Goal: Task Accomplishment & Management: Manage account settings

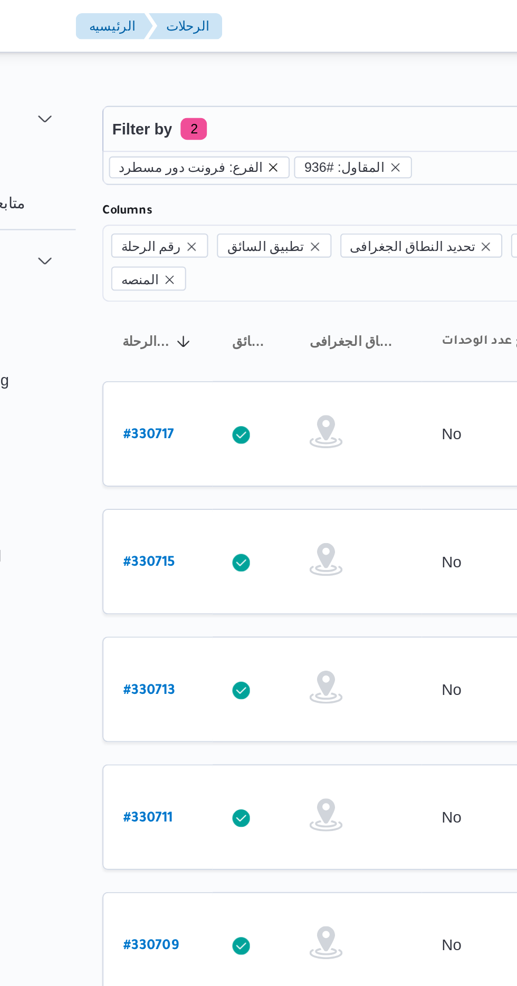
click at [216, 80] on icon "remove selected entity" at bounding box center [219, 80] width 6 height 6
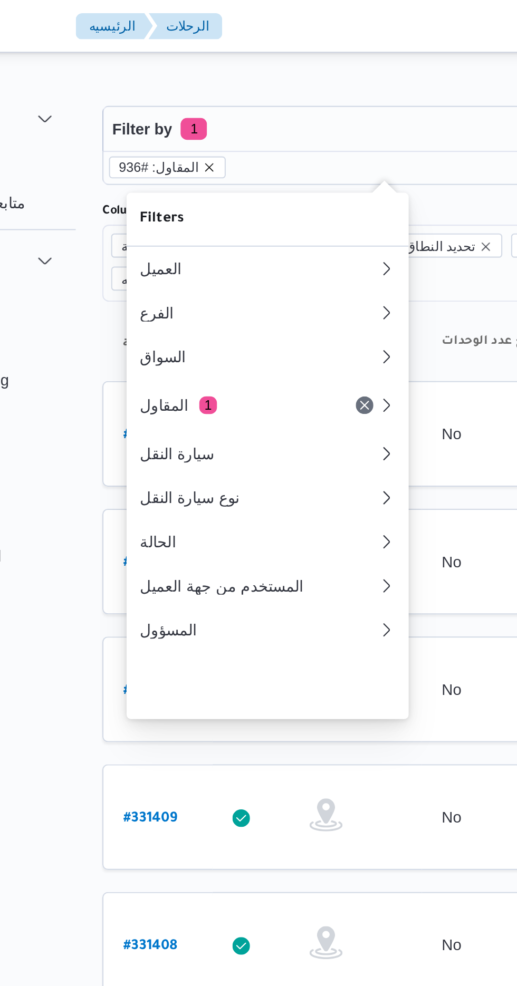
click at [187, 80] on icon "remove selected entity" at bounding box center [189, 80] width 4 height 4
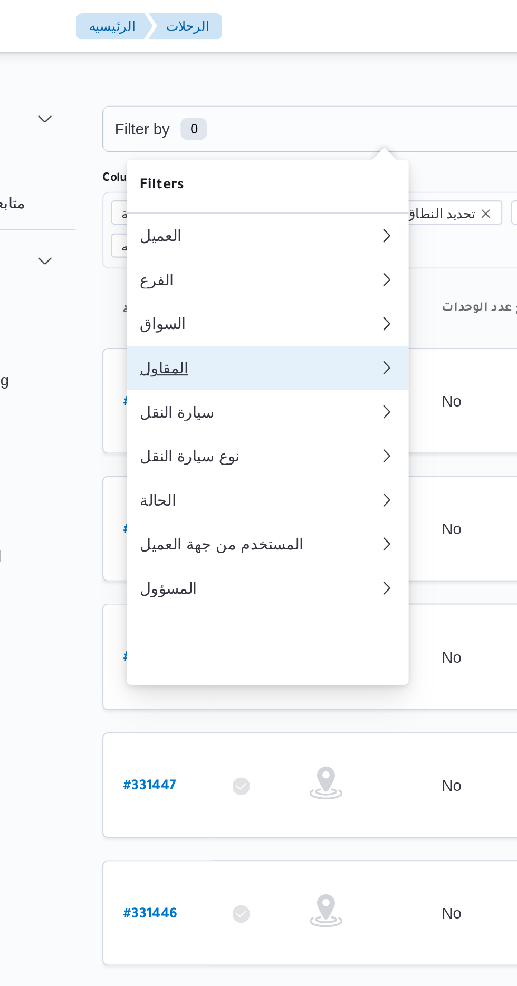
click at [212, 180] on div "المقاول" at bounding box center [210, 176] width 110 height 8
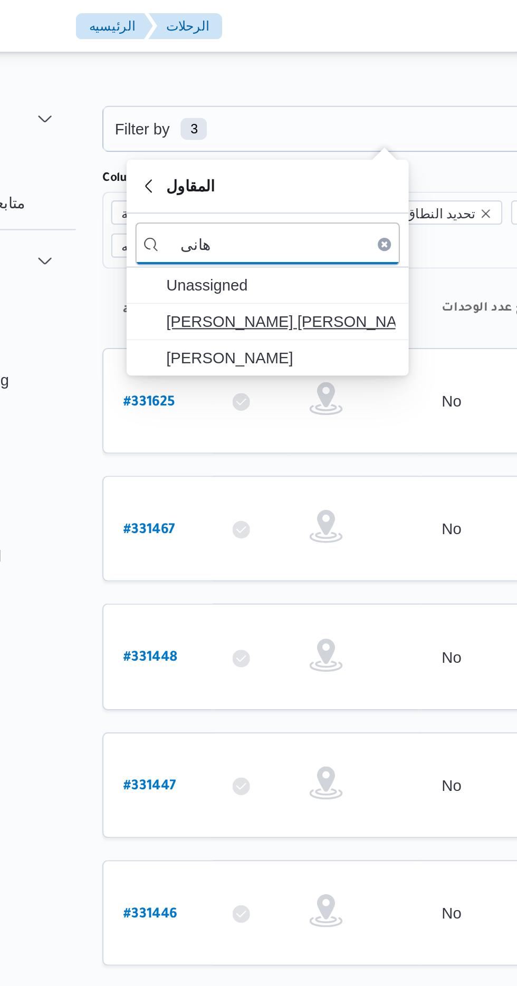
type input "هانى"
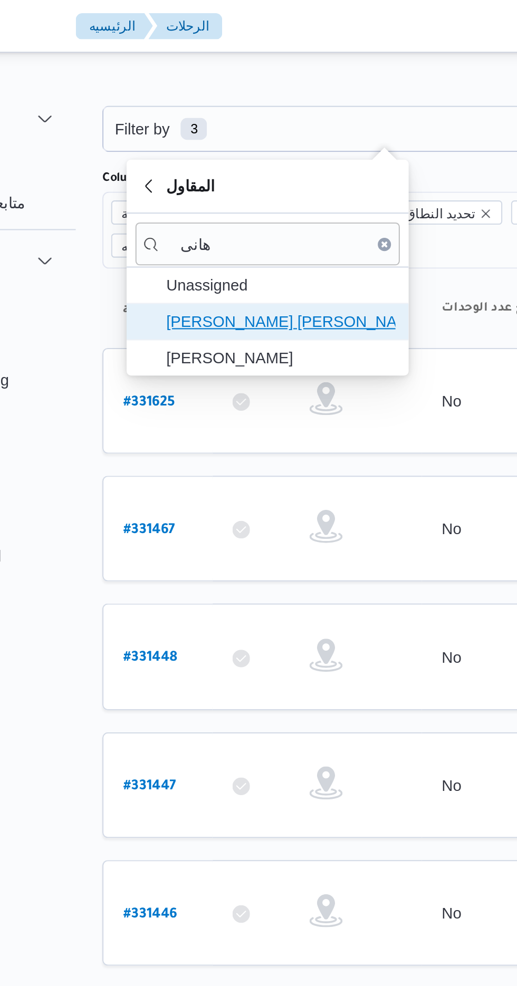
click at [230, 152] on span "[PERSON_NAME] [PERSON_NAME]" at bounding box center [223, 154] width 110 height 13
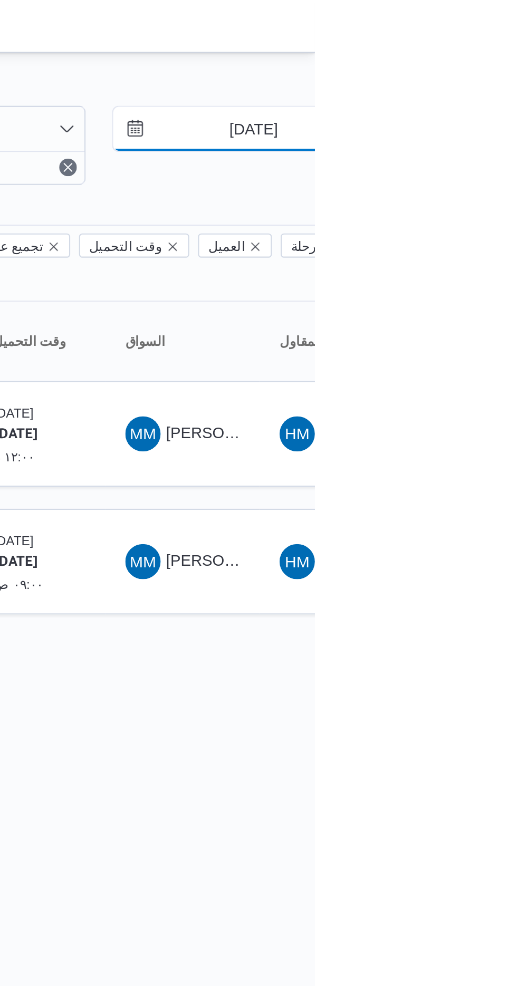
click at [492, 58] on input "[DATE]" at bounding box center [480, 61] width 120 height 21
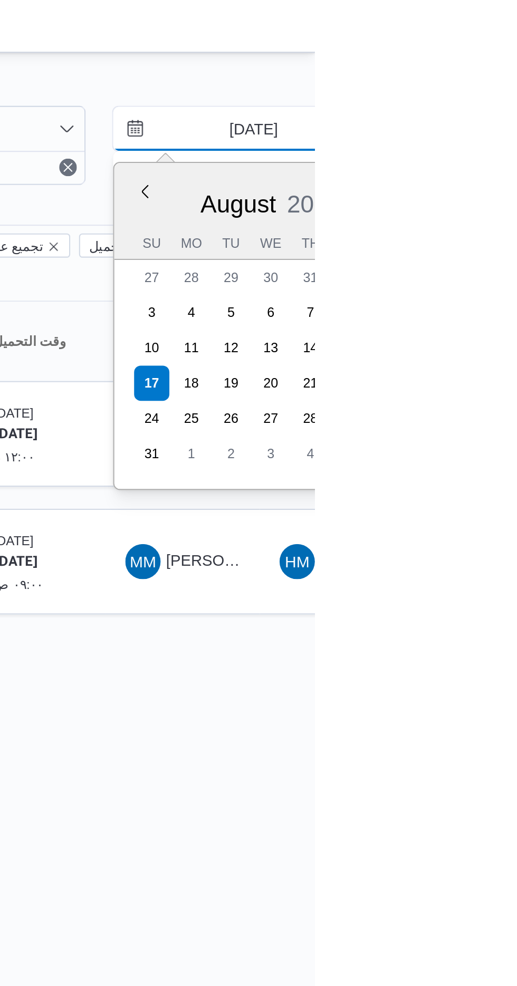
type input "[DATE]"
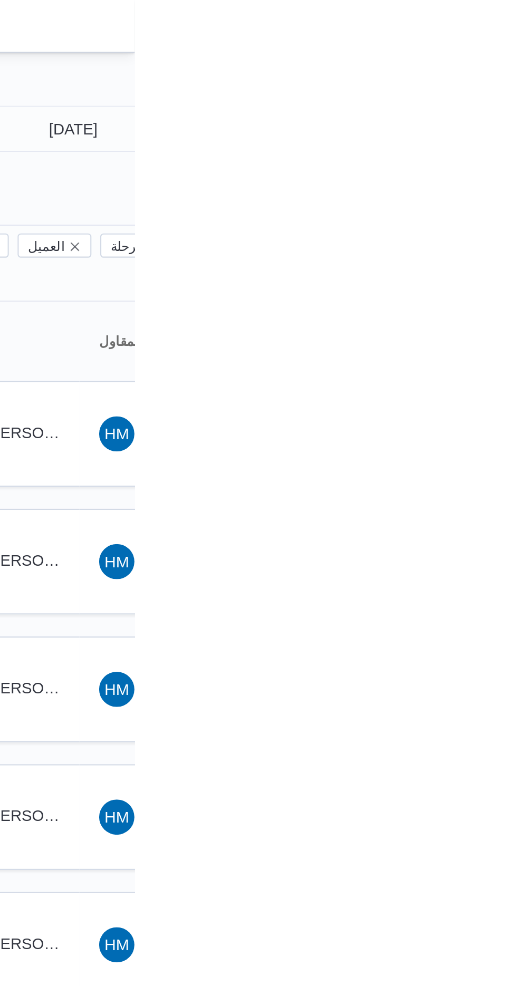
type input "[DATE]"
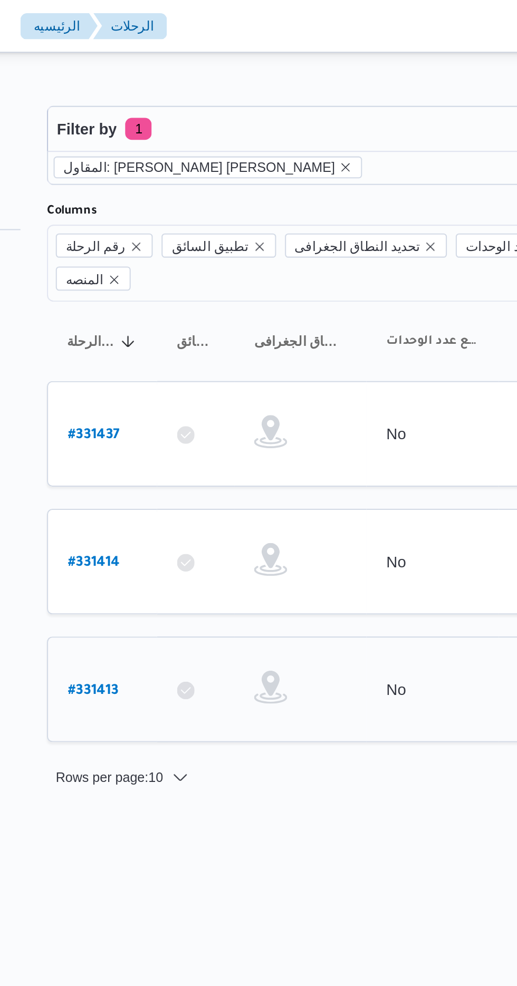
click at [159, 328] on b "# 331413" at bounding box center [159, 331] width 24 height 7
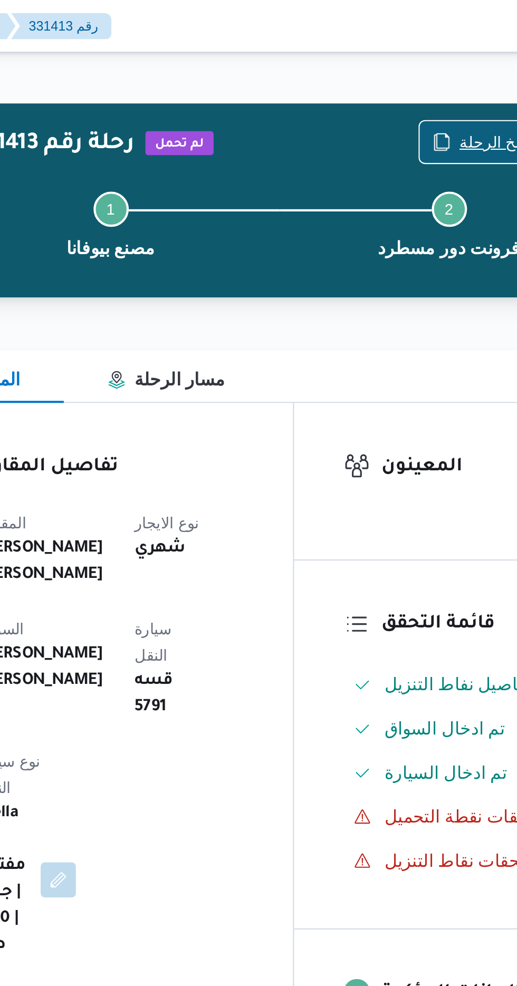
click at [405, 64] on icon "button" at bounding box center [401, 68] width 8 height 8
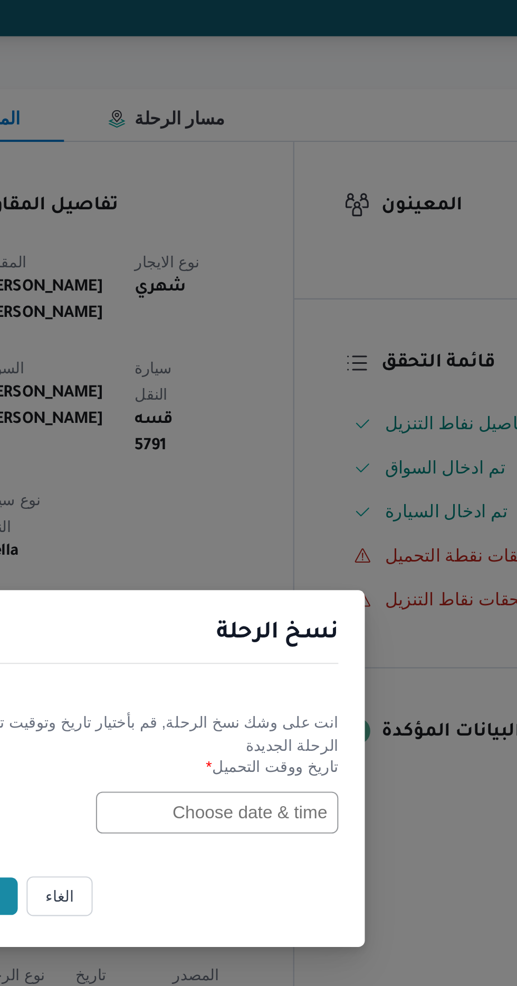
click at [266, 514] on input "text" at bounding box center [293, 514] width 116 height 20
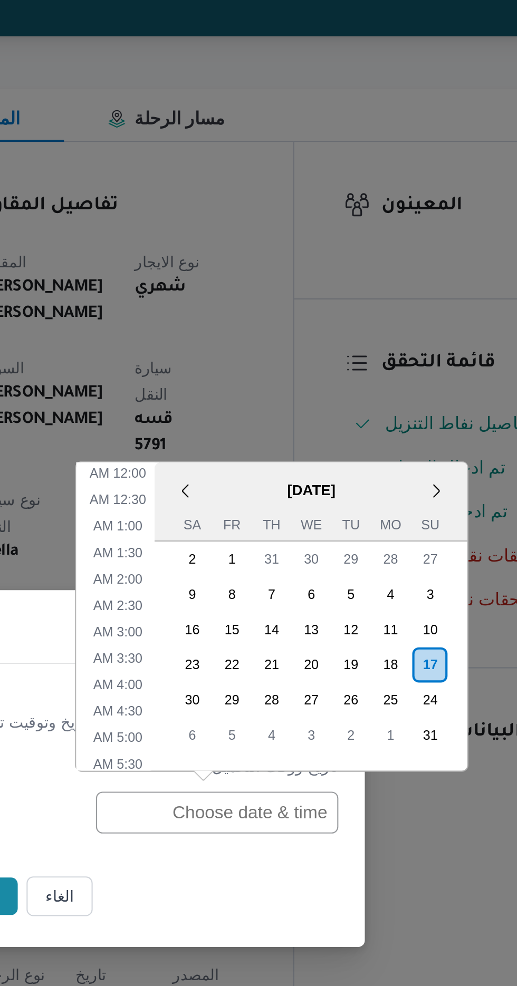
scroll to position [374, 0]
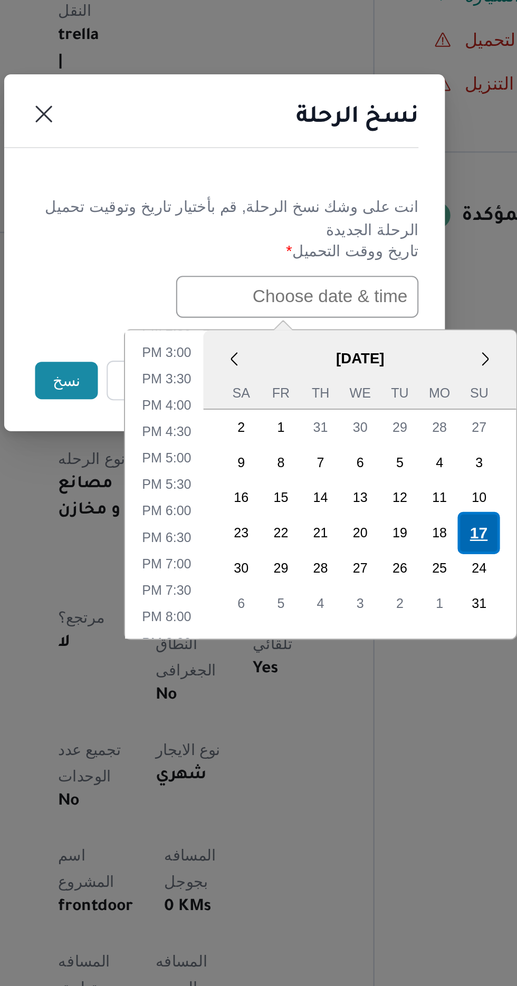
click at [381, 622] on div "17" at bounding box center [380, 627] width 20 height 20
type input "[DATE] 12:00AM"
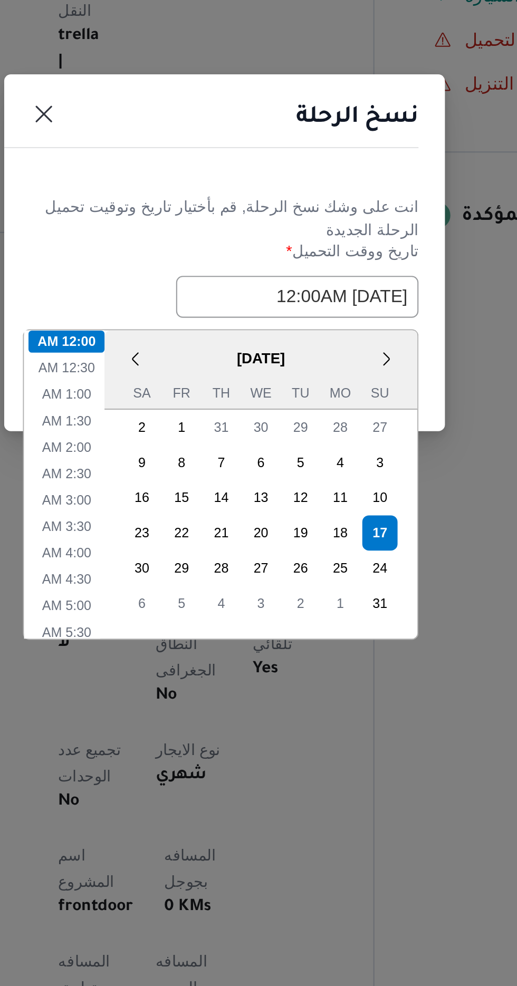
click at [239, 444] on div "نسخ الرحلة" at bounding box center [258, 432] width 211 height 48
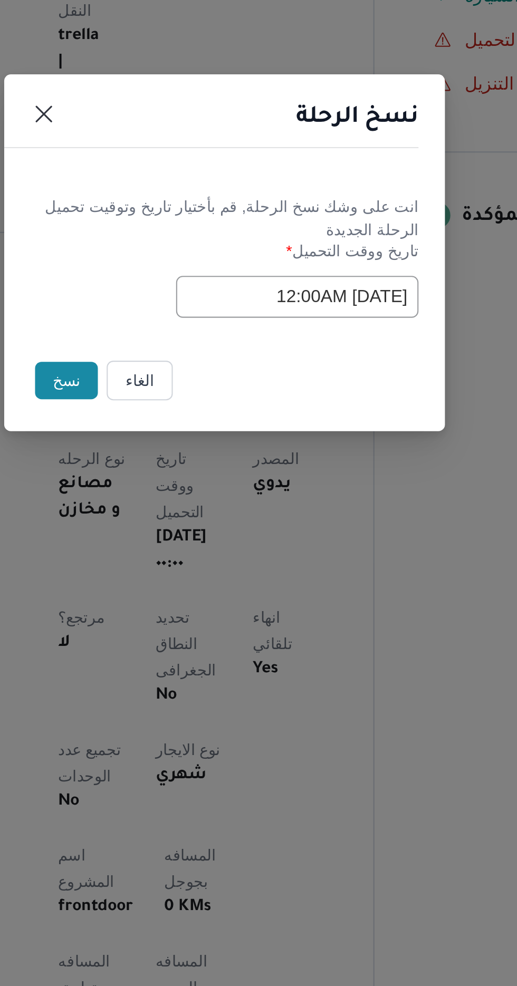
click at [177, 555] on button "نسخ" at bounding box center [183, 554] width 30 height 18
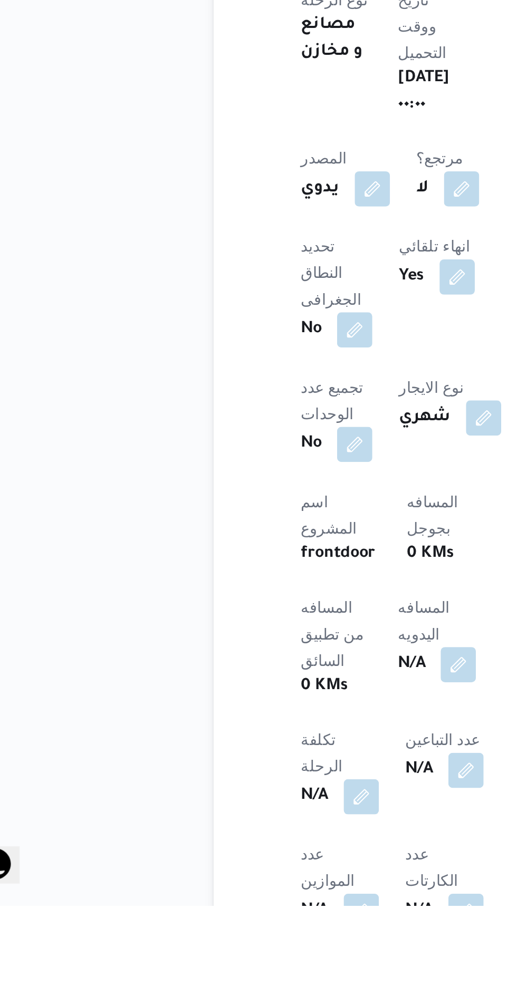
scroll to position [91, 0]
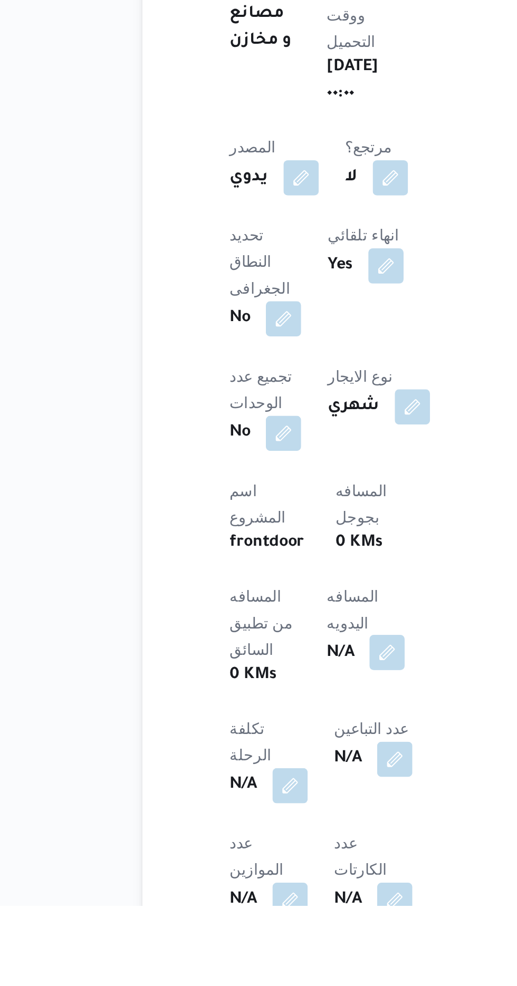
click at [246, 857] on button "button" at bounding box center [254, 865] width 17 height 17
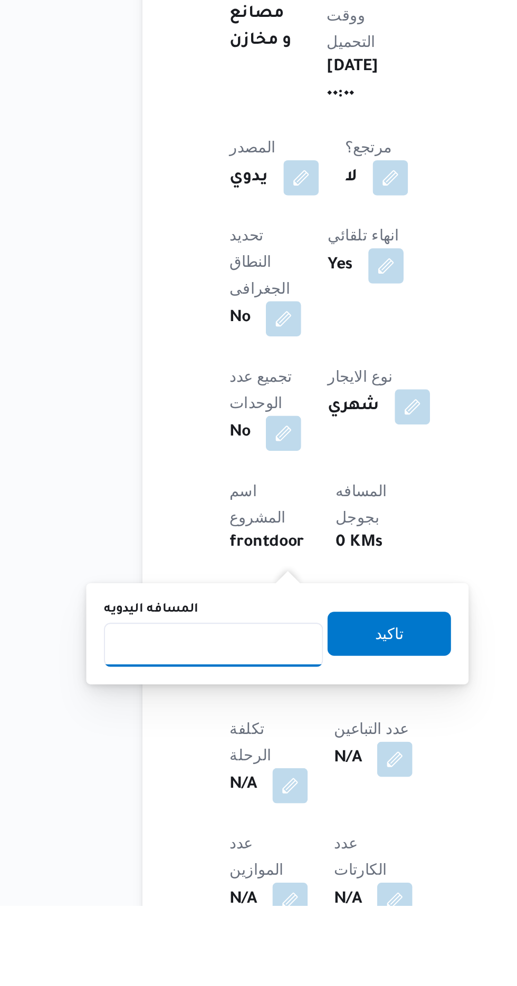
click at [157, 861] on input "المسافه اليدويه" at bounding box center [171, 861] width 105 height 21
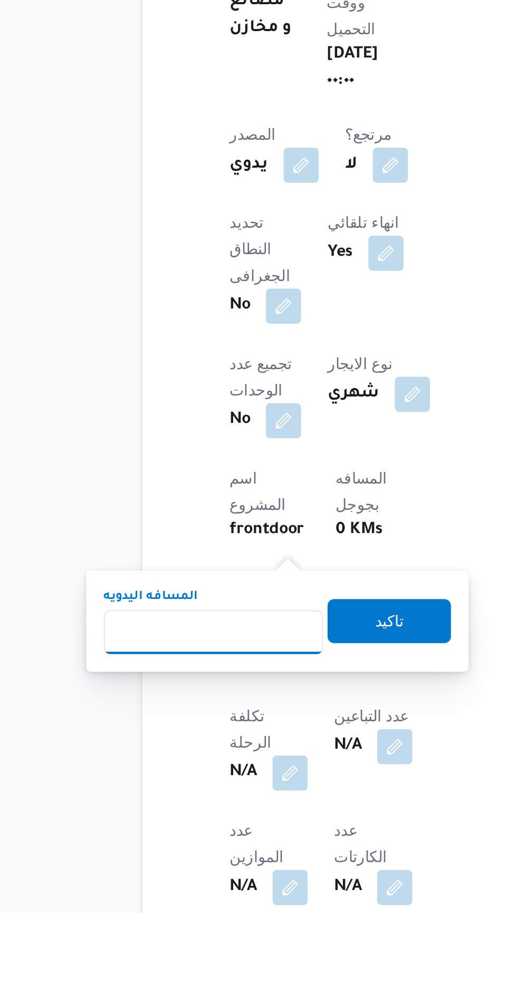
scroll to position [180, 0]
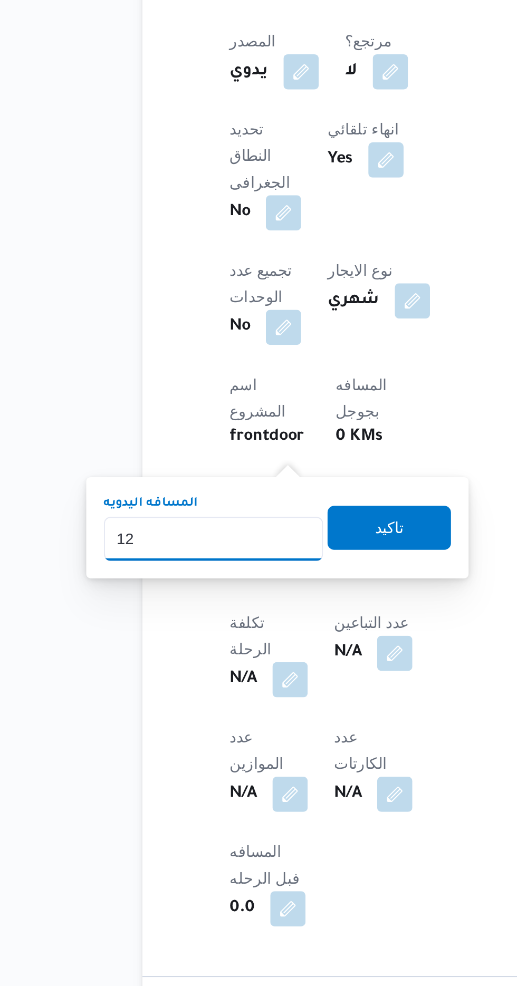
type input "120"
click at [262, 774] on span "تاكيد" at bounding box center [255, 766] width 59 height 21
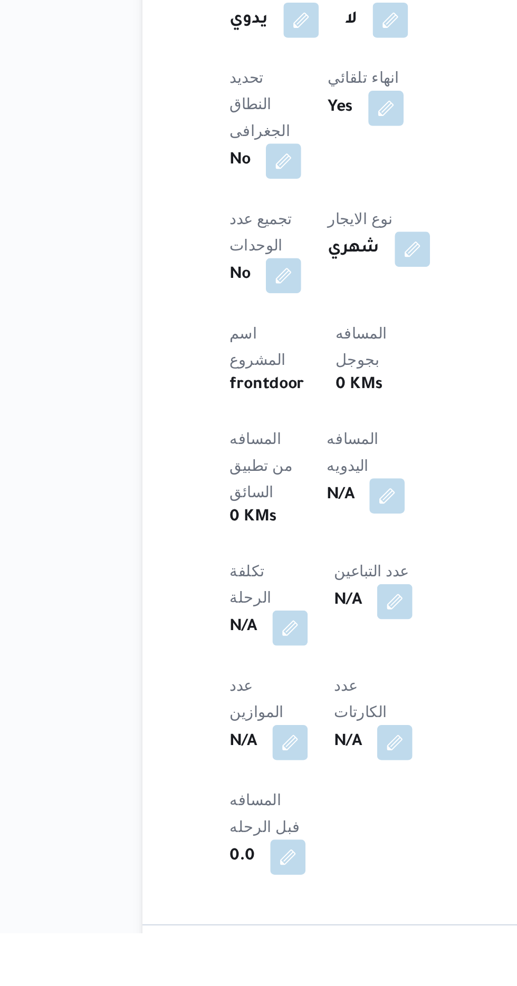
scroll to position [210, 0]
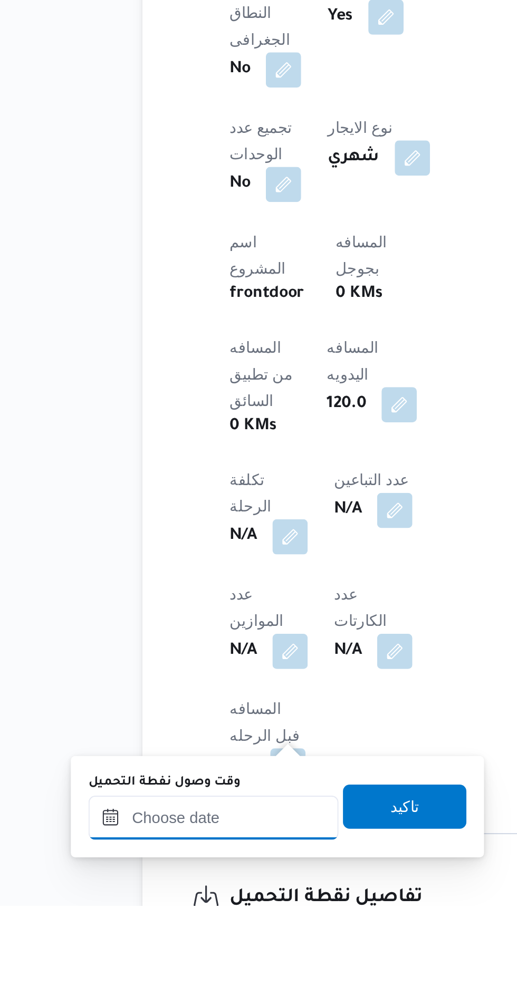
click at [172, 944] on input "وقت وصول نفطة التحميل" at bounding box center [171, 944] width 120 height 21
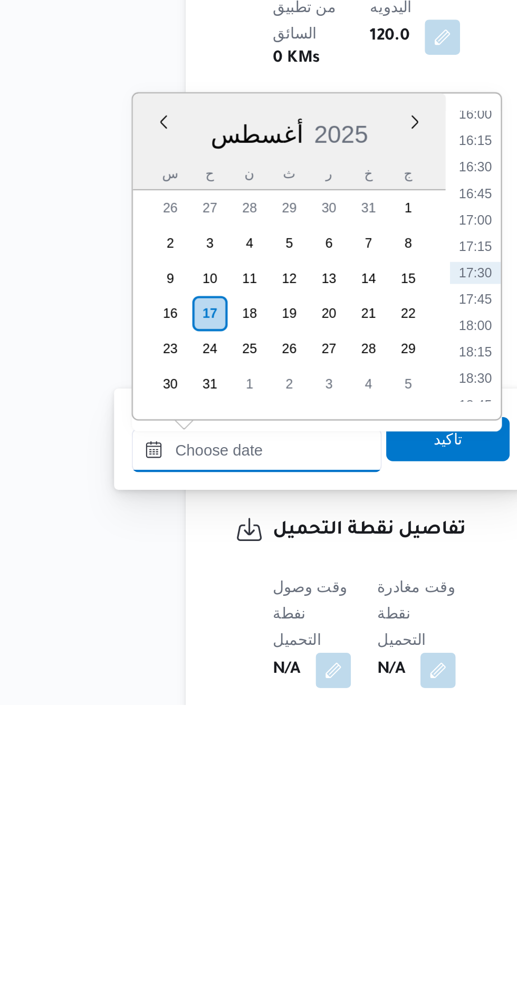
scroll to position [308, 0]
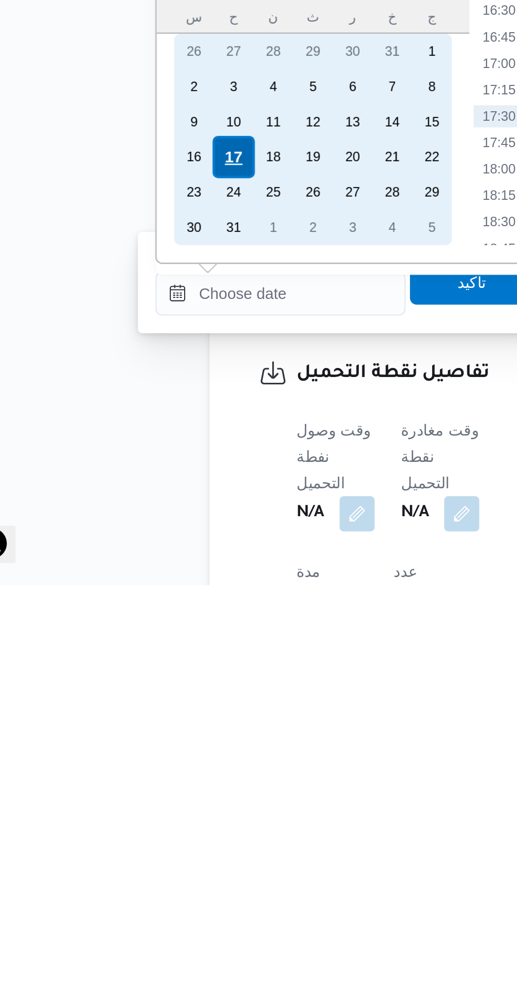
click at [148, 780] on div "17" at bounding box center [148, 781] width 20 height 20
type input "[DATE] ٠٠:٠٠"
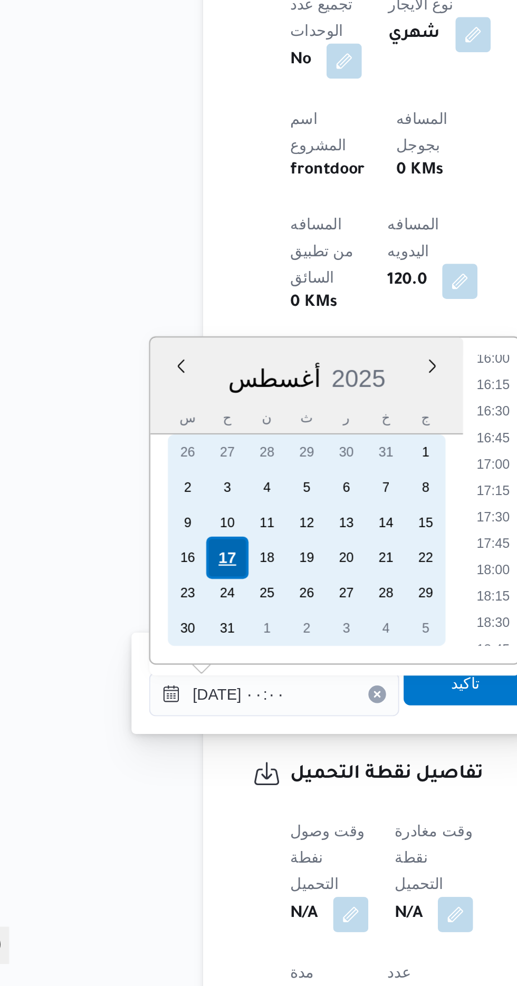
scroll to position [0, 0]
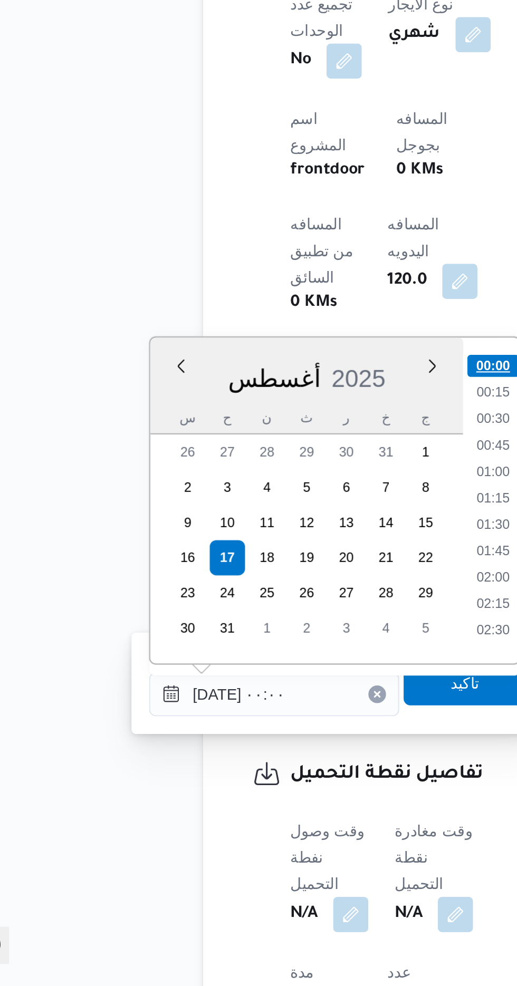
click at [276, 688] on li "00:00" at bounding box center [276, 689] width 25 height 11
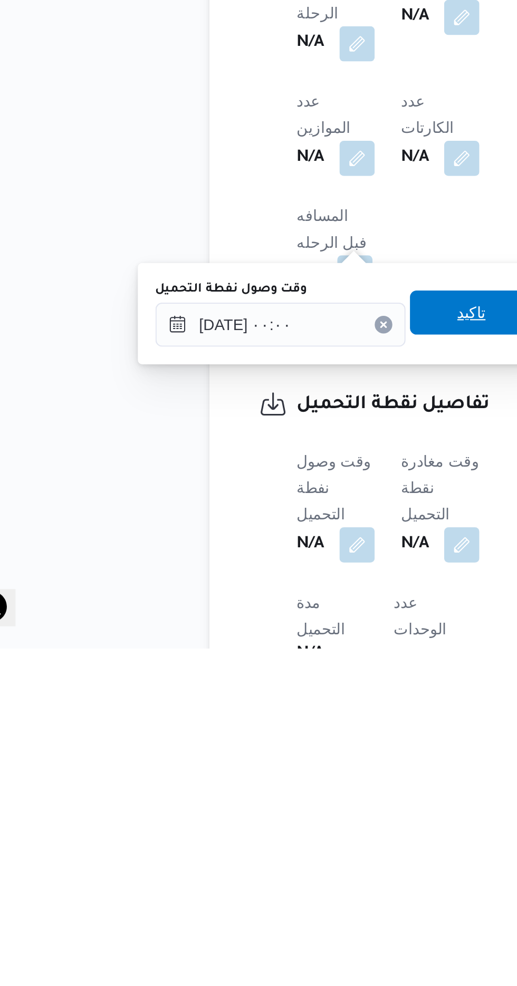
click at [263, 828] on span "تاكيد" at bounding box center [262, 825] width 59 height 21
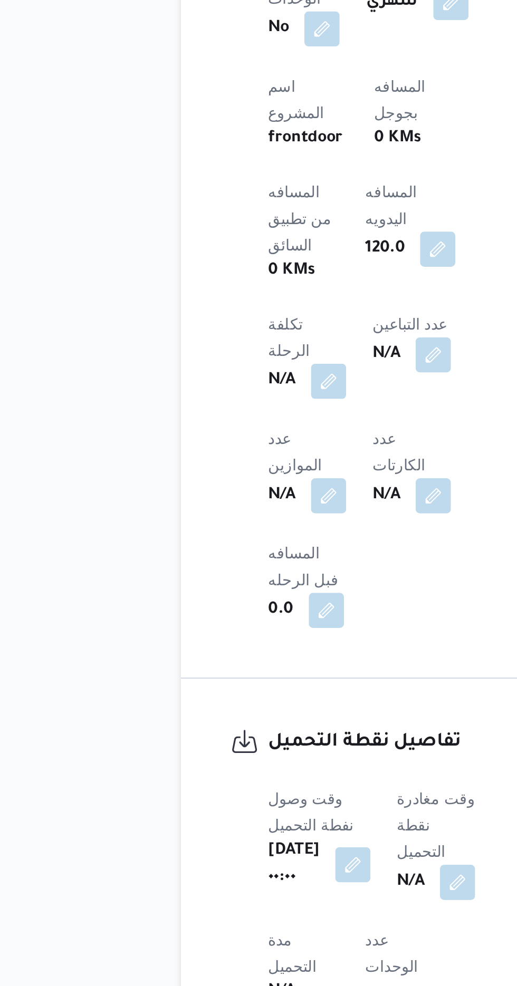
scroll to position [323, 0]
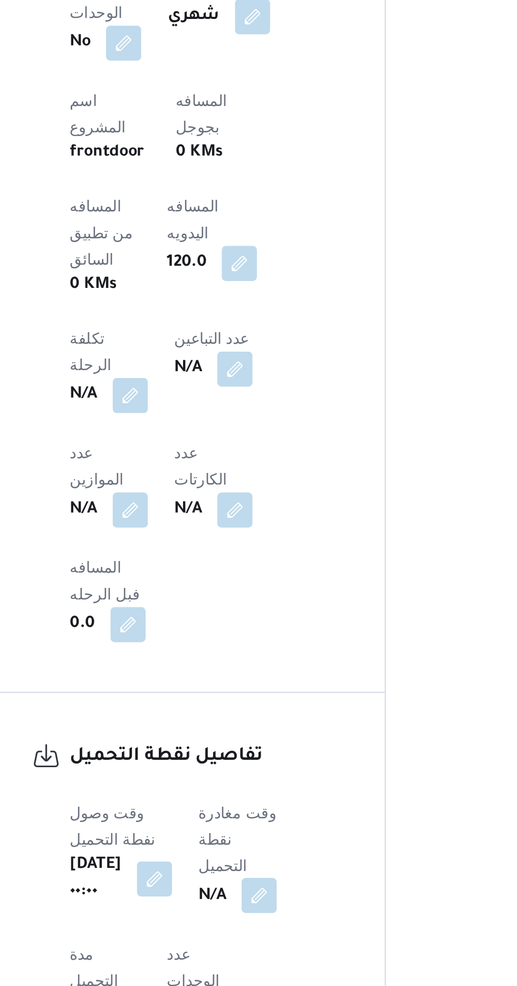
click at [278, 928] on button "button" at bounding box center [269, 936] width 17 height 17
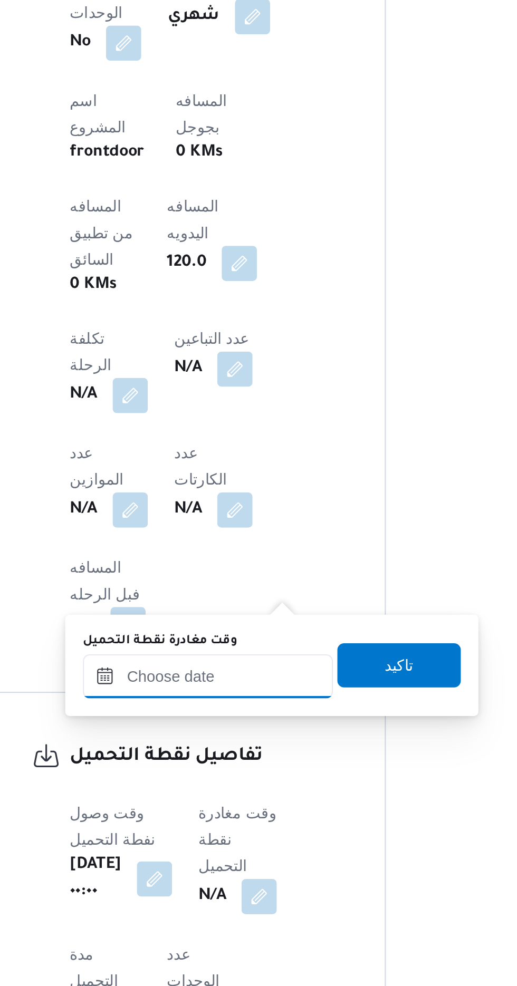
click at [238, 830] on input "وقت مغادرة نقطة التحميل" at bounding box center [245, 831] width 120 height 21
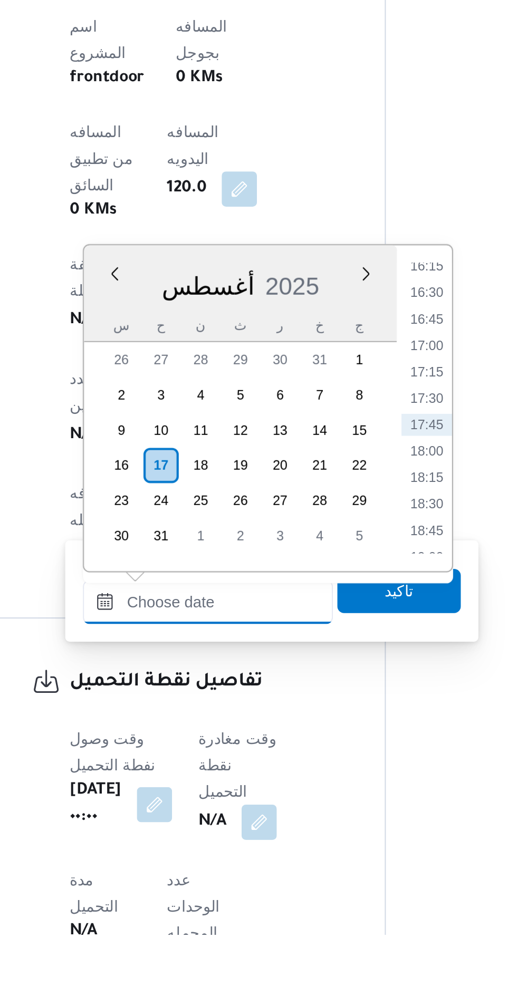
scroll to position [328, 0]
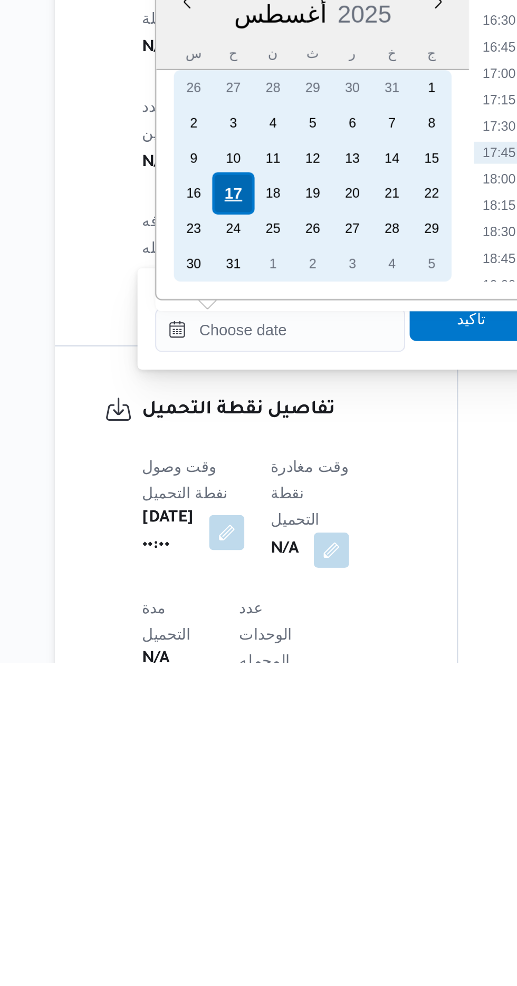
click at [218, 760] on div "17" at bounding box center [223, 762] width 20 height 20
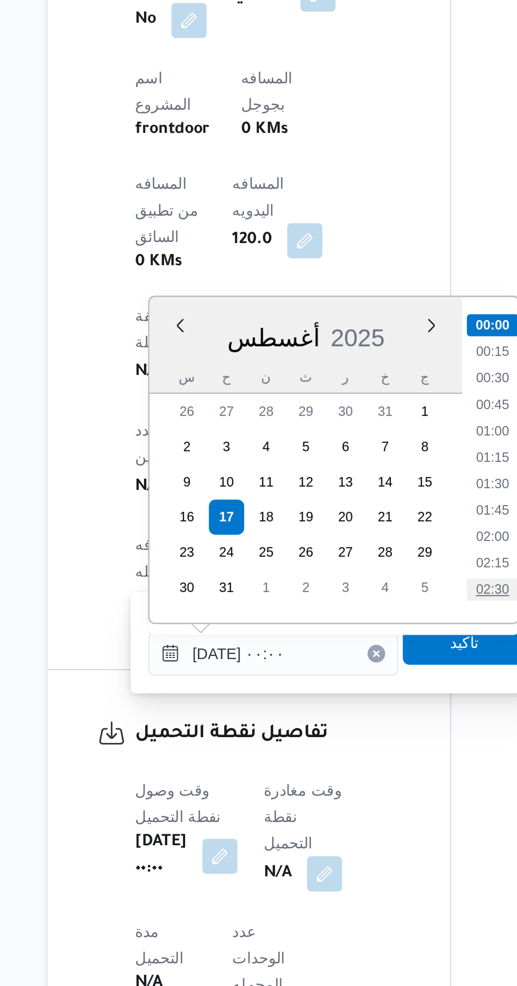
click at [349, 795] on li "02:30" at bounding box center [350, 796] width 24 height 11
type input "[DATE] ٠٢:٣٠"
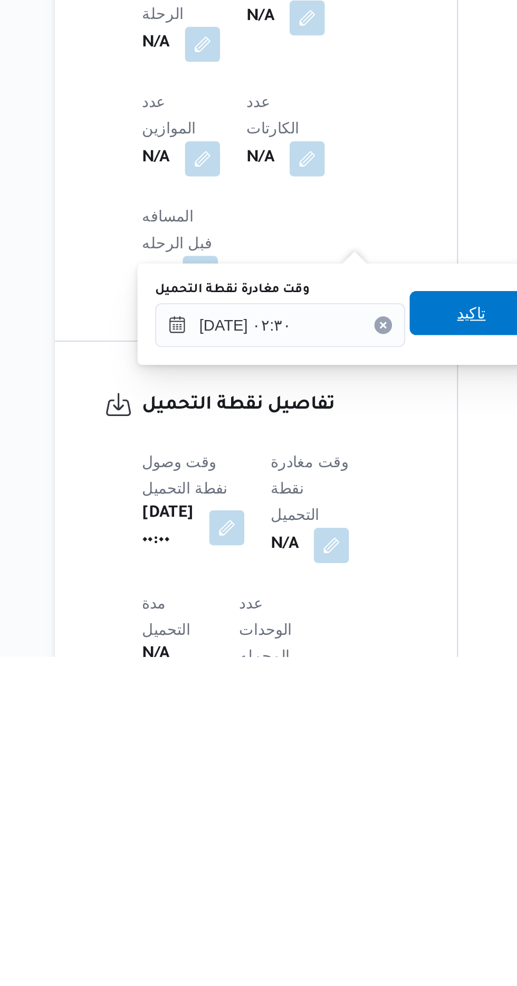
click at [343, 822] on span "تاكيد" at bounding box center [337, 821] width 14 height 13
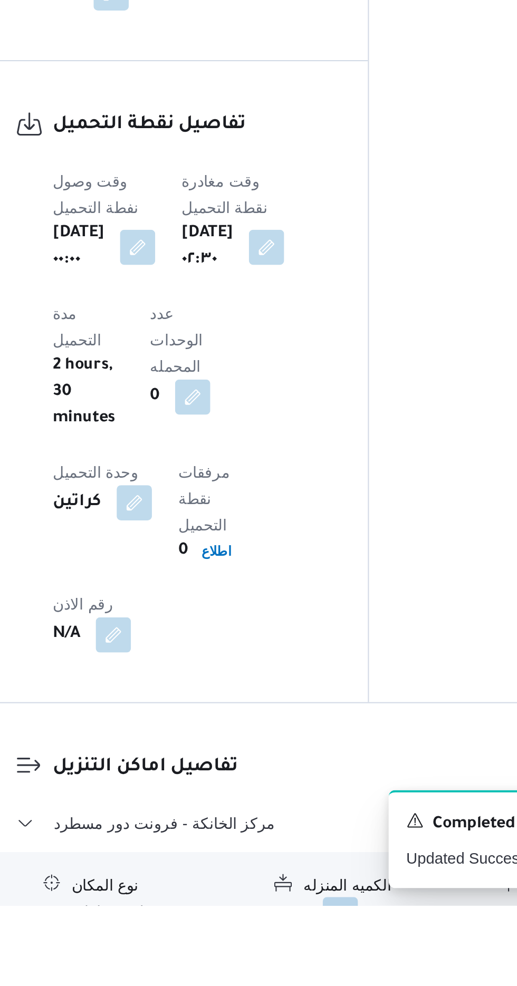
scroll to position [584, 0]
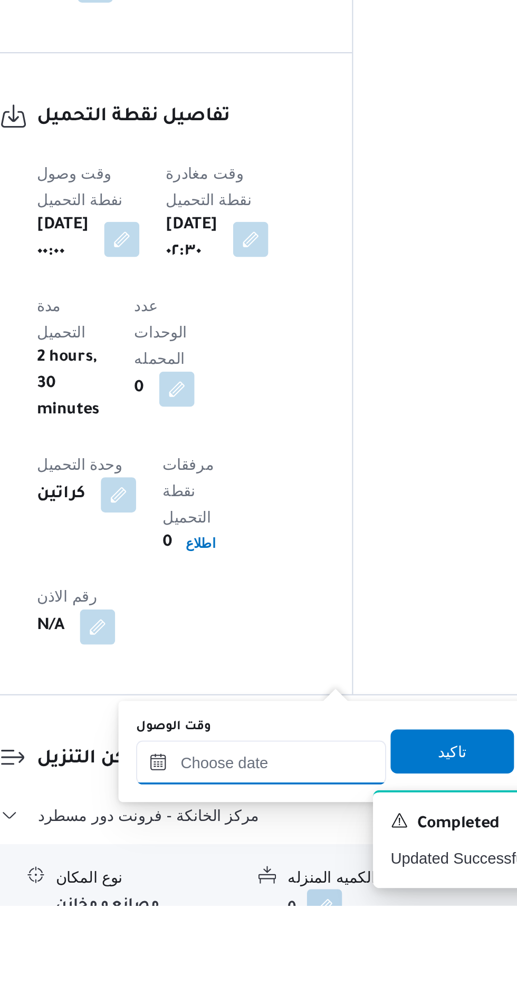
click at [270, 919] on input "وقت الوصول" at bounding box center [286, 917] width 120 height 21
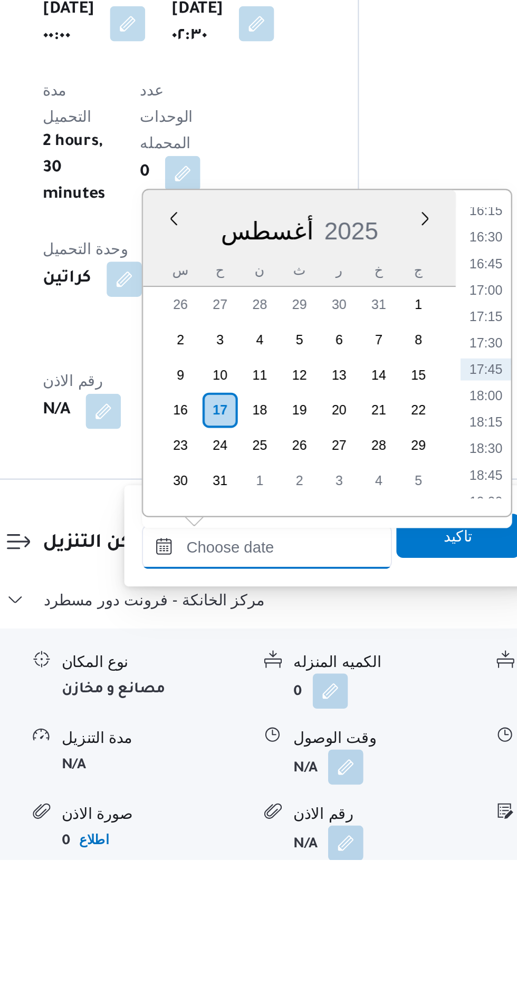
scroll to position [666, 0]
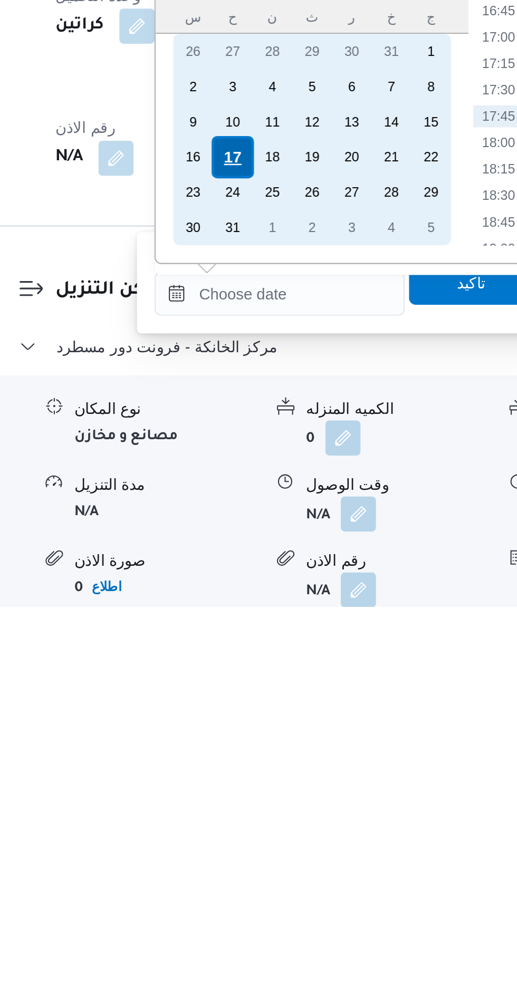
click at [263, 770] on div "17" at bounding box center [264, 771] width 20 height 20
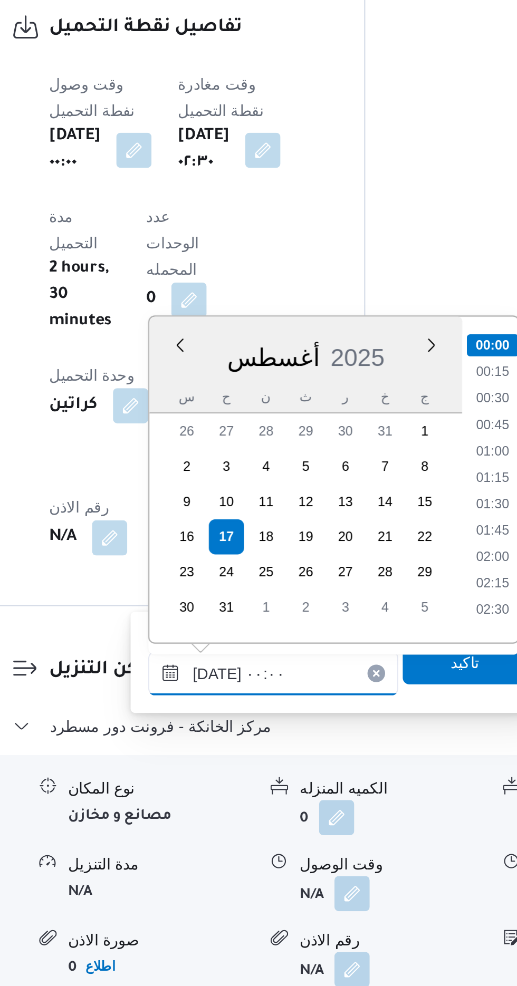
click at [235, 833] on input "[DATE] ٠٠:٠٠" at bounding box center [286, 836] width 120 height 21
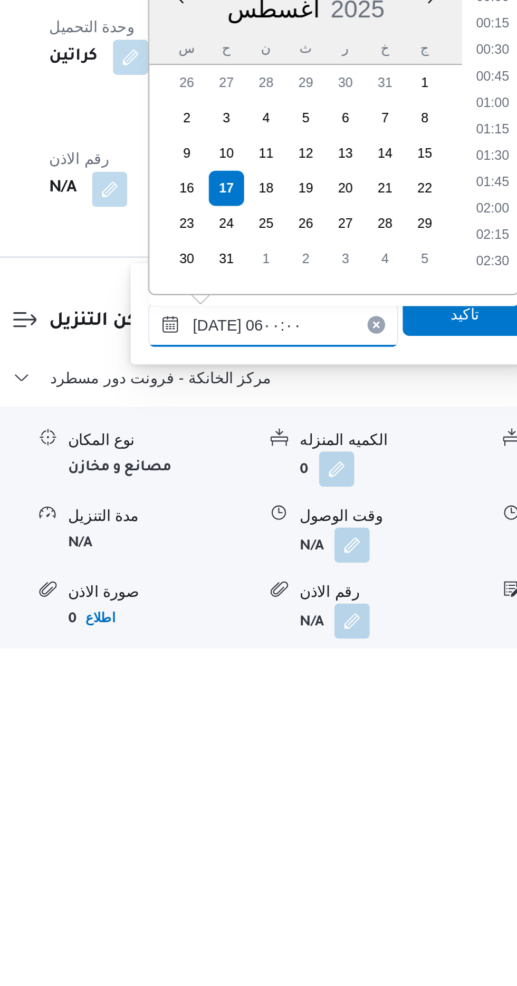
scroll to position [176, 0]
click at [390, 800] on li "06:00" at bounding box center [391, 801] width 25 height 11
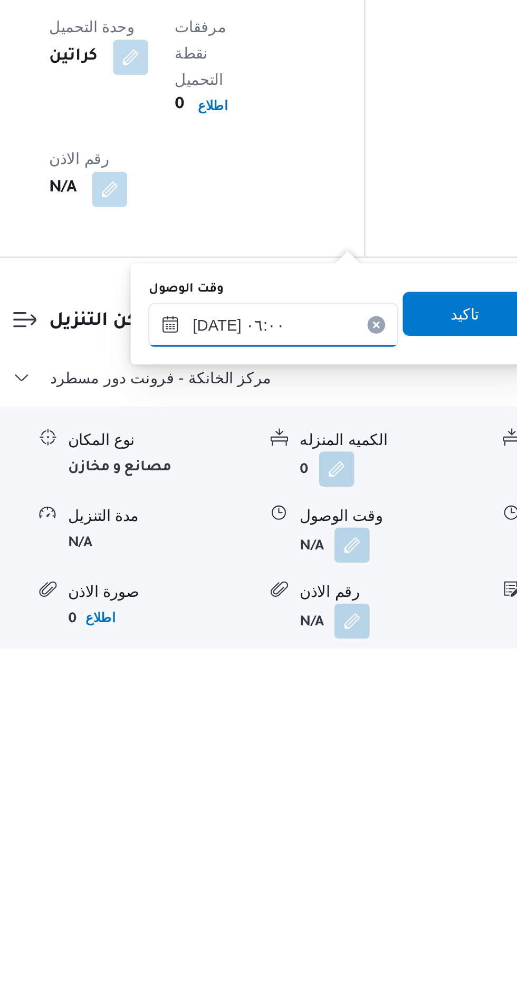
click at [303, 826] on input "[DATE] ٠٦:٠٠" at bounding box center [286, 831] width 120 height 21
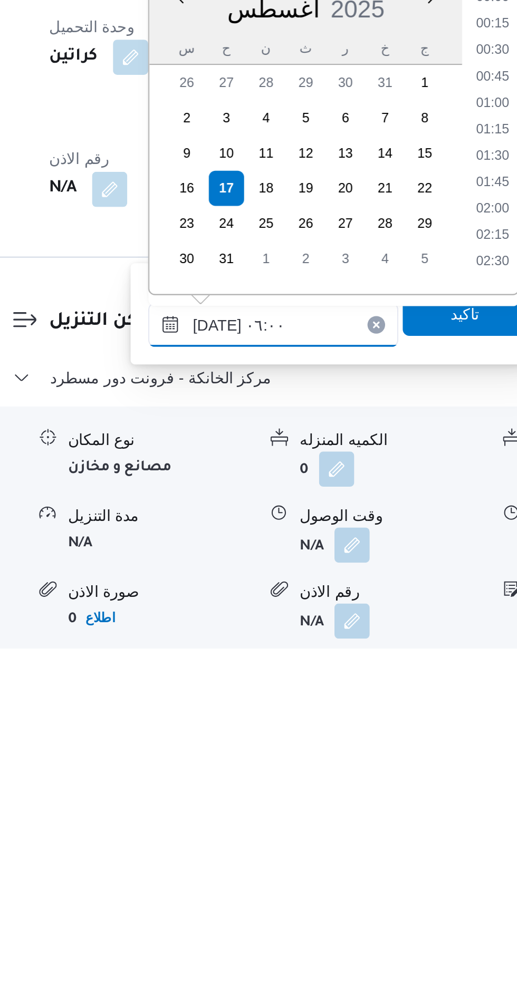
scroll to position [231, 0]
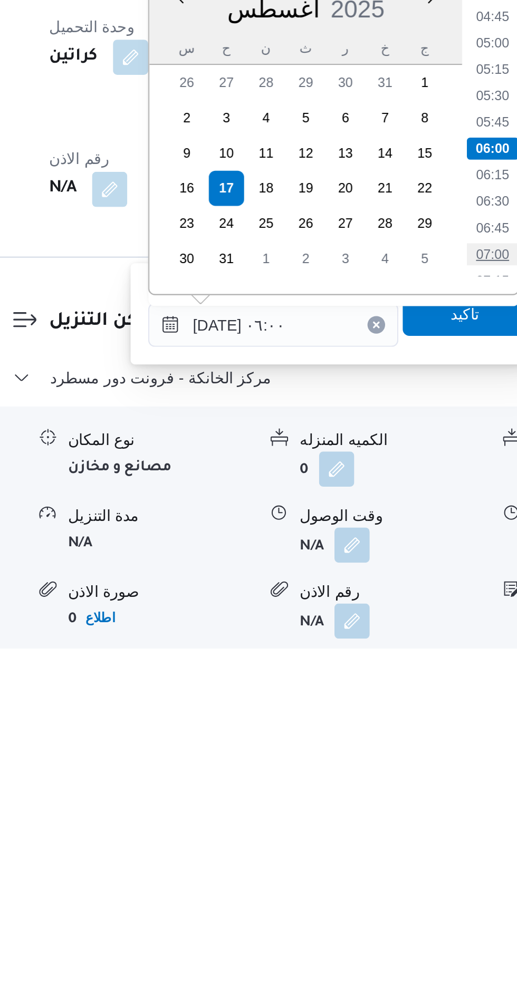
click at [397, 792] on li "07:00" at bounding box center [391, 797] width 24 height 11
type input "[DATE] ٠٧:٠٠"
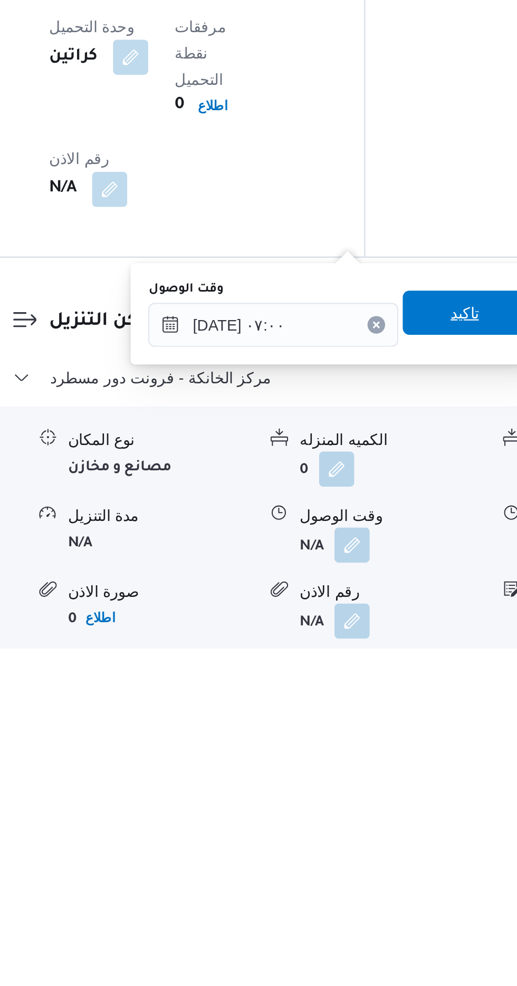
click at [381, 822] on span "تاكيد" at bounding box center [378, 825] width 14 height 13
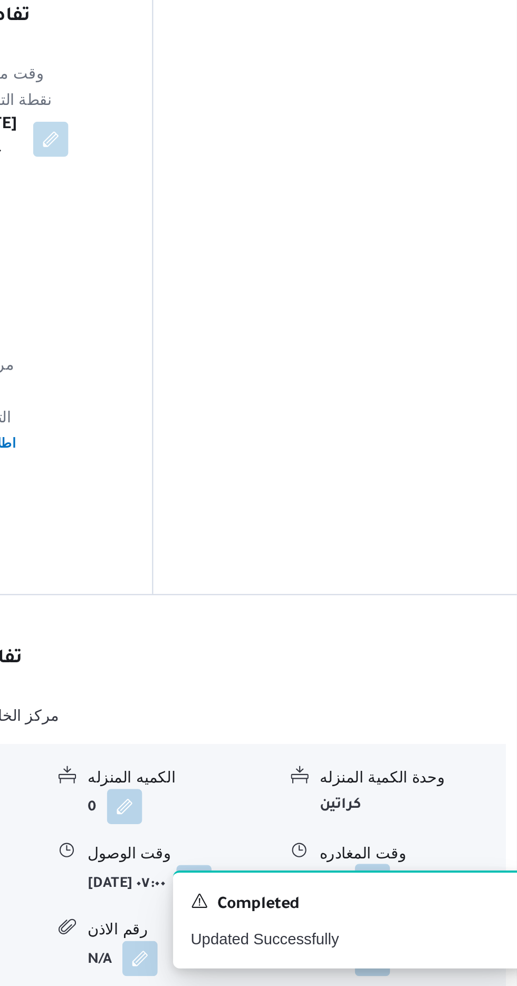
click at [437, 928] on button "button" at bounding box center [435, 936] width 17 height 17
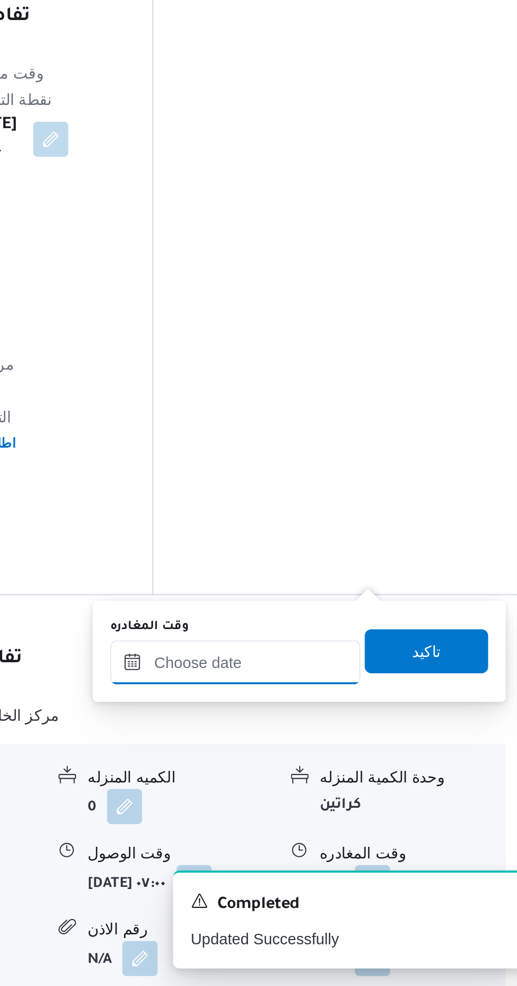
click at [400, 832] on input "وقت المغادره" at bounding box center [370, 831] width 120 height 21
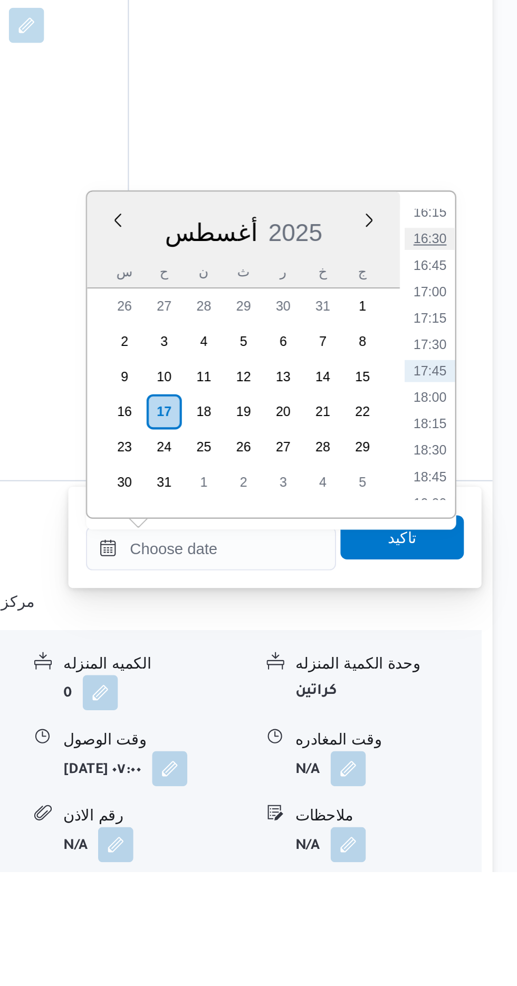
click at [473, 685] on li "16:30" at bounding box center [474, 683] width 24 height 11
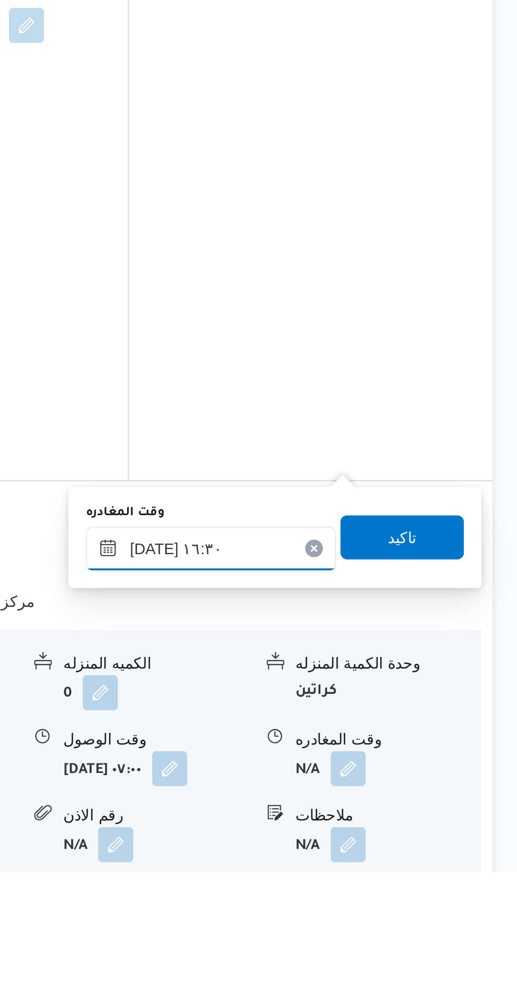
click at [408, 828] on input "[DATE] ١٦:٣٠" at bounding box center [370, 831] width 120 height 21
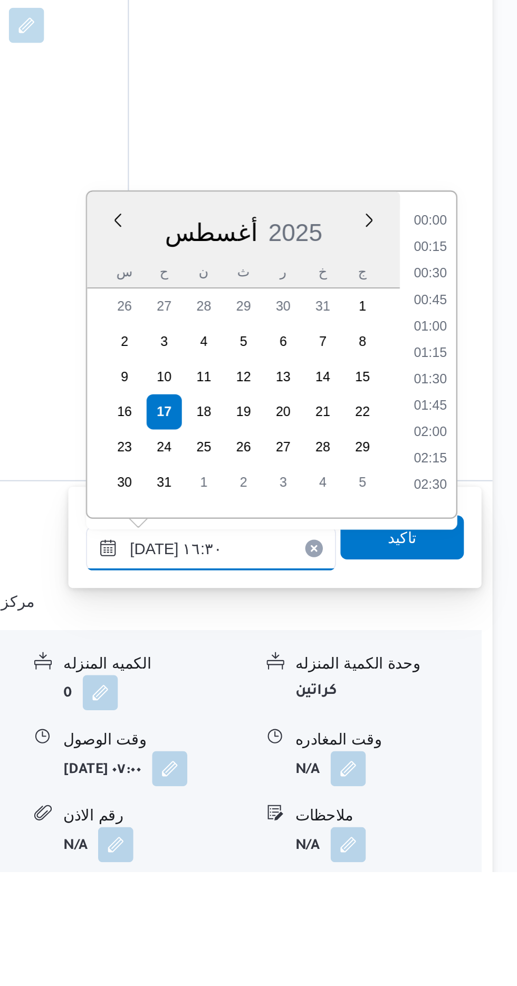
scroll to position [763, 0]
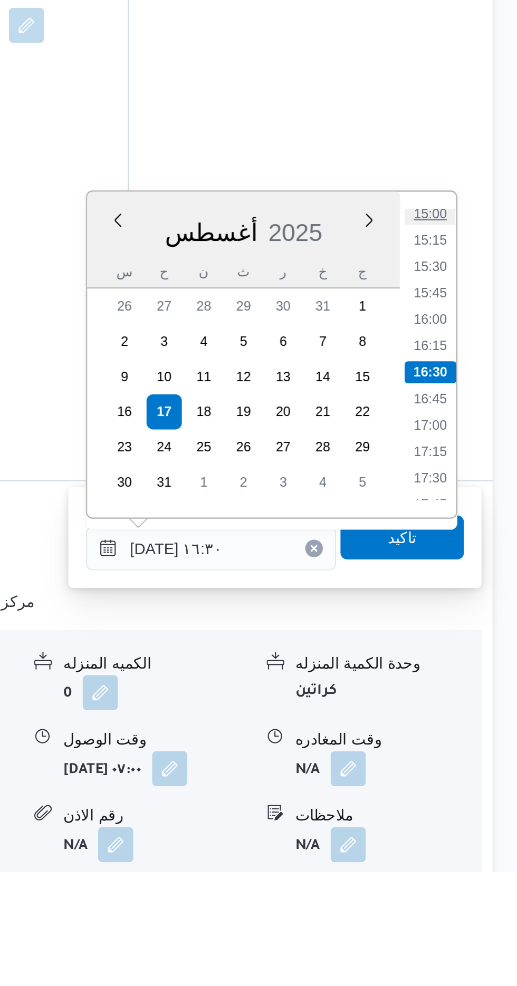
click at [473, 673] on li "15:00" at bounding box center [474, 671] width 24 height 11
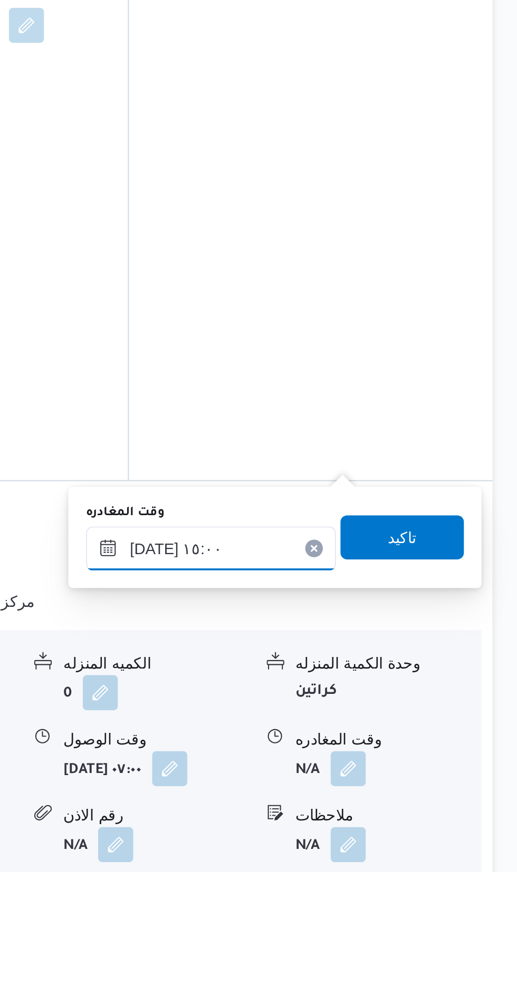
click at [403, 827] on input "[DATE] ١٥:٠٠" at bounding box center [370, 831] width 120 height 21
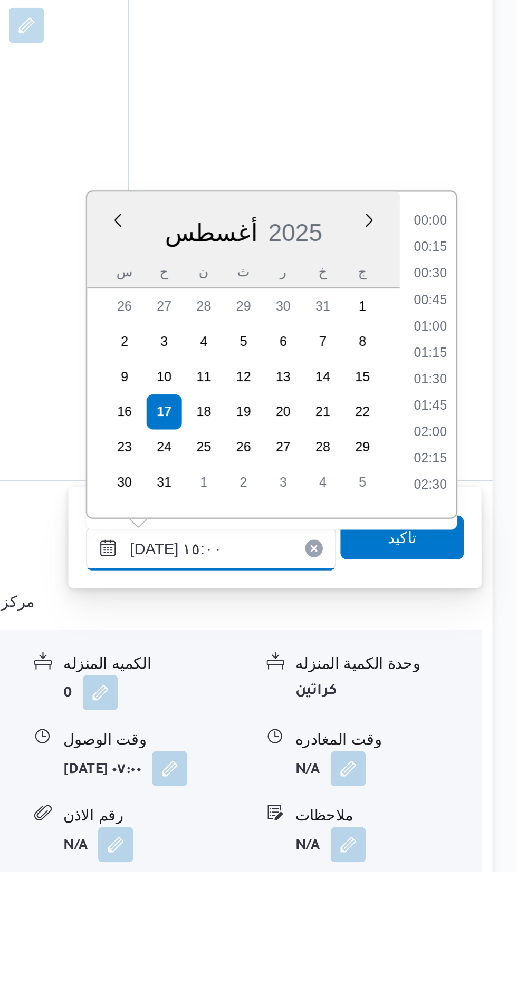
scroll to position [687, 0]
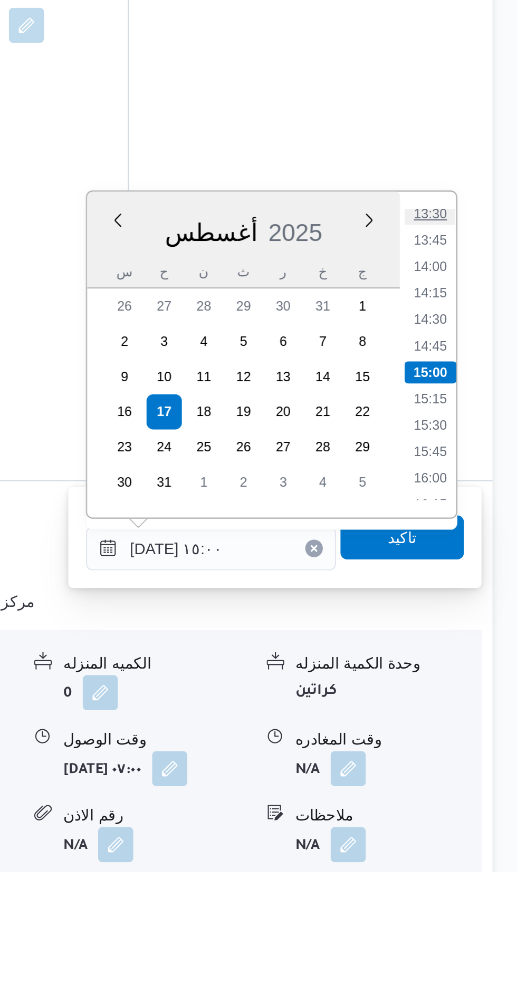
click at [479, 671] on li "13:30" at bounding box center [474, 671] width 24 height 11
type input "[DATE] ١٣:٣٠"
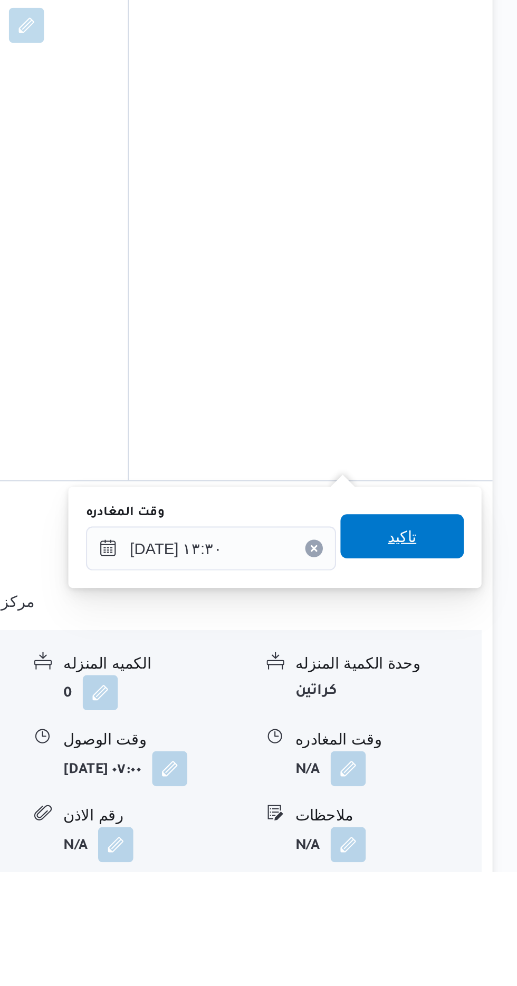
click at [468, 828] on span "تاكيد" at bounding box center [461, 825] width 14 height 13
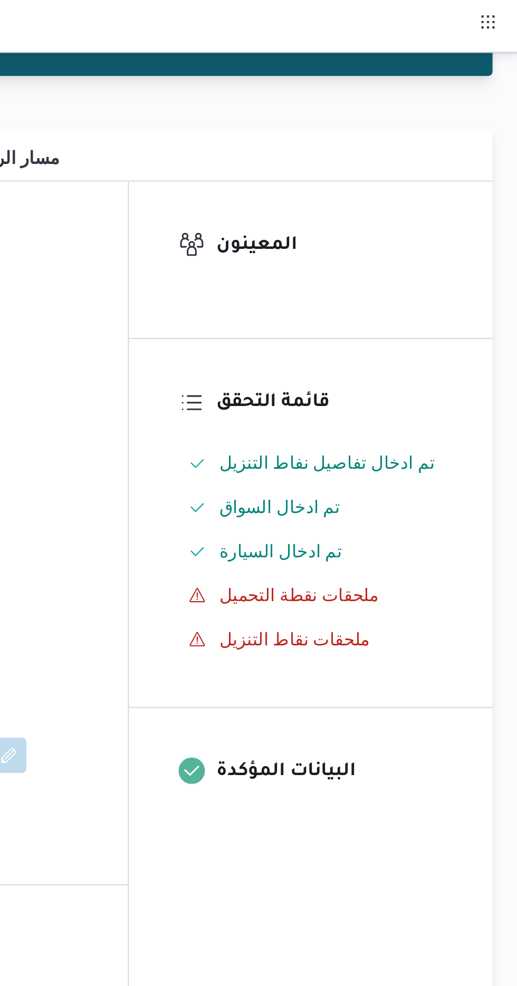
scroll to position [0, 0]
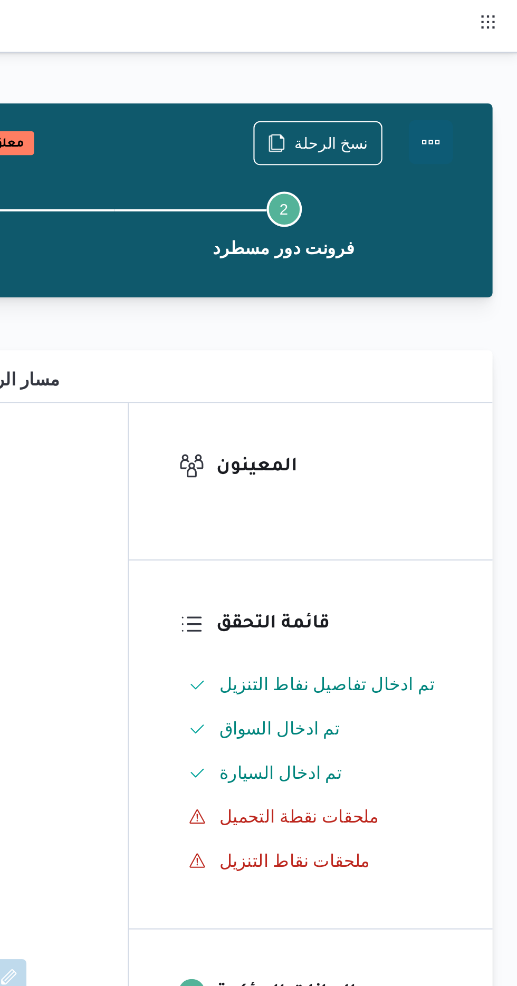
click at [474, 72] on button "Actions" at bounding box center [474, 67] width 21 height 21
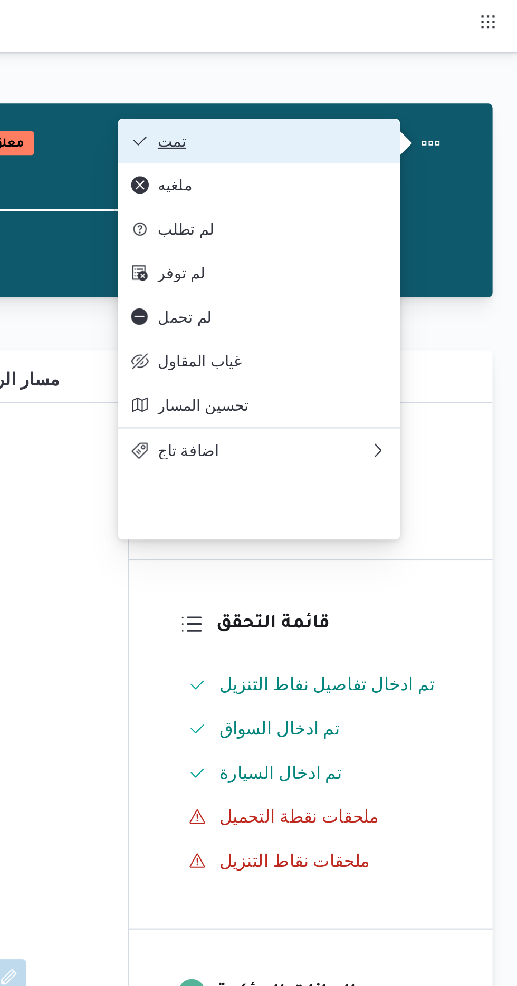
click at [439, 64] on span "تمت" at bounding box center [399, 67] width 110 height 8
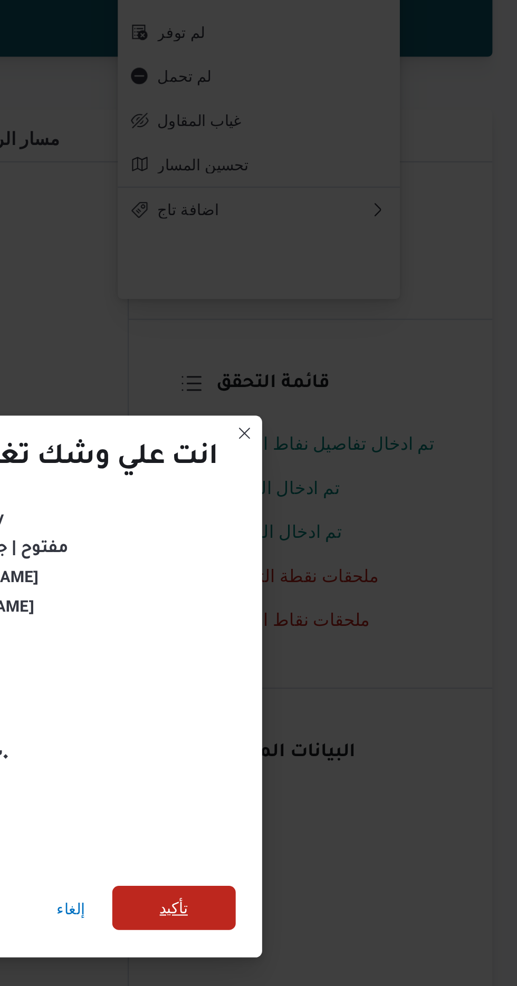
click at [364, 543] on span "تأكيد" at bounding box center [351, 550] width 59 height 21
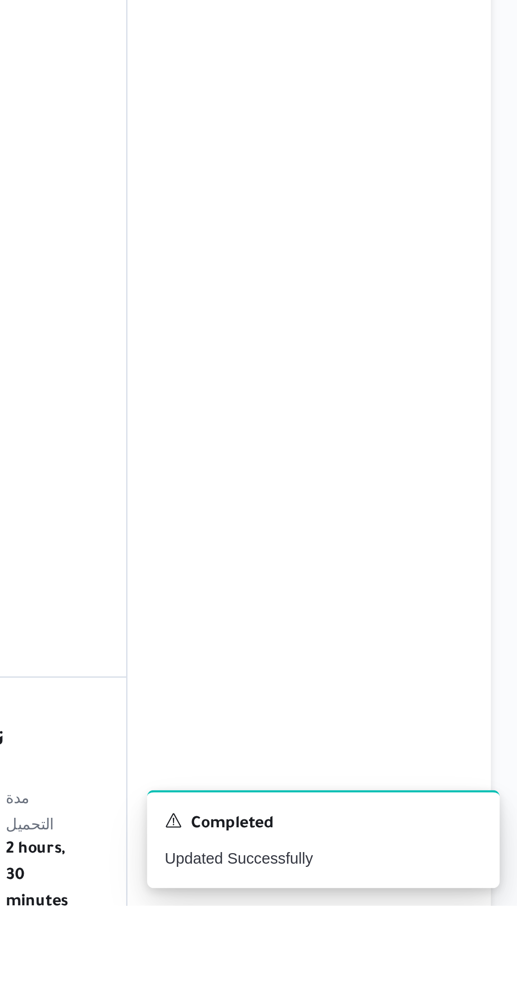
scroll to position [188, 0]
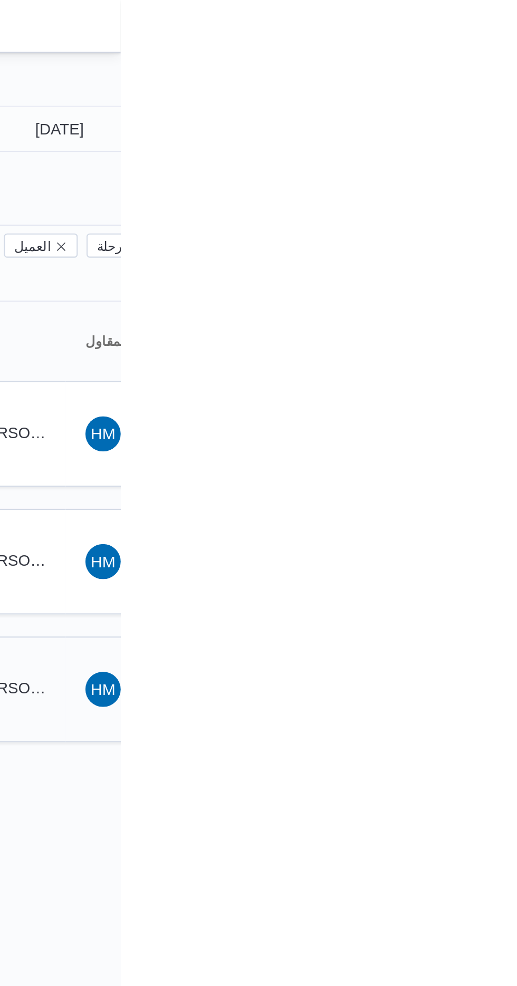
click at [465, 325] on span "[PERSON_NAME] [PERSON_NAME]" at bounding box center [507, 329] width 123 height 8
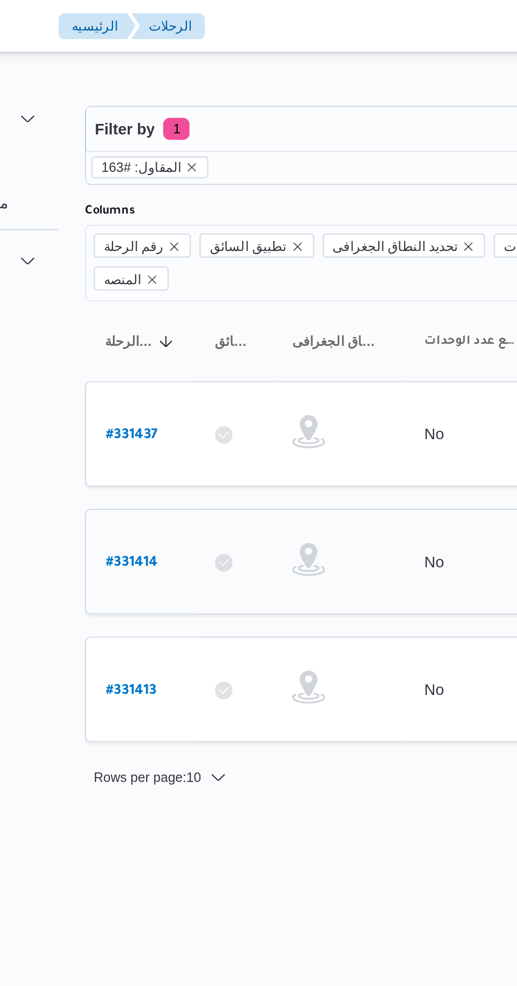
click at [159, 266] on b "# 331414" at bounding box center [159, 269] width 25 height 7
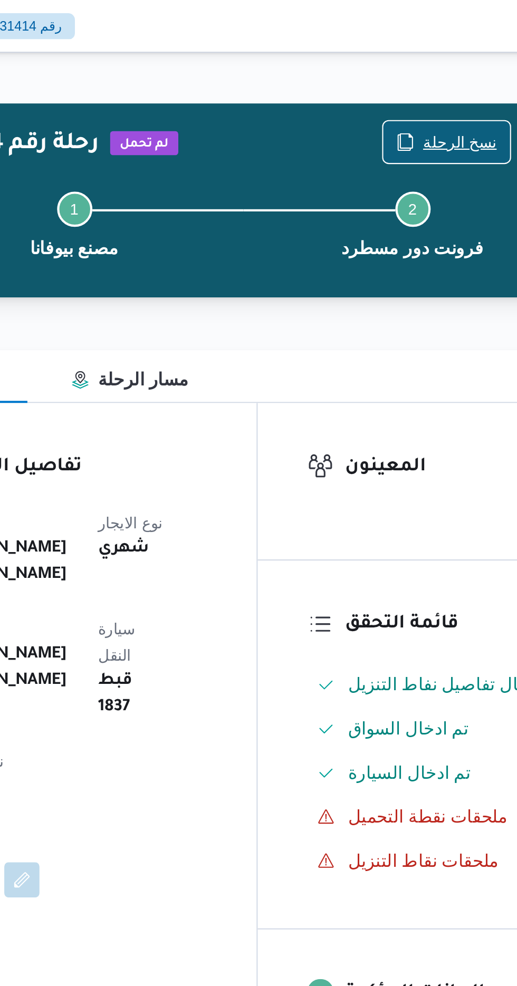
click at [414, 62] on span "نسخ الرحلة" at bounding box center [426, 68] width 35 height 13
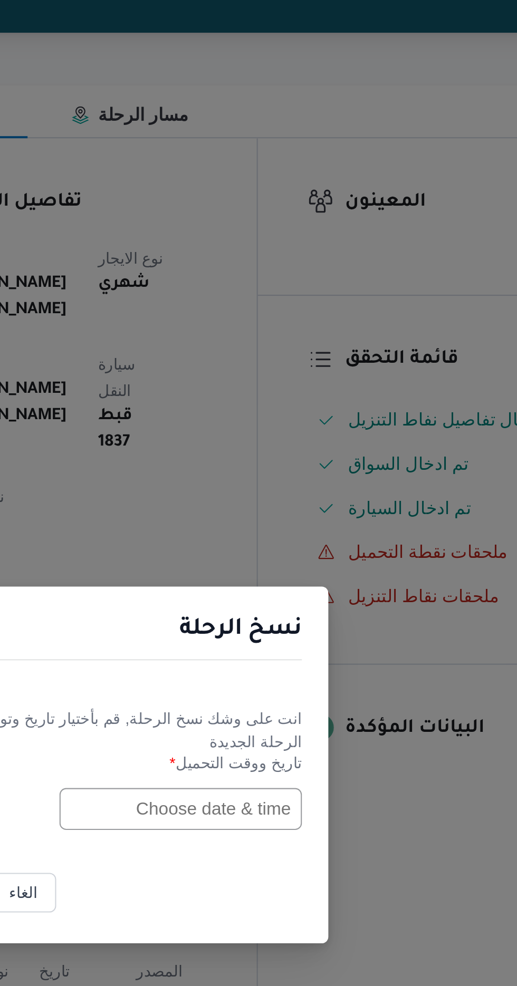
click at [280, 524] on input "text" at bounding box center [293, 514] width 116 height 20
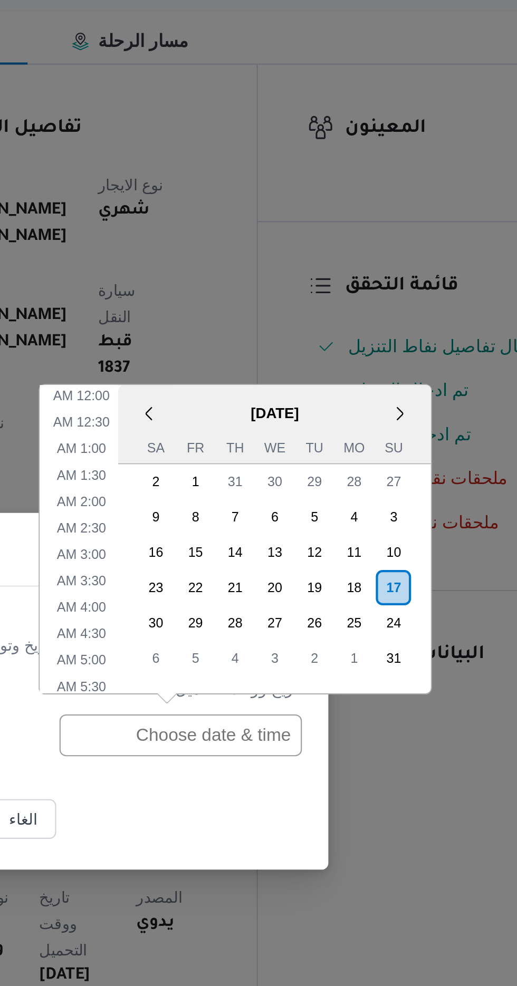
scroll to position [374, 0]
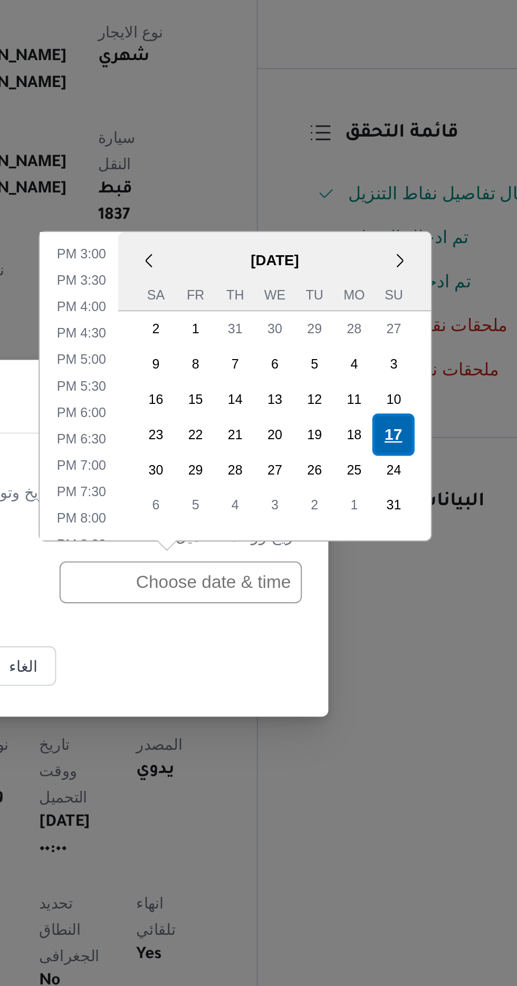
click at [396, 446] on div "17" at bounding box center [395, 444] width 20 height 20
type input "[DATE] 12:00AM"
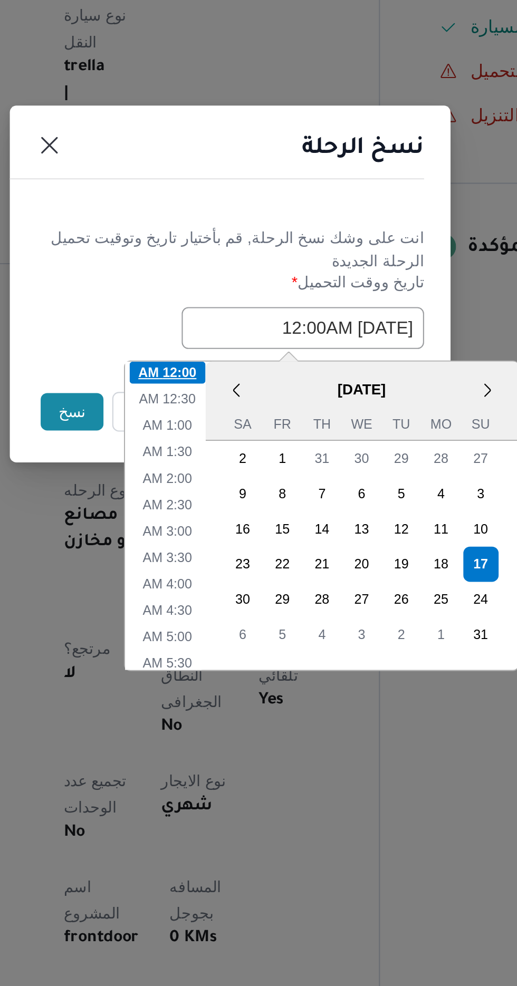
click at [225, 533] on li "12:00 AM" at bounding box center [228, 535] width 36 height 11
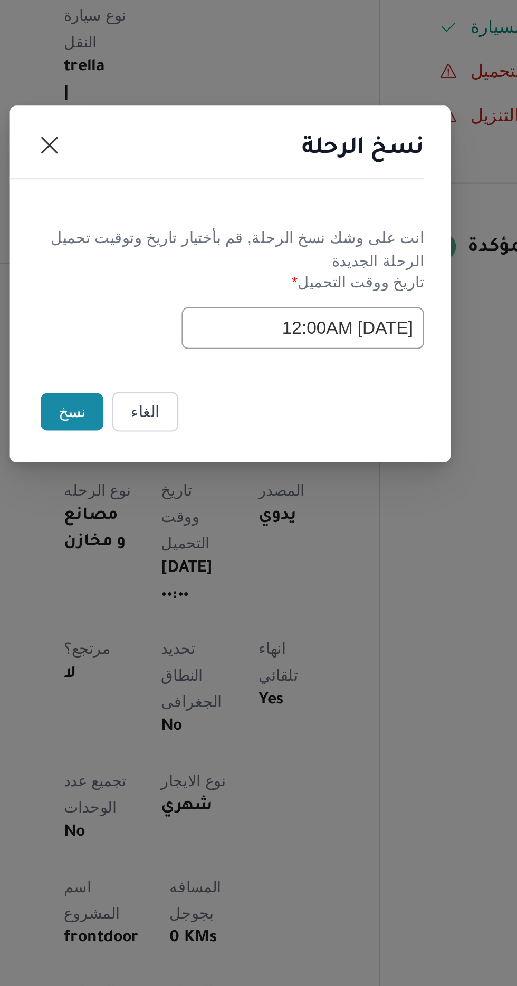
click at [184, 551] on button "نسخ" at bounding box center [183, 554] width 30 height 18
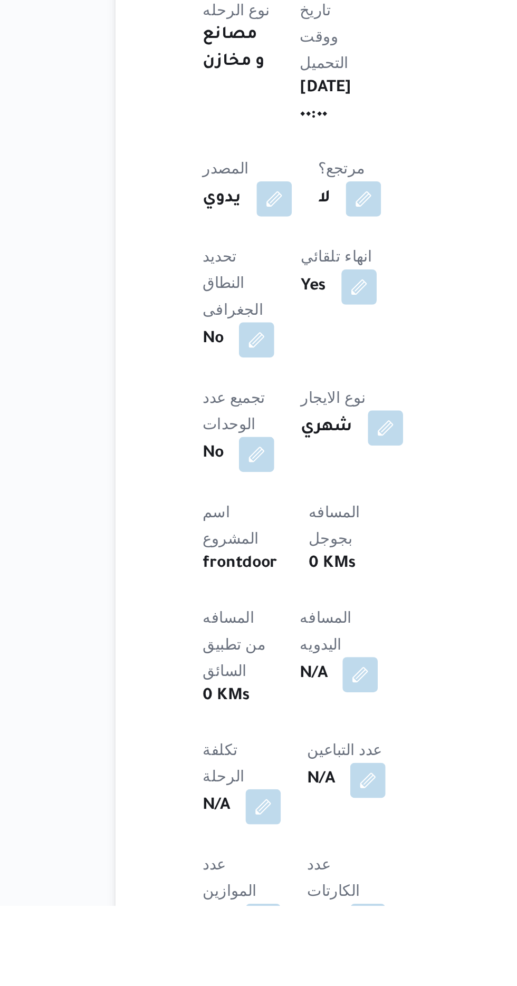
scroll to position [83, 0]
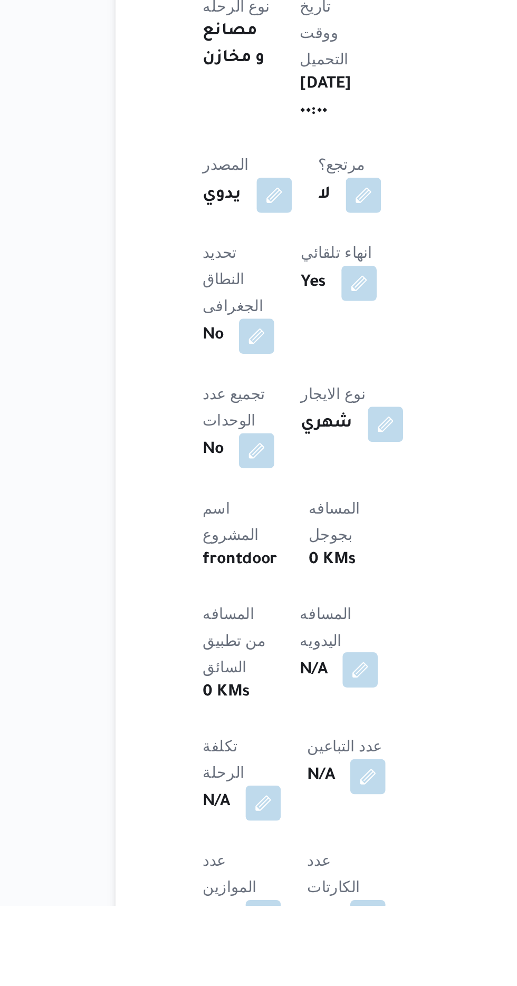
click at [246, 865] on button "button" at bounding box center [254, 873] width 17 height 17
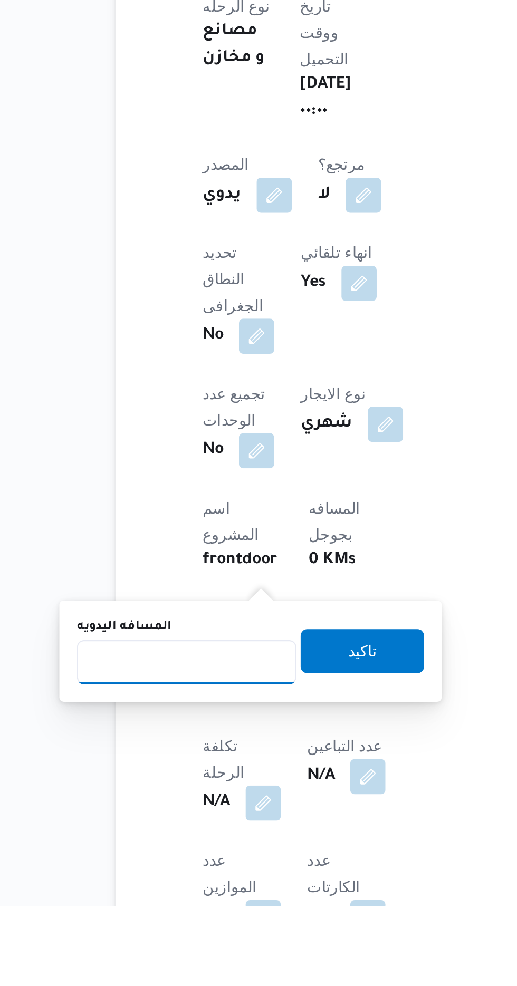
click at [199, 866] on input "المسافه اليدويه" at bounding box center [171, 869] width 105 height 21
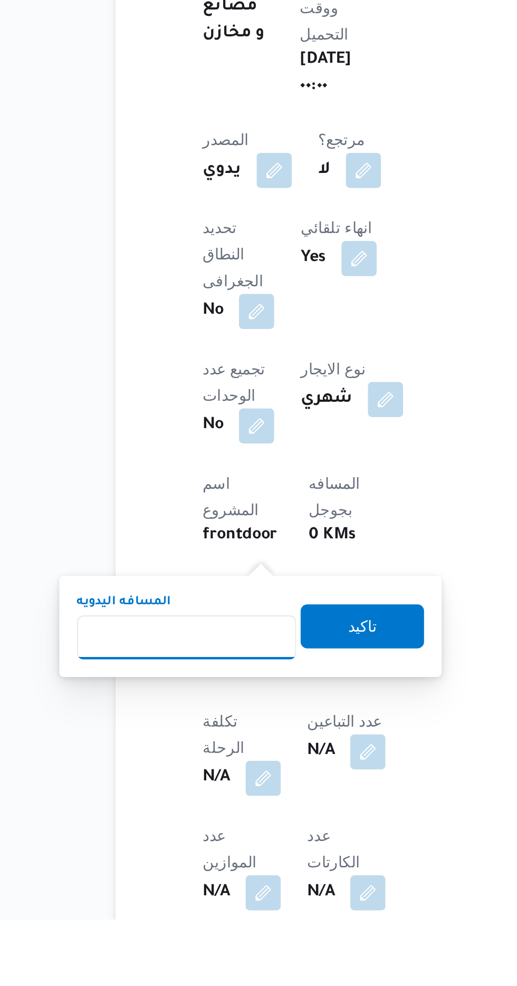
scroll to position [151, 0]
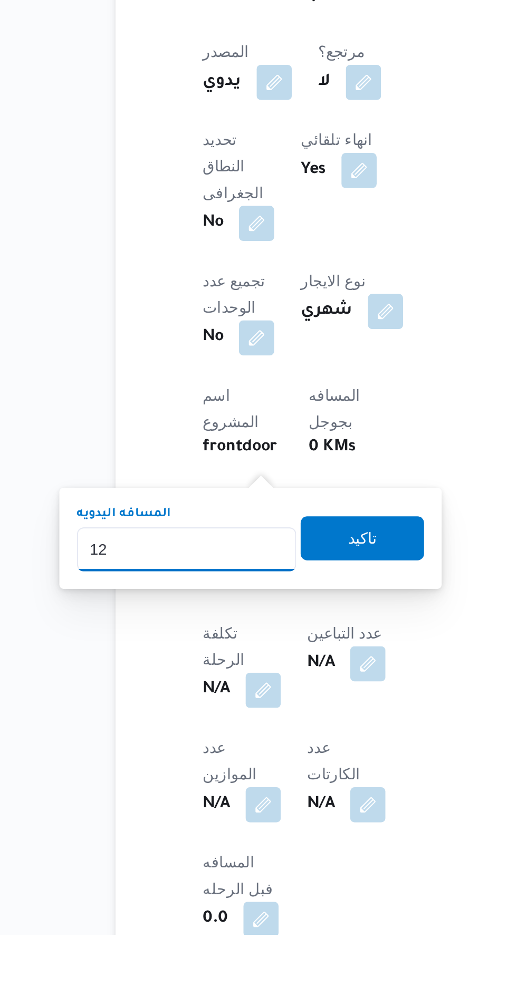
type input "120"
click at [262, 796] on span "تاكيد" at bounding box center [255, 796] width 14 height 13
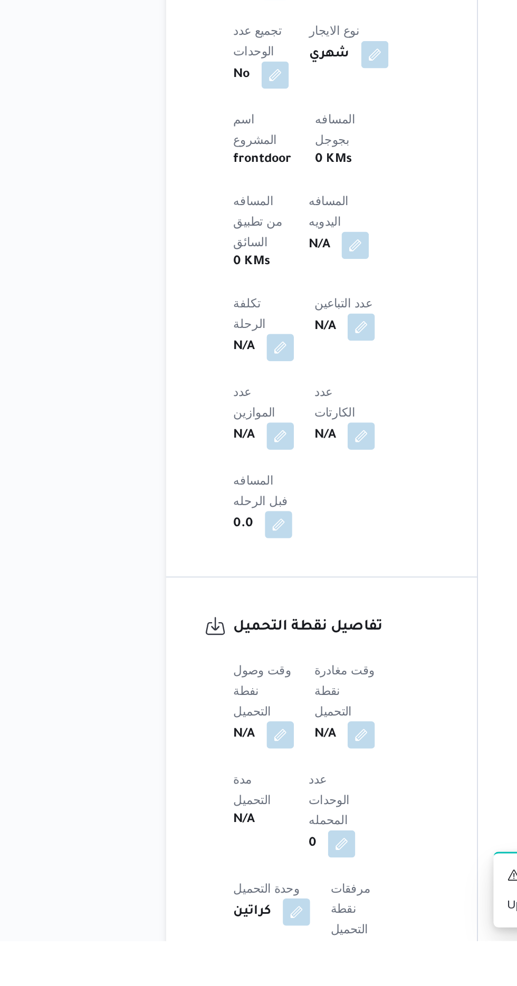
scroll to position [402, 0]
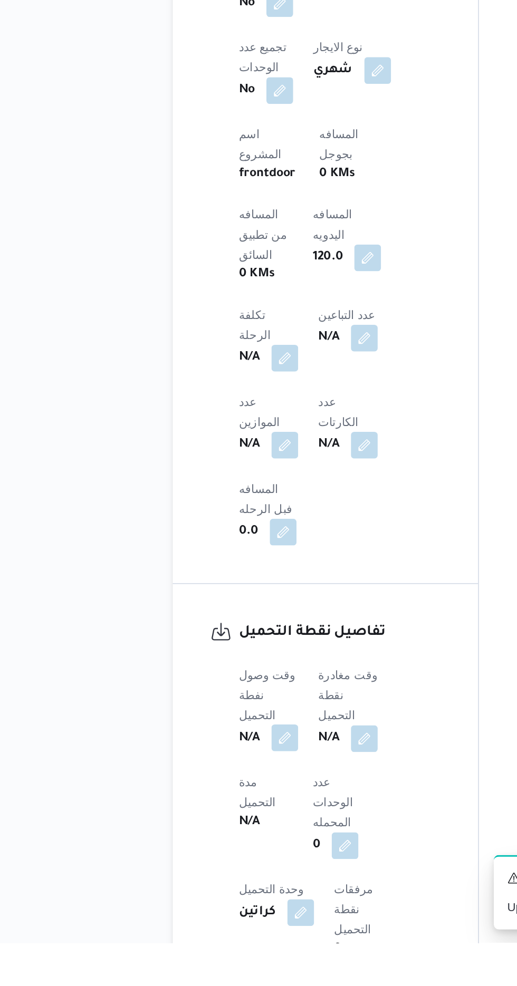
click at [213, 849] on button "button" at bounding box center [207, 857] width 17 height 17
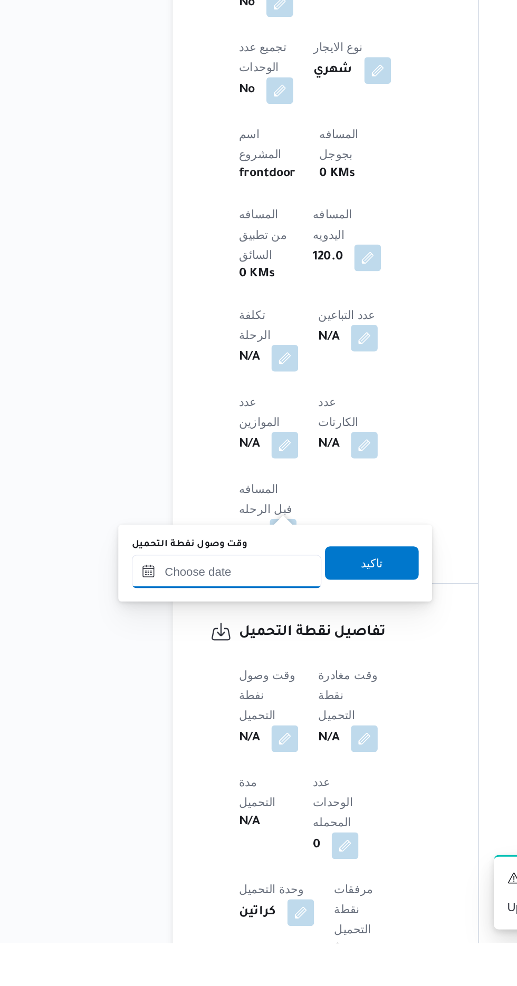
click at [196, 751] on input "وقت وصول نفطة التحميل" at bounding box center [171, 752] width 120 height 21
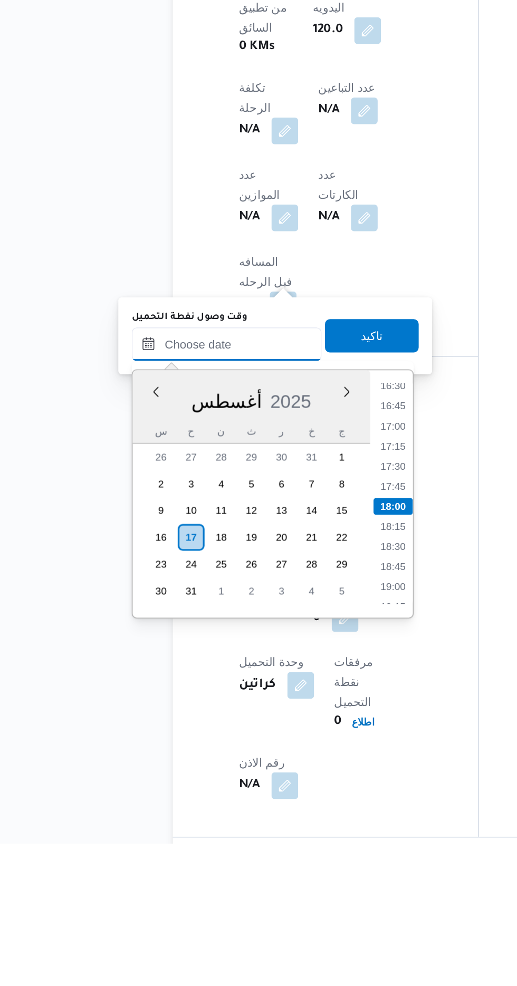
scroll to position [483, 0]
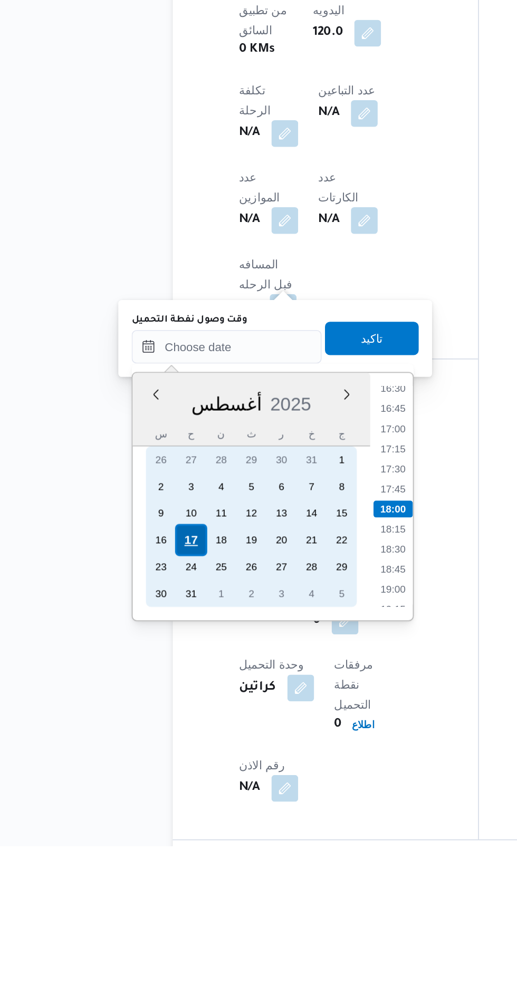
click at [147, 791] on div "17" at bounding box center [148, 793] width 20 height 20
type input "[DATE] ٠٠:٠٠"
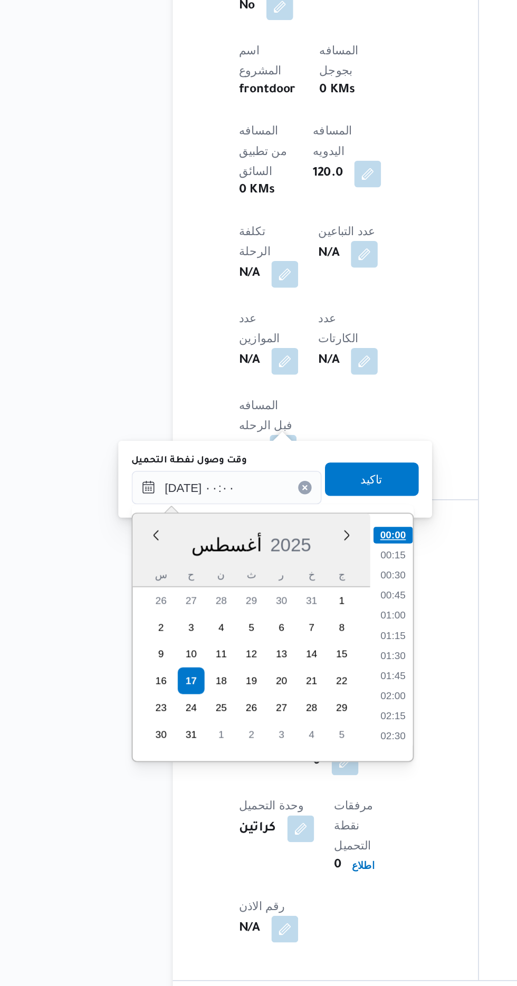
click at [276, 699] on li "00:00" at bounding box center [276, 701] width 25 height 11
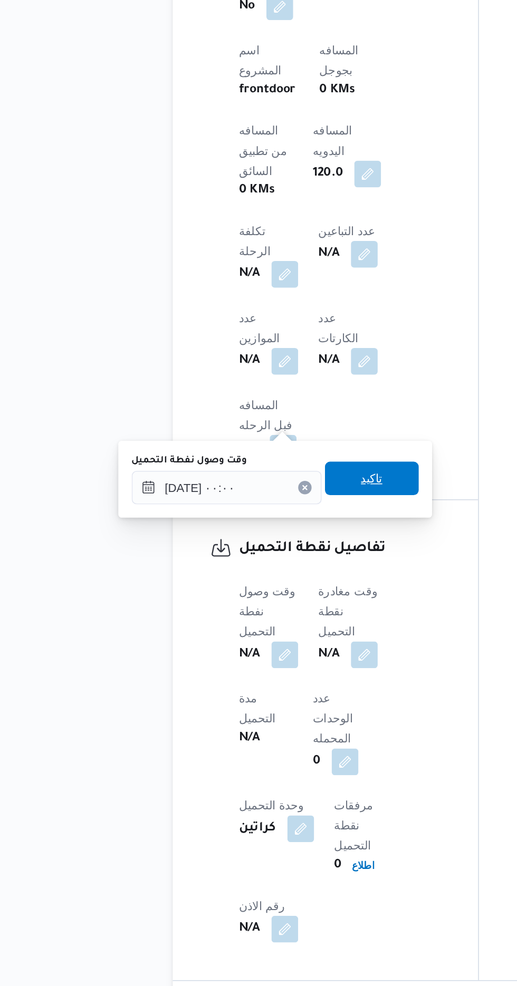
click at [270, 661] on span "تاكيد" at bounding box center [263, 665] width 14 height 13
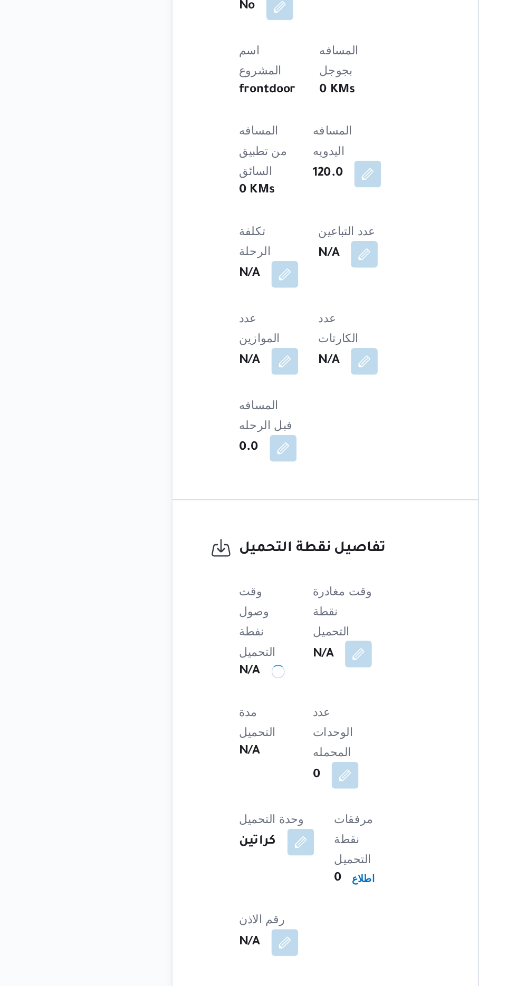
click at [263, 768] on button "button" at bounding box center [254, 776] width 17 height 17
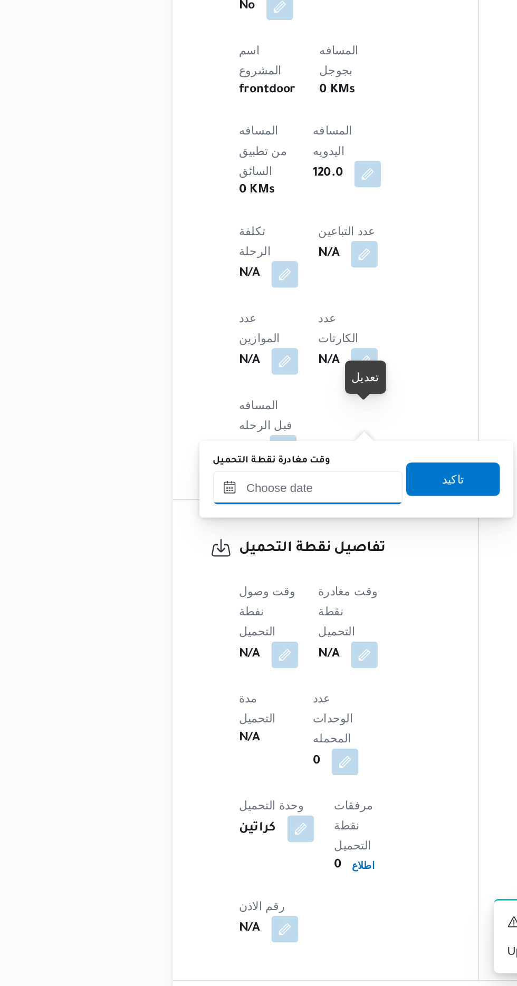
click at [243, 671] on input "وقت مغادرة نقطة التحميل" at bounding box center [222, 671] width 120 height 21
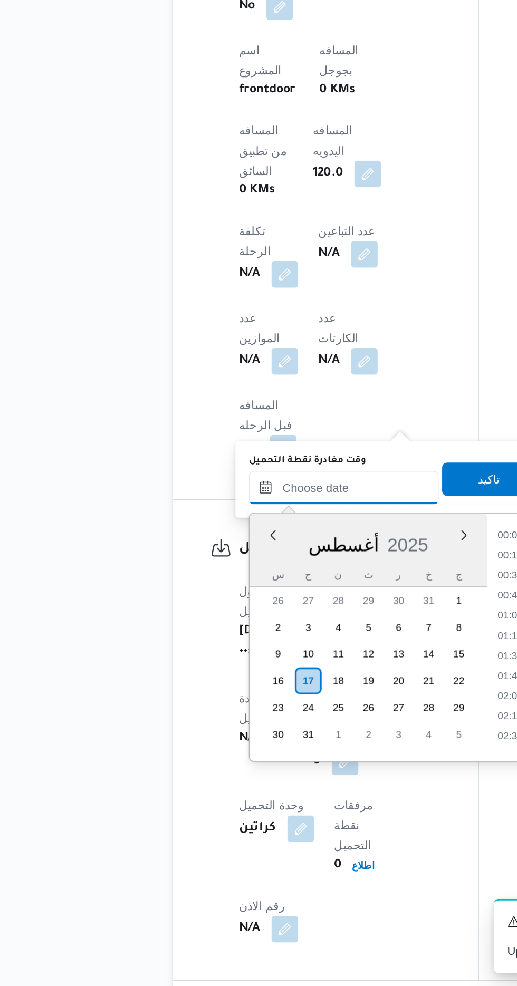
scroll to position [839, 0]
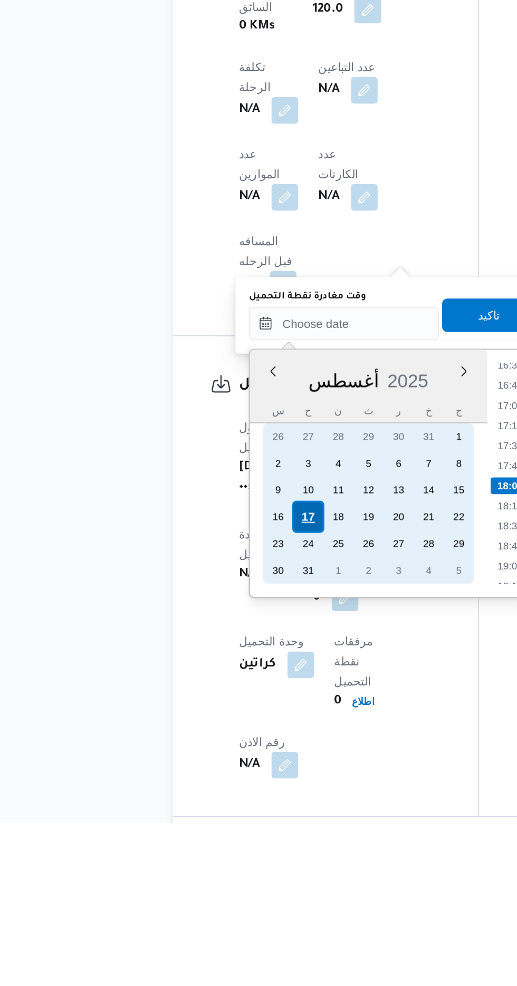
click at [222, 791] on div "17" at bounding box center [223, 793] width 20 height 20
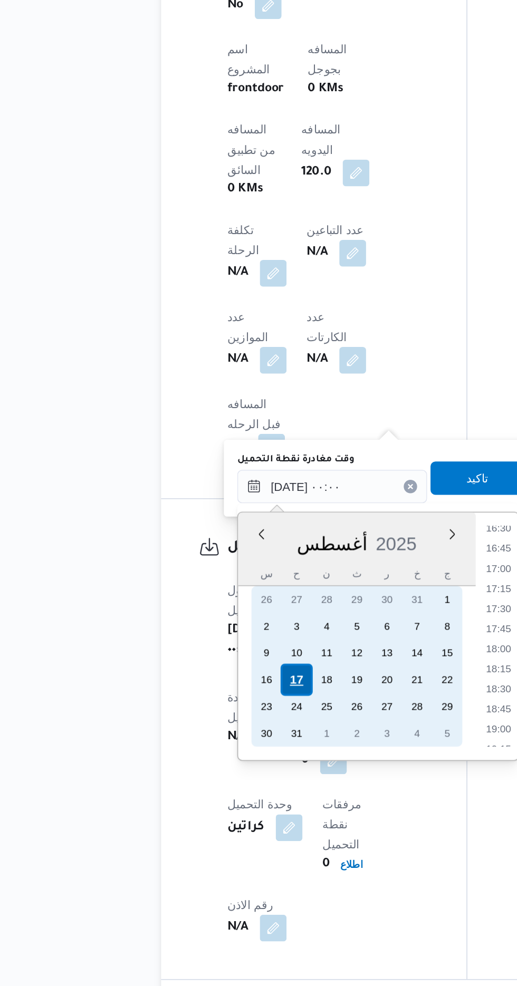
scroll to position [0, 0]
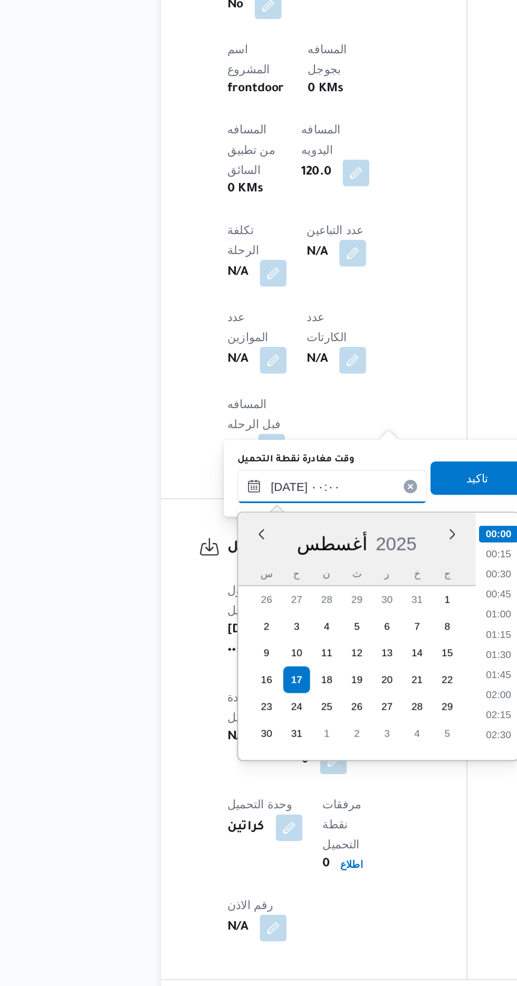
click at [207, 671] on input "[DATE] ٠٠:٠٠" at bounding box center [245, 670] width 120 height 21
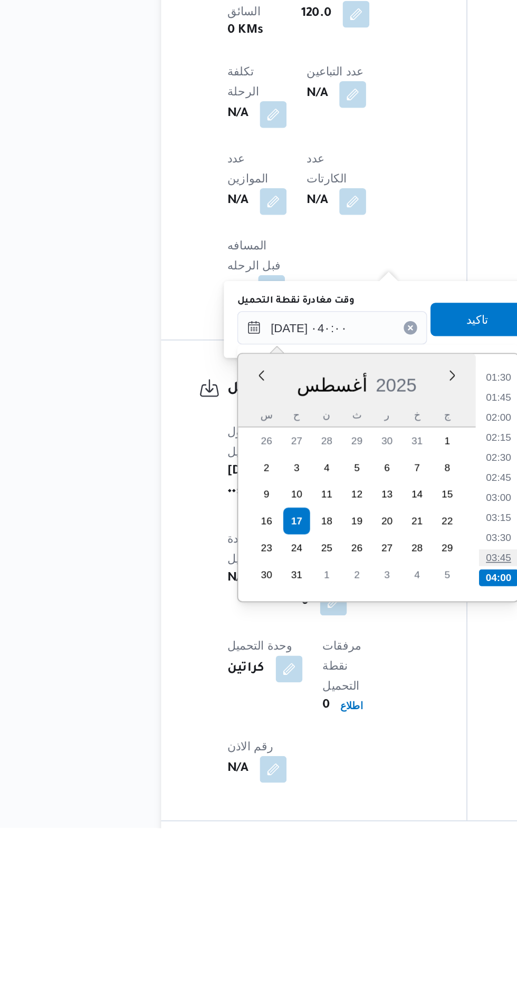
click at [355, 816] on li "03:45" at bounding box center [350, 816] width 24 height 11
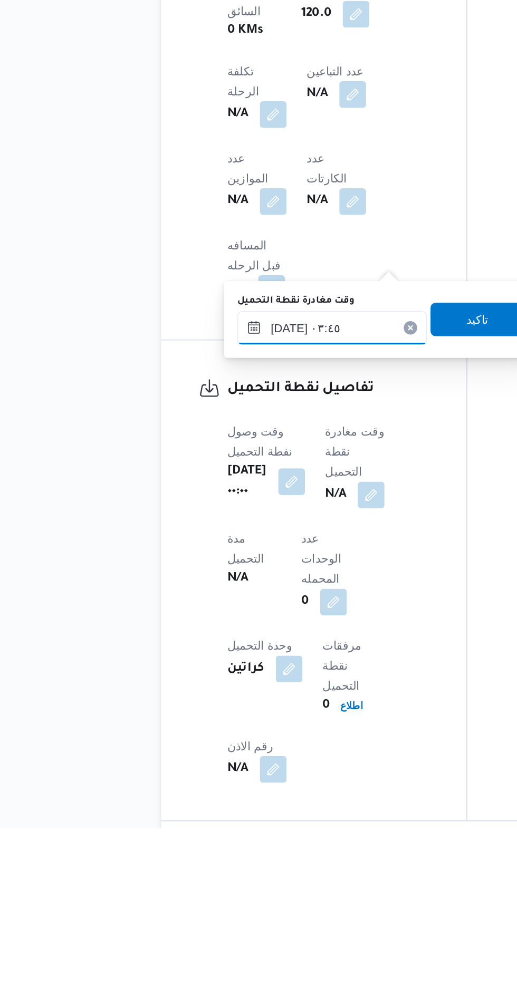
click at [256, 668] on input "[DATE] ٠٣:٤٥" at bounding box center [245, 670] width 120 height 21
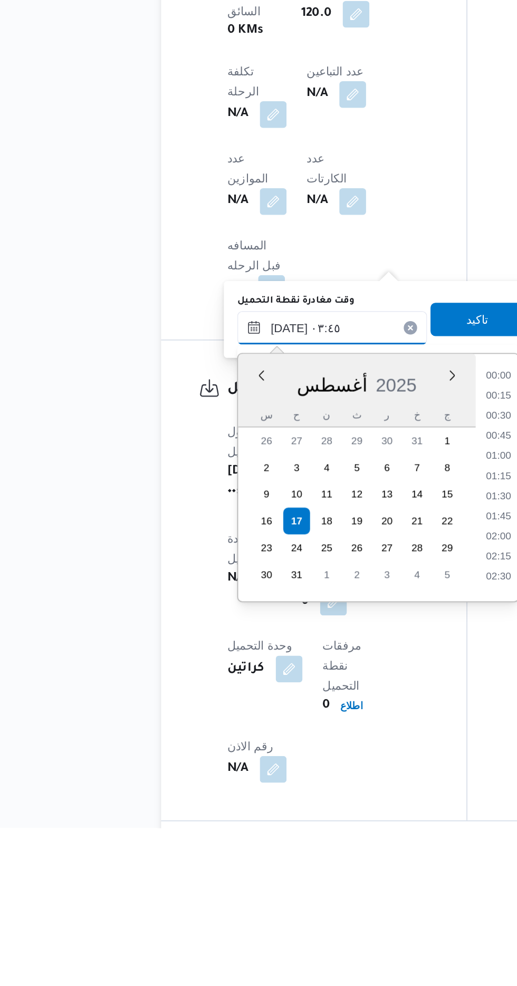
scroll to position [117, 0]
click at [356, 811] on li "04:30" at bounding box center [350, 811] width 24 height 11
type input "[DATE] ٠٤:٣٠"
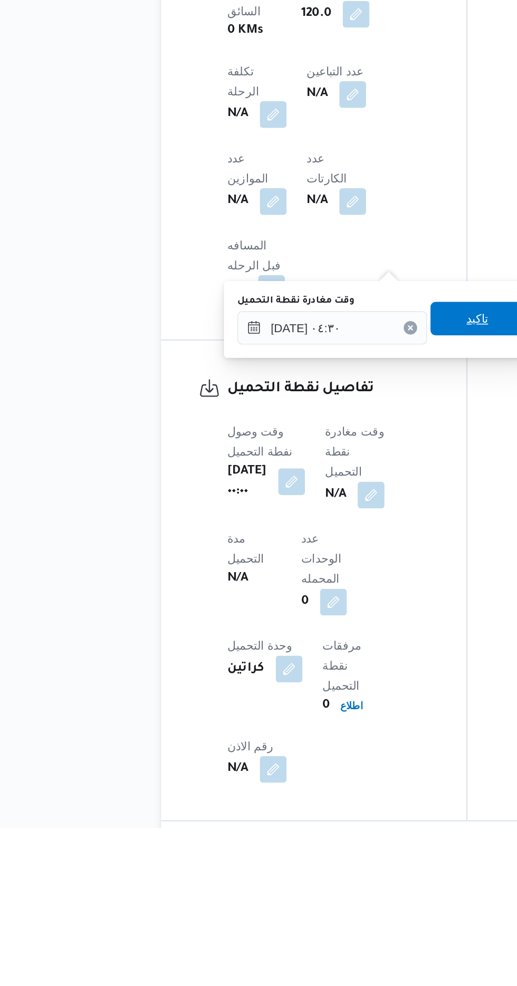
click at [333, 668] on span "تاكيد" at bounding box center [336, 665] width 59 height 21
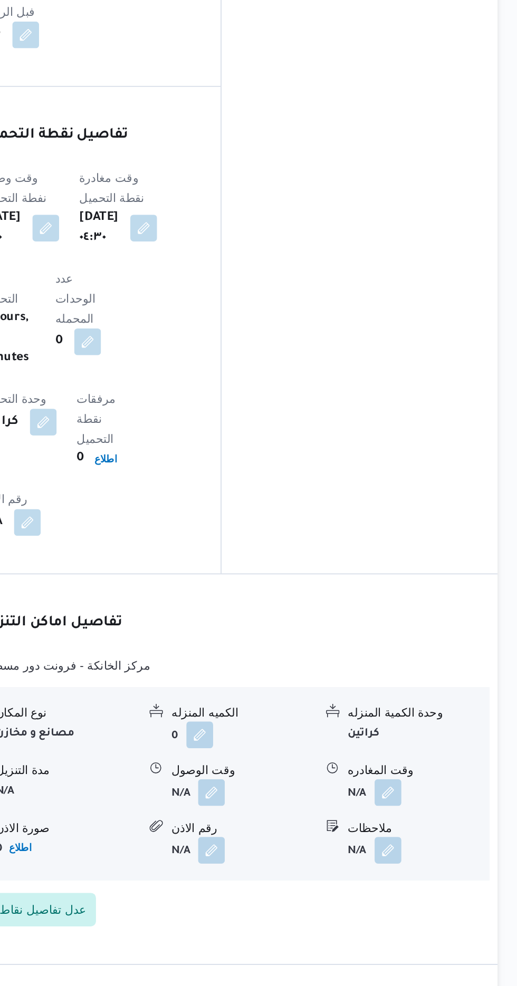
scroll to position [744, 0]
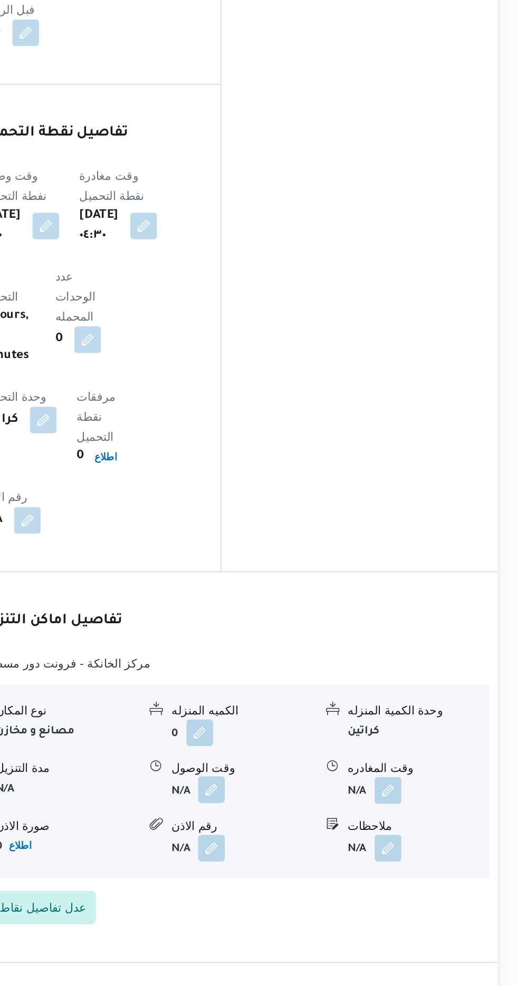
click at [319, 854] on button "button" at bounding box center [323, 862] width 17 height 17
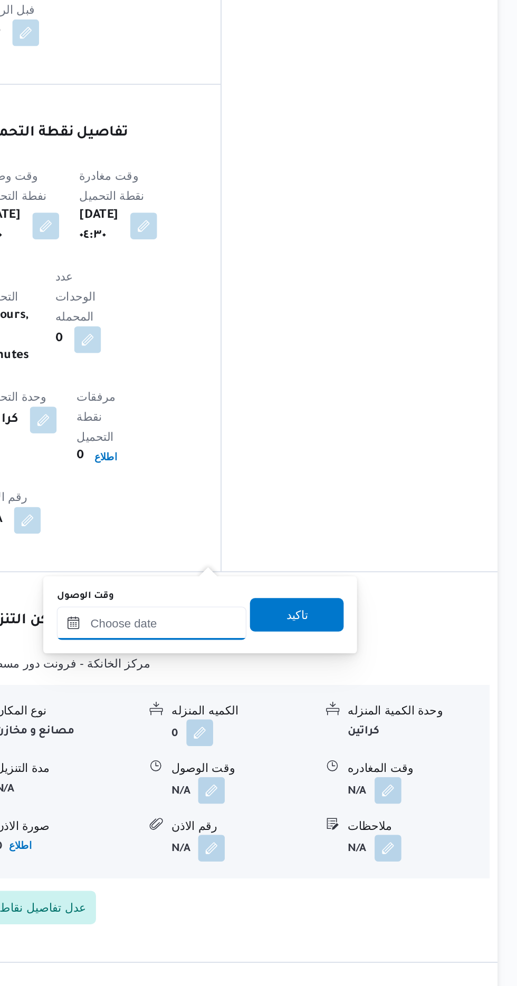
click at [277, 755] on input "وقت الوصول" at bounding box center [286, 757] width 120 height 21
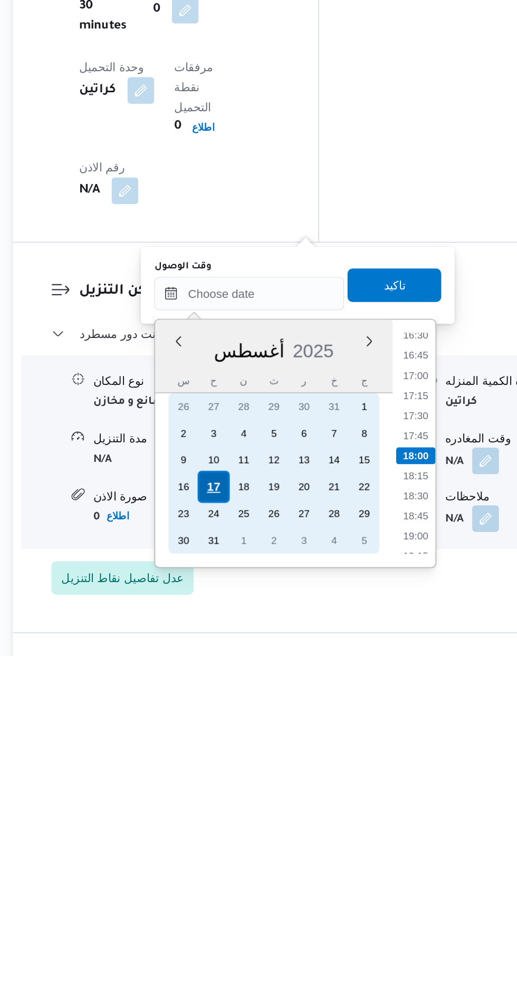
click at [265, 876] on div "17" at bounding box center [264, 880] width 20 height 20
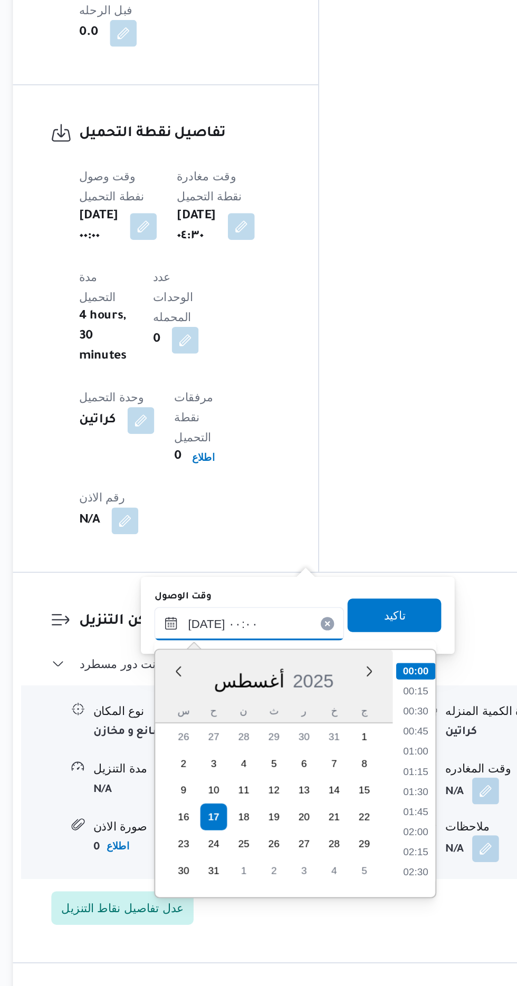
click at [228, 757] on input "[DATE] ٠٠:٠٠" at bounding box center [286, 757] width 120 height 21
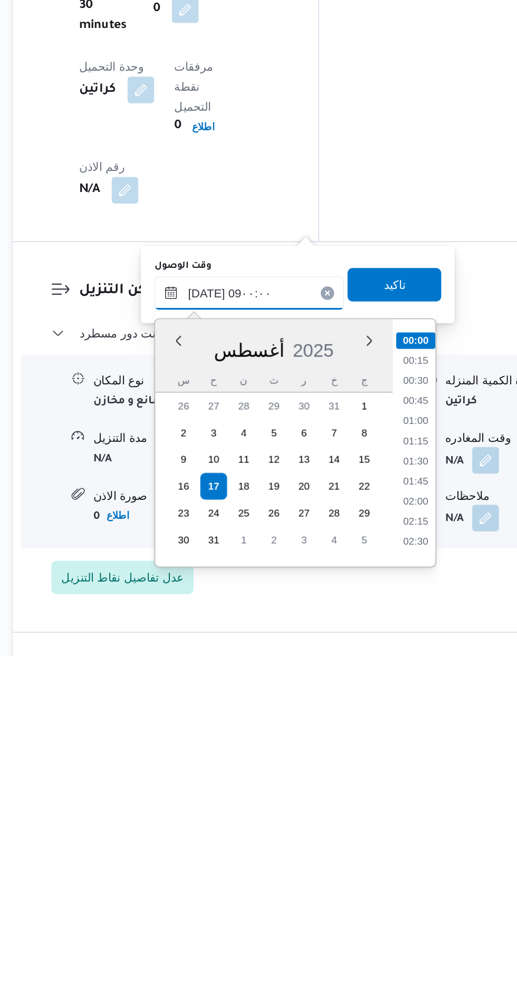
scroll to position [328, 0]
click at [391, 877] on li "08:15" at bounding box center [391, 877] width 24 height 11
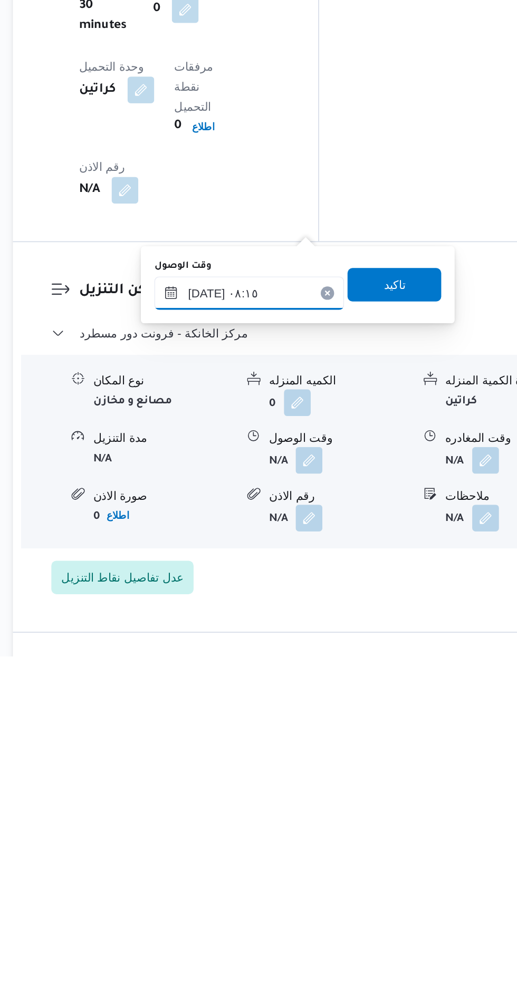
click at [310, 756] on input "[DATE] ٠٨:١٥" at bounding box center [286, 757] width 120 height 21
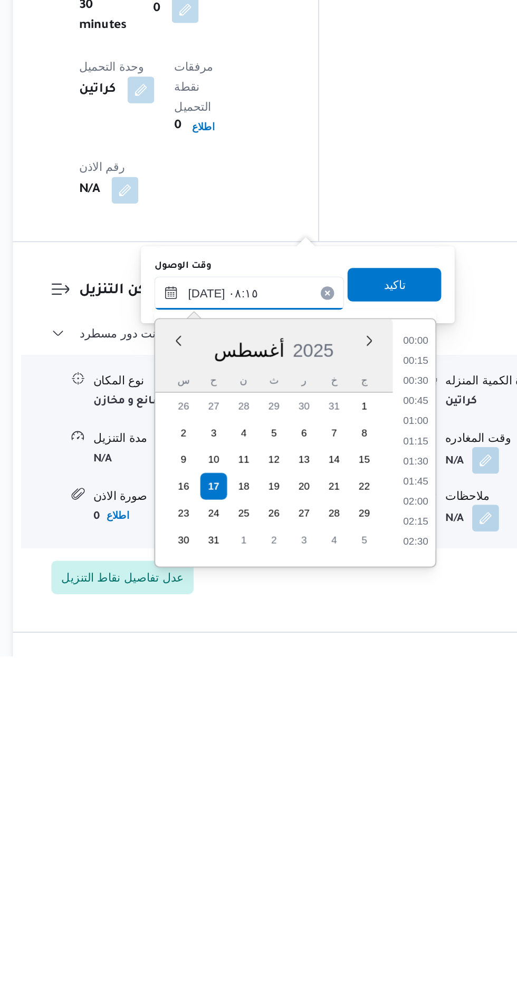
scroll to position [345, 0]
click at [393, 870] on li "08:30" at bounding box center [391, 873] width 24 height 11
type input "[DATE] ٠٨:٣٠"
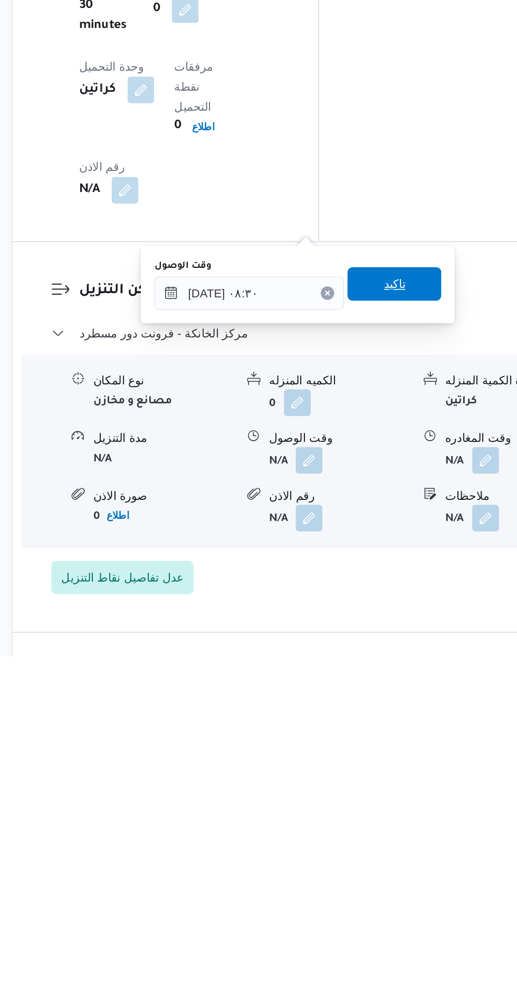
click at [385, 752] on span "تاكيد" at bounding box center [378, 751] width 14 height 13
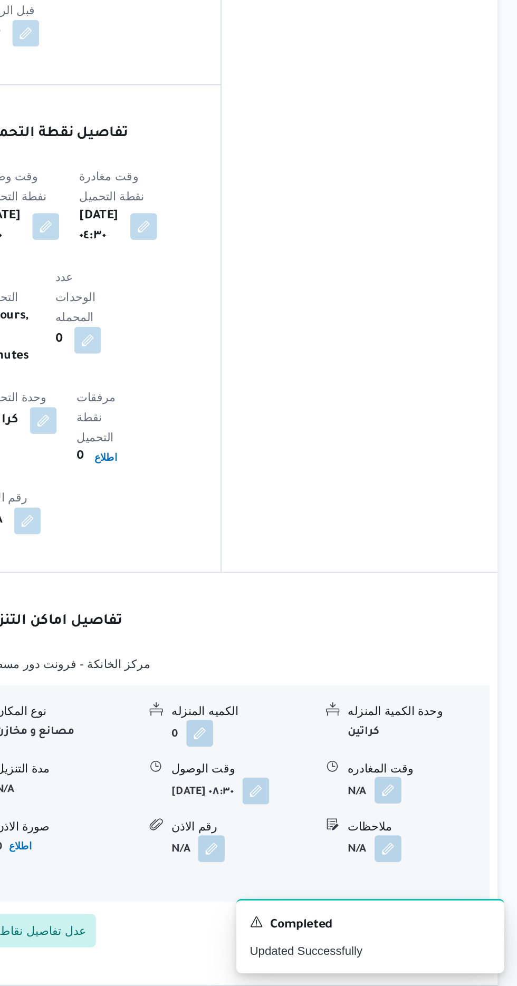
click at [437, 854] on button "button" at bounding box center [435, 862] width 17 height 17
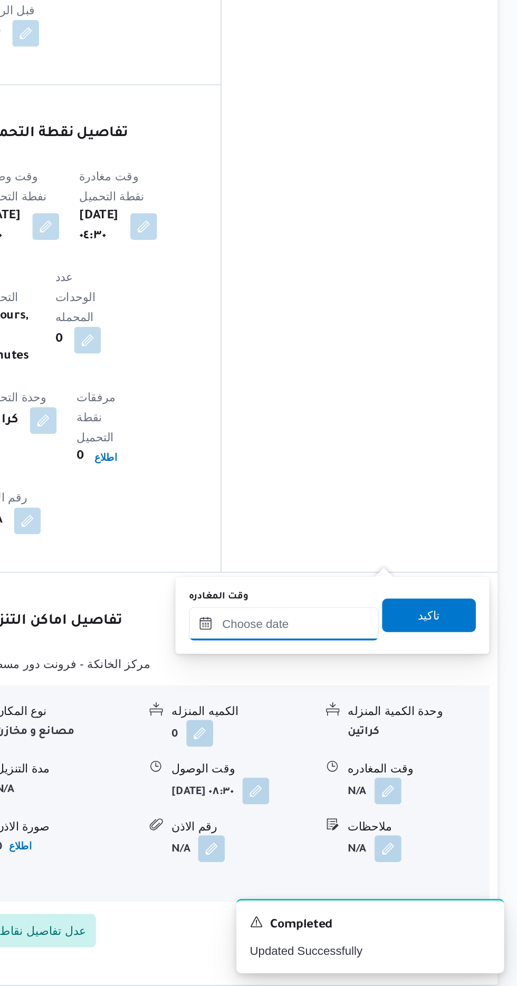
click at [406, 756] on input "وقت المغادره" at bounding box center [370, 757] width 120 height 21
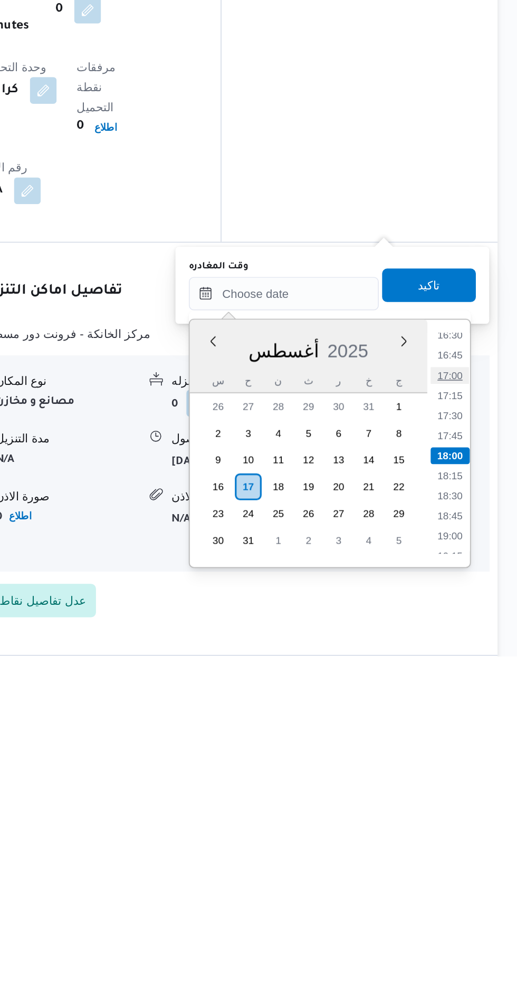
click at [467, 807] on li "17:00" at bounding box center [474, 809] width 24 height 11
type input "[DATE] ١٧:٠٠"
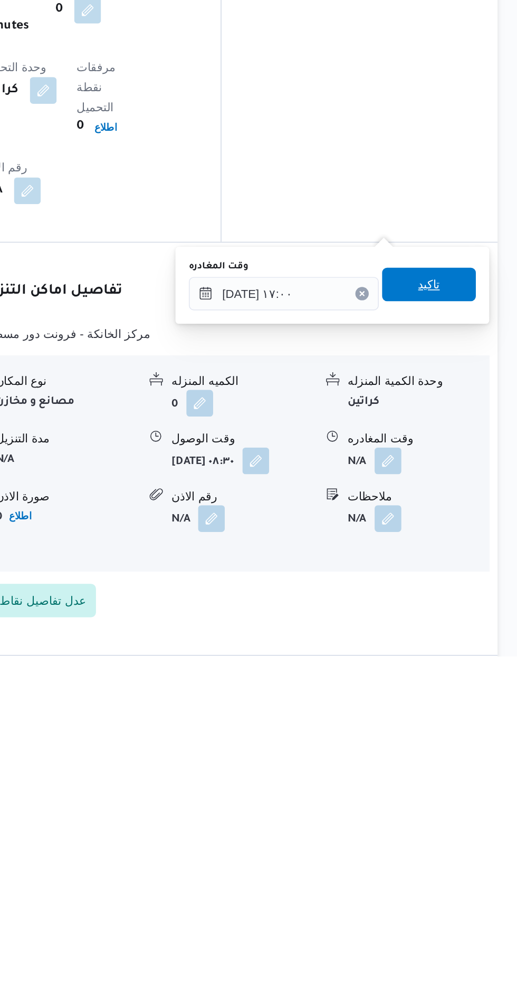
click at [468, 748] on span "تاكيد" at bounding box center [461, 751] width 14 height 13
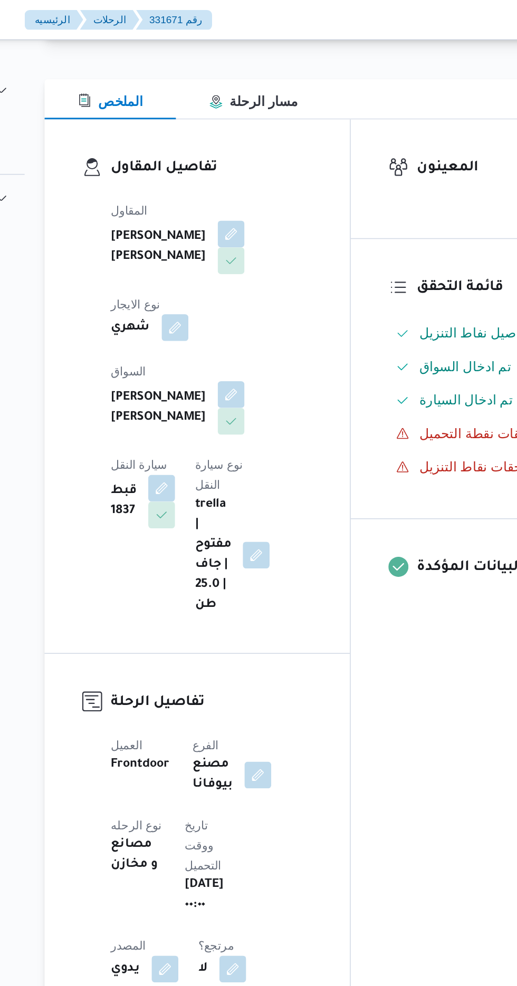
scroll to position [0, 0]
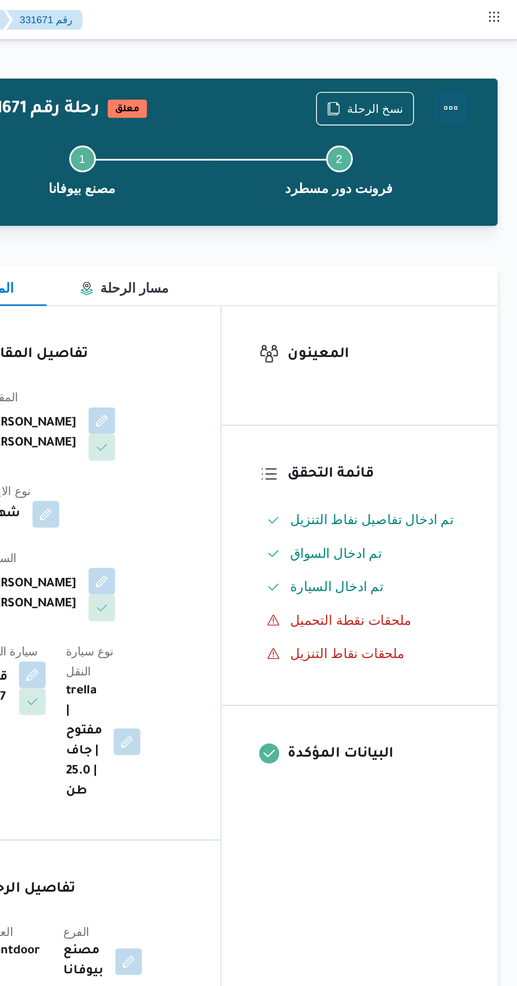
click at [478, 64] on button "Actions" at bounding box center [474, 67] width 21 height 21
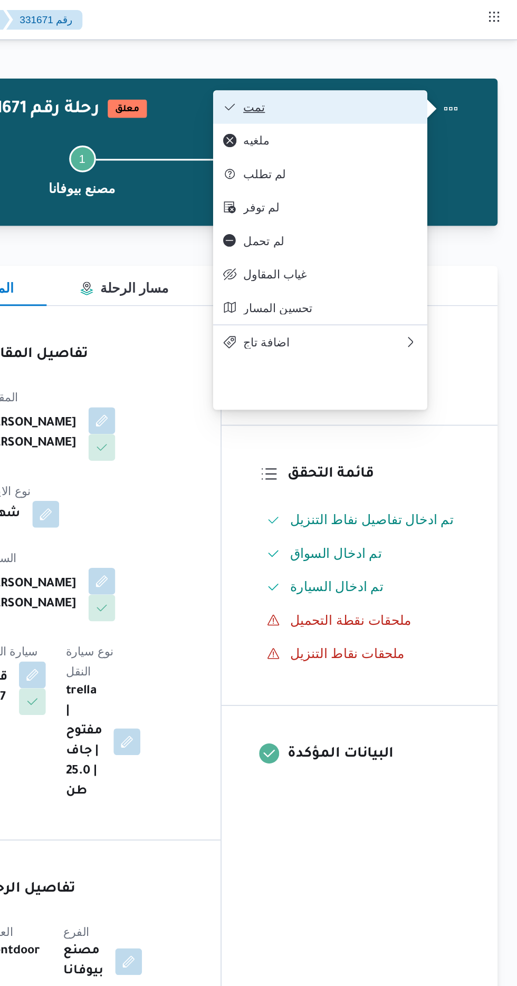
click at [425, 69] on span "تمت" at bounding box center [399, 67] width 110 height 8
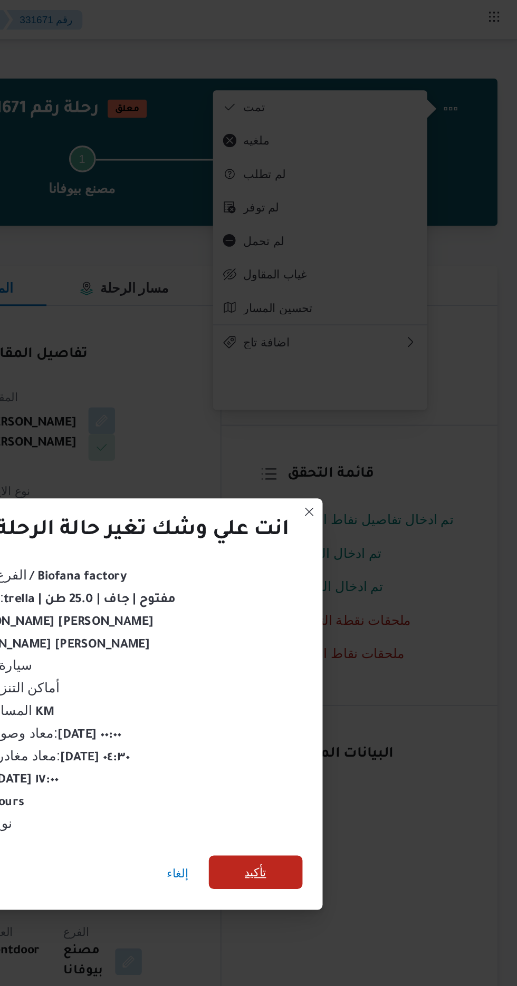
click at [348, 551] on span "تأكيد" at bounding box center [352, 550] width 14 height 13
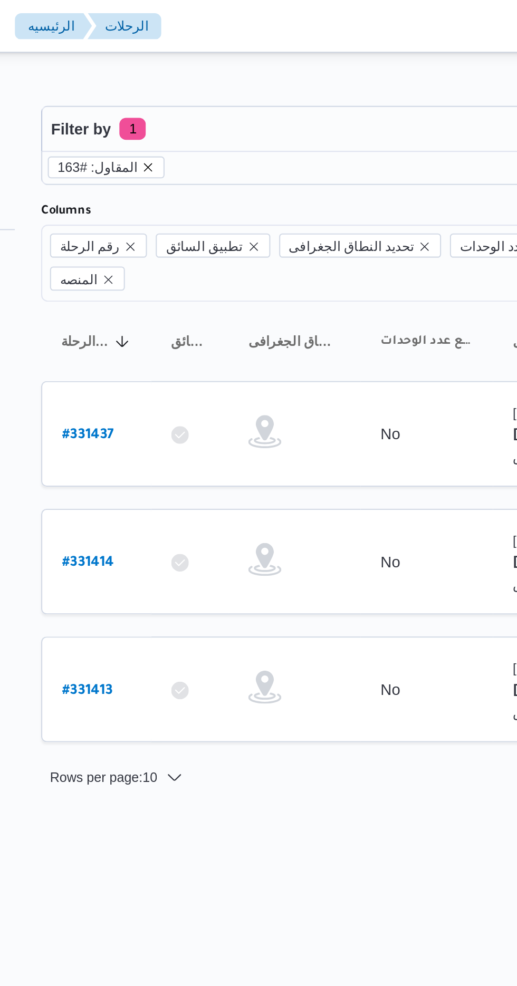
click at [185, 79] on icon "remove selected entity" at bounding box center [188, 80] width 6 height 6
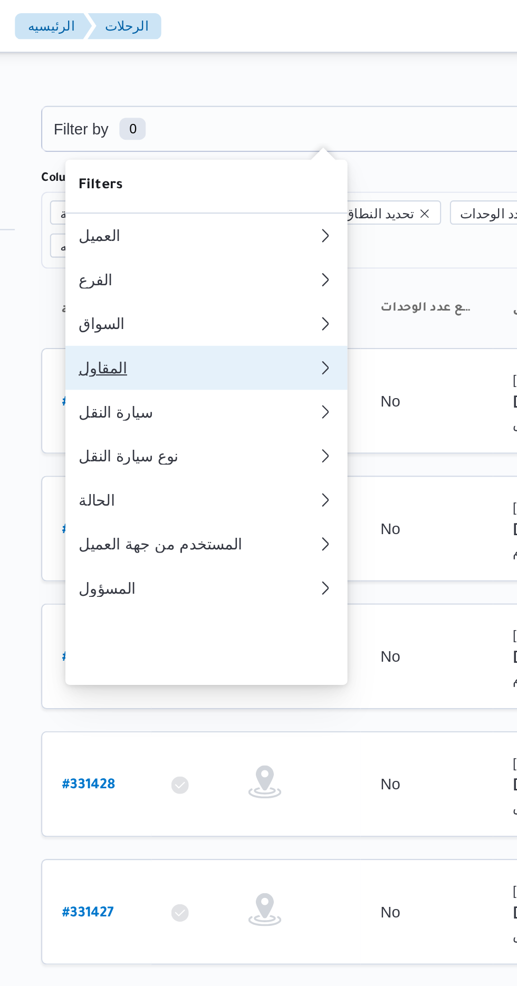
click at [215, 180] on div "المقاول" at bounding box center [210, 176] width 110 height 8
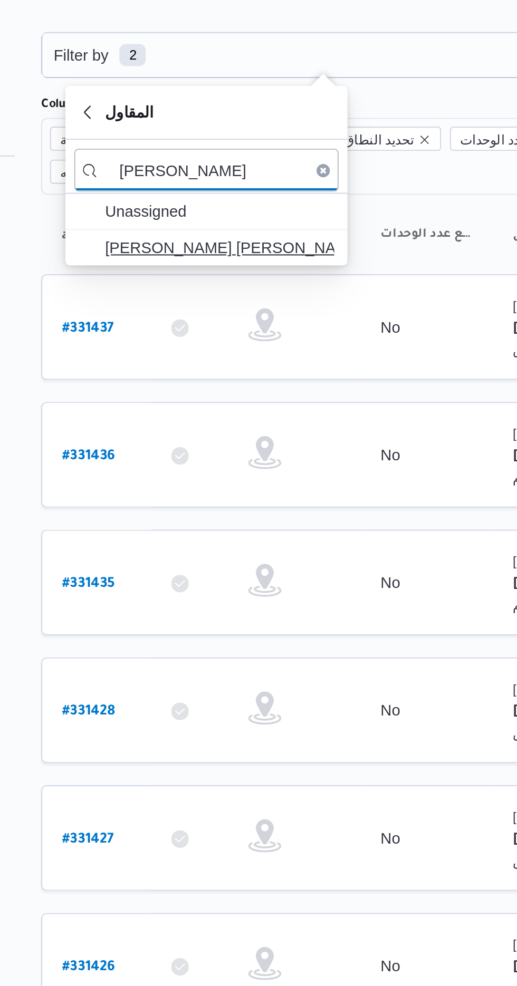
type input "[PERSON_NAME]"
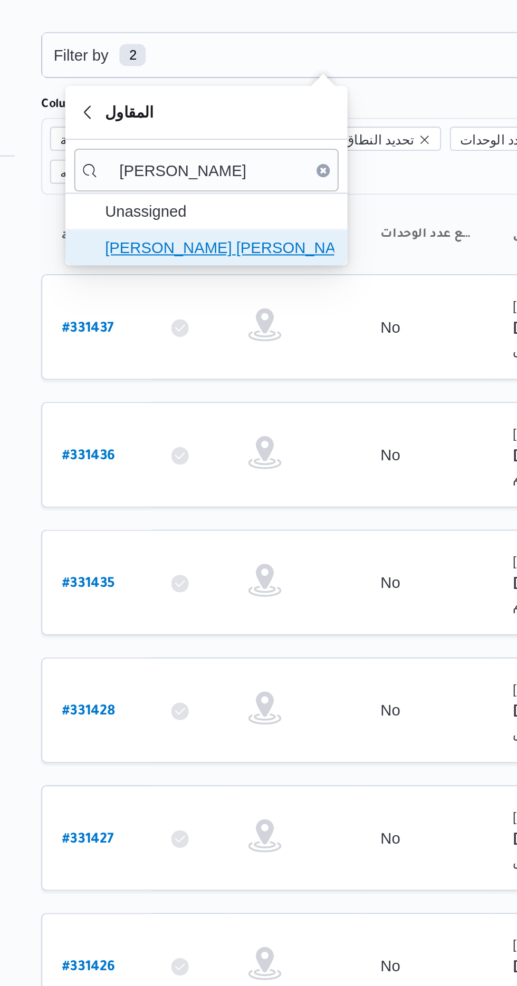
click at [236, 151] on span "[PERSON_NAME] [PERSON_NAME]" at bounding box center [223, 154] width 110 height 13
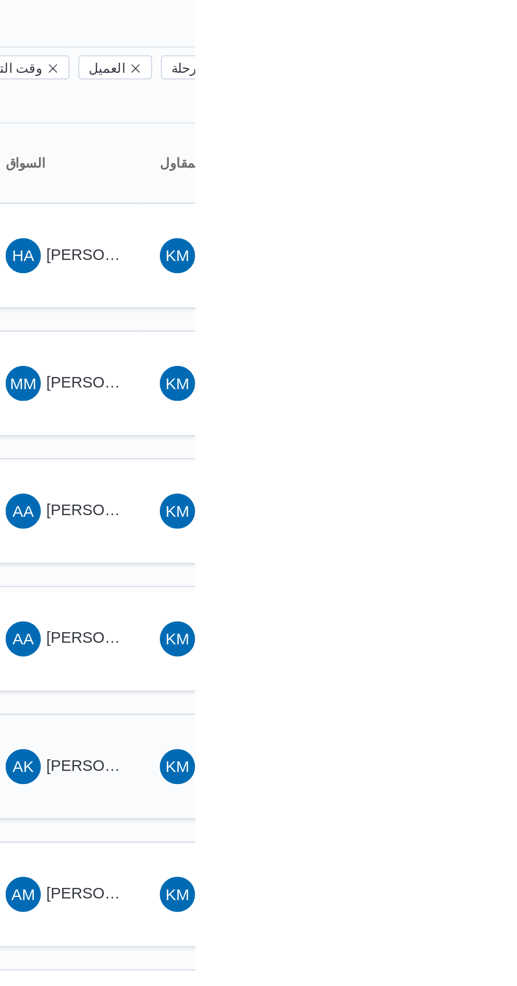
click at [461, 448] on span "[PERSON_NAME] [PERSON_NAME]" at bounding box center [507, 452] width 123 height 8
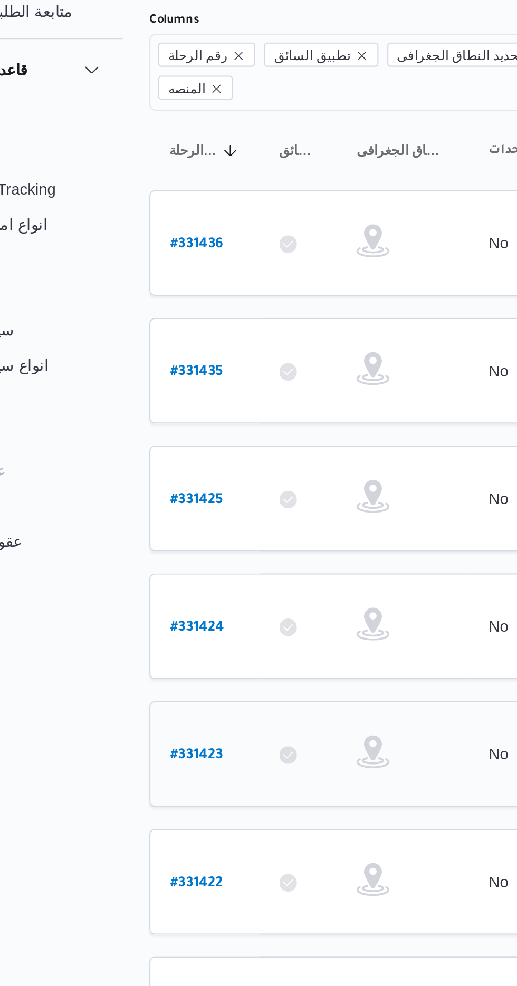
click at [148, 450] on b "# 331423" at bounding box center [159, 453] width 25 height 7
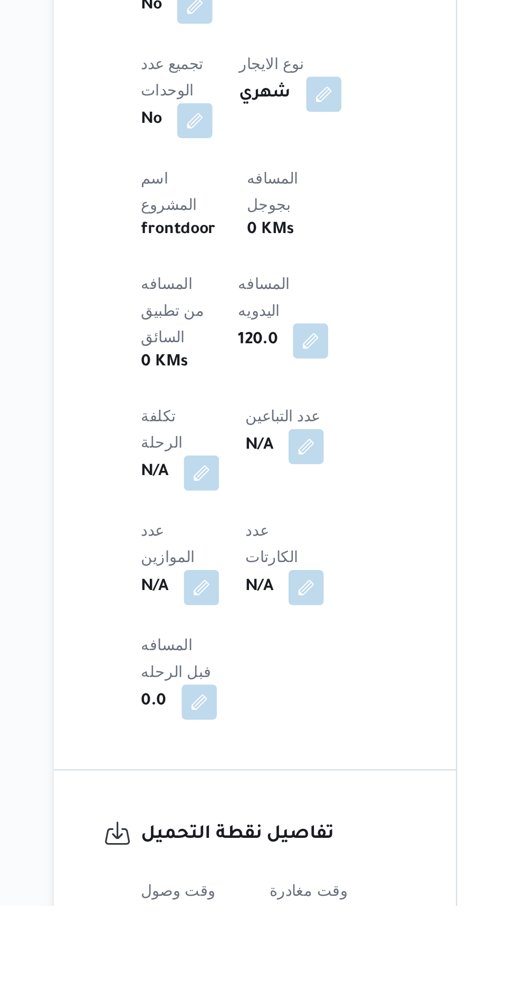
scroll to position [350, 0]
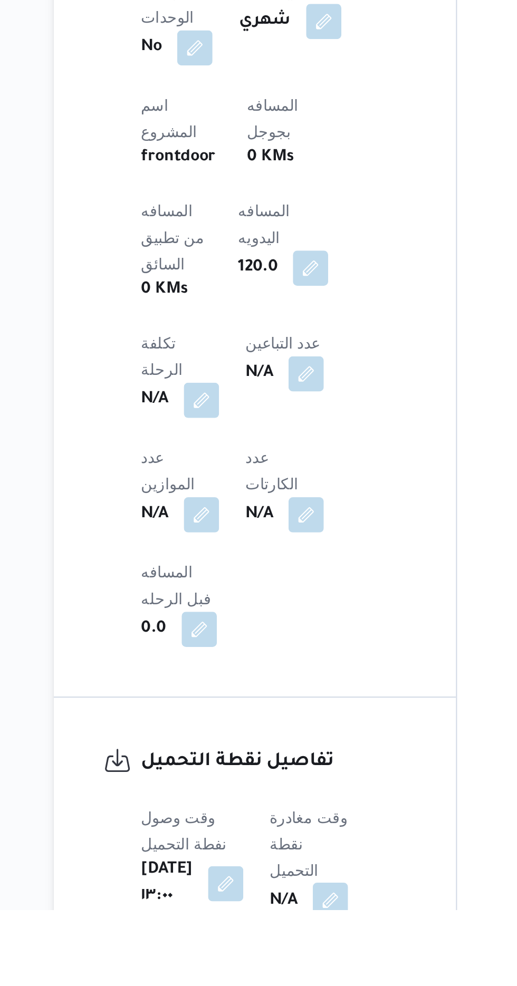
click at [278, 973] on button "button" at bounding box center [269, 981] width 17 height 17
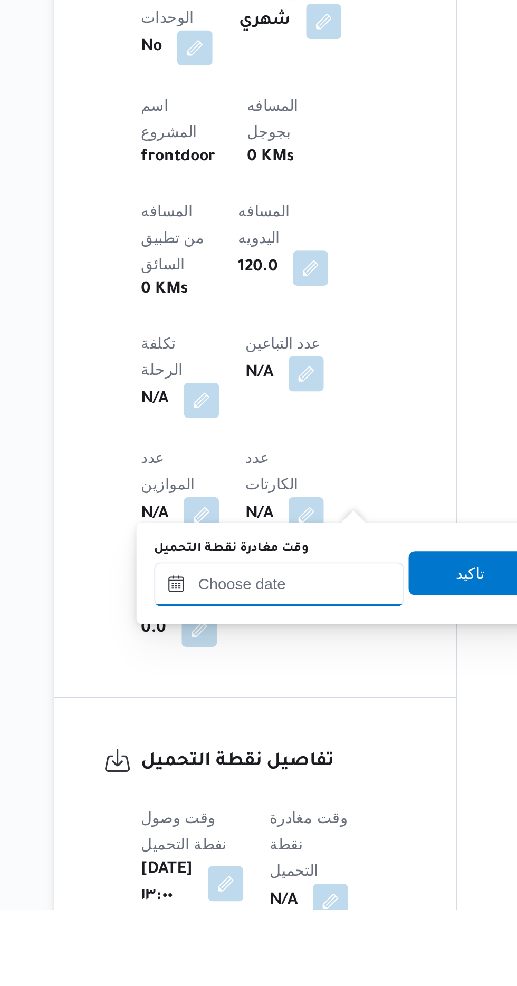
click at [254, 827] on input "وقت مغادرة نقطة التحميل" at bounding box center [245, 830] width 120 height 21
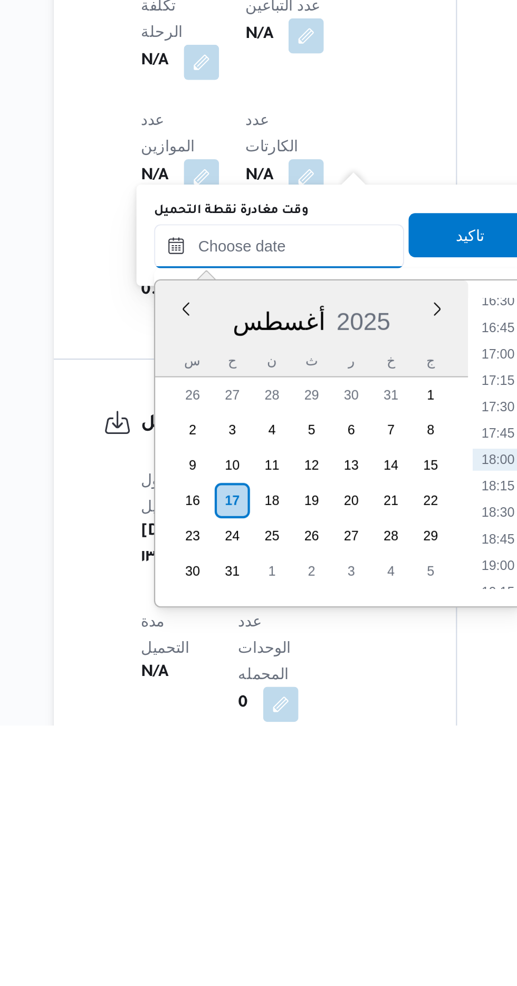
scroll to position [423, 0]
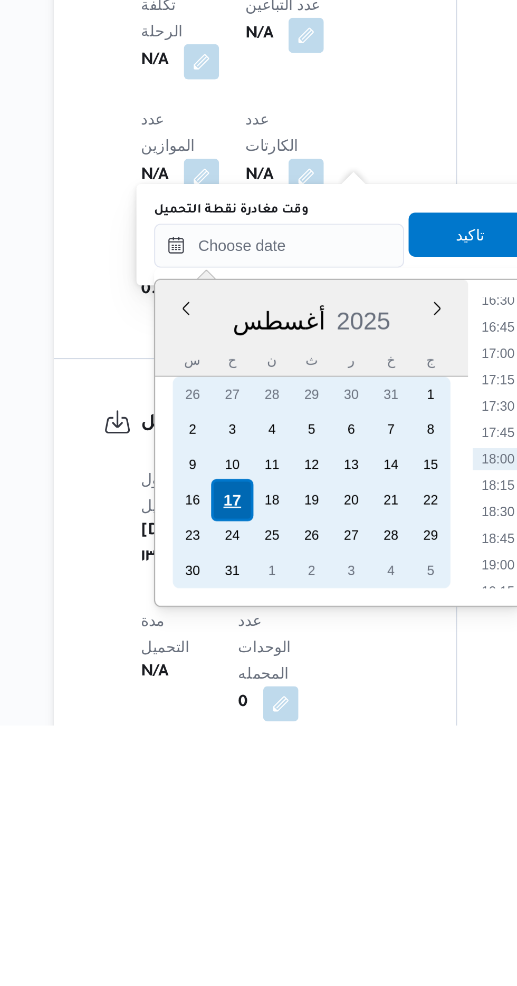
click at [223, 874] on div "17" at bounding box center [223, 879] width 20 height 20
type input "[DATE] ٠٠:٠٠"
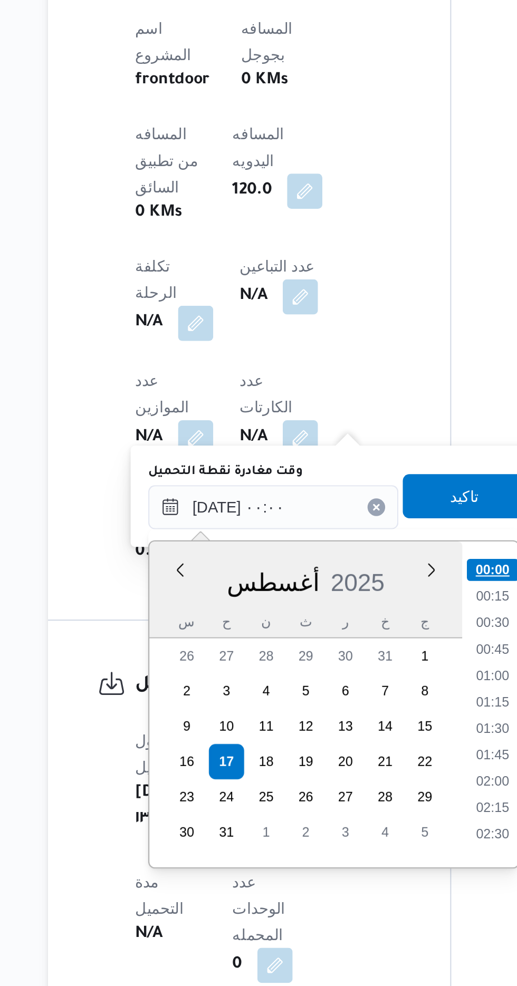
click at [349, 783] on li "00:00" at bounding box center [350, 787] width 25 height 11
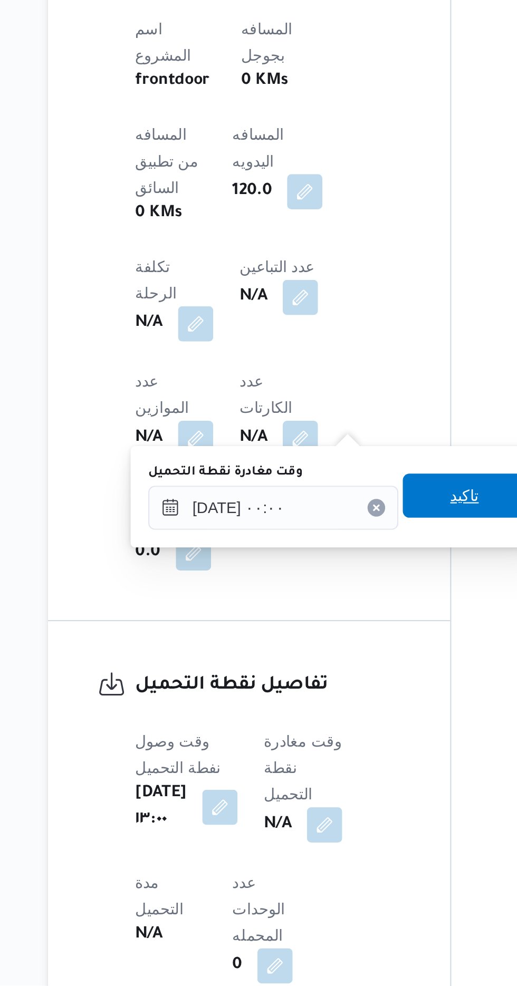
click at [340, 752] on span "تاكيد" at bounding box center [337, 751] width 14 height 13
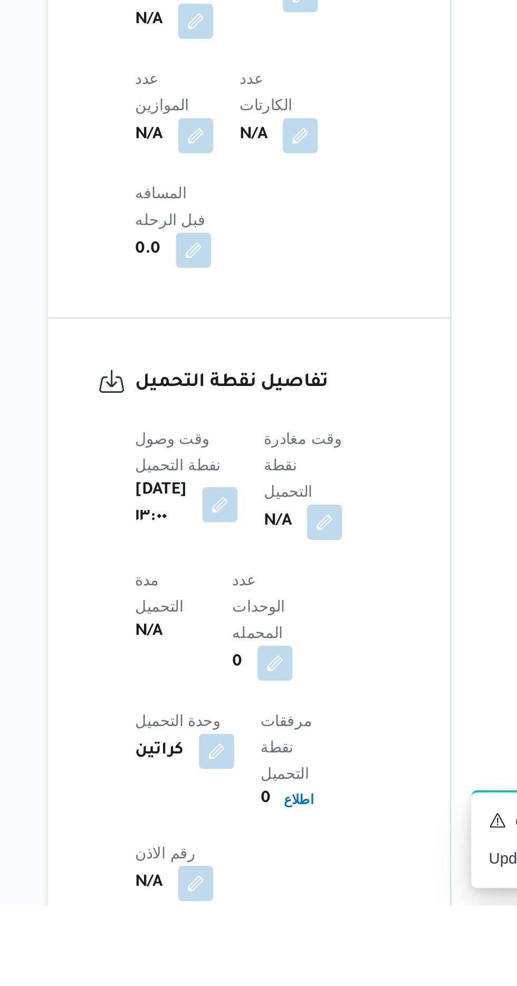
scroll to position [533, 0]
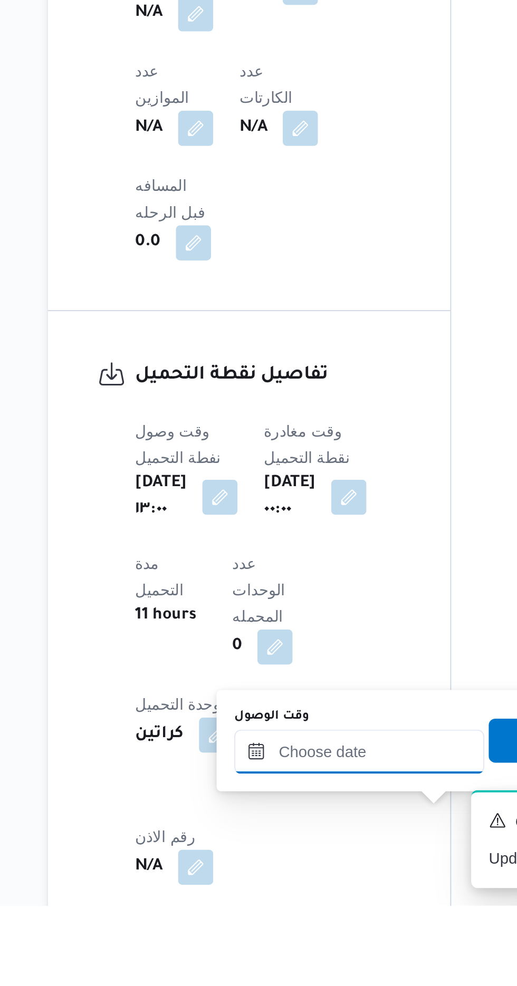
click at [290, 914] on input "وقت الوصول" at bounding box center [286, 912] width 120 height 21
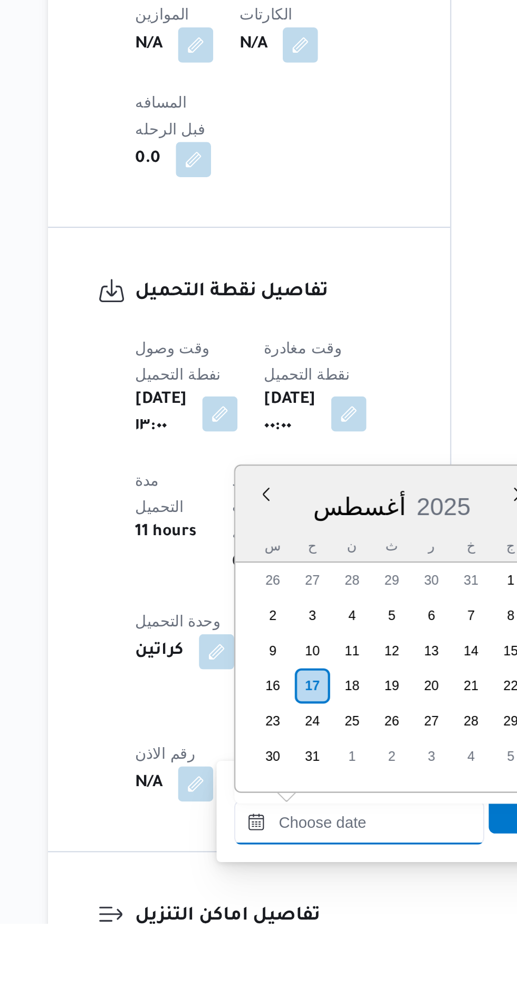
scroll to position [581, 0]
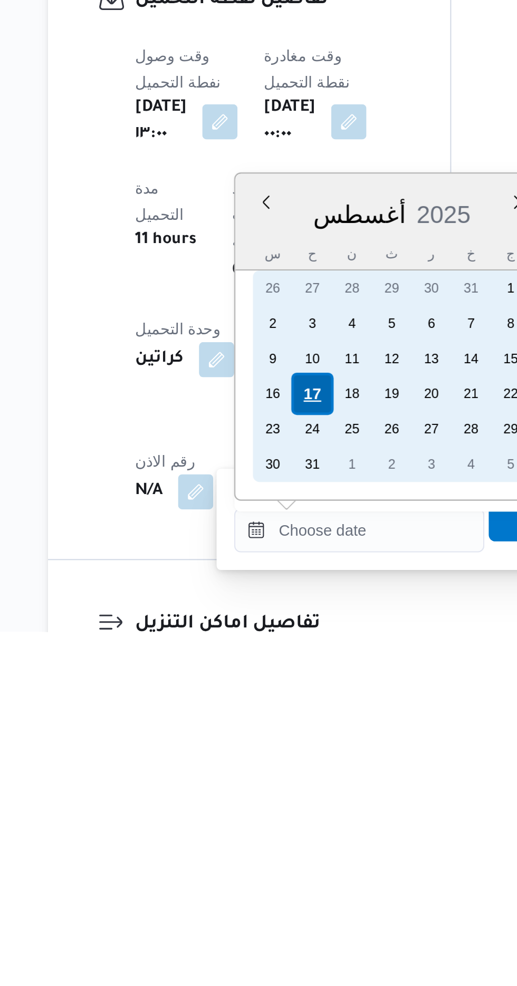
click at [262, 868] on div "17" at bounding box center [264, 872] width 20 height 20
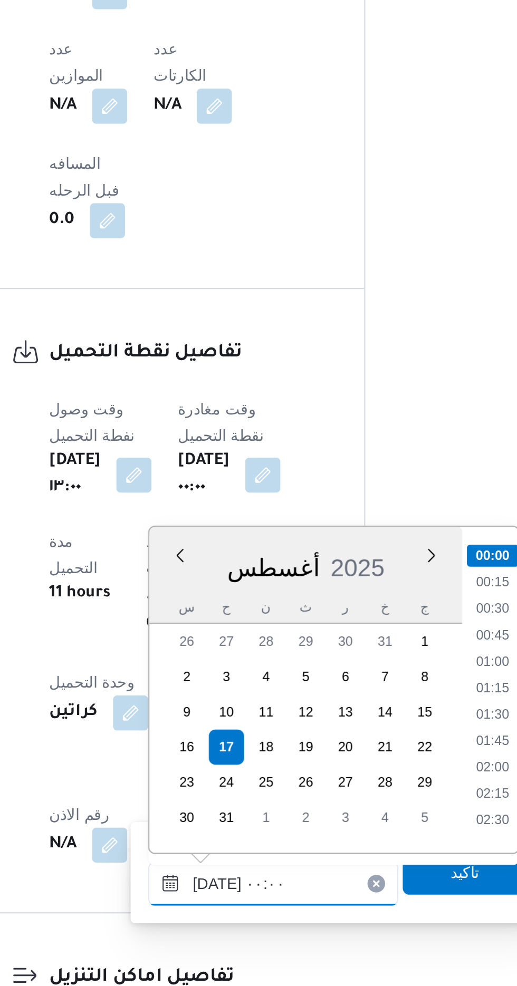
click at [231, 938] on input "[DATE] ٠٠:٠٠" at bounding box center [286, 937] width 120 height 21
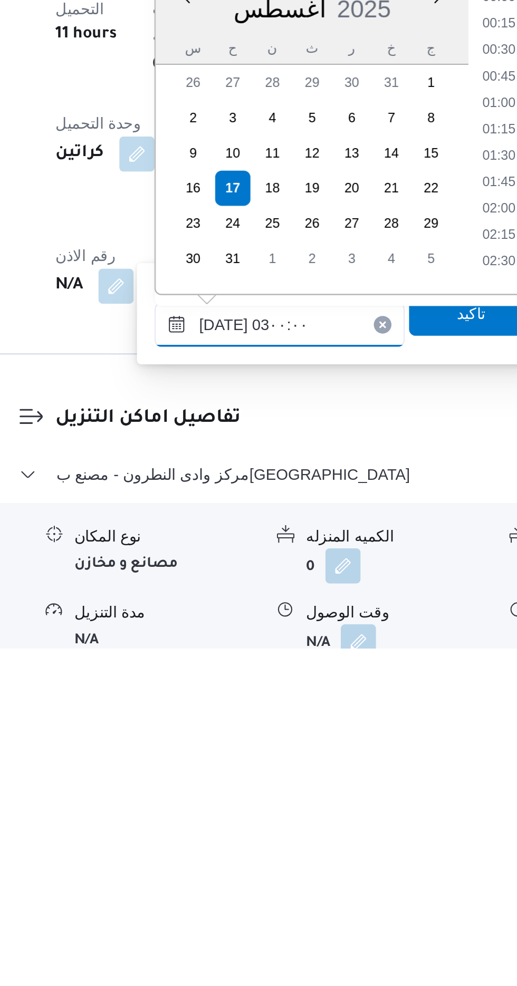
scroll to position [24, 0]
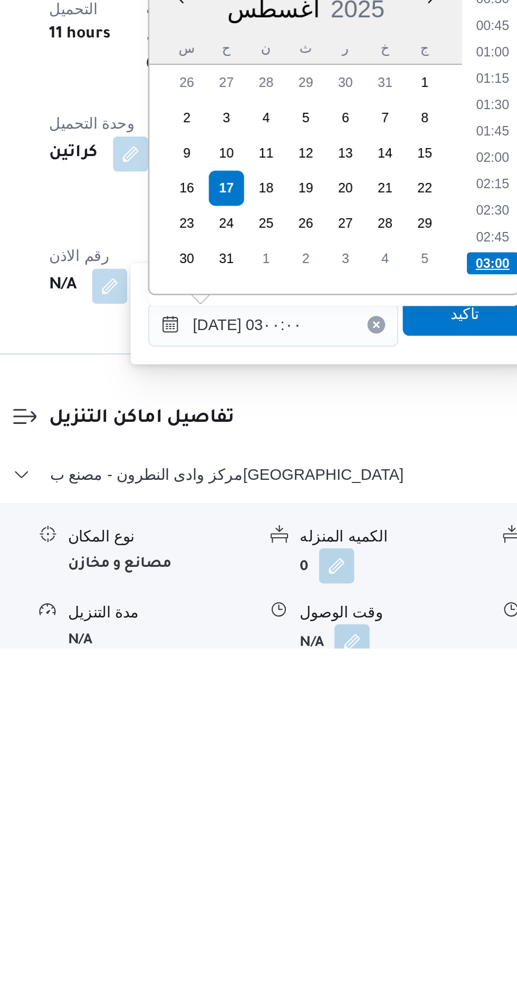
click at [394, 803] on li "03:00" at bounding box center [391, 801] width 25 height 11
type input "[DATE] ٠٣:٠٠"
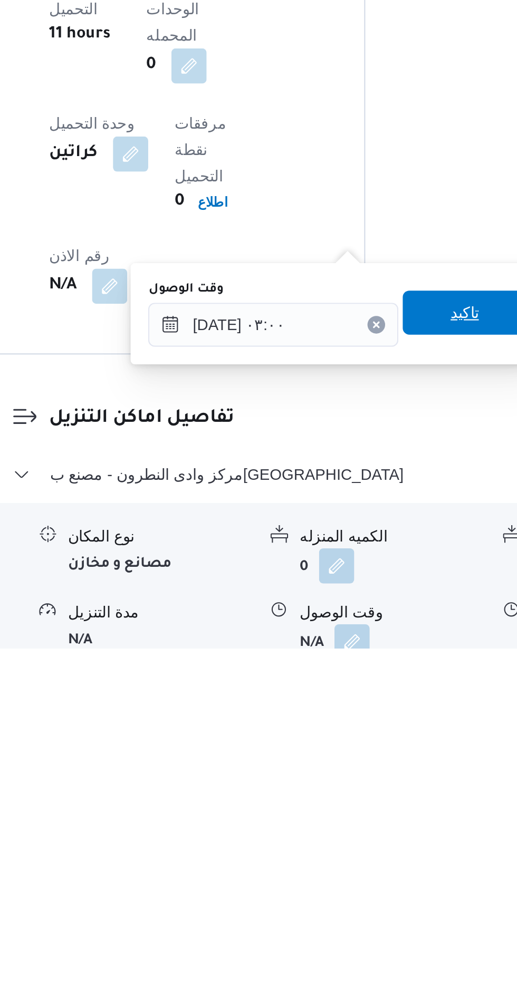
click at [381, 826] on span "تاكيد" at bounding box center [378, 825] width 14 height 13
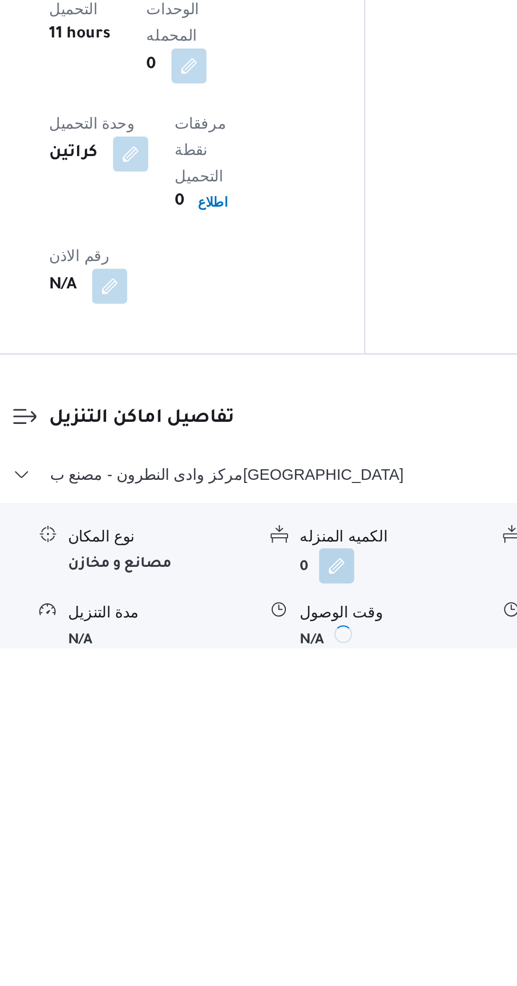
scroll to position [688, 0]
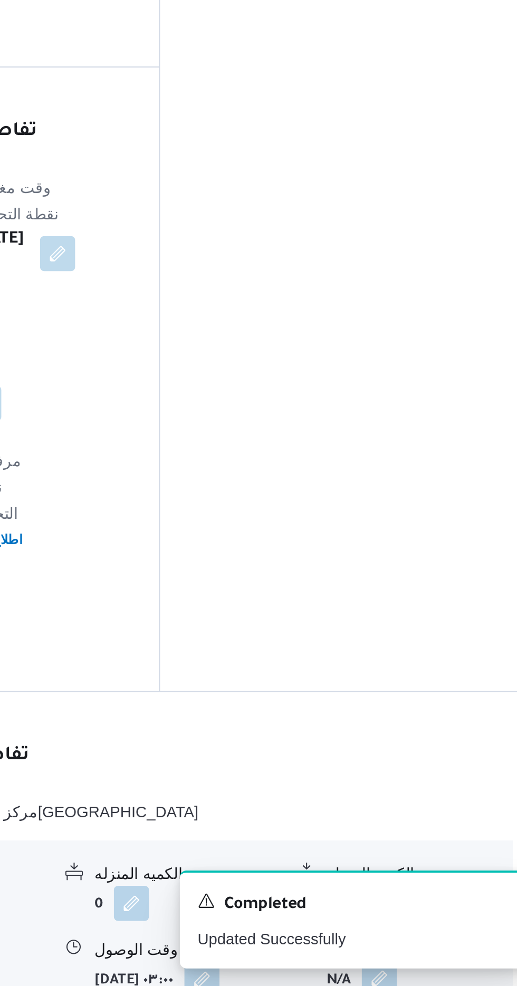
click at [441, 974] on button "button" at bounding box center [435, 982] width 17 height 17
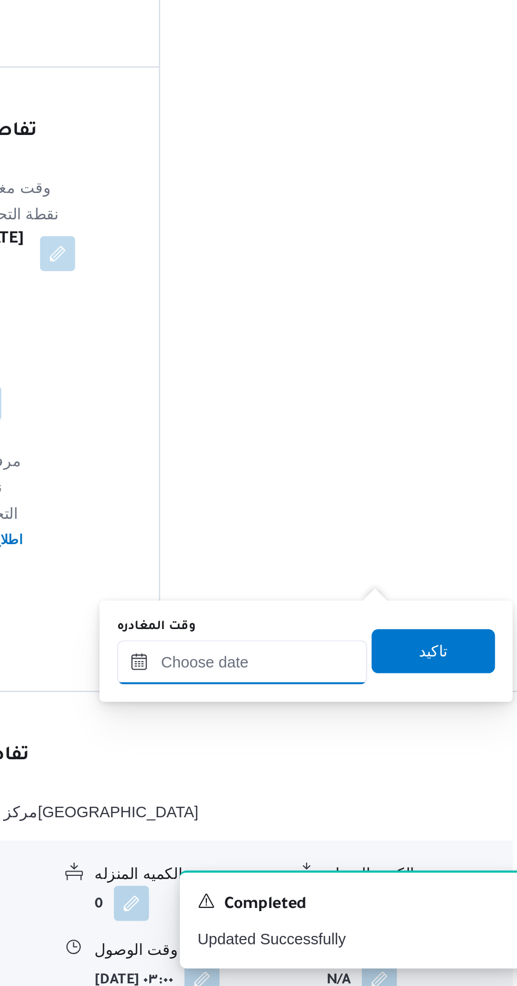
click at [405, 823] on div at bounding box center [370, 831] width 120 height 21
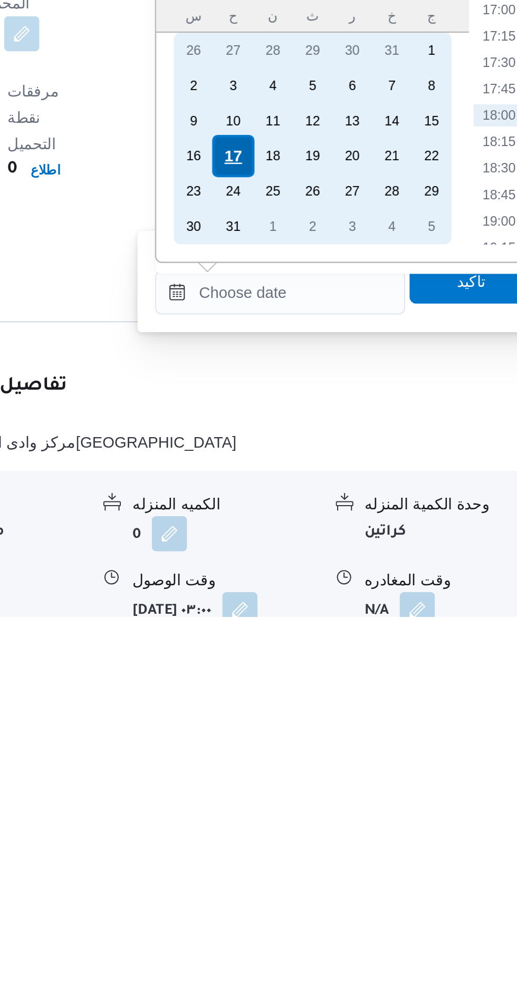
click at [348, 762] on div "17" at bounding box center [347, 766] width 20 height 20
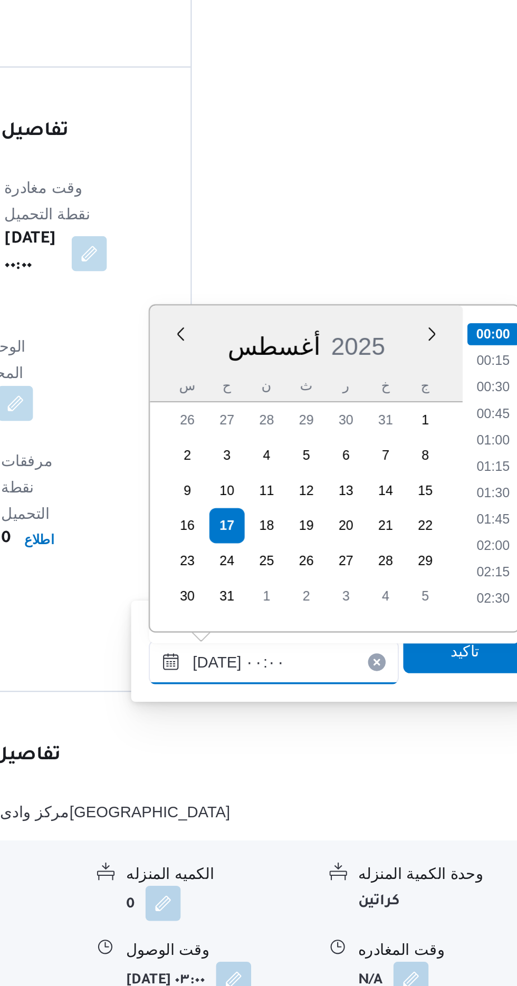
click at [310, 832] on input "[DATE] ٠٠:٠٠" at bounding box center [370, 831] width 120 height 21
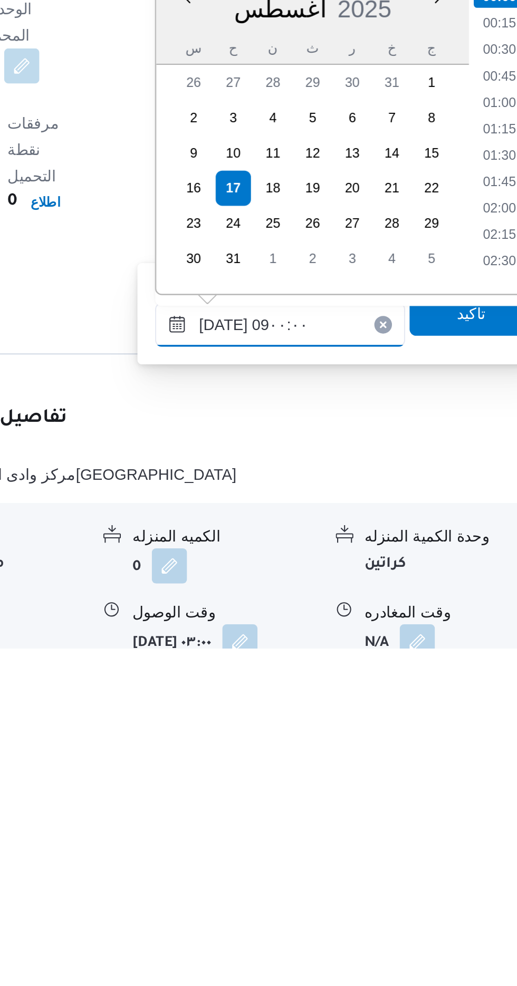
scroll to position [328, 0]
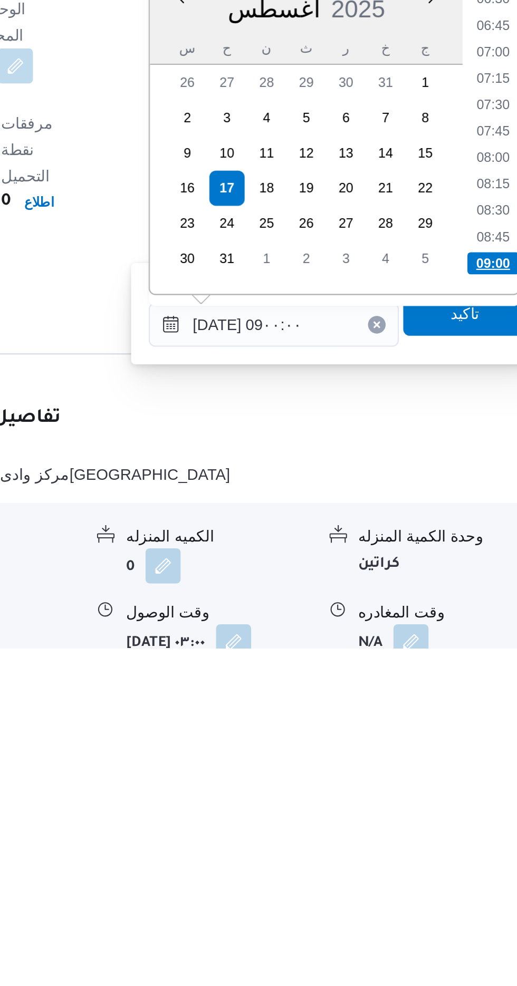
click at [471, 800] on li "09:00" at bounding box center [474, 801] width 25 height 11
type input "[DATE] ٠٩:٠٠"
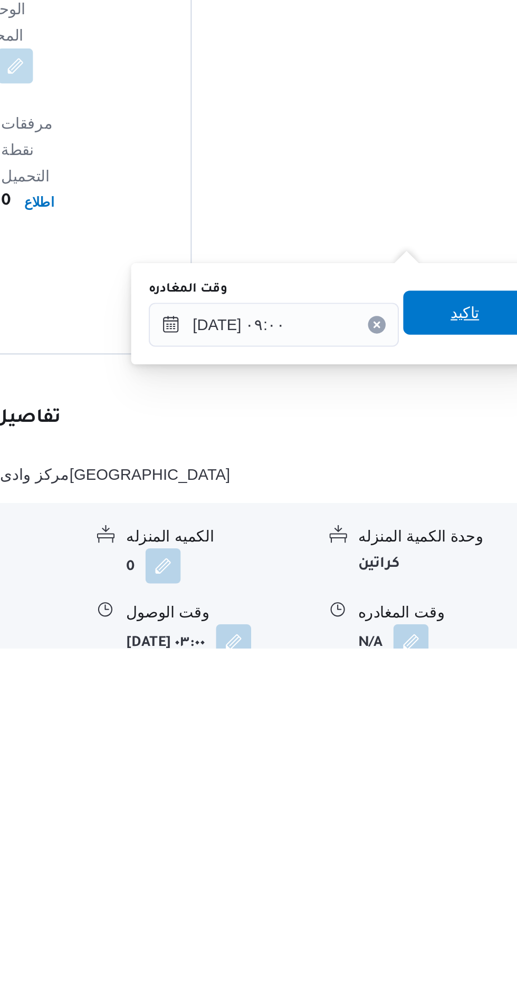
click at [465, 831] on span "تاكيد" at bounding box center [461, 825] width 14 height 13
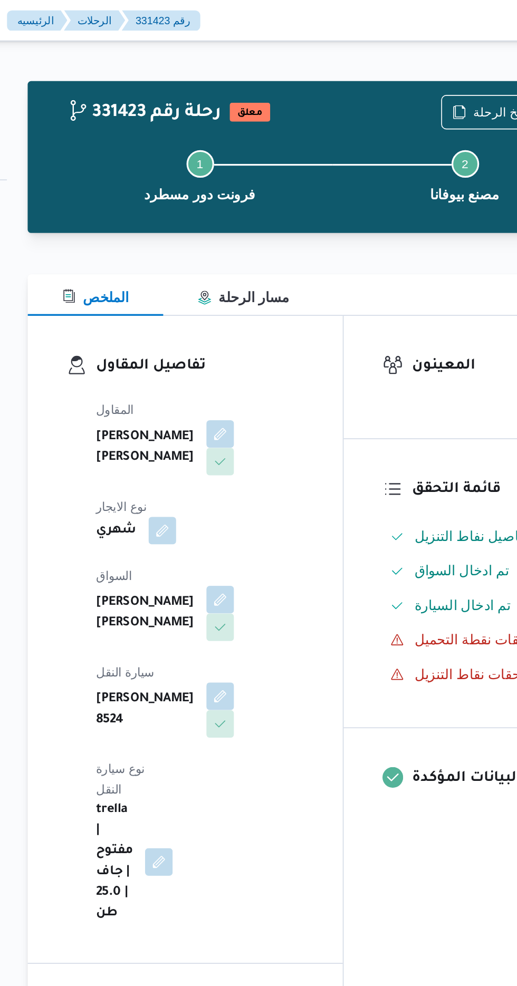
scroll to position [0, 0]
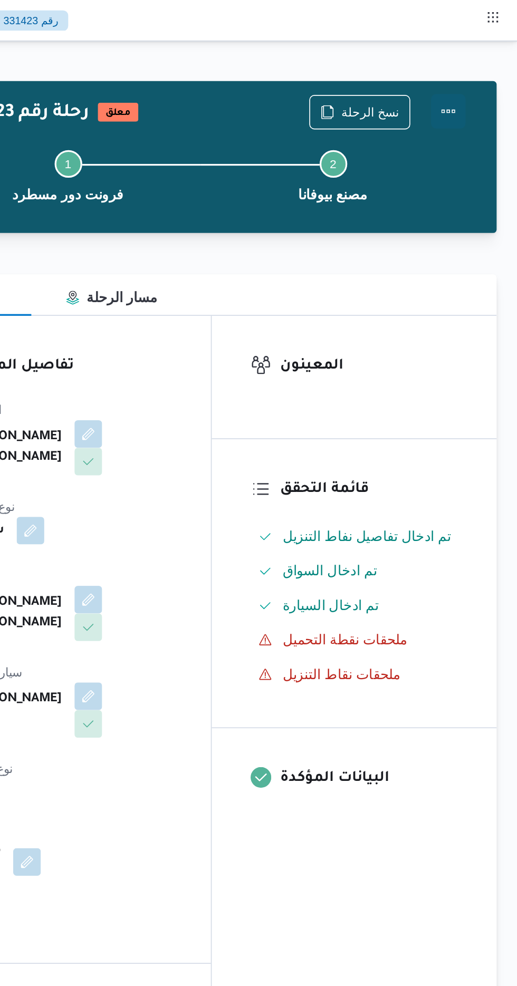
click at [479, 64] on button "Actions" at bounding box center [474, 67] width 21 height 21
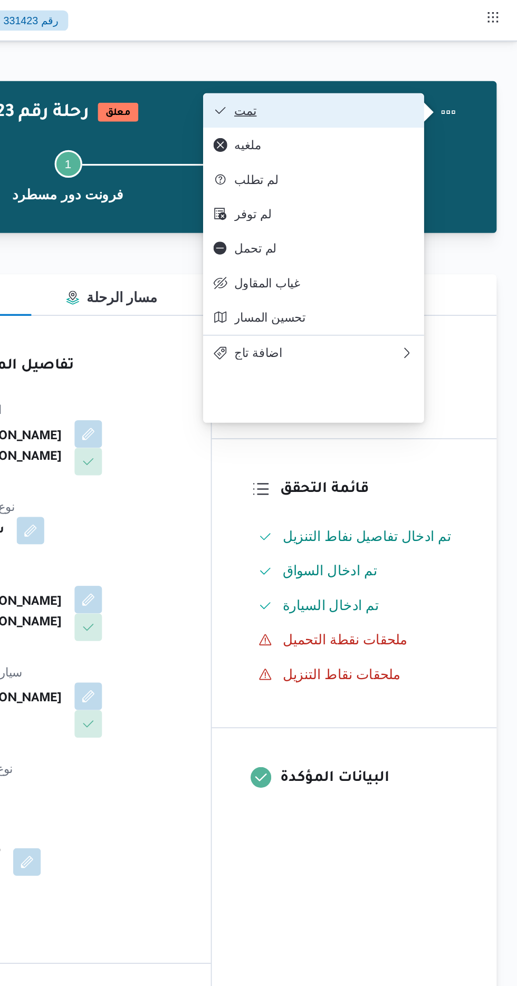
click at [439, 71] on span "تمت" at bounding box center [399, 67] width 110 height 8
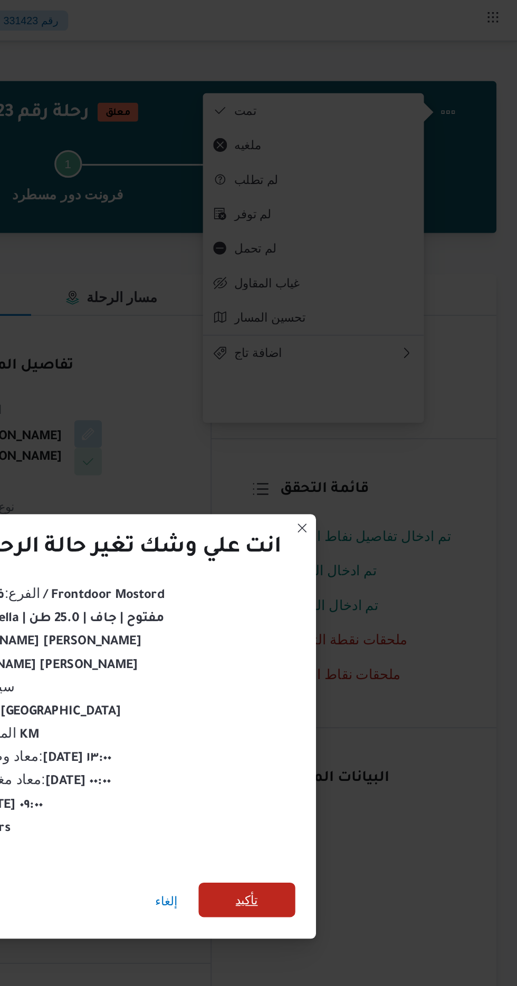
click at [353, 548] on span "تأكيد" at bounding box center [352, 550] width 14 height 13
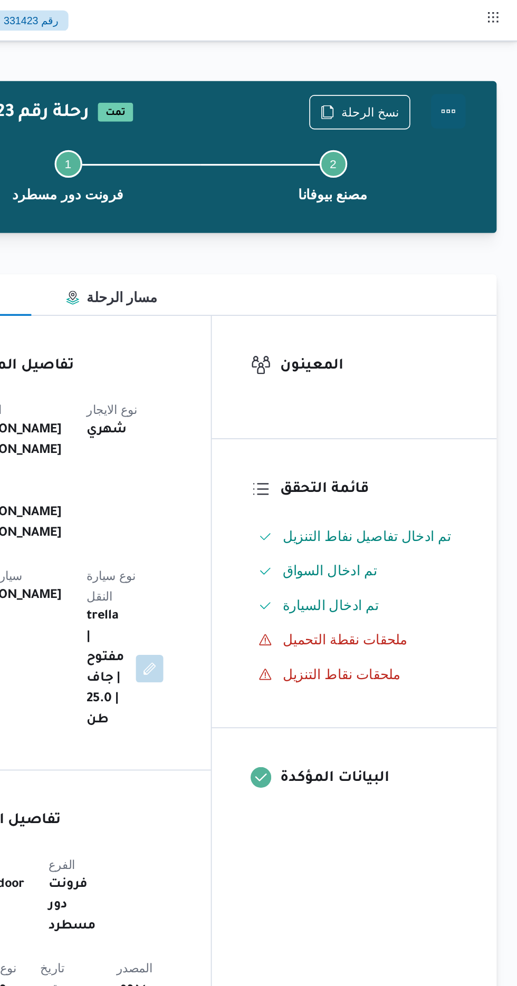
click at [475, 58] on button "Actions" at bounding box center [474, 67] width 21 height 21
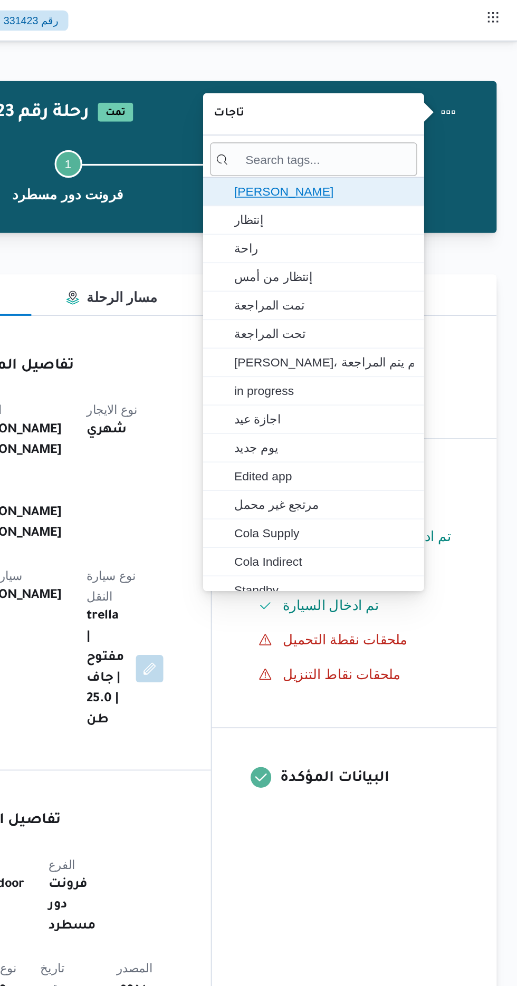
click at [400, 114] on span "[PERSON_NAME]" at bounding box center [399, 117] width 110 height 13
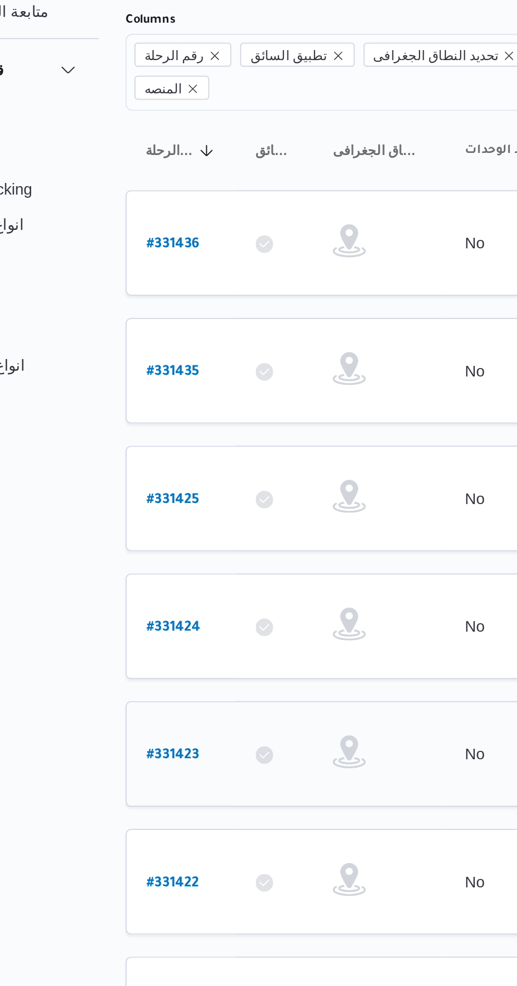
click at [157, 450] on b "# 331423" at bounding box center [159, 453] width 25 height 7
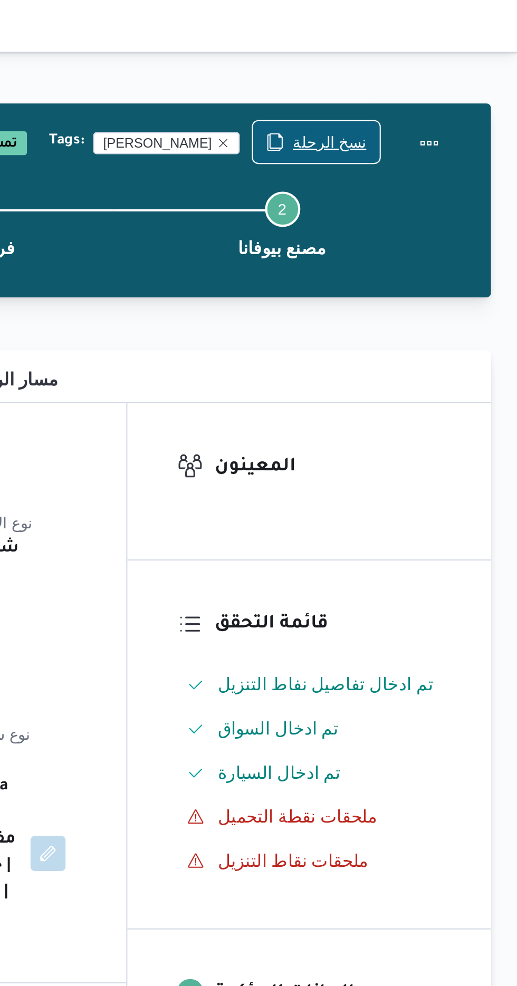
click at [424, 66] on span "نسخ الرحلة" at bounding box center [426, 68] width 35 height 13
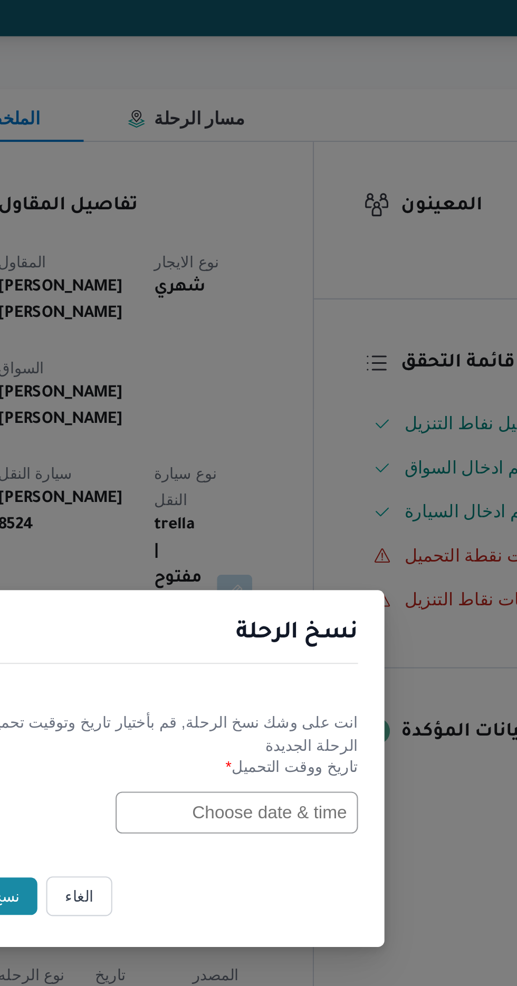
click at [283, 516] on input "text" at bounding box center [293, 514] width 116 height 20
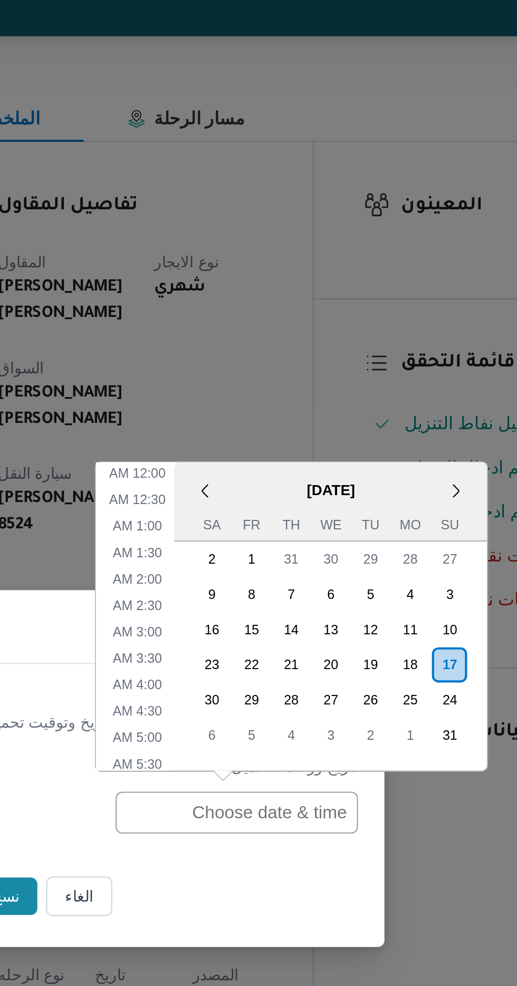
scroll to position [387, 0]
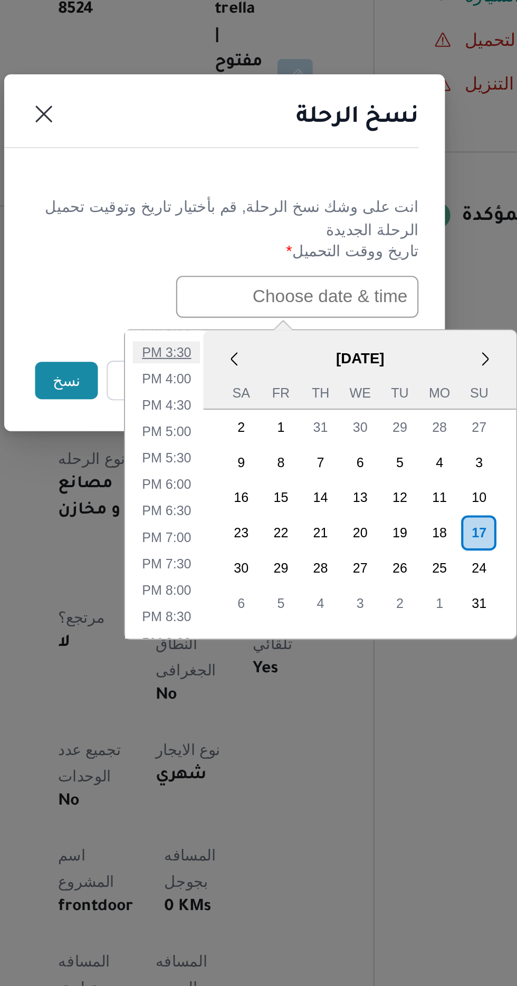
click at [236, 535] on li "3:30 PM" at bounding box center [231, 540] width 32 height 11
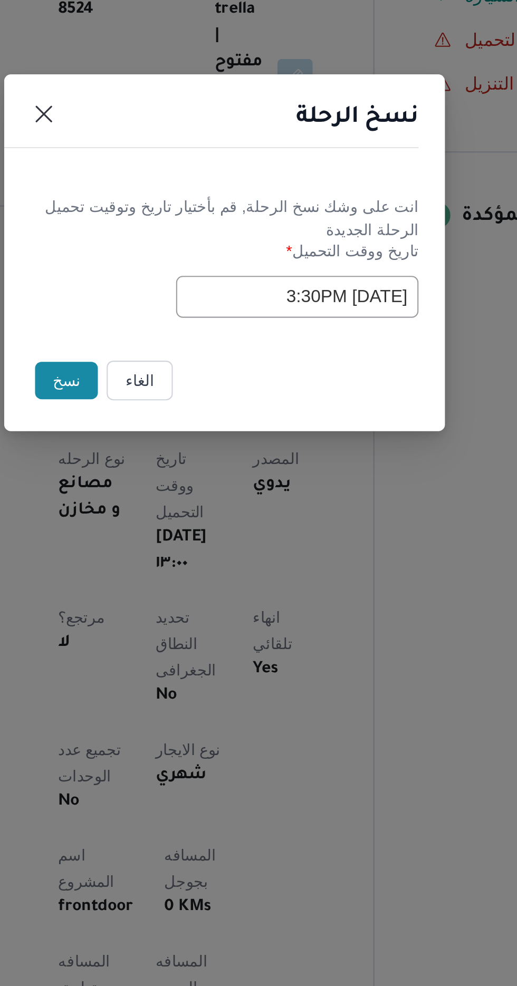
click at [286, 510] on input "[DATE] 3:30PM" at bounding box center [293, 514] width 116 height 20
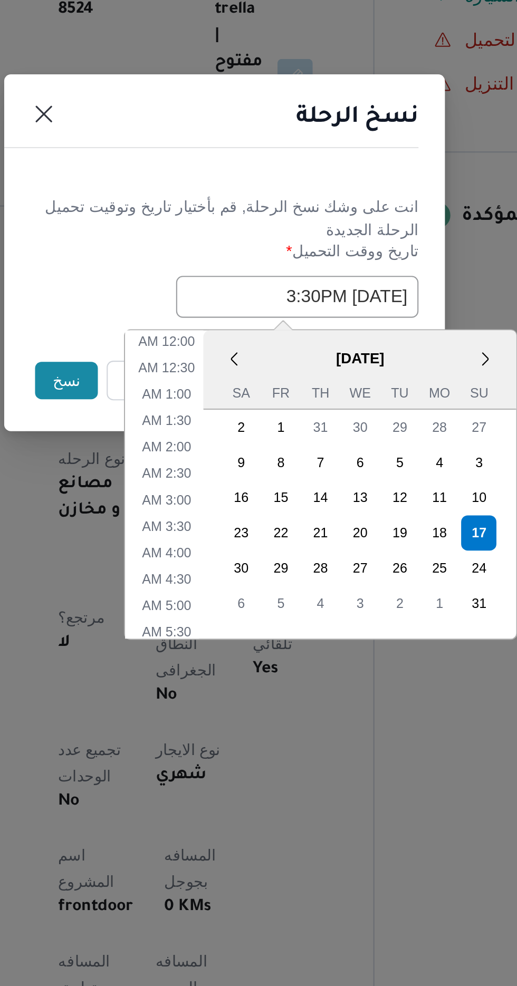
scroll to position [324, 0]
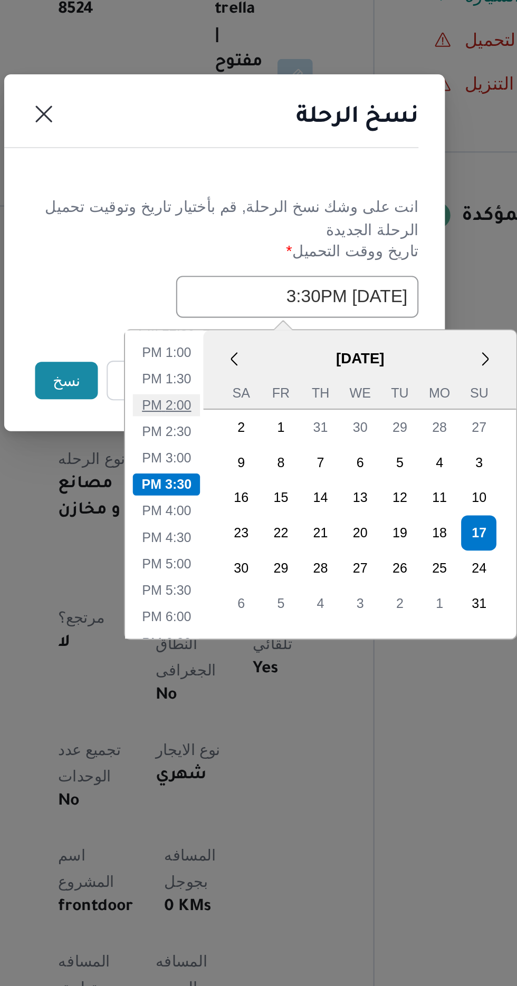
click at [228, 562] on li "2:00 PM" at bounding box center [231, 566] width 32 height 11
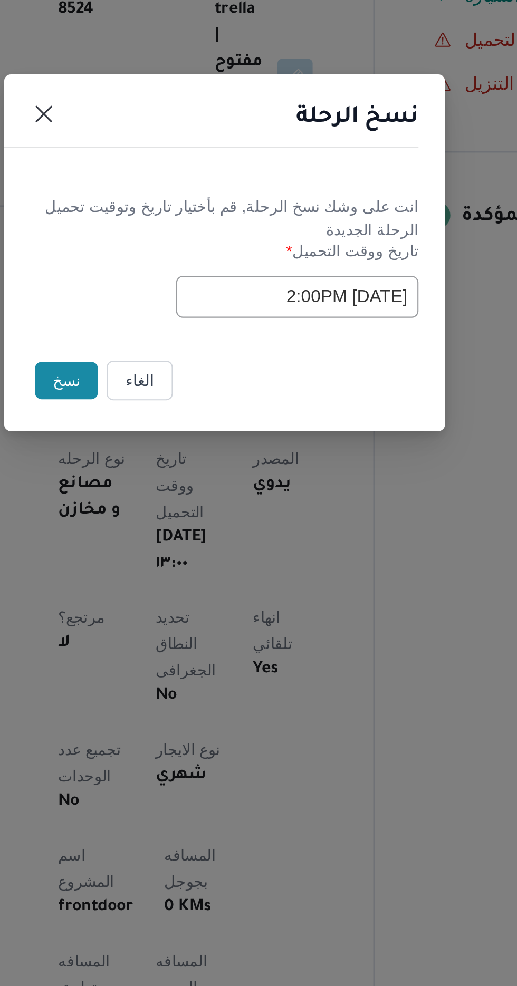
click at [278, 508] on input "[DATE] 2:00PM" at bounding box center [293, 514] width 116 height 20
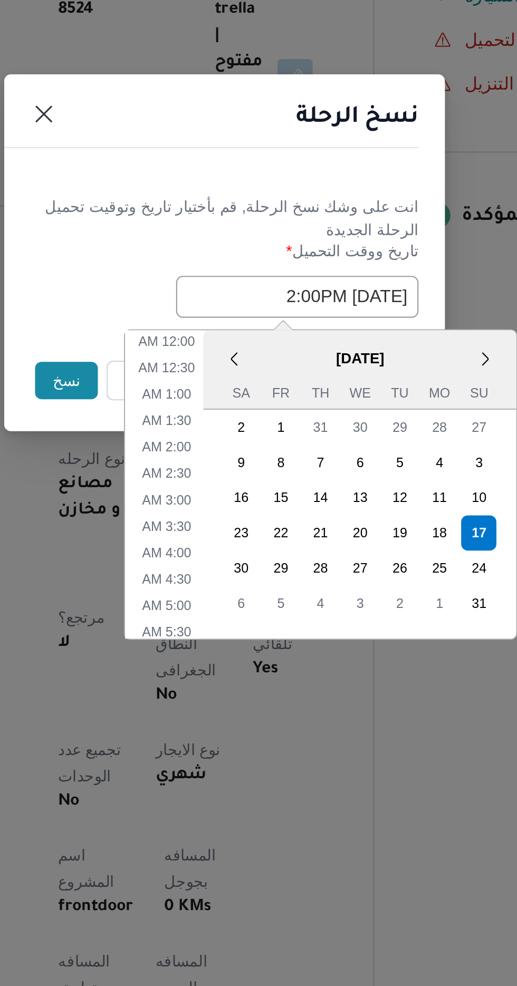
scroll to position [286, 0]
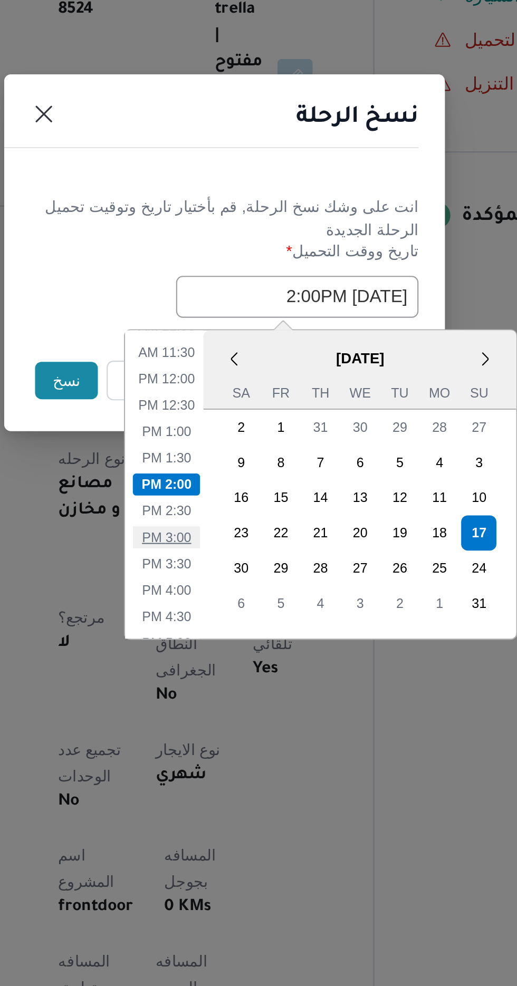
click at [229, 624] on li "3:00 PM" at bounding box center [231, 629] width 32 height 11
type input "[DATE] 3:00PM"
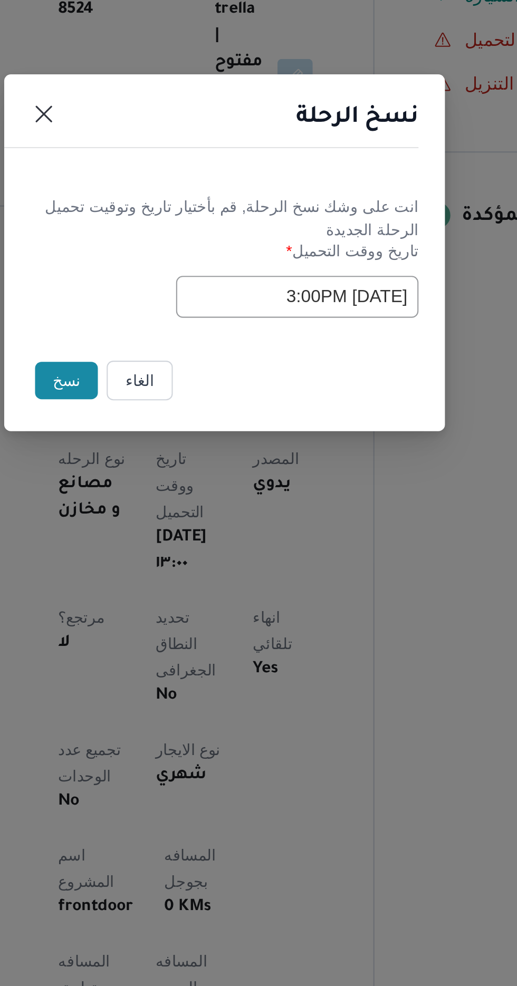
click at [180, 553] on button "نسخ" at bounding box center [183, 554] width 30 height 18
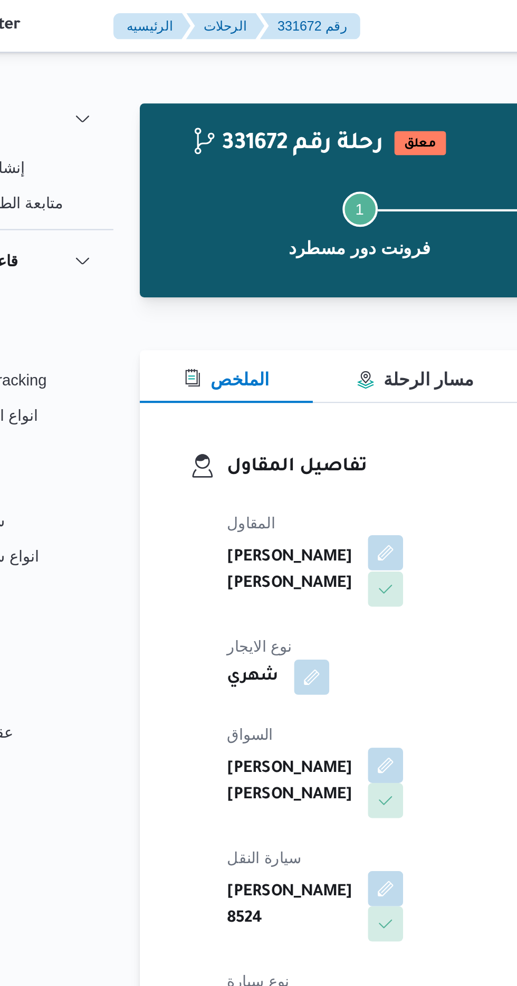
click at [246, 273] on button "button" at bounding box center [254, 264] width 17 height 17
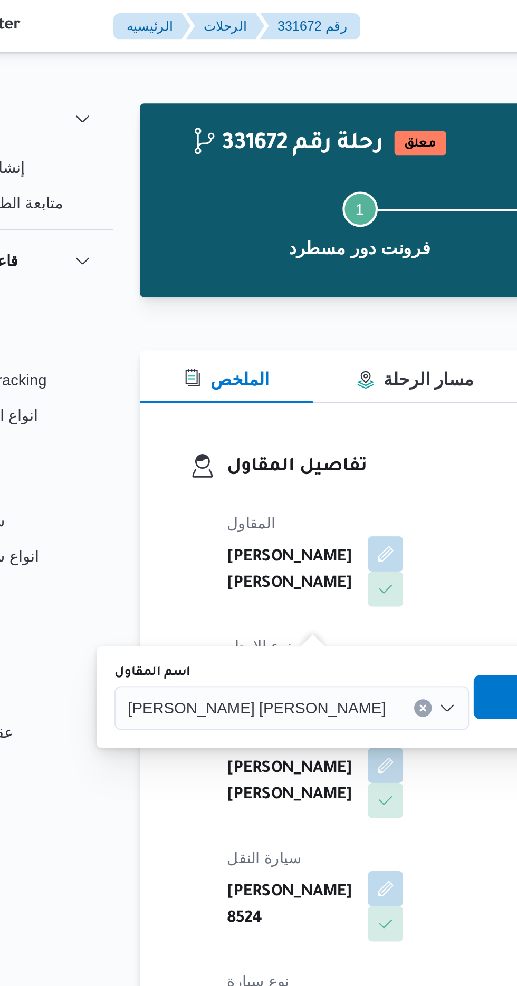
click at [179, 349] on div "[PERSON_NAME] [PERSON_NAME]" at bounding box center [210, 339] width 170 height 21
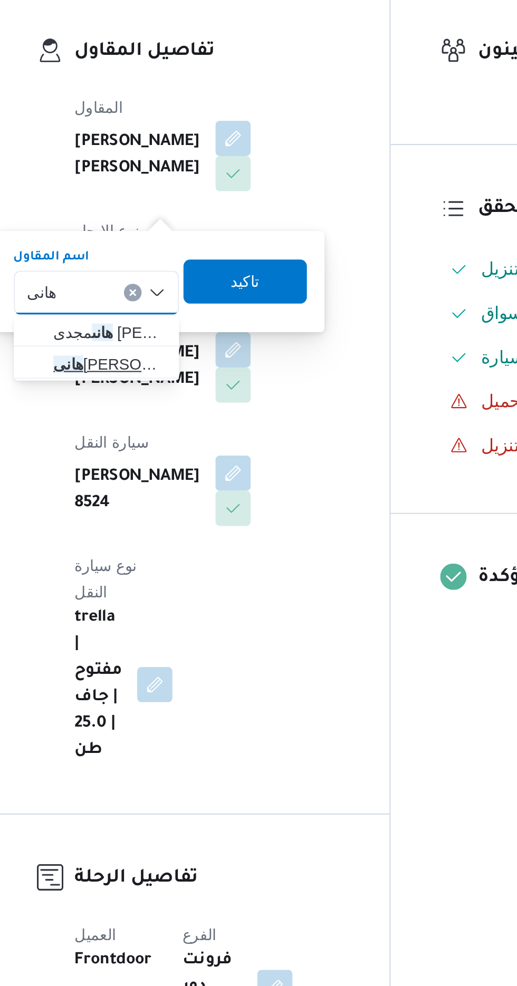
type input "هانى"
click at [205, 372] on span "[PERSON_NAME]" at bounding box center [196, 373] width 54 height 13
type input "هانى"
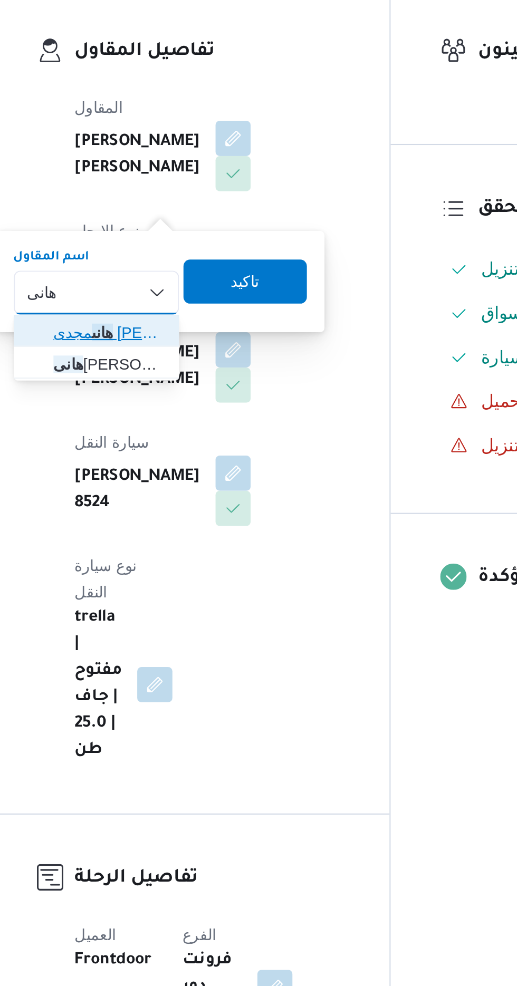
click at [203, 358] on span "[PERSON_NAME] [PERSON_NAME]" at bounding box center [196, 358] width 54 height 13
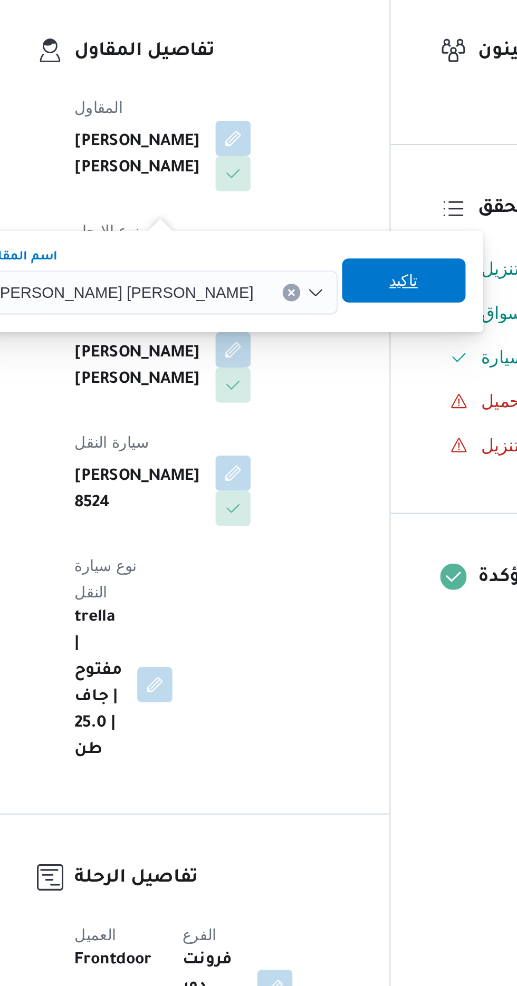
click at [307, 332] on span "تاكيد" at bounding box center [336, 333] width 59 height 21
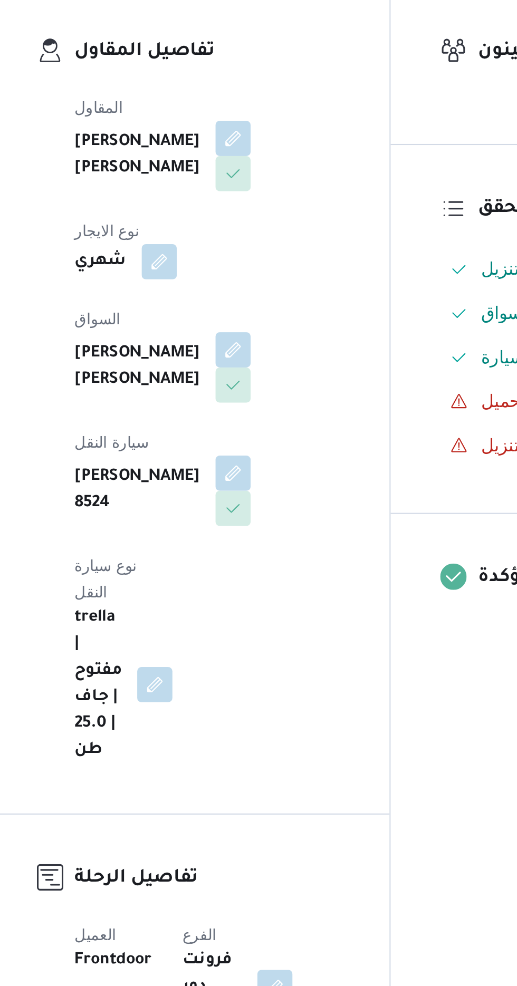
click at [227, 361] on div "المقاول [PERSON_NAME] [PERSON_NAME] نوع الايجار شهري السواق [PERSON_NAME] [PERS…" at bounding box center [242, 404] width 140 height 333
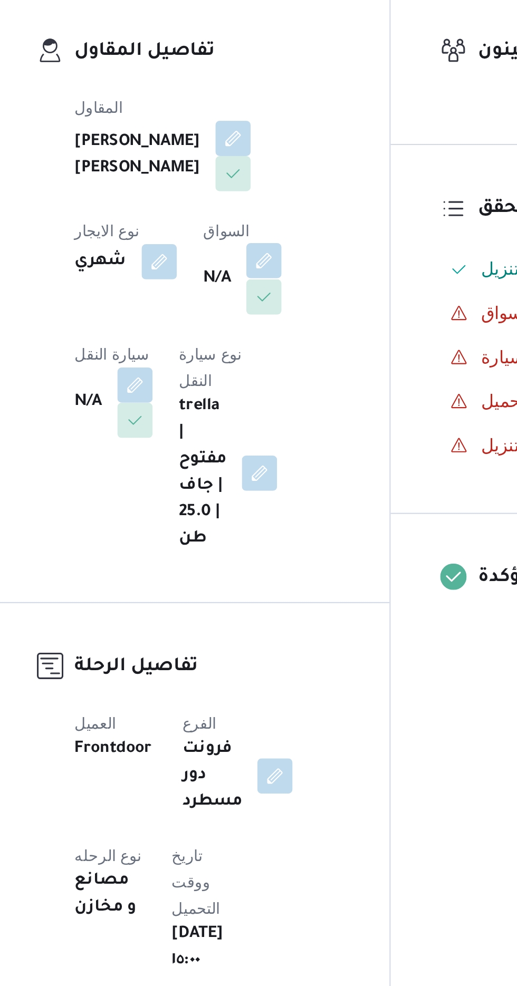
click at [261, 332] on button "button" at bounding box center [269, 323] width 17 height 17
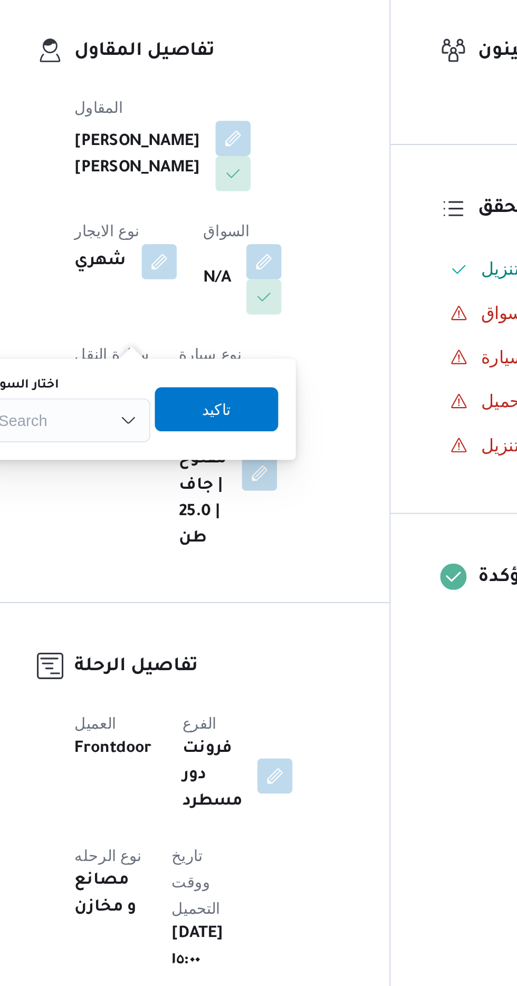
click at [201, 399] on icon "Open list of options" at bounding box center [204, 400] width 6 height 3
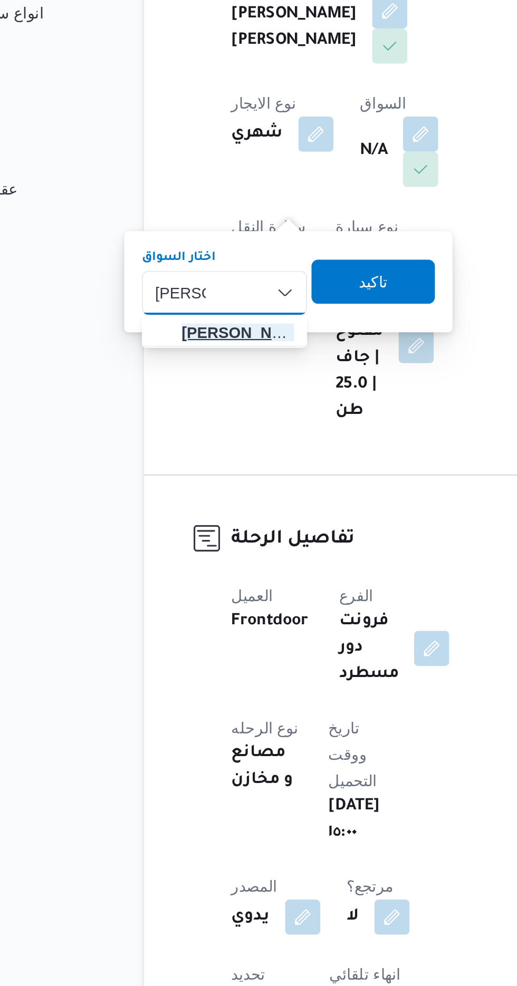
type input "[PERSON_NAME]"
click at [187, 418] on span "[PERSON_NAME] اد [PERSON_NAME]" at bounding box center [182, 419] width 54 height 13
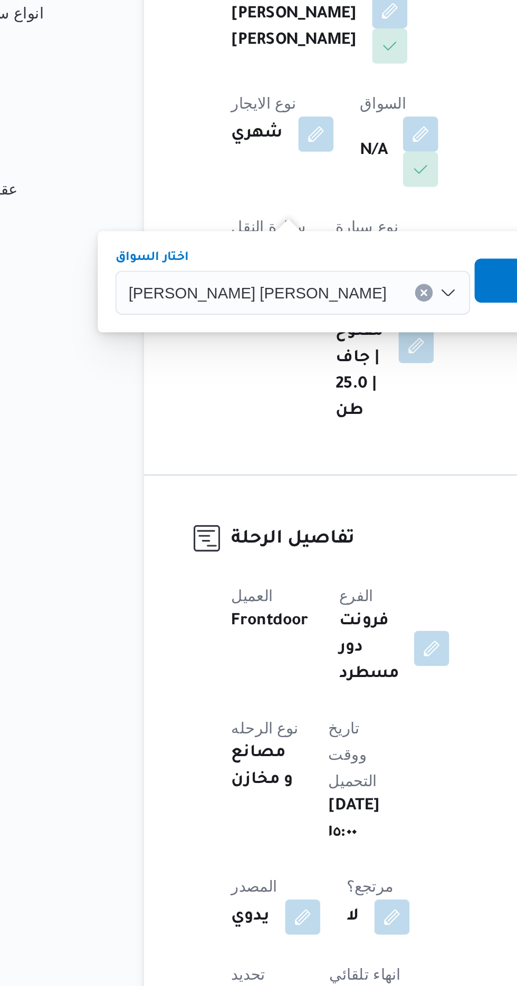
click at [295, 396] on span "تاكيد" at bounding box center [324, 394] width 59 height 21
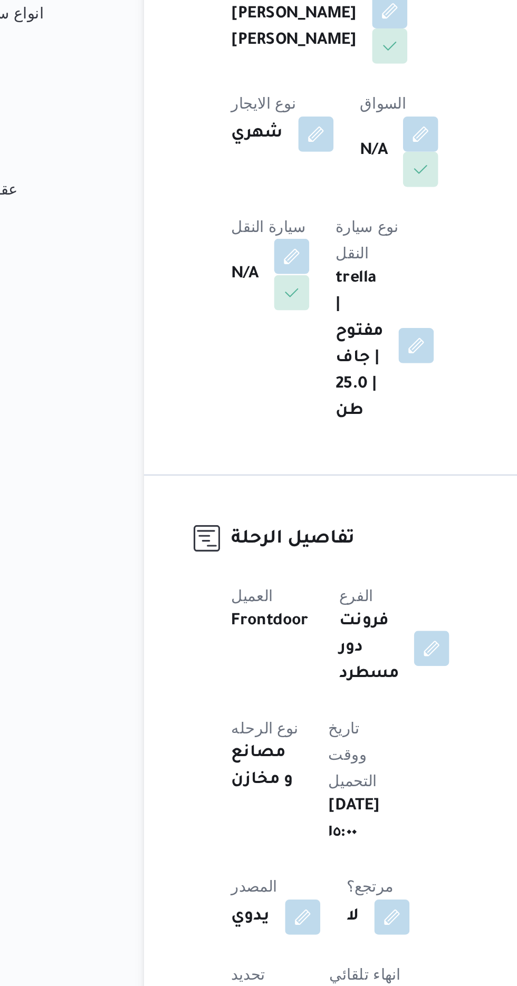
click at [216, 374] on button "button" at bounding box center [207, 382] width 17 height 17
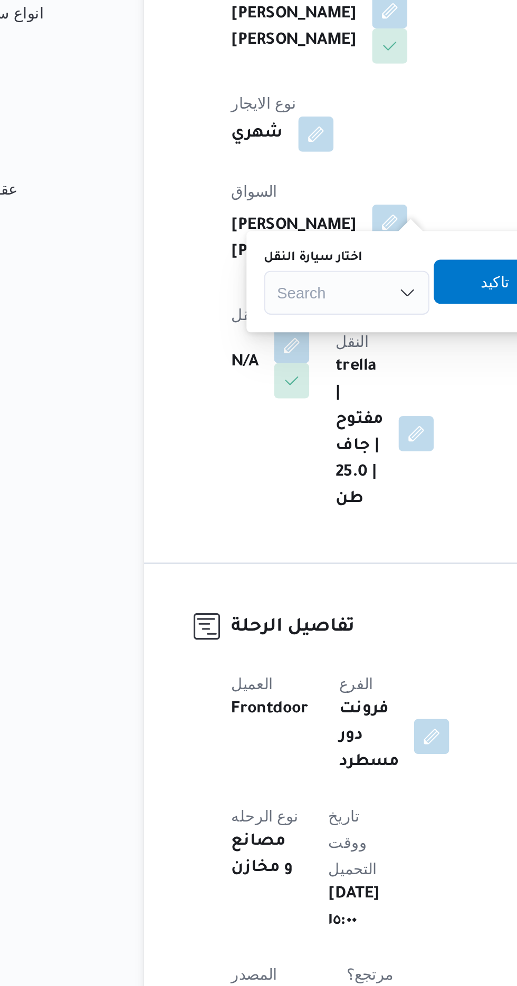
click at [230, 399] on div "Search" at bounding box center [234, 400] width 79 height 21
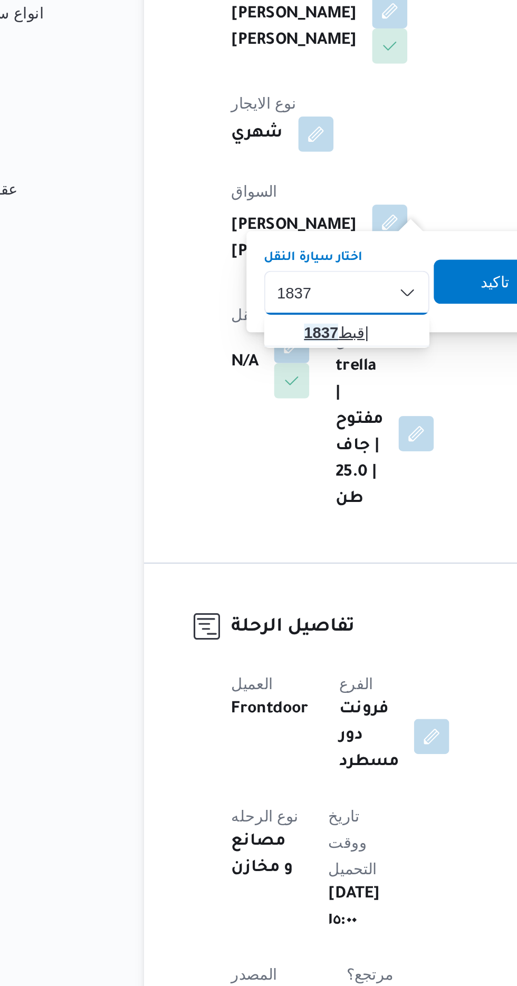
type input "1837"
click at [237, 417] on span "قبط 1837 |" at bounding box center [241, 419] width 54 height 13
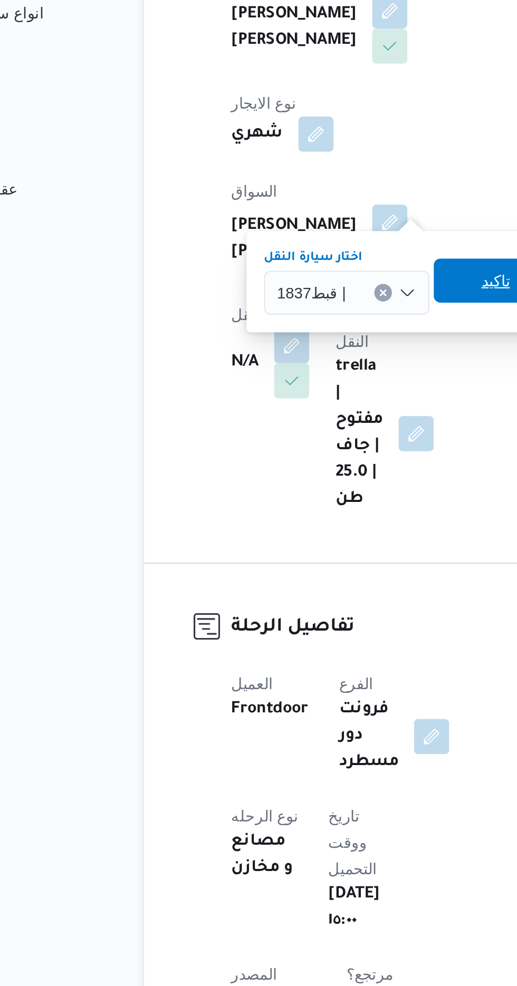
click at [304, 393] on span "تاكيد" at bounding box center [306, 394] width 14 height 13
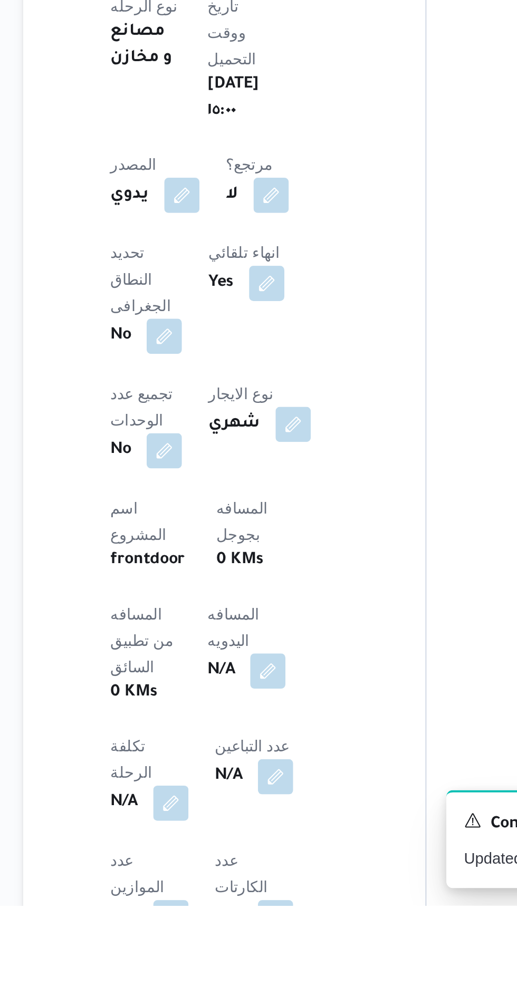
scroll to position [95, 0]
click at [246, 865] on button "button" at bounding box center [254, 873] width 17 height 17
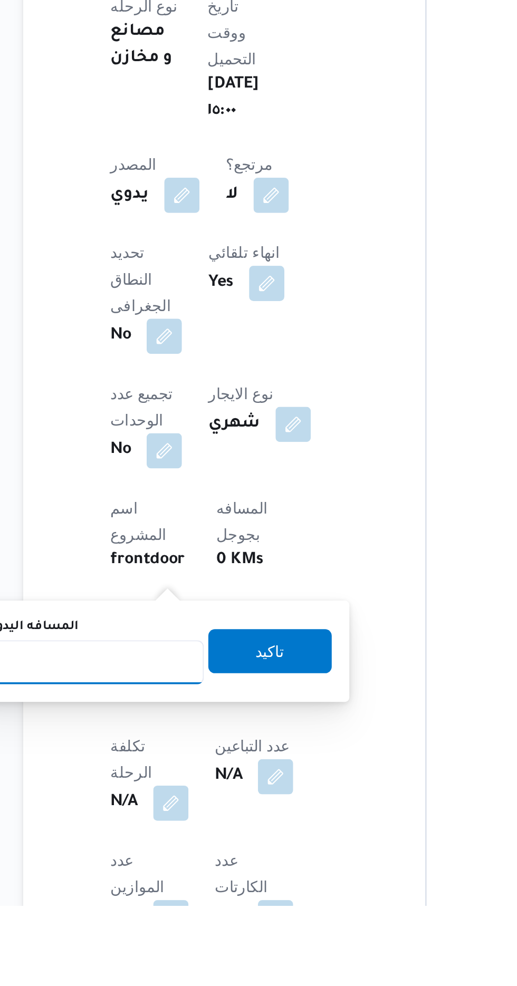
click at [175, 866] on input "المسافه اليدويه" at bounding box center [171, 869] width 105 height 21
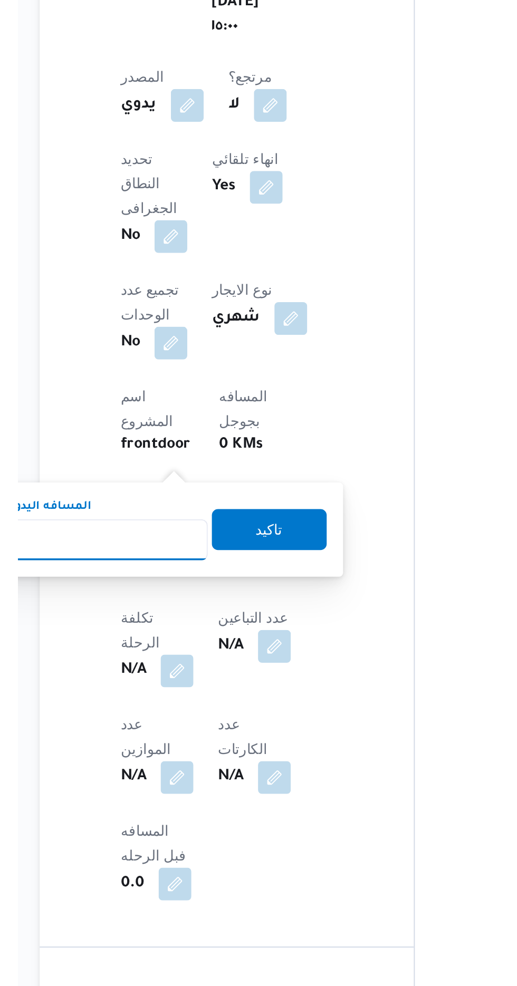
scroll to position [160, 0]
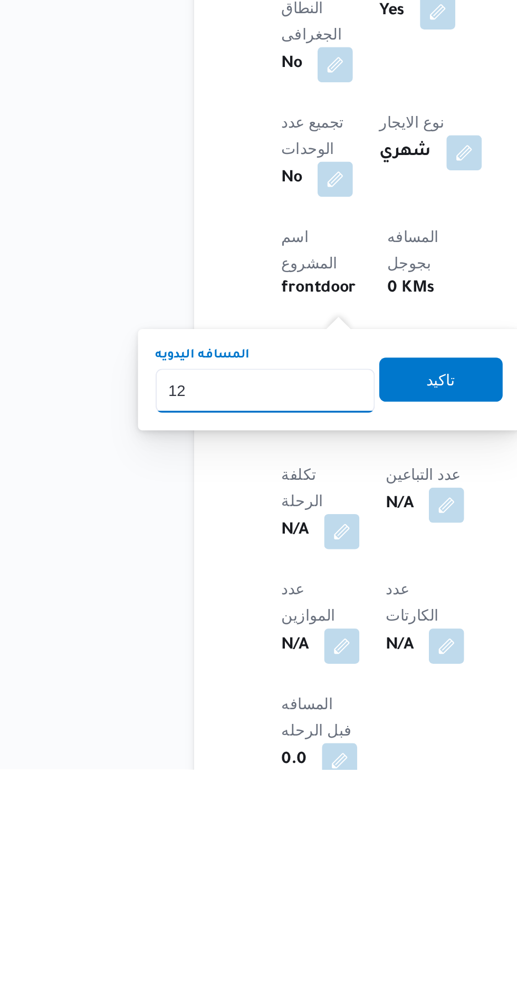
type input "120"
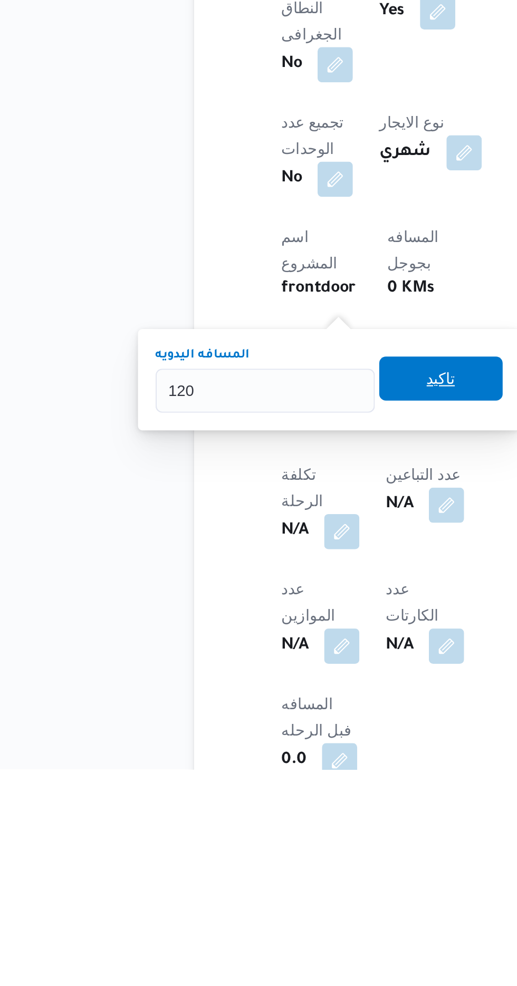
click at [262, 800] on span "تاكيد" at bounding box center [255, 799] width 14 height 13
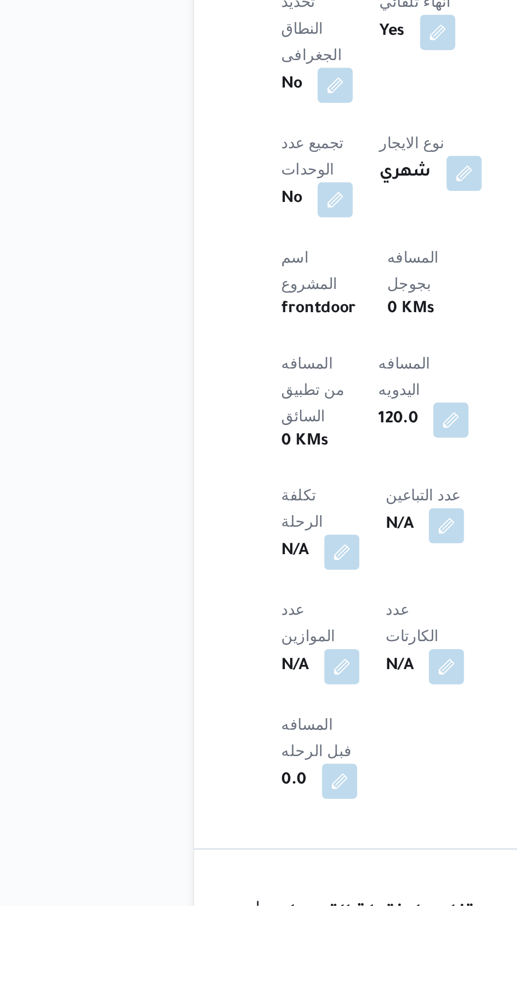
scroll to position [234, 0]
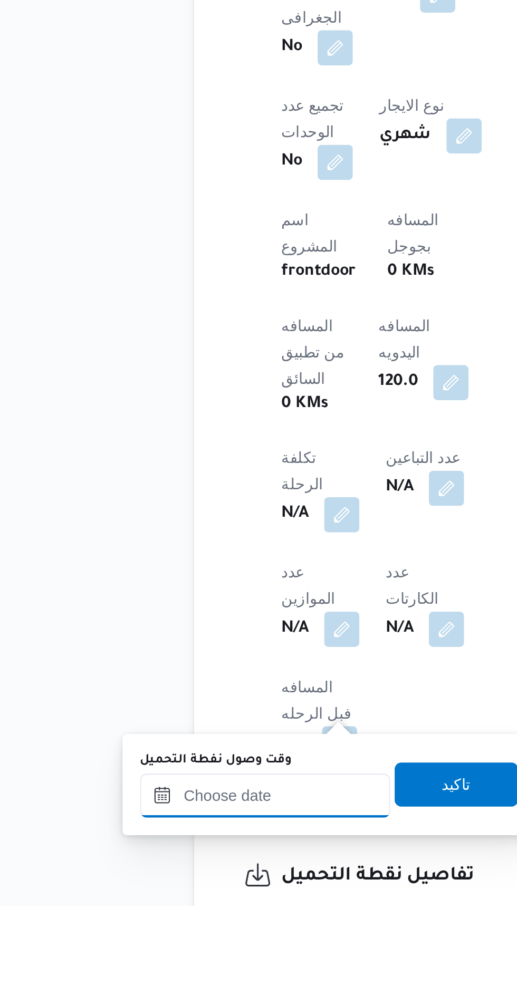
click at [182, 932] on input "وقت وصول نفطة التحميل" at bounding box center [171, 933] width 120 height 21
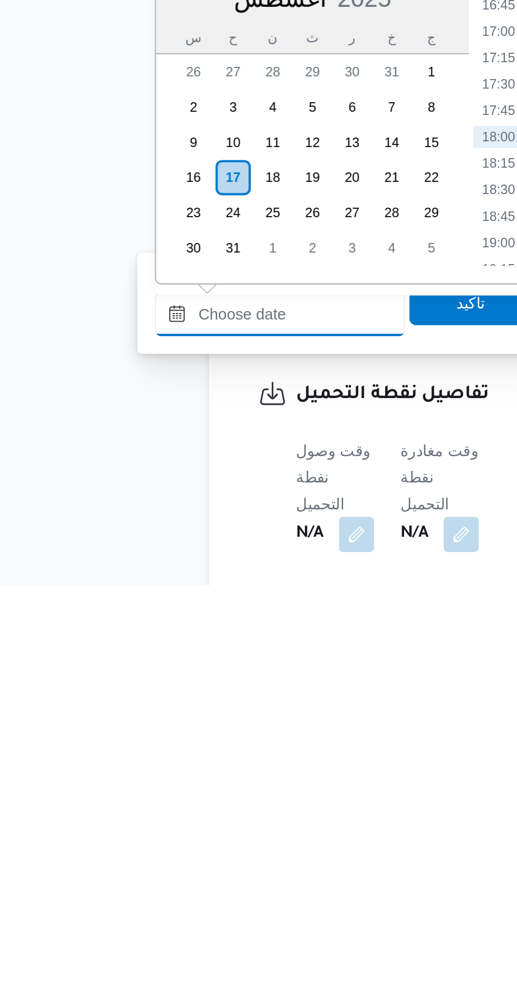
scroll to position [321, 0]
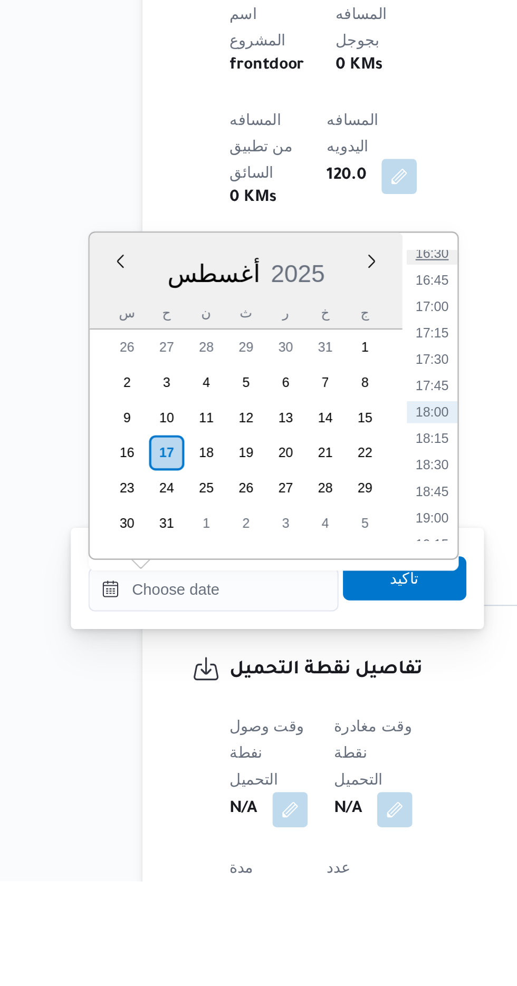
click at [275, 686] on li "16:30" at bounding box center [276, 685] width 24 height 11
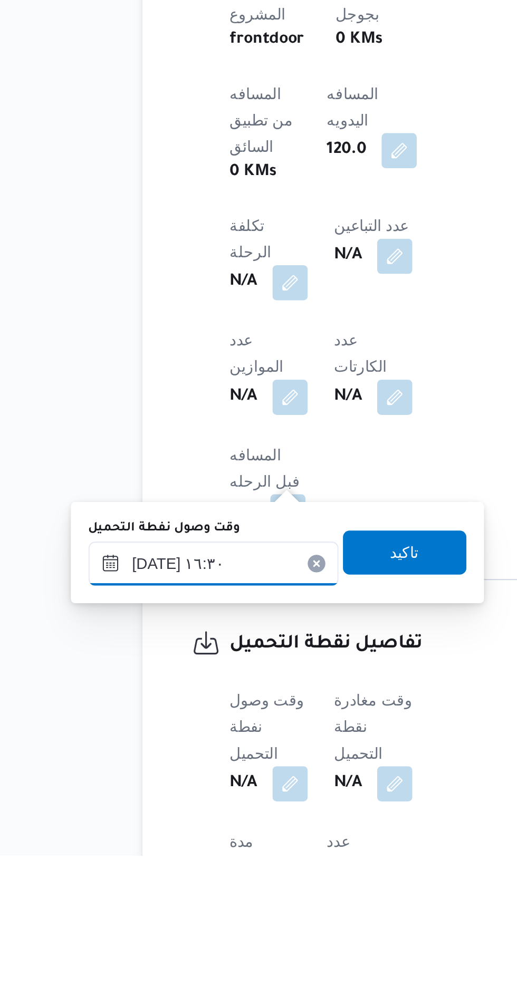
click at [210, 842] on input "[DATE] ١٦:٣٠" at bounding box center [171, 846] width 120 height 21
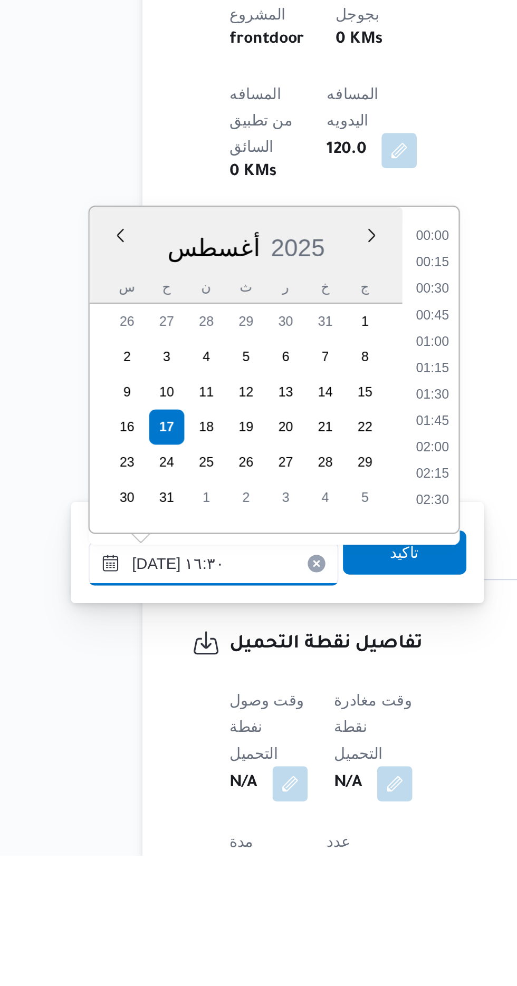
scroll to position [763, 0]
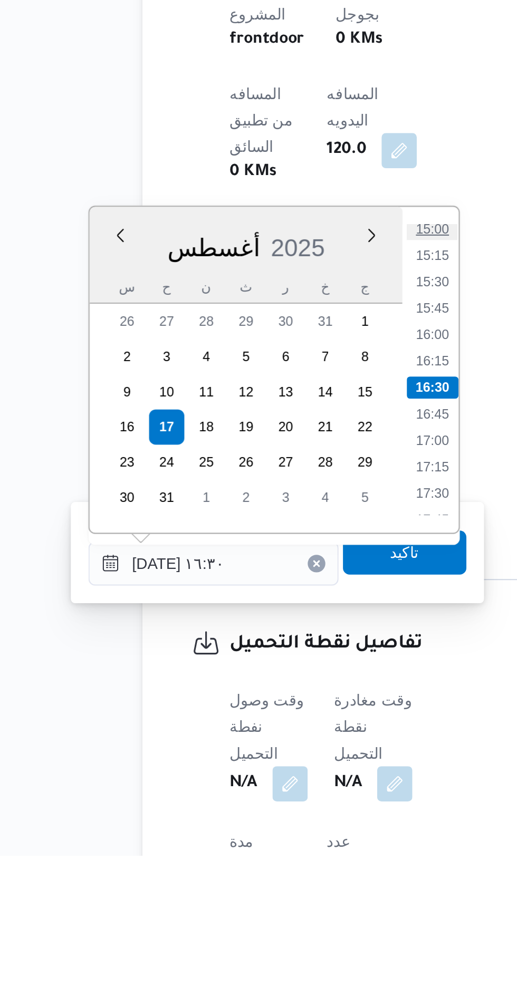
click at [277, 688] on li "15:00" at bounding box center [276, 686] width 24 height 11
type input "[DATE] ١٥:٠٠"
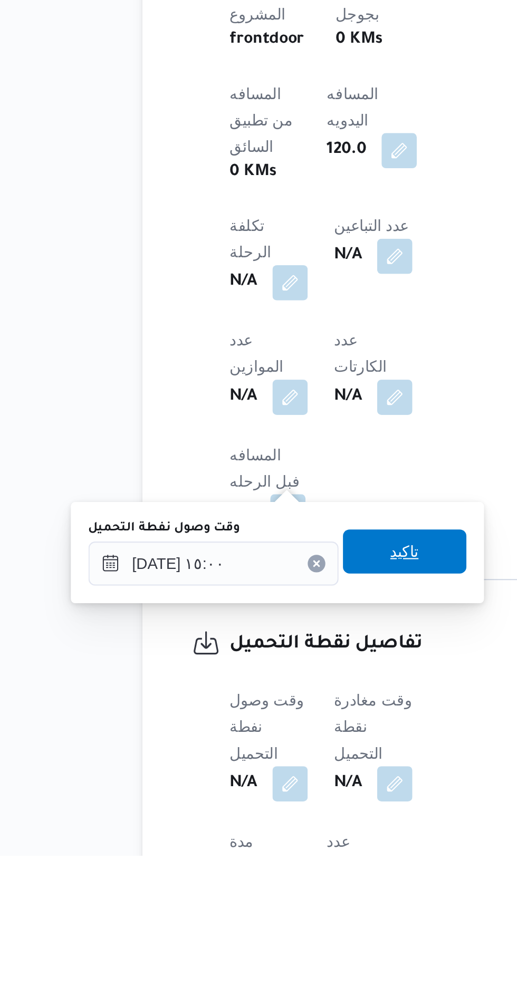
click at [270, 840] on span "تاكيد" at bounding box center [263, 840] width 14 height 13
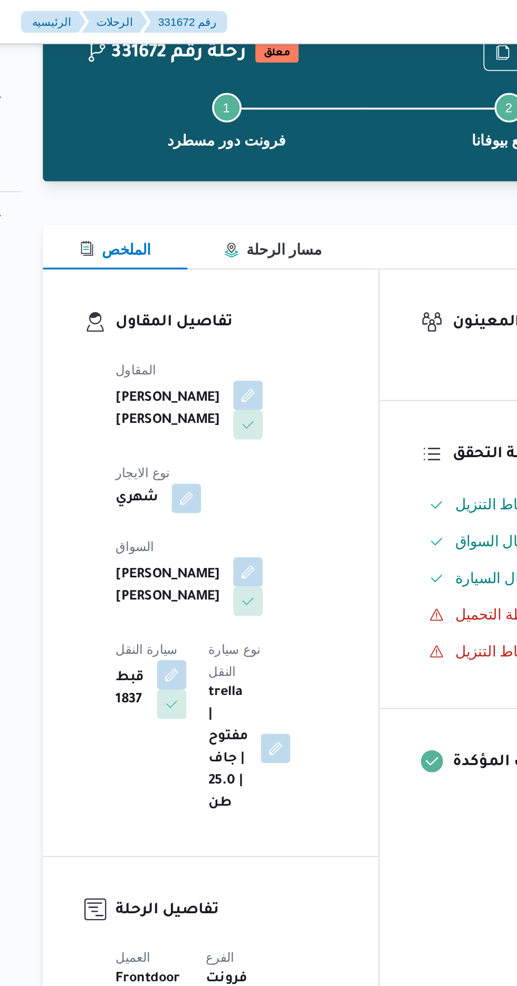
scroll to position [0, 0]
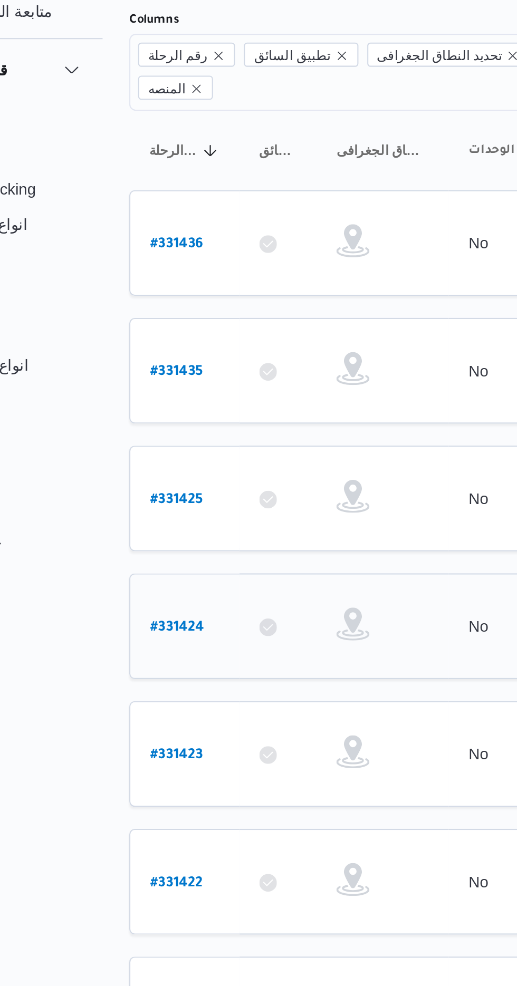
click at [148, 389] on b "# 331424" at bounding box center [160, 392] width 26 height 7
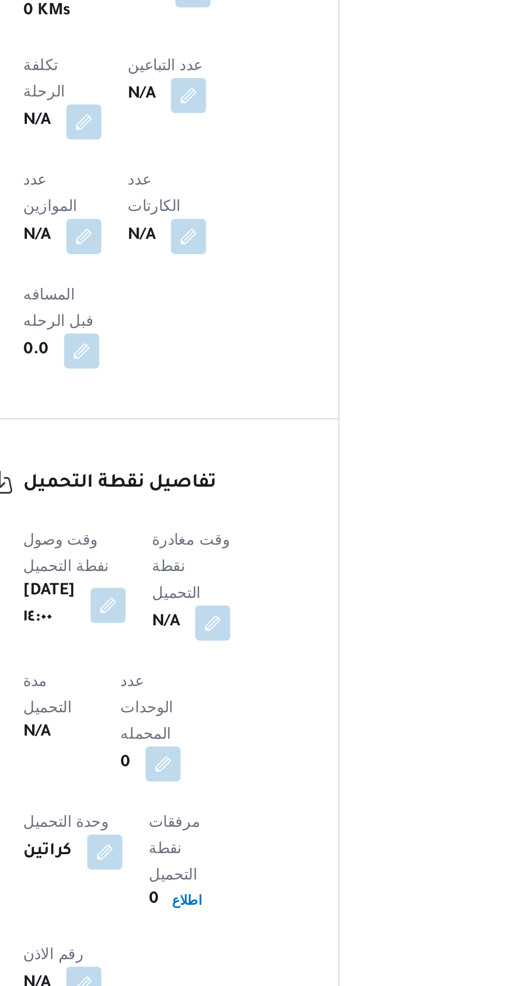
scroll to position [664, 0]
click at [275, 600] on button "button" at bounding box center [269, 608] width 17 height 17
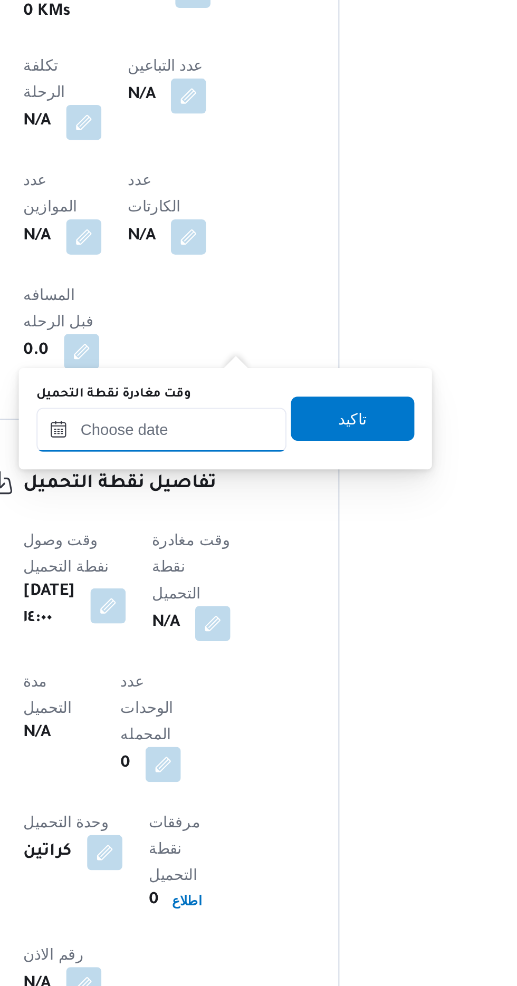
click at [263, 513] on input "وقت مغادرة نقطة التحميل" at bounding box center [245, 516] width 120 height 21
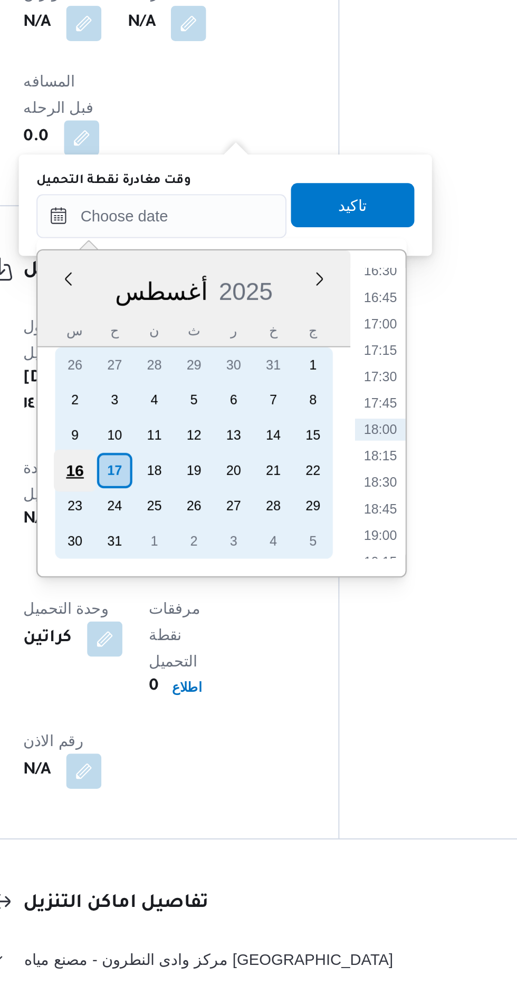
click at [205, 636] on div "16" at bounding box center [204, 638] width 20 height 20
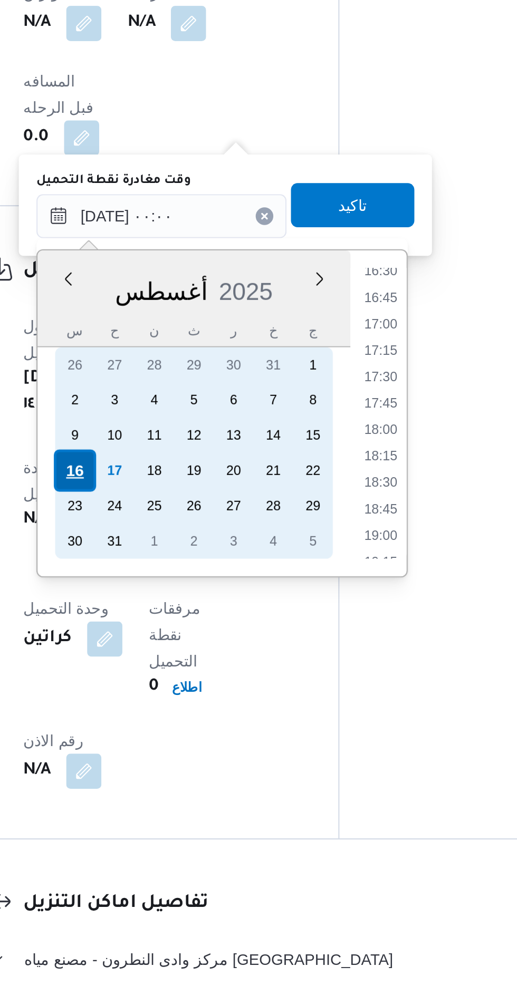
scroll to position [0, 0]
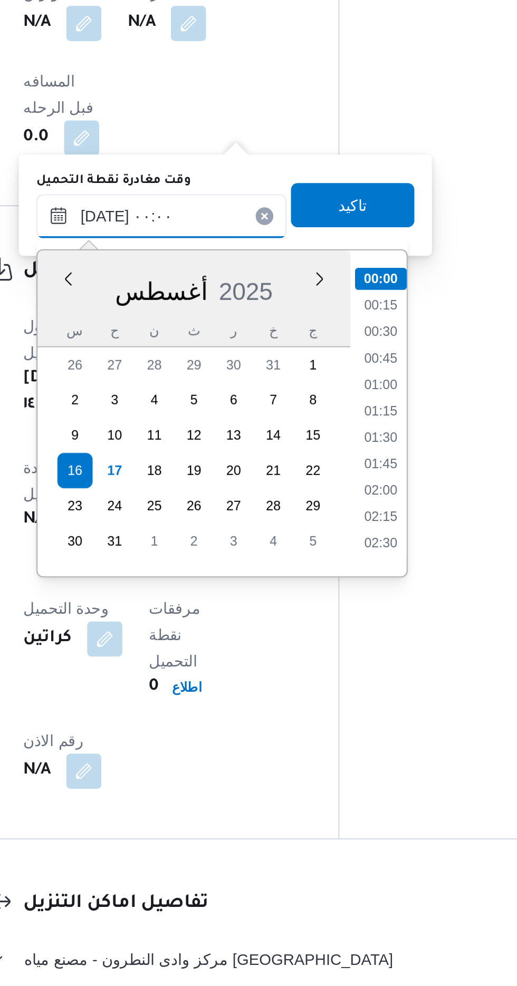
click at [196, 516] on input "[DATE] ٠٠:٠٠" at bounding box center [245, 516] width 120 height 21
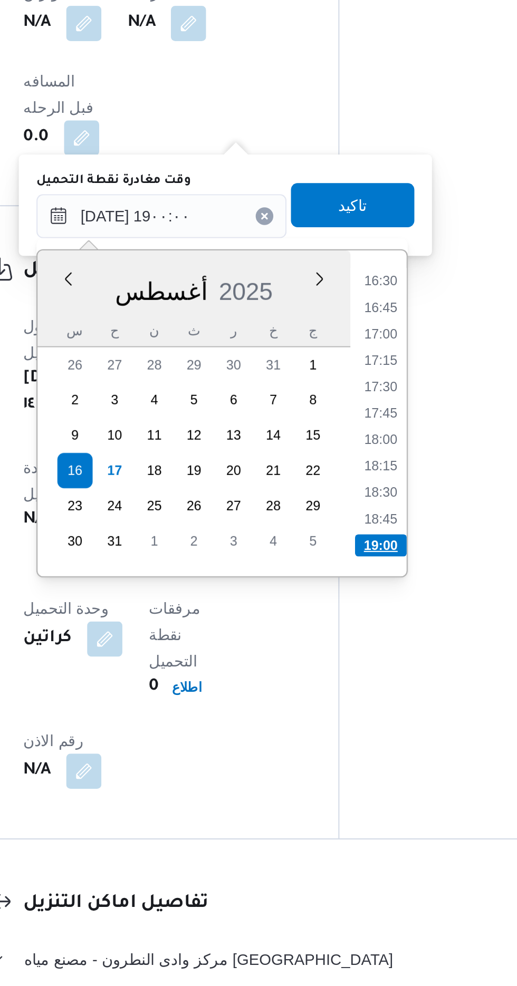
click at [349, 671] on li "19:00" at bounding box center [350, 674] width 25 height 11
type input "[DATE] ١٩:٠٠"
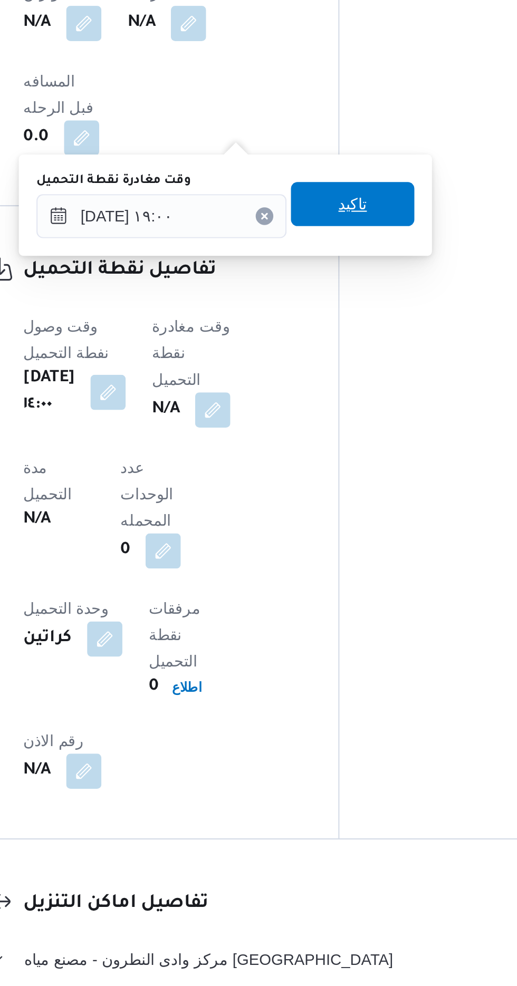
click at [343, 514] on span "تاكيد" at bounding box center [337, 510] width 14 height 13
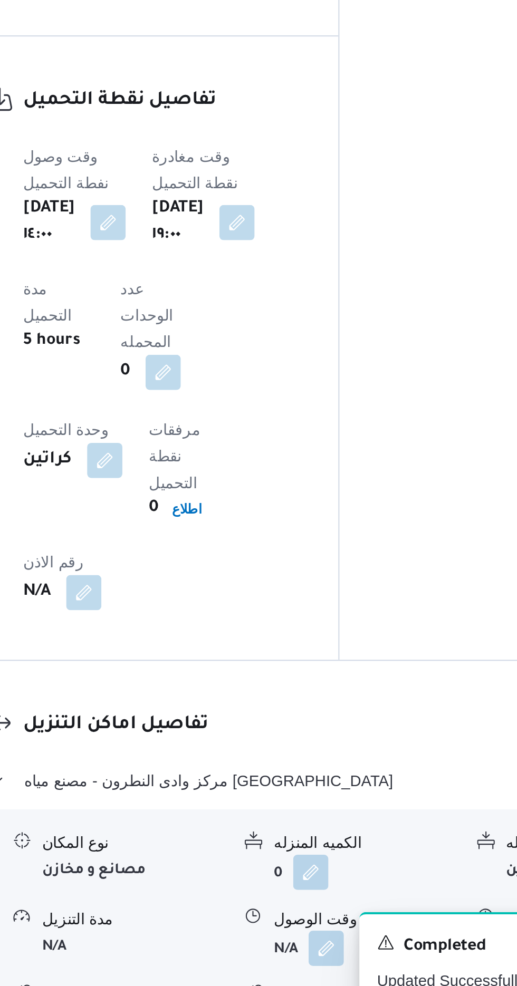
scroll to position [664, 0]
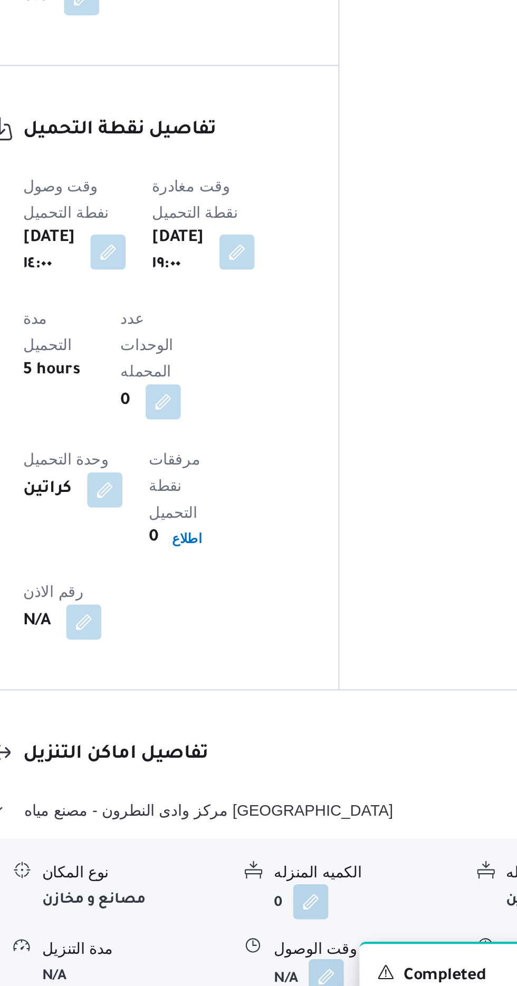
click at [329, 939] on button "button" at bounding box center [323, 947] width 17 height 17
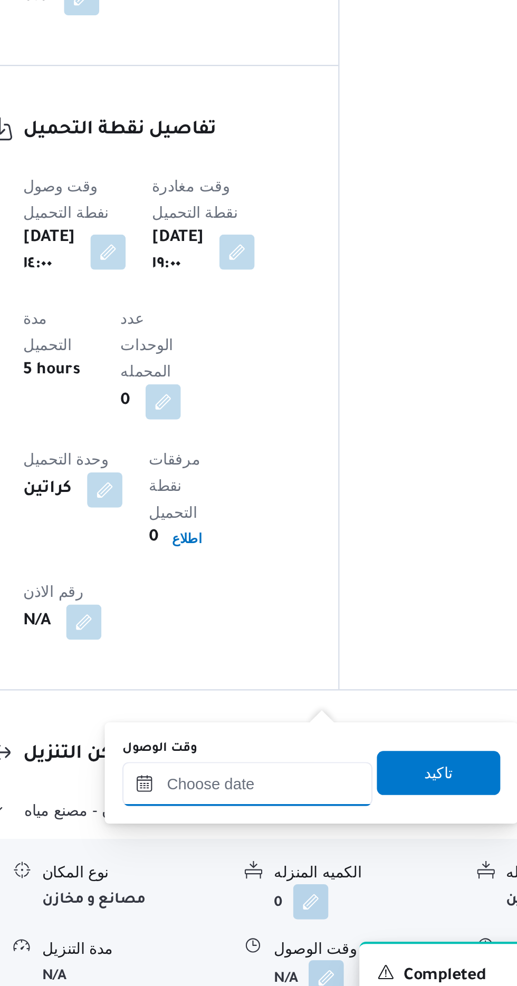
click at [309, 851] on input "وقت الوصول" at bounding box center [286, 855] width 120 height 21
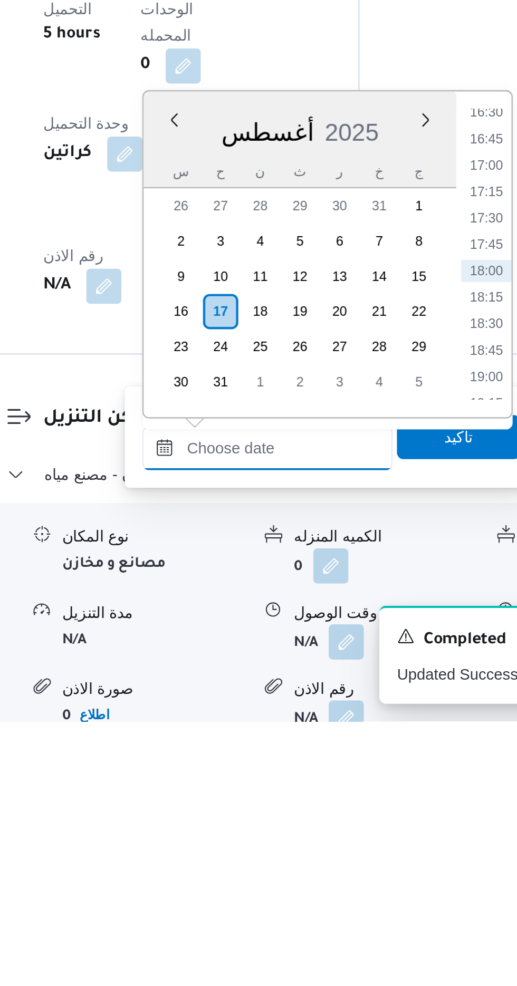
scroll to position [672, 0]
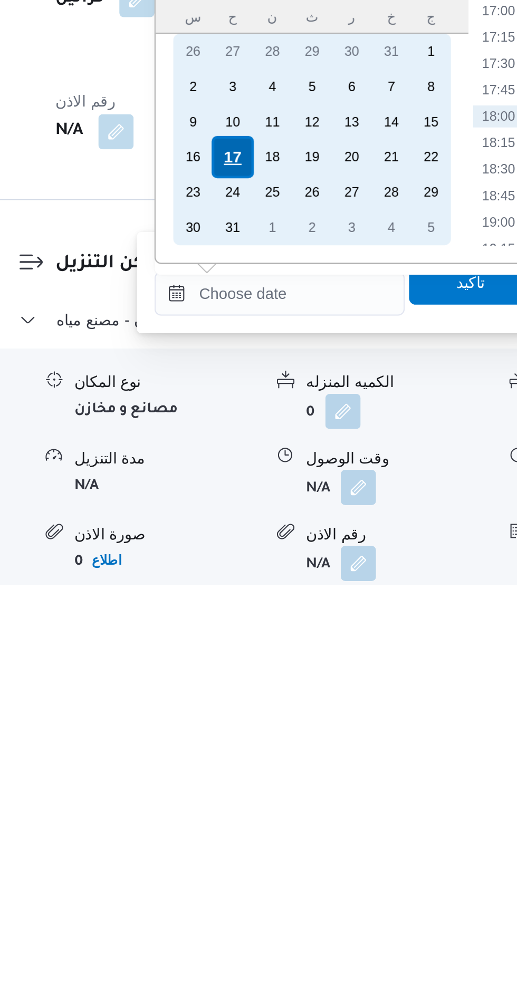
click at [263, 776] on div "17" at bounding box center [264, 781] width 20 height 20
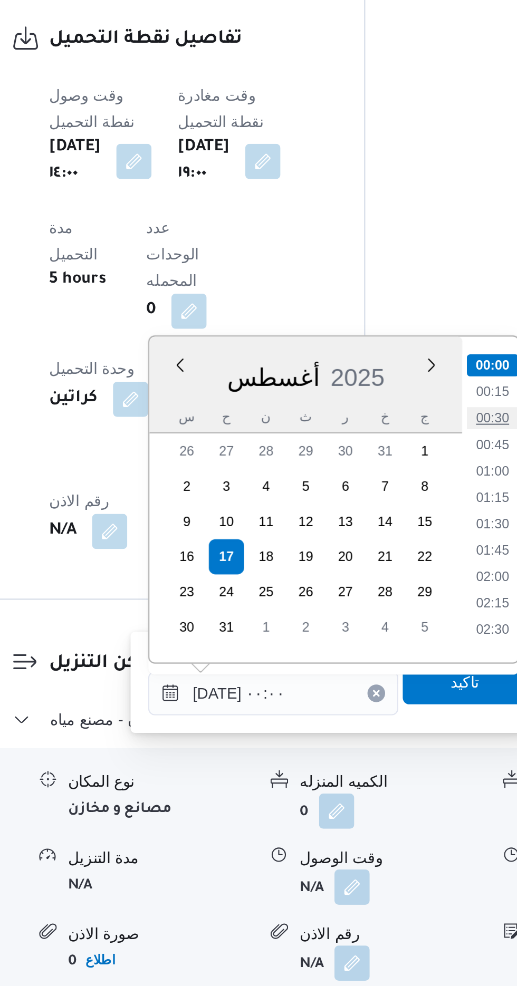
click at [393, 711] on li "00:30" at bounding box center [391, 714] width 24 height 11
type input "[DATE] ٠٠:٣٠"
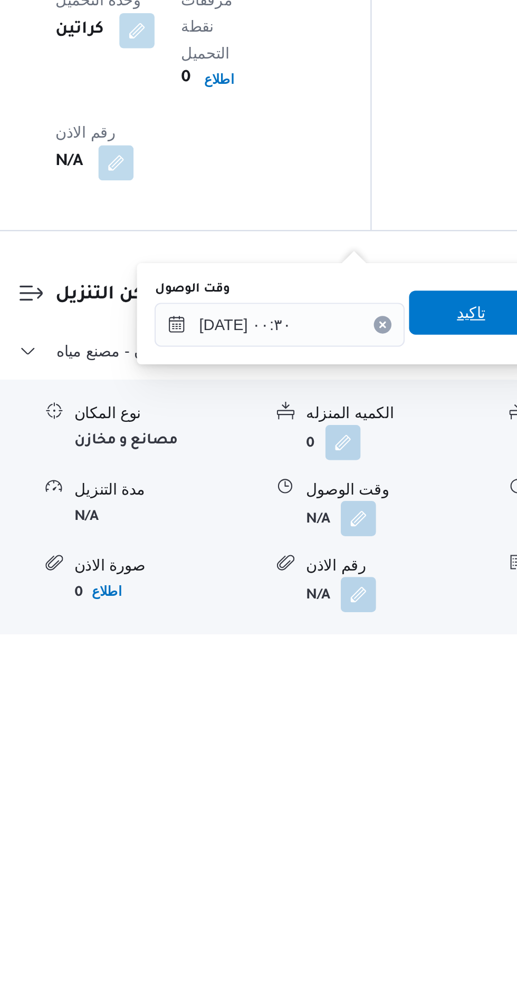
click at [376, 826] on span "تاكيد" at bounding box center [377, 825] width 59 height 21
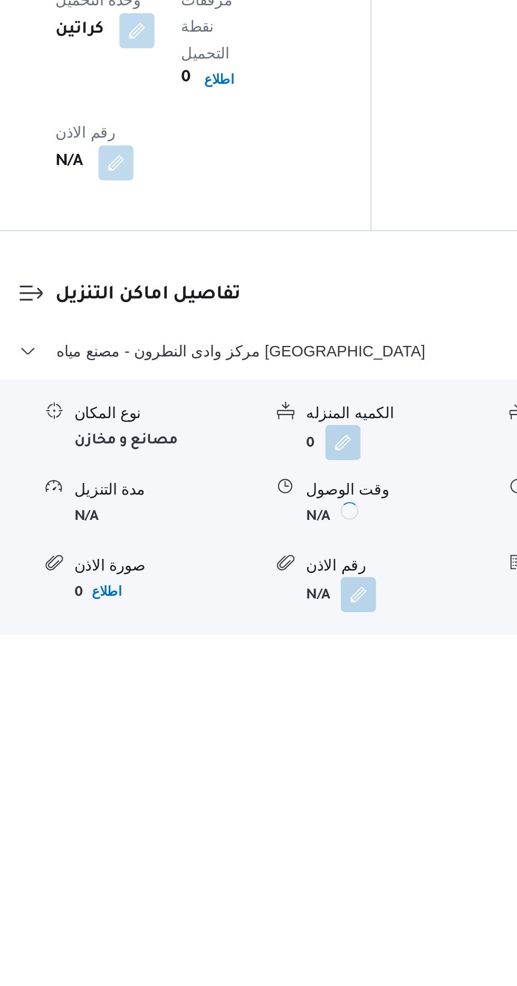
scroll to position [688, 0]
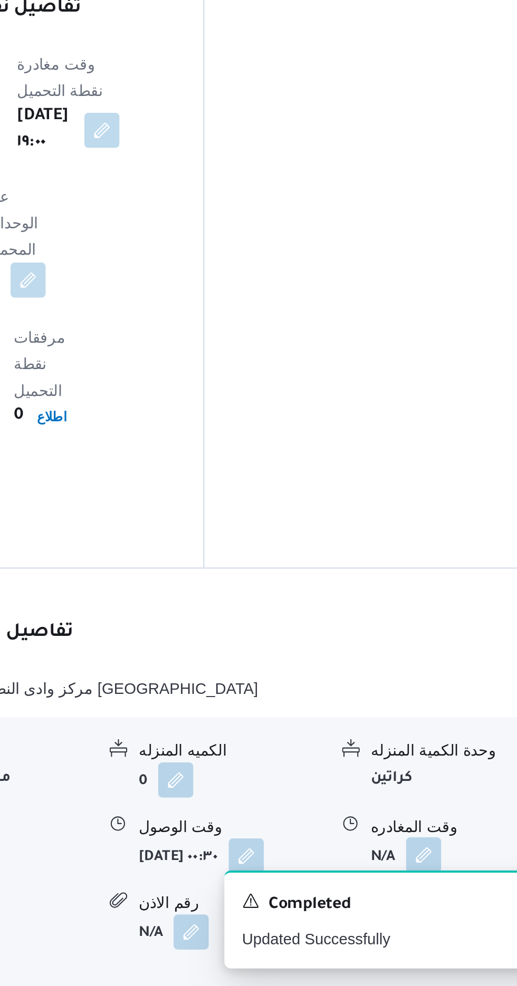
click at [439, 915] on button "button" at bounding box center [435, 923] width 17 height 17
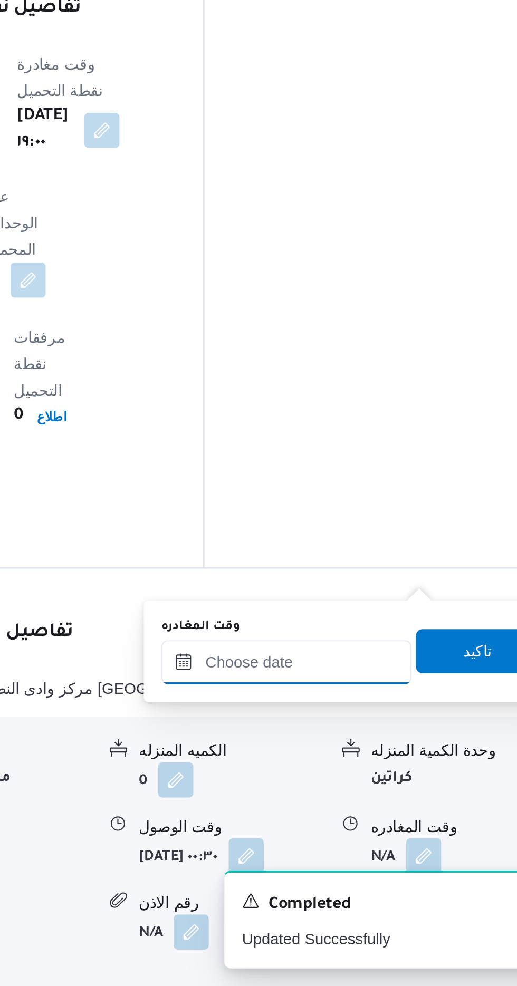
click at [388, 831] on input "وقت المغادره" at bounding box center [370, 831] width 120 height 21
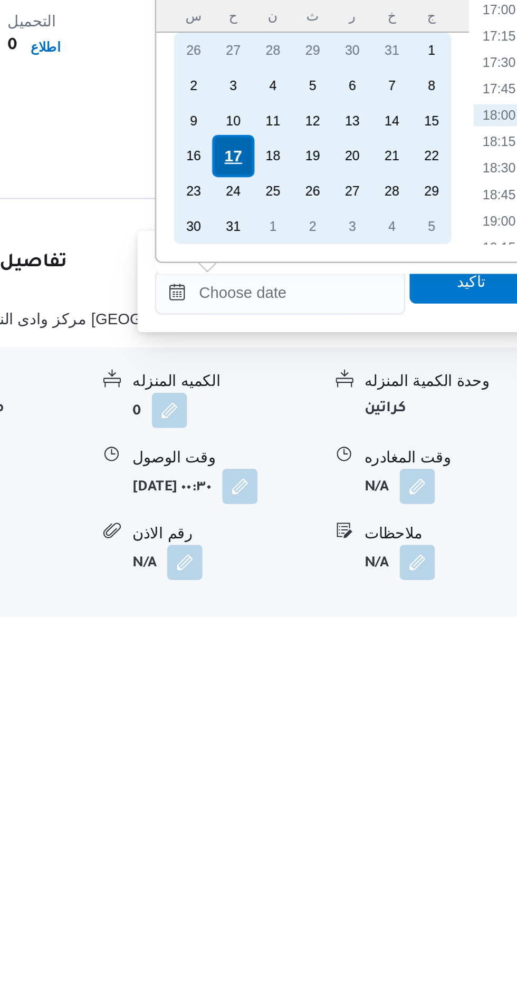
click at [347, 763] on div "17" at bounding box center [347, 766] width 20 height 20
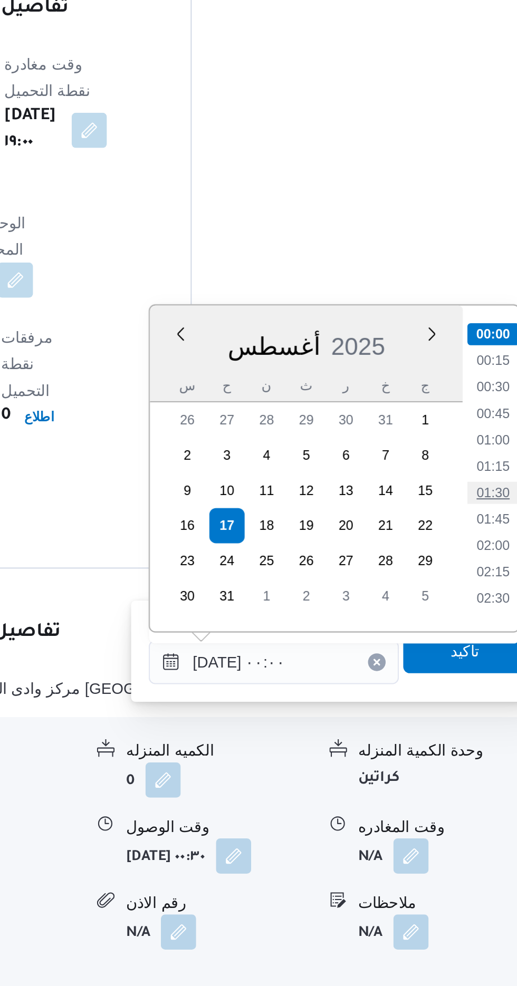
click at [479, 745] on li "01:30" at bounding box center [474, 750] width 24 height 11
type input "[DATE] ٠١:٣٠"
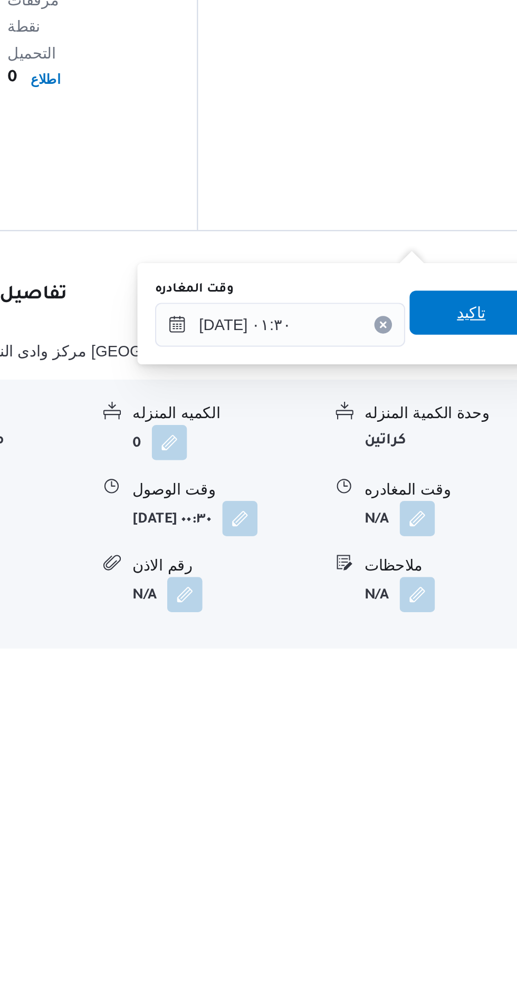
click at [463, 831] on span "تاكيد" at bounding box center [460, 825] width 59 height 21
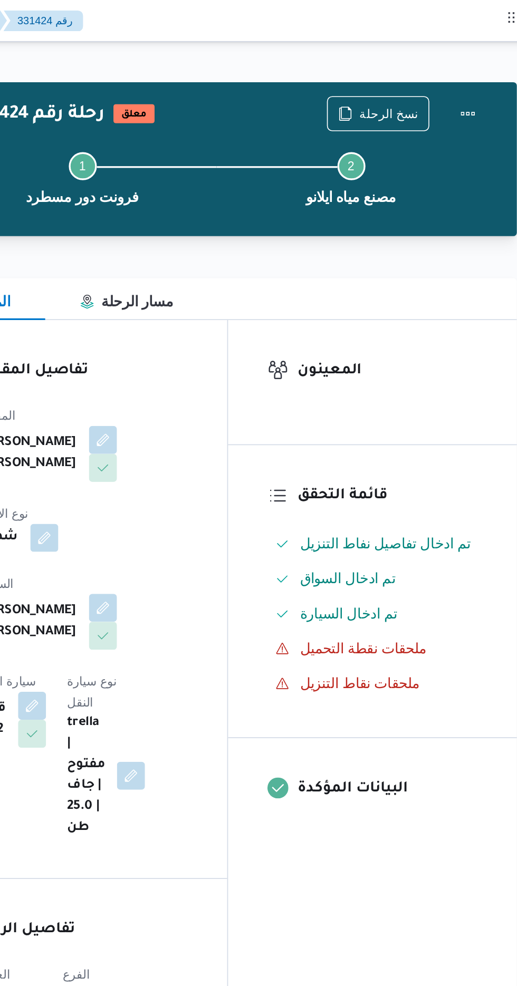
scroll to position [0, 0]
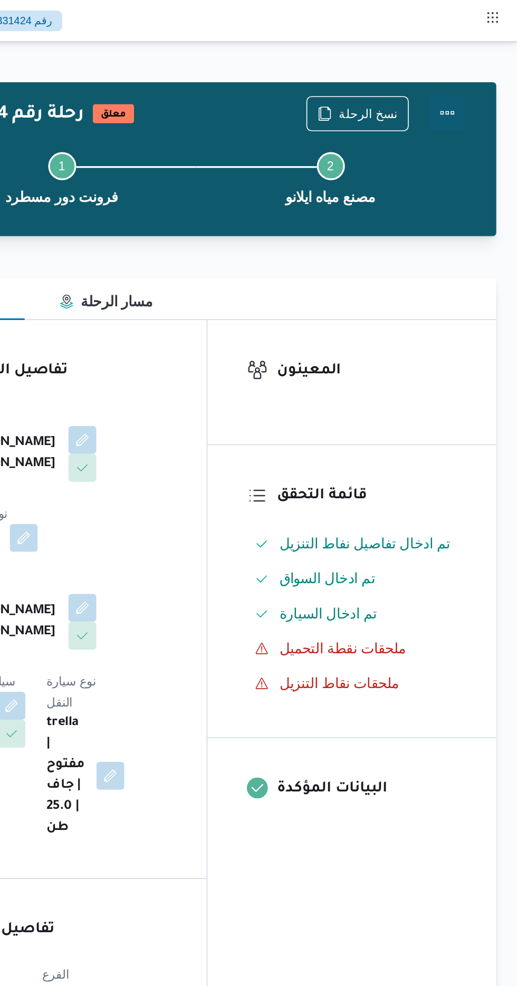
click at [477, 68] on button "Actions" at bounding box center [474, 67] width 21 height 21
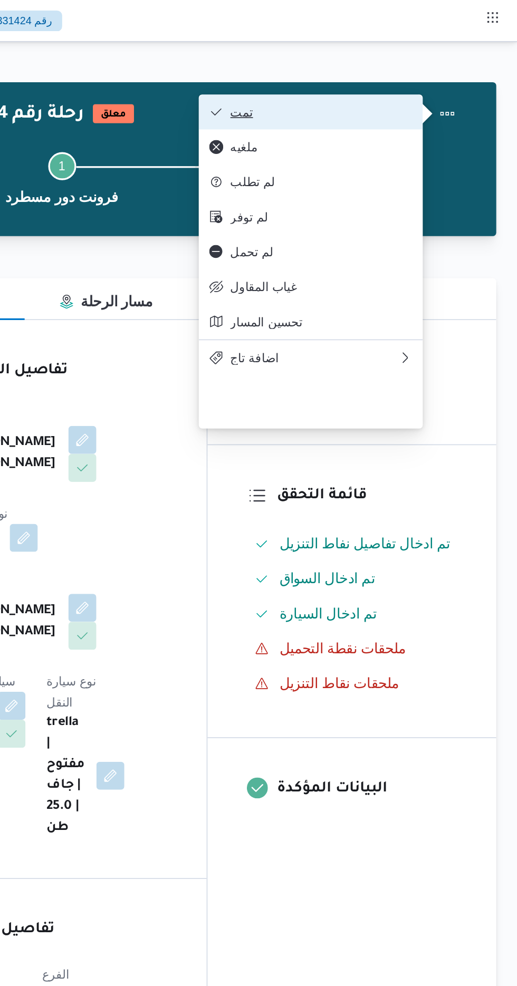
click at [436, 62] on button "تمت" at bounding box center [392, 67] width 135 height 21
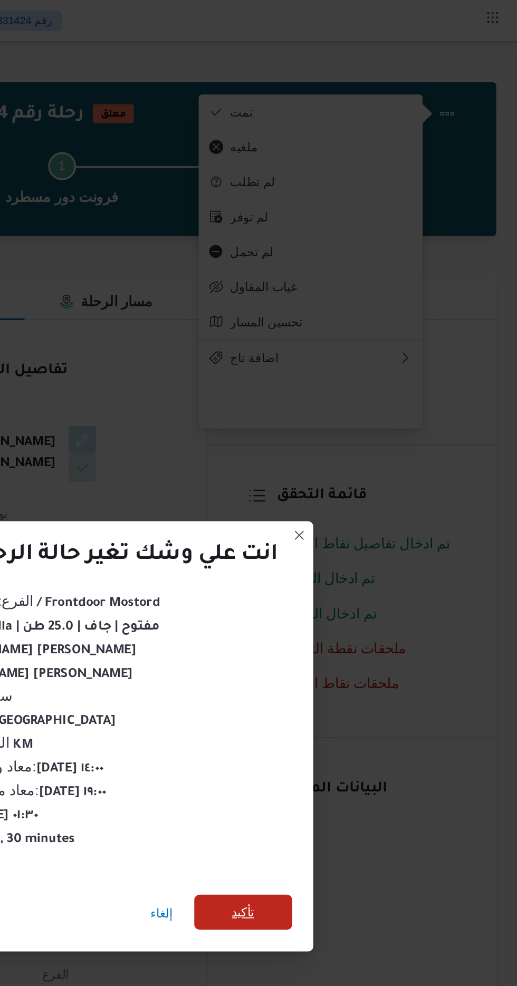
click at [343, 541] on span "تأكيد" at bounding box center [351, 550] width 59 height 21
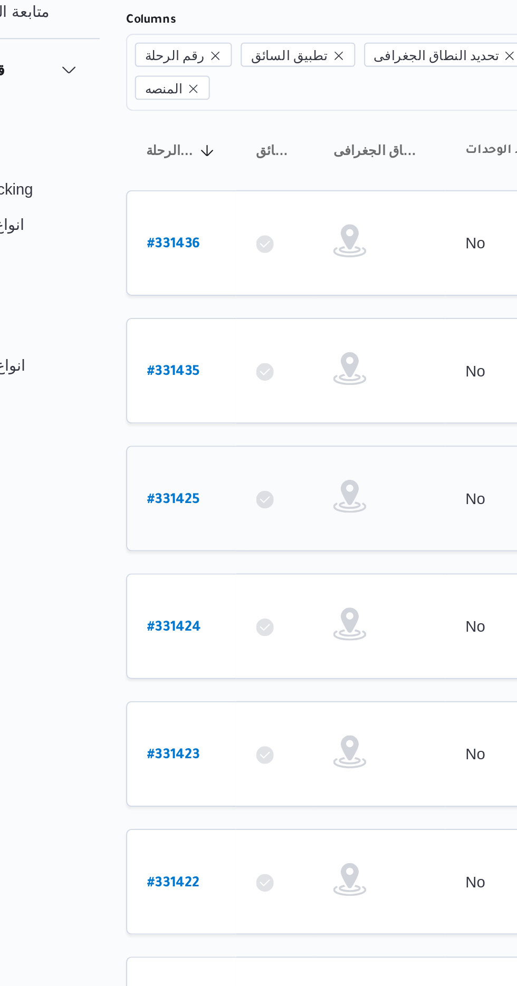
click at [147, 328] on b "# 331425" at bounding box center [159, 331] width 25 height 7
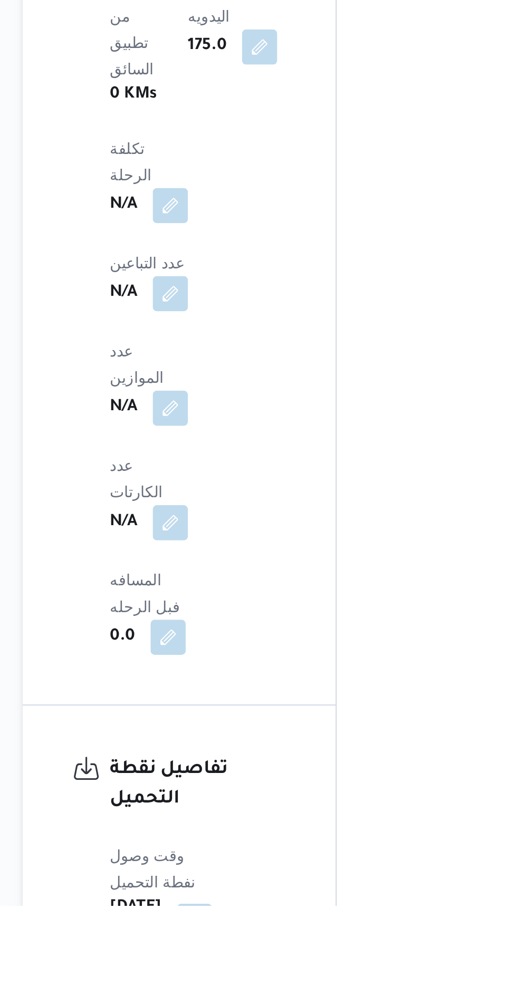
scroll to position [588, 0]
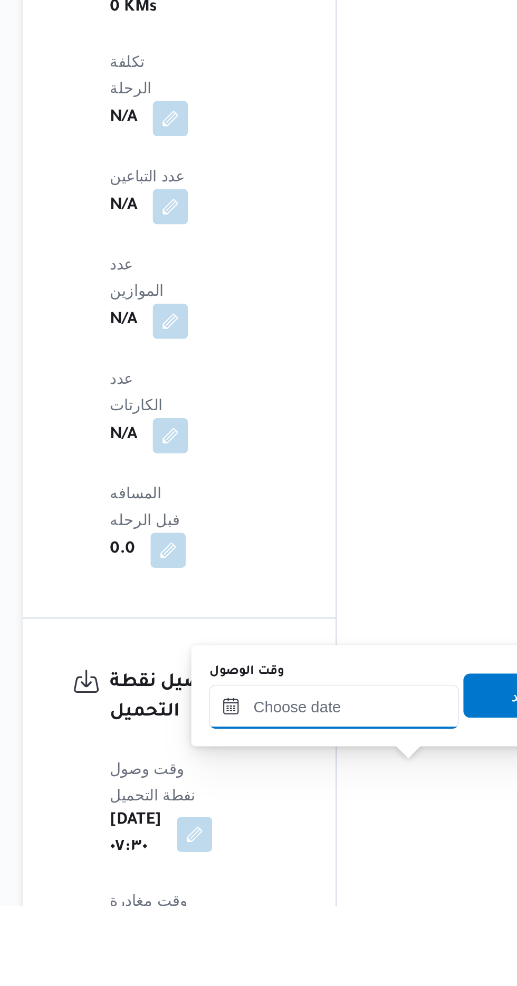
click at [249, 892] on input "وقت الوصول" at bounding box center [286, 890] width 120 height 21
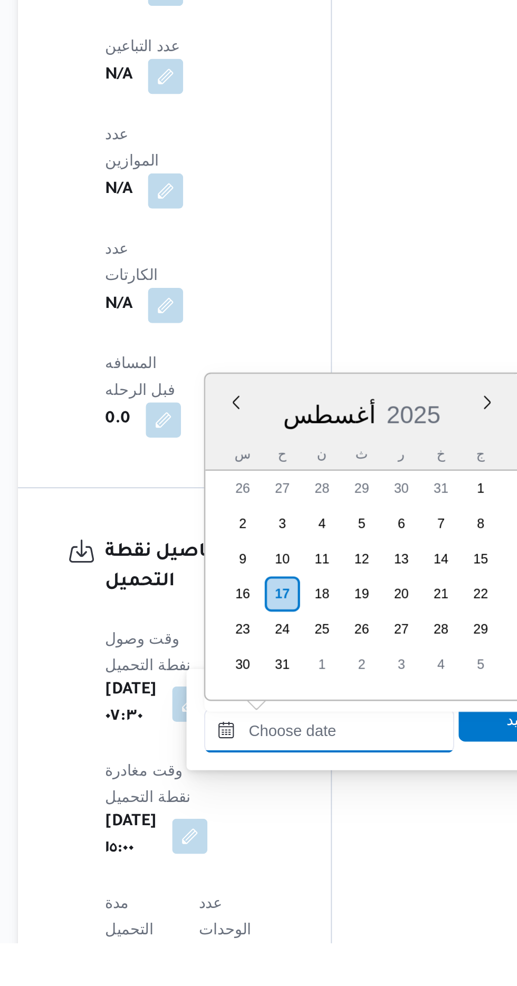
scroll to position [715, 0]
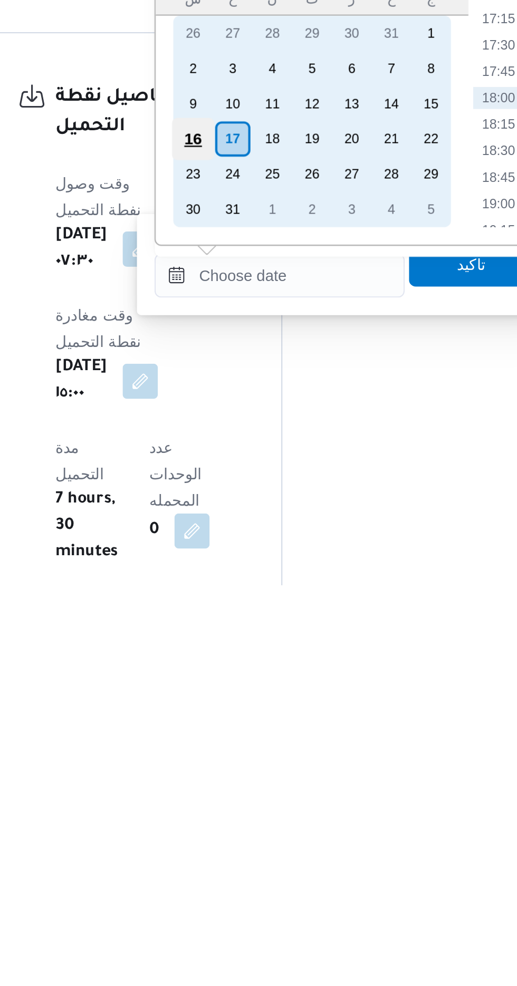
click at [244, 770] on div "16" at bounding box center [245, 773] width 20 height 20
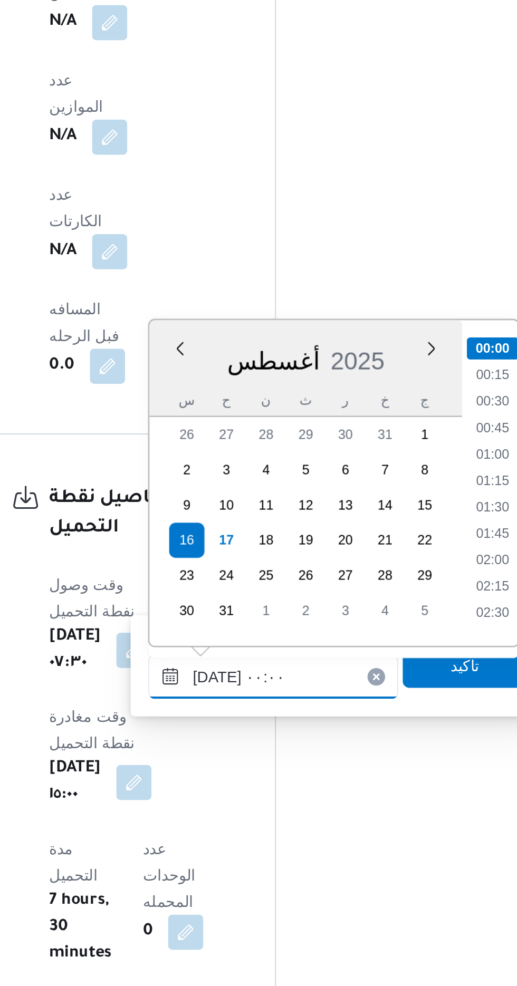
click at [233, 839] on input "[DATE] ٠٠:٠٠" at bounding box center [286, 838] width 120 height 21
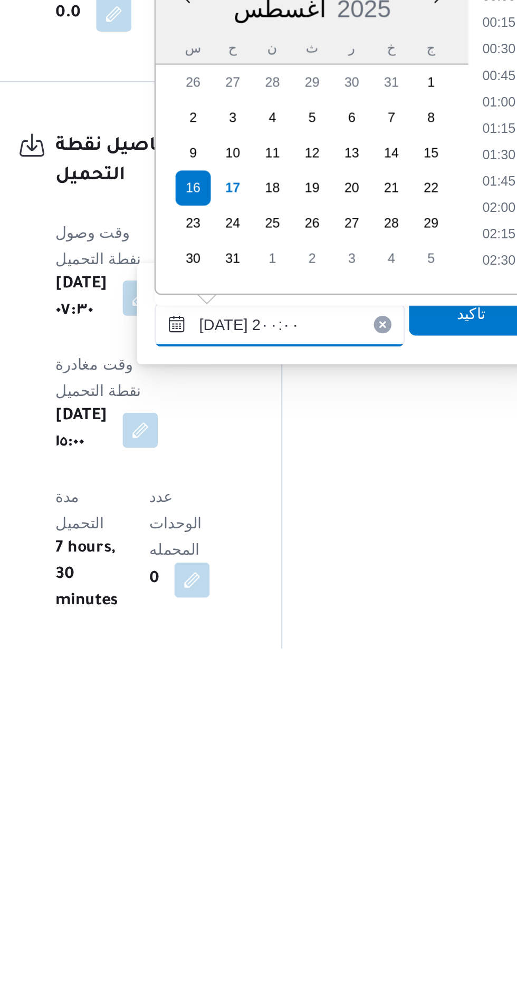
scroll to position [885, 0]
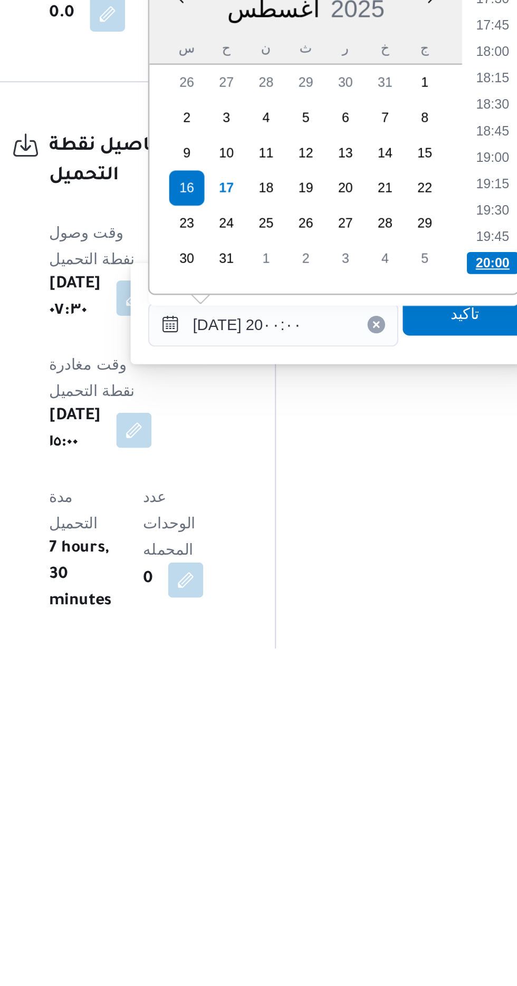
click at [390, 799] on li "20:00" at bounding box center [391, 801] width 25 height 11
type input "[DATE] ٢٠:٠٠"
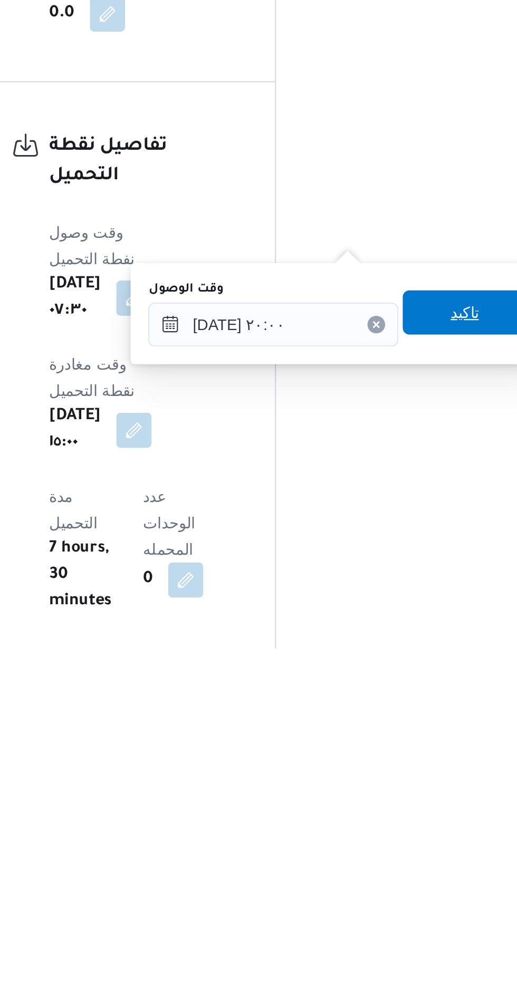
click at [382, 826] on span "تاكيد" at bounding box center [378, 825] width 14 height 13
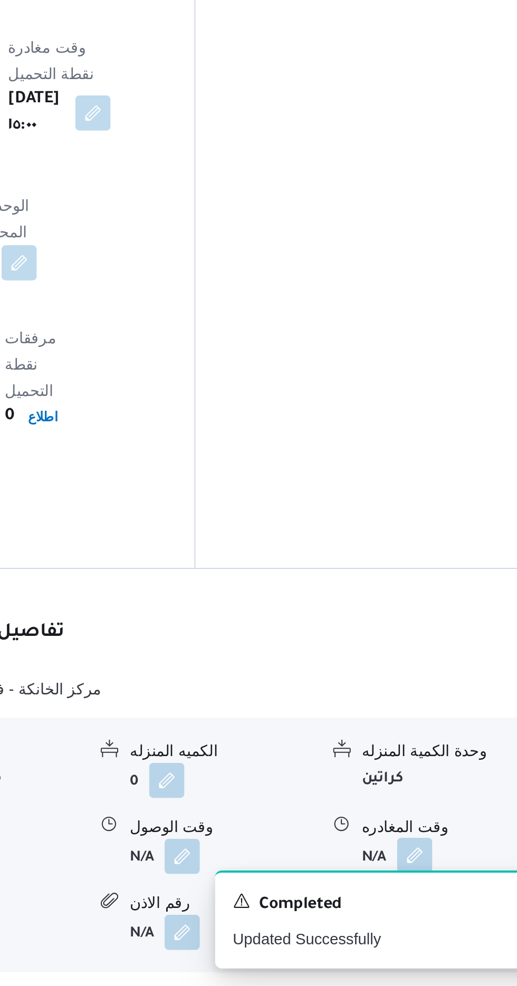
click at [430, 915] on button "button" at bounding box center [435, 923] width 17 height 17
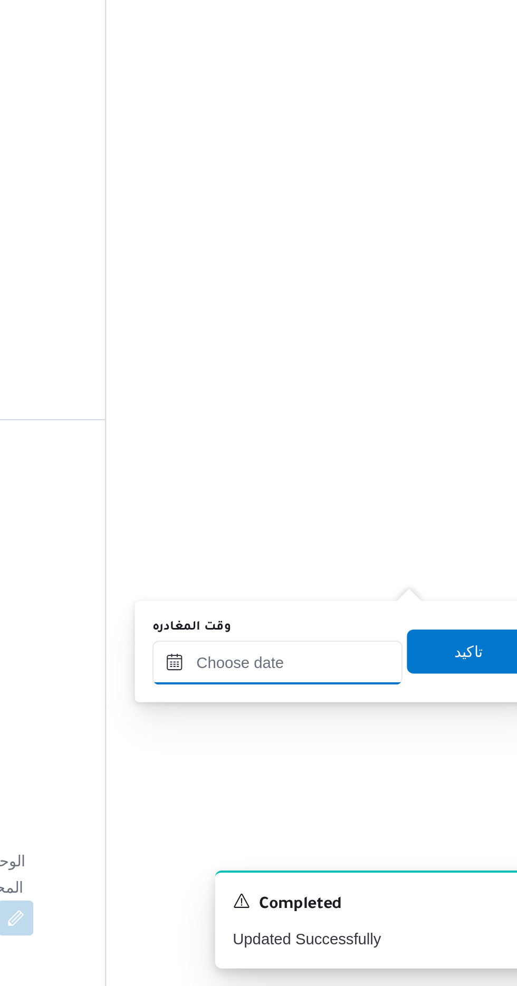
click at [394, 828] on input "وقت المغادره" at bounding box center [370, 831] width 120 height 21
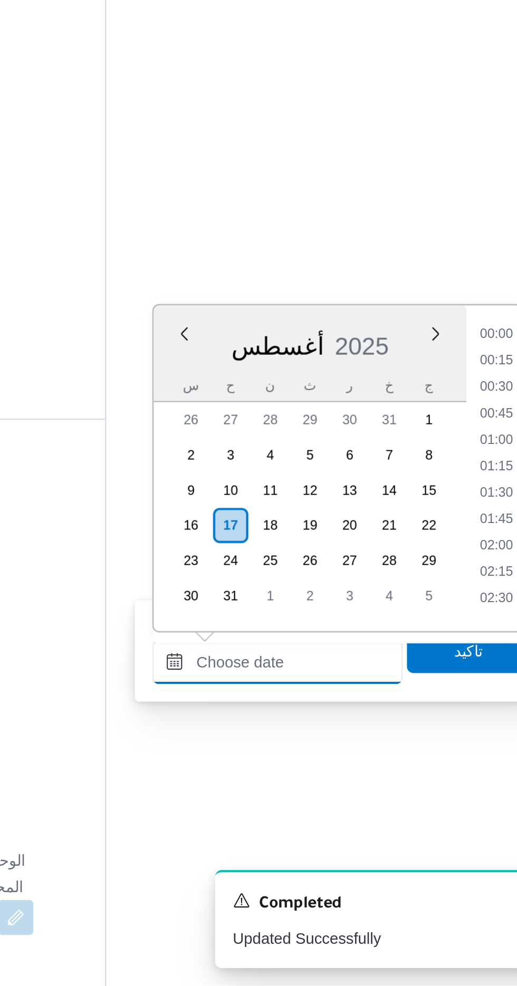
scroll to position [0, 0]
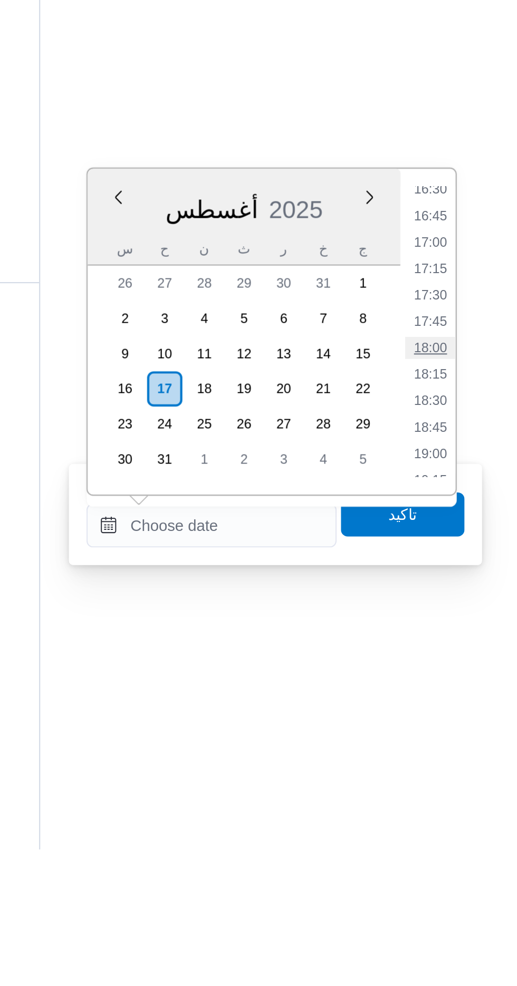
click at [475, 743] on li "18:00" at bounding box center [474, 746] width 24 height 11
type input "[DATE] ١٨:٠٠"
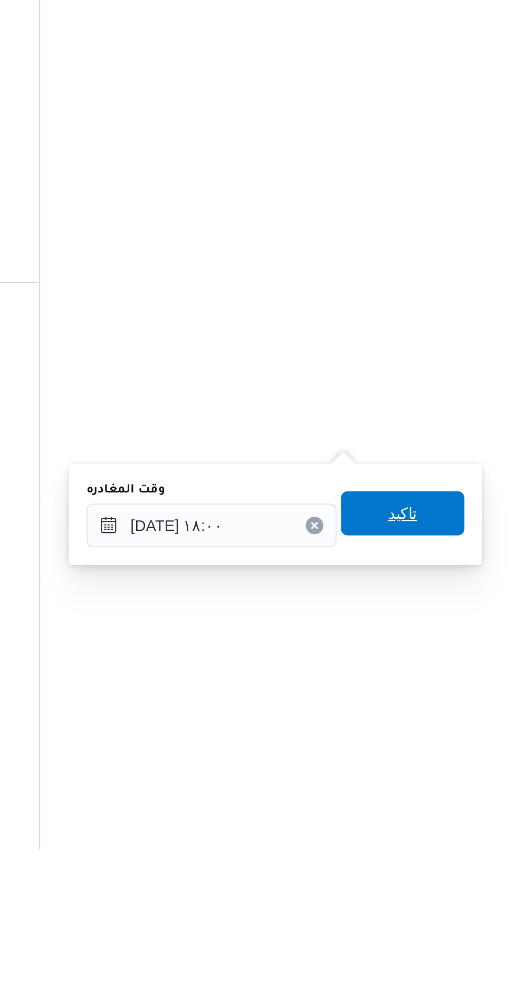
click at [468, 825] on span "تاكيد" at bounding box center [461, 825] width 14 height 13
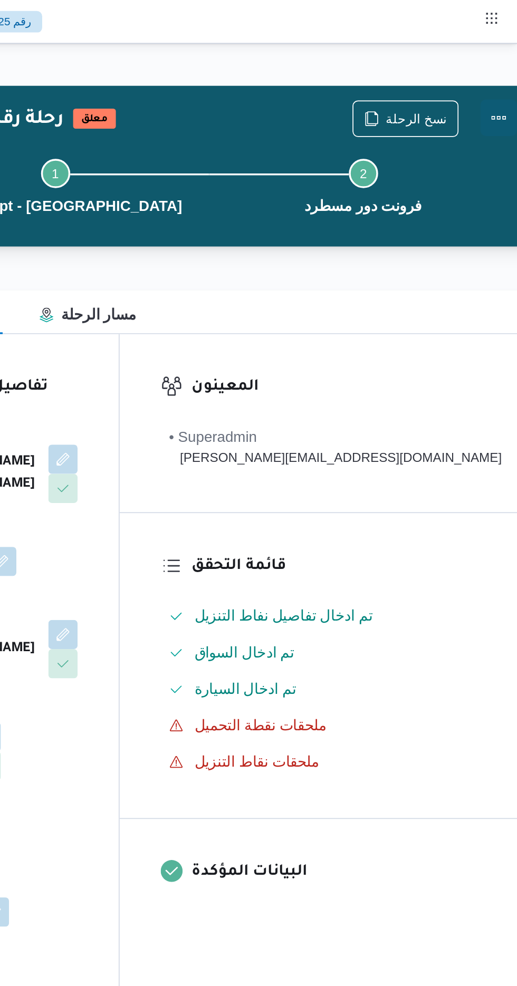
click at [496, 69] on button "Actions" at bounding box center [506, 67] width 21 height 21
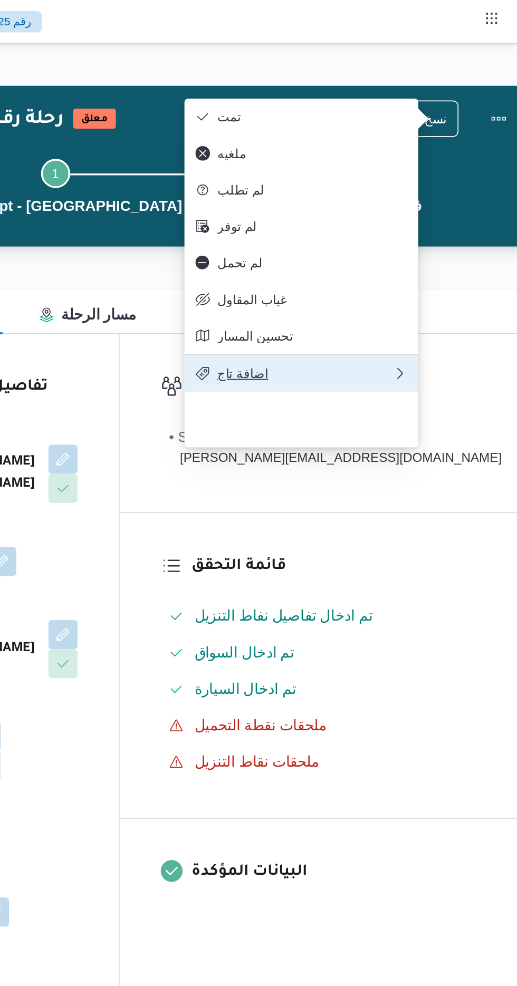
click at [414, 220] on span "اضافة تاج" at bounding box center [394, 216] width 101 height 8
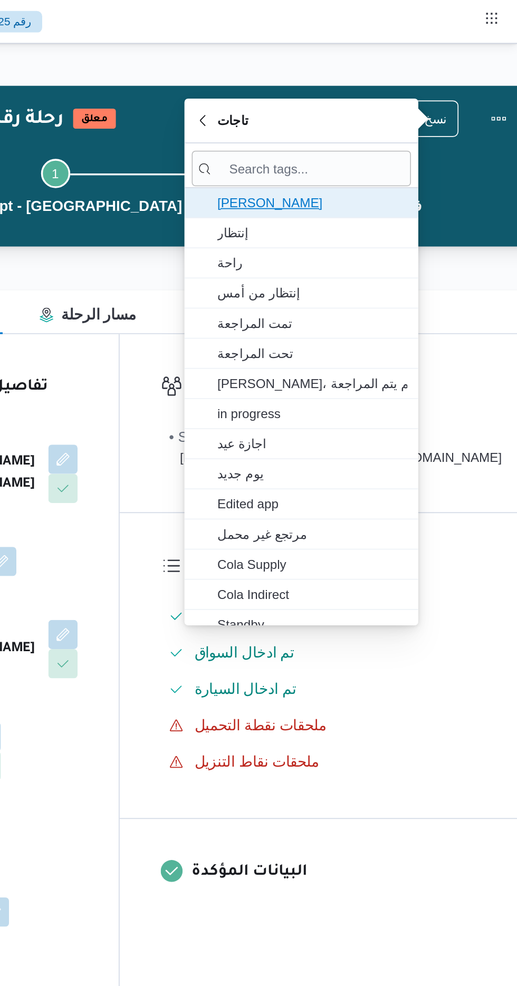
click at [401, 111] on span "[PERSON_NAME]" at bounding box center [399, 117] width 110 height 13
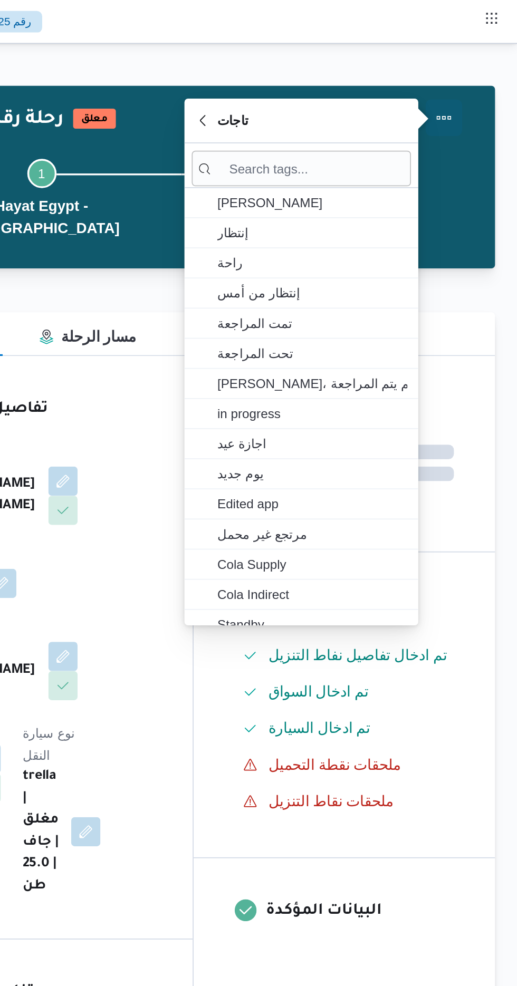
click at [475, 69] on button "Actions" at bounding box center [474, 67] width 21 height 21
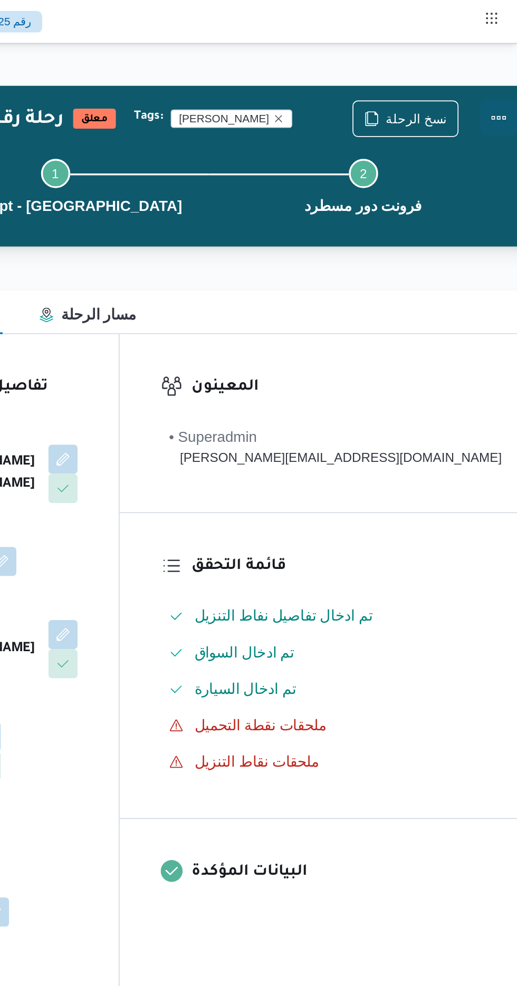
click at [496, 71] on button "Actions" at bounding box center [506, 67] width 21 height 21
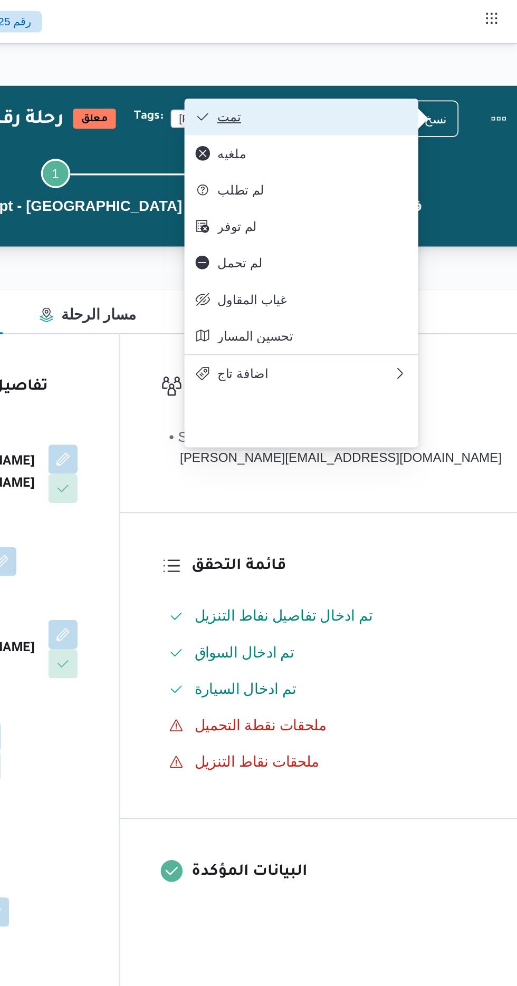
click at [446, 70] on span "تمت" at bounding box center [399, 67] width 110 height 8
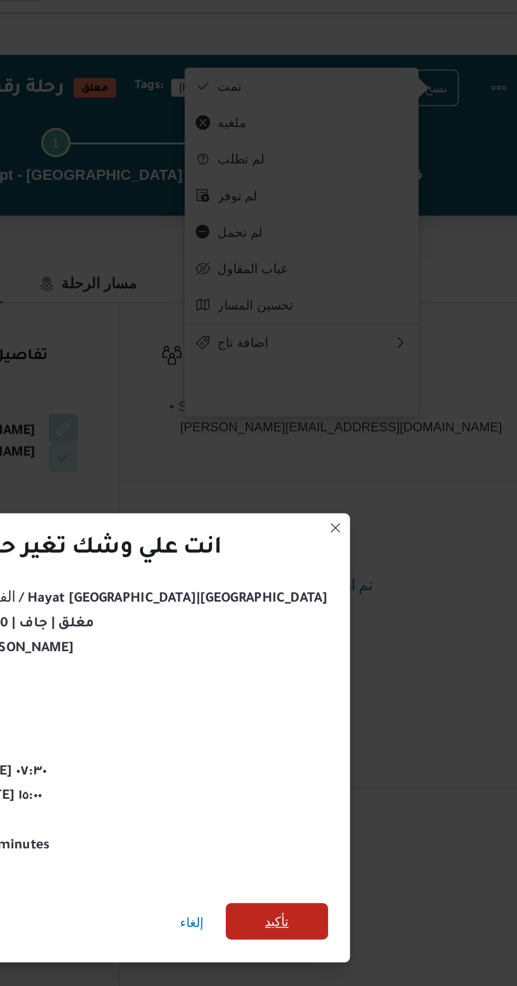
click at [349, 546] on span "تأكيد" at bounding box center [378, 550] width 59 height 21
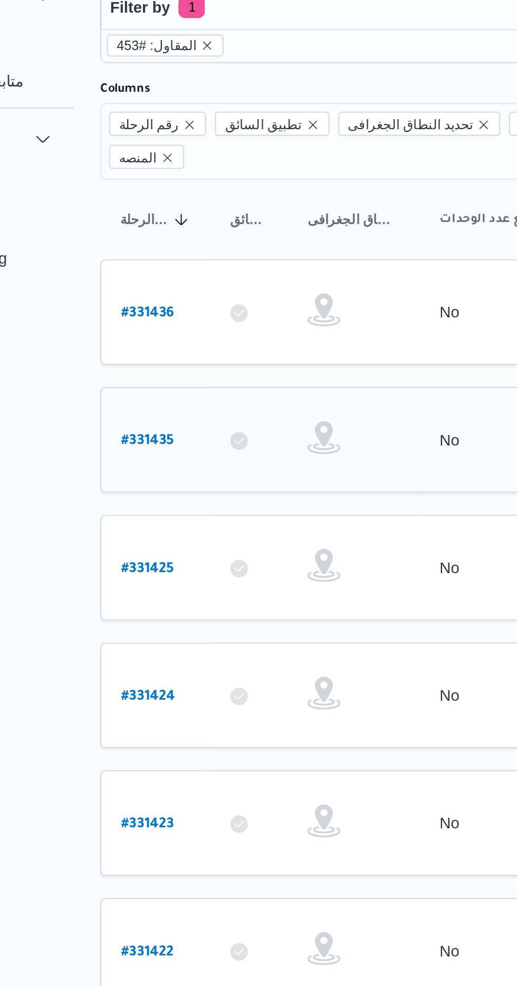
click at [160, 262] on link "# 331435" at bounding box center [159, 269] width 25 height 14
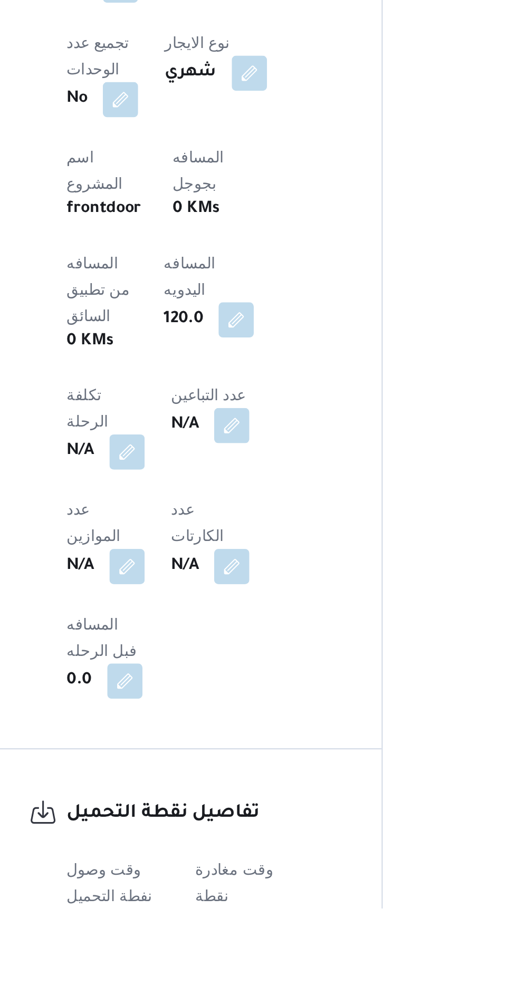
scroll to position [265, 0]
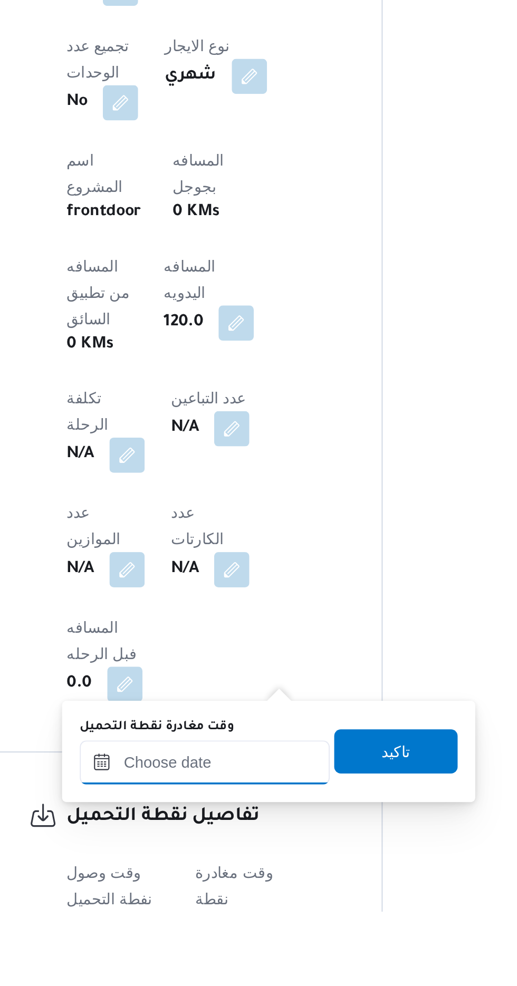
click at [235, 911] on input "وقت مغادرة نقطة التحميل" at bounding box center [245, 915] width 120 height 21
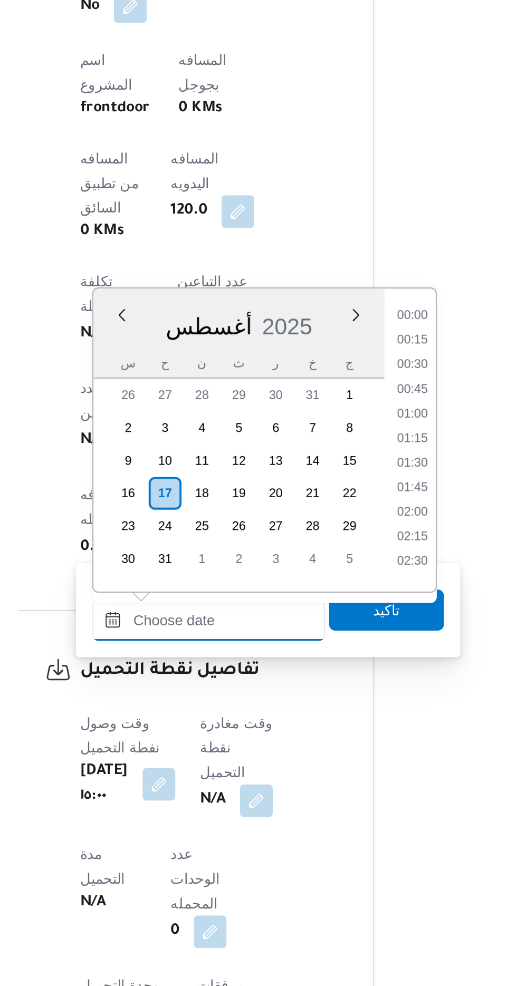
scroll to position [839, 0]
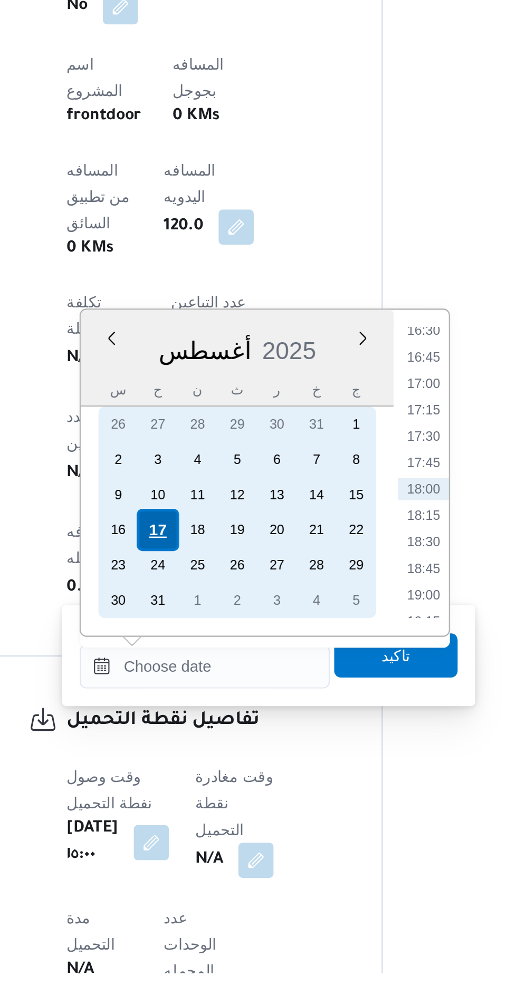
click at [218, 773] on div "17" at bounding box center [223, 774] width 20 height 20
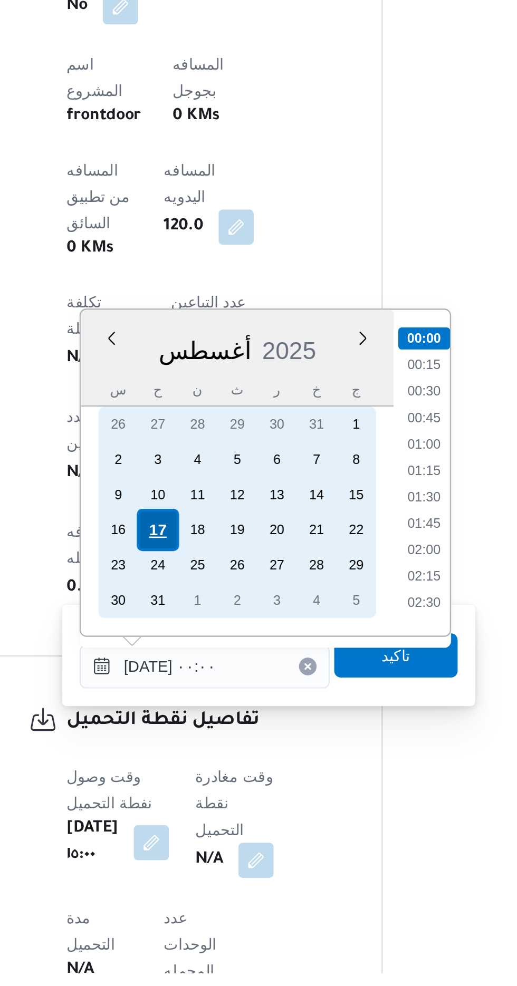
scroll to position [340, 0]
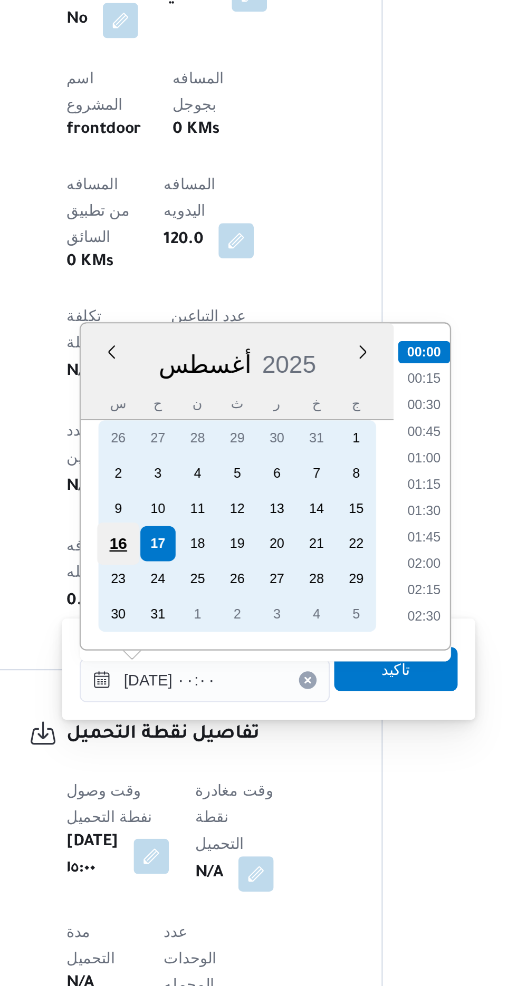
click at [201, 776] on div "16" at bounding box center [204, 774] width 20 height 20
click at [197, 775] on div "16" at bounding box center [204, 774] width 20 height 20
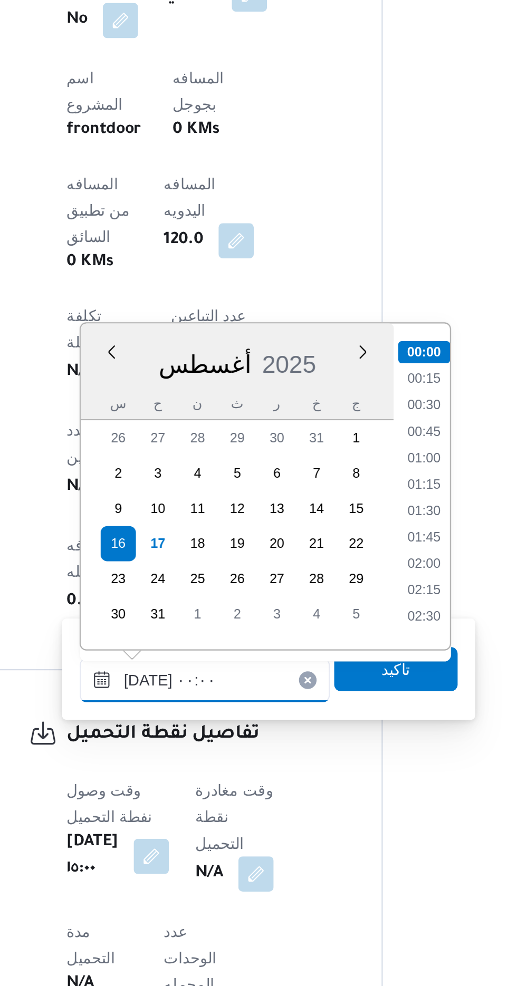
click at [194, 838] on input "[DATE] ٠٠:٠٠" at bounding box center [245, 839] width 120 height 21
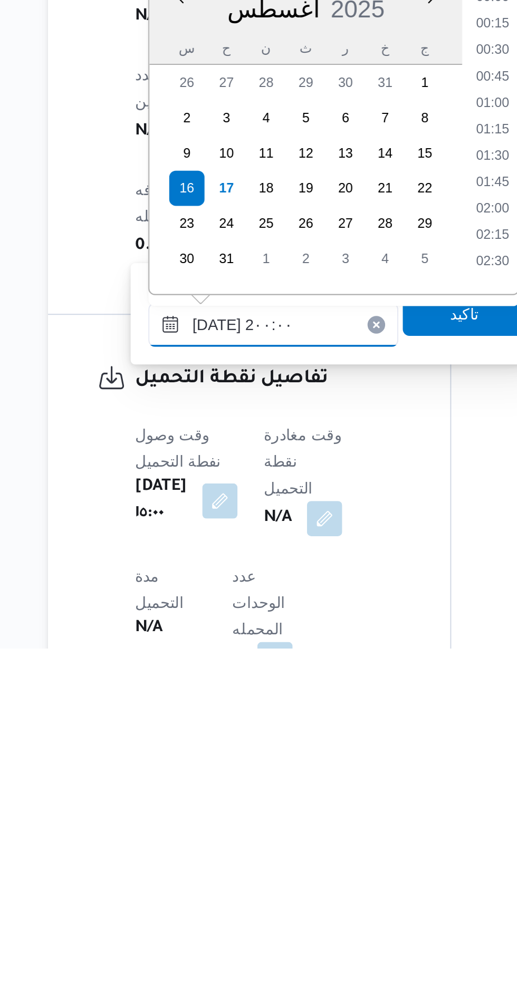
scroll to position [885, 0]
click at [344, 797] on li "20:00" at bounding box center [350, 801] width 25 height 11
type input "[DATE] ٢٠:٠٠"
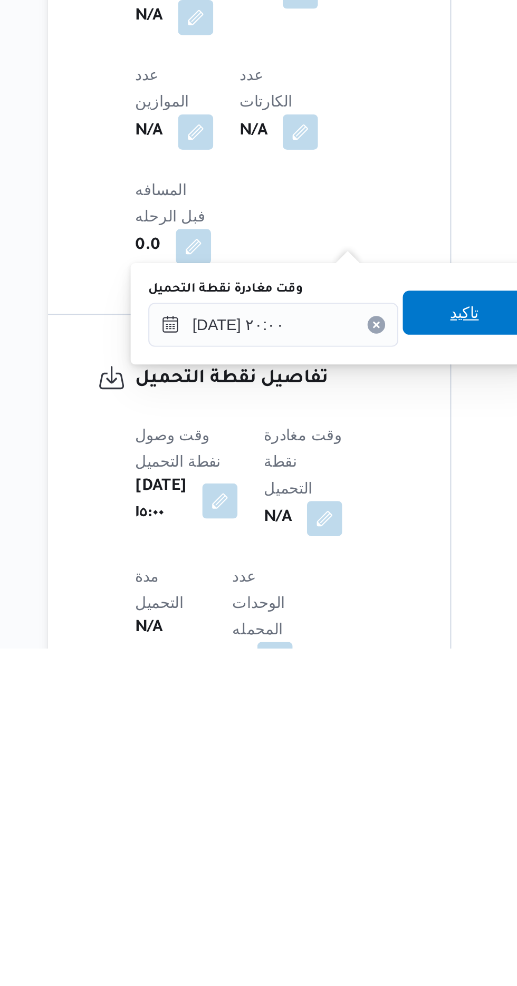
click at [340, 824] on span "تاكيد" at bounding box center [337, 825] width 14 height 13
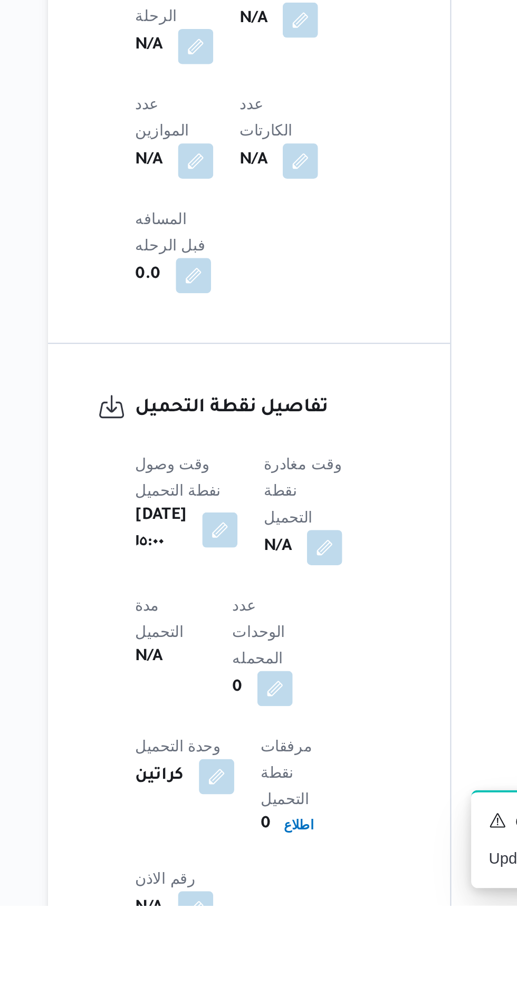
scroll to position [633, 0]
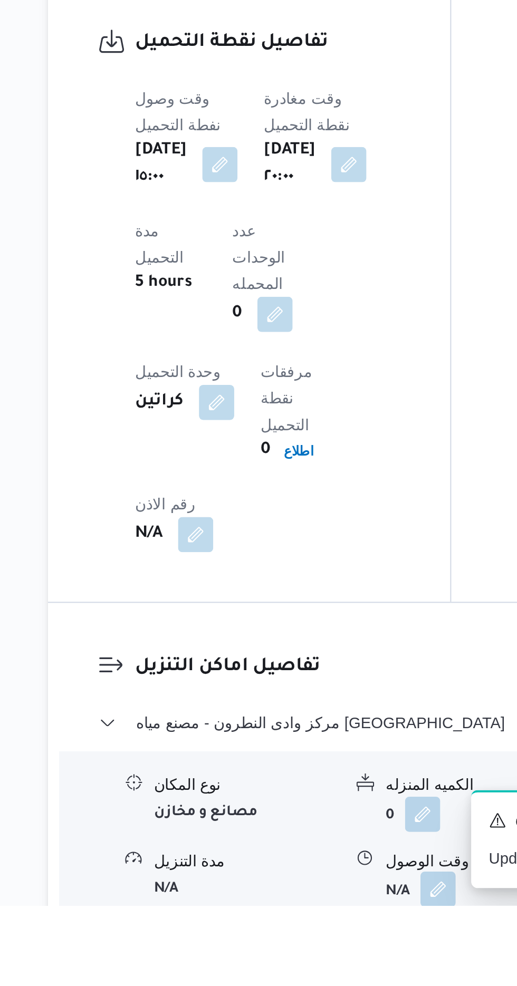
click at [325, 970] on button "button" at bounding box center [323, 978] width 17 height 17
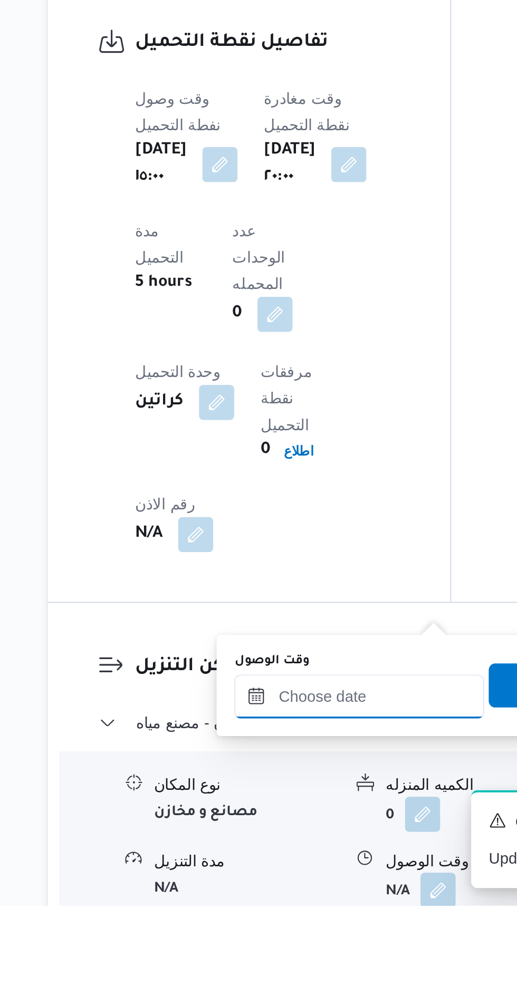
click at [289, 884] on input "وقت الوصول" at bounding box center [286, 886] width 120 height 21
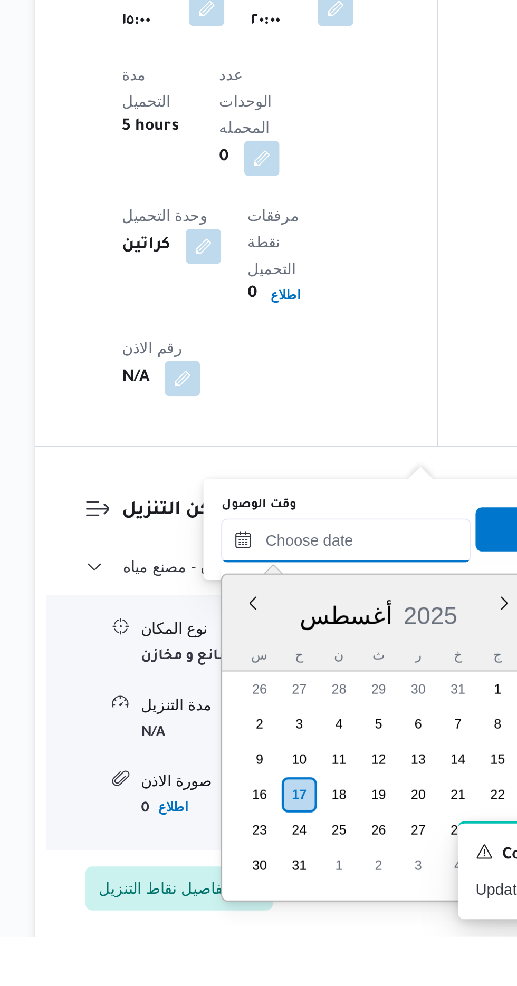
scroll to position [723, 0]
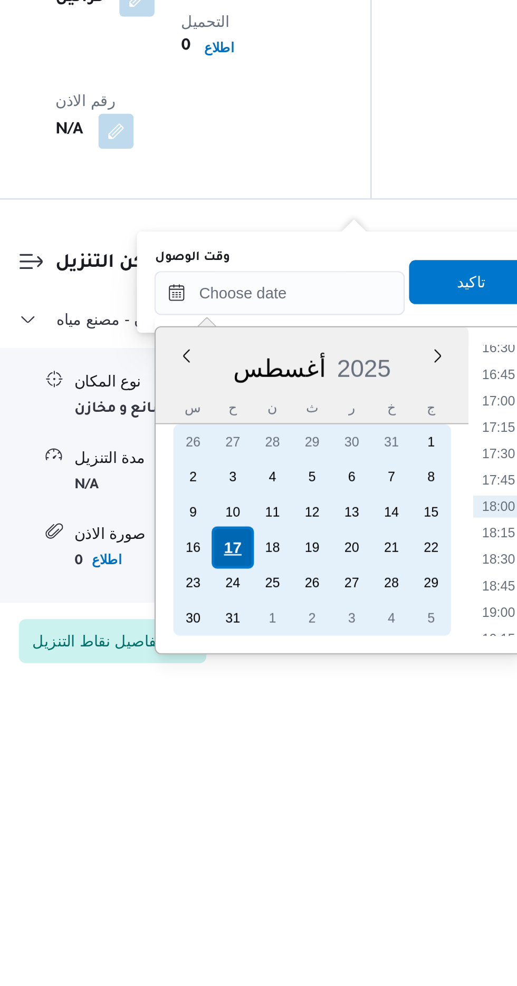
click at [266, 914] on div "17" at bounding box center [264, 918] width 20 height 20
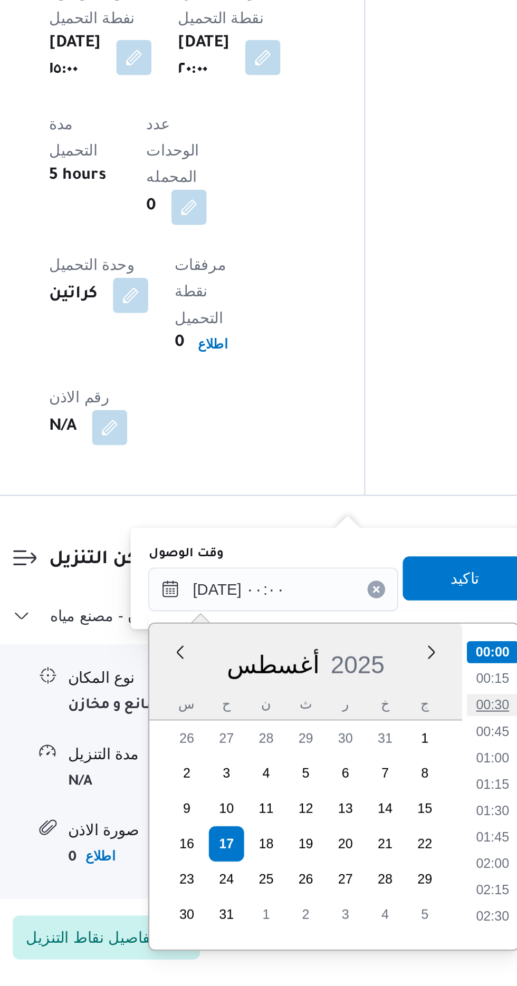
click at [394, 852] on li "00:30" at bounding box center [391, 852] width 24 height 11
type input "[DATE] ٠٠:٣٠"
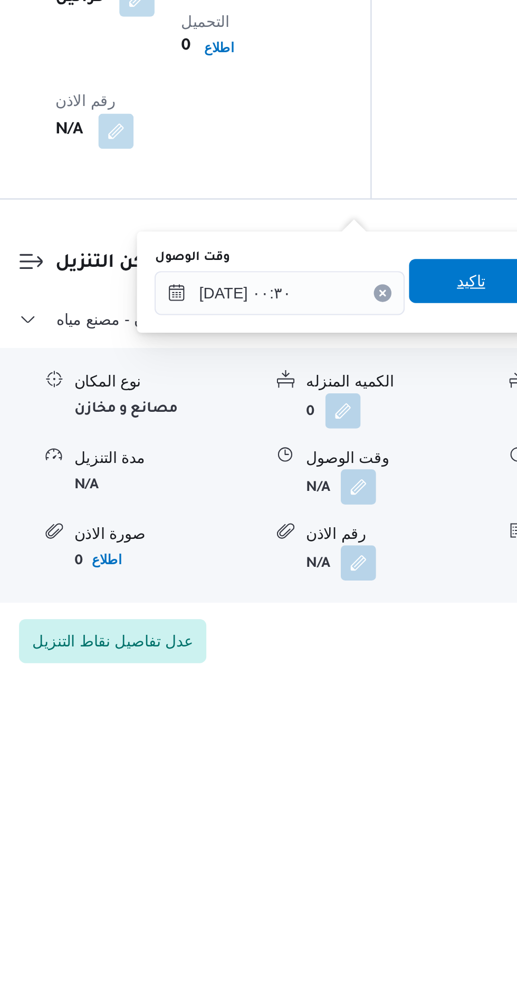
click at [381, 789] on span "تاكيد" at bounding box center [378, 790] width 14 height 13
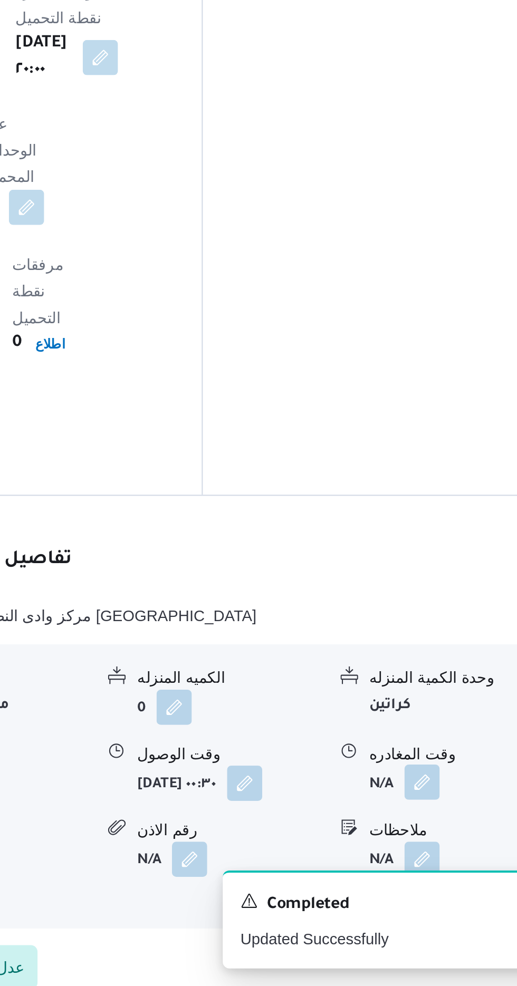
click at [432, 880] on button "button" at bounding box center [435, 888] width 17 height 17
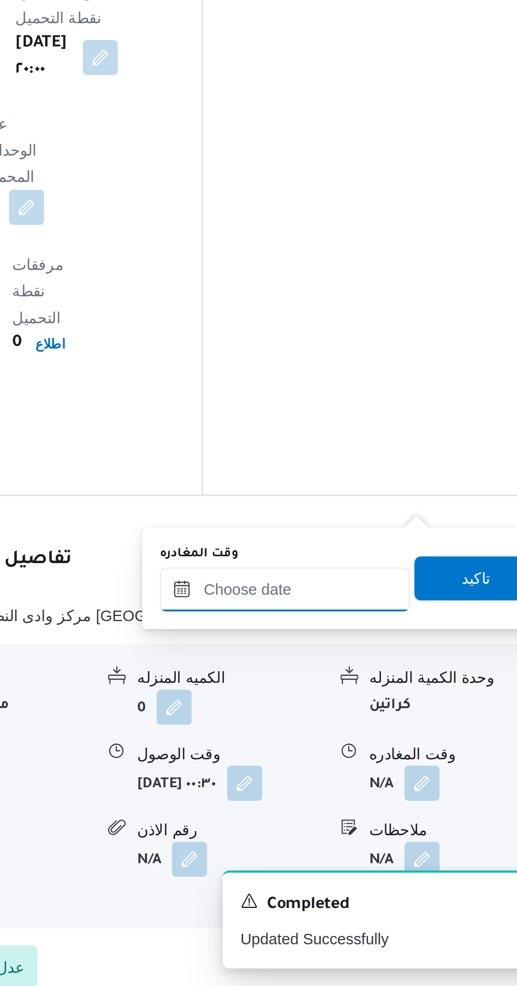
click at [407, 794] on input "وقت المغادره" at bounding box center [370, 796] width 120 height 21
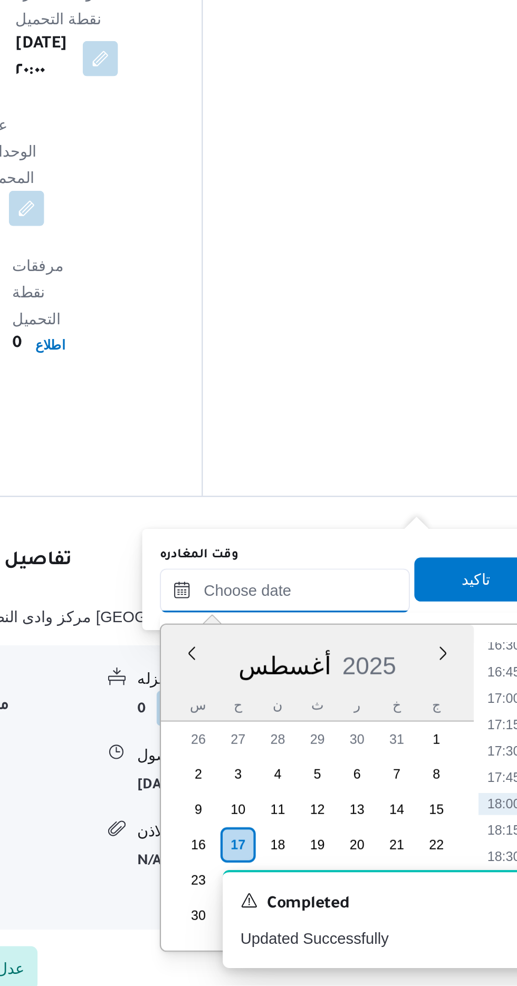
scroll to position [722, 0]
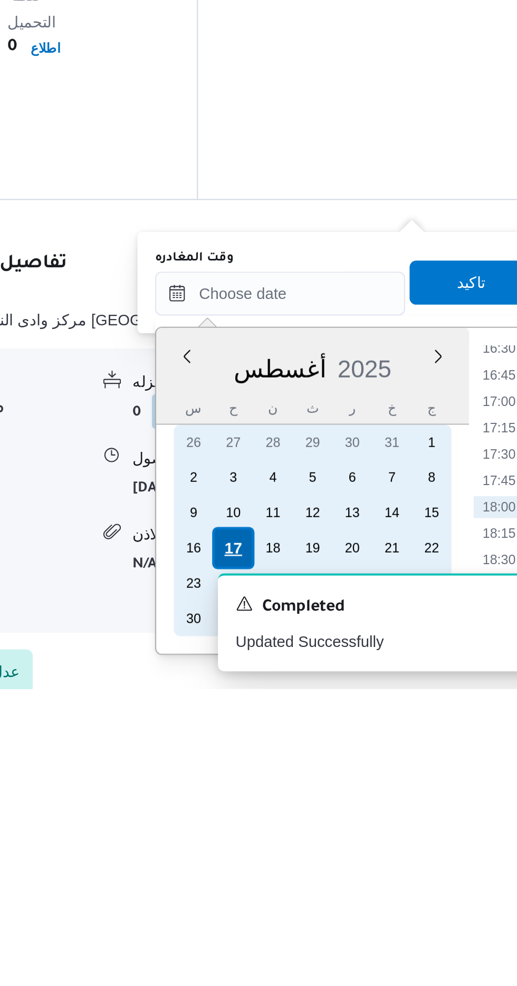
click at [348, 917] on div "17" at bounding box center [347, 919] width 20 height 20
type input "[DATE] ٠٠:٠٠"
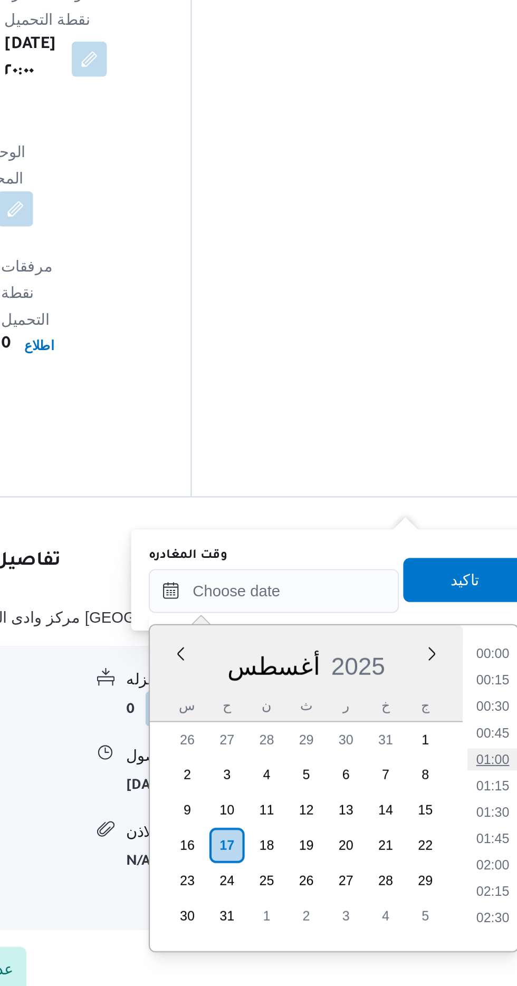
click at [480, 872] on li "01:00" at bounding box center [474, 877] width 24 height 11
type input "[DATE] ٠١:٠٠"
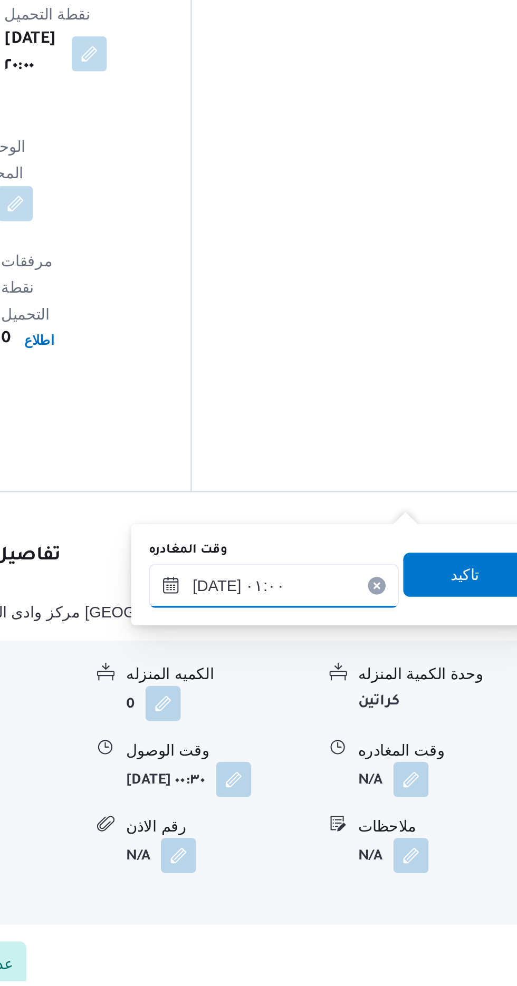
scroll to position [722, 0]
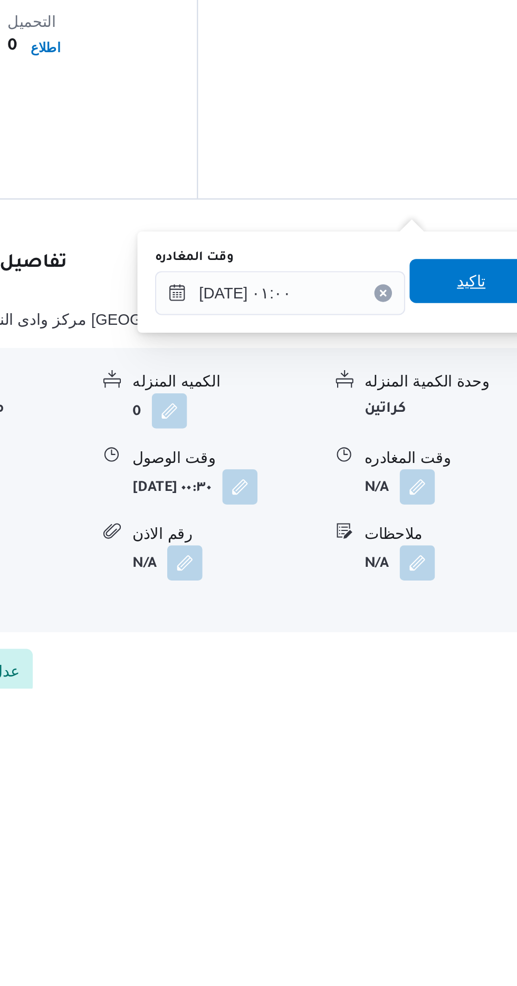
click at [463, 796] on span "تاكيد" at bounding box center [460, 791] width 59 height 21
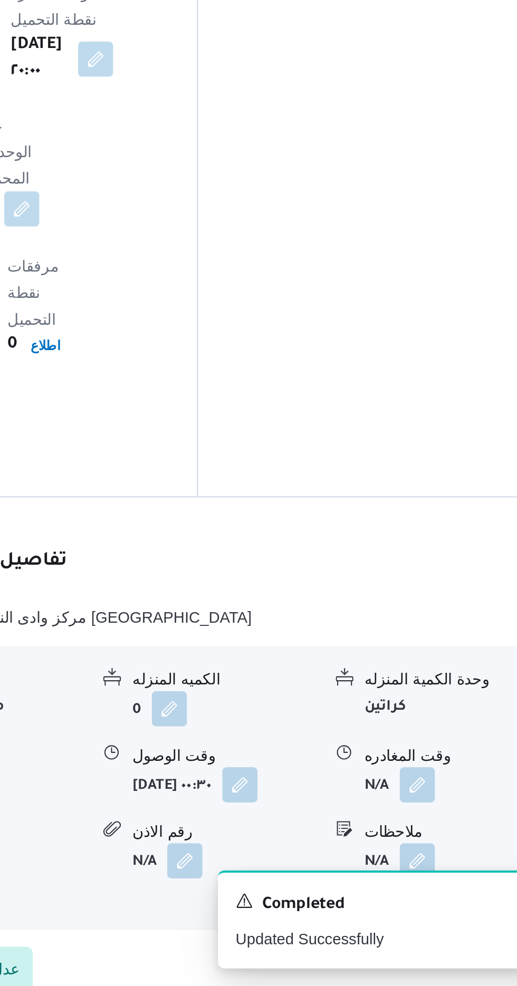
scroll to position [726, 0]
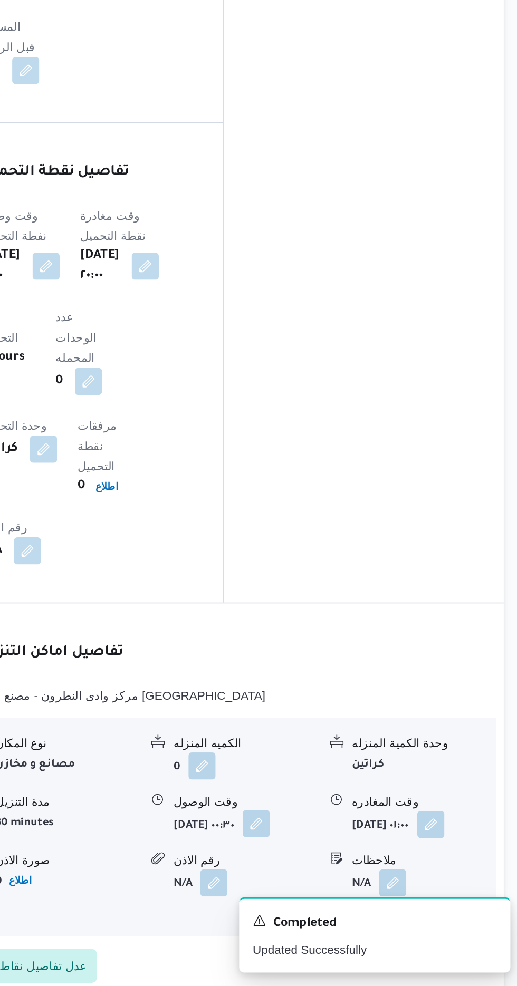
click at [342, 877] on button "button" at bounding box center [350, 885] width 17 height 17
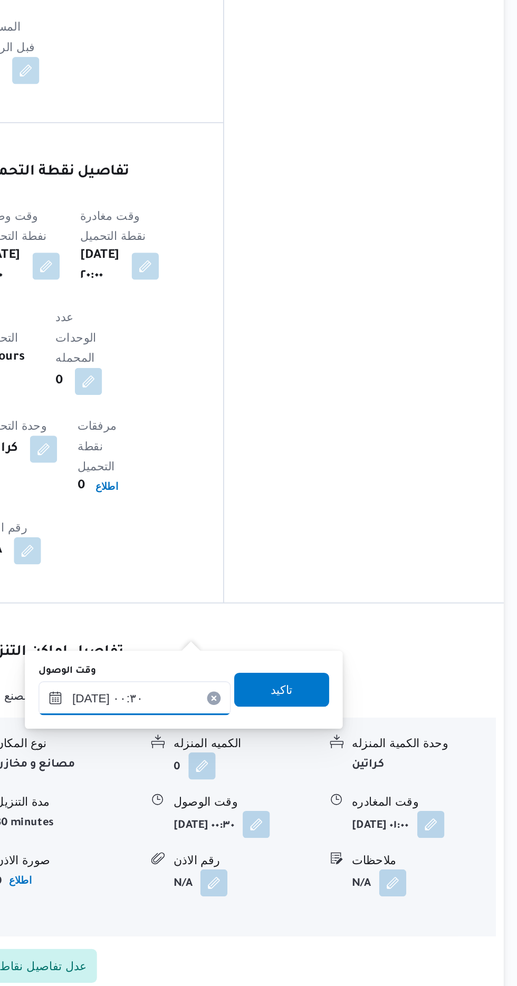
click at [270, 801] on input "[DATE] ٠٠:٣٠" at bounding box center [275, 806] width 120 height 21
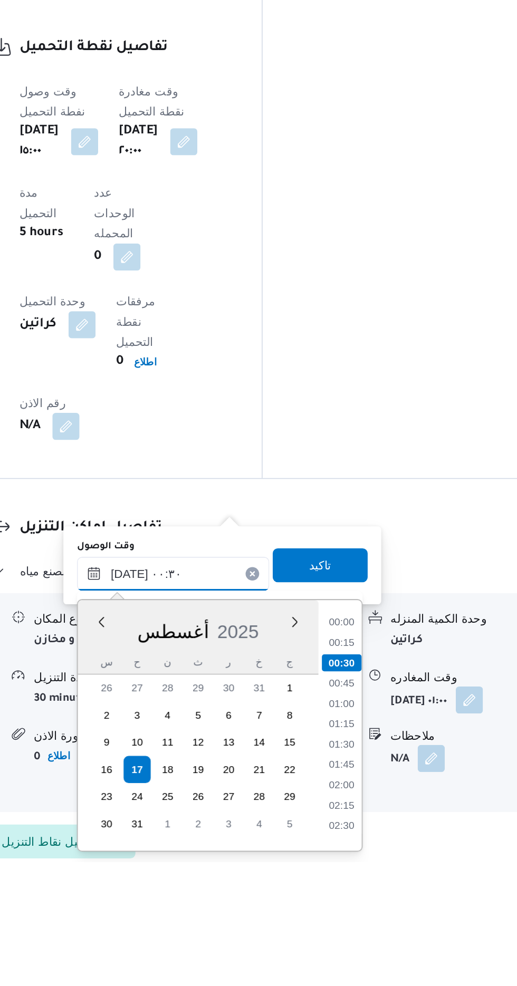
scroll to position [748, 0]
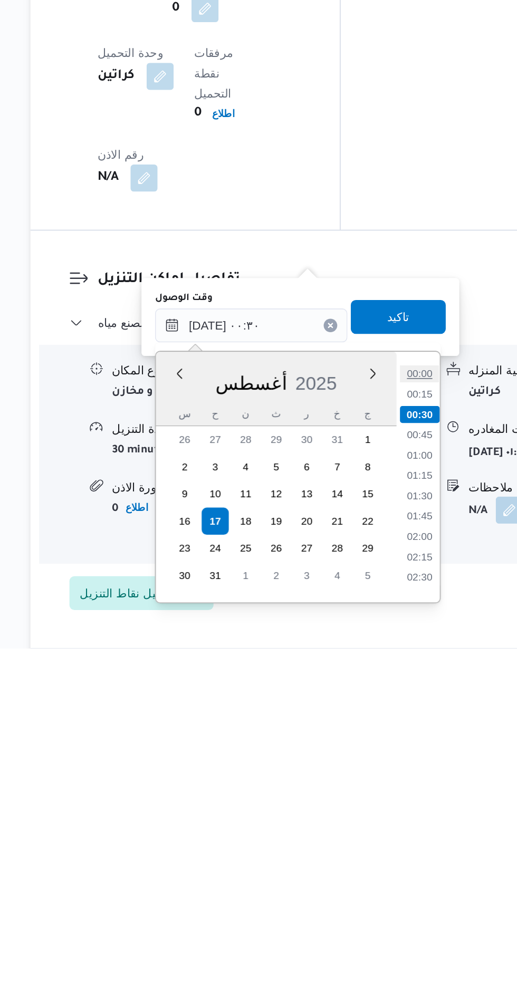
click at [381, 812] on li "00:00" at bounding box center [379, 815] width 24 height 11
type input "[DATE] ٠٠:٠٠"
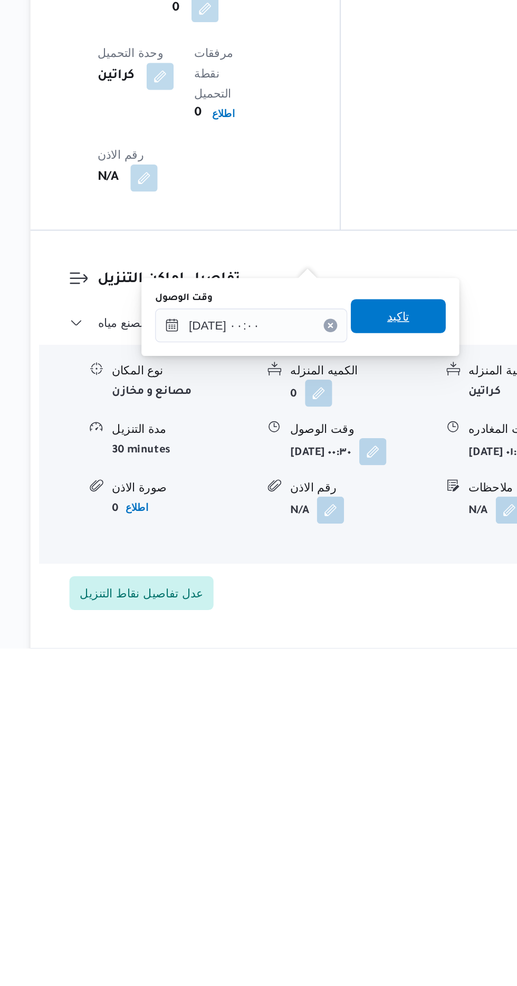
click at [373, 780] on span "تاكيد" at bounding box center [366, 779] width 14 height 13
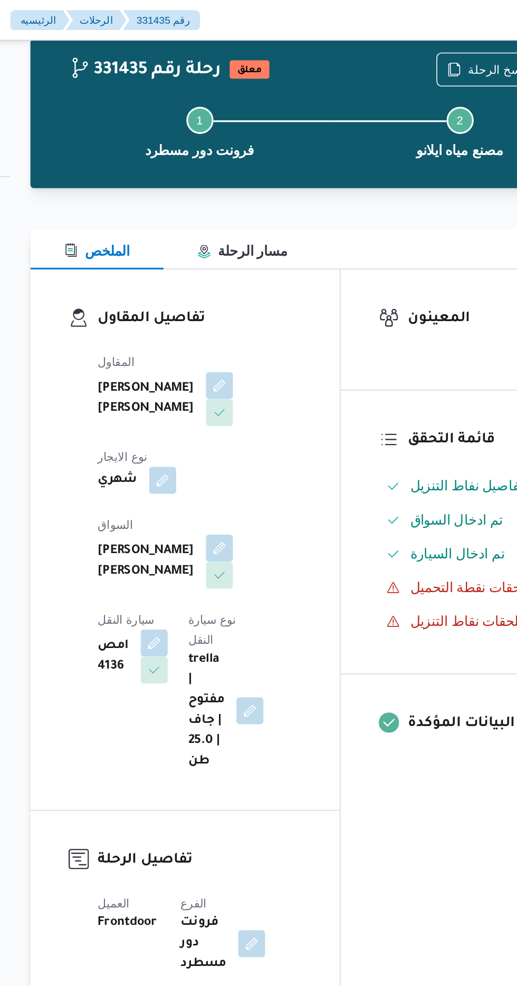
scroll to position [0, 0]
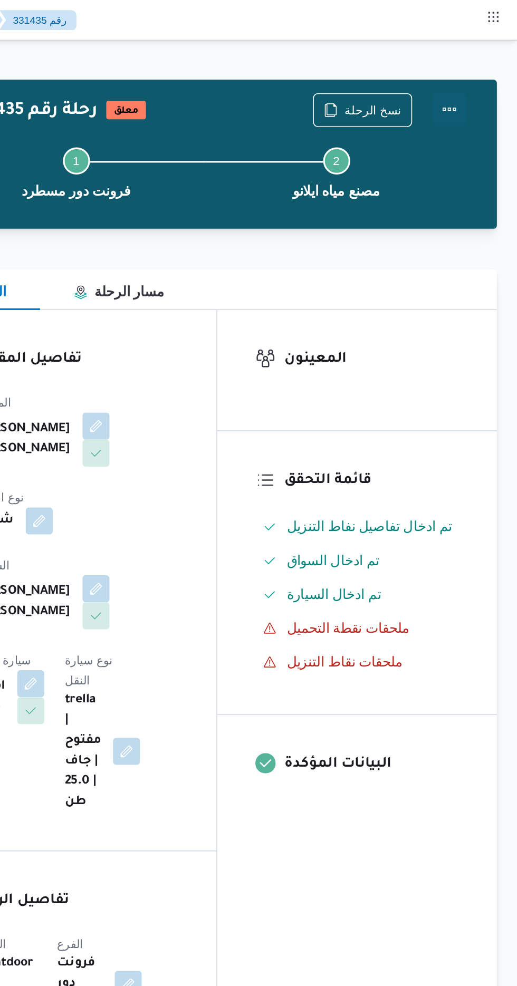
click at [481, 63] on button "Actions" at bounding box center [474, 67] width 21 height 21
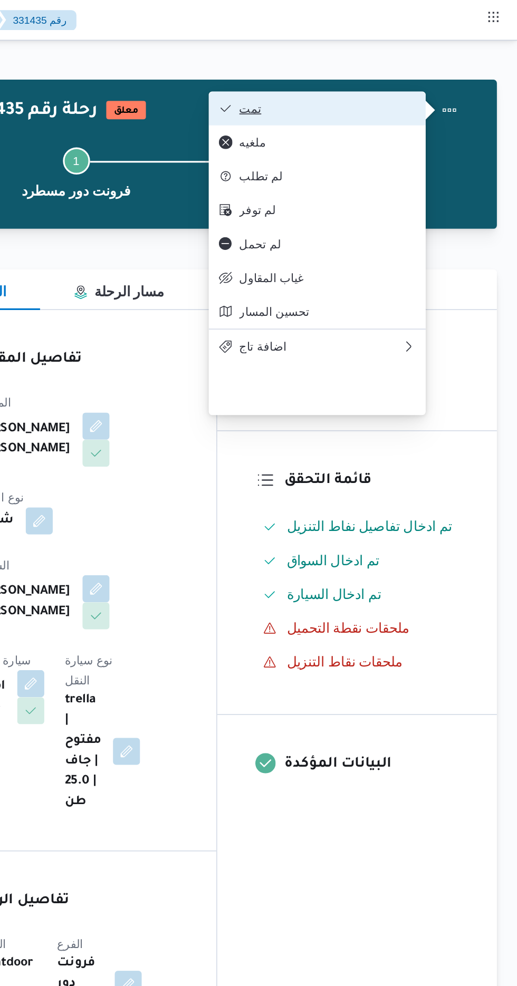
click at [444, 66] on span "تمت" at bounding box center [399, 67] width 110 height 8
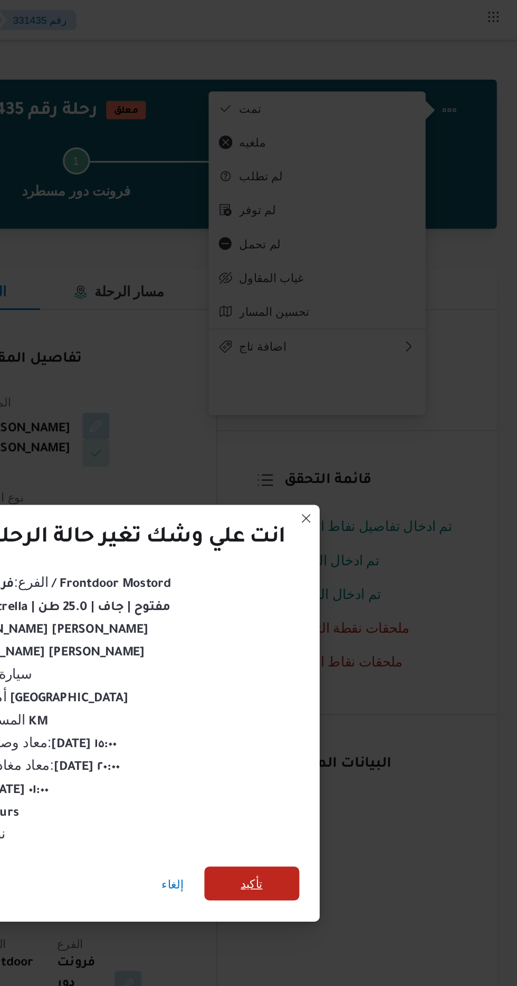
click at [341, 550] on span "تأكيد" at bounding box center [351, 550] width 59 height 21
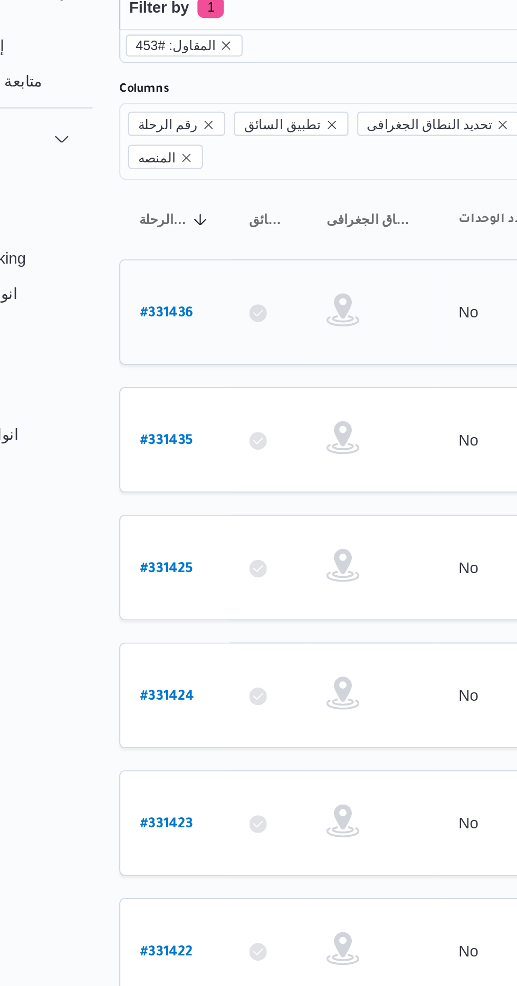
click at [148, 205] on b "# 331436" at bounding box center [159, 208] width 25 height 7
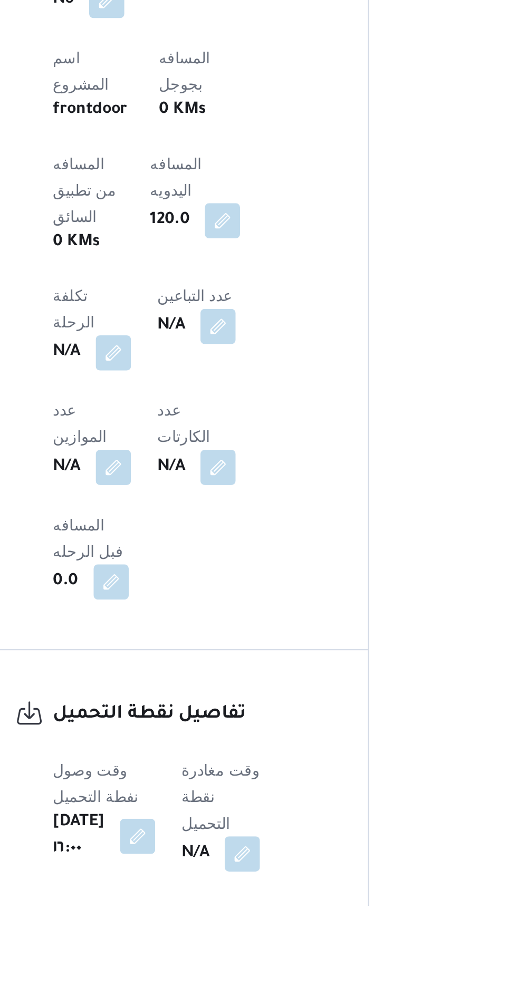
scroll to position [322, 0]
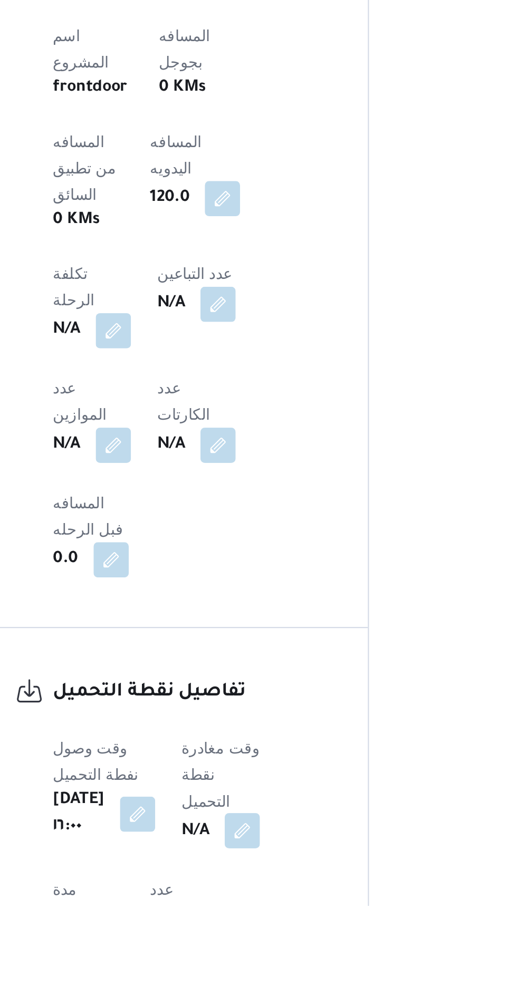
click at [278, 942] on button "button" at bounding box center [269, 950] width 17 height 17
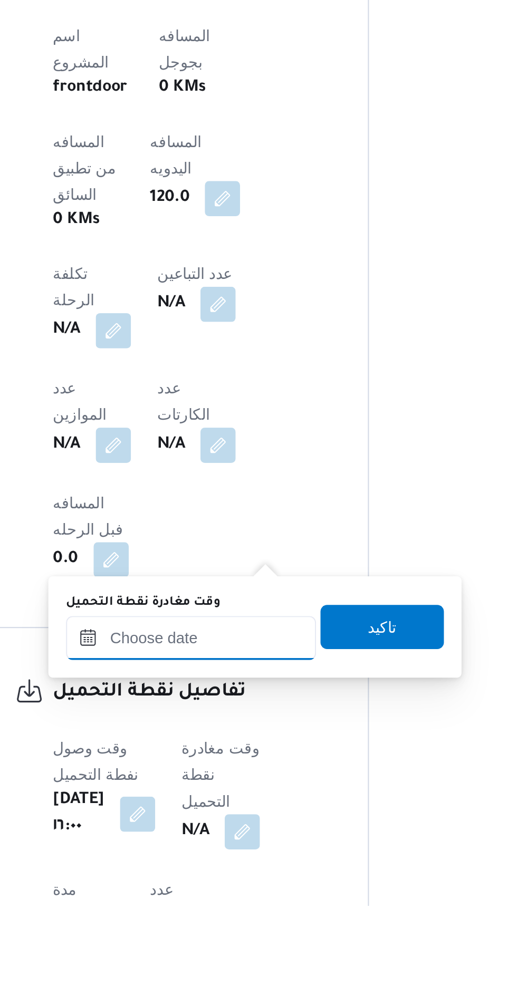
click at [235, 855] on input "وقت مغادرة نقطة التحميل" at bounding box center [245, 858] width 120 height 21
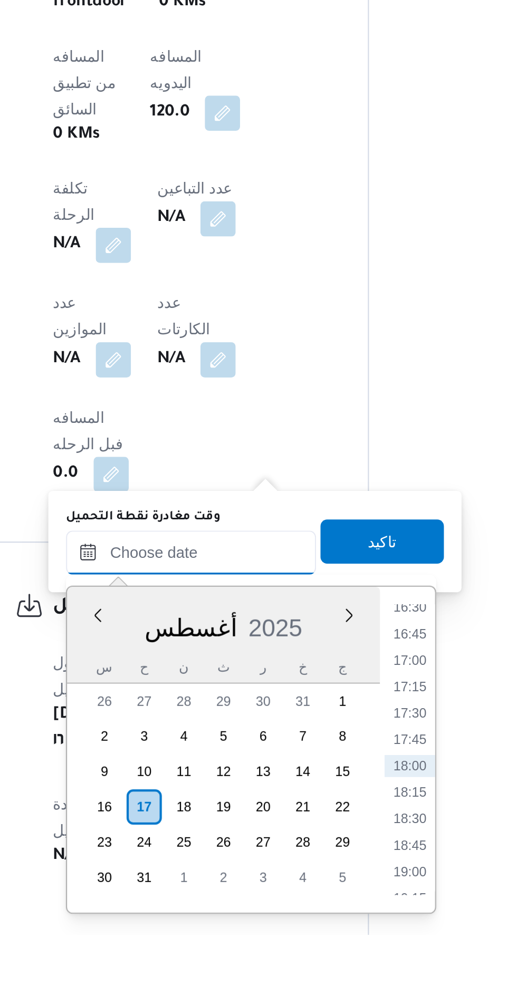
scroll to position [377, 0]
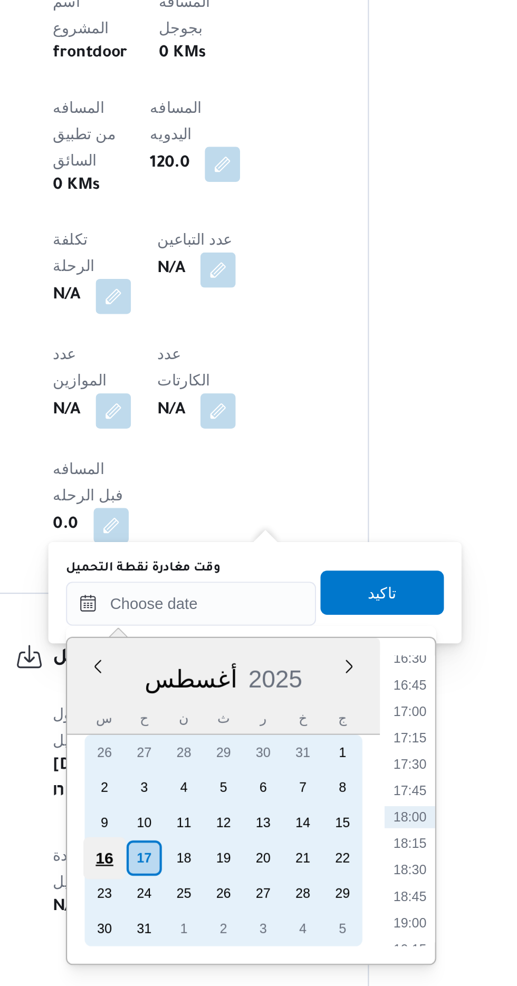
click at [196, 924] on div "16" at bounding box center [204, 925] width 20 height 20
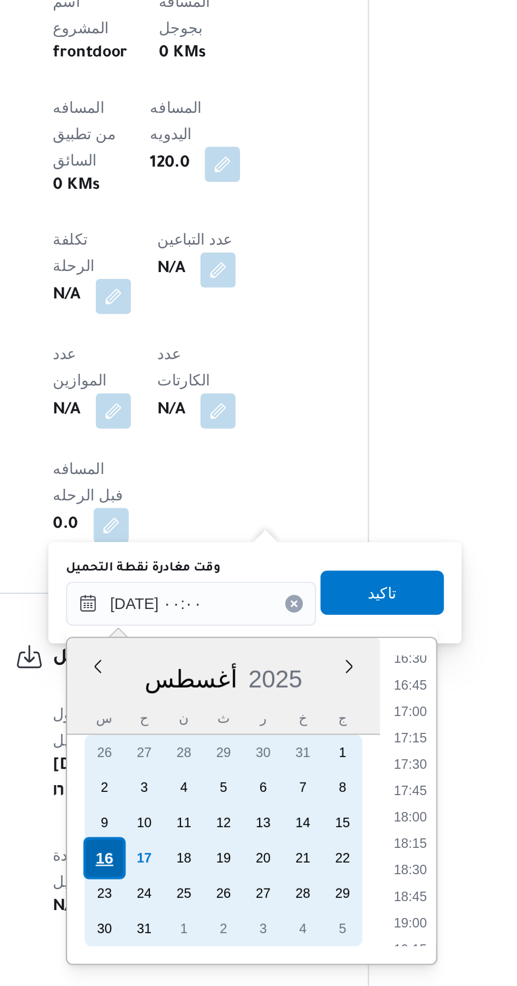
scroll to position [0, 0]
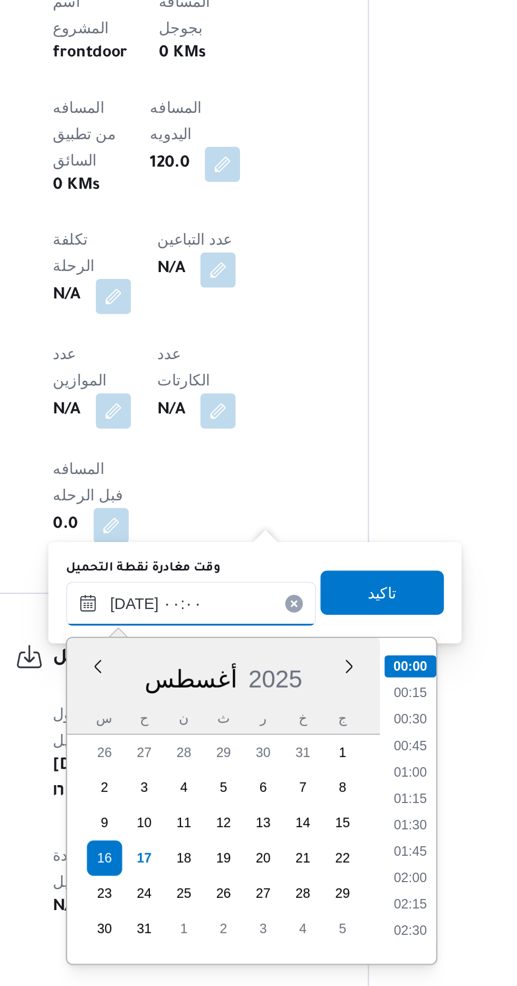
click at [191, 806] on input "[DATE] ٠٠:٠٠" at bounding box center [245, 803] width 120 height 21
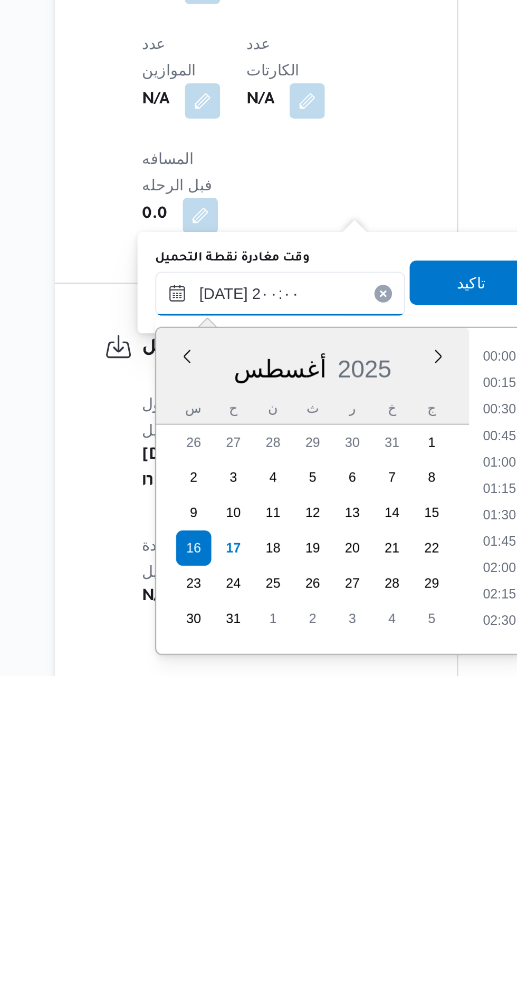
scroll to position [377, 0]
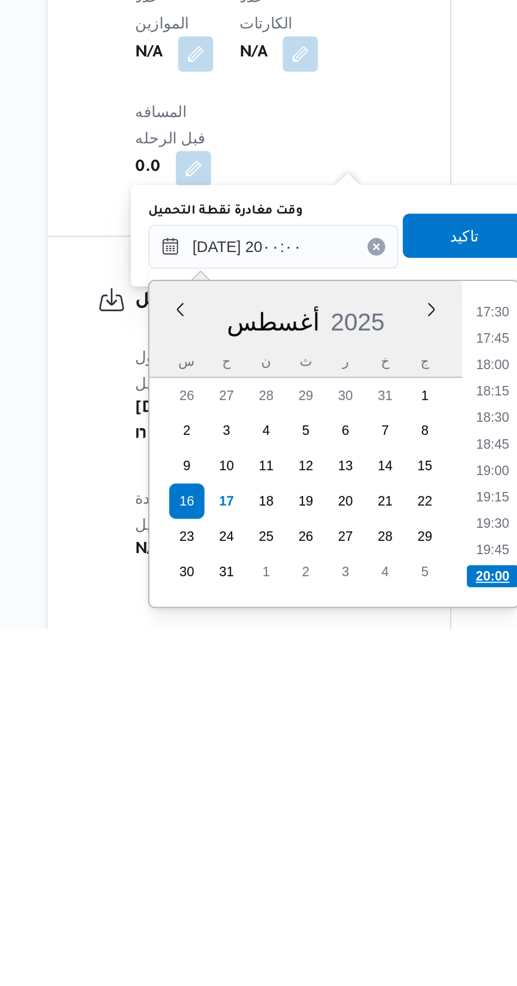
click at [341, 956] on li "20:00" at bounding box center [350, 961] width 25 height 11
type input "[DATE] ٢٠:٠٠"
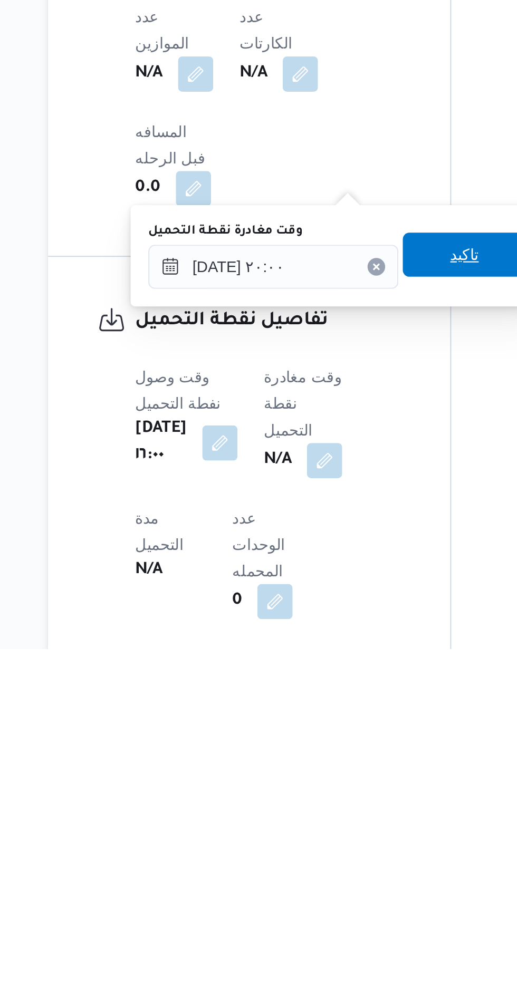
click at [340, 792] on span "تاكيد" at bounding box center [337, 797] width 14 height 13
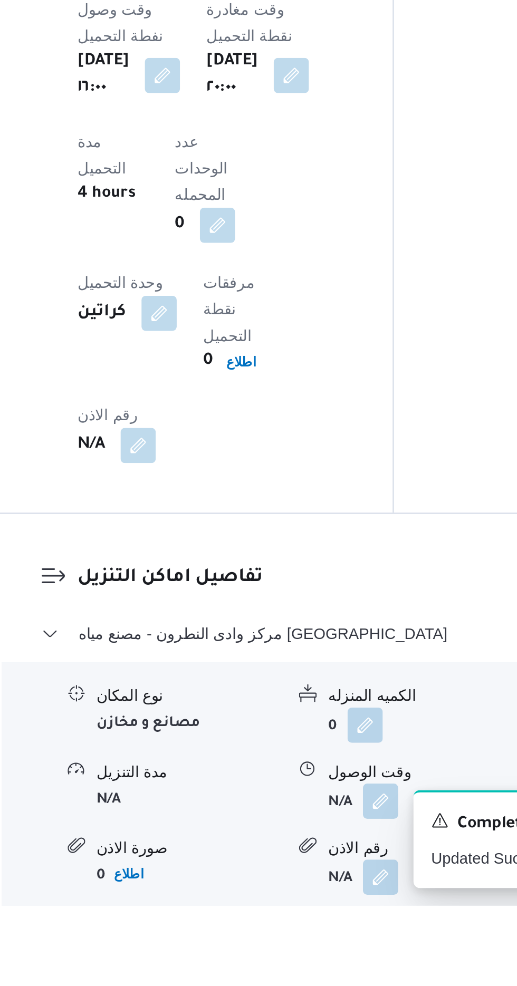
scroll to position [676, 0]
click at [326, 927] on button "button" at bounding box center [323, 935] width 17 height 17
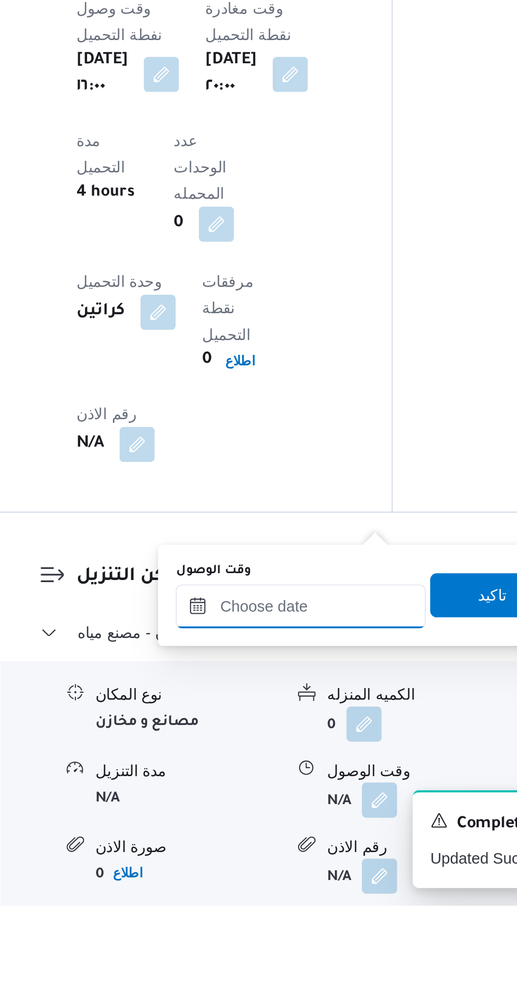
click at [293, 840] on input "وقت الوصول" at bounding box center [286, 842] width 120 height 21
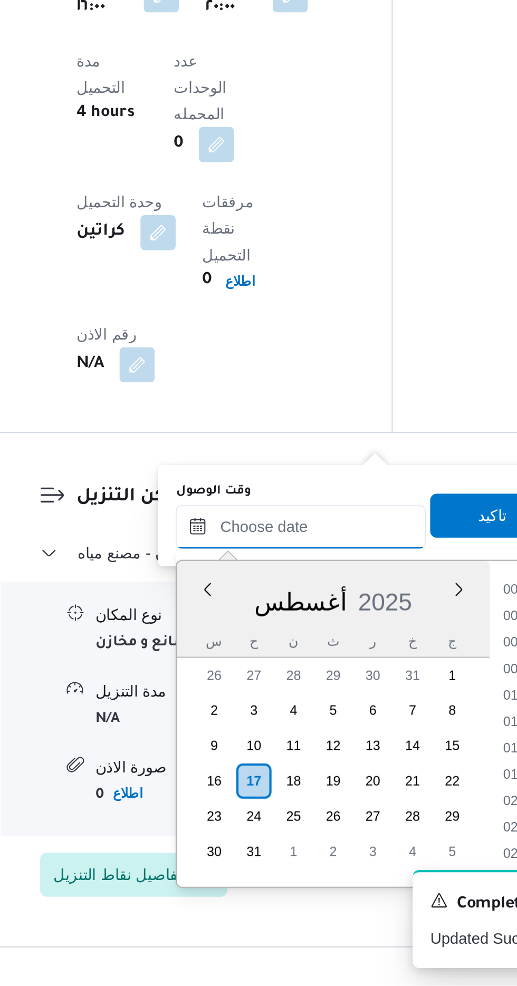
scroll to position [839, 0]
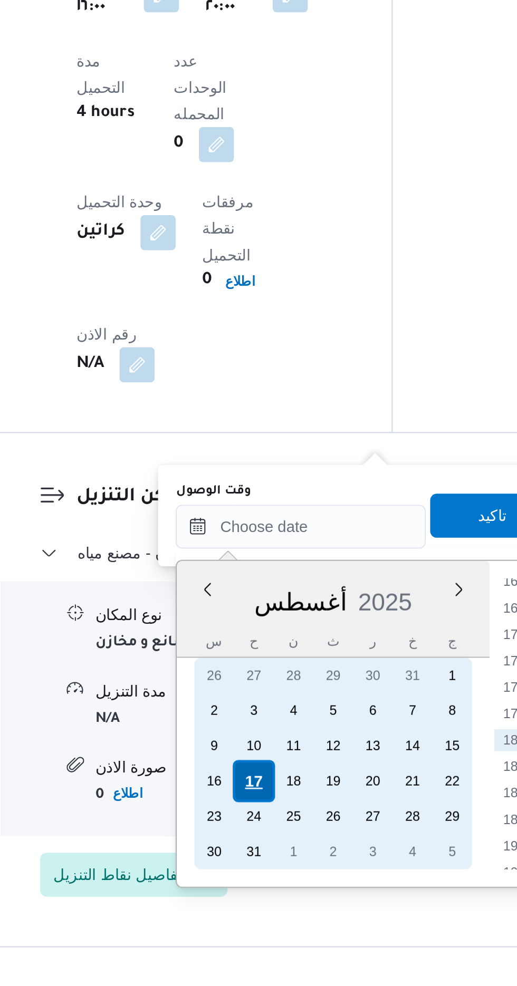
click at [262, 890] on div "17" at bounding box center [264, 888] width 20 height 20
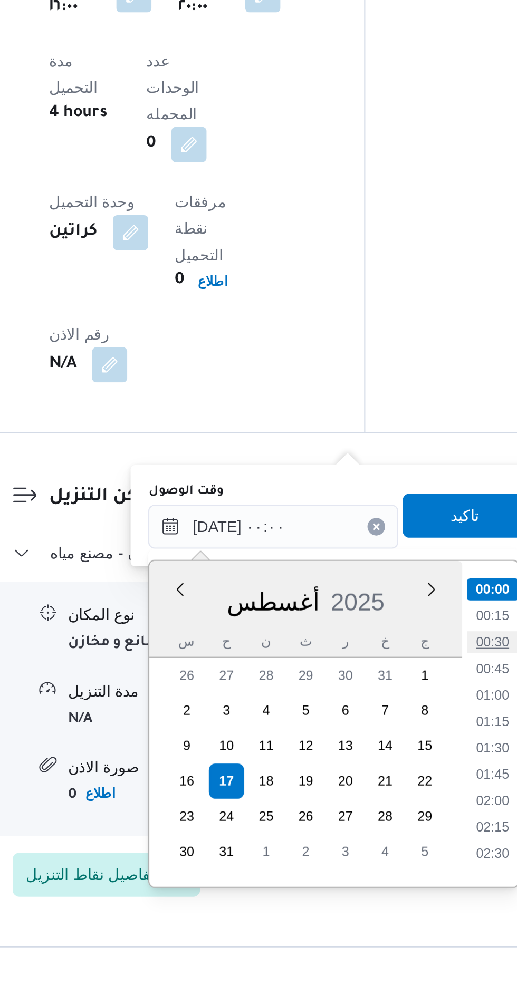
click at [392, 820] on li "00:30" at bounding box center [391, 821] width 24 height 11
type input "[DATE] ٠٠:٣٠"
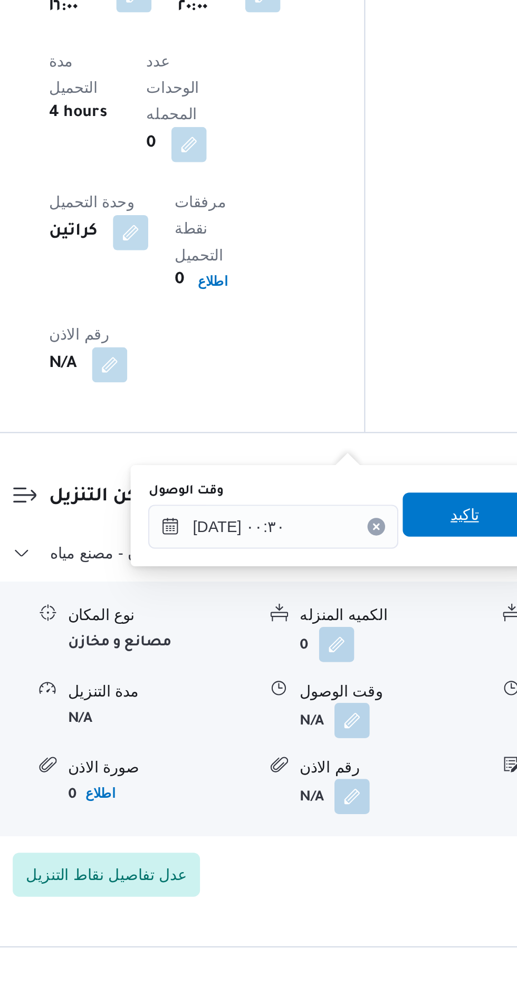
click at [382, 760] on span "تاكيد" at bounding box center [378, 760] width 14 height 13
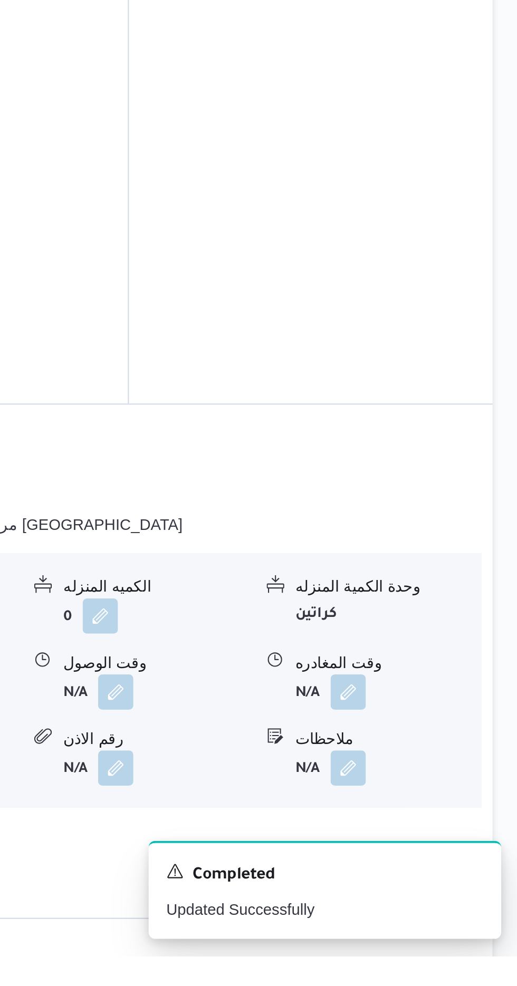
scroll to position [752, 0]
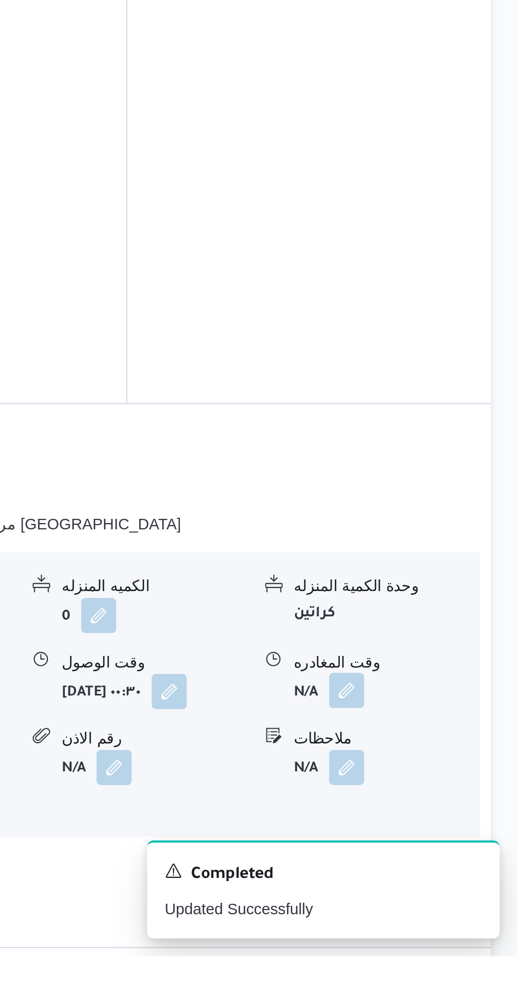
click at [440, 851] on button "button" at bounding box center [435, 859] width 17 height 17
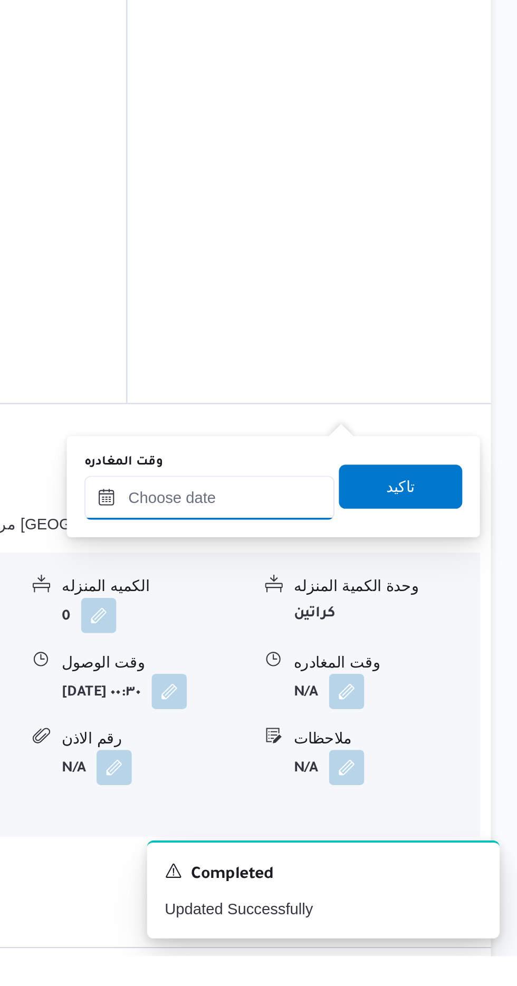
click at [407, 764] on input "وقت المغادره" at bounding box center [370, 766] width 120 height 21
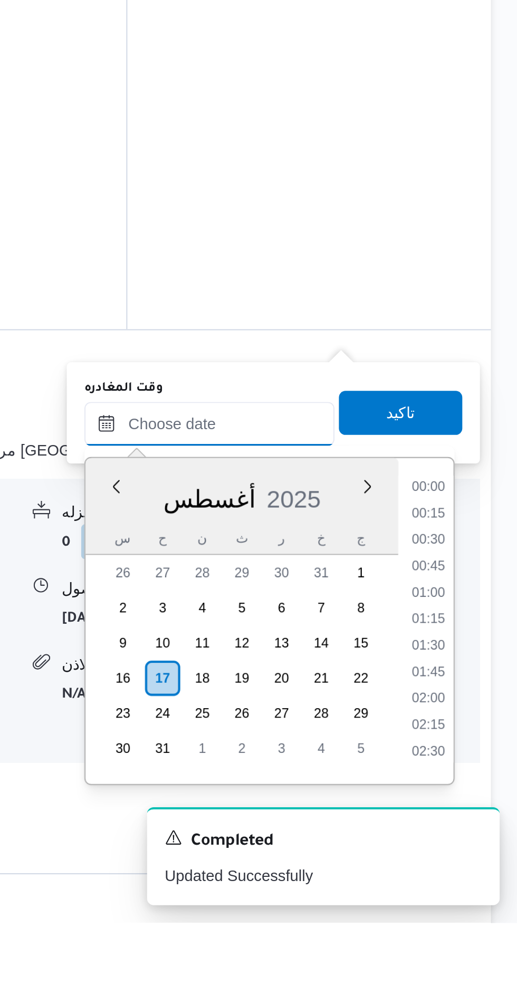
scroll to position [839, 0]
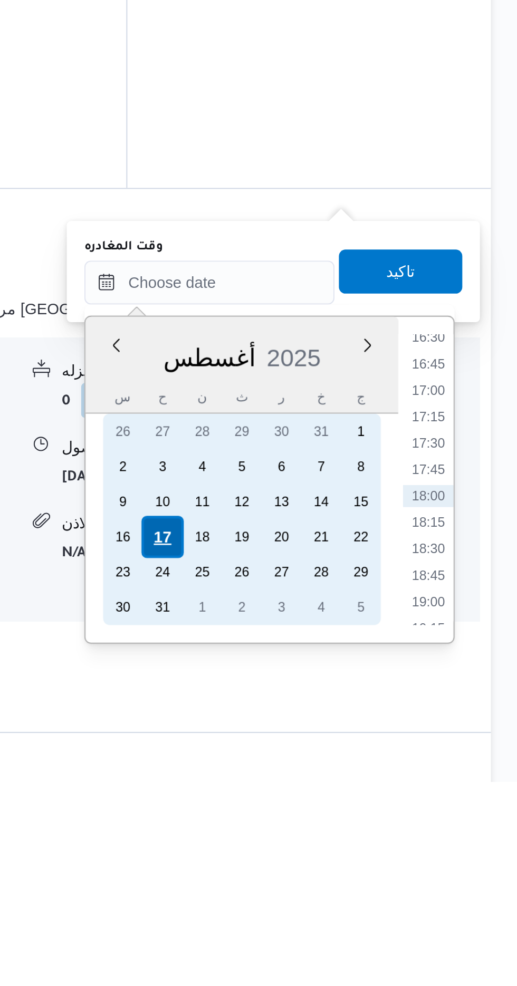
click at [347, 864] on div "17" at bounding box center [347, 869] width 20 height 20
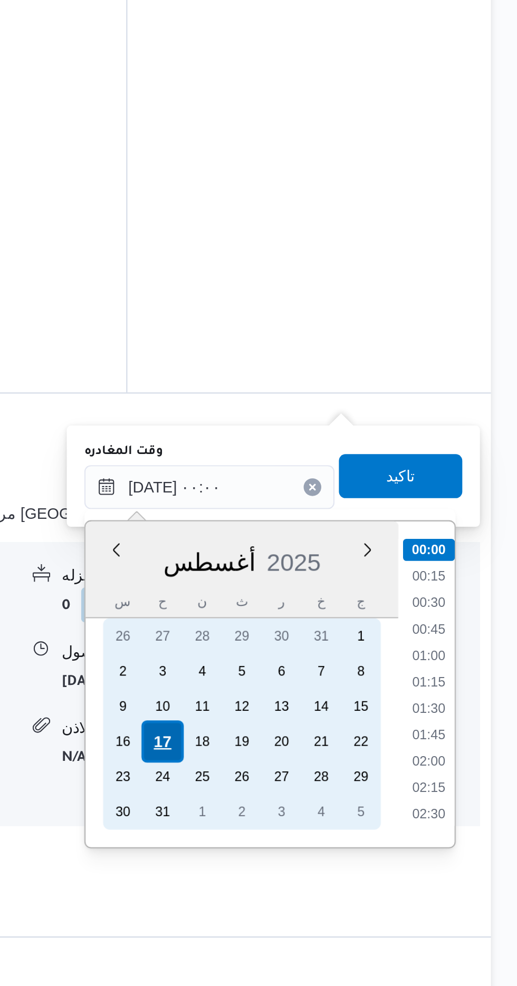
scroll to position [772, 0]
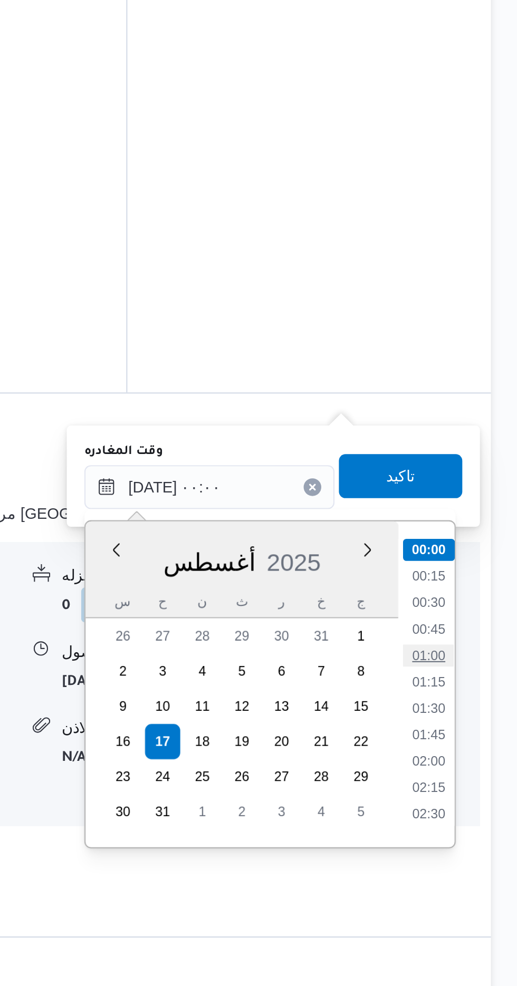
click at [474, 827] on li "01:00" at bounding box center [474, 828] width 24 height 11
type input "[DATE] ٠١:٠٠"
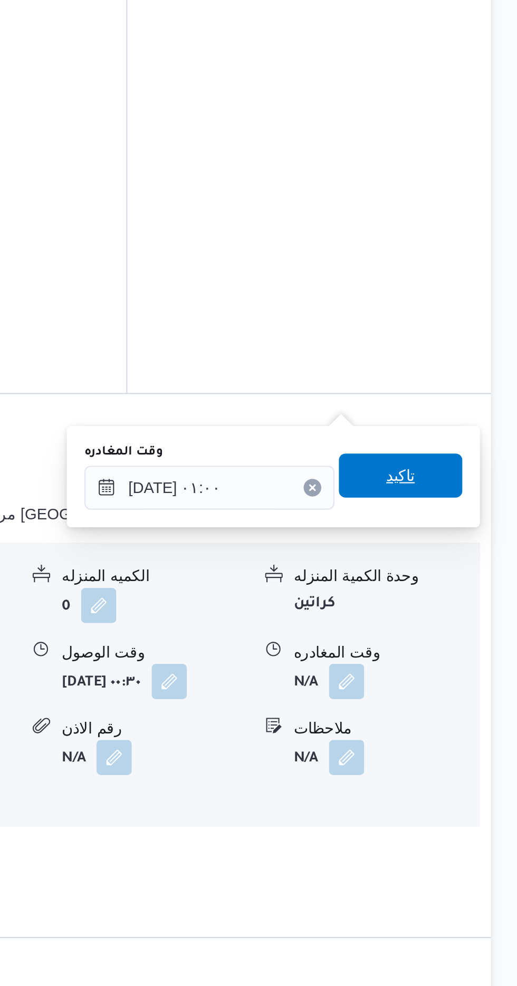
click at [480, 739] on span "تاكيد" at bounding box center [460, 742] width 59 height 21
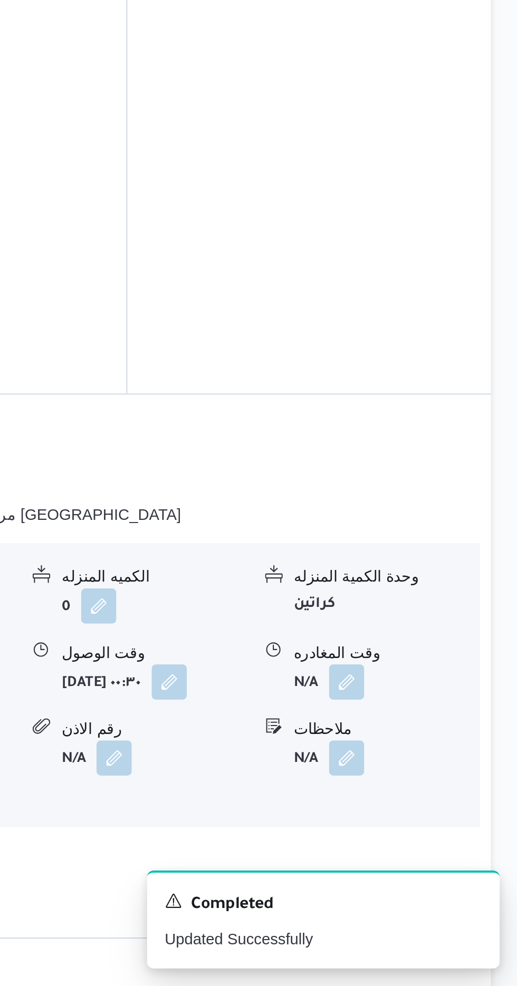
scroll to position [771, 0]
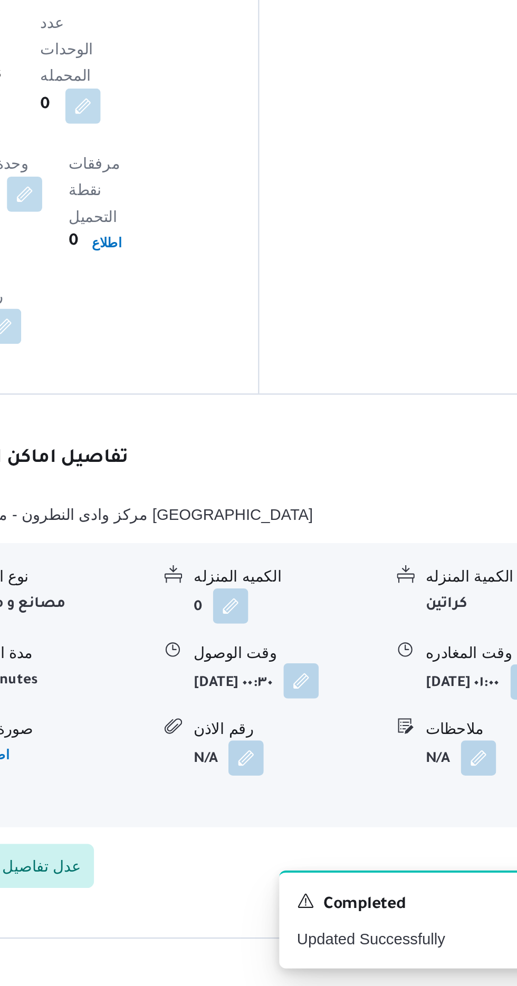
click at [342, 832] on button "button" at bounding box center [350, 840] width 17 height 17
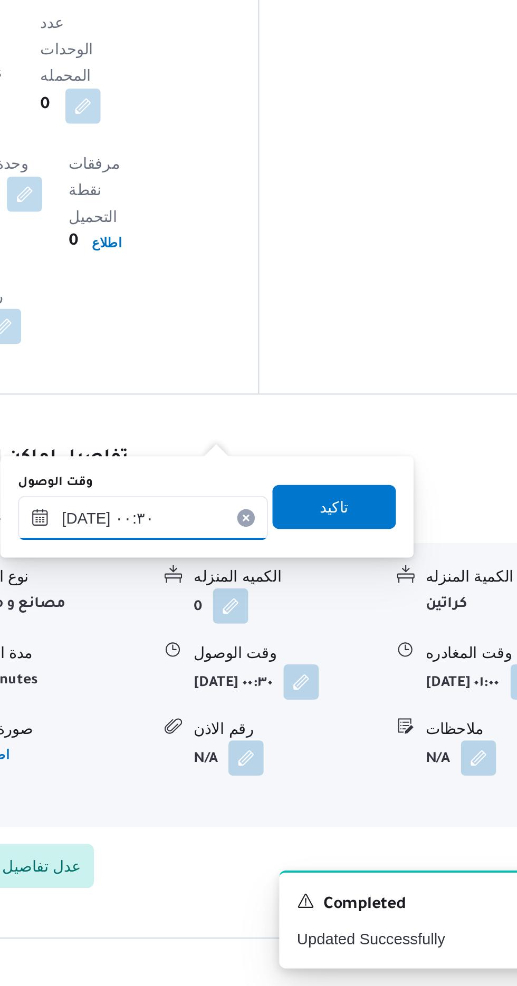
click at [303, 757] on input "[DATE] ٠٠:٣٠" at bounding box center [275, 762] width 120 height 21
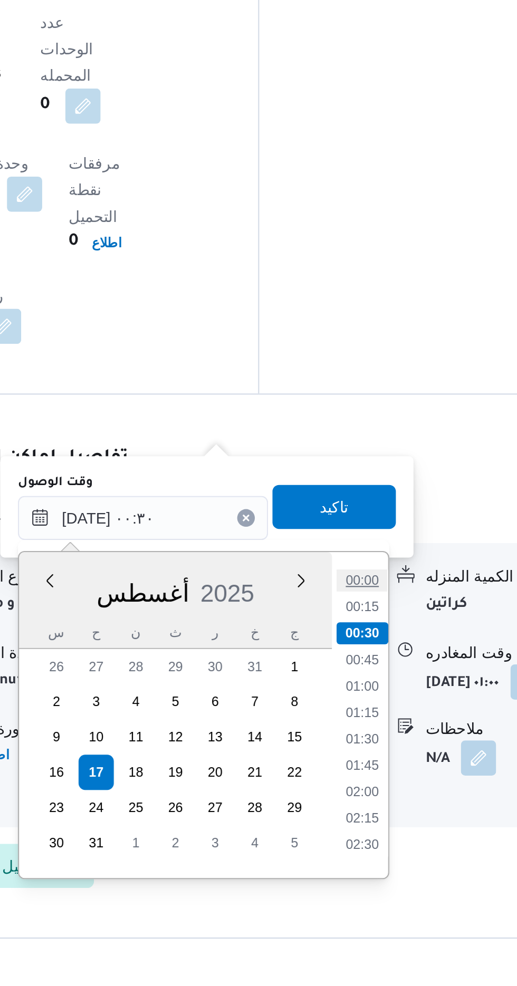
click at [379, 793] on li "00:00" at bounding box center [379, 792] width 24 height 11
type input "[DATE] ٠٠:٠٠"
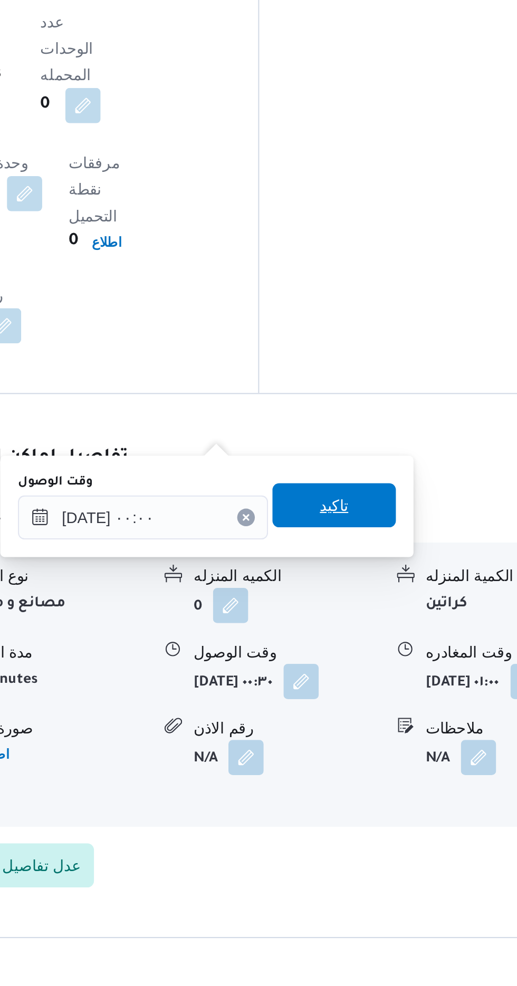
click at [384, 757] on span "تاكيد" at bounding box center [366, 756] width 59 height 21
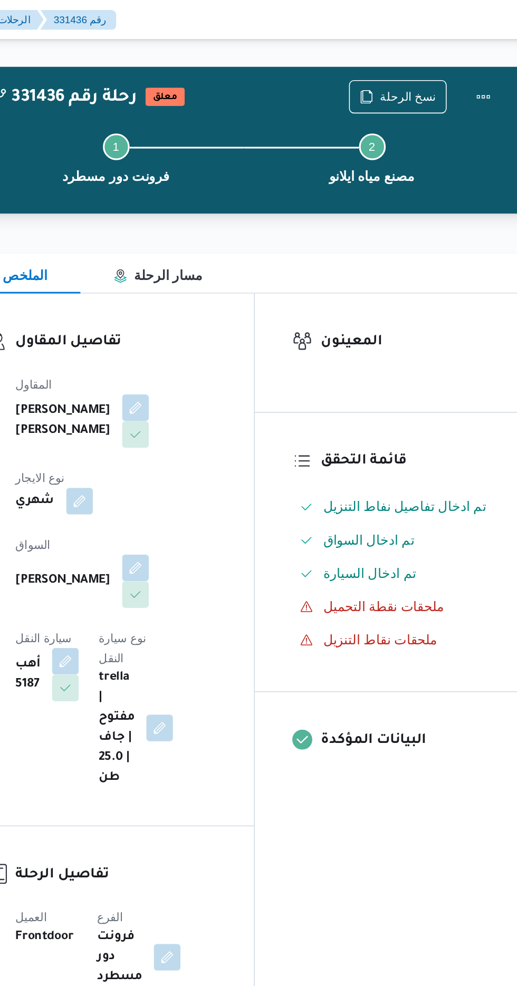
scroll to position [0, 0]
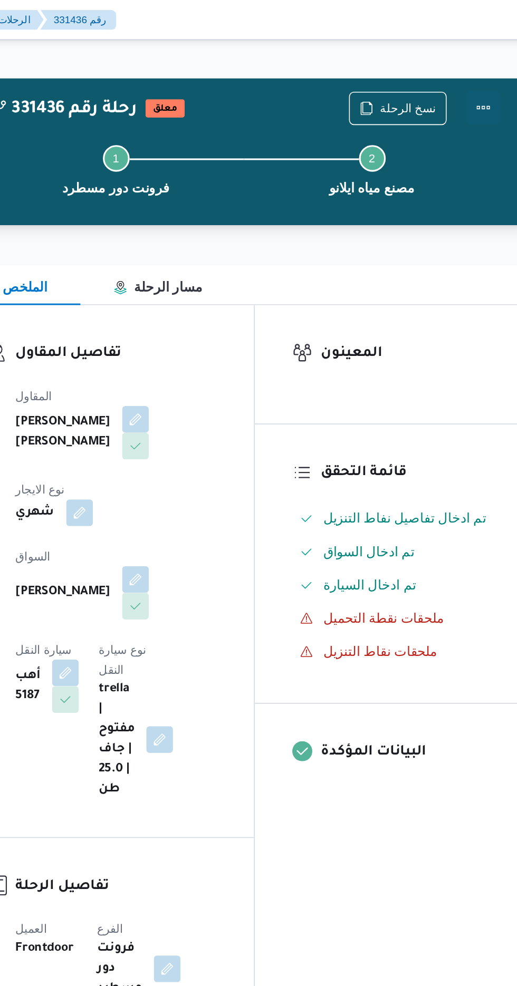
click at [477, 68] on button "Actions" at bounding box center [474, 67] width 21 height 21
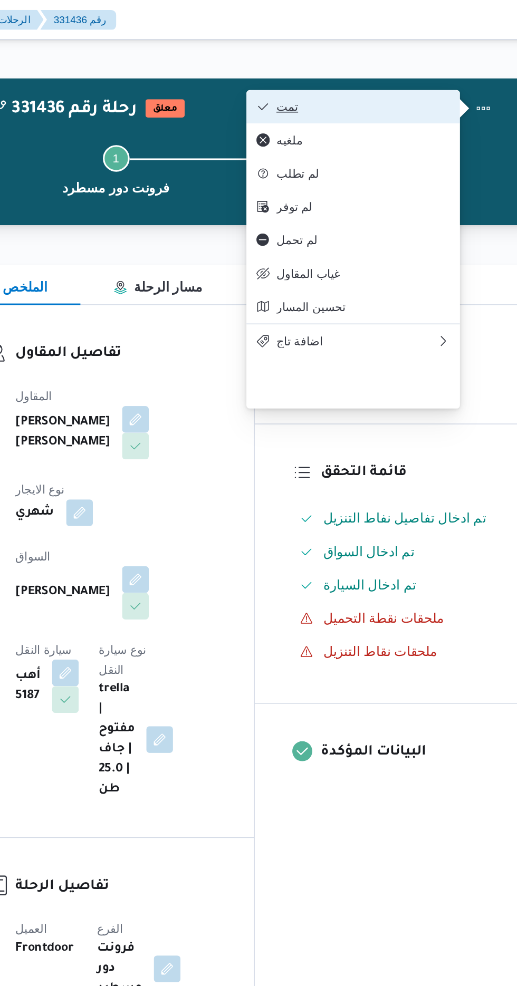
click at [426, 62] on button "تمت" at bounding box center [392, 67] width 135 height 21
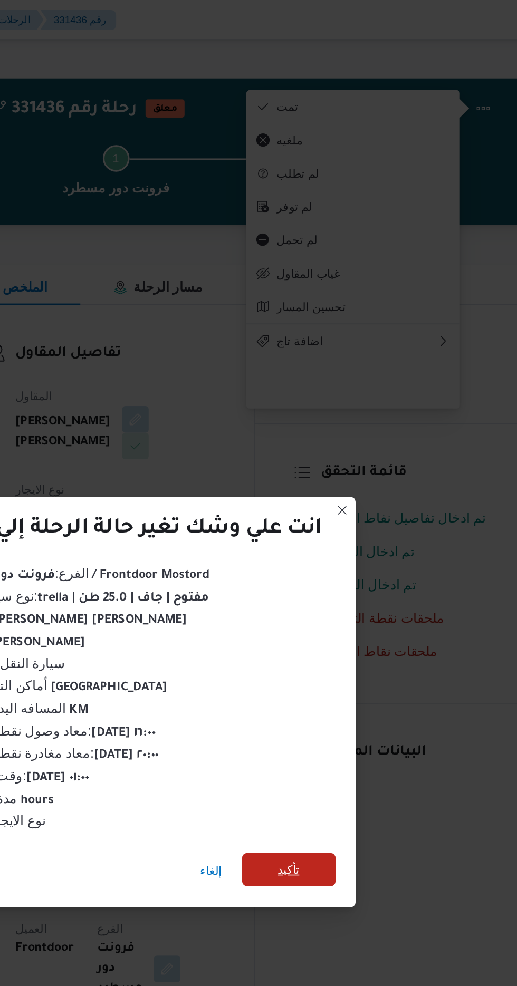
click at [354, 551] on span "تأكيد" at bounding box center [352, 550] width 14 height 13
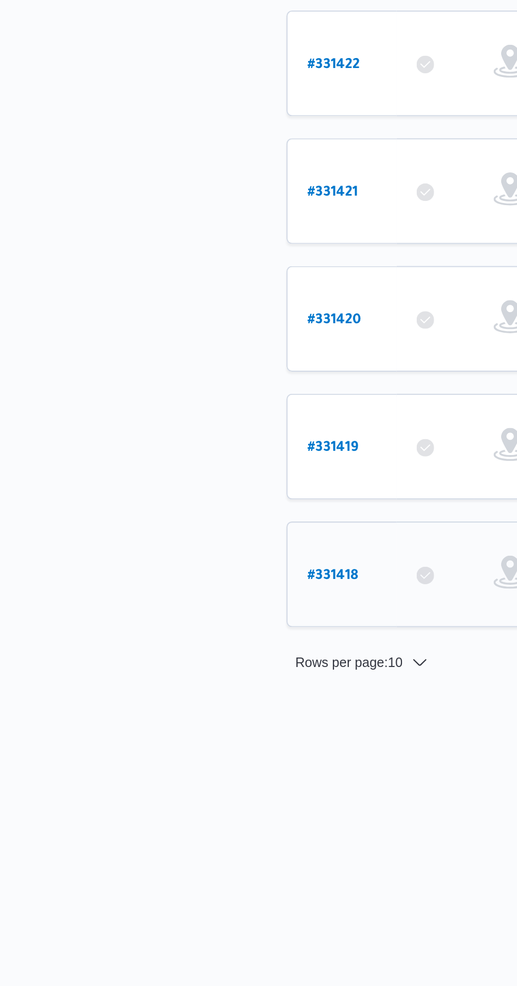
click at [155, 756] on b "# 331418" at bounding box center [159, 759] width 24 height 7
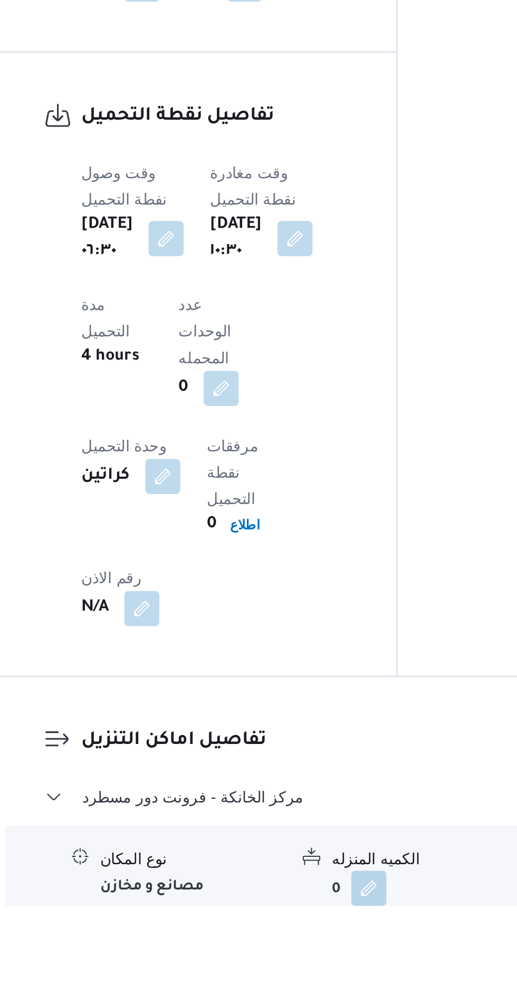
scroll to position [576, 0]
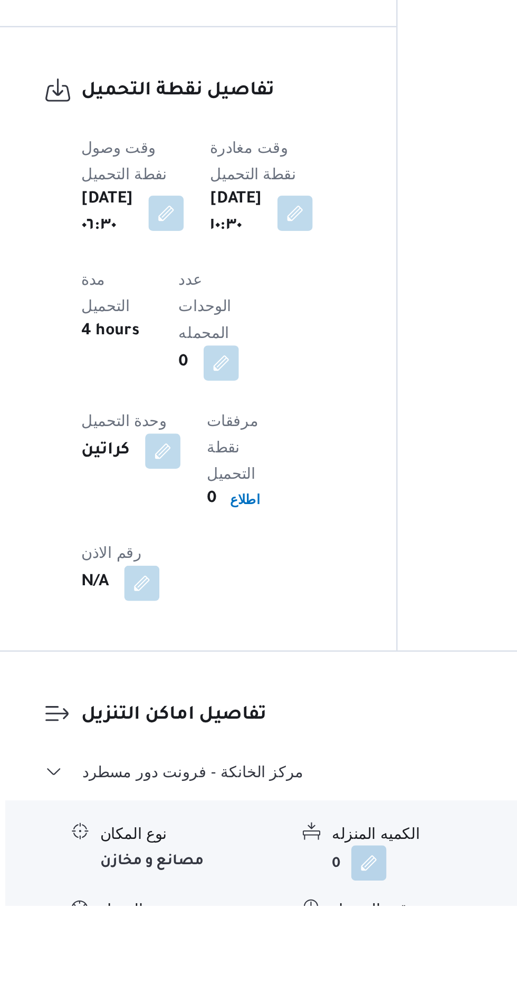
click at [325, 986] on button "button" at bounding box center [323, 1001] width 17 height 17
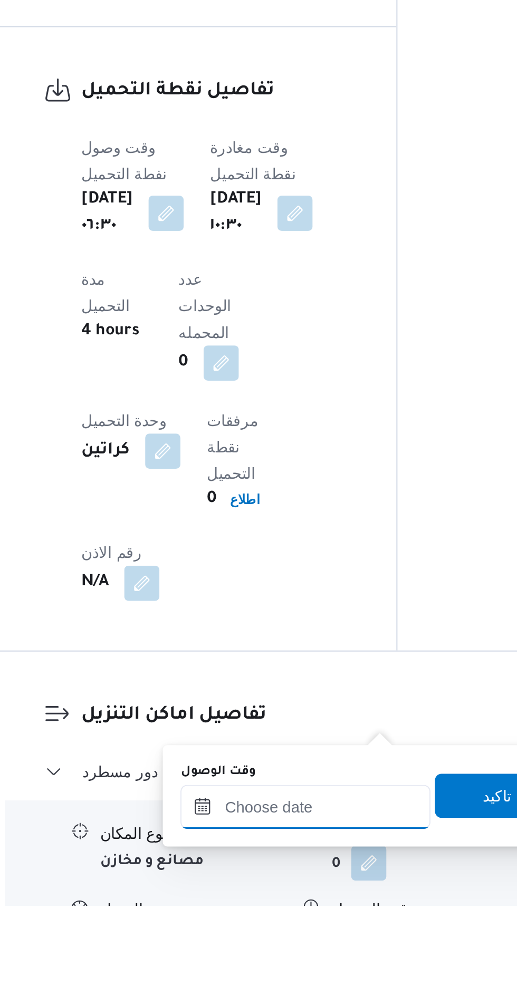
click at [300, 936] on input "وقت الوصول" at bounding box center [286, 938] width 120 height 21
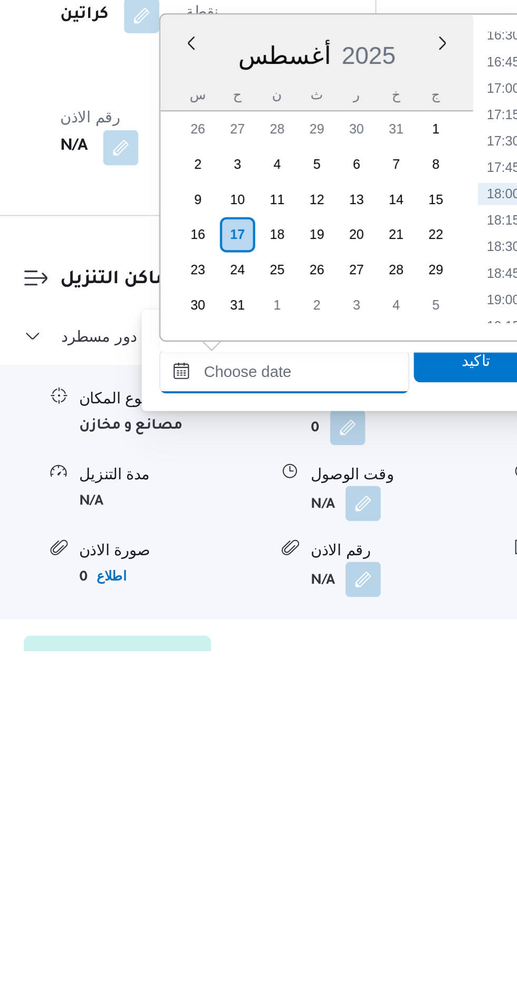
scroll to position [668, 0]
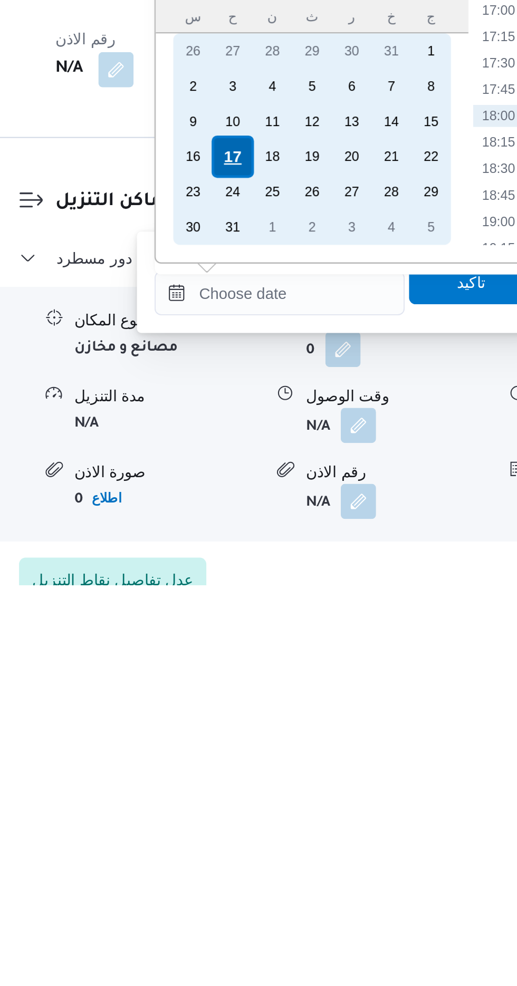
click at [264, 777] on div "17" at bounding box center [264, 781] width 20 height 20
type input "[DATE] ٠٠:٠٠"
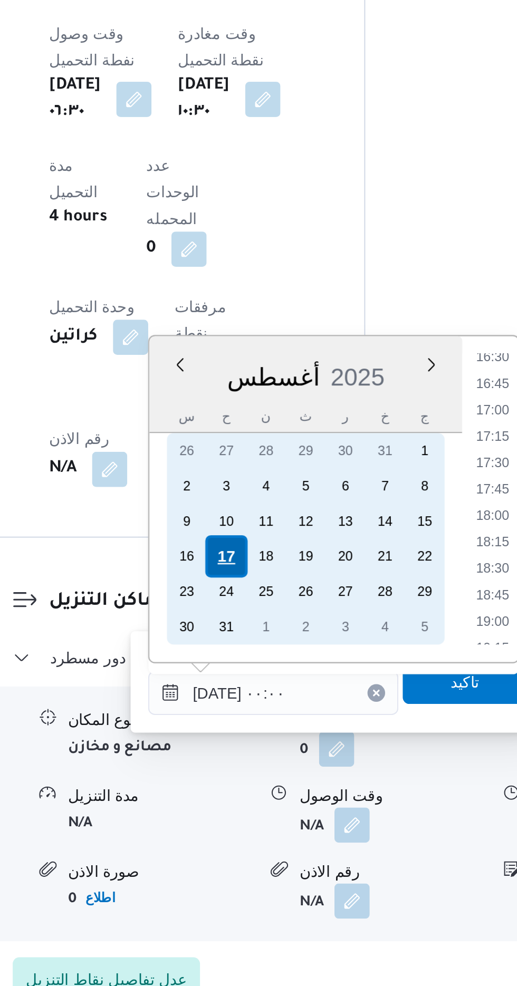
scroll to position [0, 0]
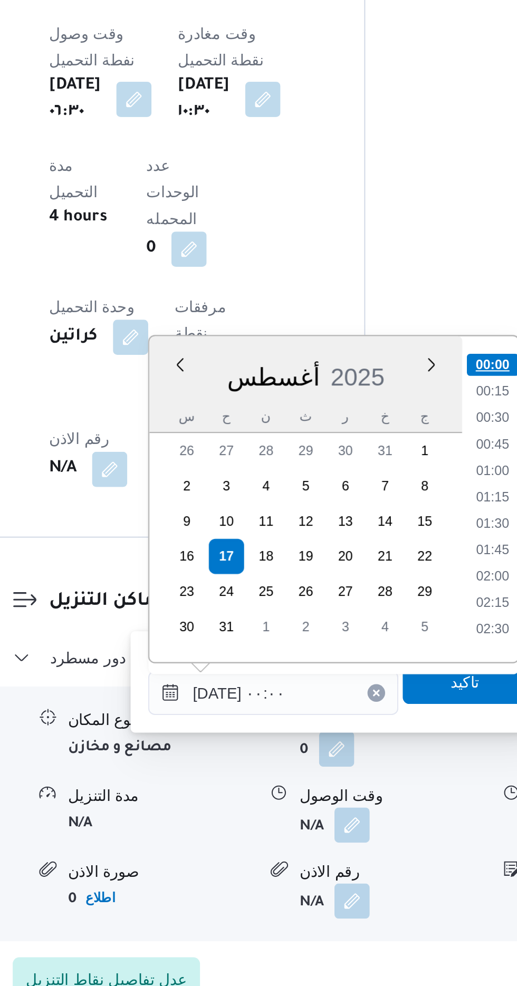
click at [392, 688] on li "00:00" at bounding box center [391, 689] width 25 height 11
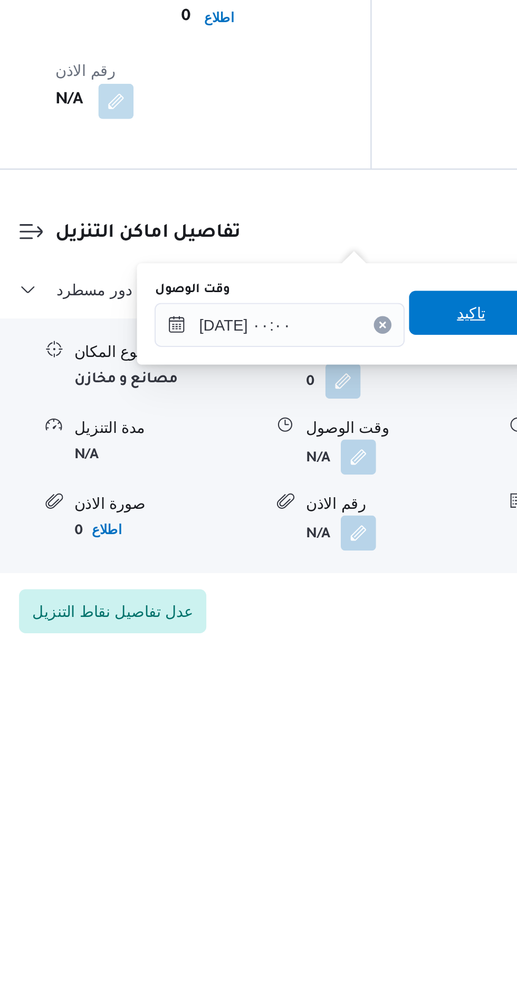
click at [377, 824] on span "تاكيد" at bounding box center [377, 825] width 59 height 21
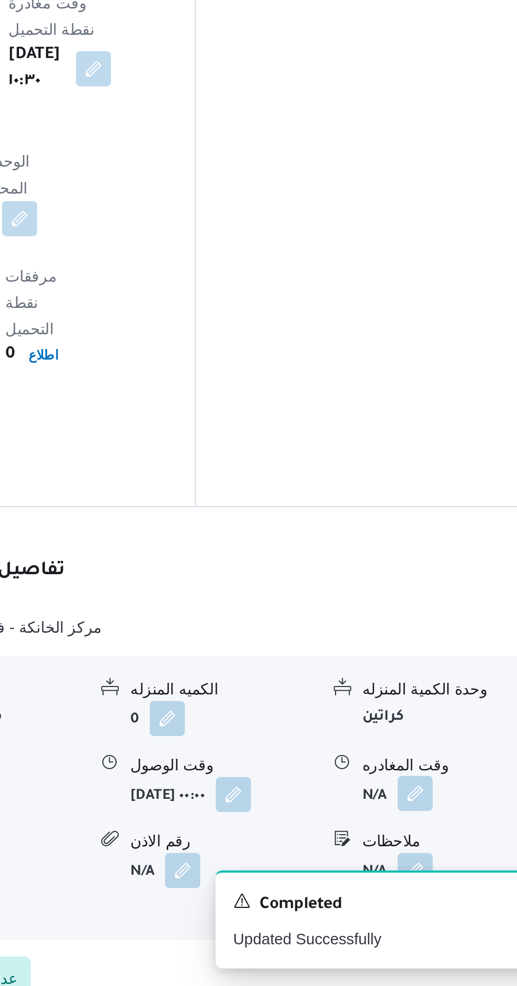
click at [441, 886] on button "button" at bounding box center [435, 894] width 17 height 17
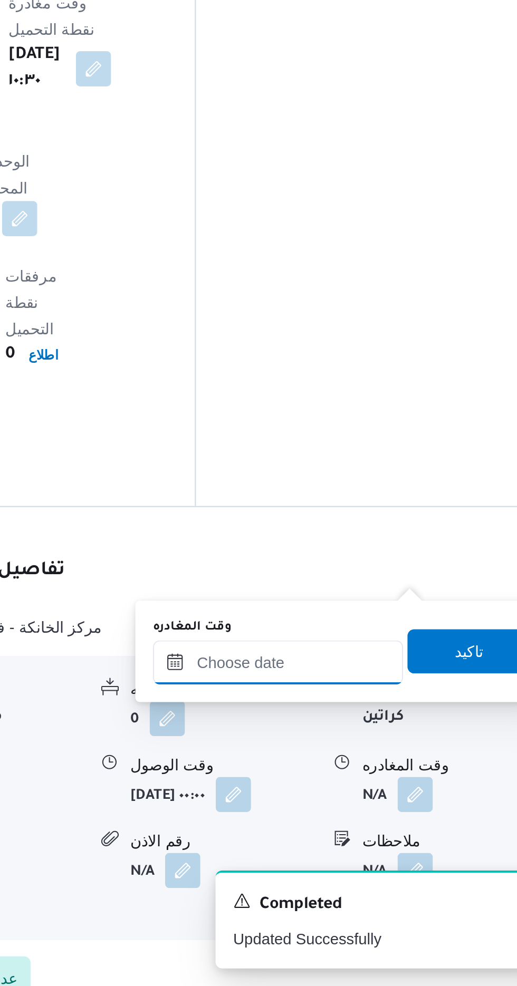
click at [393, 834] on input "وقت المغادره" at bounding box center [370, 831] width 120 height 21
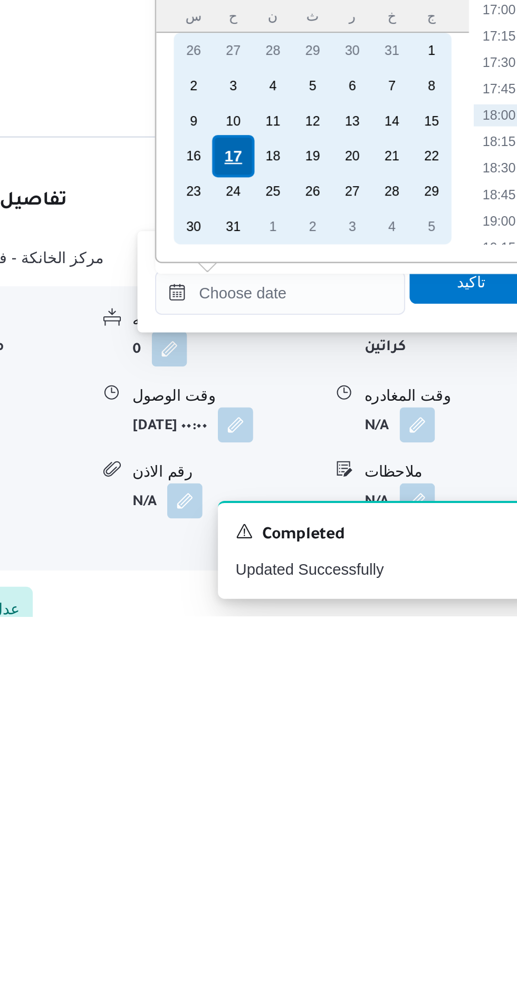
click at [347, 766] on div "17" at bounding box center [347, 766] width 20 height 20
type input "[DATE] ٠٠:٠٠"
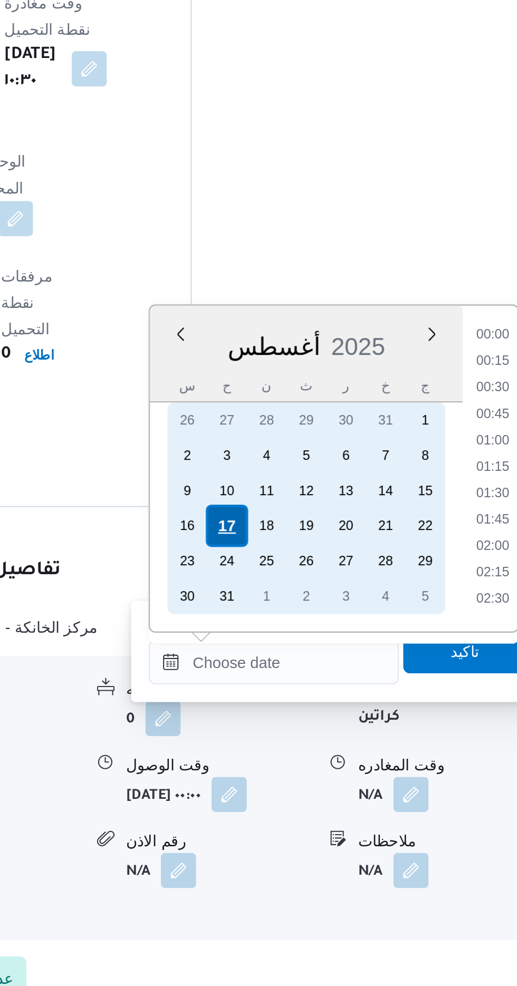
click at [350, 763] on div "17" at bounding box center [347, 766] width 20 height 20
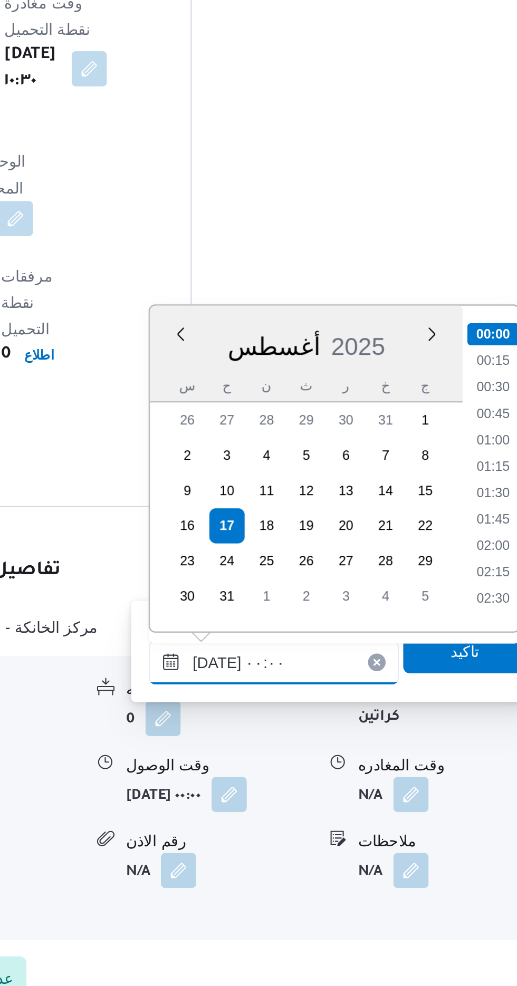
click at [314, 832] on input "[DATE] ٠٠:٠٠" at bounding box center [370, 831] width 120 height 21
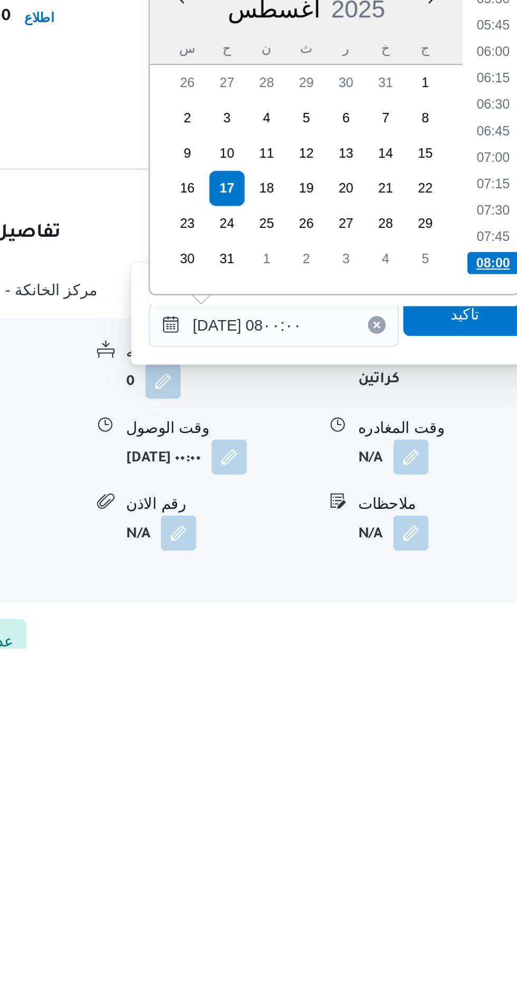
click at [474, 801] on li "08:00" at bounding box center [474, 801] width 25 height 11
type input "[DATE] ٠٨:٠٠"
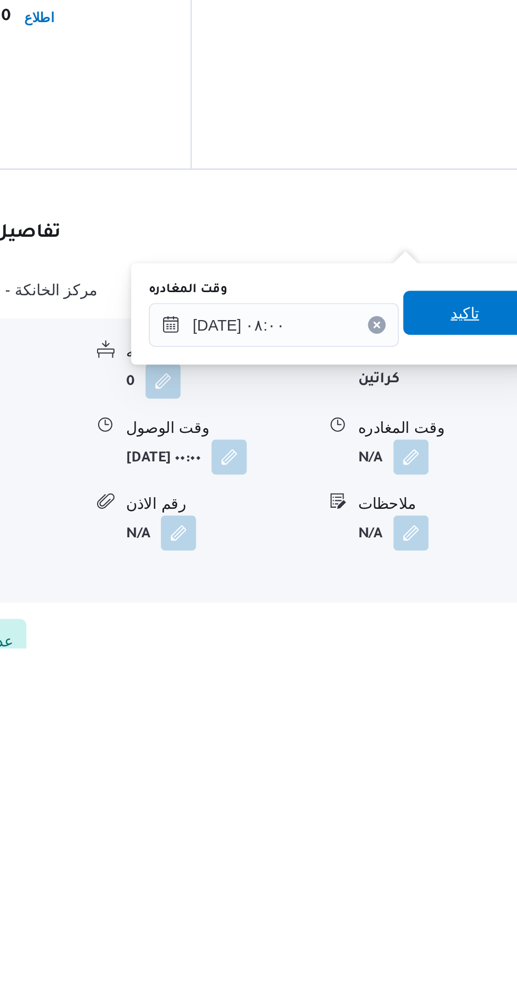
click at [464, 825] on span "تاكيد" at bounding box center [461, 825] width 14 height 13
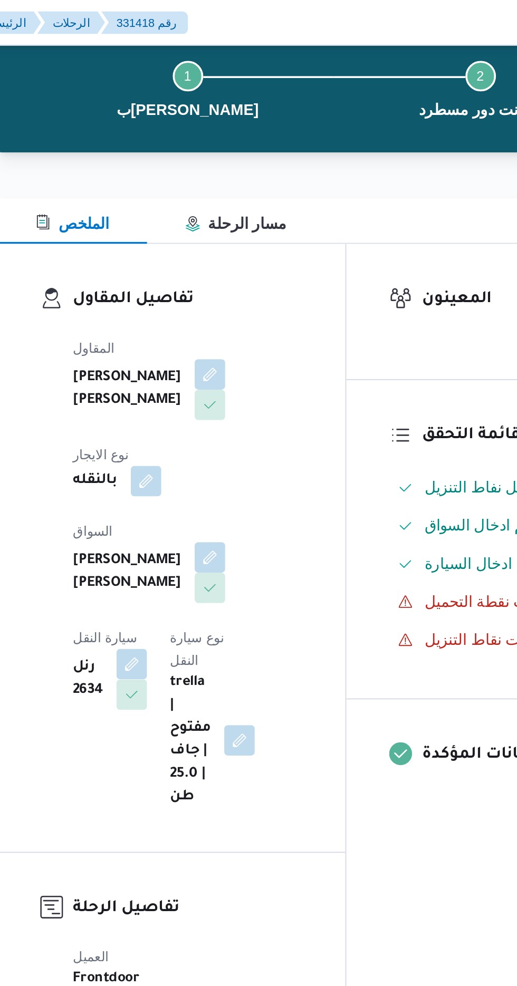
scroll to position [28, 0]
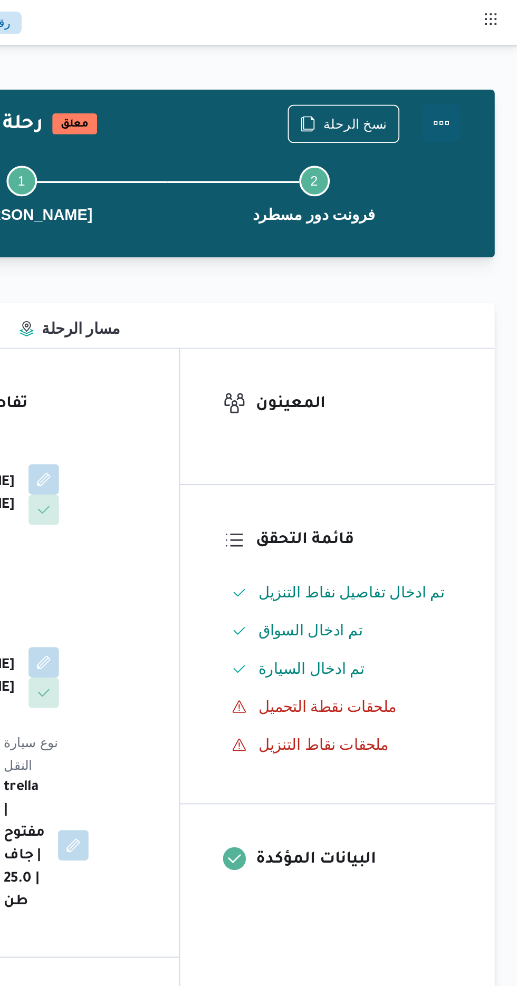
click at [481, 66] on button "Actions" at bounding box center [474, 67] width 21 height 21
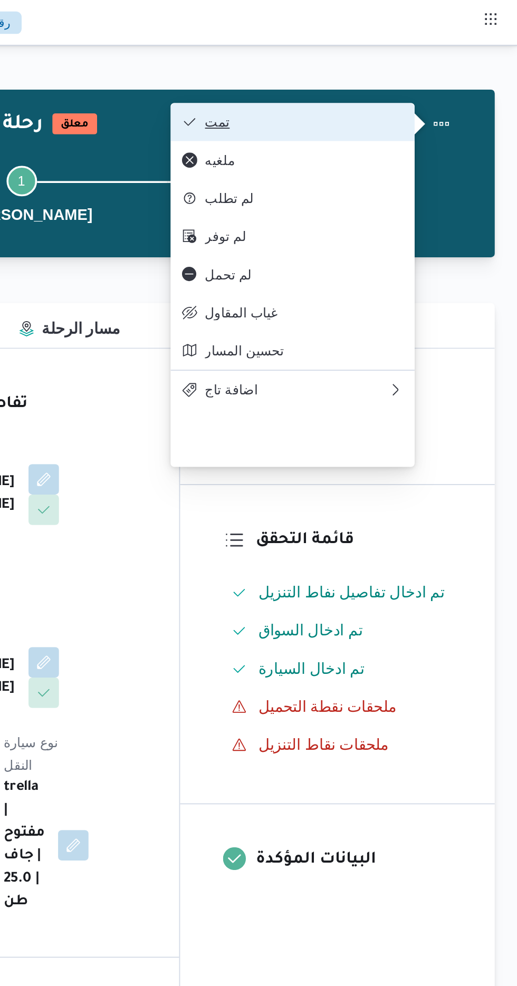
click at [445, 63] on span "تمت" at bounding box center [399, 67] width 110 height 8
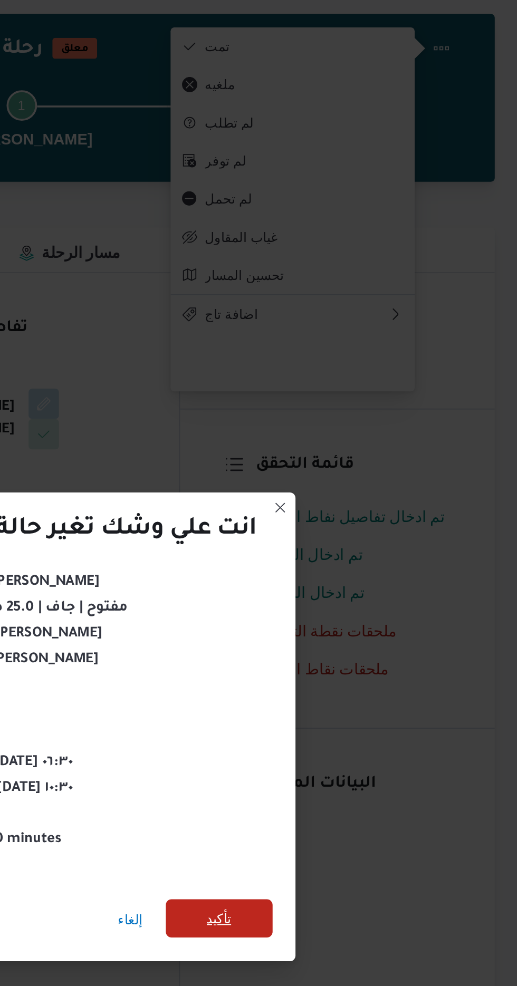
click at [348, 544] on span "تأكيد" at bounding box center [352, 550] width 14 height 13
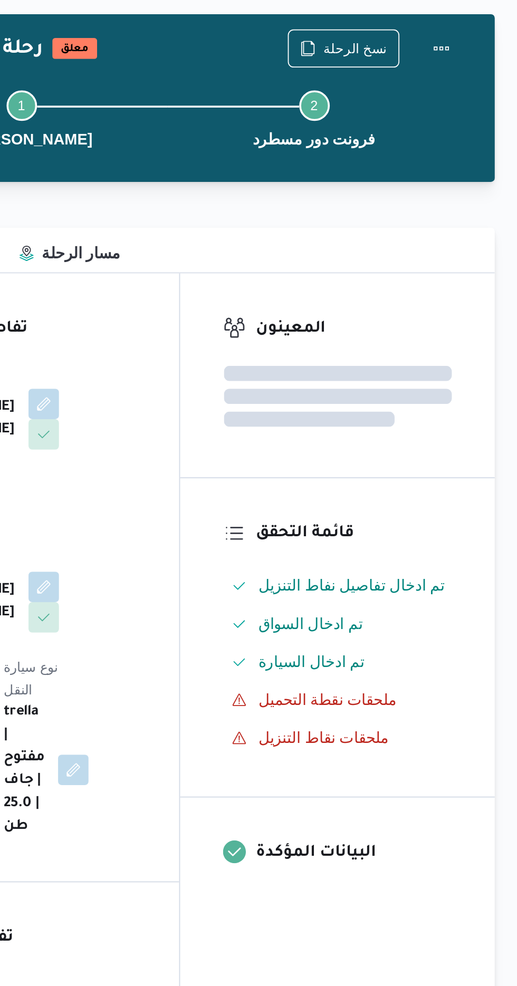
scroll to position [0, 0]
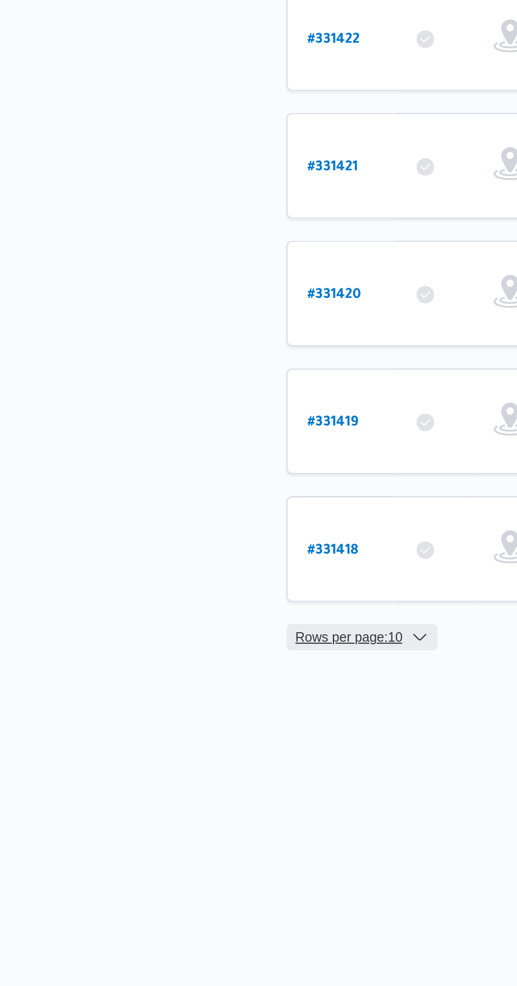
click at [184, 794] on span "Rows per page : 10" at bounding box center [166, 800] width 51 height 13
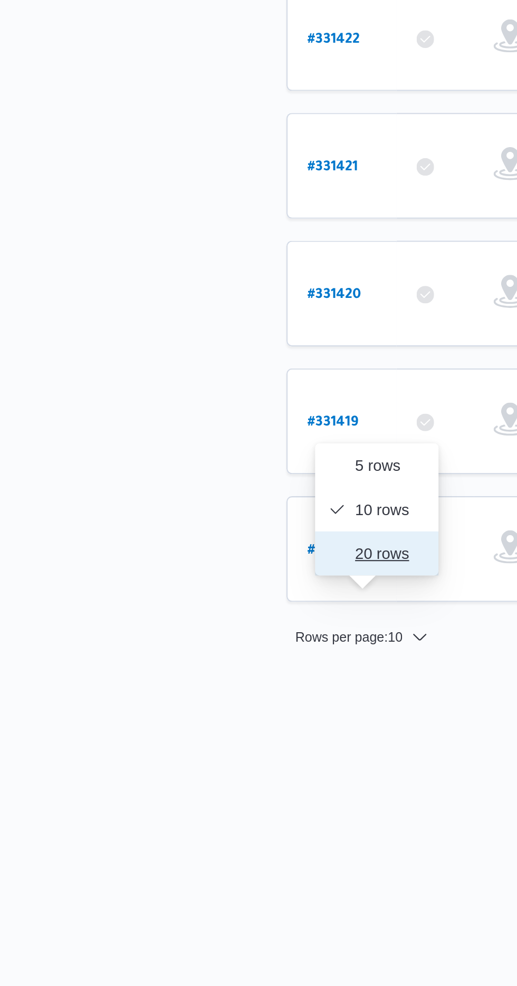
click at [187, 764] on span "20 rows" at bounding box center [187, 760] width 34 height 8
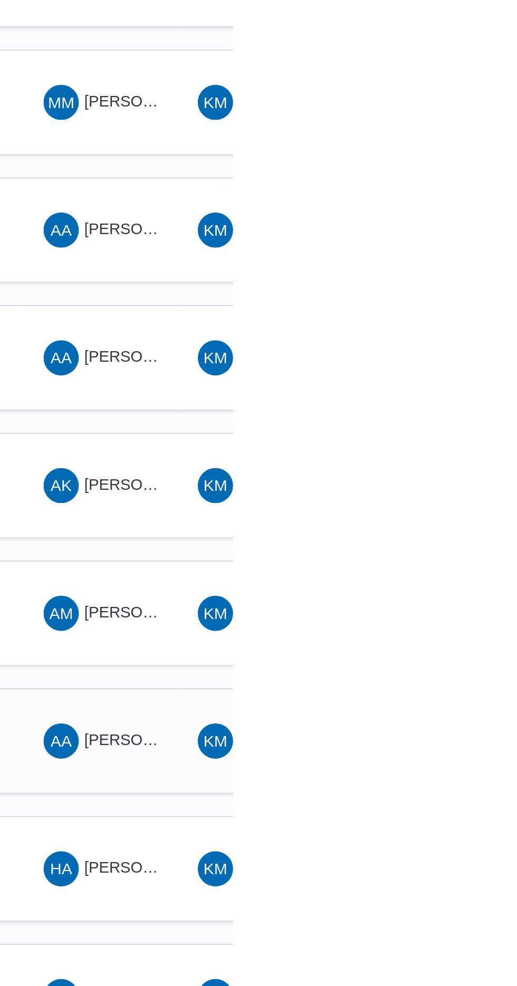
click at [472, 570] on span "[PERSON_NAME] [PERSON_NAME]" at bounding box center [507, 574] width 123 height 8
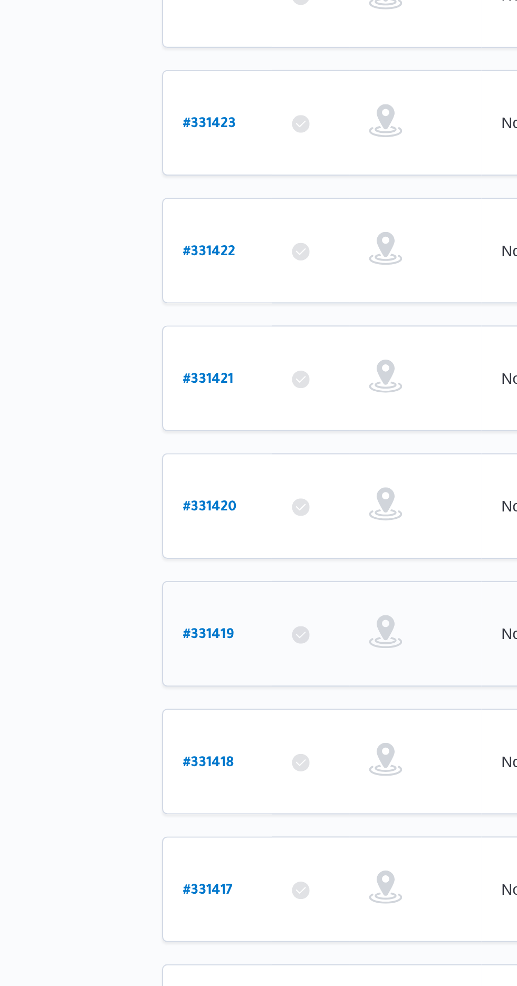
click at [160, 695] on b "# 331419" at bounding box center [159, 698] width 24 height 7
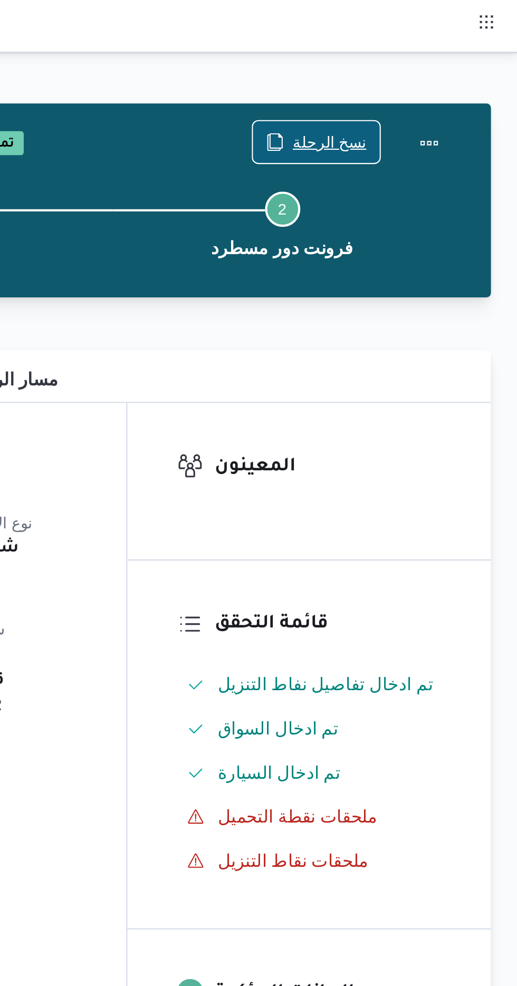
click at [419, 65] on span "نسخ الرحلة" at bounding box center [426, 68] width 35 height 13
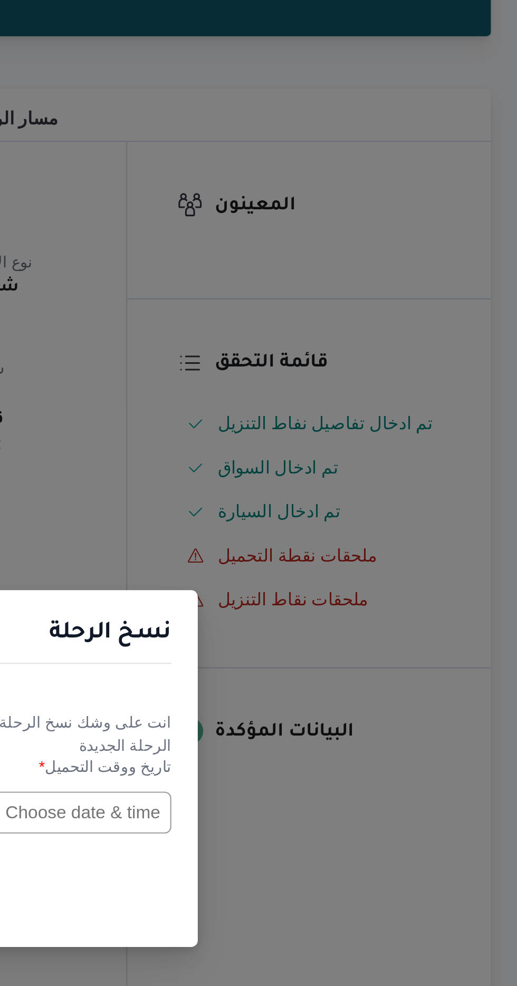
click at [309, 511] on input "text" at bounding box center [293, 514] width 116 height 20
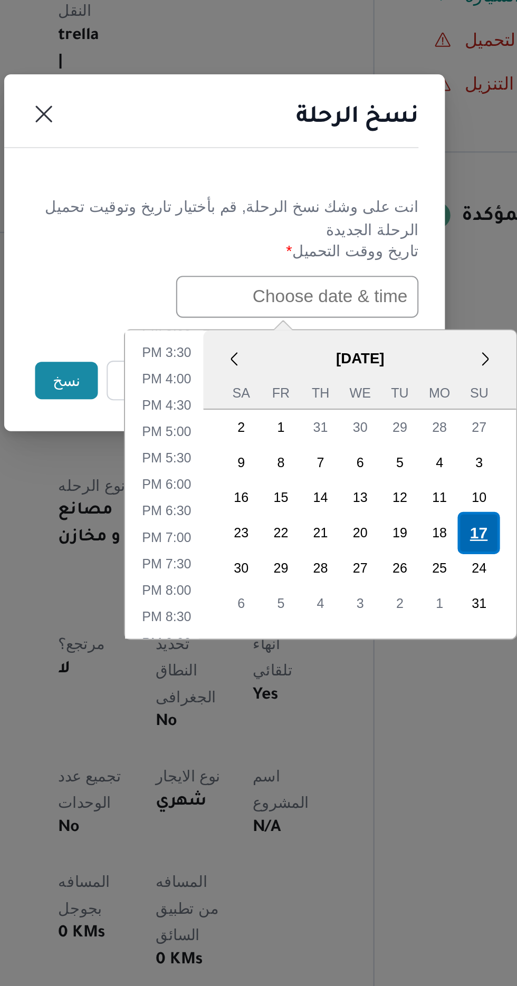
click at [382, 626] on div "17" at bounding box center [380, 627] width 20 height 20
type input "[DATE] 12:00AM"
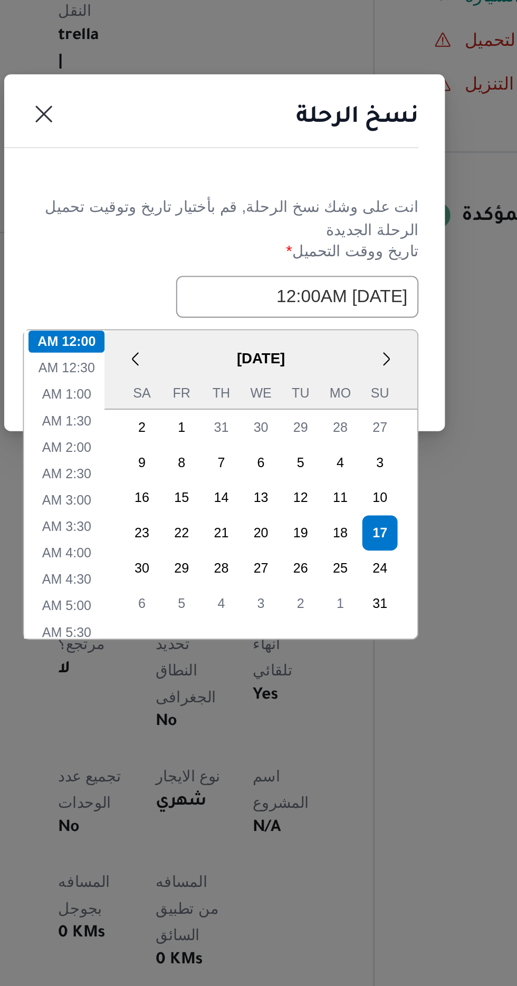
click at [313, 439] on header "نسخ الرحلة" at bounding box center [245, 431] width 211 height 23
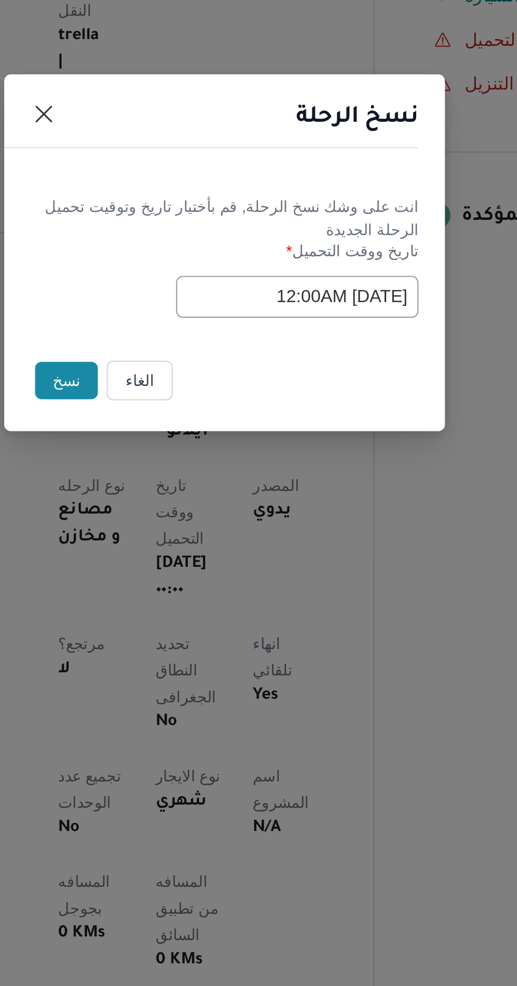
click at [176, 548] on button "نسخ" at bounding box center [183, 554] width 30 height 18
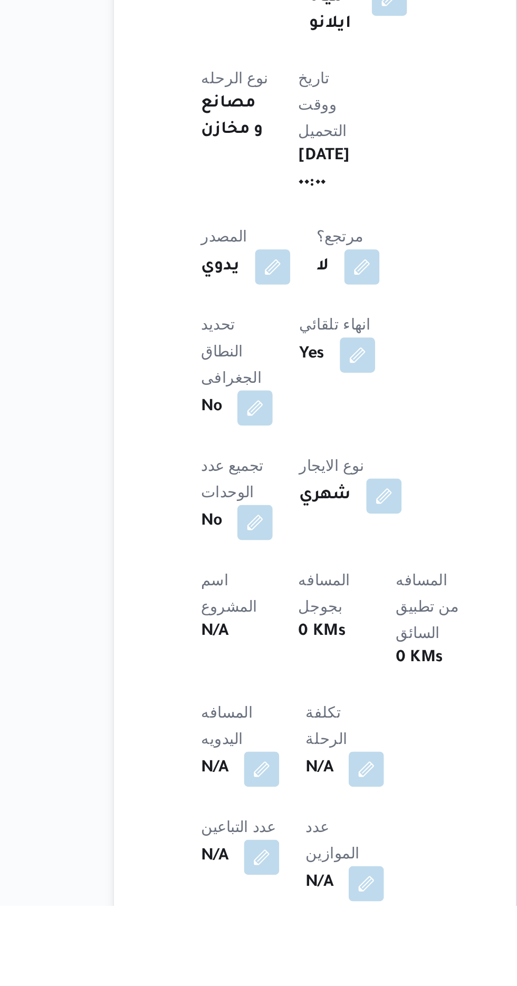
scroll to position [63, 0]
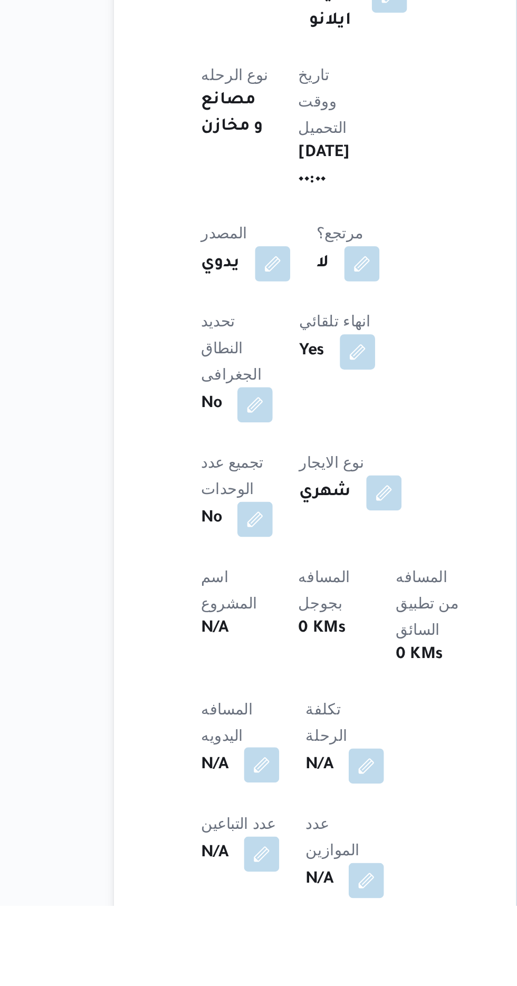
click at [210, 910] on button "button" at bounding box center [207, 918] width 17 height 17
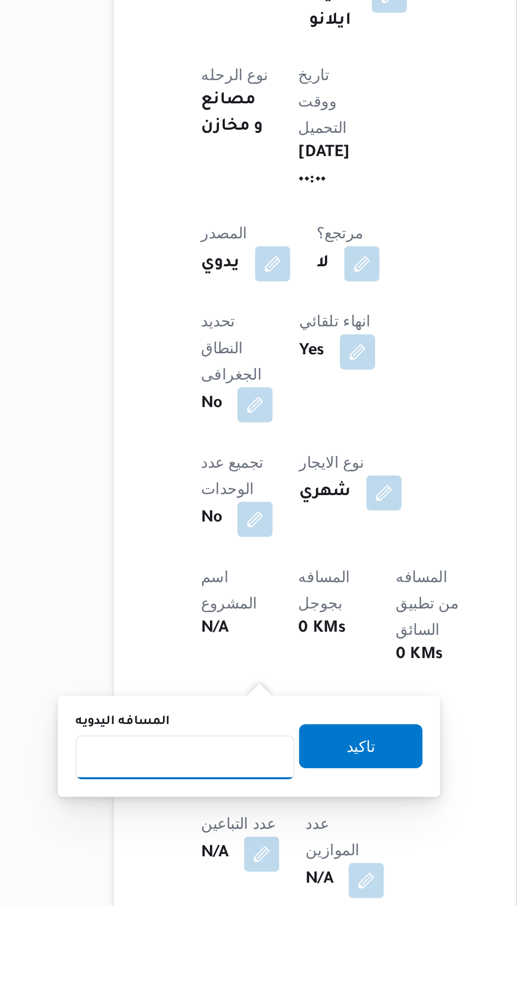
click at [193, 907] on input "المسافه اليدويه" at bounding box center [171, 915] width 105 height 21
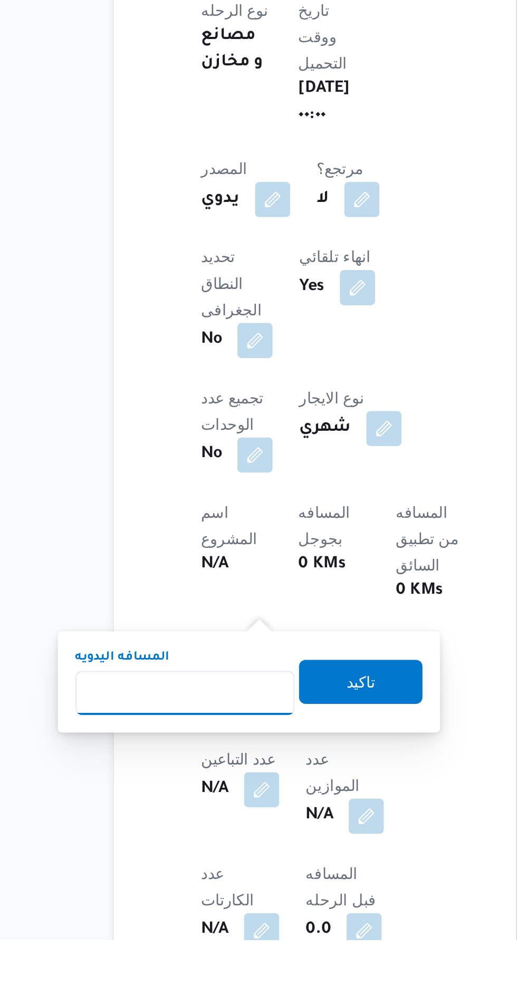
scroll to position [167, 0]
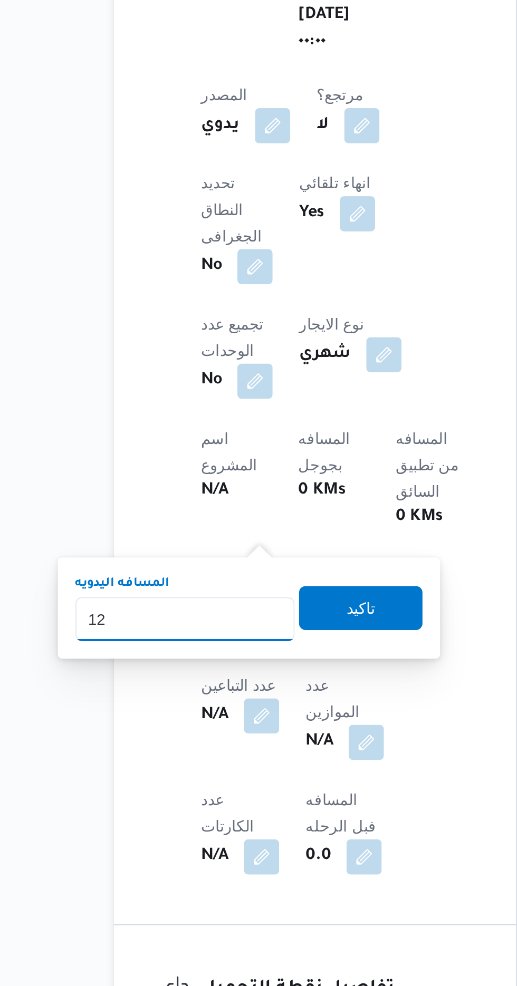
type input "120"
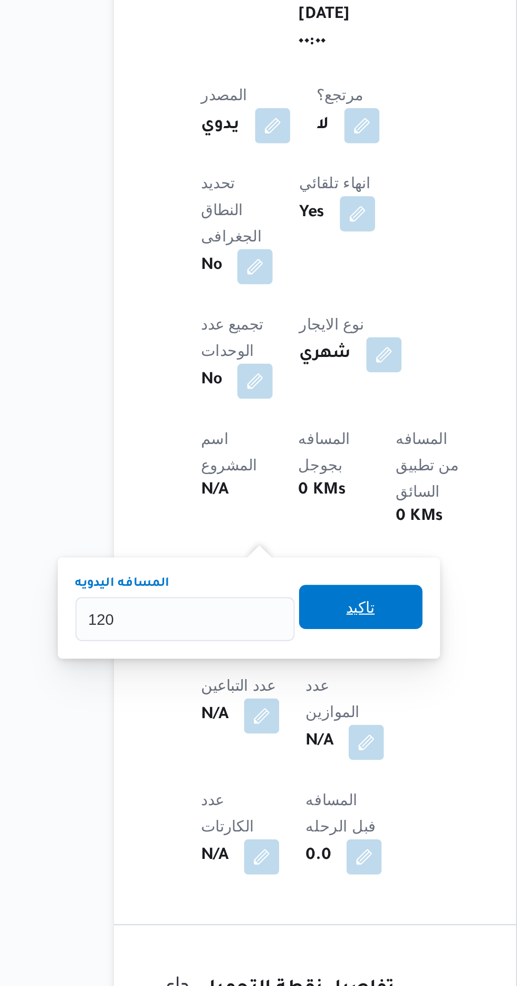
click at [276, 802] on span "تاكيد" at bounding box center [255, 804] width 59 height 21
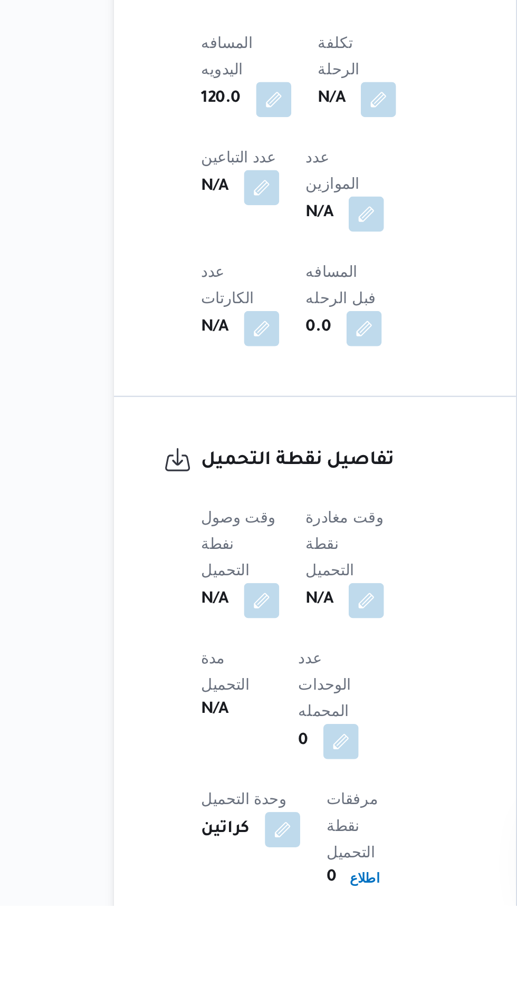
scroll to position [382, 0]
click at [210, 831] on button "button" at bounding box center [207, 839] width 17 height 17
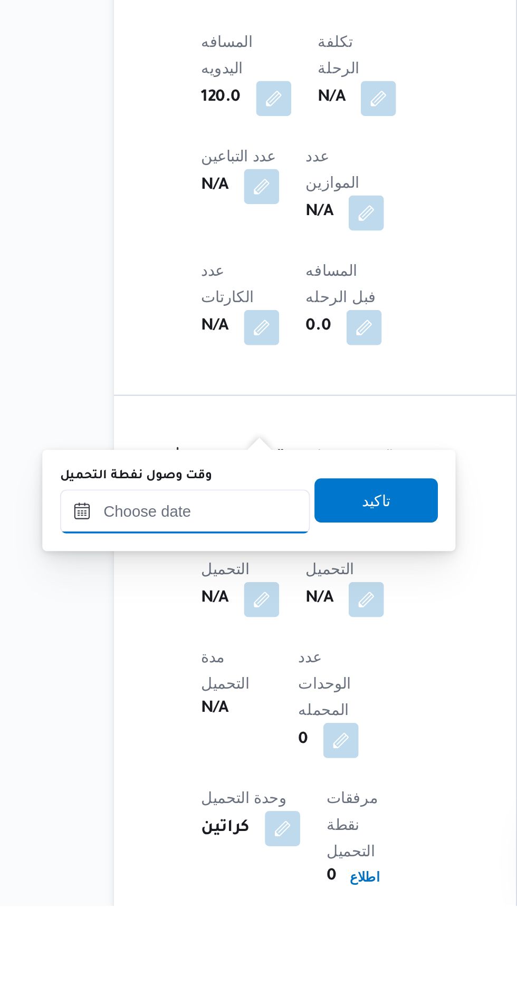
click at [195, 796] on input "وقت وصول نفطة التحميل" at bounding box center [171, 797] width 120 height 21
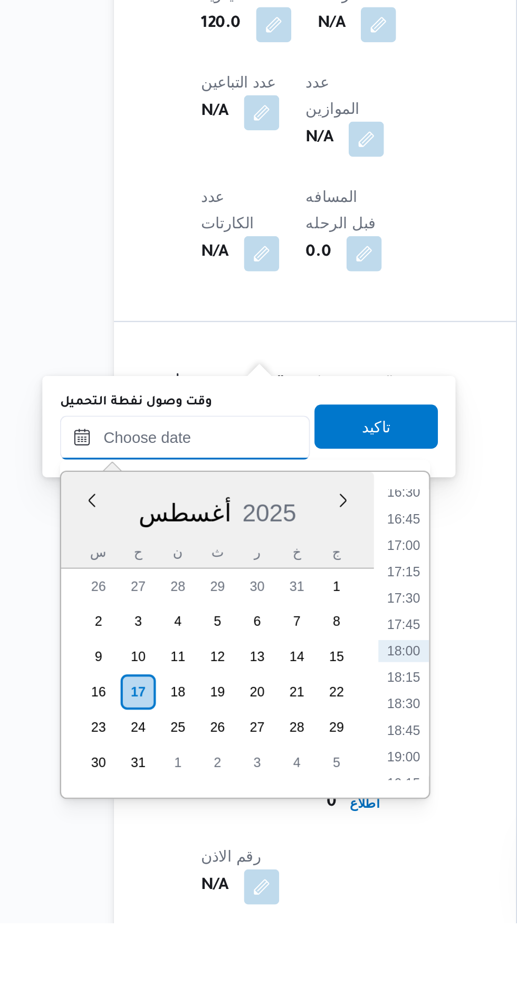
scroll to position [426, 0]
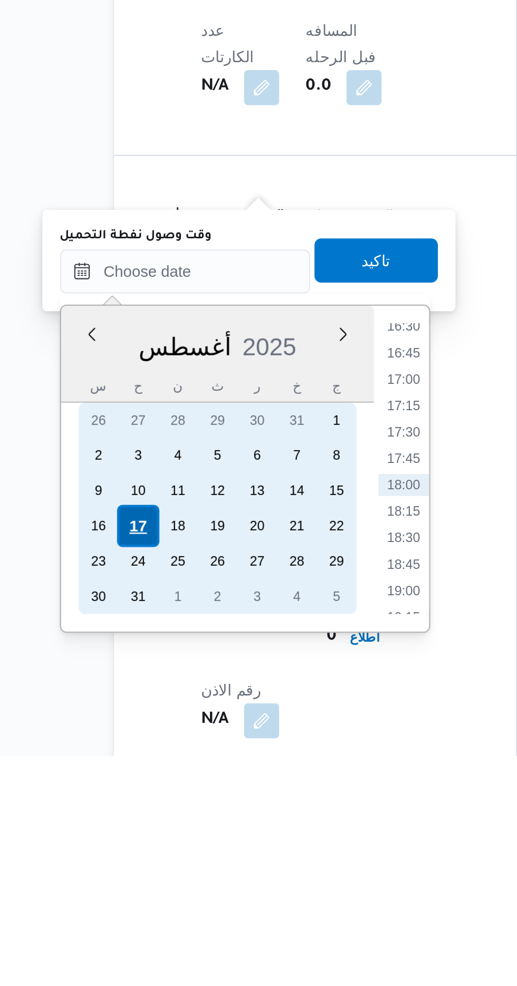
click at [152, 873] on div "17" at bounding box center [148, 876] width 20 height 20
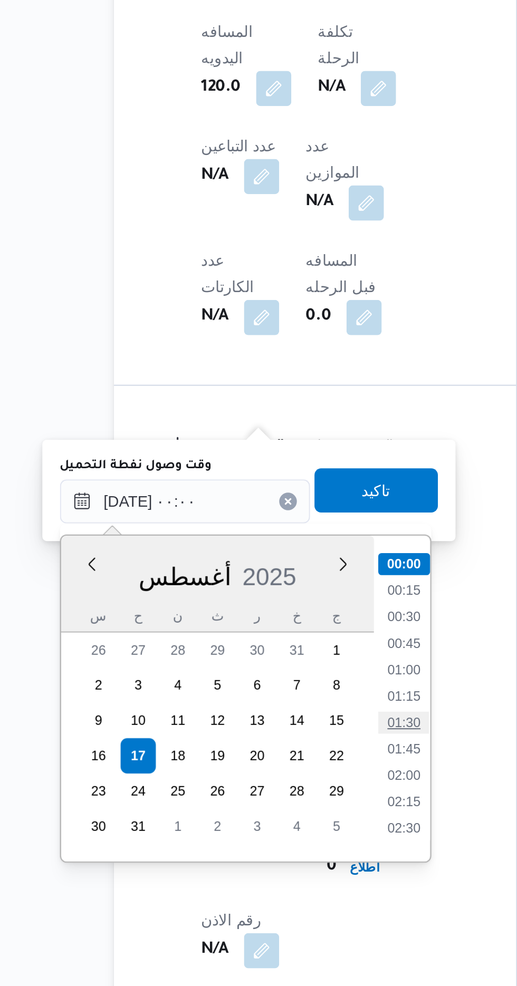
click at [276, 859] on li "01:30" at bounding box center [276, 860] width 24 height 11
type input "[DATE] ٠١:٣٠"
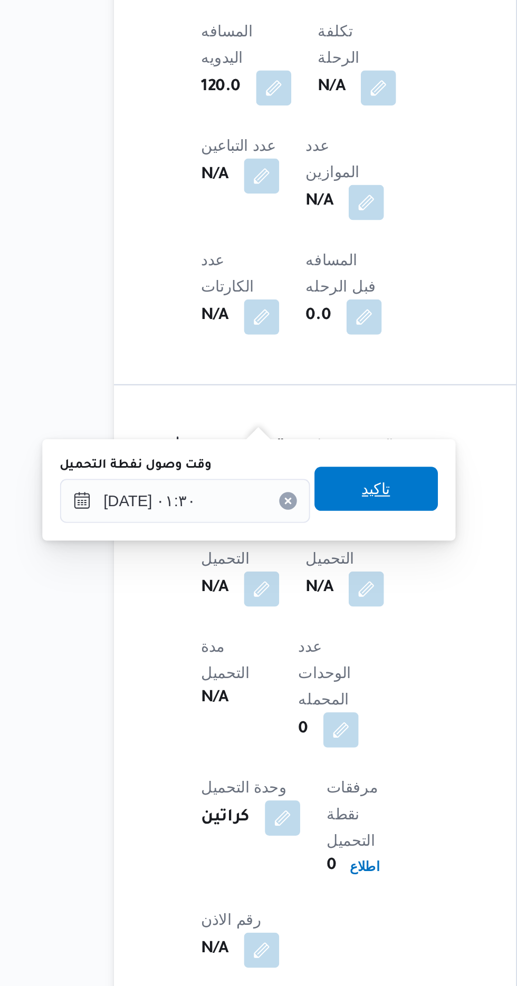
click at [281, 749] on span "تاكيد" at bounding box center [262, 748] width 59 height 21
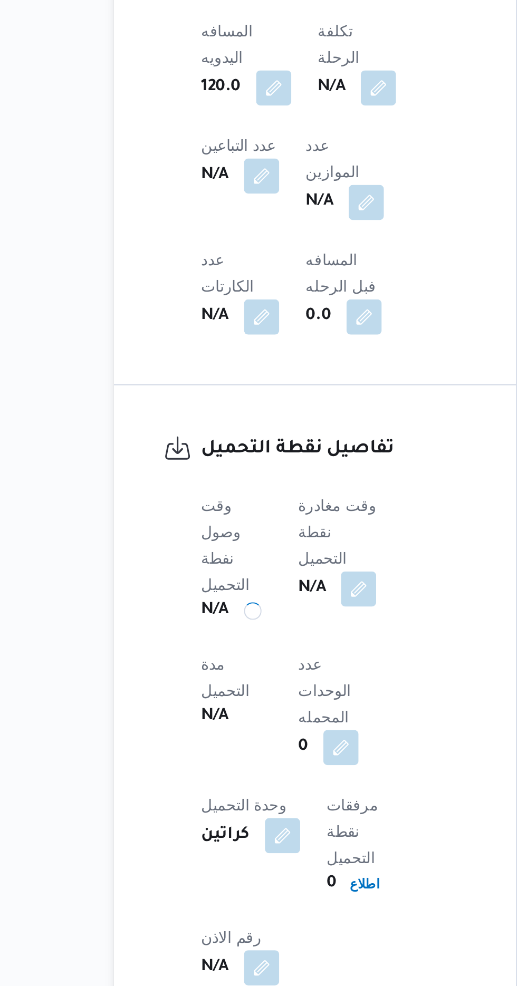
scroll to position [426, 0]
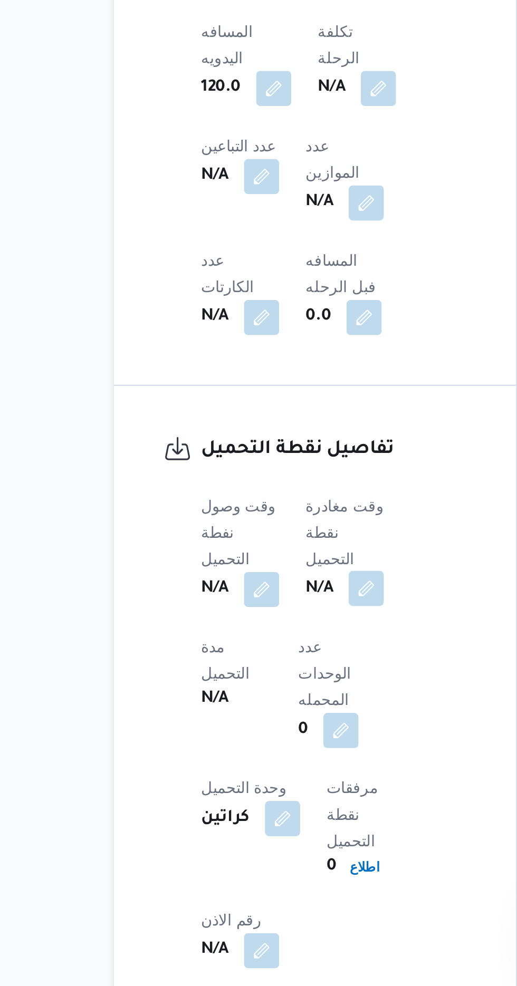
click at [266, 787] on button "button" at bounding box center [257, 795] width 17 height 17
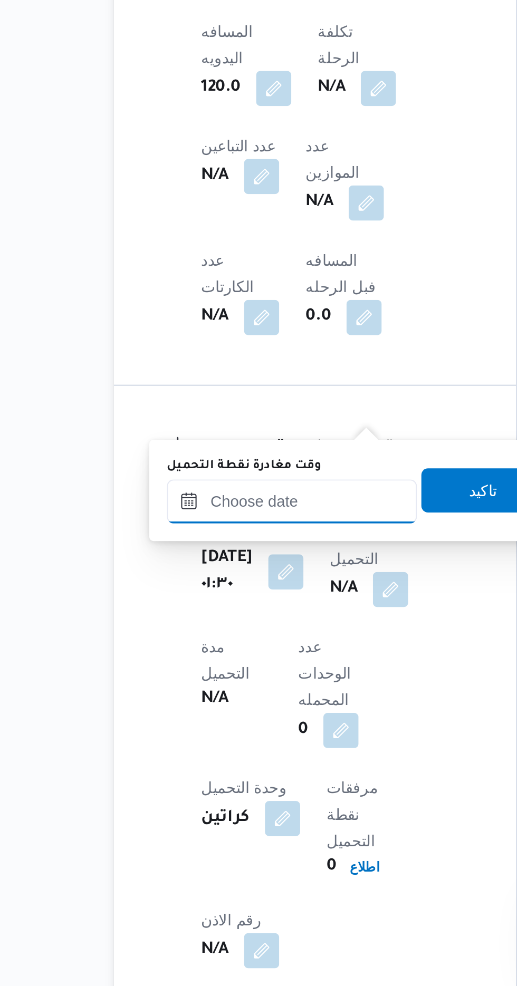
click at [237, 755] on input "وقت مغادرة نقطة التحميل" at bounding box center [222, 754] width 120 height 21
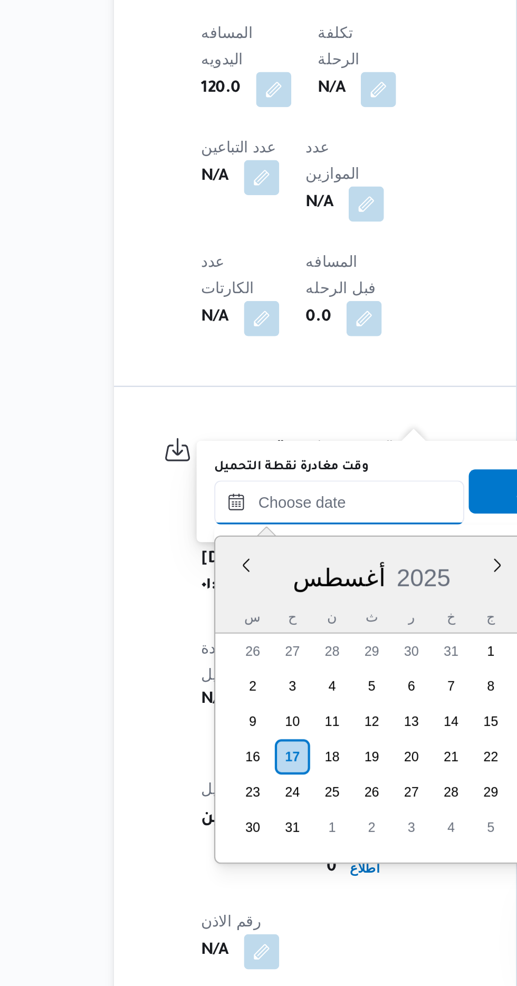
scroll to position [839, 0]
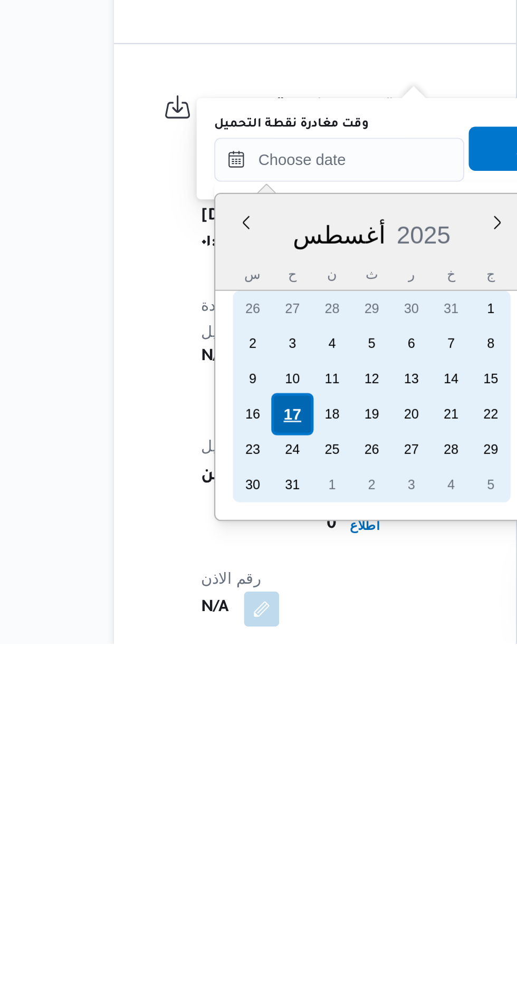
click at [225, 874] on div "17" at bounding box center [223, 877] width 20 height 20
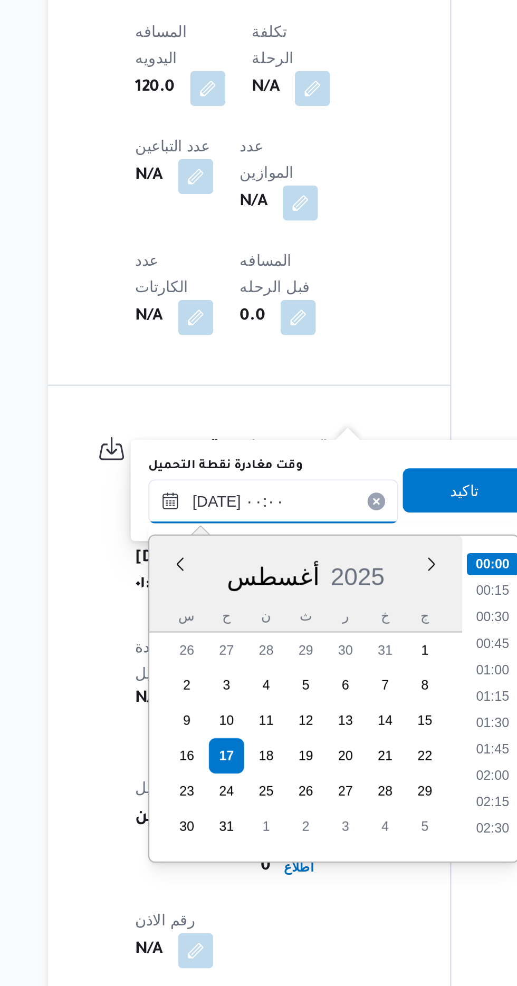
click at [198, 752] on input "[DATE] ٠٠:٠٠" at bounding box center [245, 754] width 120 height 21
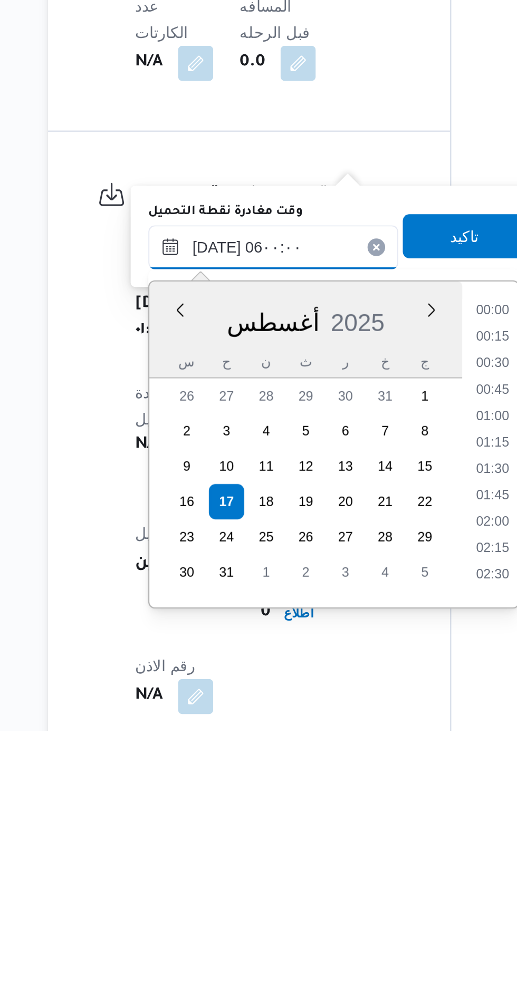
scroll to position [176, 0]
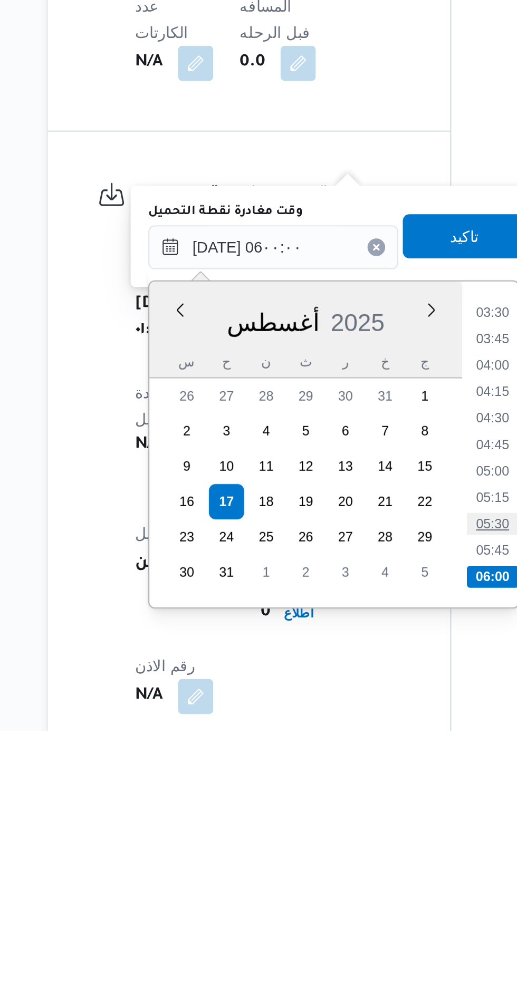
click at [351, 883] on li "05:30" at bounding box center [350, 887] width 24 height 11
type input "[DATE] ٠٥:٣٠"
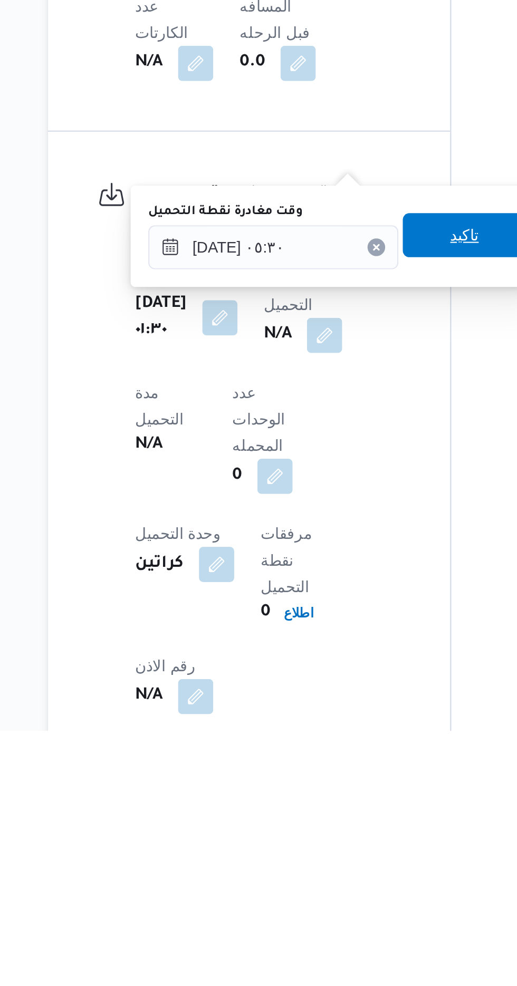
click at [343, 751] on span "تاكيد" at bounding box center [337, 749] width 14 height 13
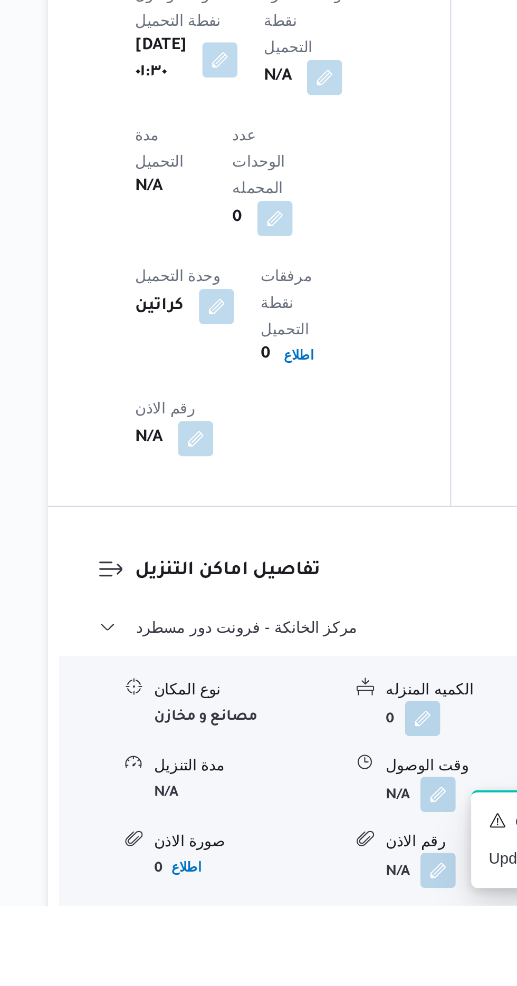
scroll to position [718, 0]
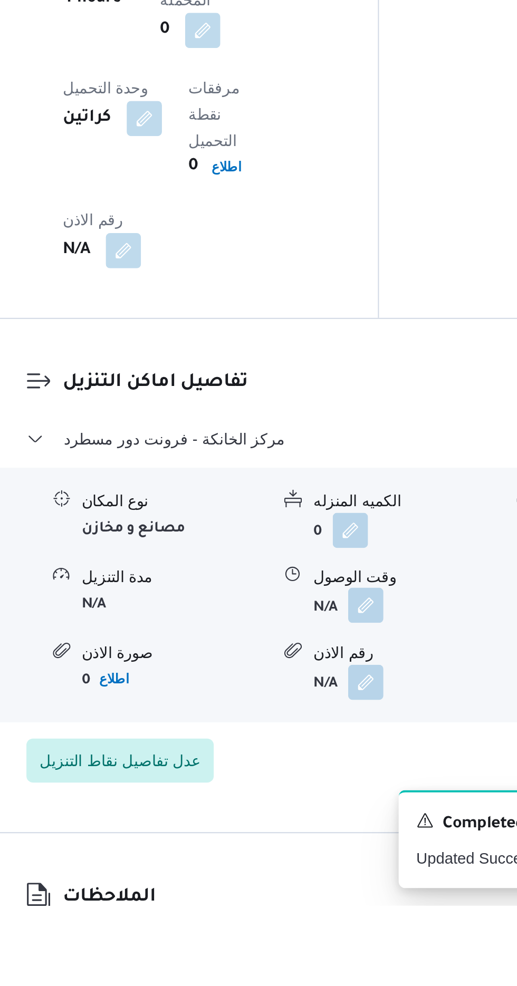
click at [330, 834] on button "button" at bounding box center [323, 842] width 17 height 17
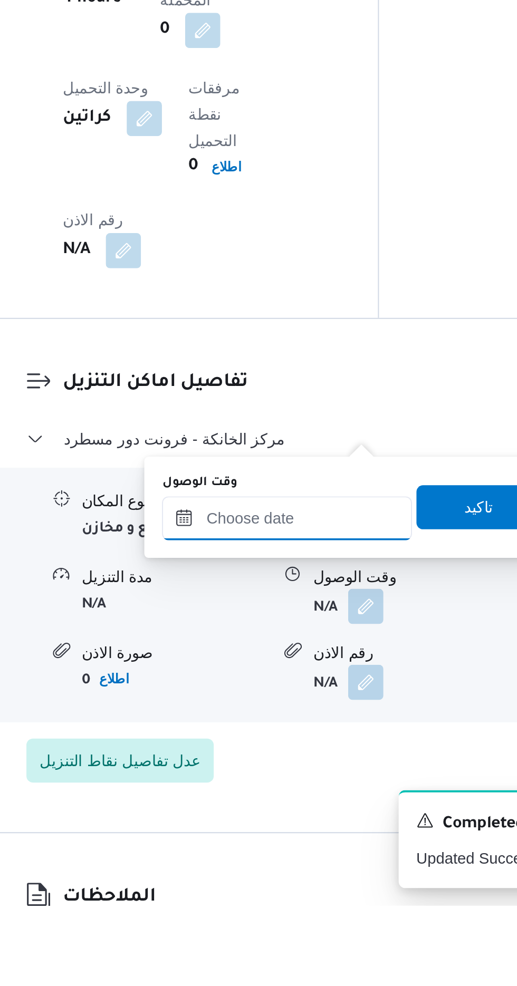
click at [302, 792] on input "وقت الوصول" at bounding box center [286, 800] width 120 height 21
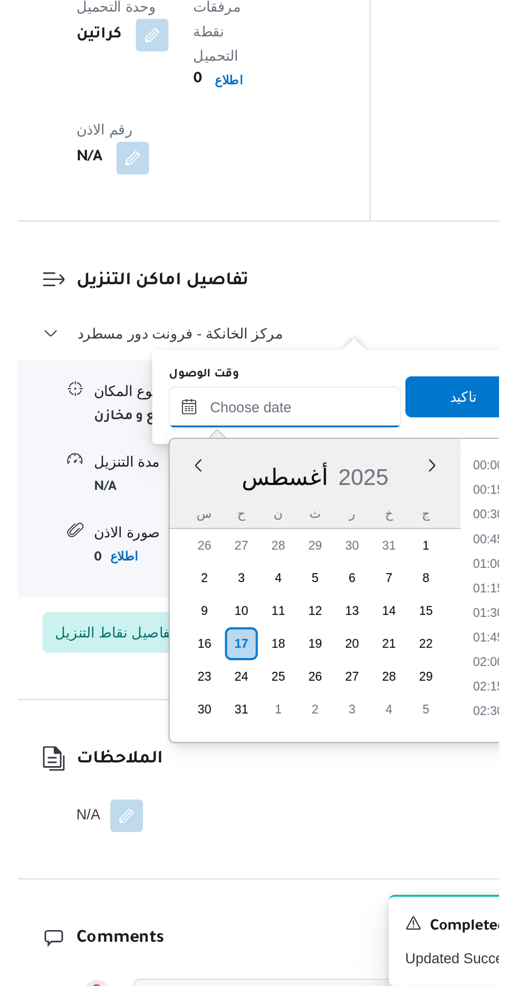
scroll to position [839, 0]
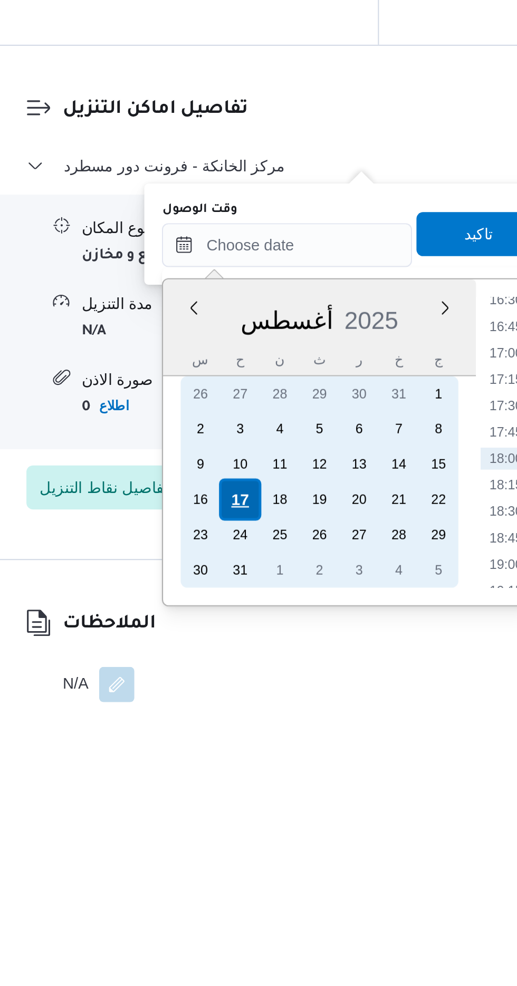
click at [263, 872] on div "17" at bounding box center [264, 876] width 20 height 20
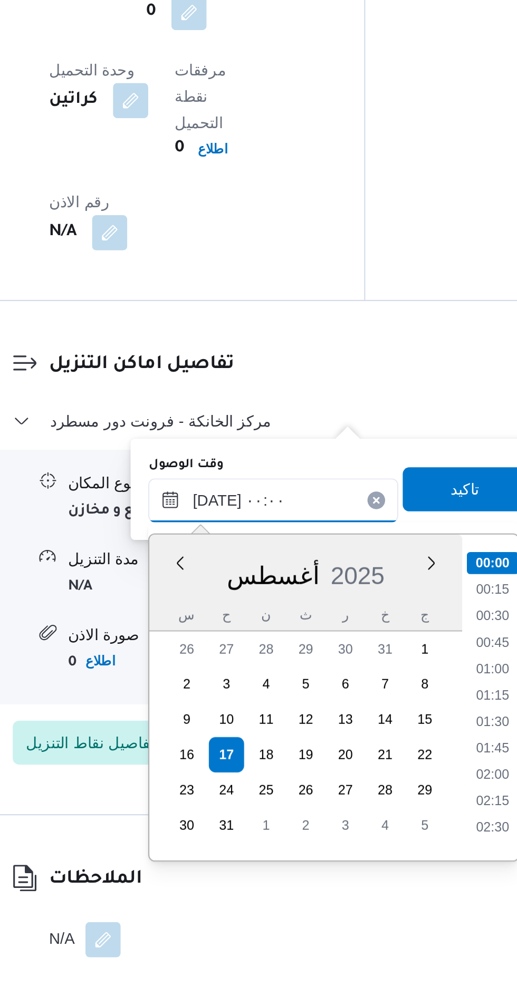
click at [236, 762] on input "[DATE] ٠٠:٠٠" at bounding box center [286, 753] width 120 height 21
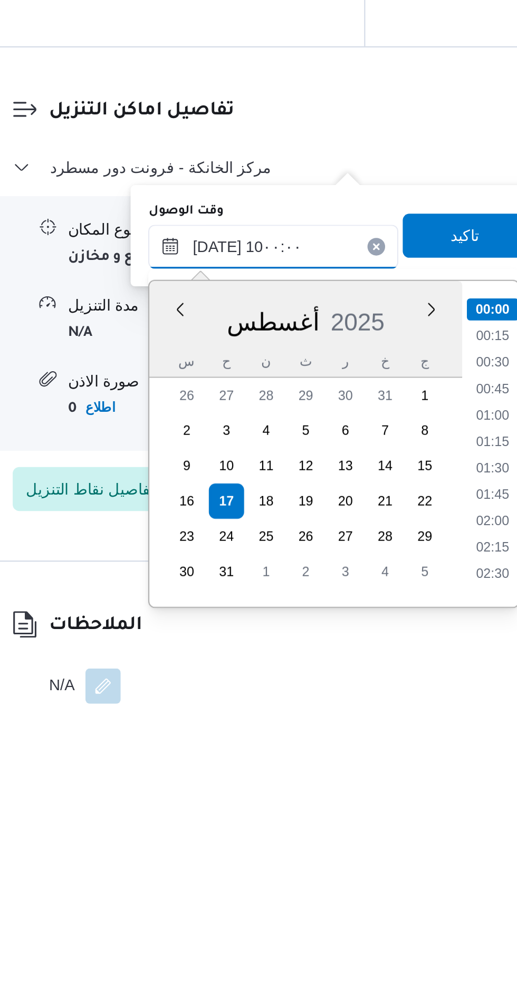
scroll to position [379, 0]
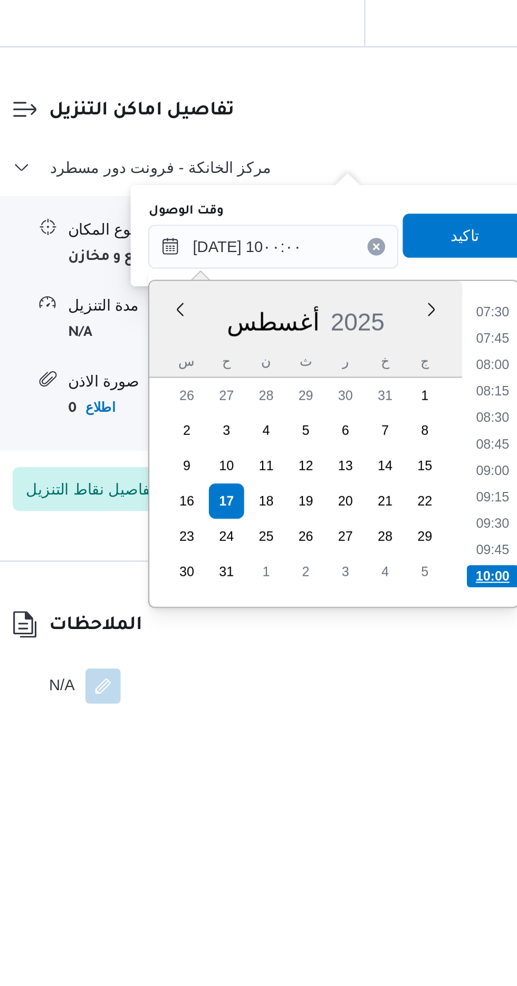
click at [396, 908] on li "10:00" at bounding box center [391, 912] width 25 height 11
type input "[DATE] ١٠:٠٠"
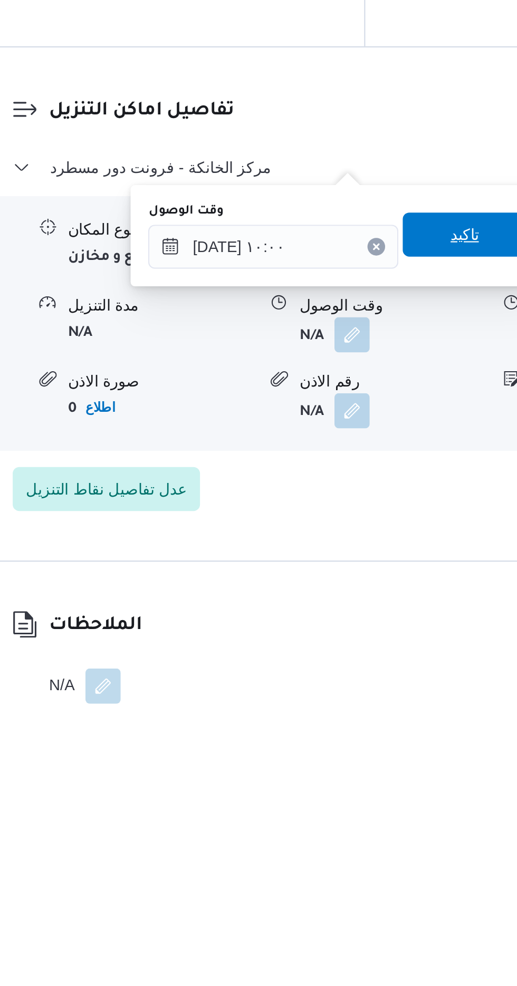
click at [380, 752] on span "تاكيد" at bounding box center [377, 748] width 59 height 21
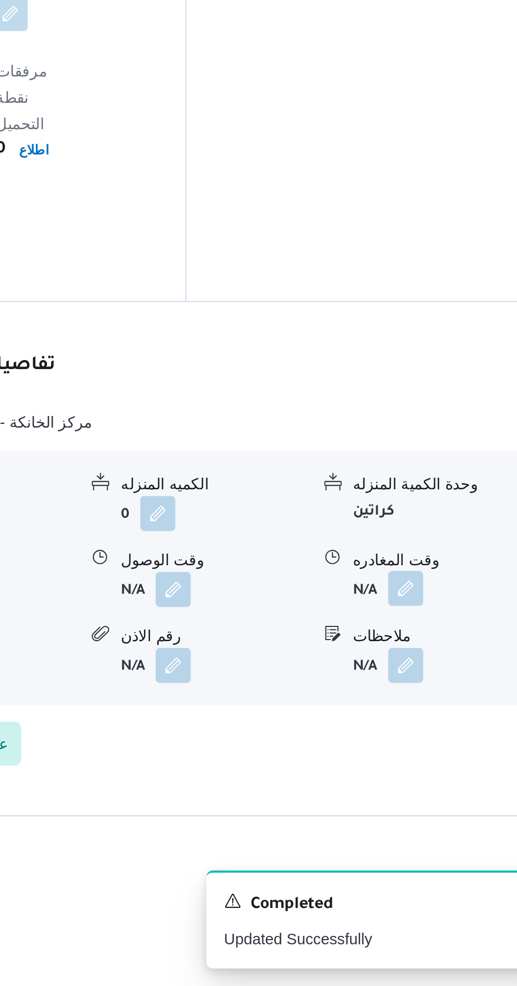
click at [438, 787] on button "button" at bounding box center [435, 795] width 17 height 17
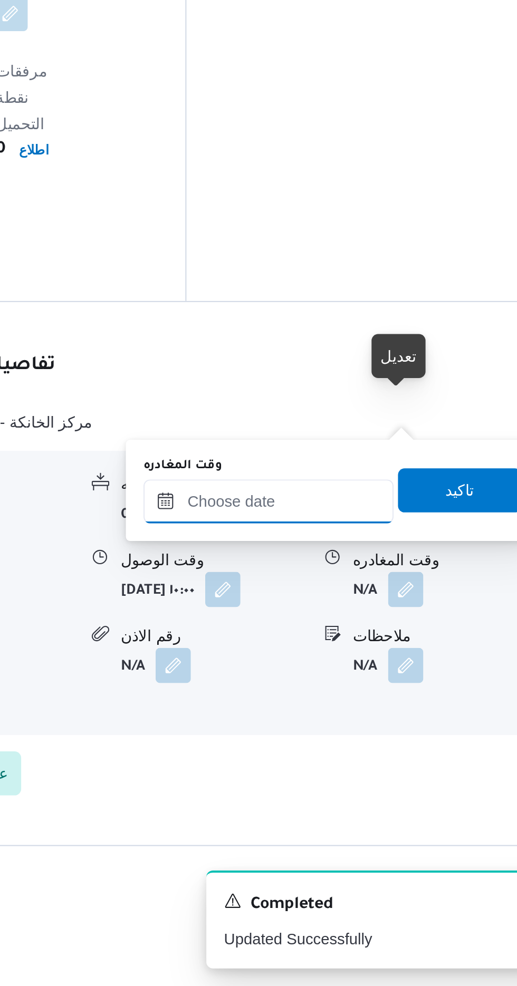
click at [396, 745] on input "وقت المغادره" at bounding box center [370, 754] width 120 height 21
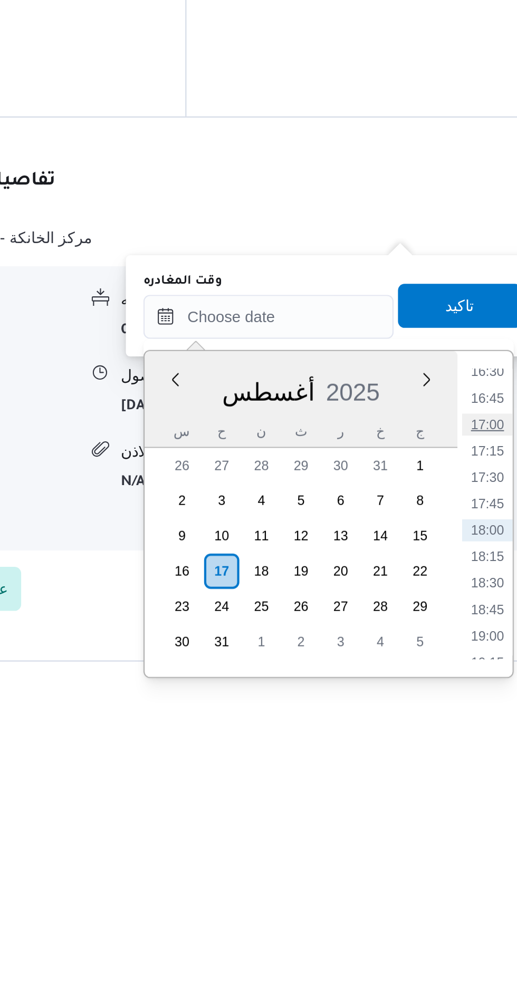
click at [472, 801] on li "17:00" at bounding box center [474, 806] width 24 height 11
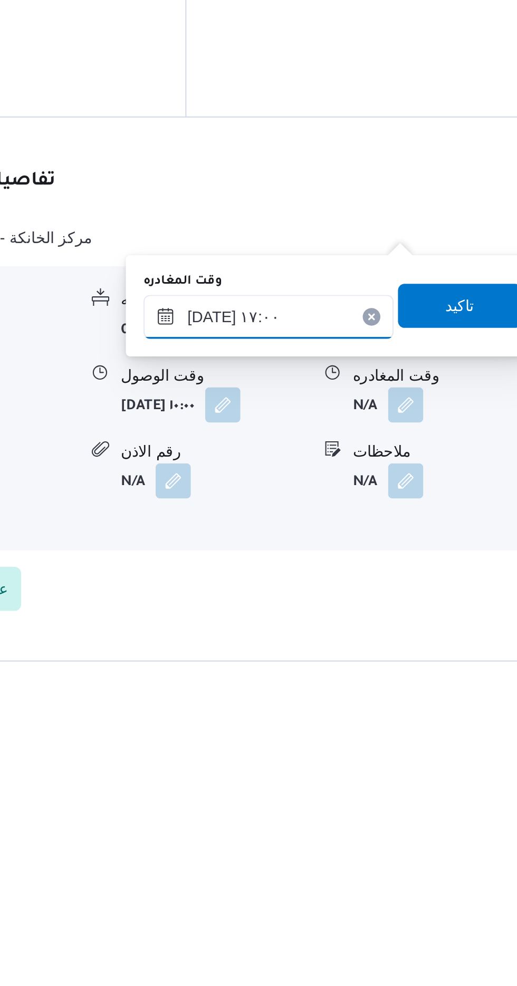
click at [397, 750] on input "[DATE] ١٧:٠٠" at bounding box center [370, 754] width 120 height 21
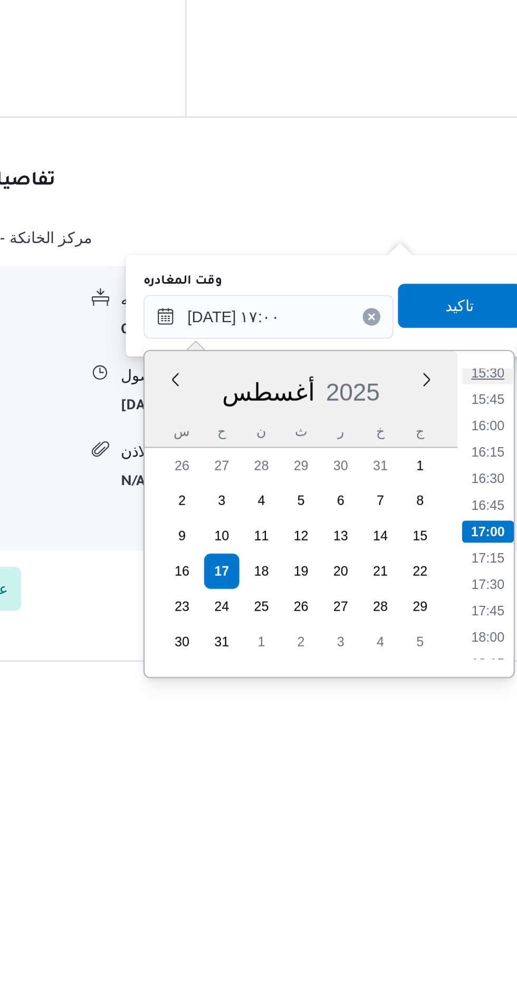
click at [472, 780] on li "15:30" at bounding box center [474, 781] width 24 height 11
type input "[DATE] ١٥:٣٠"
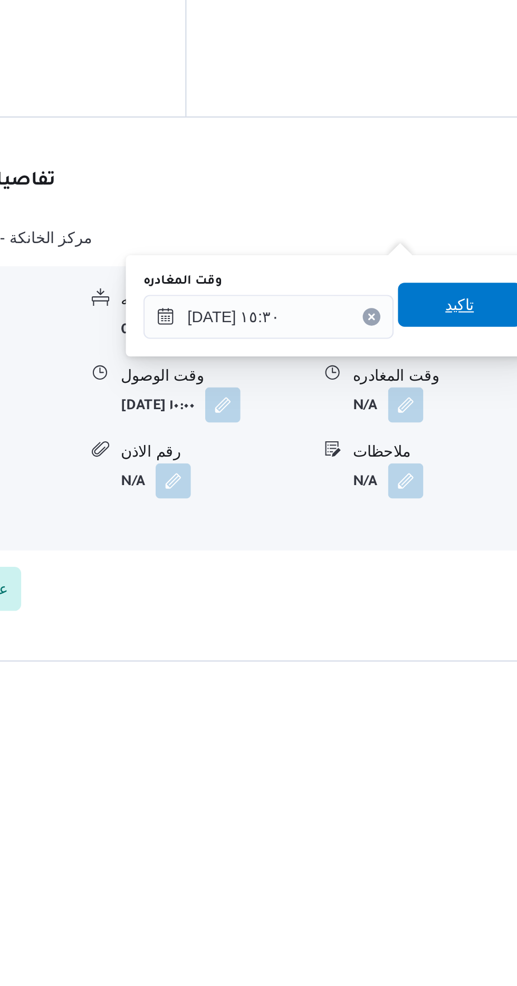
click at [463, 752] on span "تاكيد" at bounding box center [460, 748] width 59 height 21
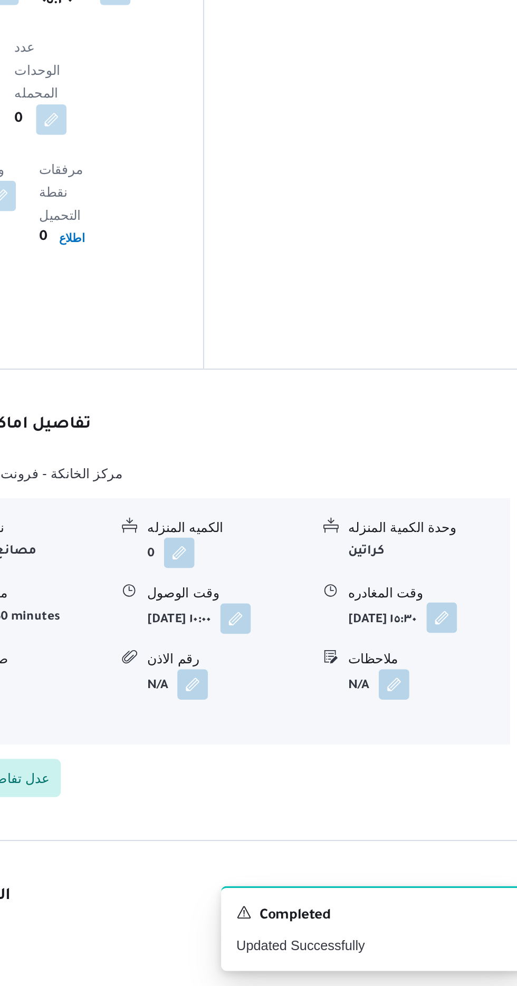
click at [453, 774] on button "button" at bounding box center [461, 782] width 17 height 17
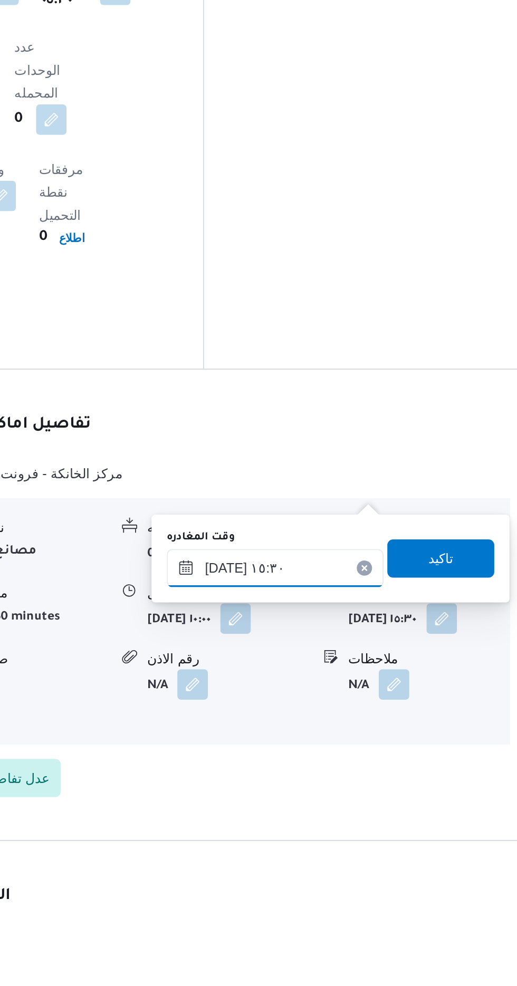
click at [390, 751] on input "[DATE] ١٥:٣٠" at bounding box center [370, 755] width 120 height 21
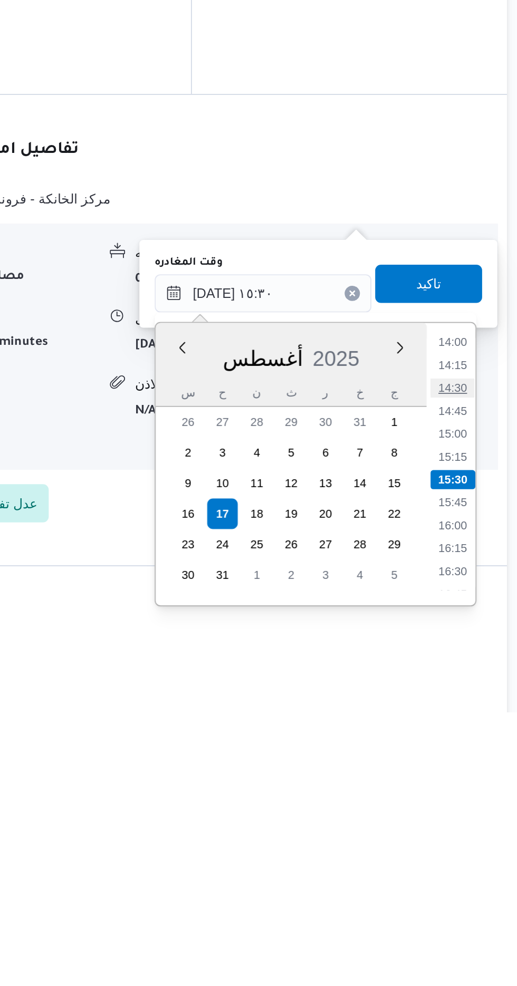
click at [471, 807] on li "14:30" at bounding box center [474, 807] width 24 height 11
type input "[DATE] ١٤:٣٠"
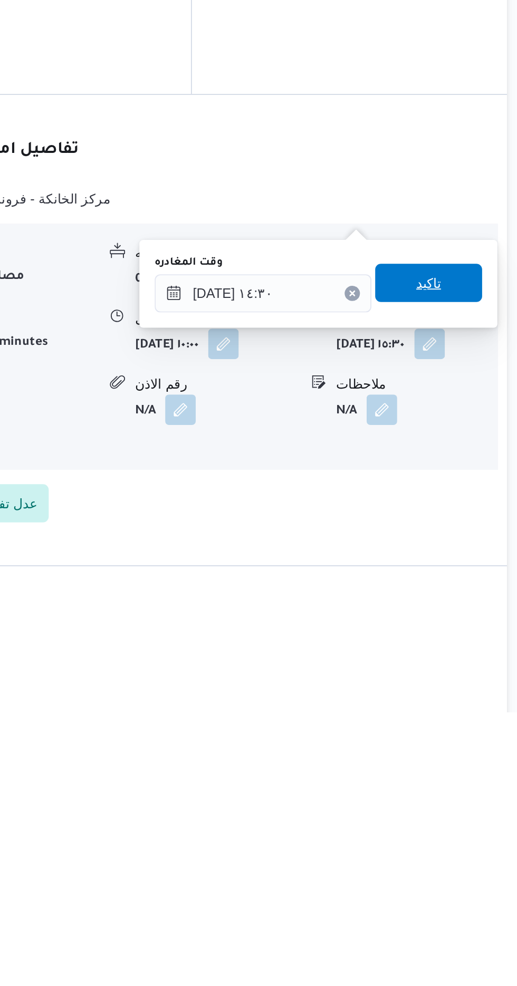
click at [468, 750] on span "تاكيد" at bounding box center [461, 749] width 14 height 13
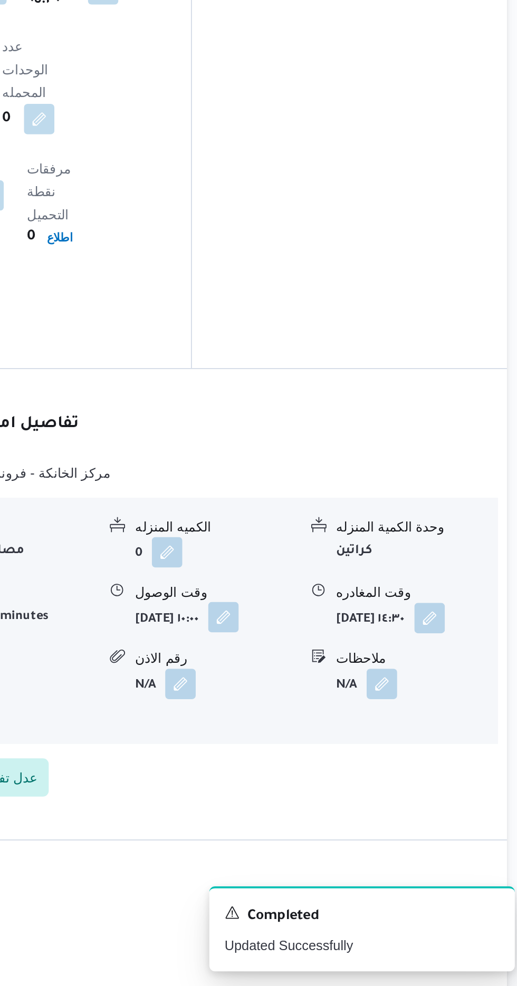
click at [339, 774] on button "button" at bounding box center [347, 782] width 17 height 17
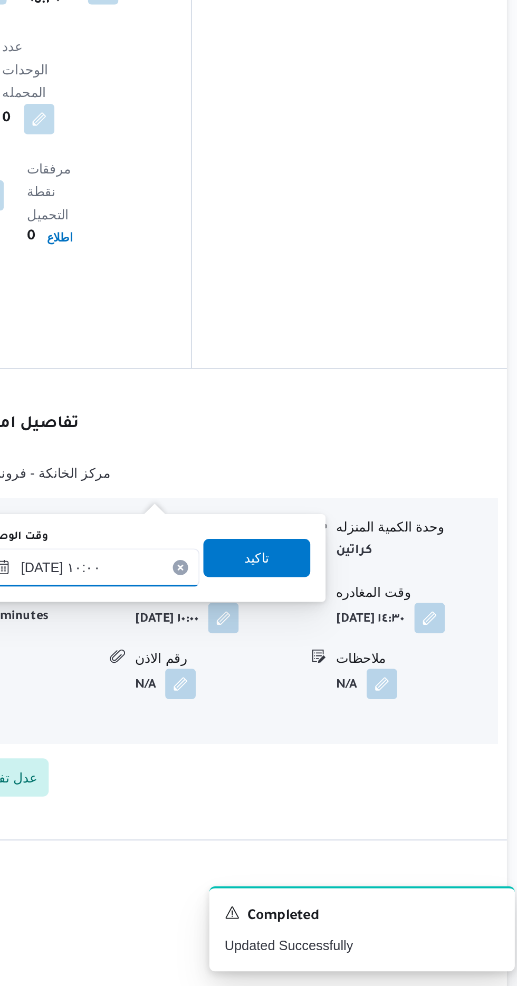
click at [296, 755] on input "[DATE] ١٠:٠٠" at bounding box center [275, 754] width 120 height 21
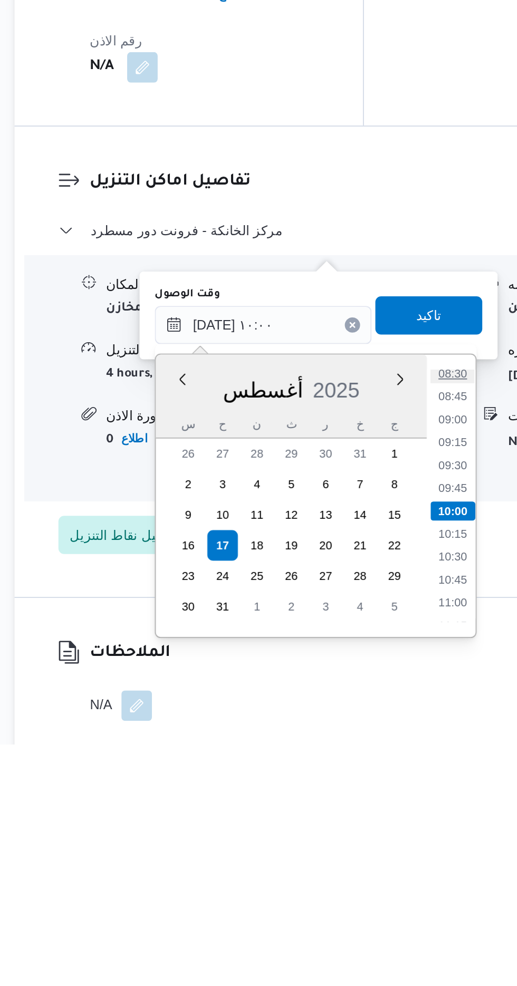
click at [379, 783] on li "08:30" at bounding box center [379, 781] width 24 height 11
type input "[DATE] ٠٨:٣٠"
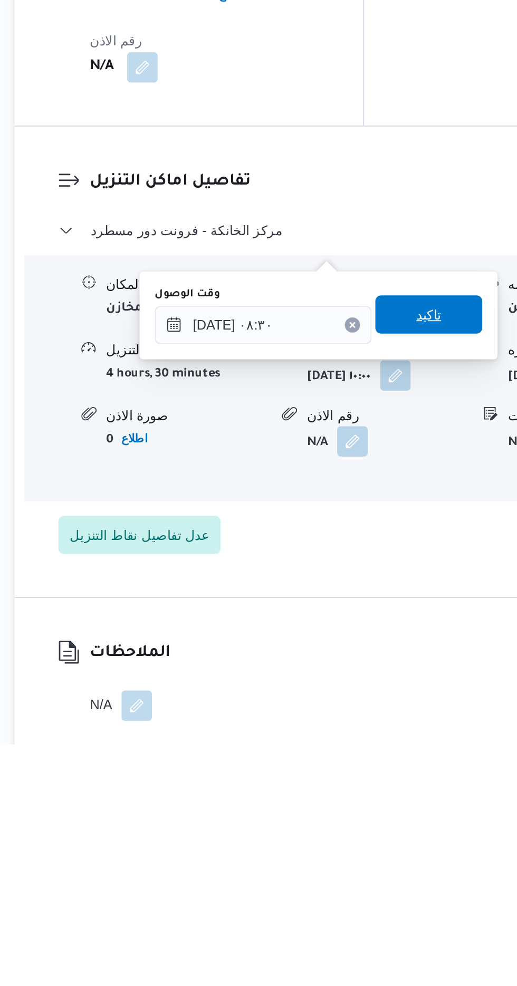
click at [373, 754] on span "تاكيد" at bounding box center [366, 749] width 14 height 13
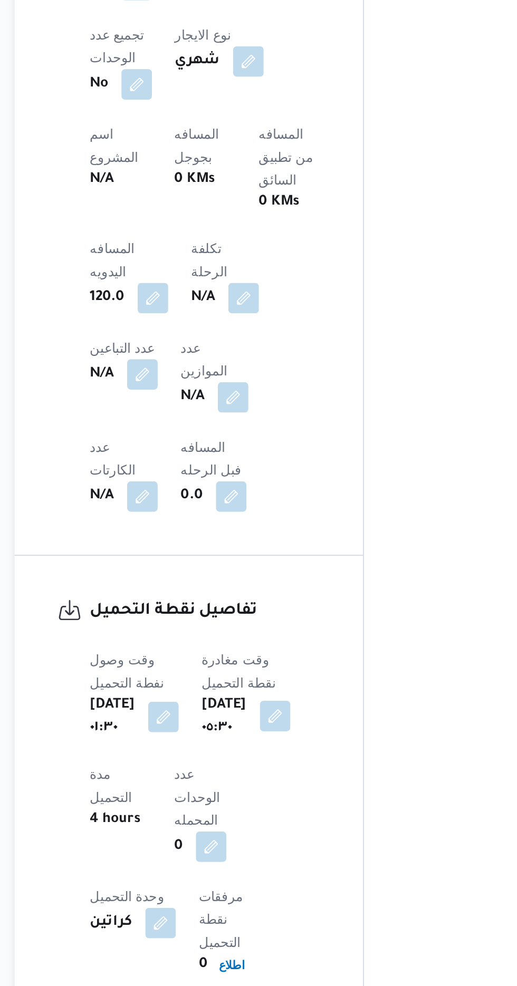
click at [290, 426] on button "button" at bounding box center [281, 434] width 17 height 17
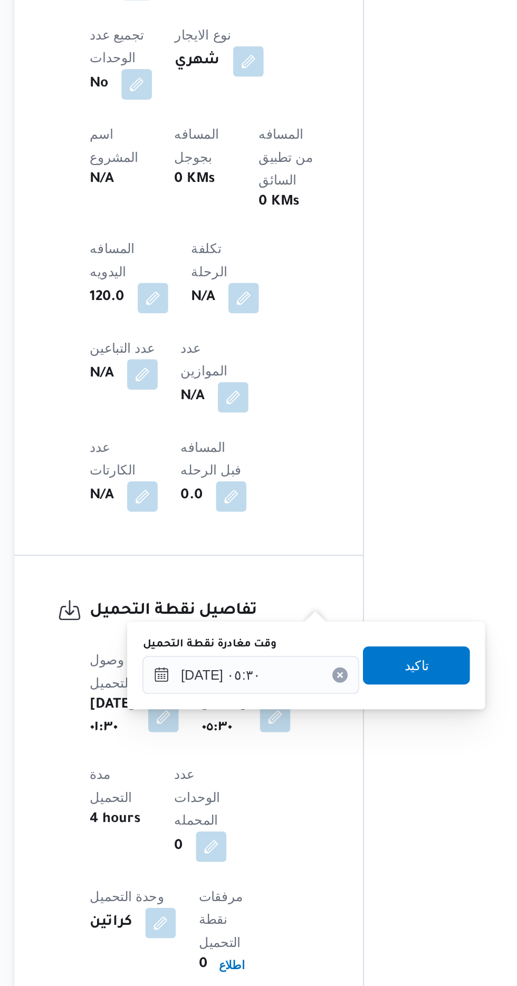
click at [274, 396] on label "وقت مغادرة نقطة التحميل" at bounding box center [245, 395] width 74 height 8
click at [274, 401] on input "[DATE] ٠٥:٣٠" at bounding box center [268, 411] width 120 height 21
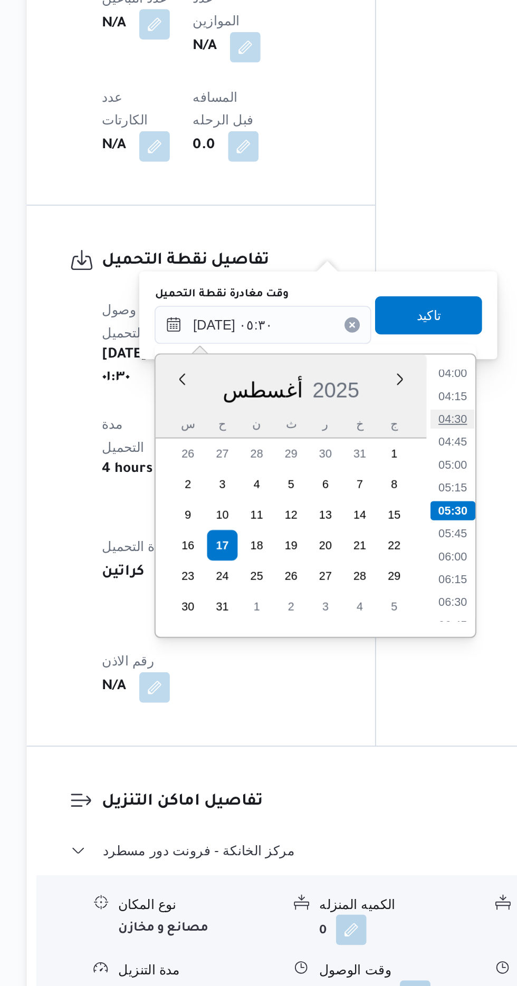
click at [376, 463] on li "04:30" at bounding box center [373, 464] width 24 height 11
type input "[DATE] ٠٥:٣٠"
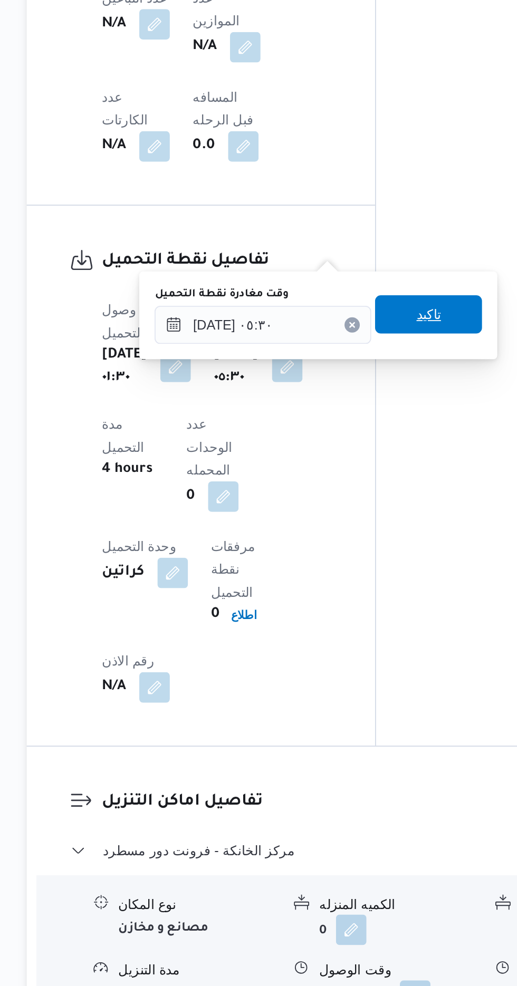
click at [366, 403] on span "تاكيد" at bounding box center [359, 406] width 14 height 13
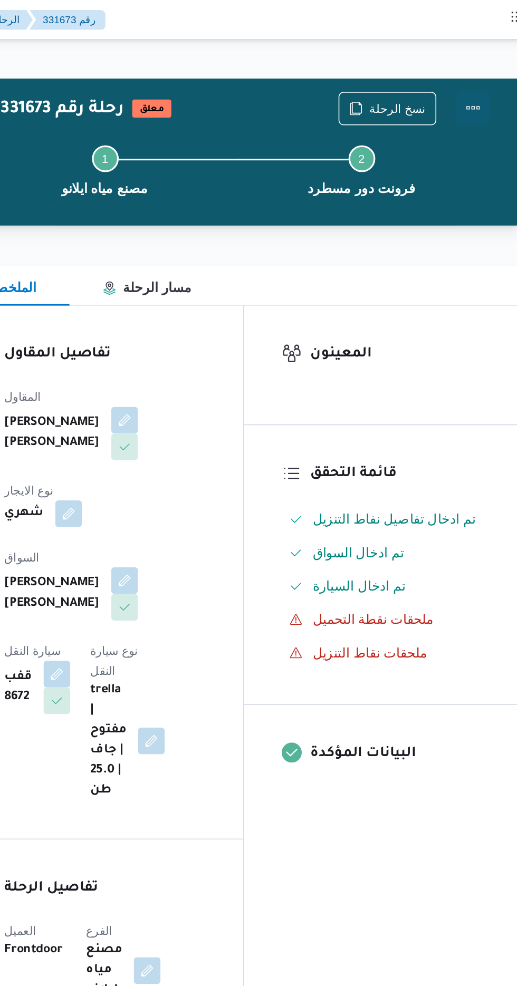
click at [474, 67] on button "Actions" at bounding box center [474, 67] width 21 height 21
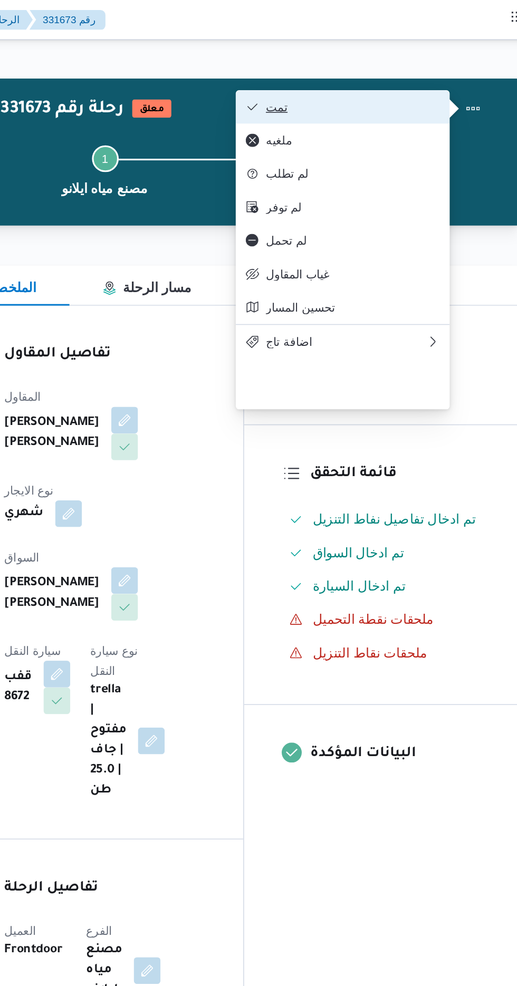
click at [428, 69] on span "تمت" at bounding box center [399, 67] width 110 height 8
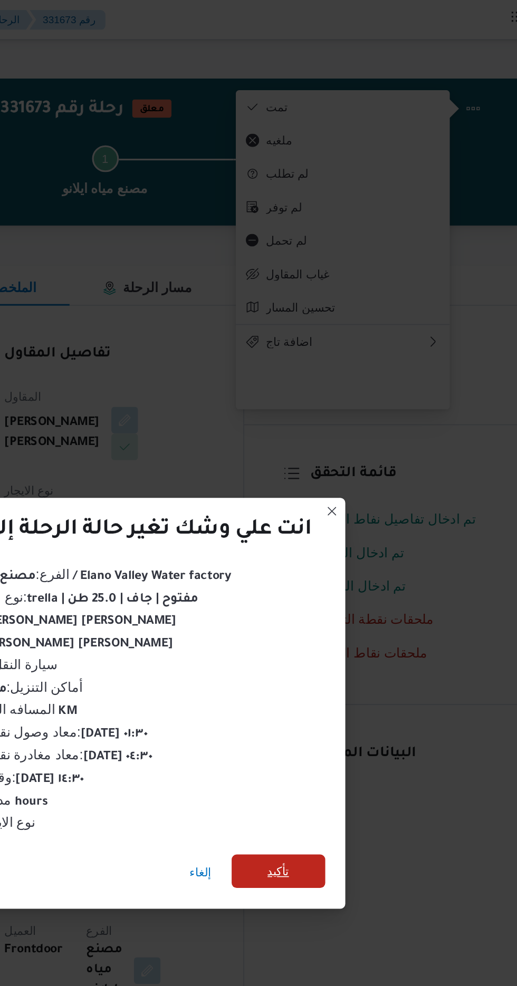
click at [350, 544] on span "تأكيد" at bounding box center [352, 550] width 14 height 13
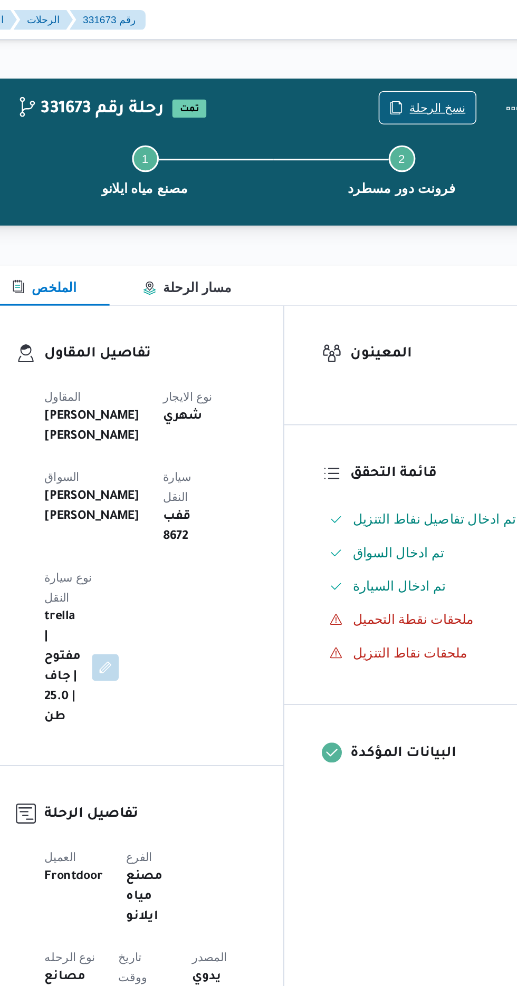
click at [421, 68] on span "نسخ الرحلة" at bounding box center [426, 68] width 35 height 13
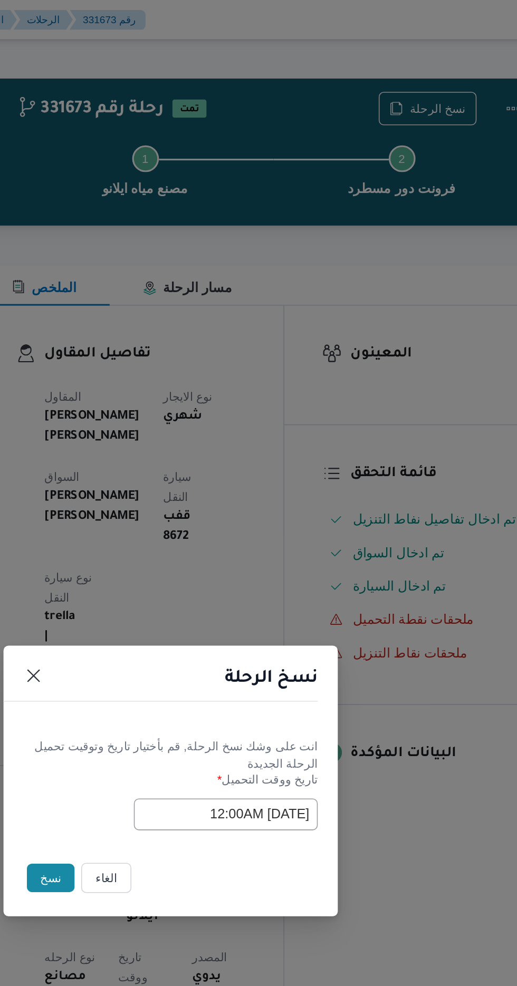
click at [179, 553] on button "نسخ" at bounding box center [183, 554] width 30 height 18
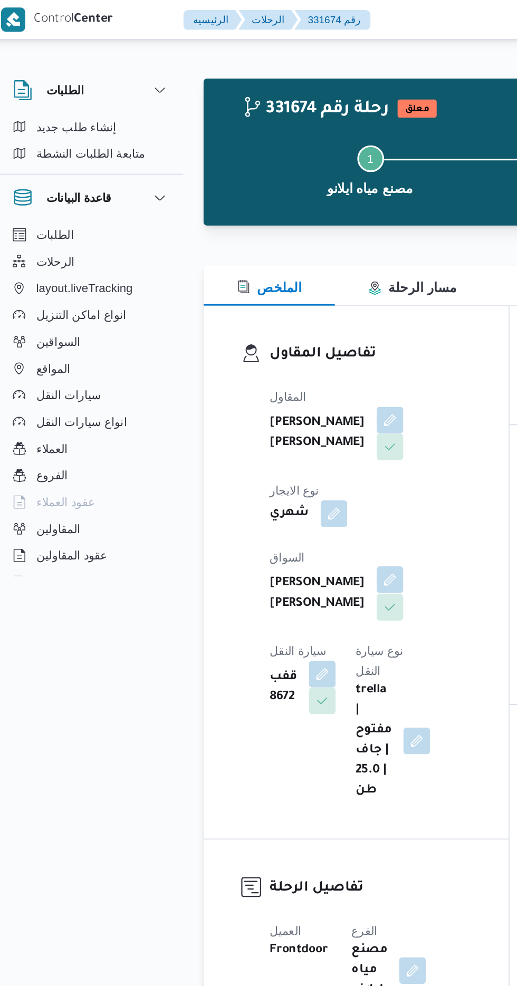
click at [246, 361] on button "button" at bounding box center [254, 366] width 17 height 17
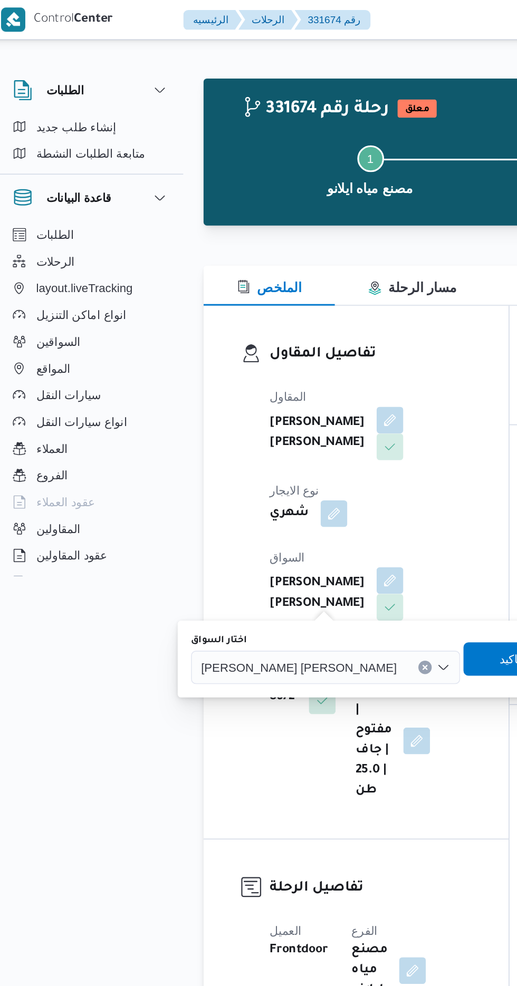
click at [192, 427] on div "[PERSON_NAME] [PERSON_NAME]" at bounding box center [214, 421] width 170 height 21
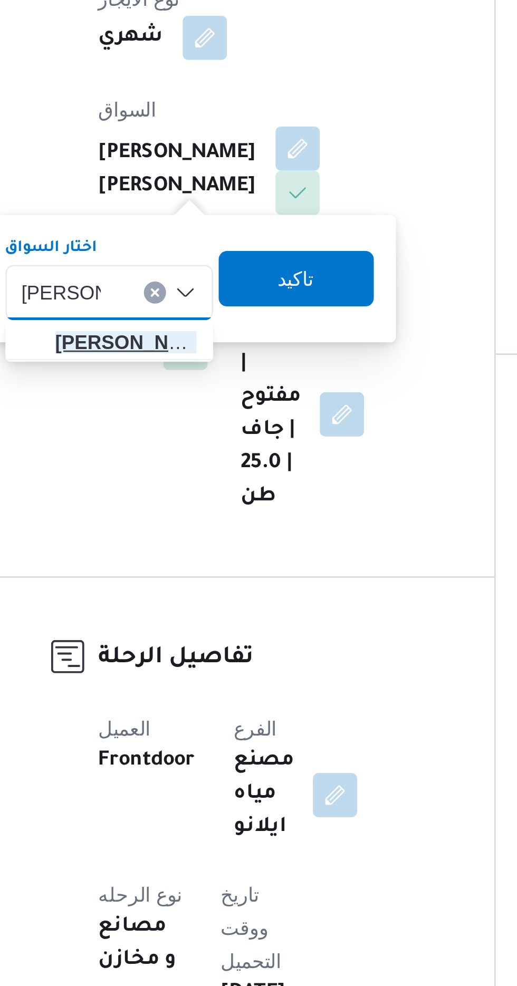
type input "[PERSON_NAME]"
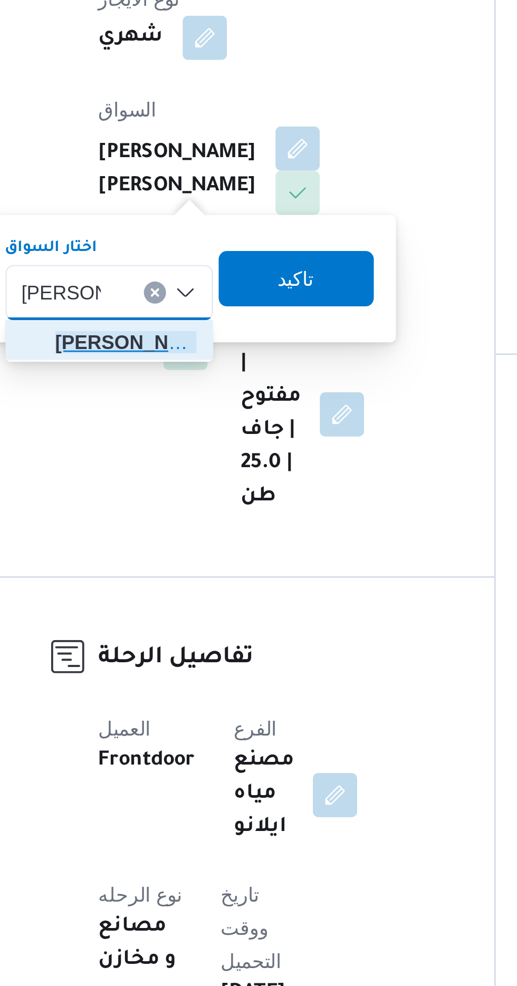
click at [197, 441] on span "[PERSON_NAME] ولى [PERSON_NAME]" at bounding box center [189, 440] width 54 height 13
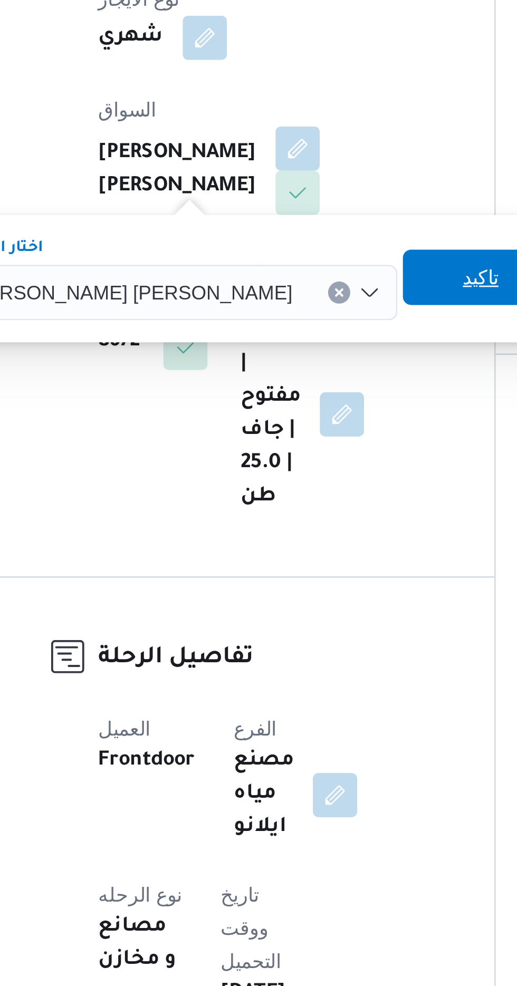
click at [318, 416] on span "تاكيد" at bounding box center [325, 415] width 14 height 13
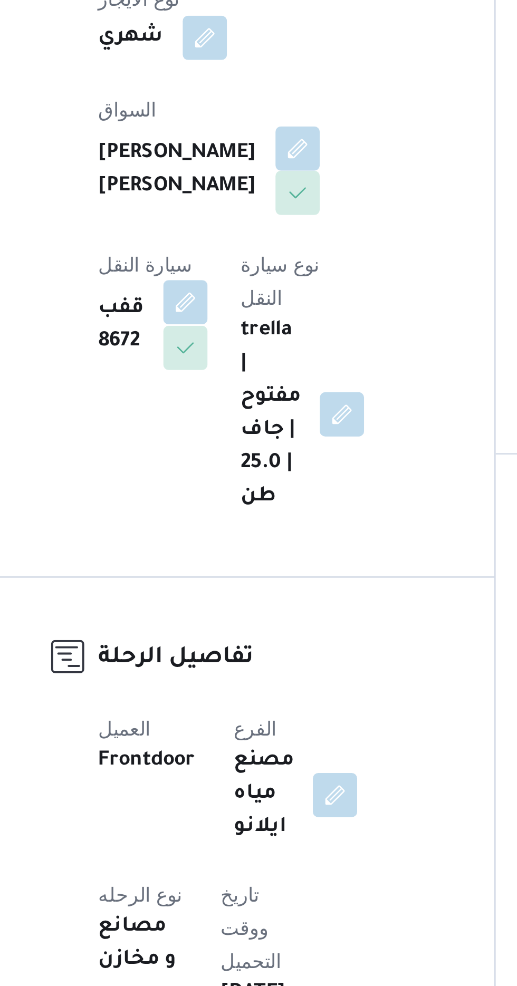
click at [220, 417] on button "button" at bounding box center [212, 425] width 17 height 17
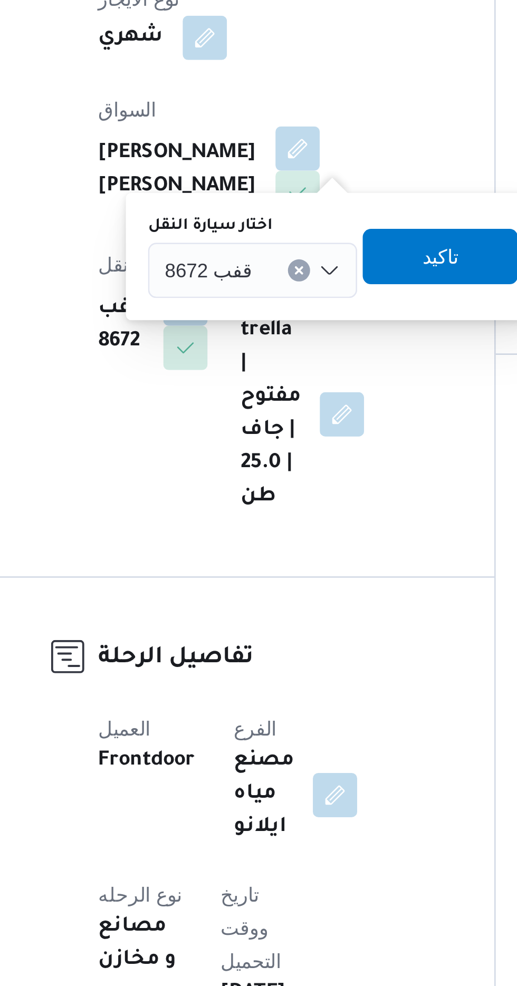
click at [246, 409] on div "قفب 8672" at bounding box center [238, 412] width 80 height 21
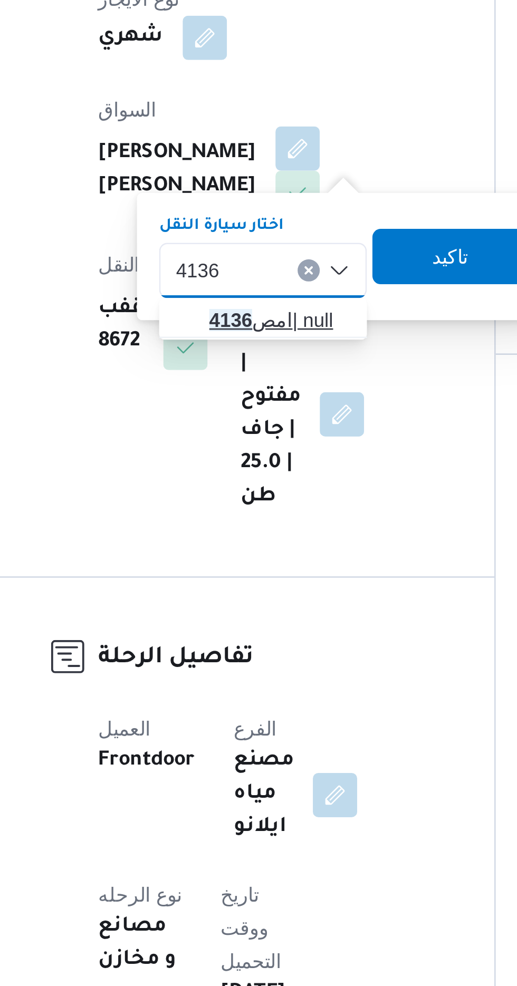
type input "4136"
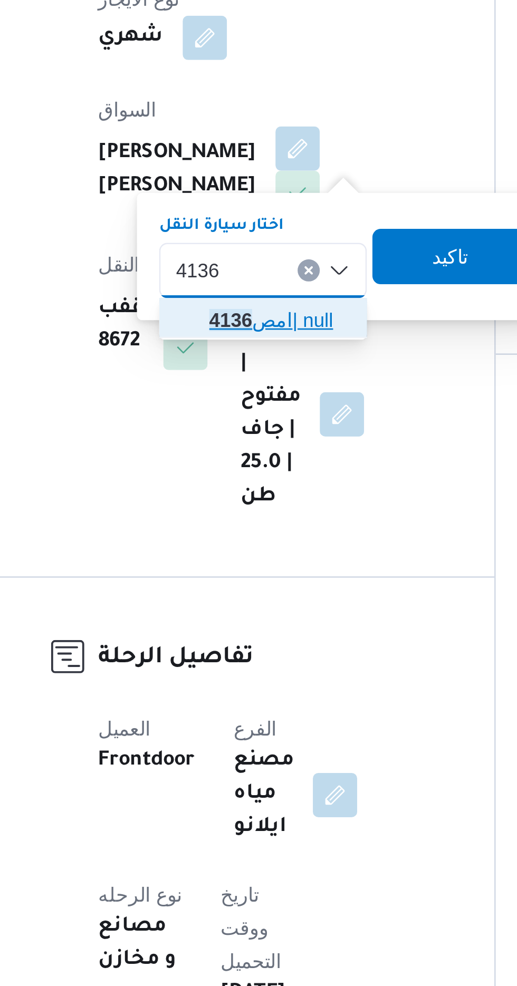
click at [249, 430] on span "امص 4136 | null" at bounding box center [248, 432] width 54 height 13
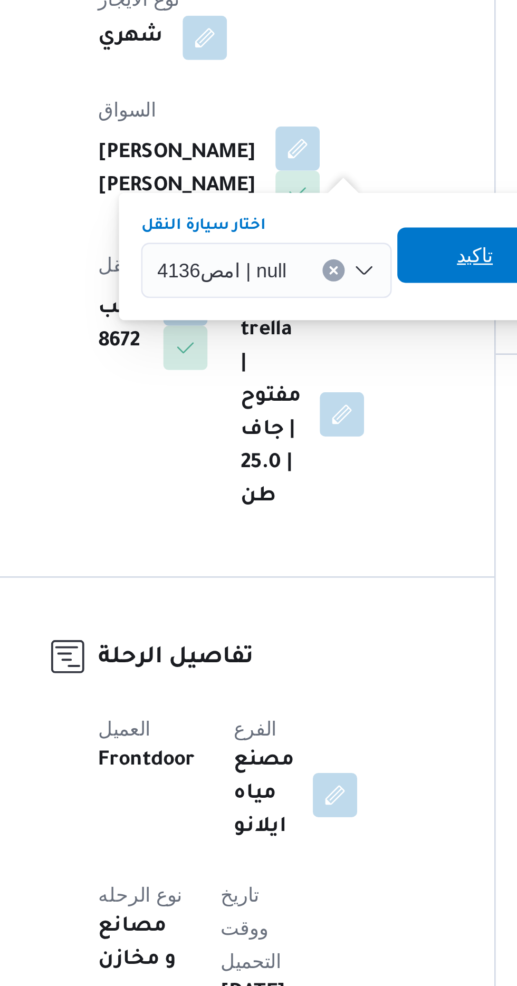
click at [316, 408] on span "تاكيد" at bounding box center [322, 407] width 14 height 13
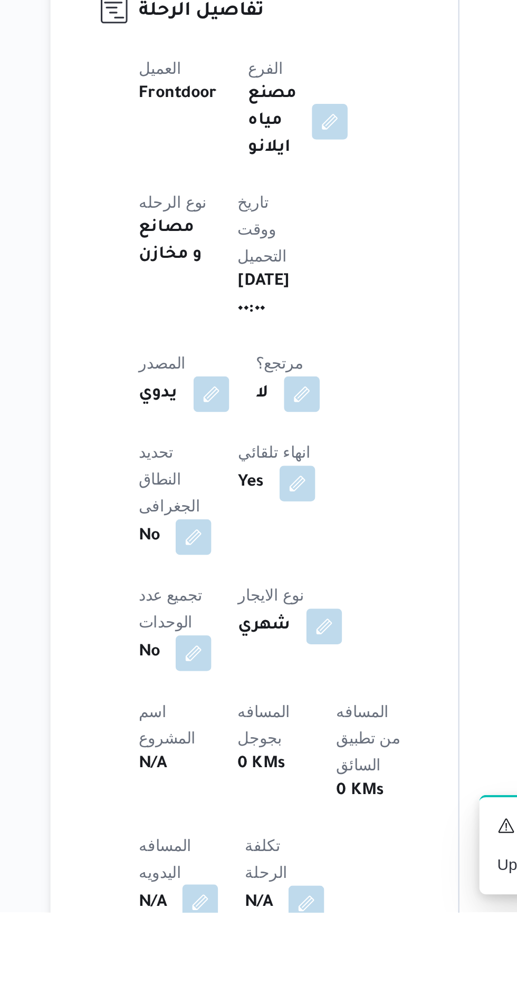
click at [203, 973] on button "button" at bounding box center [207, 981] width 17 height 17
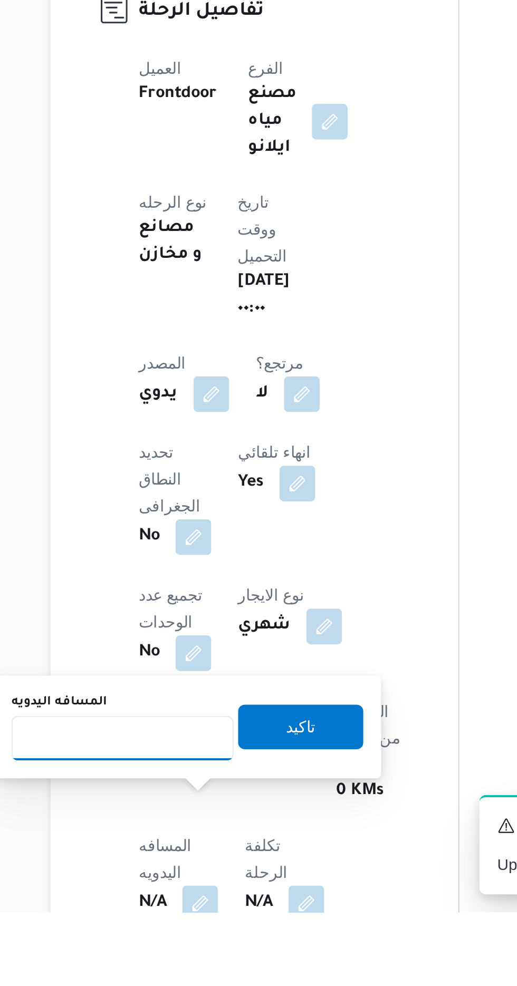
click at [160, 901] on input "المسافه اليدويه" at bounding box center [171, 903] width 105 height 21
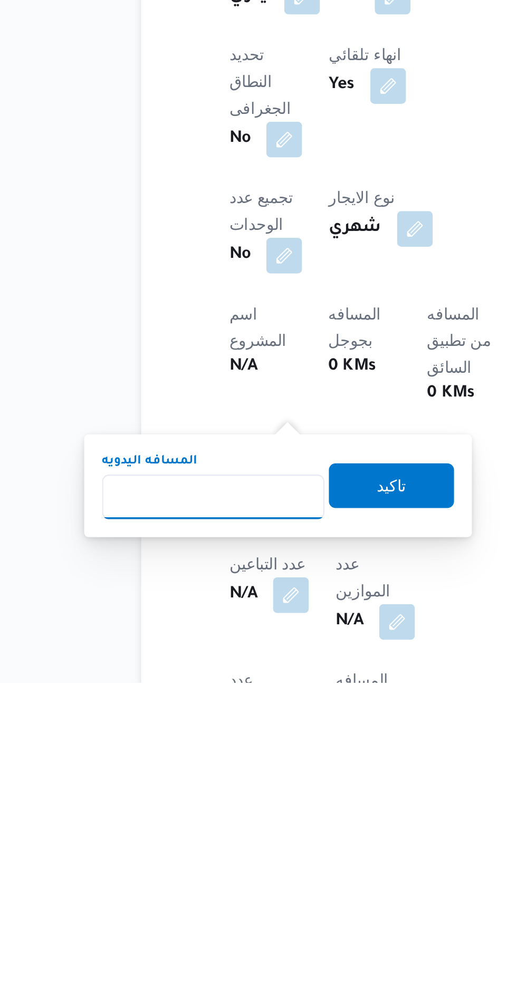
scroll to position [142, 0]
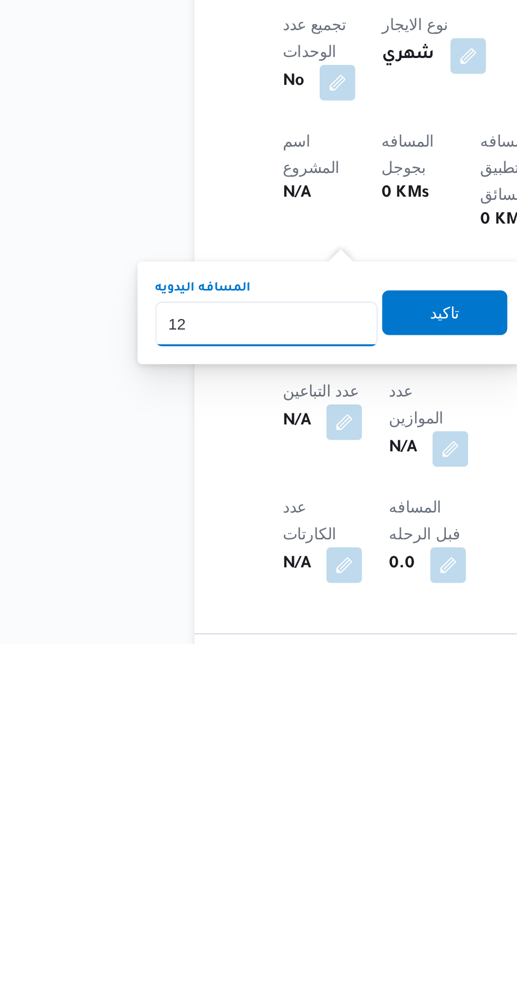
type input "120"
click at [262, 827] on span "تاكيد" at bounding box center [255, 829] width 14 height 13
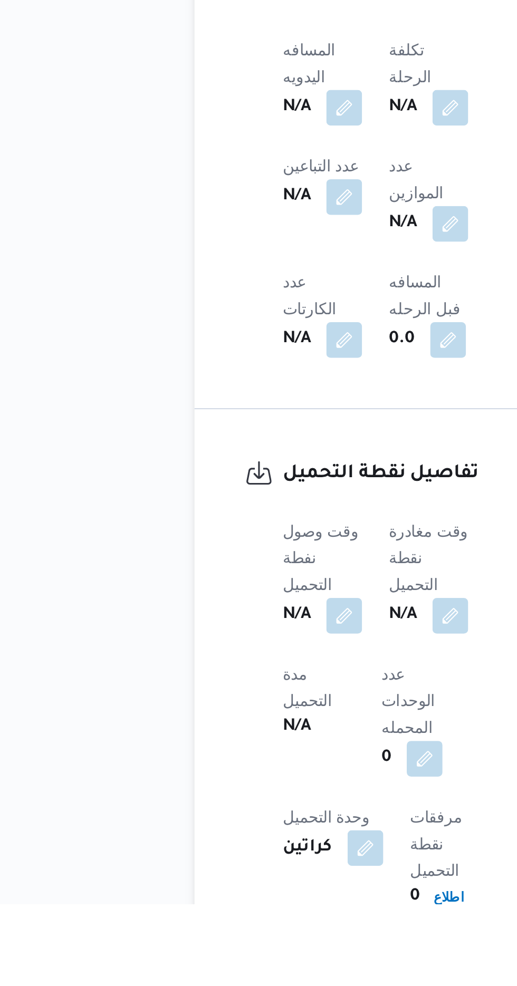
scroll to position [374, 0]
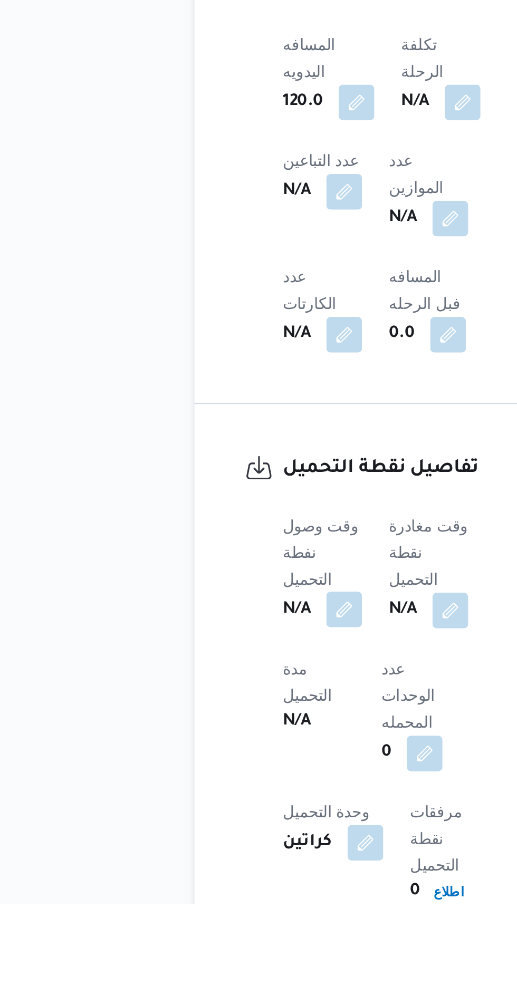
click at [214, 839] on button "button" at bounding box center [207, 847] width 17 height 17
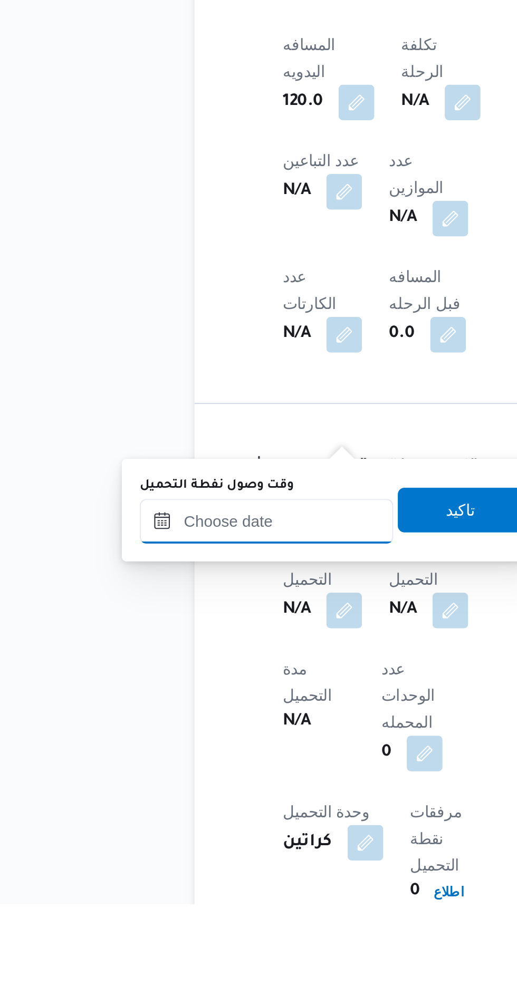
click at [203, 804] on input "وقت وصول نفطة التحميل" at bounding box center [171, 805] width 120 height 21
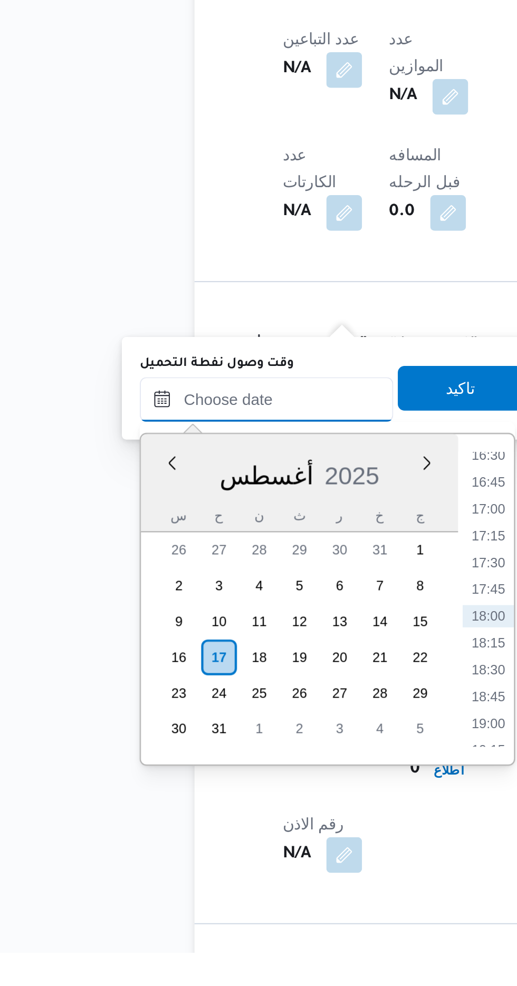
scroll to position [455, 0]
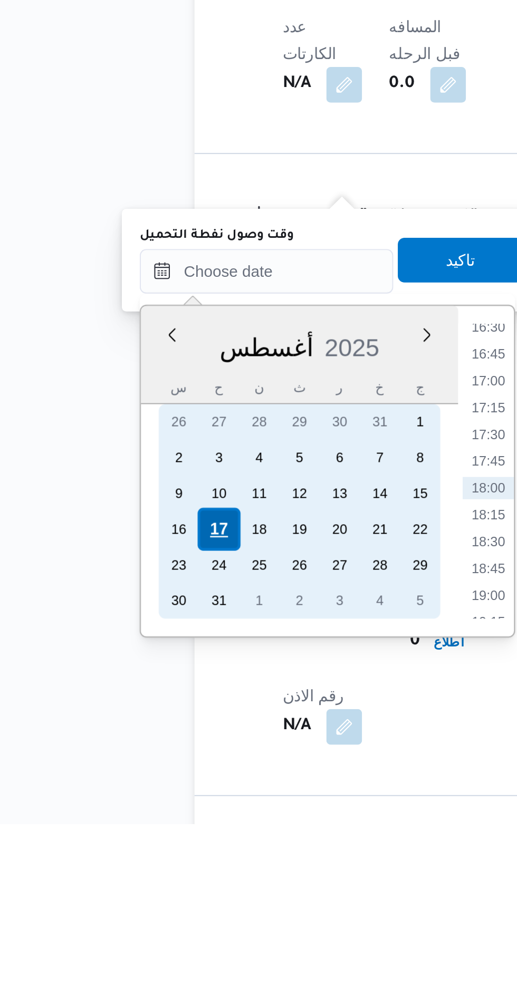
click at [152, 844] on div "17" at bounding box center [148, 847] width 20 height 20
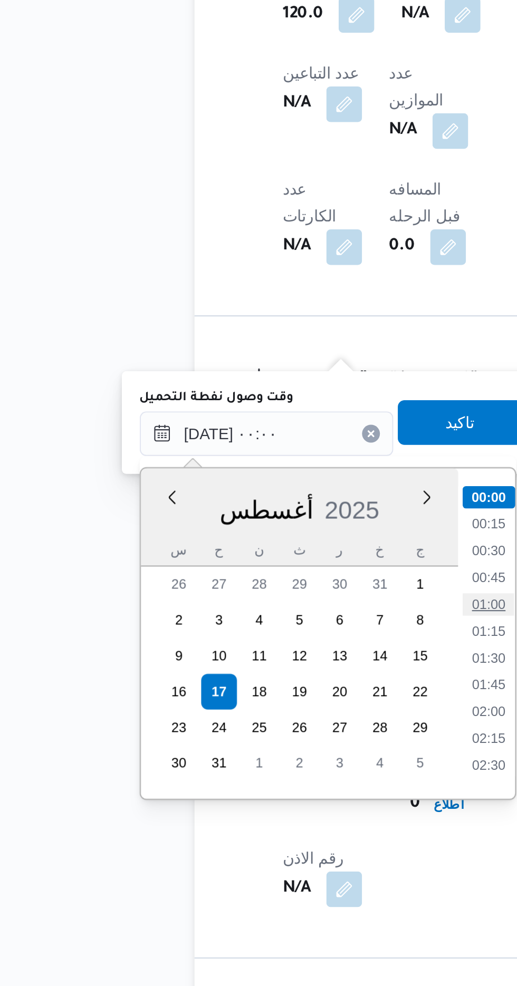
click at [273, 804] on li "01:00" at bounding box center [276, 806] width 24 height 11
type input "[DATE] ٠١:٠٠"
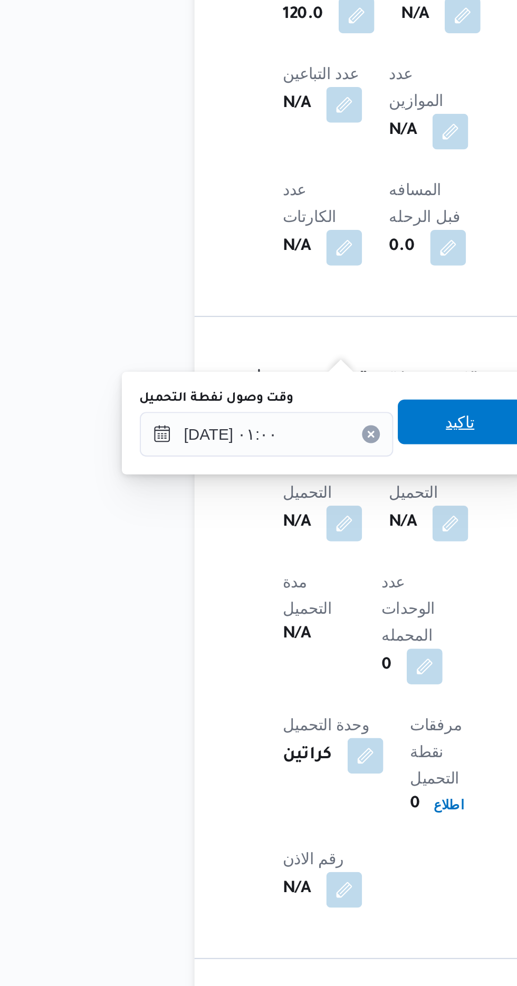
click at [268, 720] on span "تاكيد" at bounding box center [263, 720] width 14 height 13
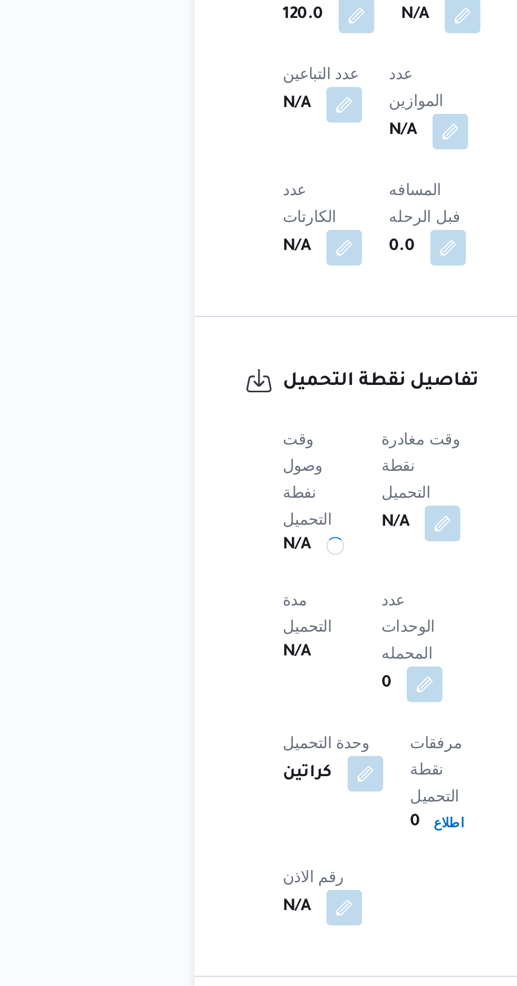
scroll to position [454, 0]
click at [262, 759] on button "button" at bounding box center [254, 767] width 17 height 17
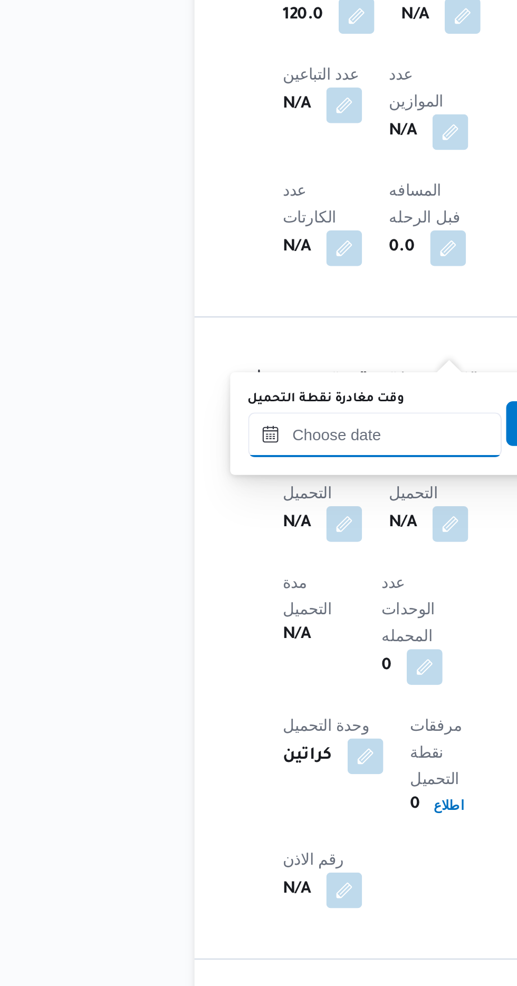
click at [222, 726] on input "وقت مغادرة نقطة التحميل" at bounding box center [222, 725] width 120 height 21
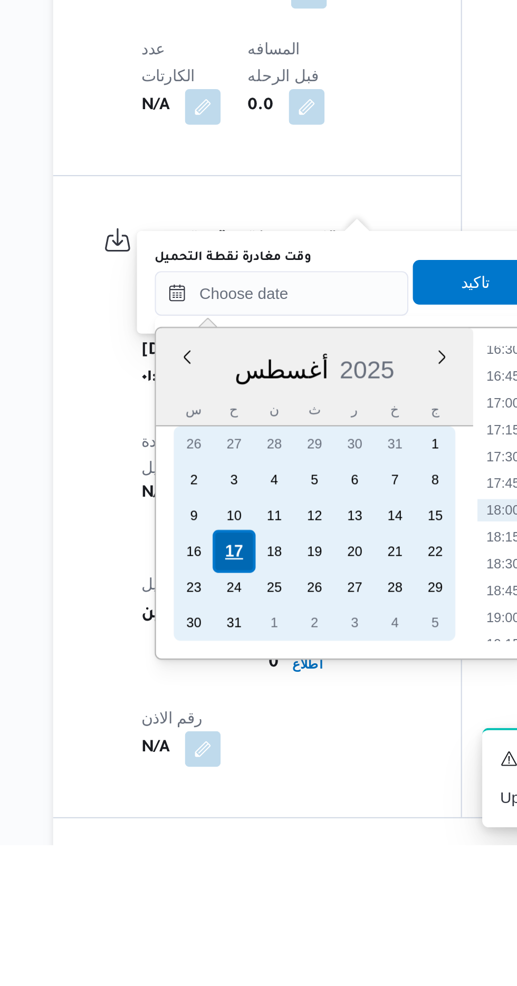
click at [222, 844] on div "17" at bounding box center [223, 848] width 20 height 20
type input "[DATE] ٠٠:٠٠"
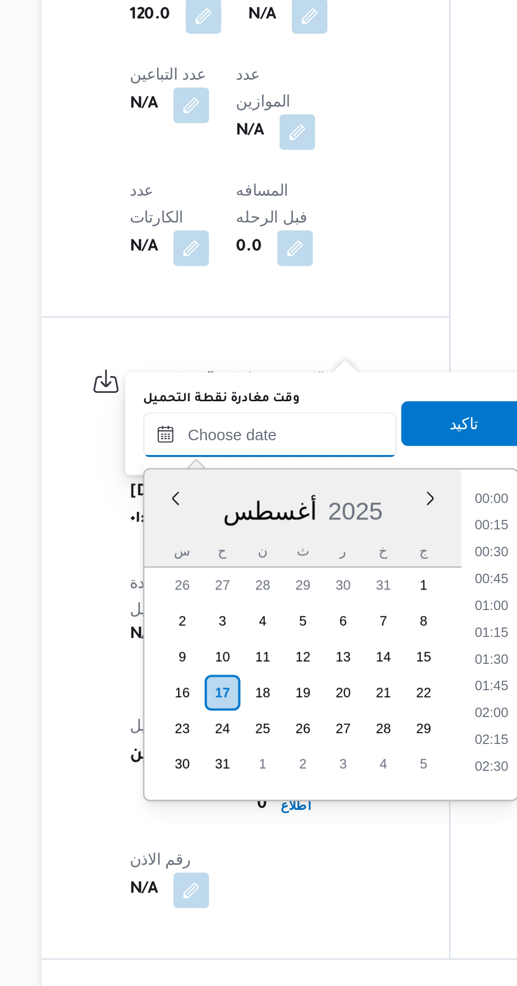
click at [190, 726] on input "وقت مغادرة نقطة التحميل" at bounding box center [245, 725] width 120 height 21
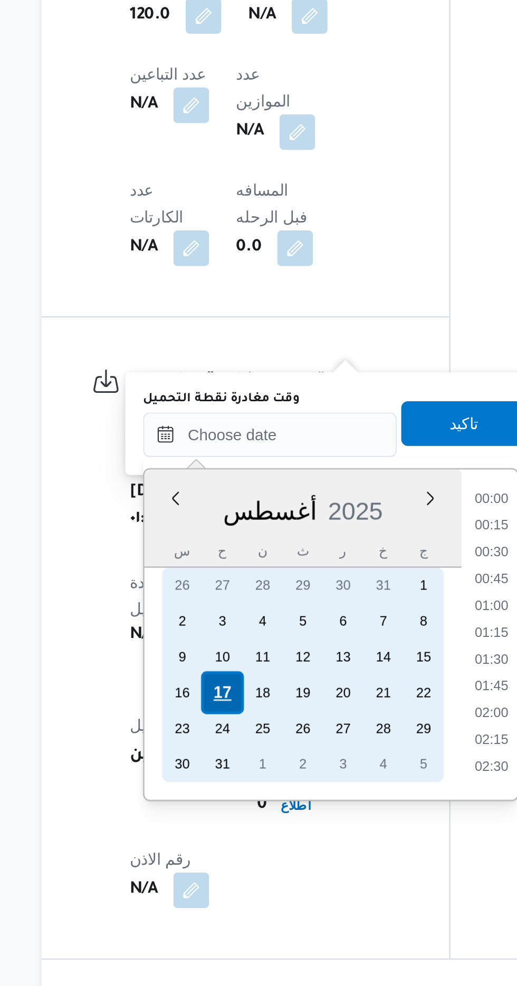
click at [217, 849] on div "17" at bounding box center [223, 848] width 20 height 20
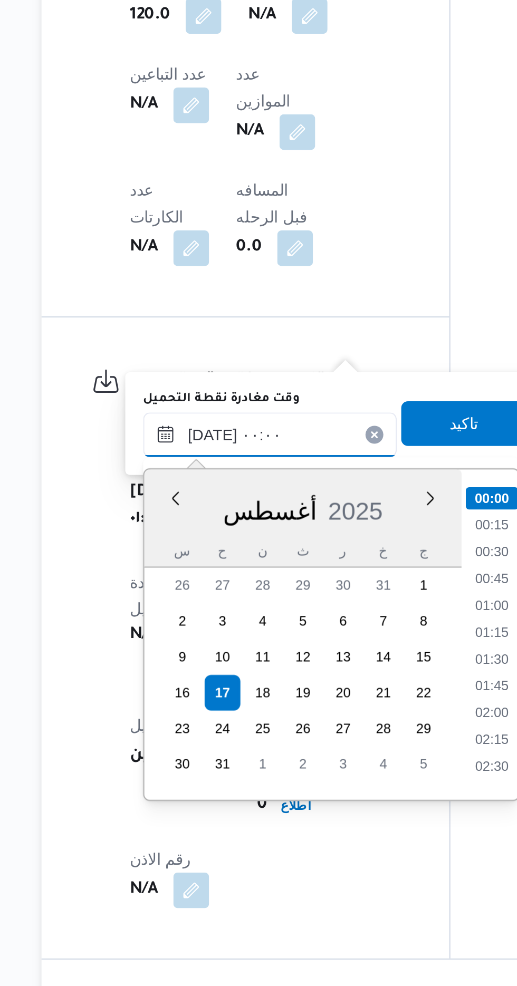
click at [188, 728] on input "[DATE] ٠٠:٠٠" at bounding box center [245, 725] width 120 height 21
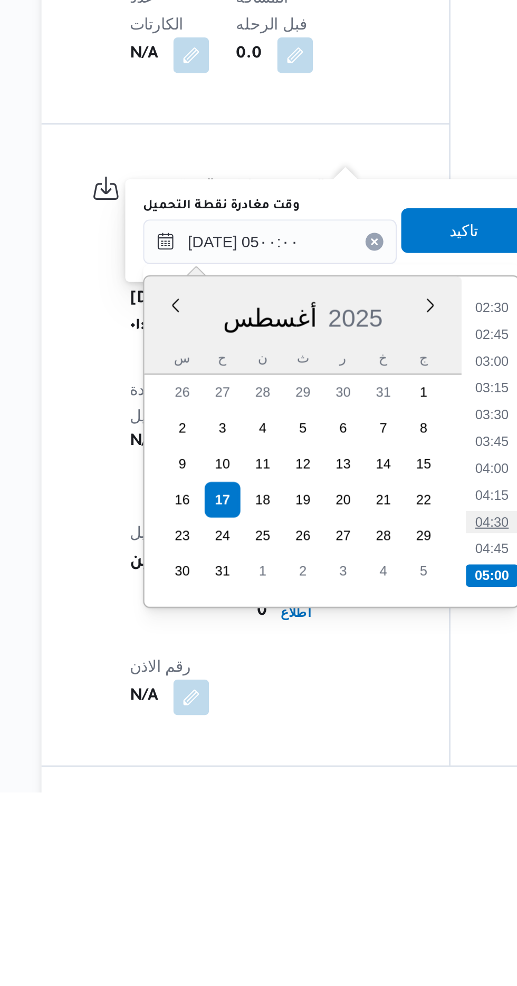
click at [348, 855] on li "04:30" at bounding box center [350, 858] width 24 height 11
type input "[DATE] ٠٤:٣٠"
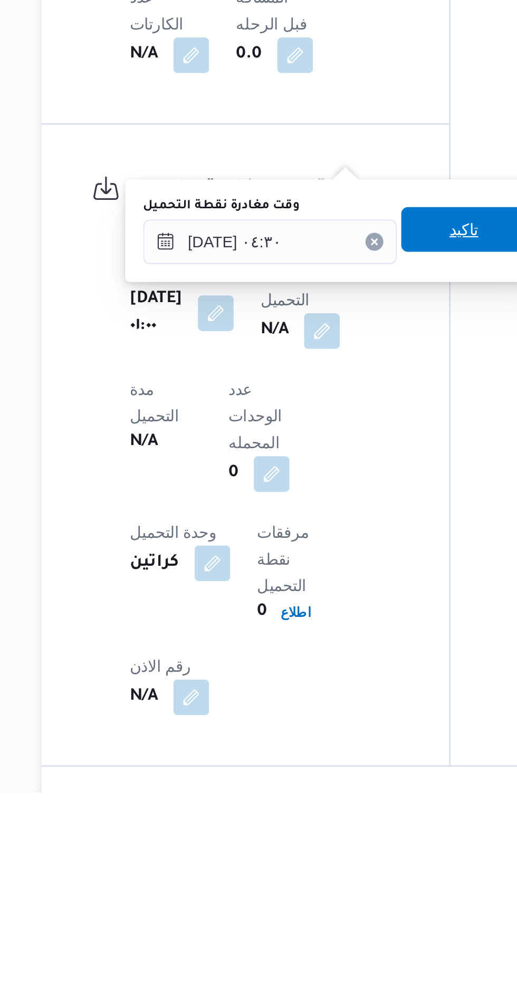
click at [332, 718] on span "تاكيد" at bounding box center [336, 720] width 59 height 21
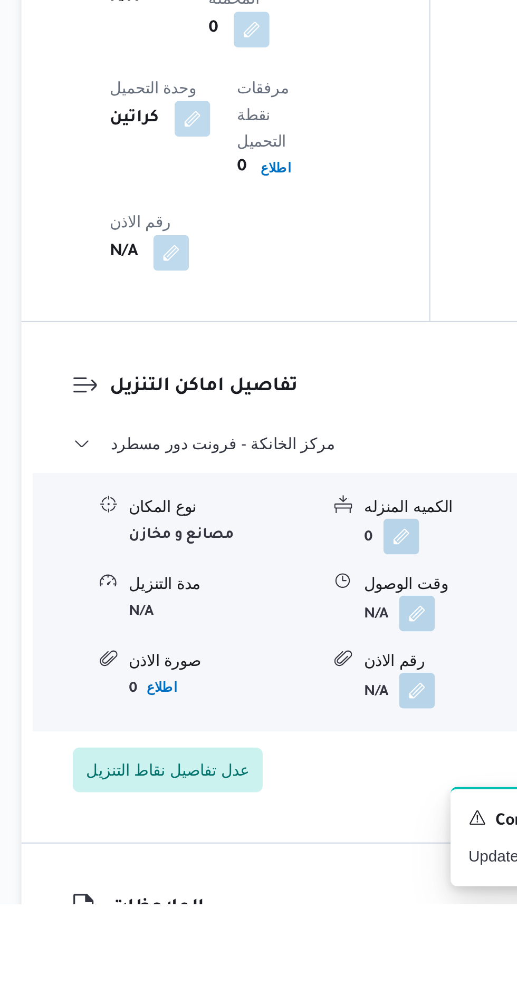
scroll to position [718, 0]
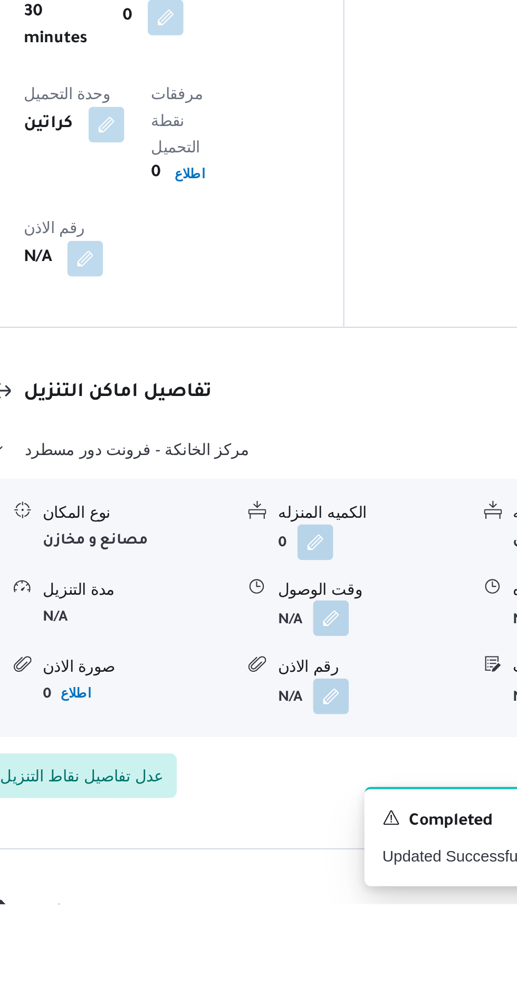
click at [330, 843] on button "button" at bounding box center [323, 851] width 17 height 17
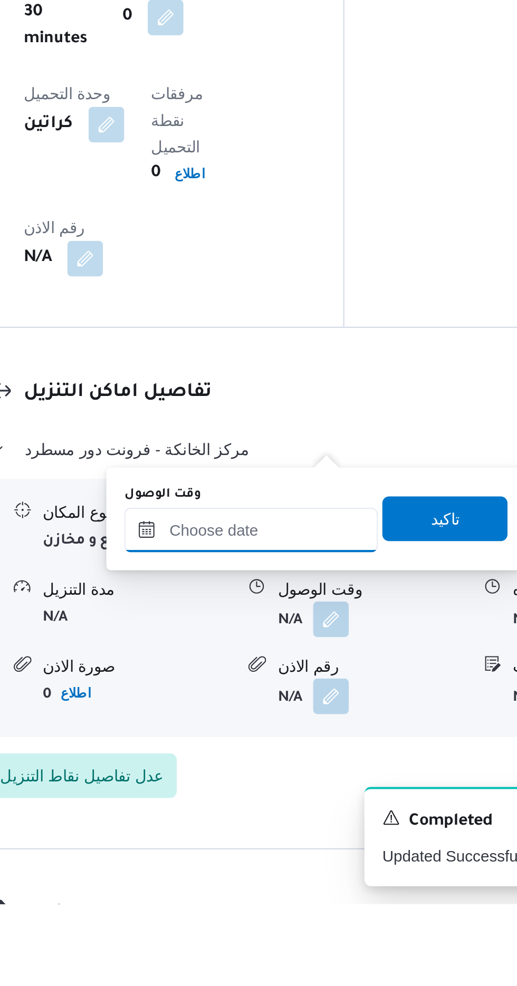
click at [305, 800] on input "وقت الوصول" at bounding box center [286, 809] width 120 height 21
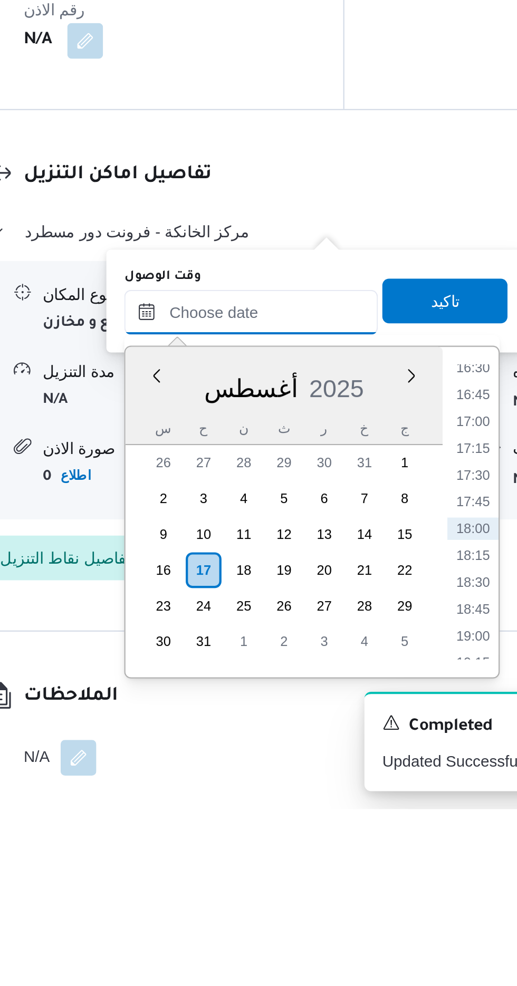
scroll to position [776, 0]
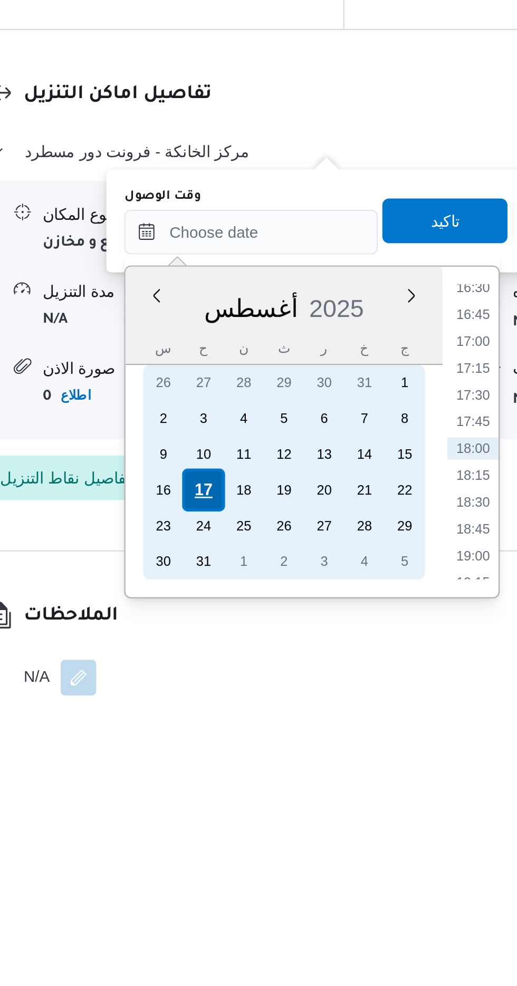
click at [267, 872] on div "17" at bounding box center [264, 873] width 20 height 20
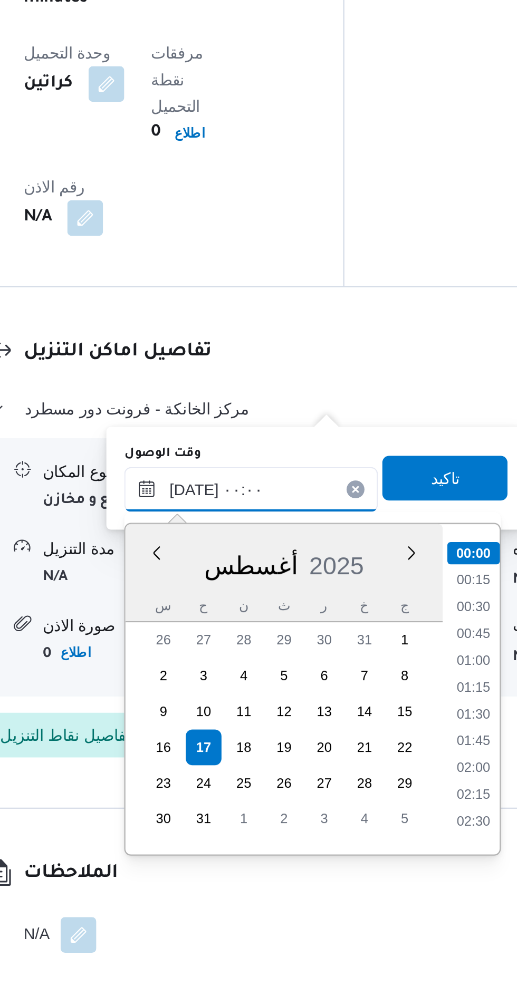
click at [249, 752] on input "[DATE] ٠٠:٠٠" at bounding box center [286, 751] width 120 height 21
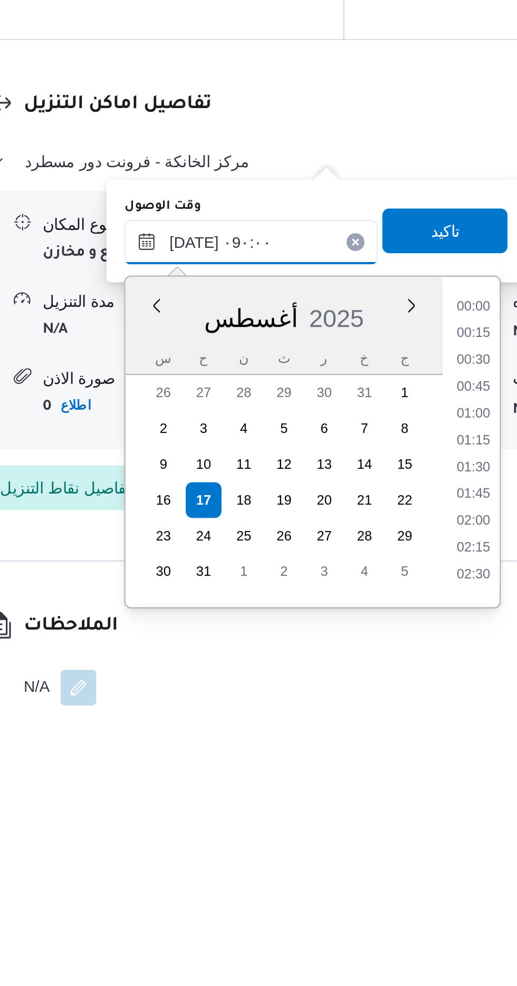
scroll to position [328, 0]
click at [387, 901] on li "08:45" at bounding box center [391, 897] width 24 height 11
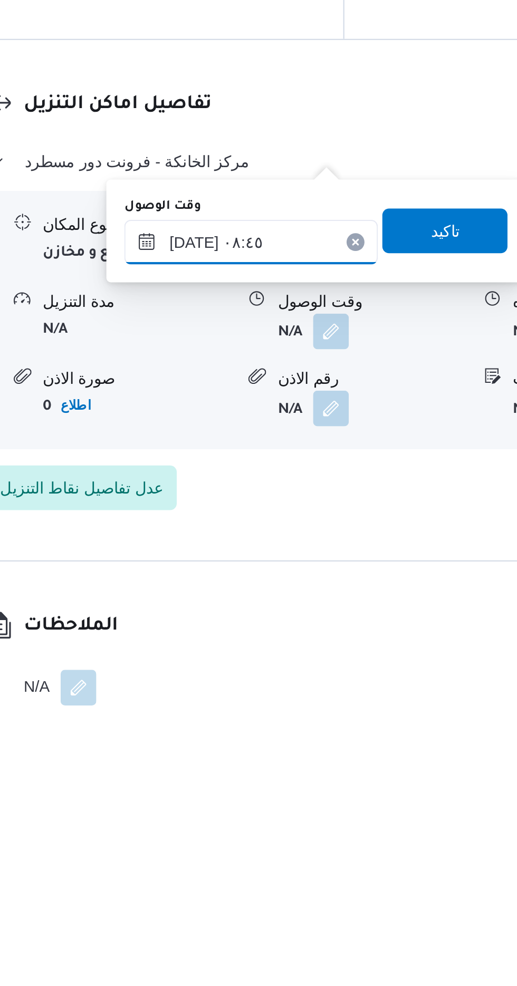
click at [307, 751] on input "[DATE] ٠٨:٤٥" at bounding box center [286, 752] width 120 height 21
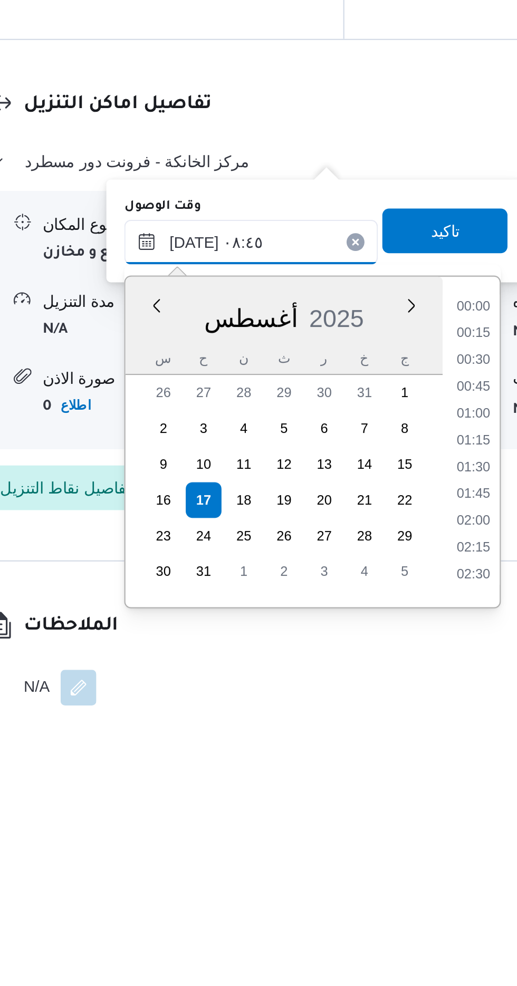
scroll to position [370, 0]
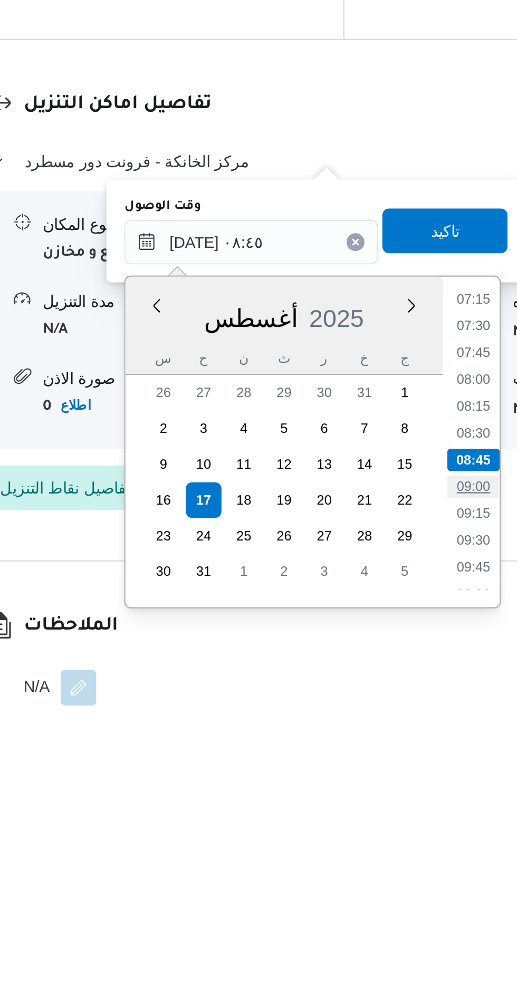
click at [390, 870] on li "09:00" at bounding box center [391, 867] width 24 height 11
type input "[DATE] ٠٩:٠٠"
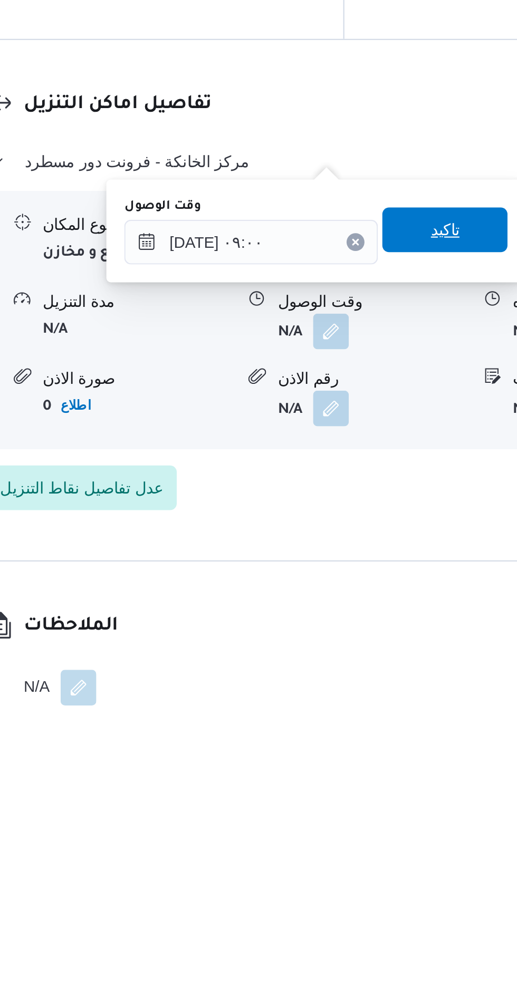
click at [385, 749] on span "تاكيد" at bounding box center [378, 746] width 14 height 13
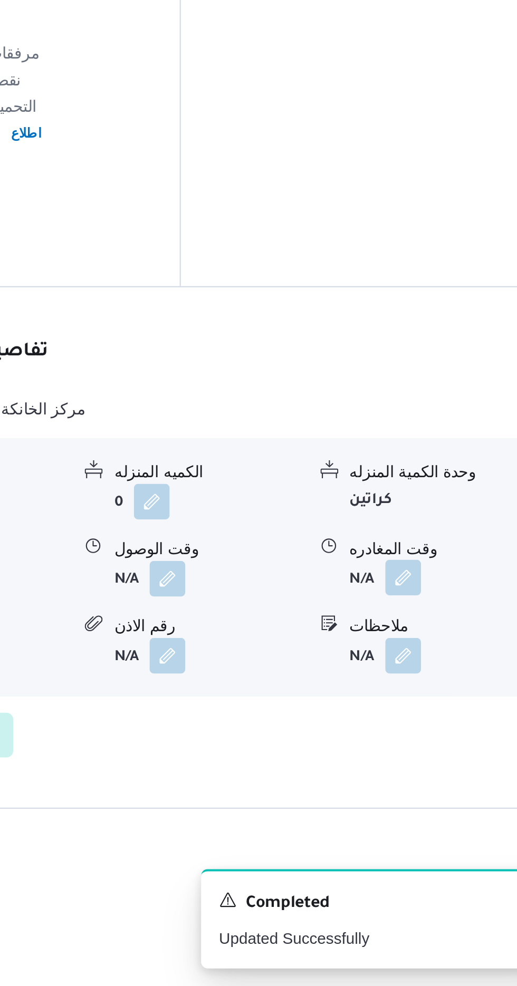
click at [432, 785] on button "button" at bounding box center [435, 793] width 17 height 17
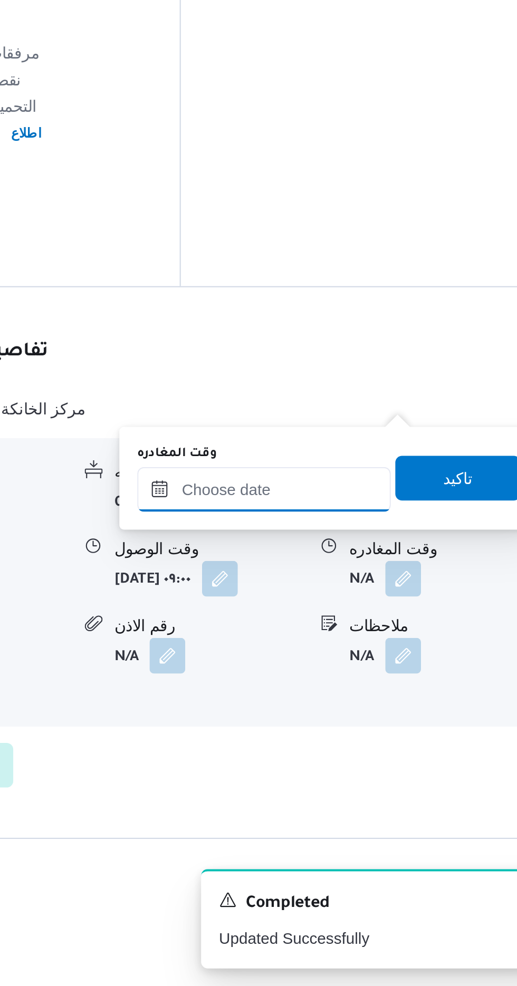
click at [393, 749] on input "وقت المغادره" at bounding box center [370, 751] width 120 height 21
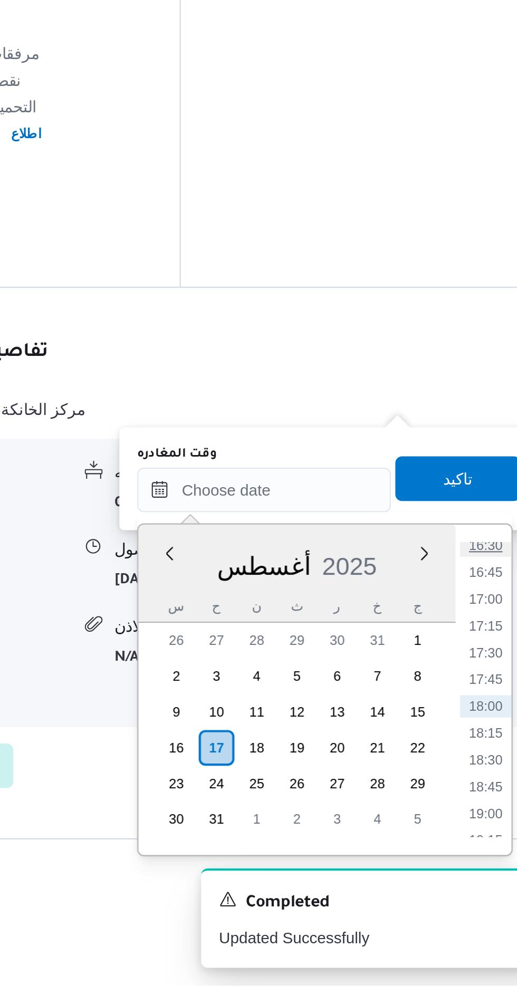
click at [479, 781] on li "16:30" at bounding box center [474, 778] width 24 height 11
type input "[DATE] ١٦:٣٠"
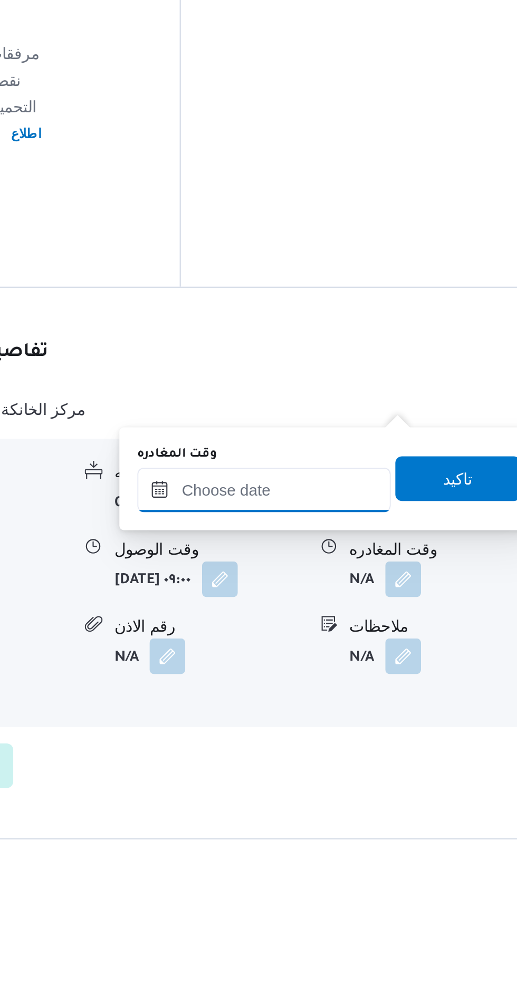
click at [402, 744] on input "وقت المغادره" at bounding box center [370, 752] width 120 height 21
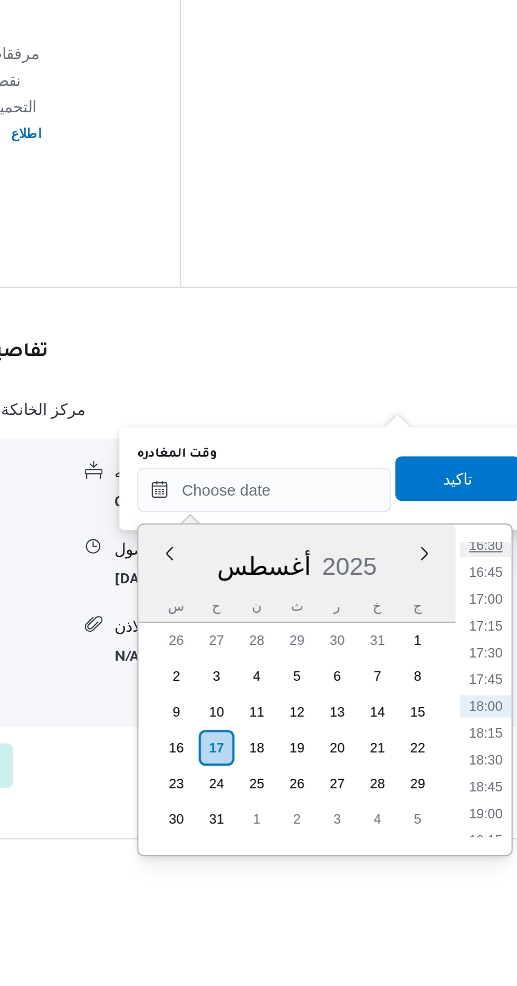
click at [476, 778] on li "16:30" at bounding box center [474, 778] width 24 height 11
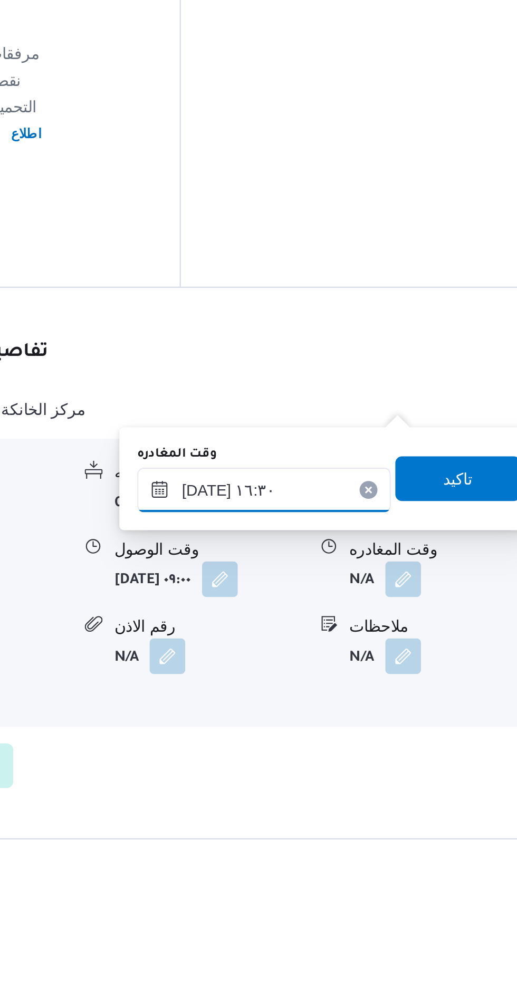
click at [395, 747] on input "[DATE] ١٦:٣٠" at bounding box center [370, 752] width 120 height 21
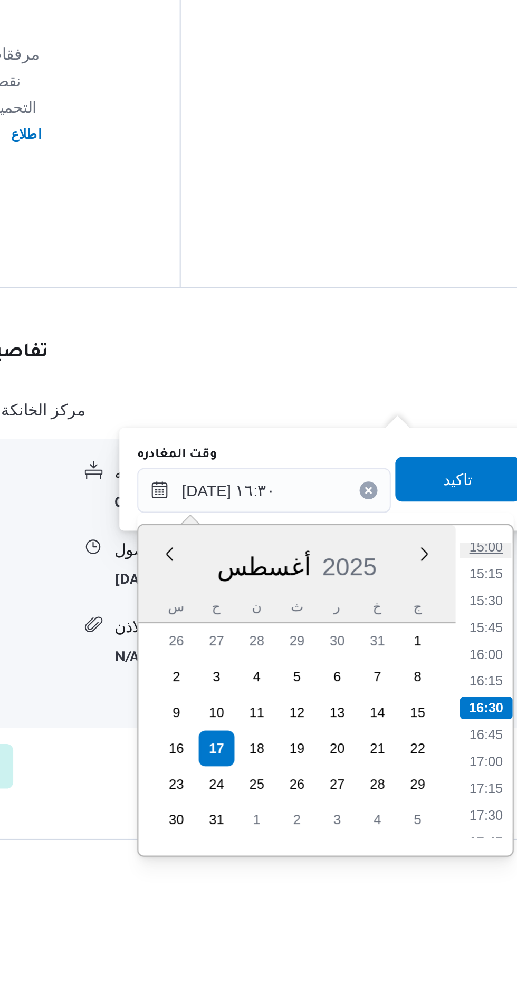
click at [481, 780] on li "15:00" at bounding box center [474, 779] width 24 height 11
type input "[DATE] ١٥:٠٠"
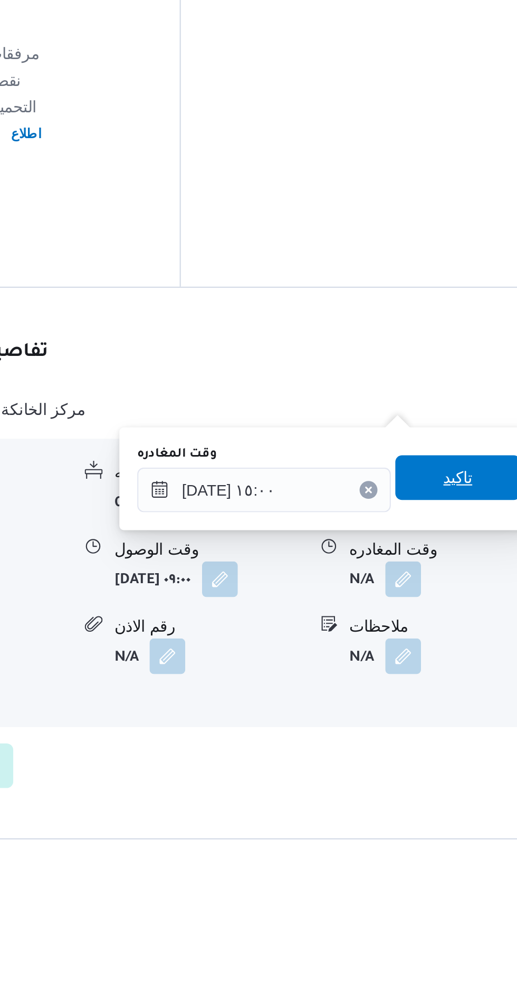
click at [465, 750] on span "تاكيد" at bounding box center [461, 746] width 14 height 13
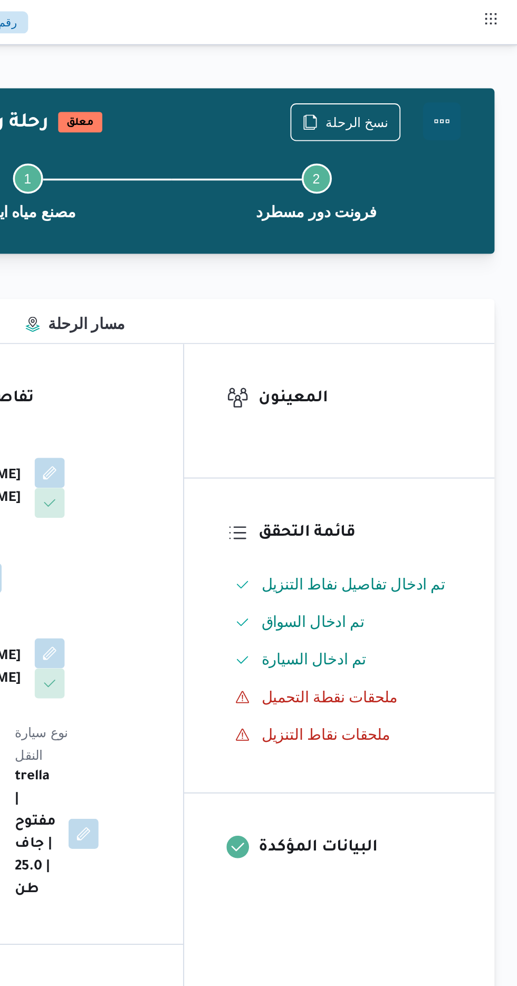
click at [479, 60] on button "Actions" at bounding box center [474, 67] width 21 height 21
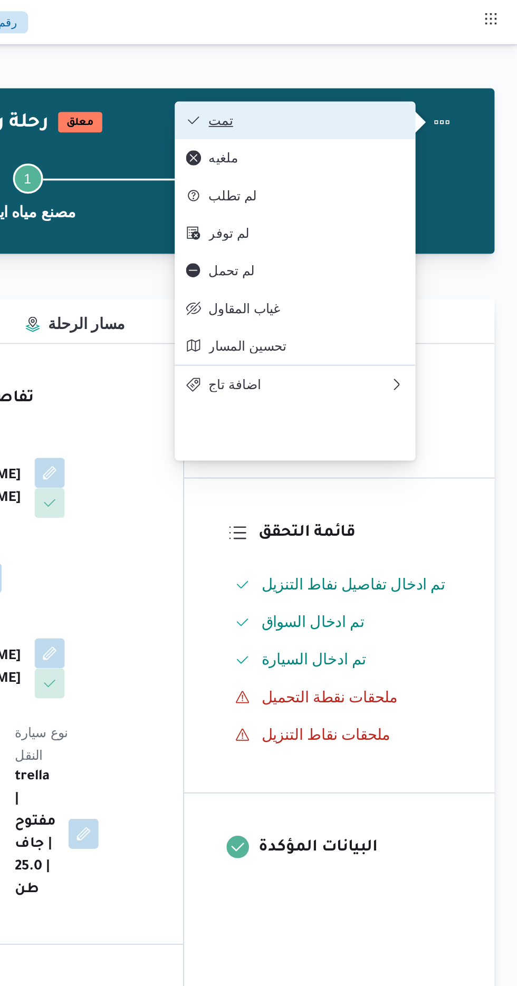
click at [439, 69] on span "تمت" at bounding box center [399, 67] width 110 height 8
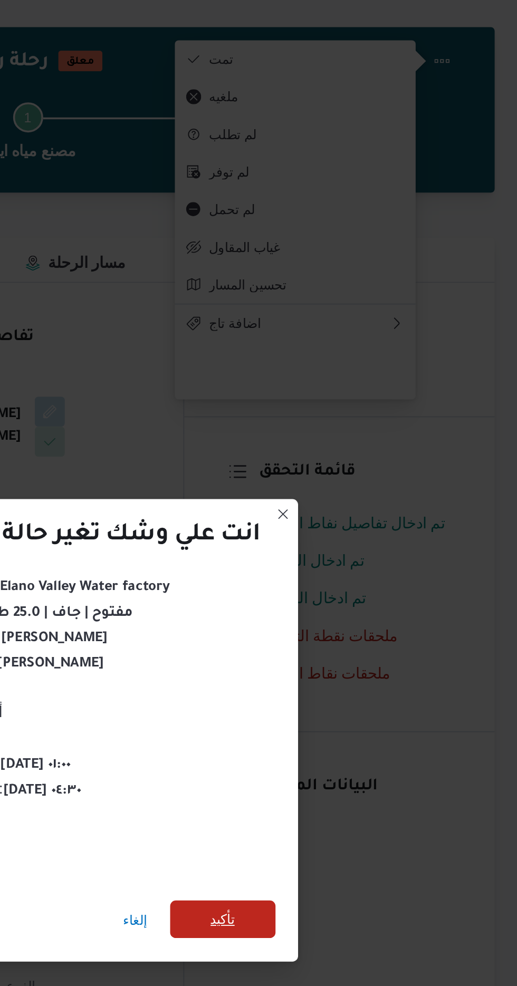
click at [351, 546] on span "تأكيد" at bounding box center [352, 550] width 14 height 13
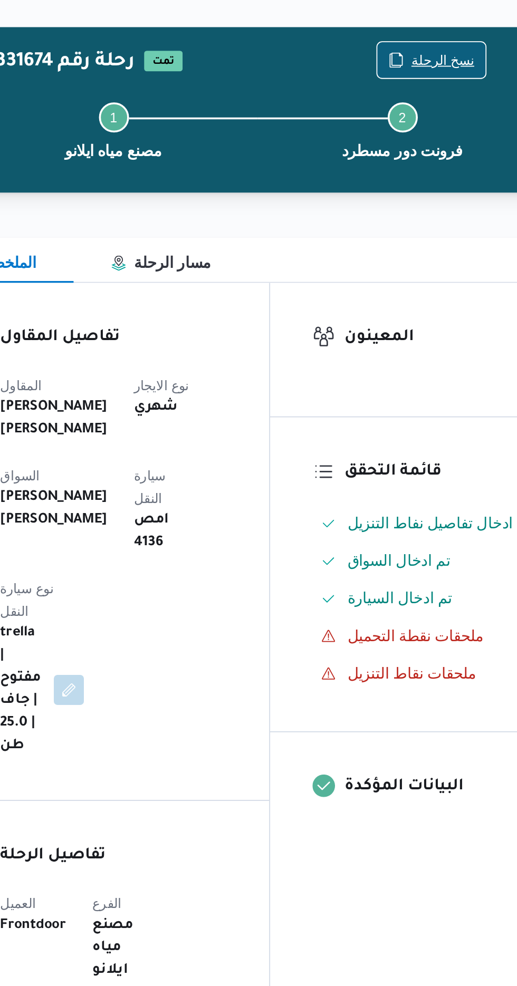
click at [423, 69] on span "نسخ الرحلة" at bounding box center [426, 68] width 35 height 13
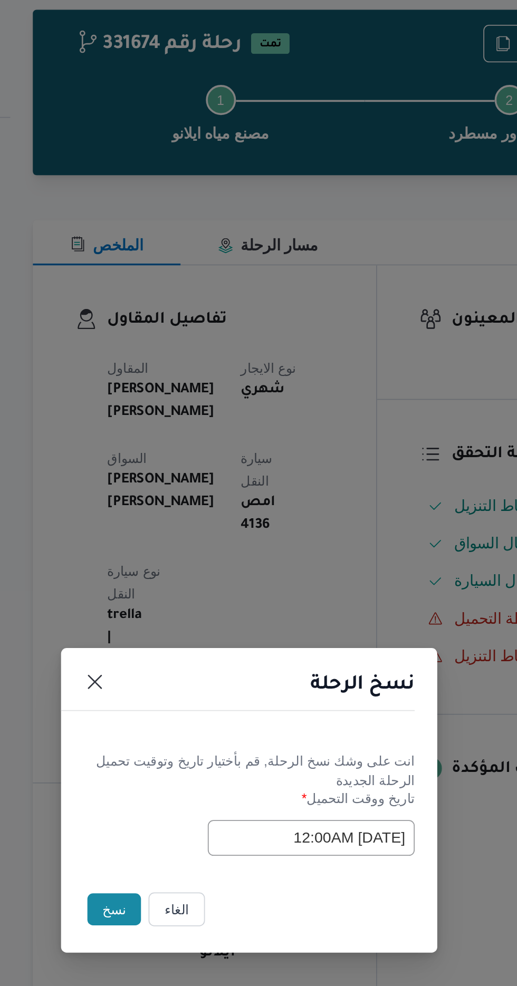
click at [175, 557] on button "نسخ" at bounding box center [183, 554] width 30 height 18
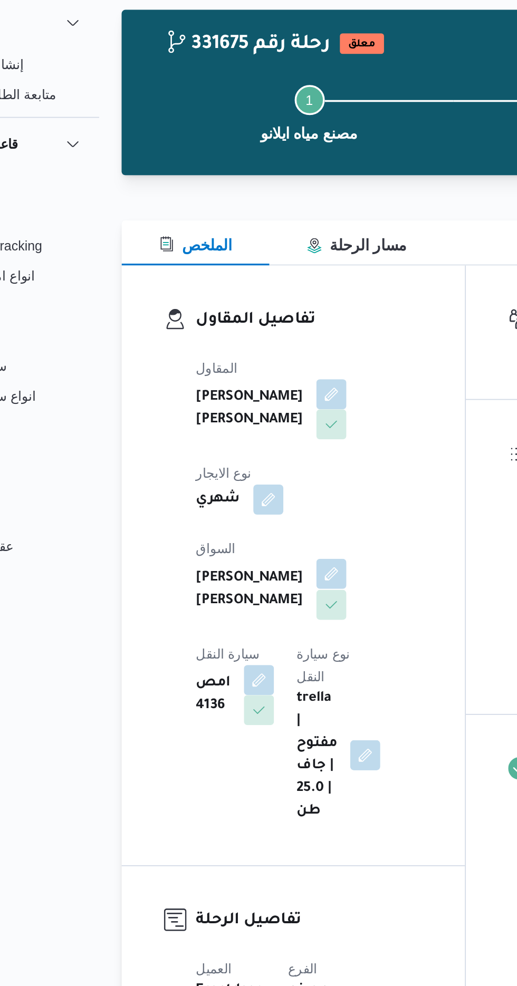
click at [246, 362] on button "button" at bounding box center [254, 366] width 17 height 17
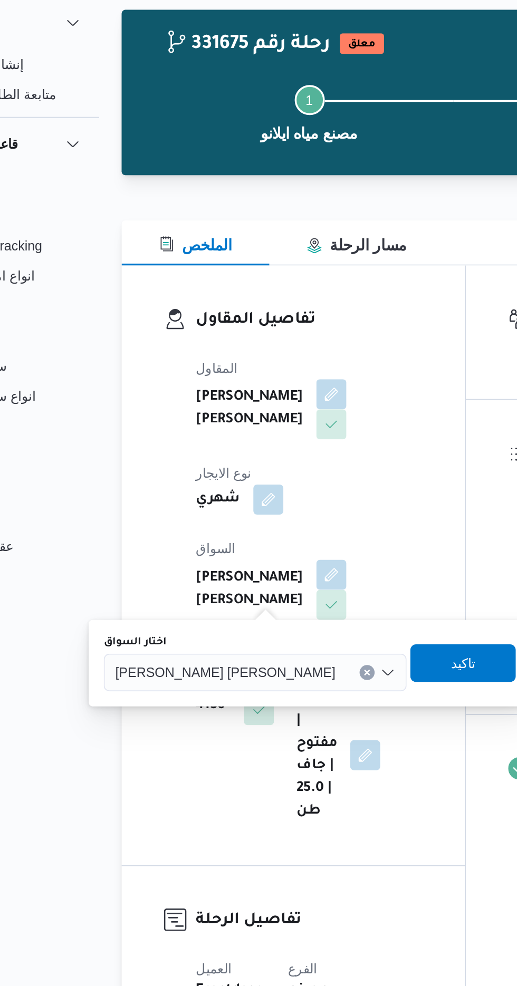
click at [261, 422] on input "اختار السواق" at bounding box center [261, 421] width 1 height 13
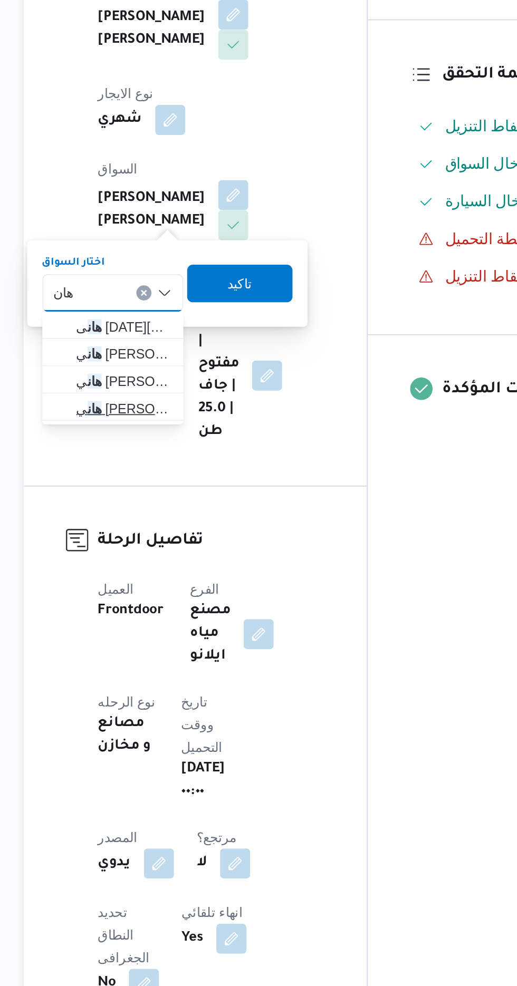
type input "هان"
click at [206, 484] on span "[PERSON_NAME]" at bounding box center [194, 486] width 54 height 13
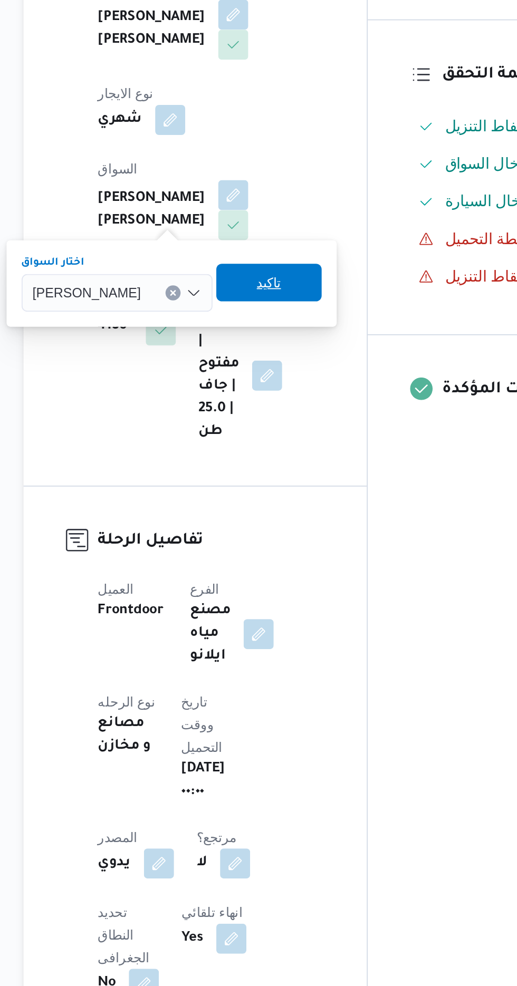
click at [275, 416] on span "تاكيد" at bounding box center [275, 415] width 14 height 13
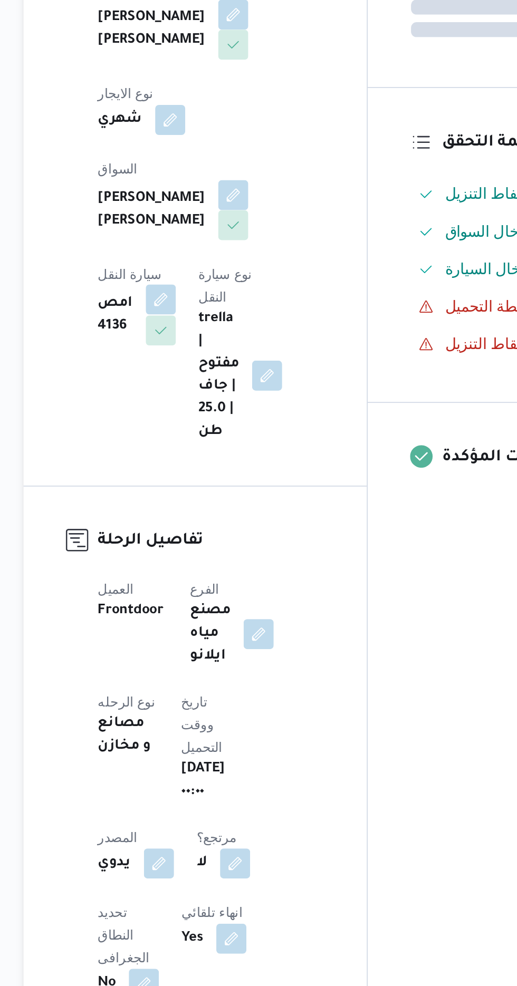
click at [223, 417] on button "button" at bounding box center [214, 425] width 17 height 17
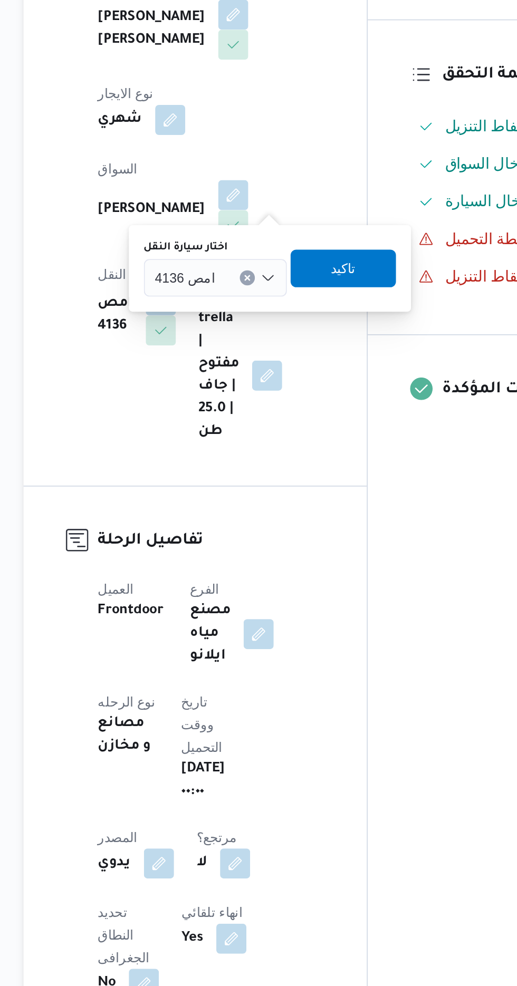
click at [247, 412] on div "امص 4136" at bounding box center [245, 412] width 80 height 21
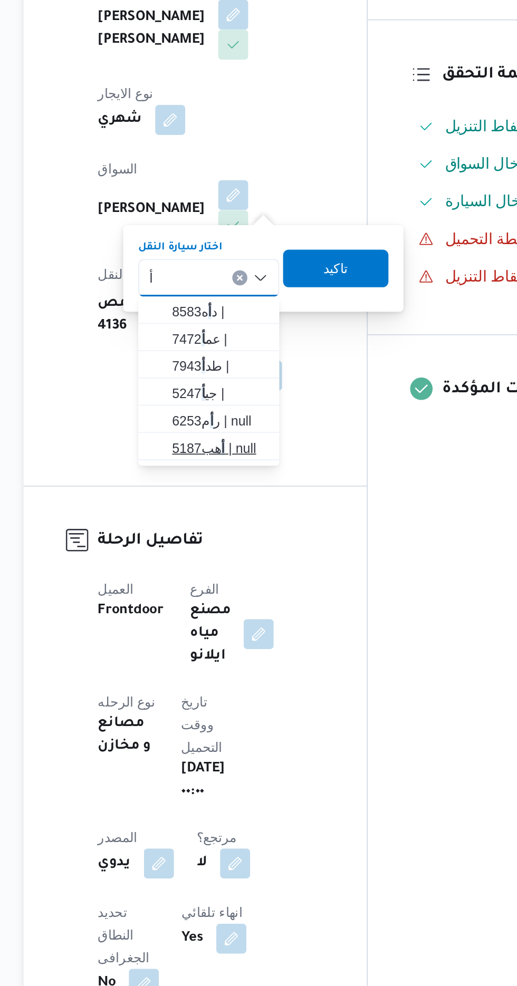
type input "أ"
click at [252, 506] on span "أ هب5187 | null" at bounding box center [247, 508] width 54 height 13
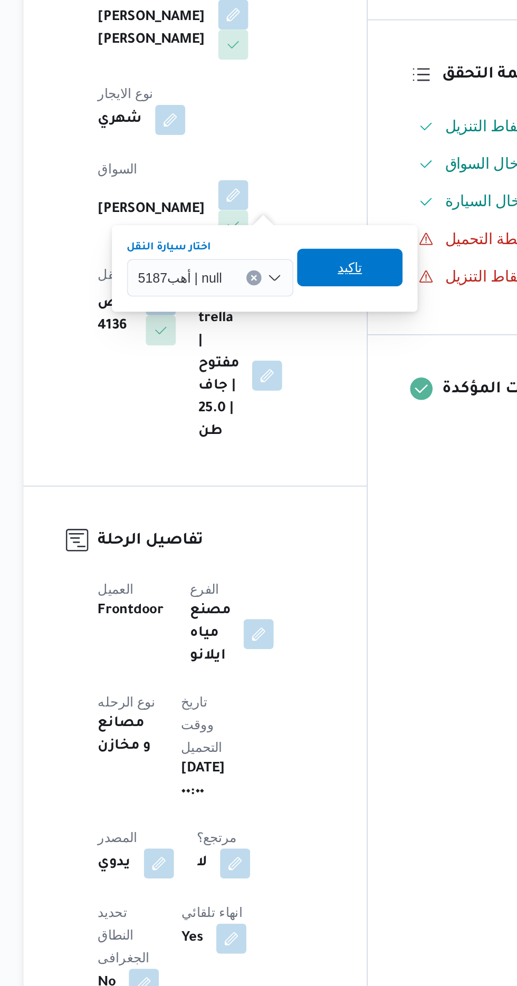
click at [328, 408] on span "تاكيد" at bounding box center [320, 407] width 59 height 21
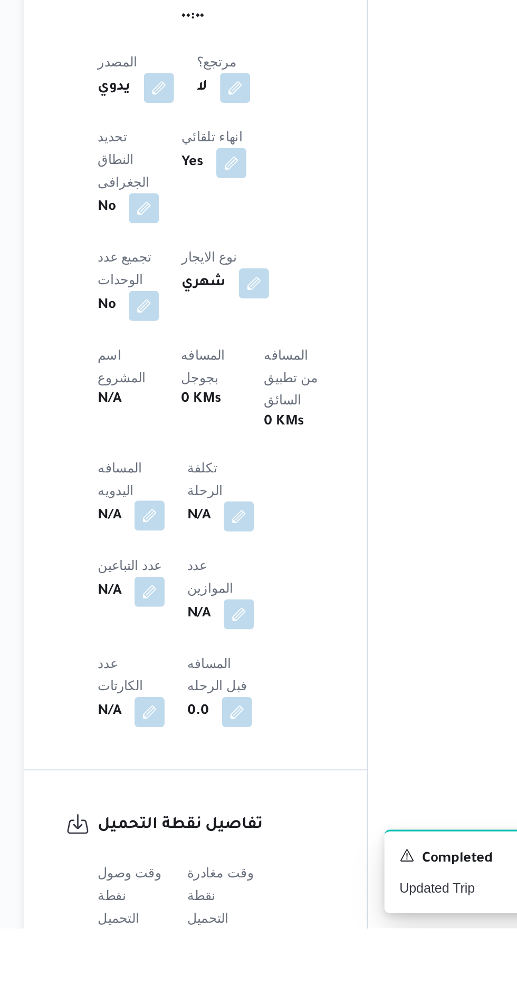
click at [213, 746] on button "button" at bounding box center [207, 754] width 17 height 17
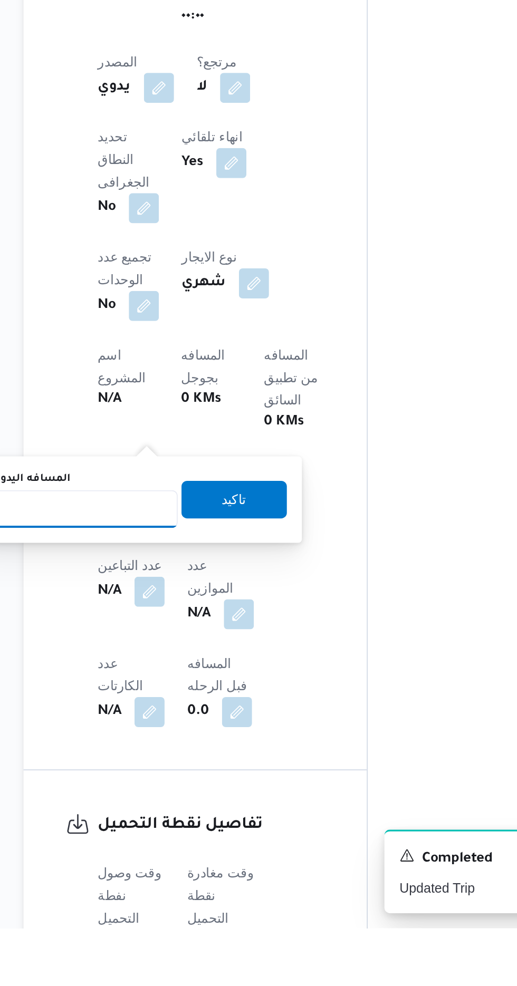
click at [209, 749] on input "المسافه اليدويه" at bounding box center [171, 751] width 105 height 21
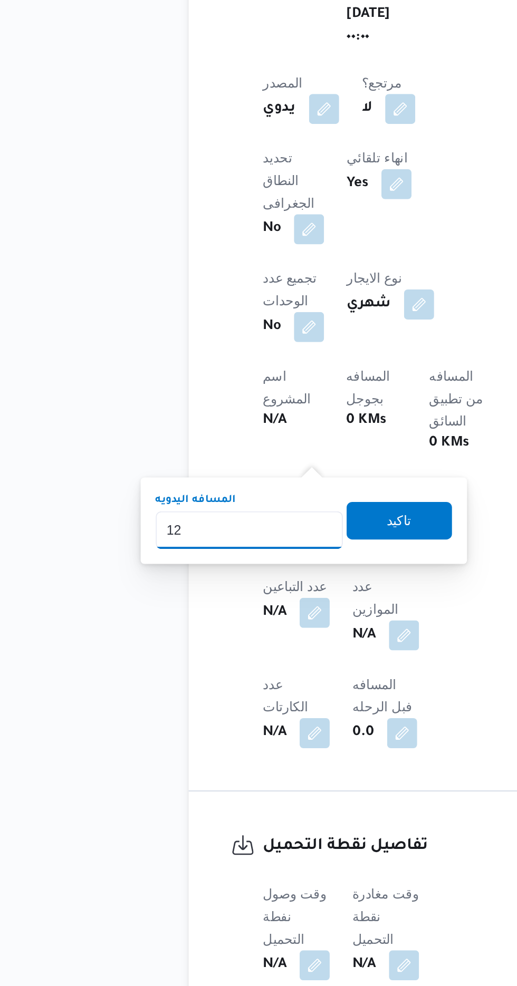
type input "120"
click at [262, 646] on span "تاكيد" at bounding box center [255, 647] width 14 height 13
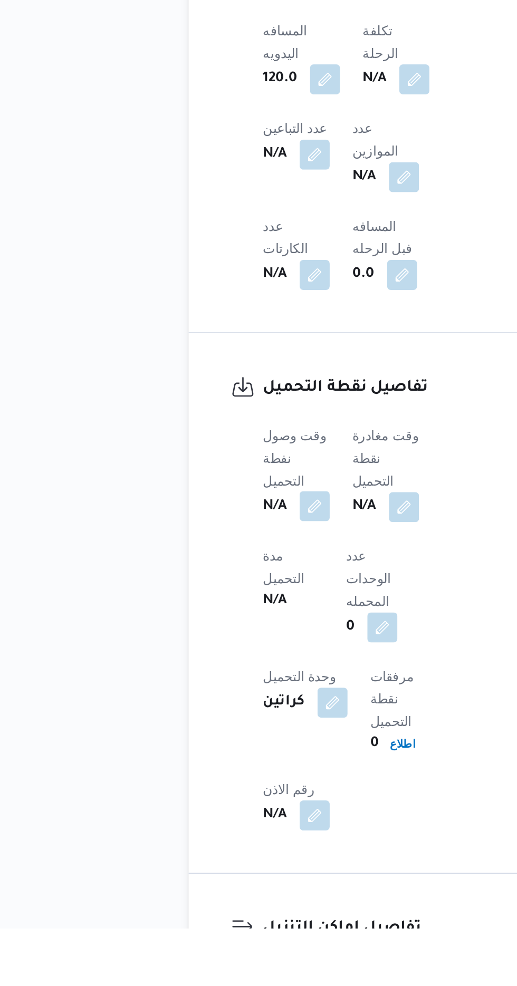
click at [211, 741] on button "button" at bounding box center [207, 749] width 17 height 17
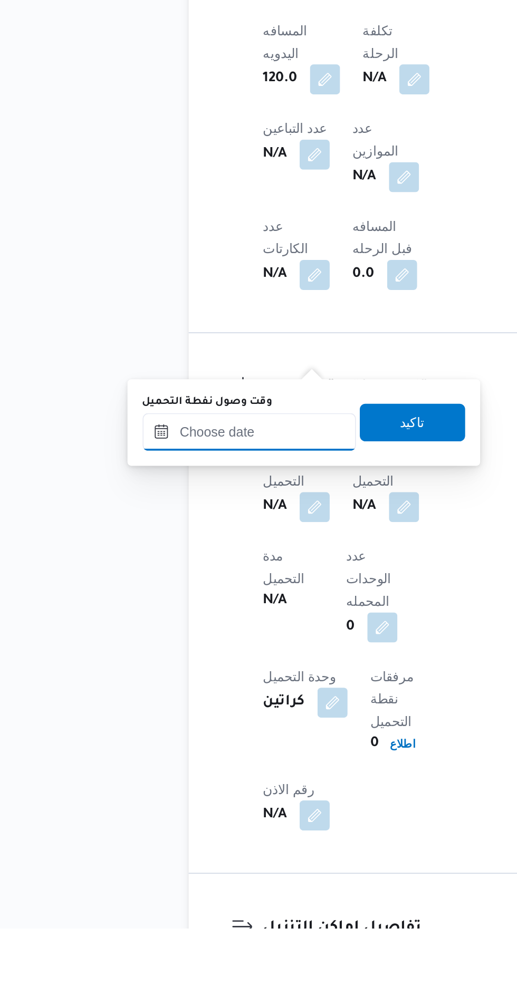
click at [197, 706] on input "وقت وصول نفطة التحميل" at bounding box center [171, 707] width 120 height 21
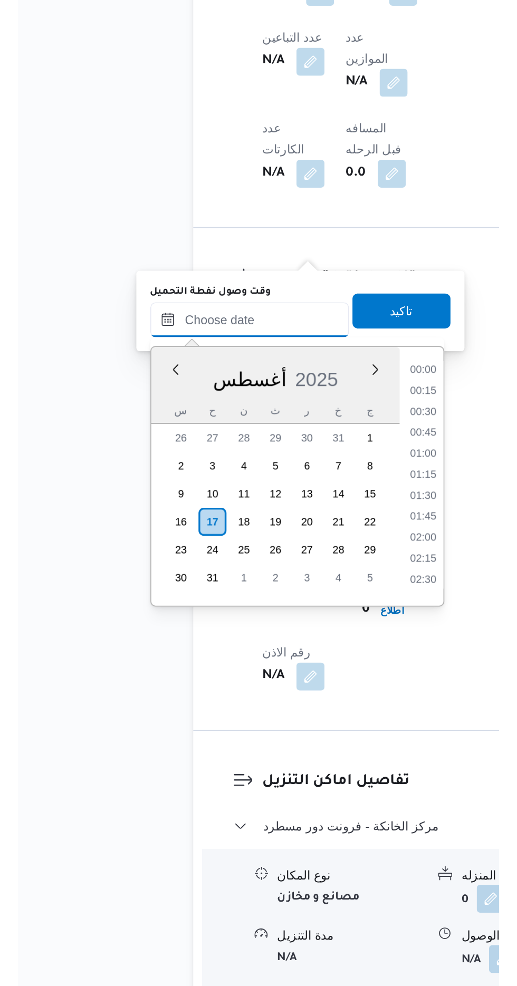
scroll to position [839, 0]
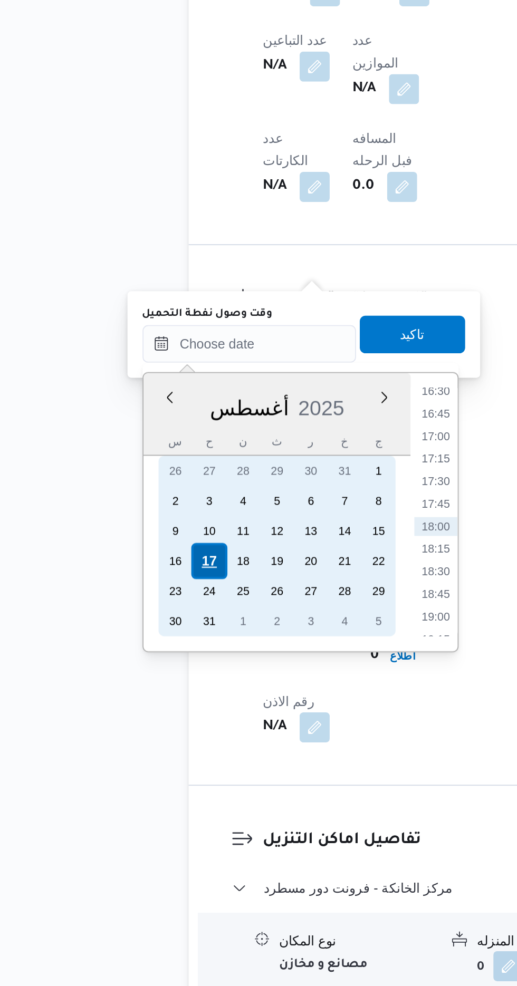
click at [150, 744] on div "17" at bounding box center [148, 748] width 20 height 20
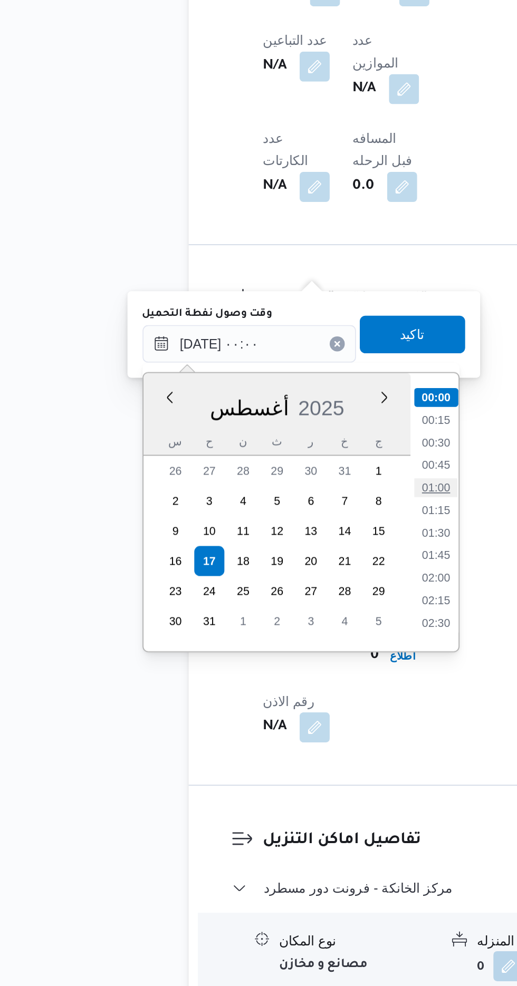
click at [275, 709] on li "01:00" at bounding box center [276, 706] width 24 height 11
type input "[DATE] ٠١:٠٠"
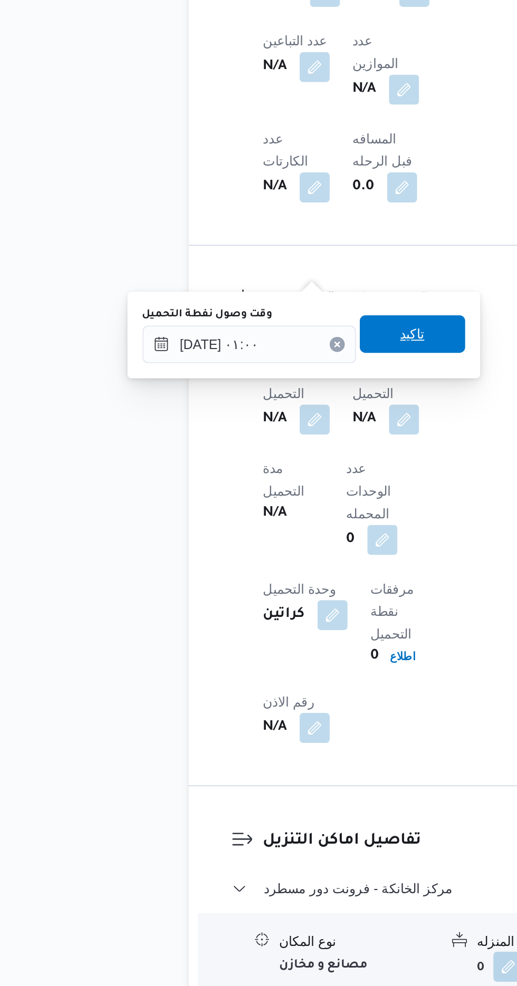
click at [271, 627] on span "تاكيد" at bounding box center [262, 620] width 59 height 21
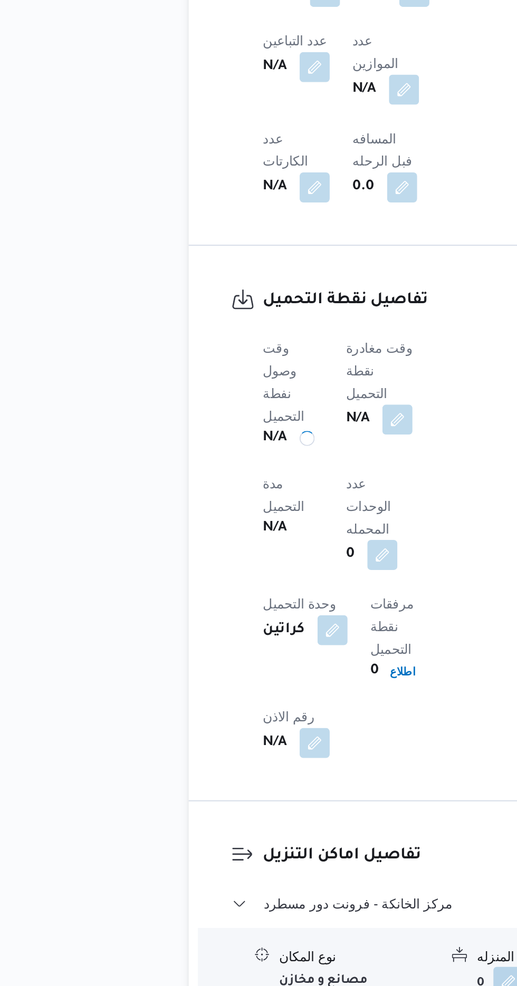
scroll to position [553, 0]
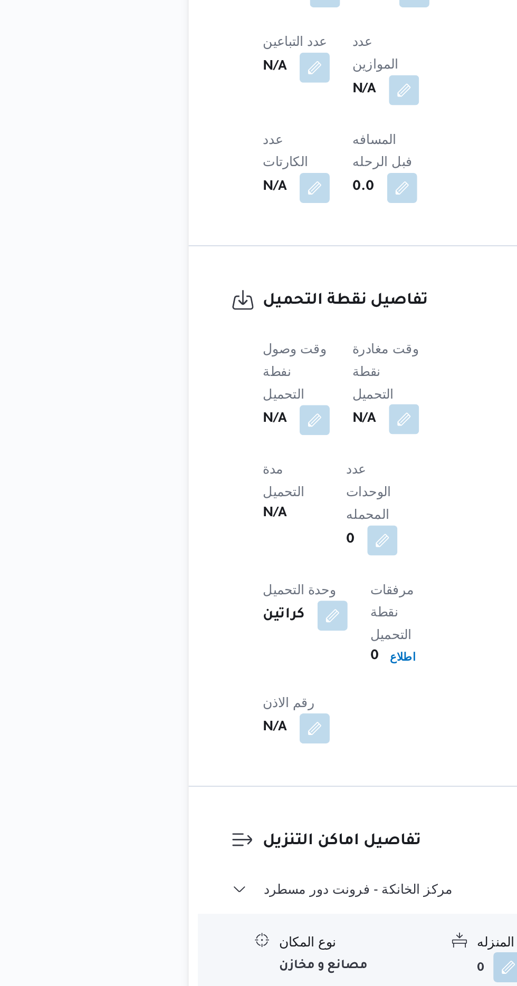
click at [263, 660] on button "button" at bounding box center [257, 668] width 17 height 17
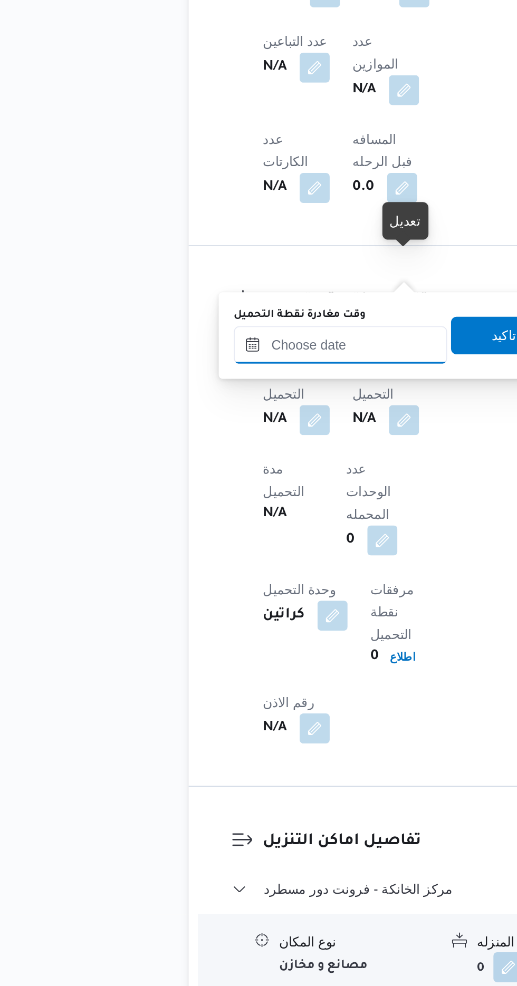
click at [235, 628] on input "وقت مغادرة نقطة التحميل" at bounding box center [222, 626] width 120 height 21
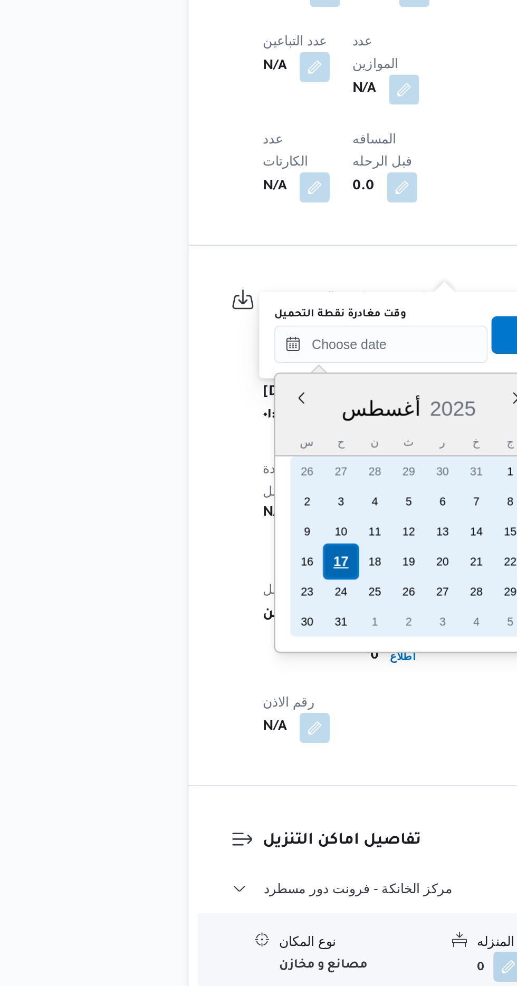
click at [223, 745] on div "17" at bounding box center [223, 748] width 20 height 20
type input "[DATE] ٠٠:٠٠"
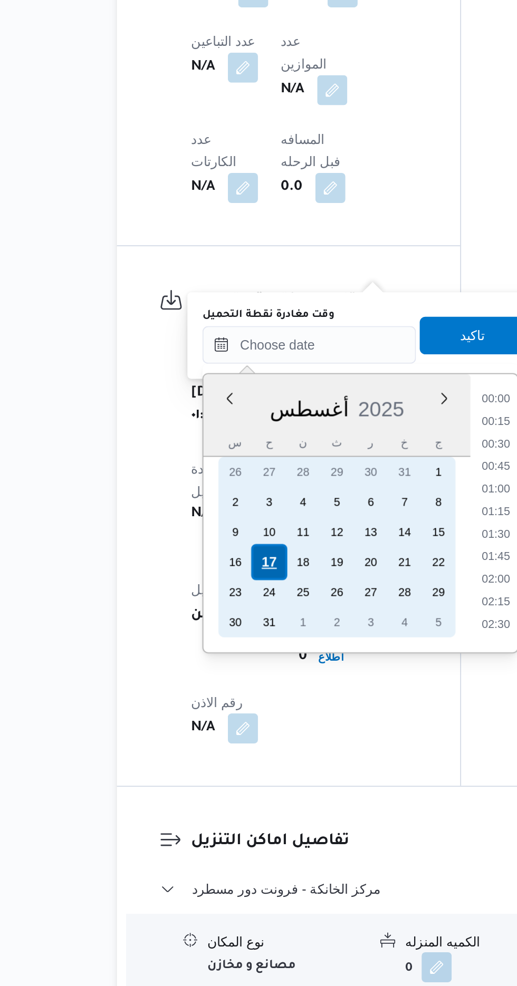
click at [224, 748] on div "17" at bounding box center [223, 748] width 20 height 20
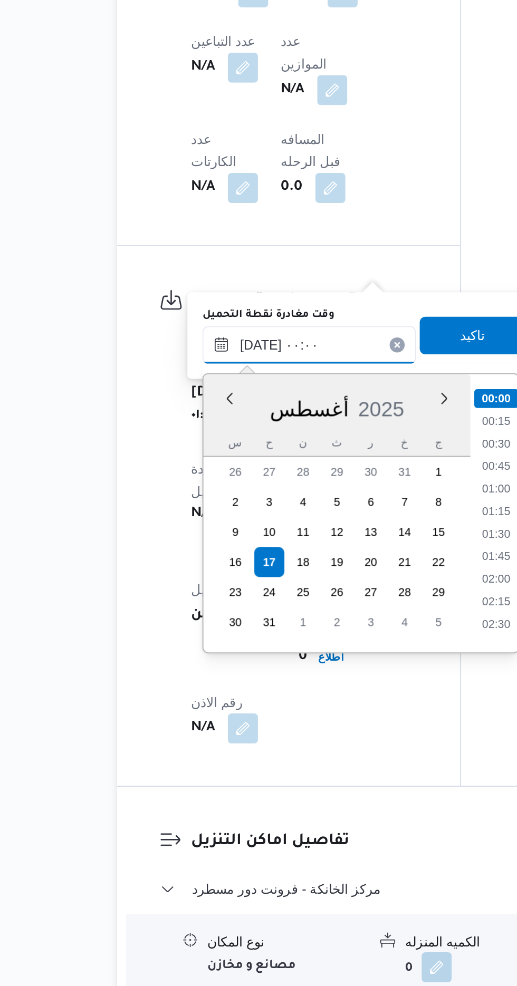
click at [198, 628] on input "[DATE] ٠٠:٠٠" at bounding box center [245, 626] width 120 height 21
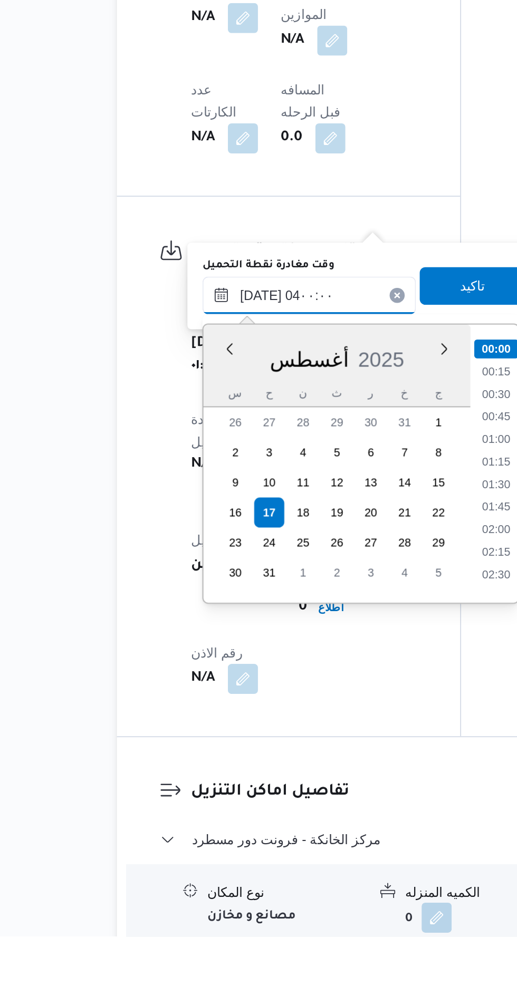
scroll to position [75, 0]
click at [350, 757] on li "03:30" at bounding box center [350, 759] width 24 height 11
type input "[DATE] ٠٣:٣٠"
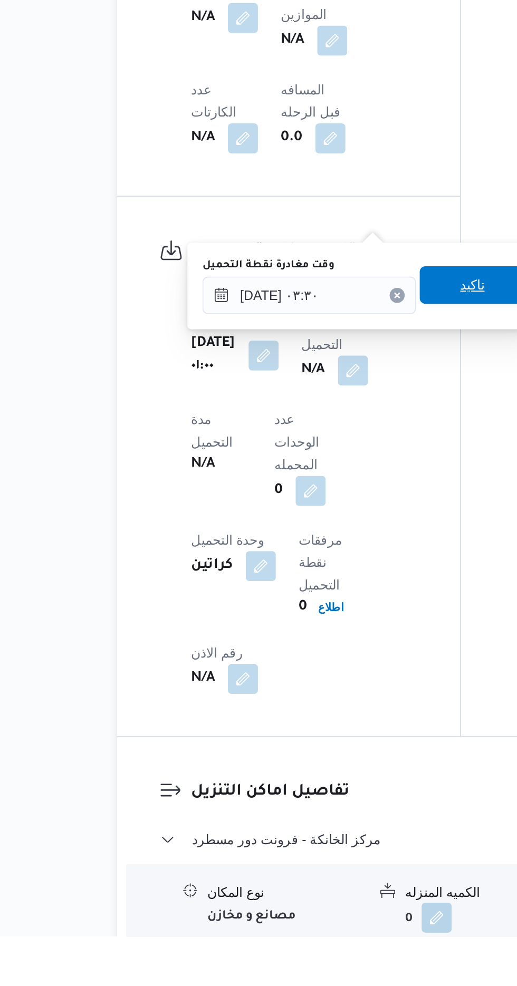
click at [338, 613] on span "تاكيد" at bounding box center [336, 620] width 59 height 21
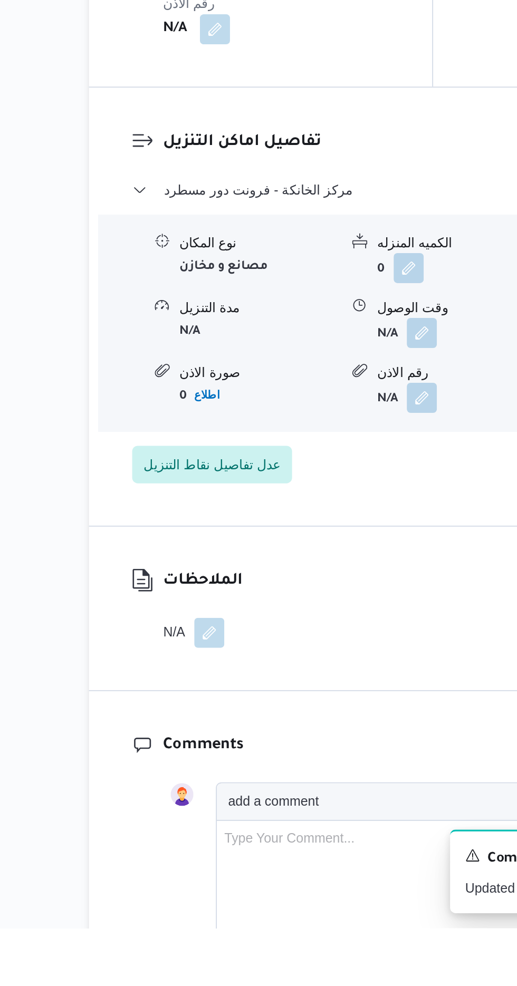
scroll to position [934, 0]
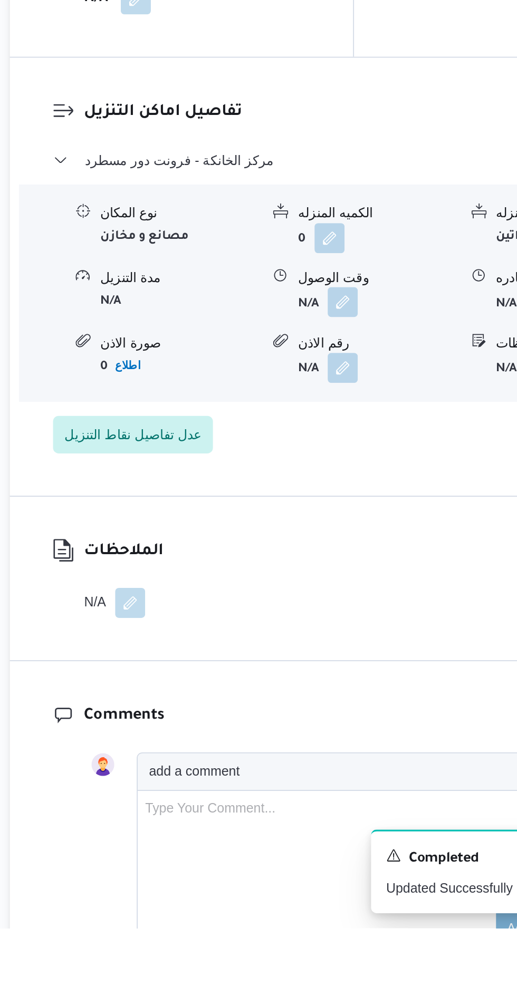
click at [330, 627] on button "button" at bounding box center [323, 635] width 17 height 17
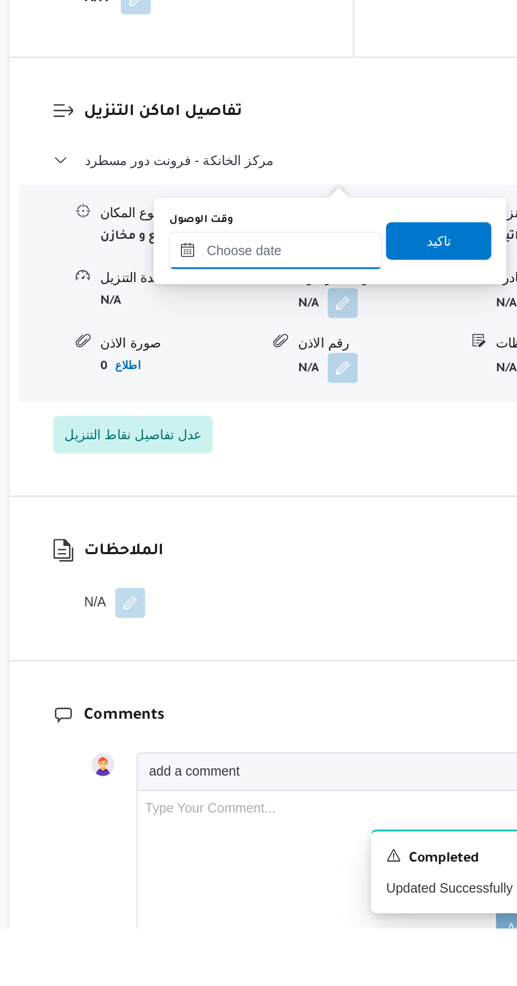
click at [302, 609] on input "وقت الوصول" at bounding box center [286, 605] width 120 height 21
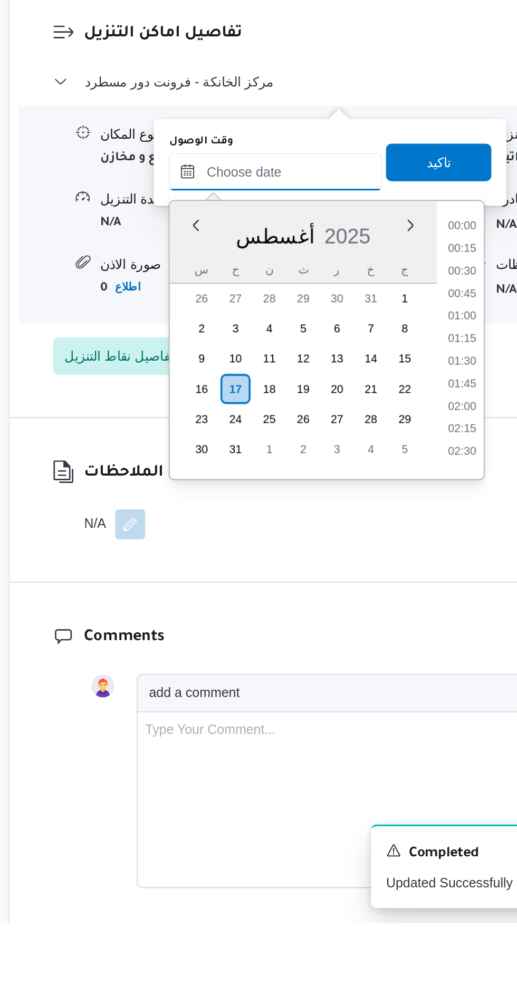
scroll to position [839, 0]
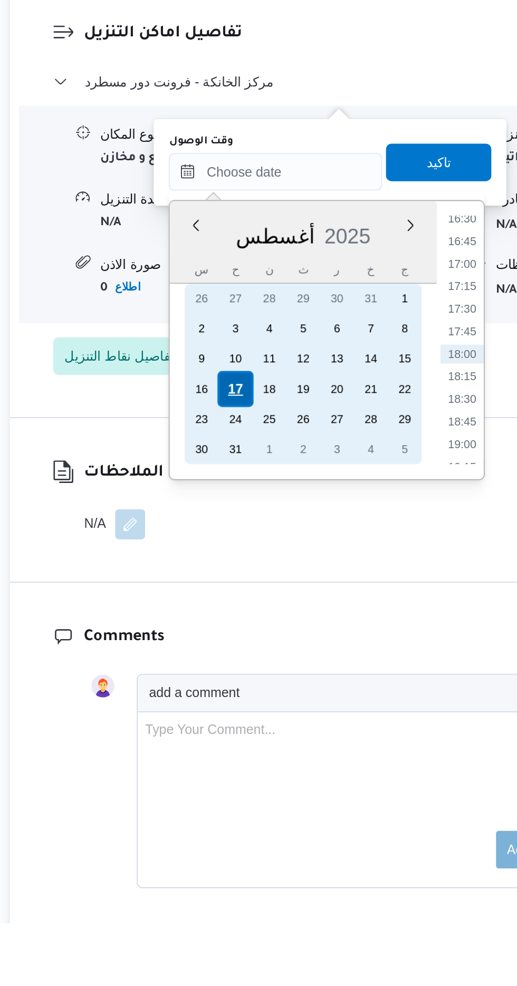
click at [264, 681] on div "17" at bounding box center [264, 687] width 20 height 20
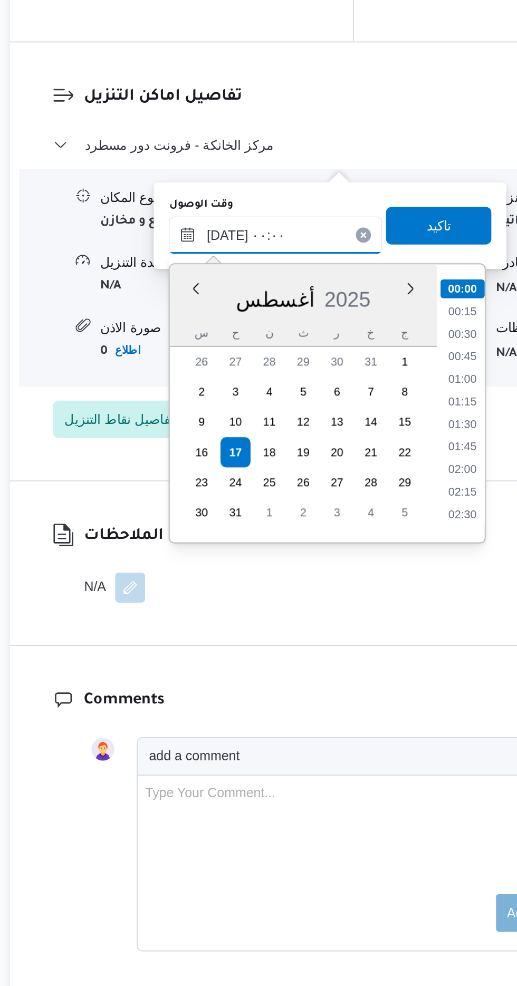
click at [248, 564] on input "[DATE] ٠٠:٠٠" at bounding box center [286, 564] width 120 height 21
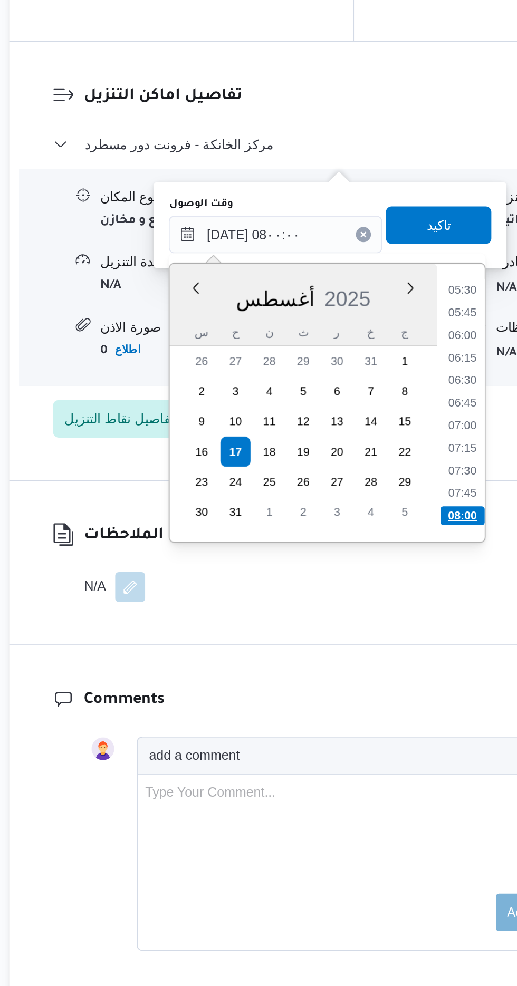
click at [386, 718] on li "08:00" at bounding box center [391, 722] width 25 height 11
type input "[DATE] ٠٨:٠٠"
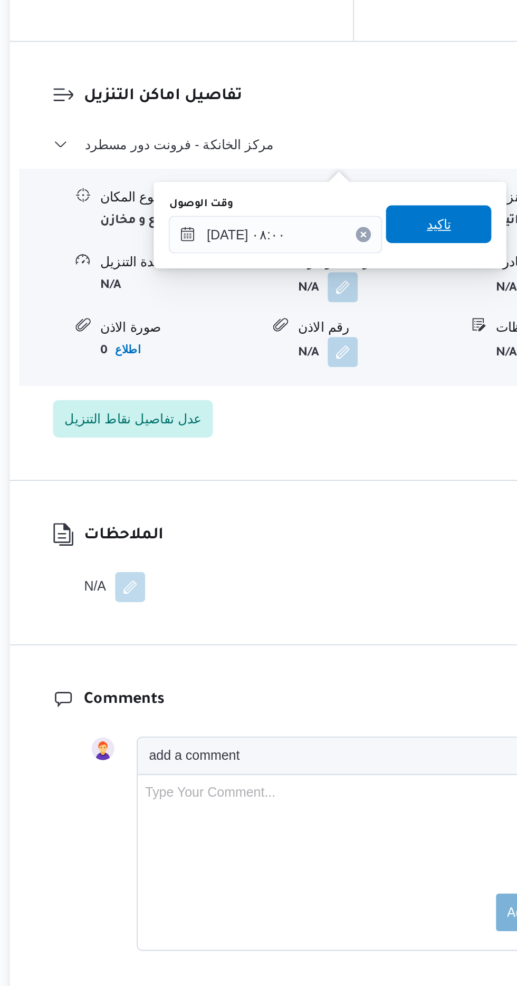
click at [385, 565] on span "تاكيد" at bounding box center [377, 559] width 59 height 21
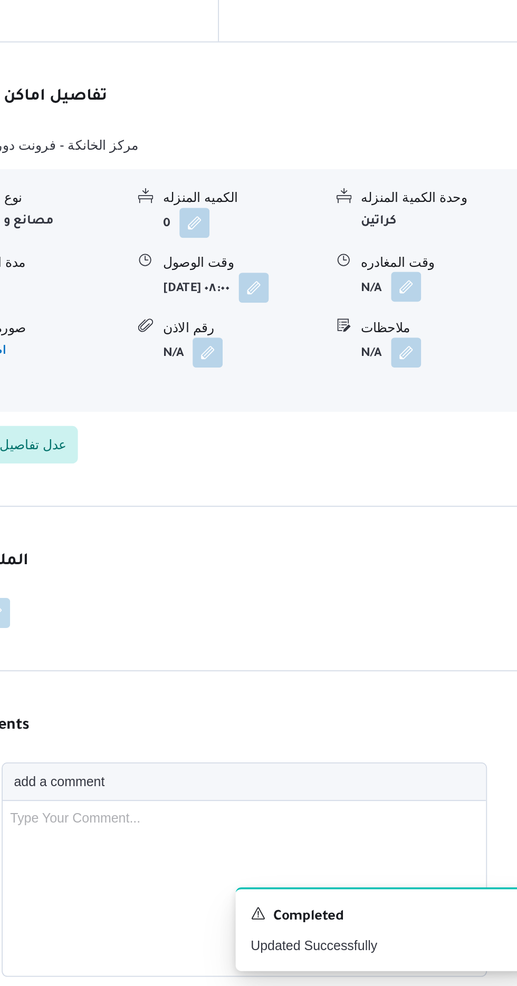
click at [436, 585] on button "button" at bounding box center [435, 593] width 17 height 17
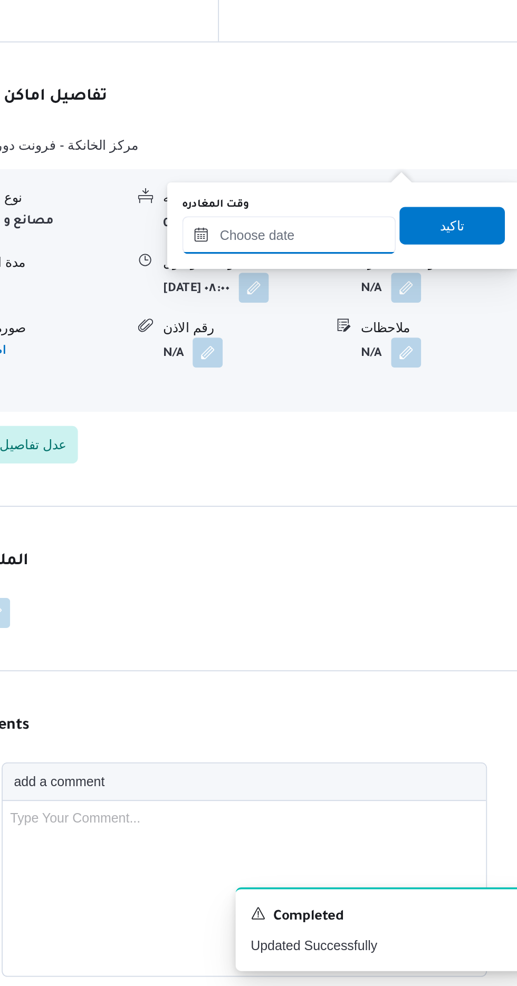
click at [389, 568] on input "وقت المغادره" at bounding box center [370, 564] width 120 height 21
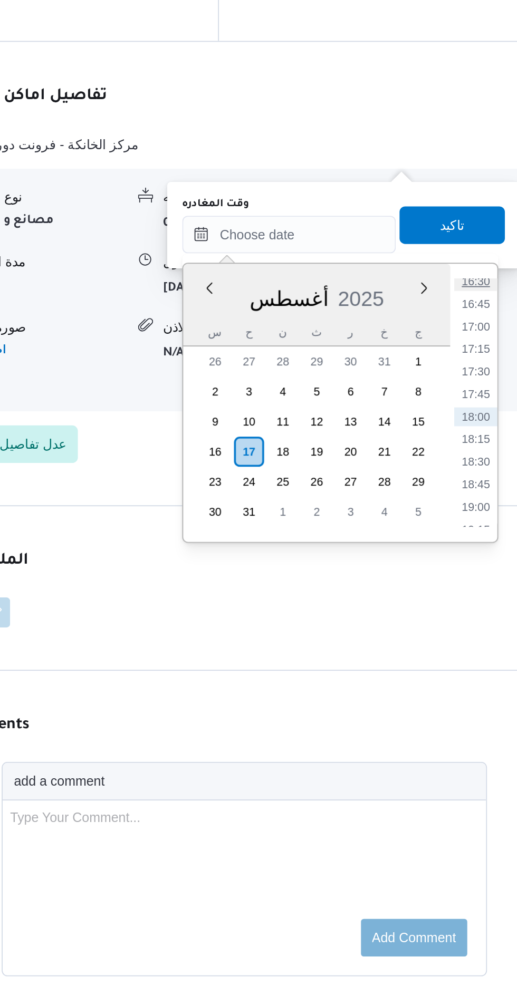
click at [472, 590] on li "16:30" at bounding box center [474, 591] width 24 height 11
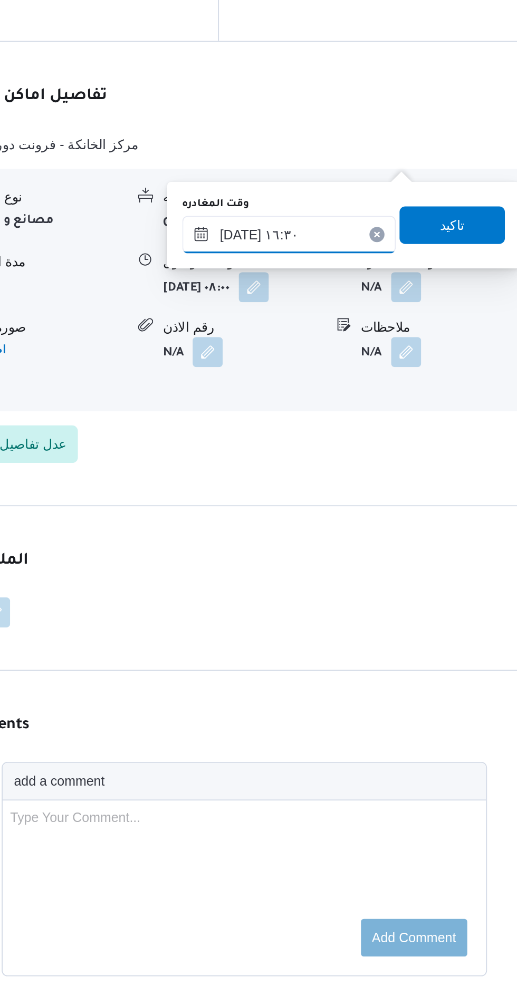
click at [402, 561] on input "[DATE] ١٦:٣٠" at bounding box center [370, 564] width 120 height 21
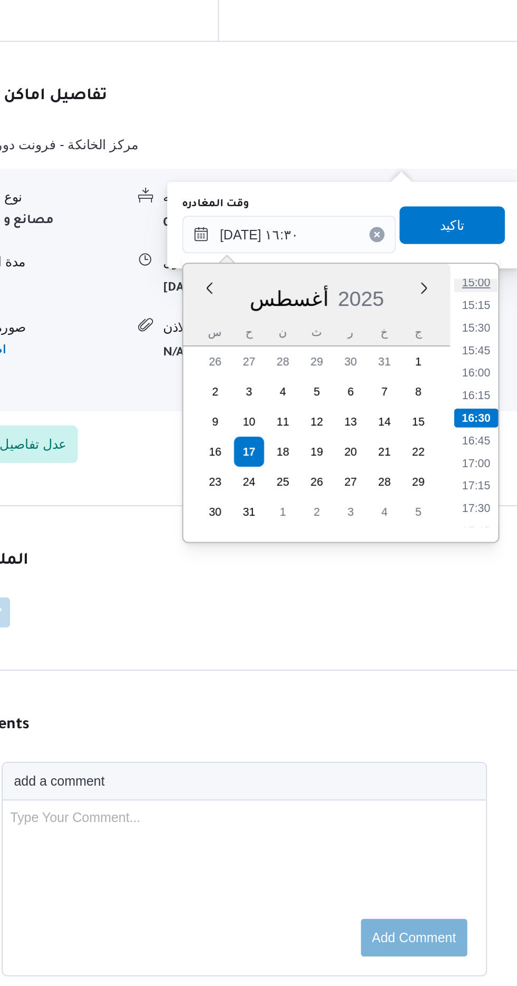
click at [472, 594] on li "15:00" at bounding box center [474, 592] width 24 height 11
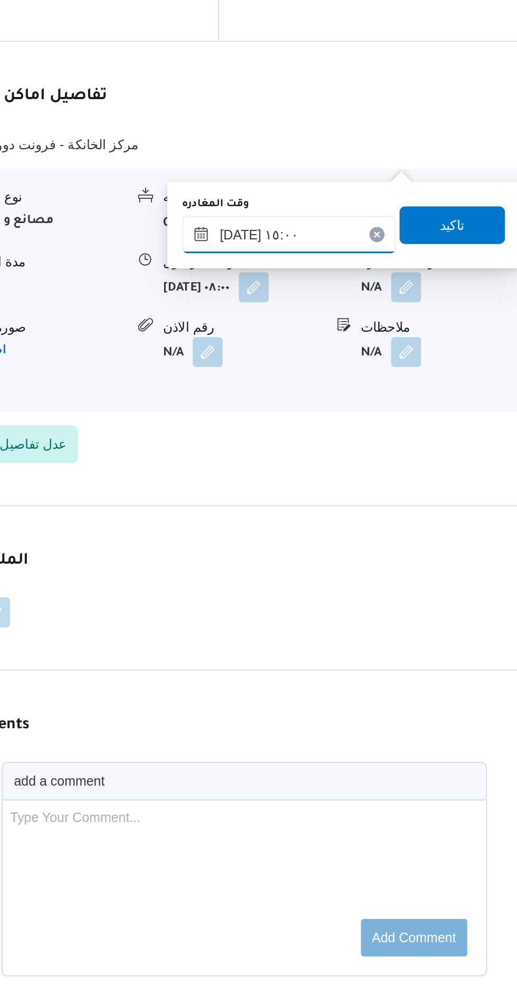
click at [395, 562] on input "[DATE] ١٥:٠٠" at bounding box center [370, 564] width 120 height 21
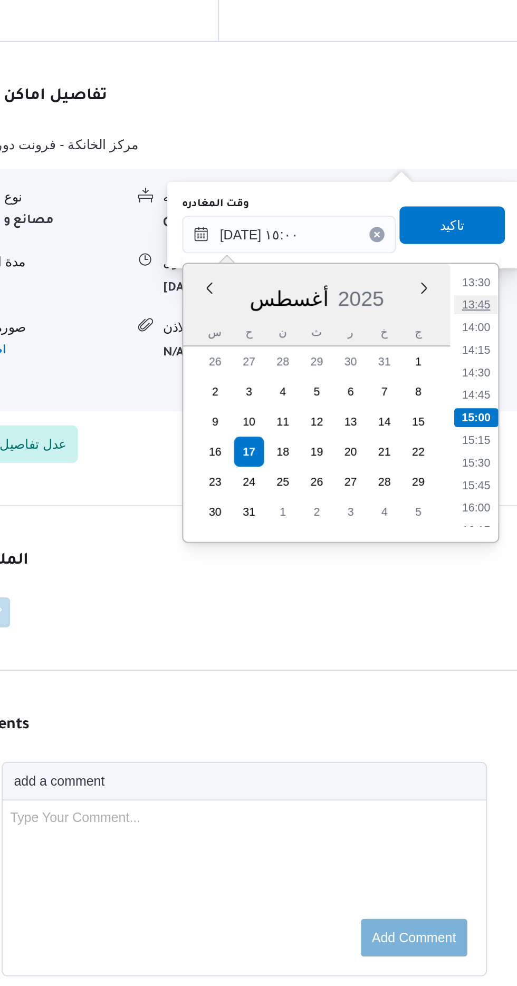
click at [472, 602] on li "13:45" at bounding box center [474, 604] width 24 height 11
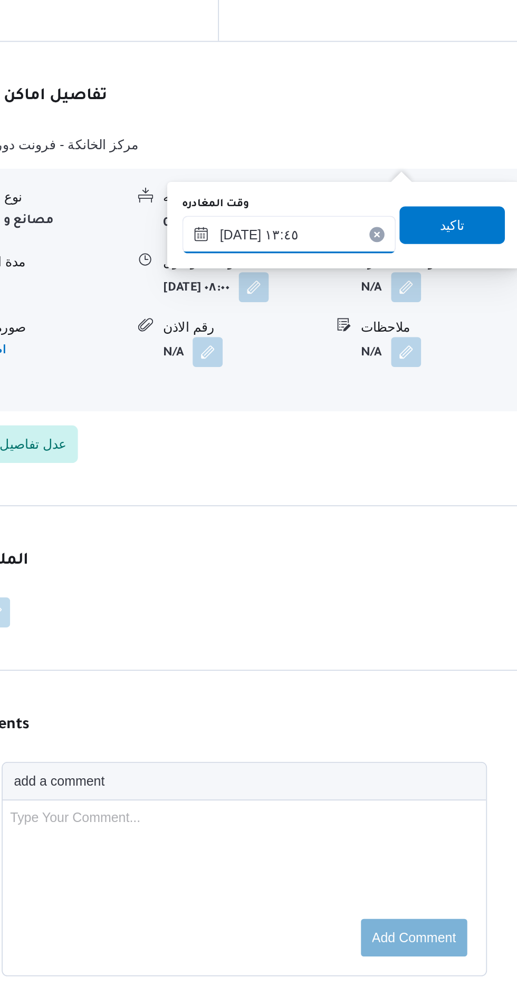
click at [406, 561] on input "[DATE] ١٣:٤٥" at bounding box center [370, 564] width 120 height 21
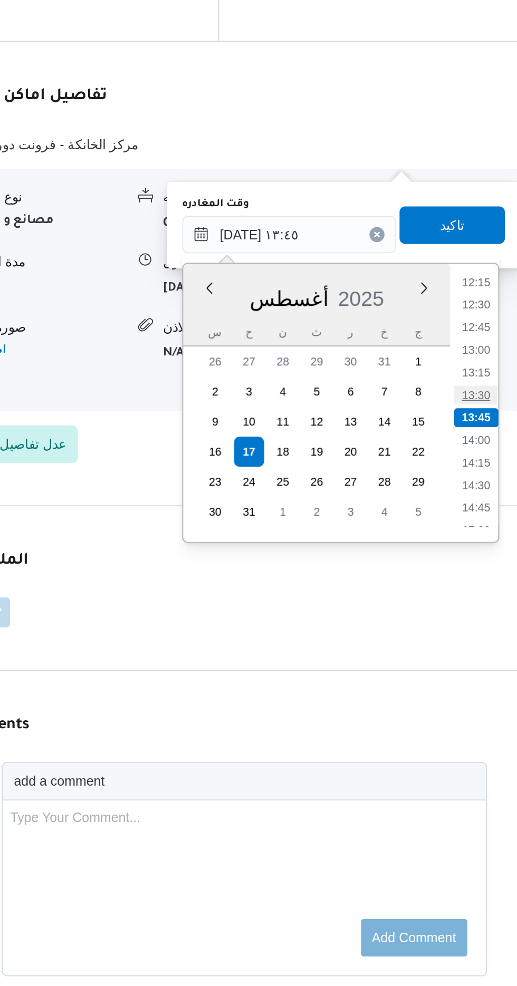
click at [475, 656] on li "13:30" at bounding box center [474, 655] width 24 height 11
type input "[DATE] ١٣:٣٠"
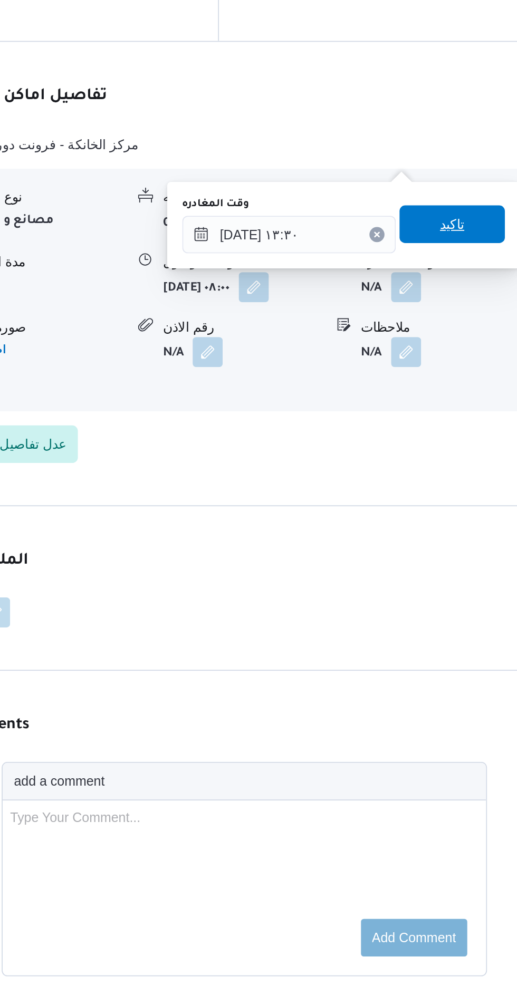
click at [468, 561] on span "تاكيد" at bounding box center [461, 559] width 14 height 13
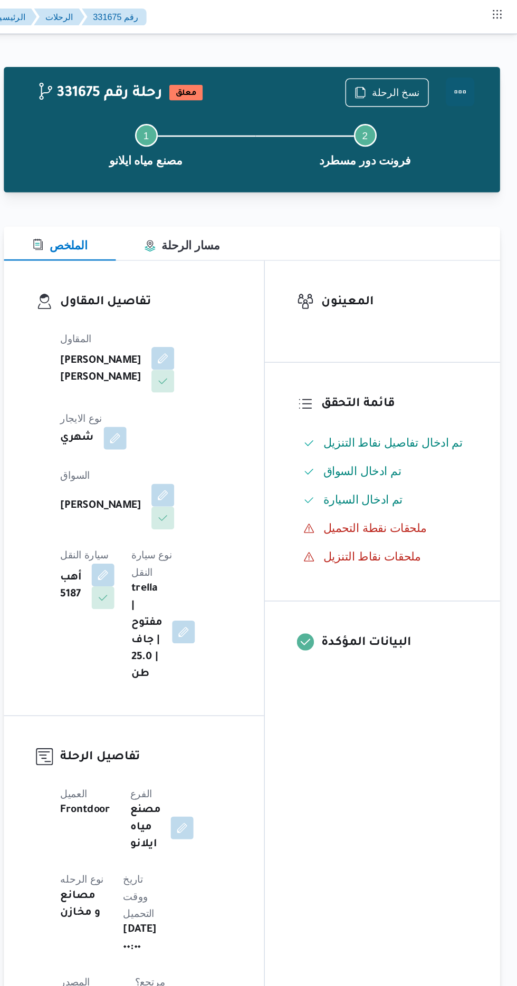
click at [474, 73] on button "Actions" at bounding box center [474, 67] width 21 height 21
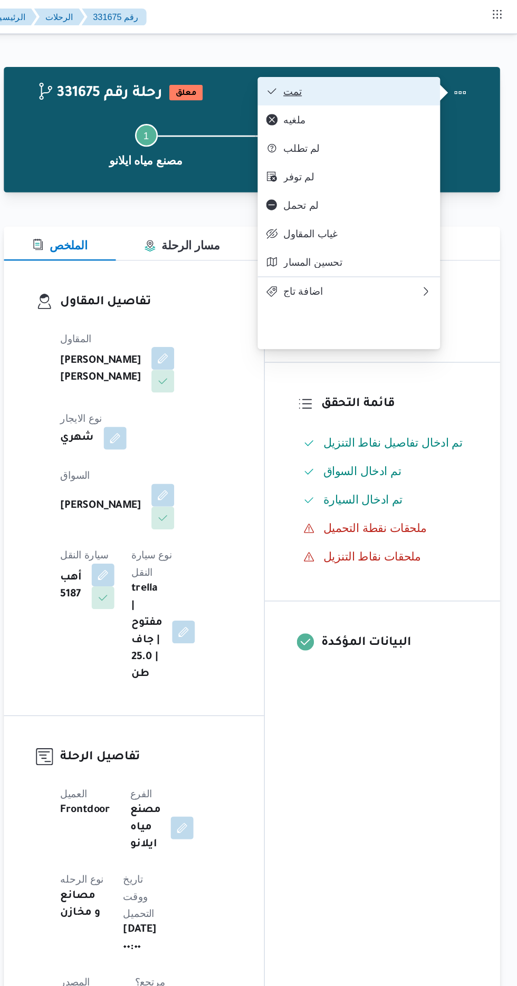
click at [442, 70] on span "تمت" at bounding box center [399, 67] width 110 height 8
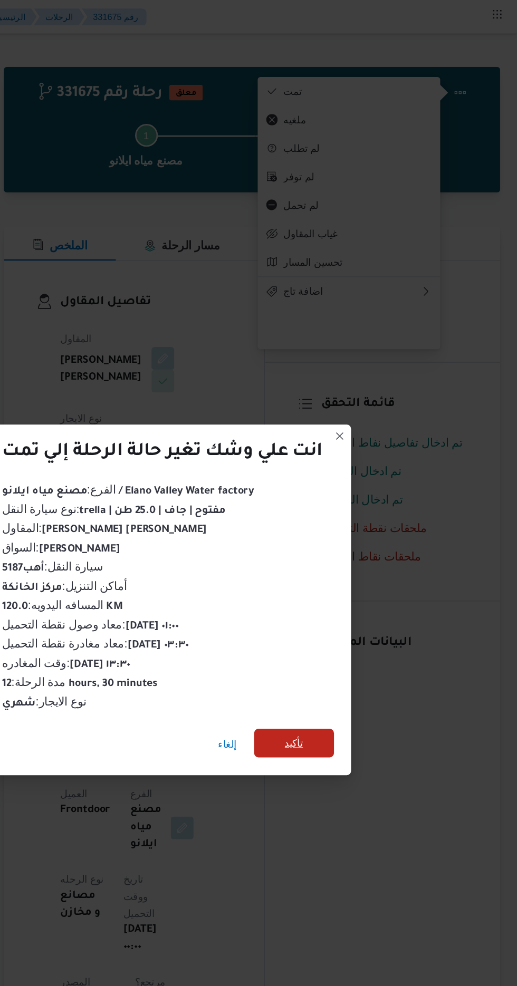
click at [353, 545] on span "تأكيد" at bounding box center [352, 550] width 14 height 13
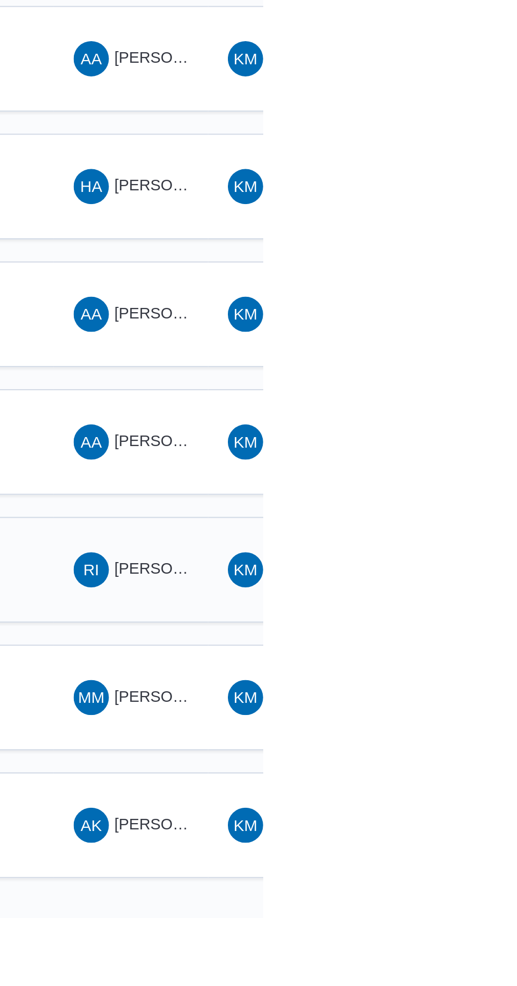
click at [453, 811] on span "RI [PERSON_NAME] [PERSON_NAME]" at bounding box center [453, 819] width 55 height 17
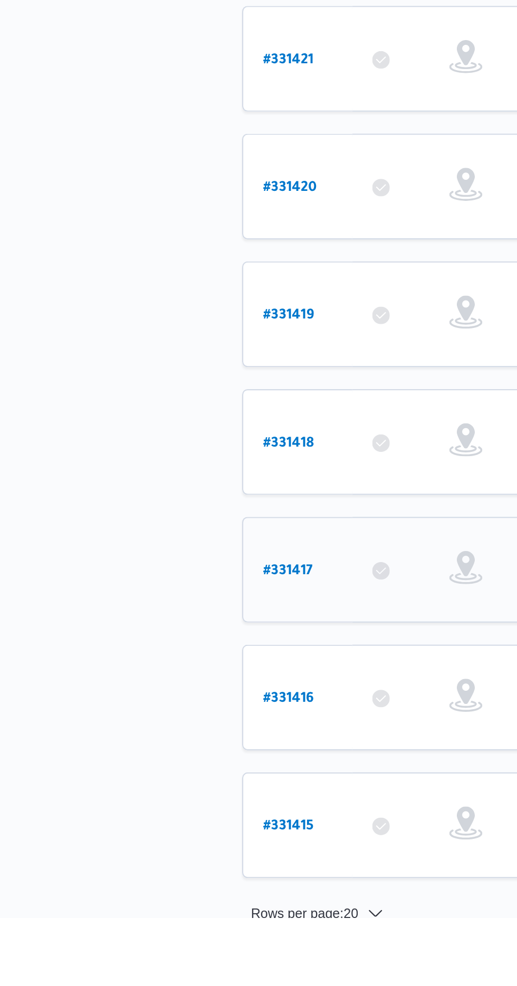
click at [148, 817] on b "# 331417" at bounding box center [159, 820] width 24 height 7
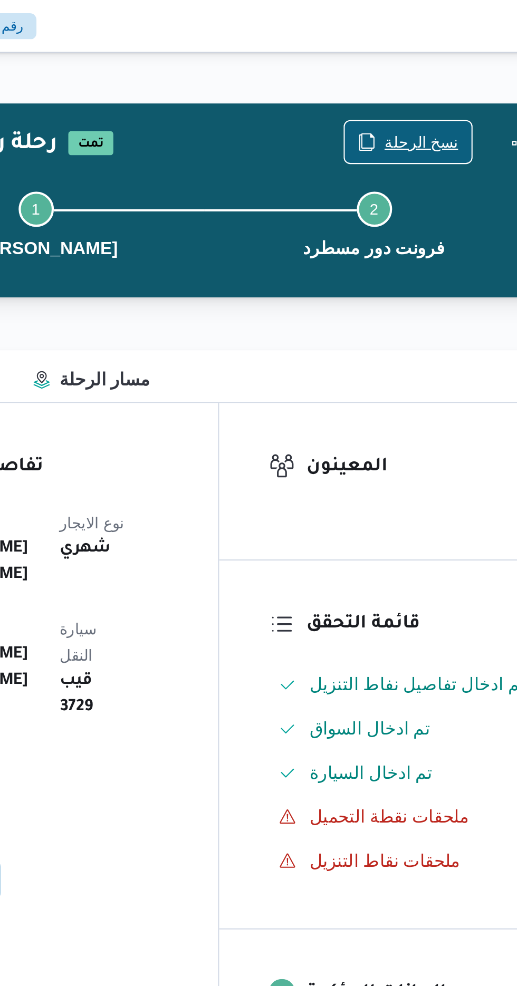
click at [429, 61] on span "نسخ الرحلة" at bounding box center [420, 68] width 61 height 20
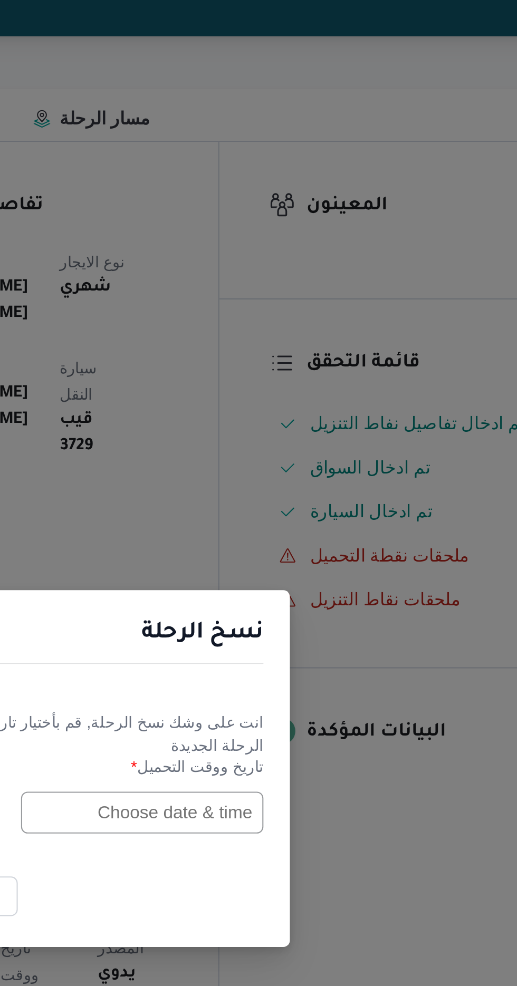
click at [291, 511] on input "text" at bounding box center [293, 514] width 116 height 20
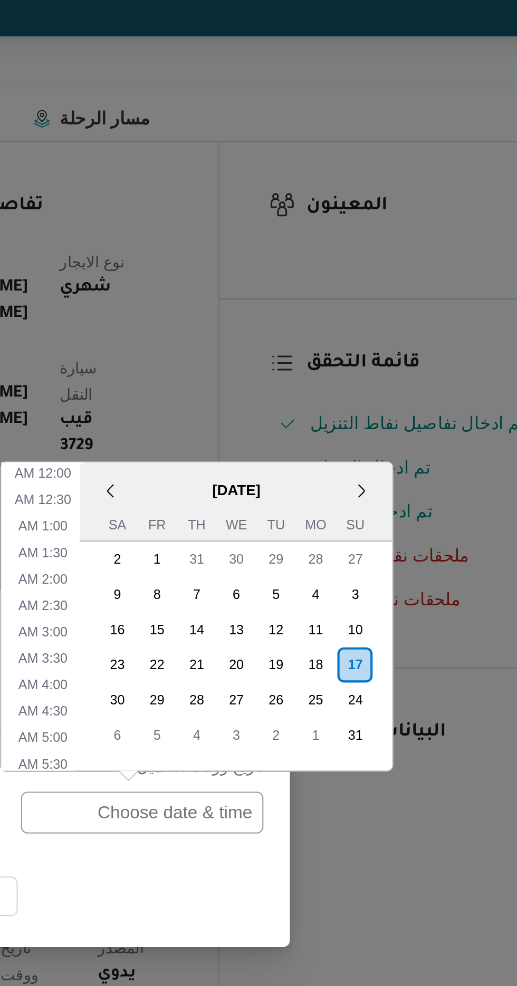
scroll to position [387, 0]
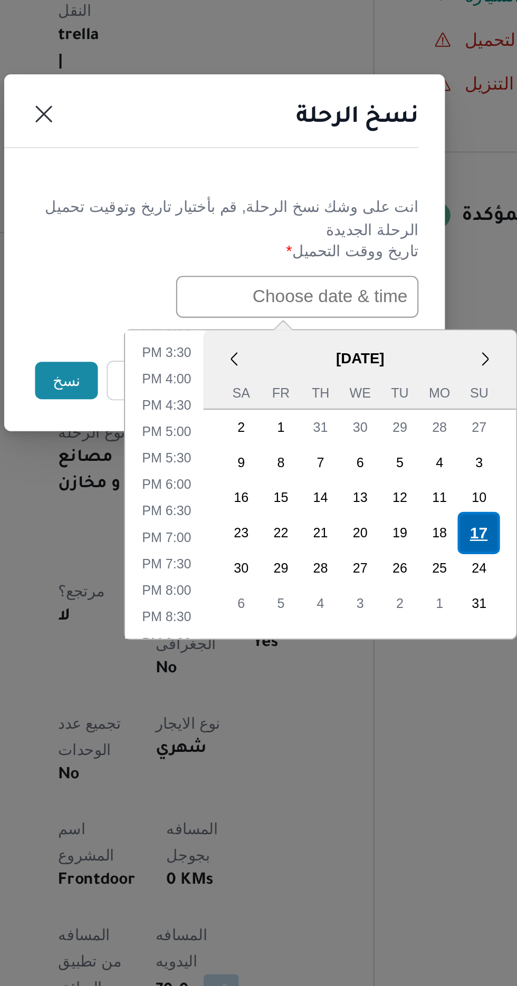
click at [377, 623] on div "17" at bounding box center [380, 627] width 20 height 20
type input "[DATE] 12:00AM"
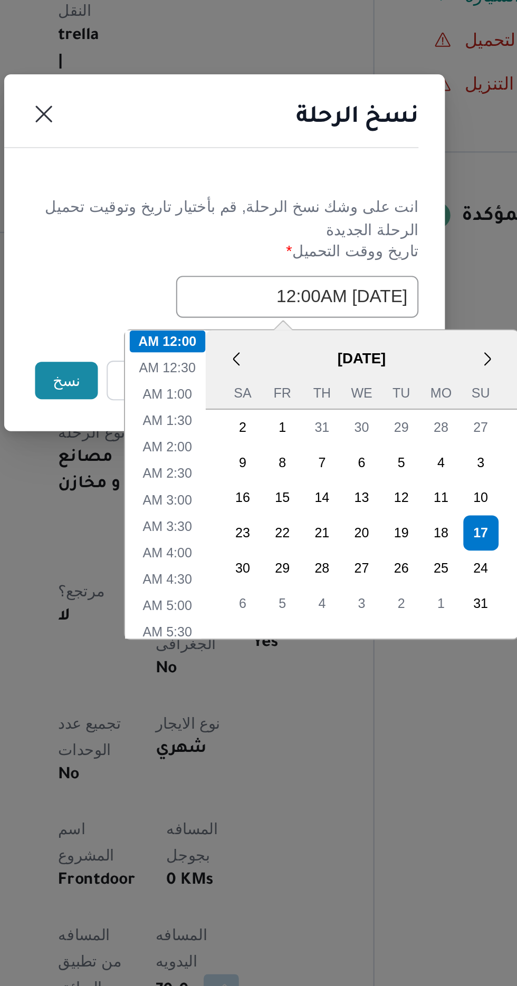
click at [321, 445] on div "نسخ الرحلة" at bounding box center [258, 432] width 211 height 48
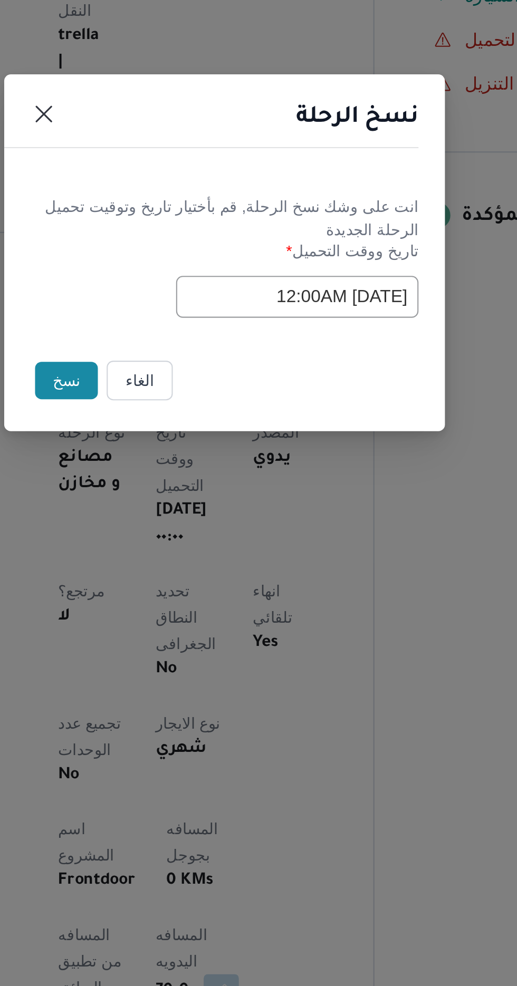
click at [173, 554] on button "نسخ" at bounding box center [183, 554] width 30 height 18
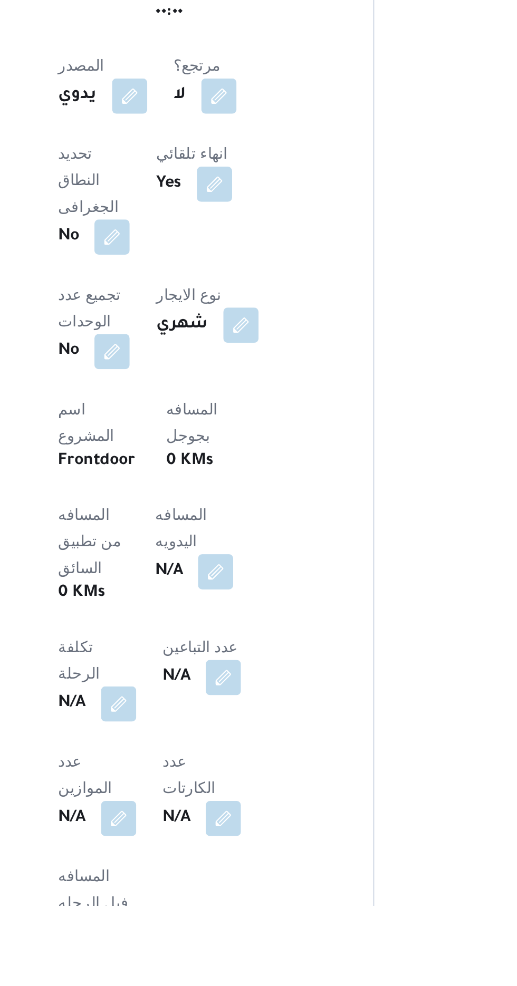
scroll to position [173, 0]
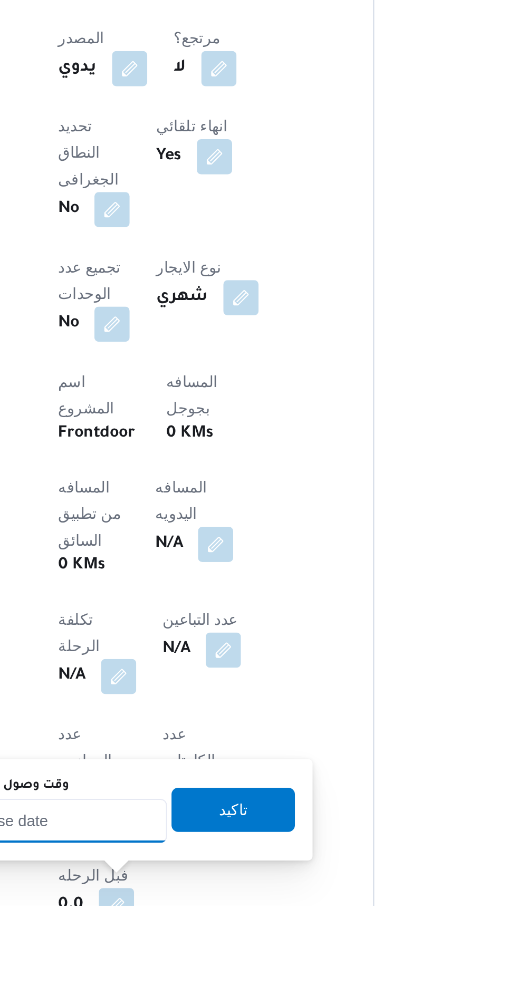
click at [198, 945] on input "وقت وصول نفطة التحميل" at bounding box center [171, 945] width 120 height 21
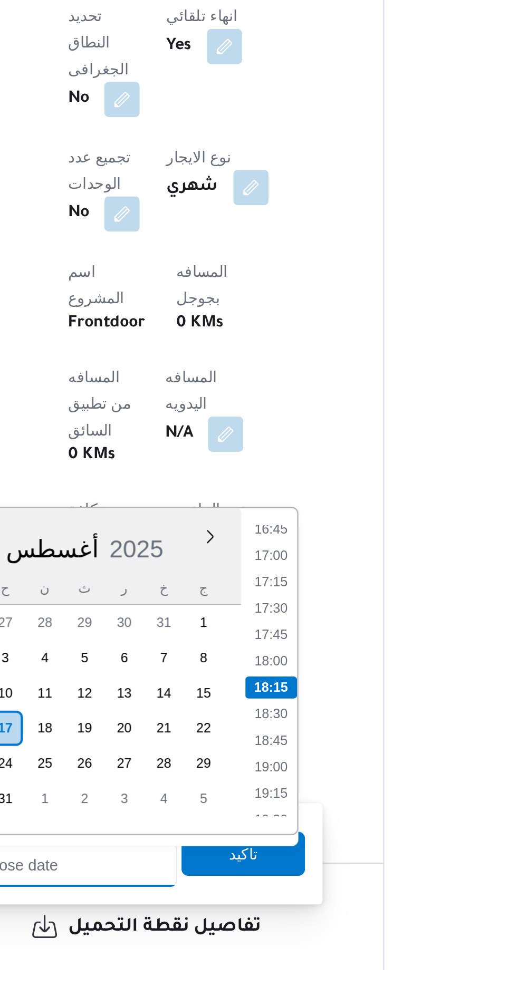
scroll to position [256, 0]
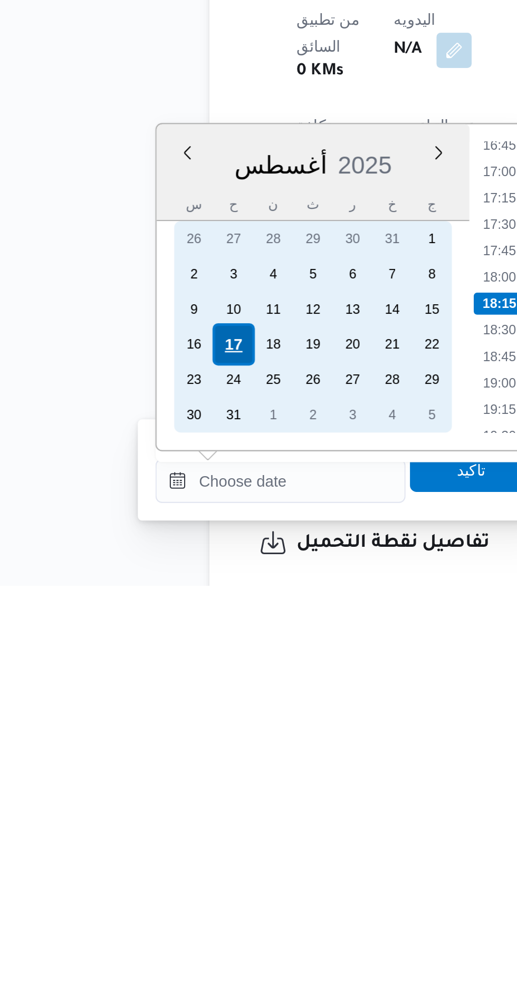
click at [150, 869] on div "17" at bounding box center [148, 871] width 20 height 20
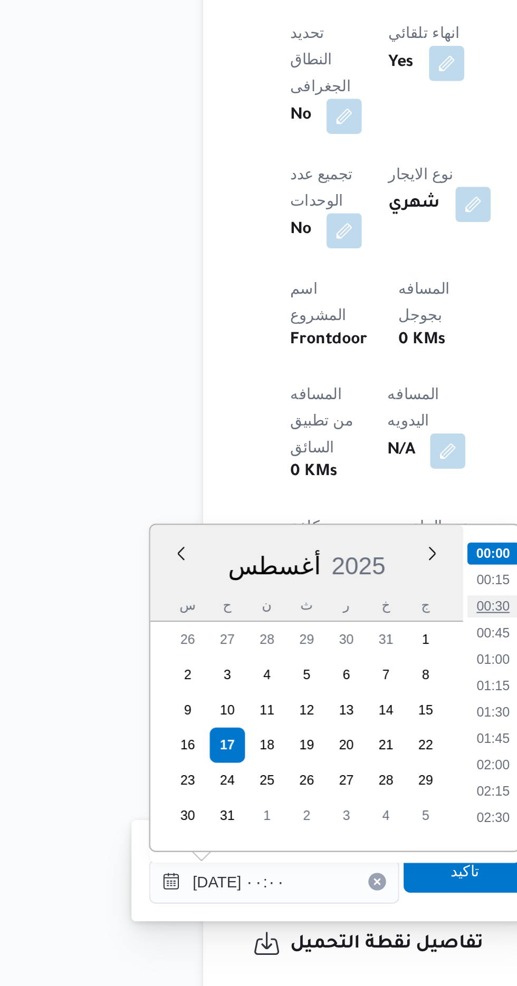
click at [280, 802] on li "00:30" at bounding box center [276, 804] width 24 height 11
type input "[DATE] ٠٠:٣٠"
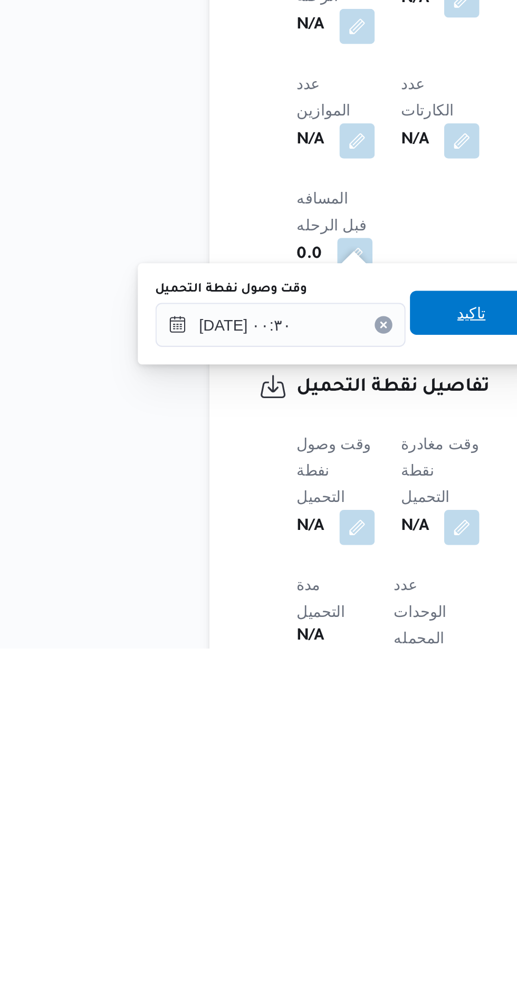
click at [268, 829] on span "تاكيد" at bounding box center [263, 825] width 14 height 13
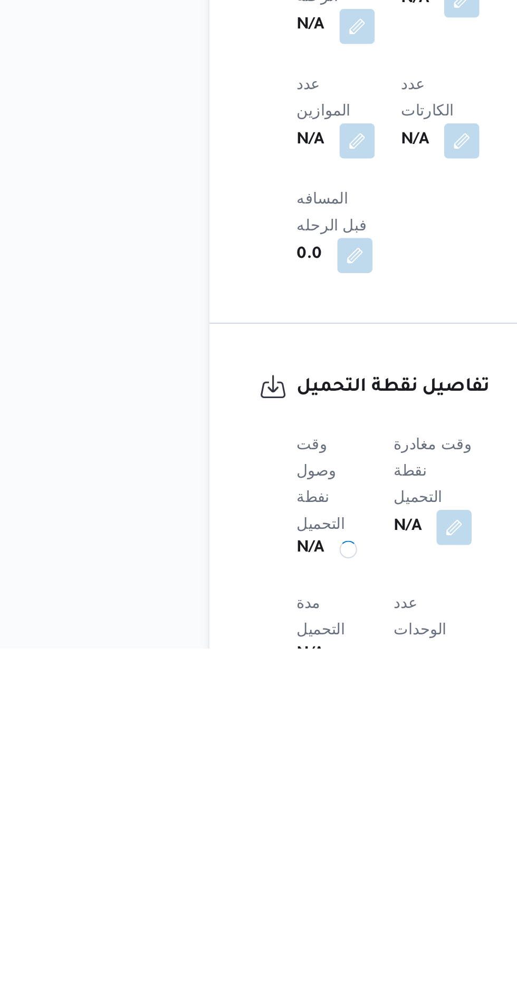
scroll to position [361, 0]
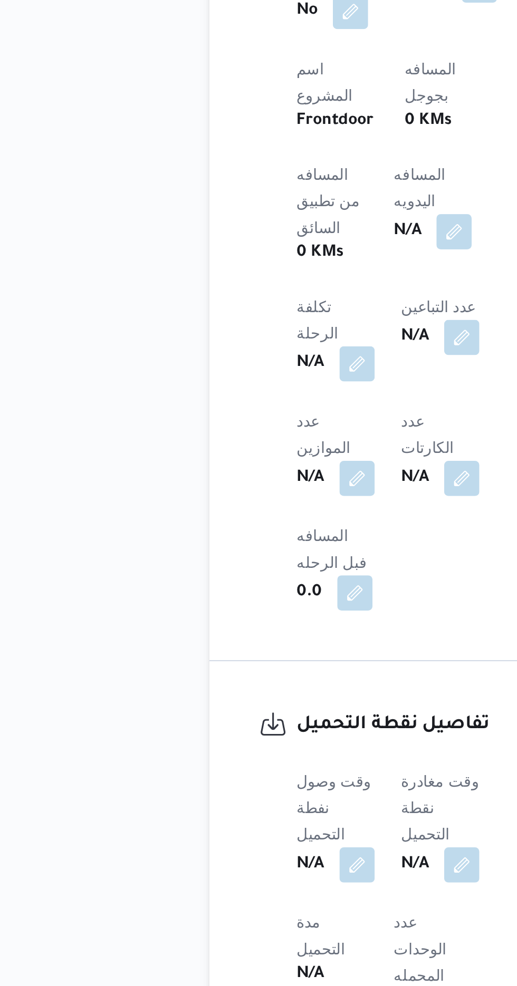
click at [242, 922] on b "N/A" at bounding box center [235, 928] width 13 height 13
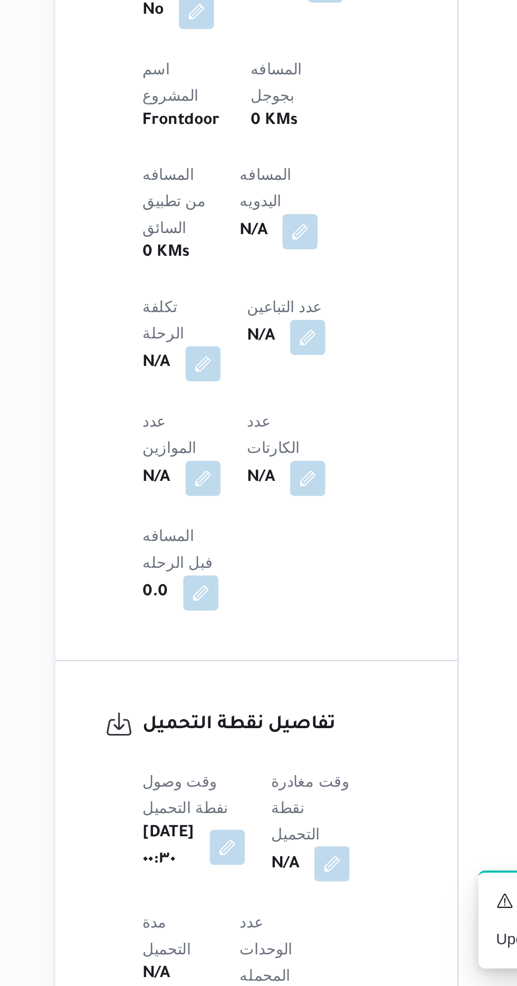
click at [278, 919] on button "button" at bounding box center [269, 927] width 17 height 17
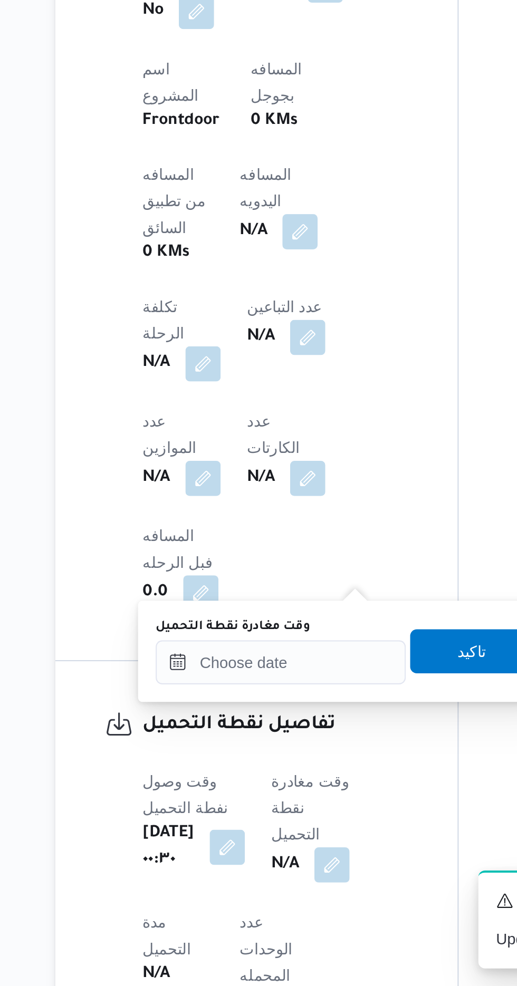
click at [252, 816] on label "وقت مغادرة نقطة التحميل" at bounding box center [222, 814] width 74 height 8
click at [252, 821] on input "وقت مغادرة نقطة التحميل" at bounding box center [245, 831] width 120 height 21
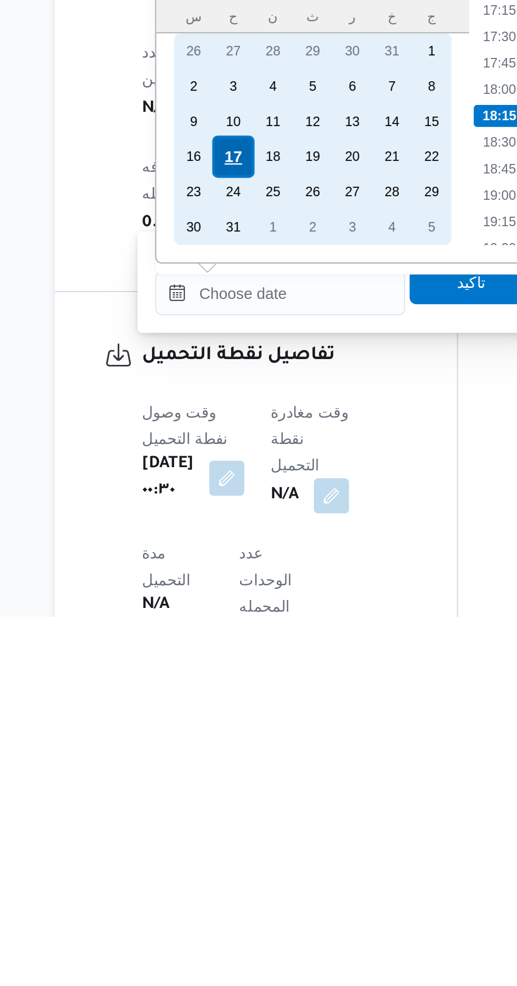
click at [217, 763] on div "17" at bounding box center [223, 766] width 20 height 20
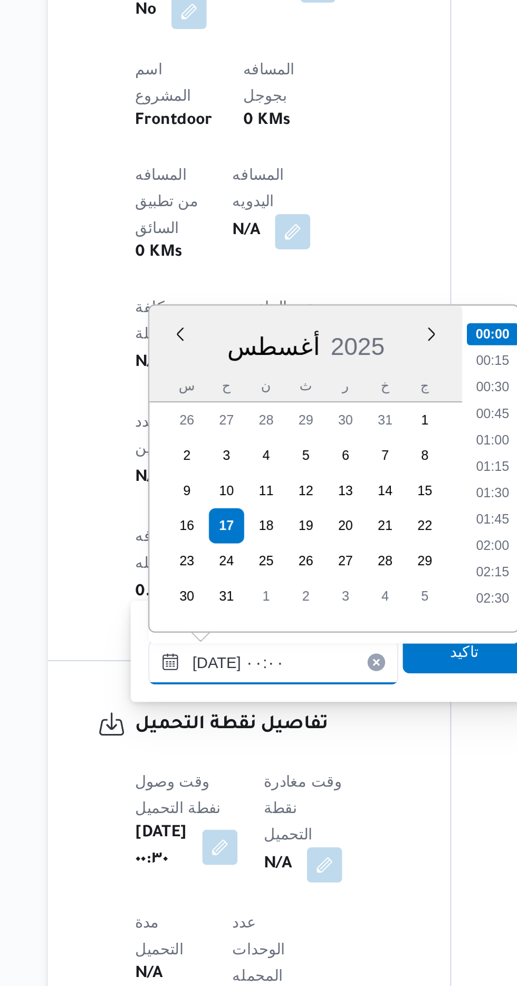
click at [187, 833] on input "[DATE] ٠٠:٠٠" at bounding box center [245, 831] width 120 height 21
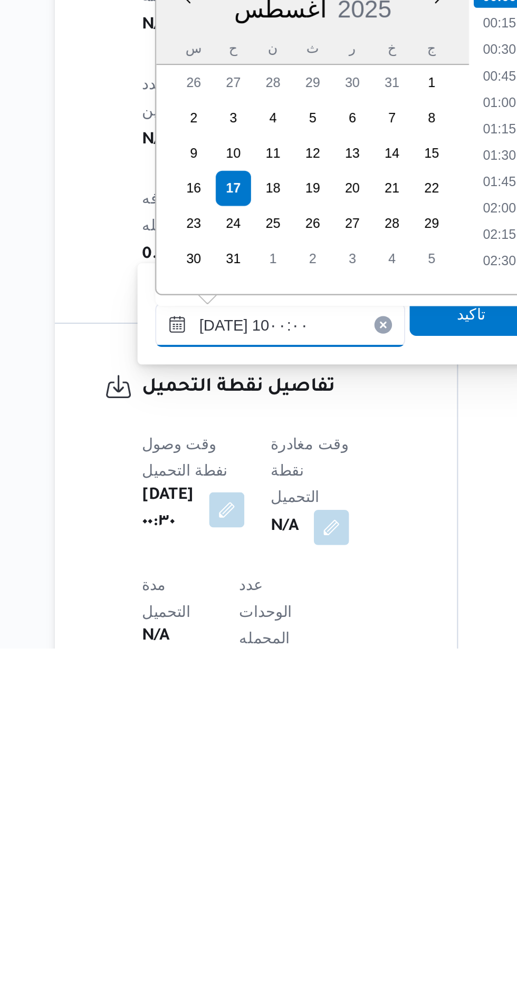
scroll to position [379, 0]
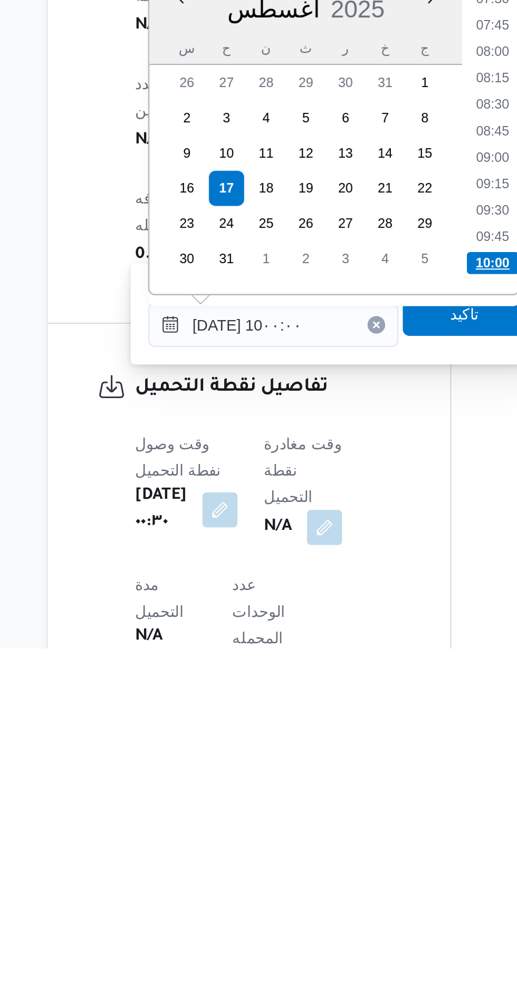
click at [351, 800] on li "10:00" at bounding box center [350, 801] width 25 height 11
type input "[DATE] ١٠:٠٠"
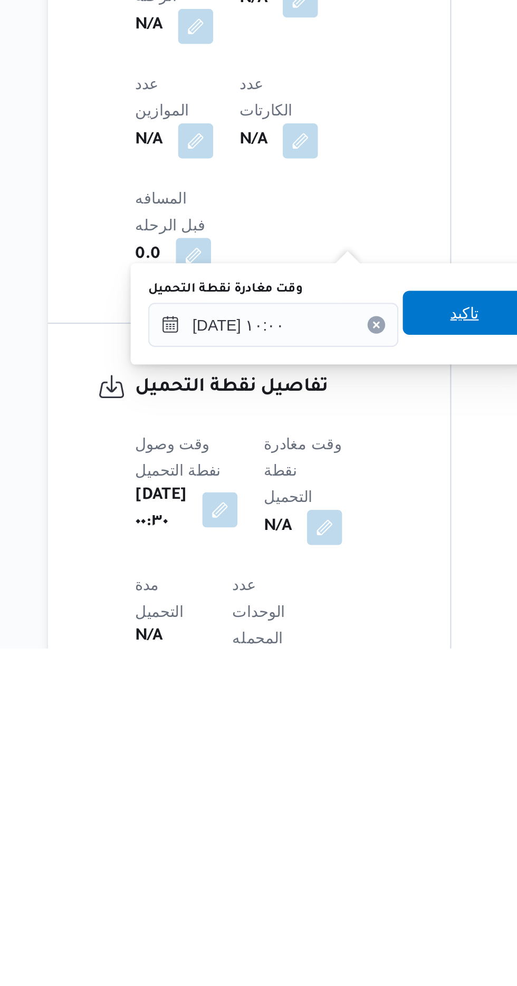
click at [339, 825] on span "تاكيد" at bounding box center [337, 825] width 14 height 13
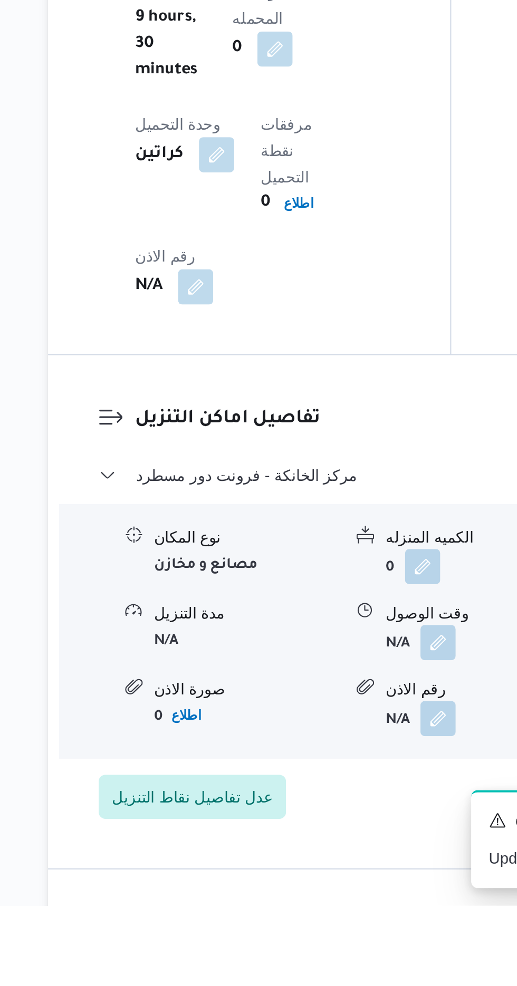
scroll to position [790, 0]
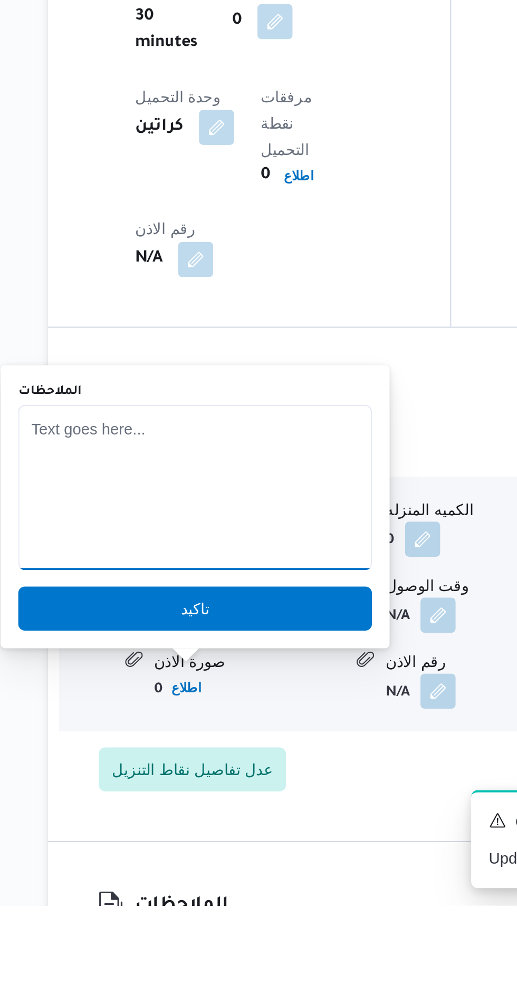
click at [176, 813] on textarea "الملاحظات" at bounding box center [207, 785] width 169 height 79
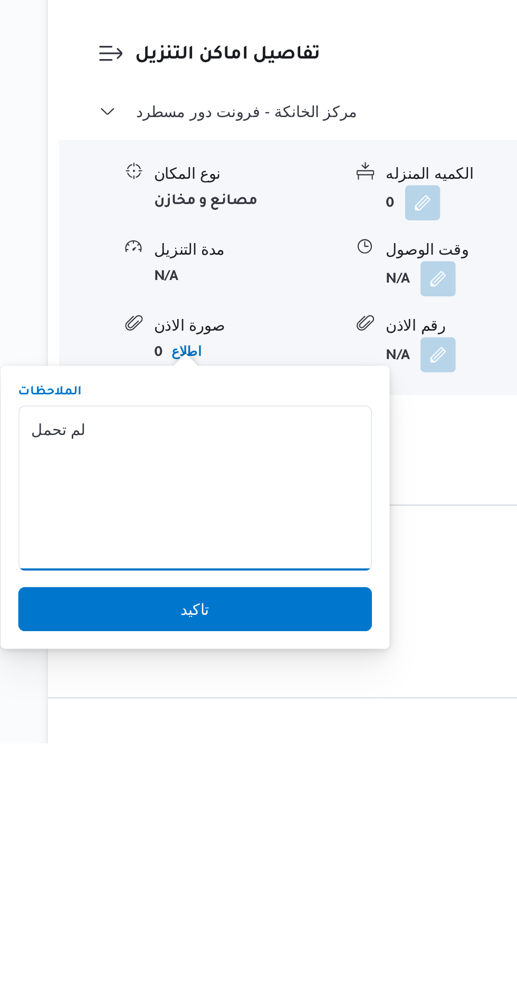
scroll to position [873, 0]
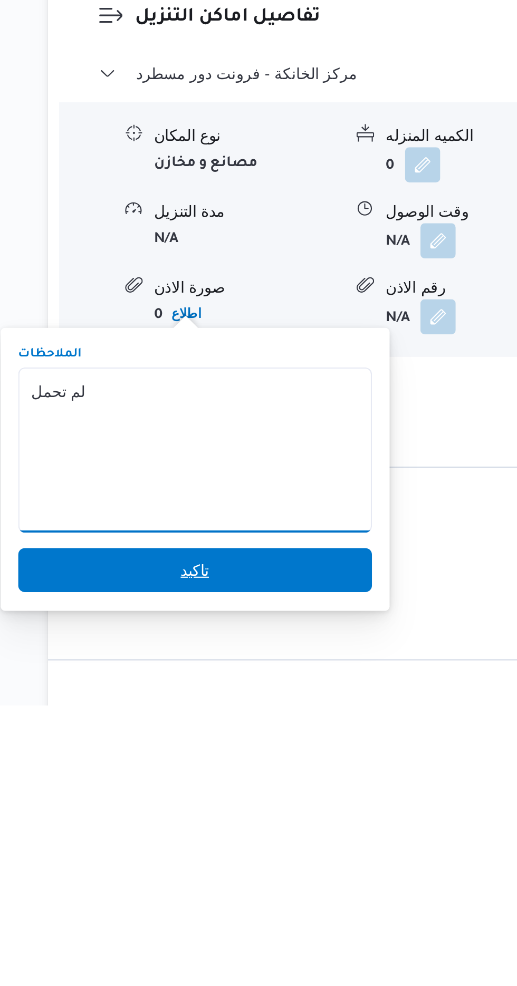
type textarea "لم تحمل"
click at [239, 913] on span "تاكيد" at bounding box center [207, 921] width 169 height 21
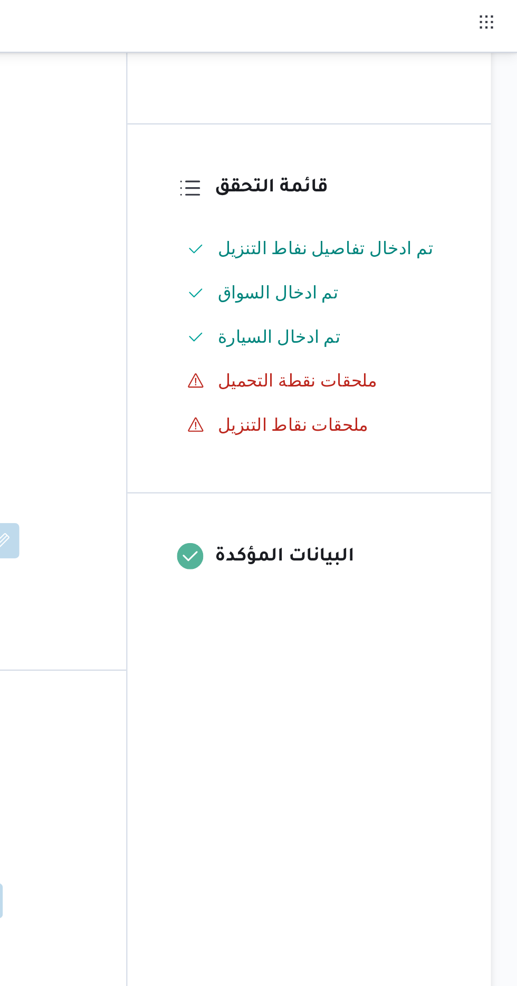
scroll to position [0, 0]
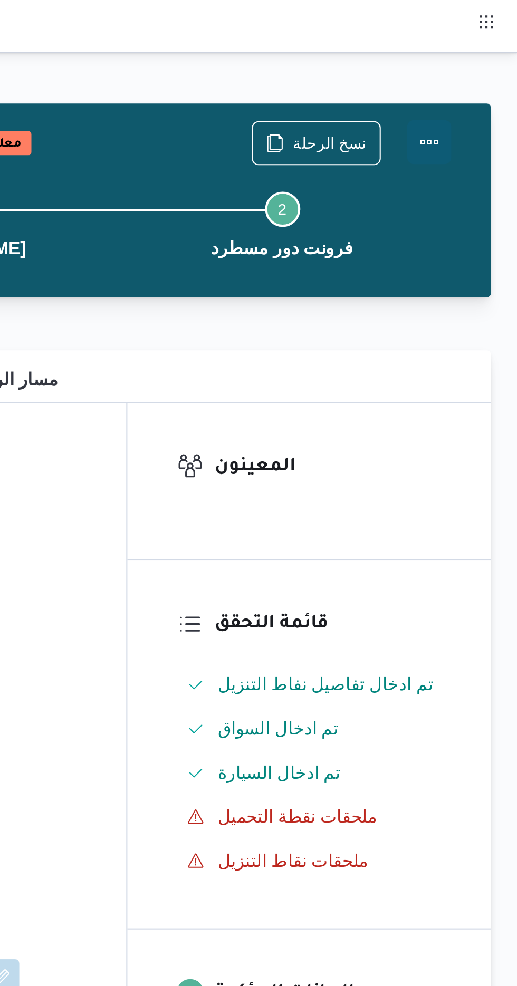
click at [482, 71] on button "Actions" at bounding box center [474, 67] width 21 height 21
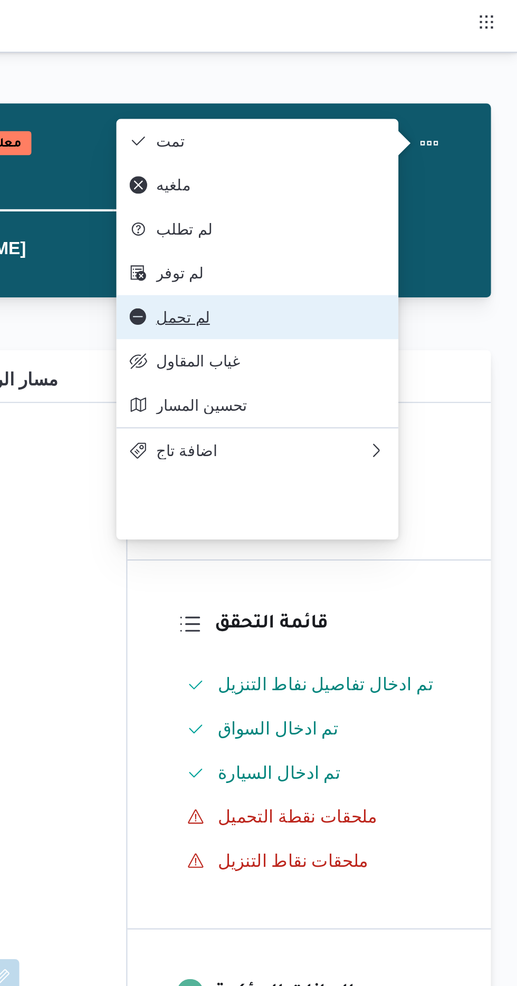
click at [412, 156] on span "لم تحمل" at bounding box center [399, 152] width 110 height 8
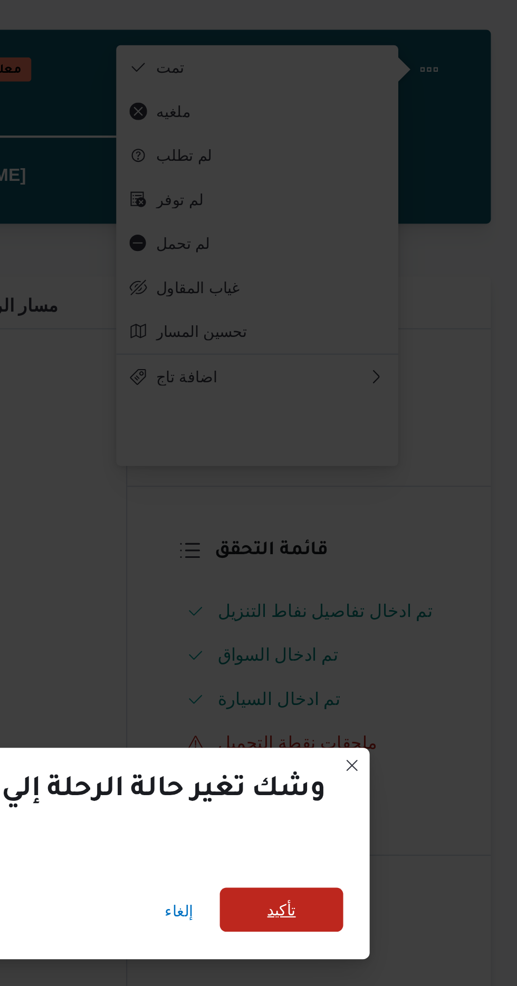
click at [397, 470] on span "تأكيد" at bounding box center [404, 471] width 14 height 13
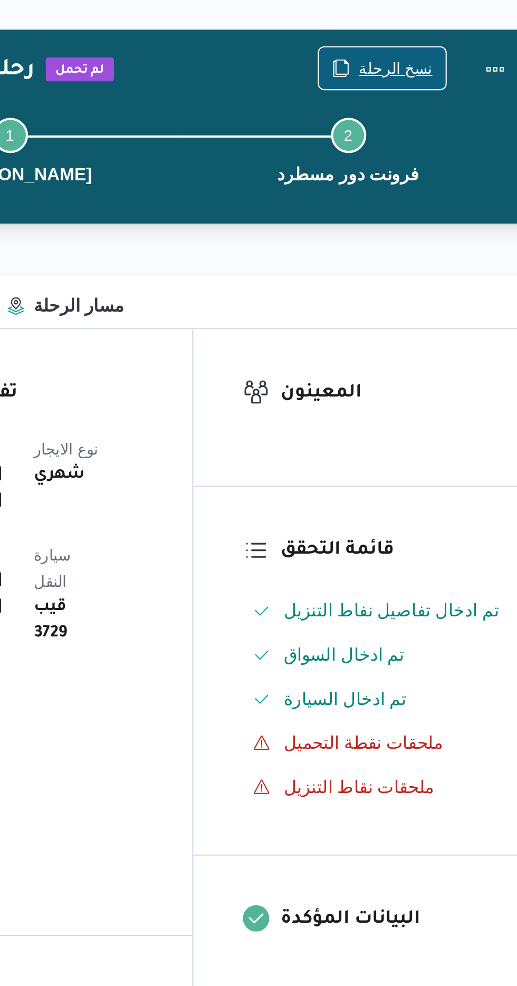
click at [421, 66] on span "نسخ الرحلة" at bounding box center [426, 68] width 35 height 13
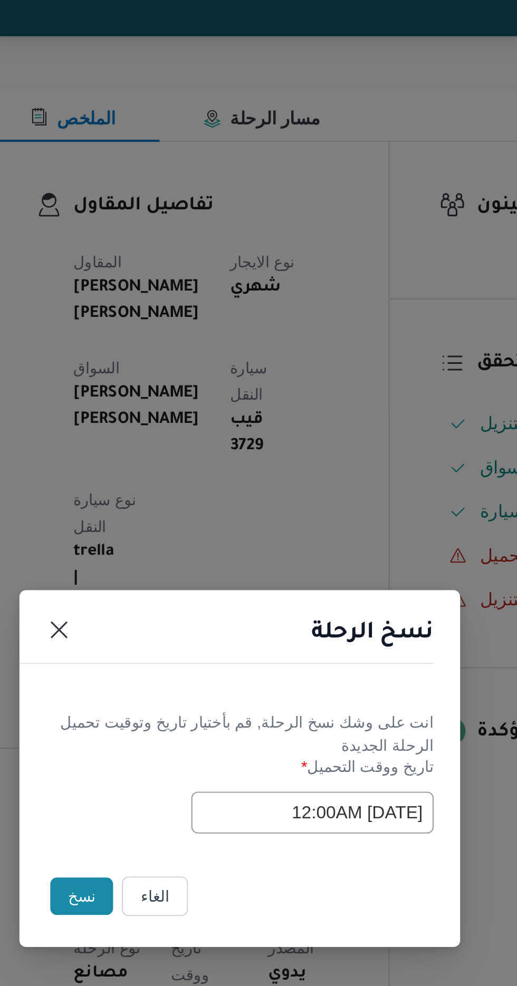
click at [176, 559] on button "نسخ" at bounding box center [183, 554] width 30 height 18
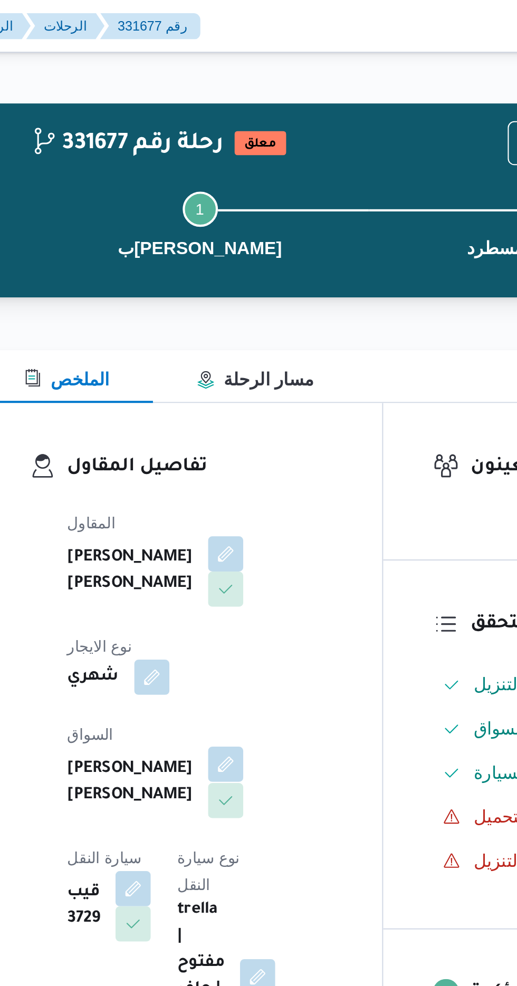
click at [246, 362] on button "button" at bounding box center [254, 366] width 17 height 17
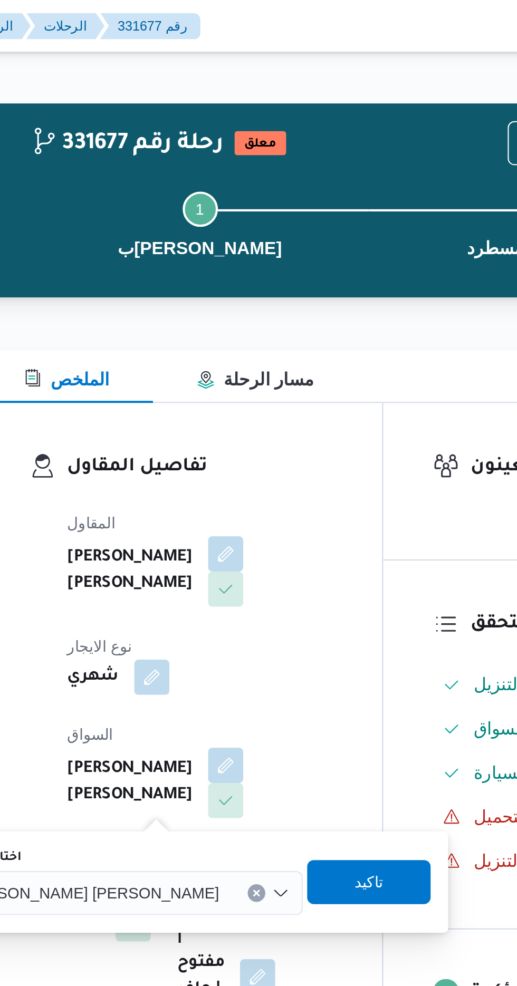
click at [200, 427] on span "[PERSON_NAME] [PERSON_NAME]" at bounding box center [189, 427] width 123 height 12
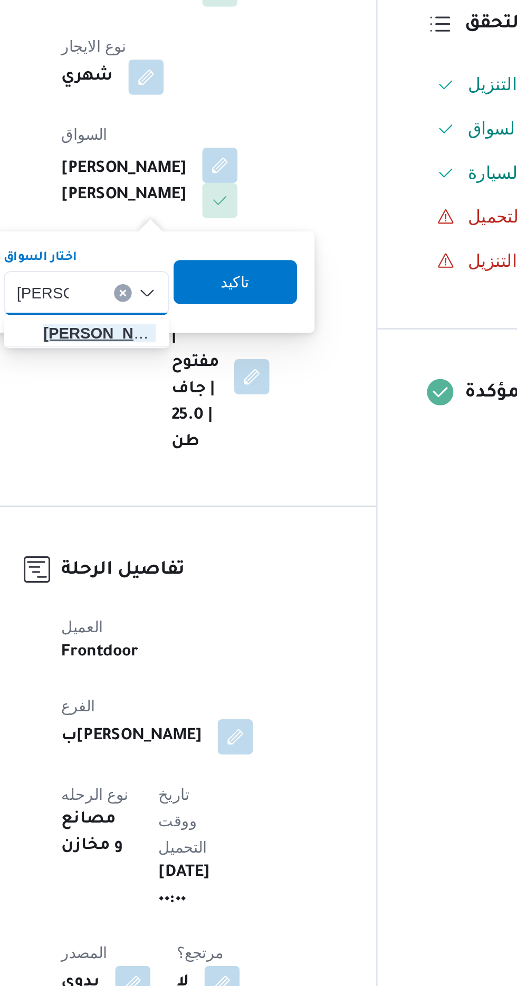
type input "[PERSON_NAME]"
click at [203, 445] on span "[PERSON_NAME] م [PERSON_NAME]" at bounding box center [197, 446] width 54 height 13
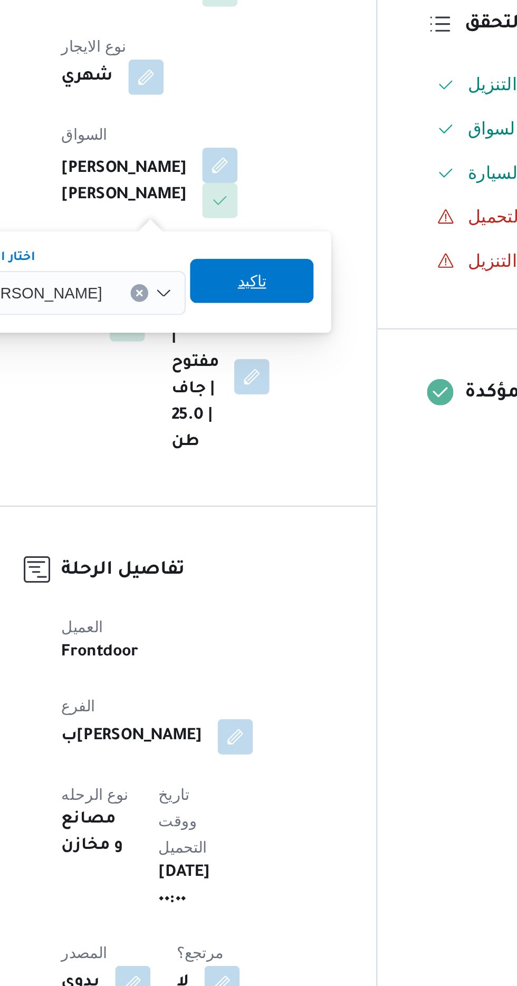
click at [277, 426] on span "تاكيد" at bounding box center [270, 422] width 14 height 13
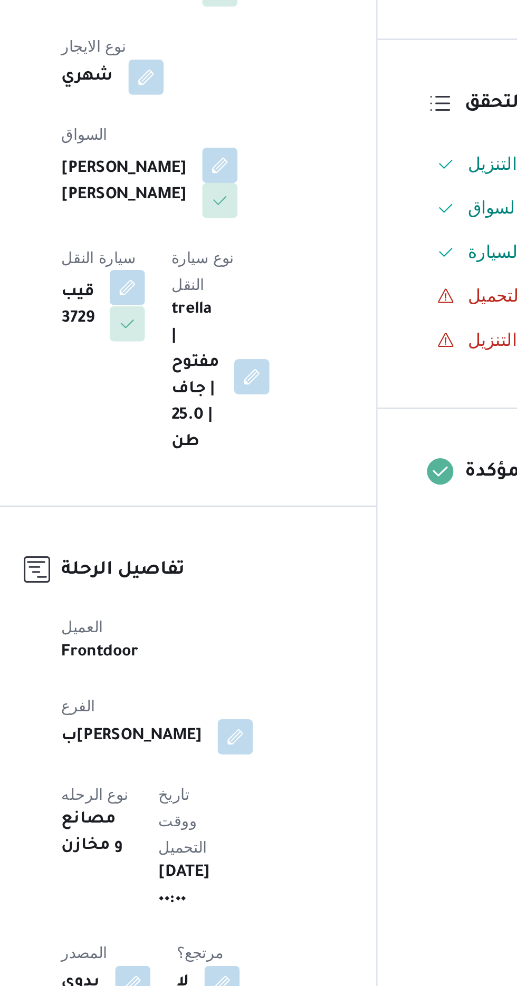
click at [219, 417] on button "button" at bounding box center [210, 425] width 17 height 17
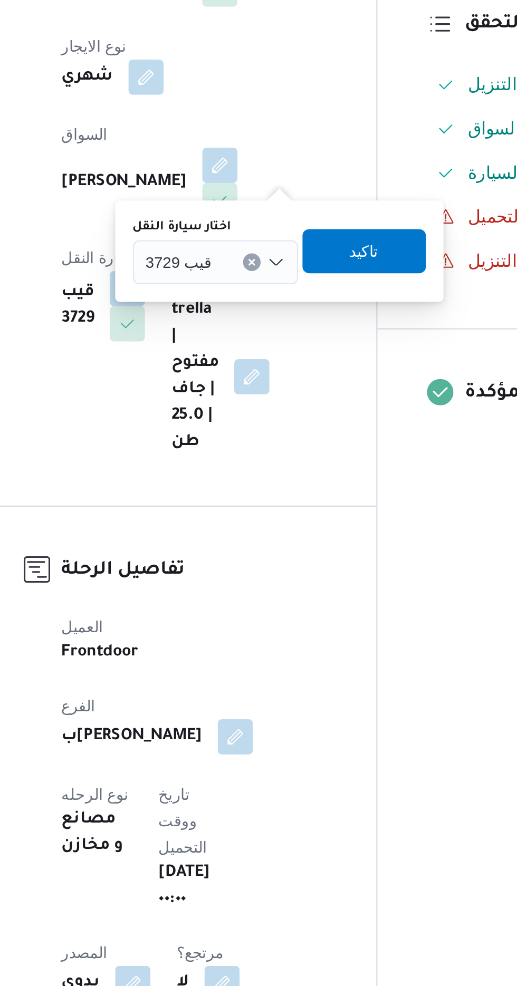
click at [255, 411] on input "اختار سيارة النقل" at bounding box center [255, 413] width 1 height 13
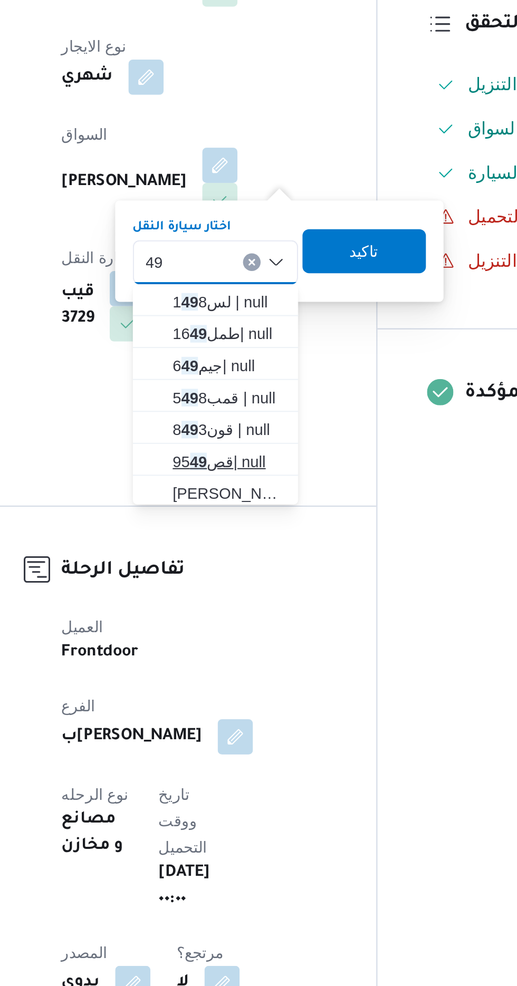
type input "49"
click at [253, 513] on span "قص95 49 | null" at bounding box center [259, 508] width 54 height 13
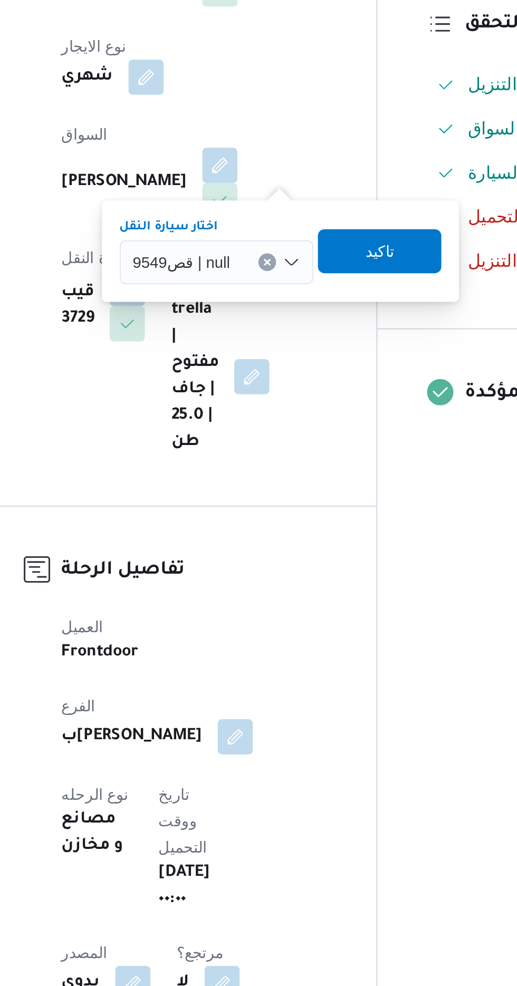
click at [264, 412] on input "اختار سيارة النقل" at bounding box center [264, 413] width 1 height 13
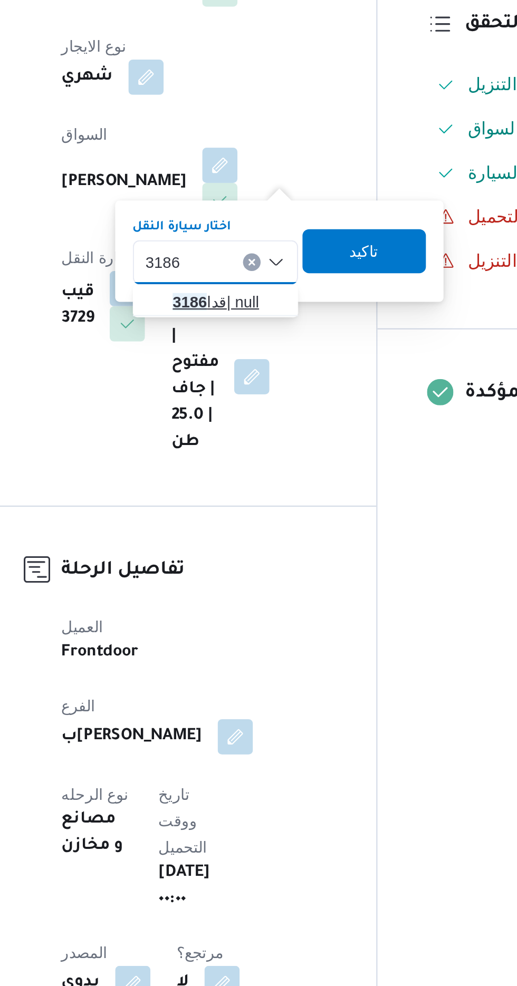
type input "3186"
click at [261, 429] on span "قدا 3186 | null" at bounding box center [259, 432] width 54 height 13
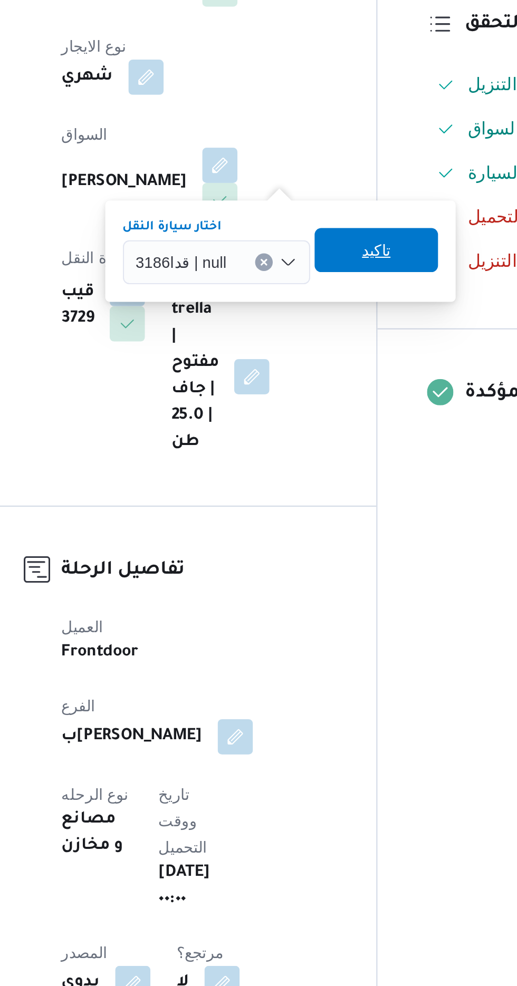
click at [333, 409] on span "تاكيد" at bounding box center [330, 407] width 14 height 13
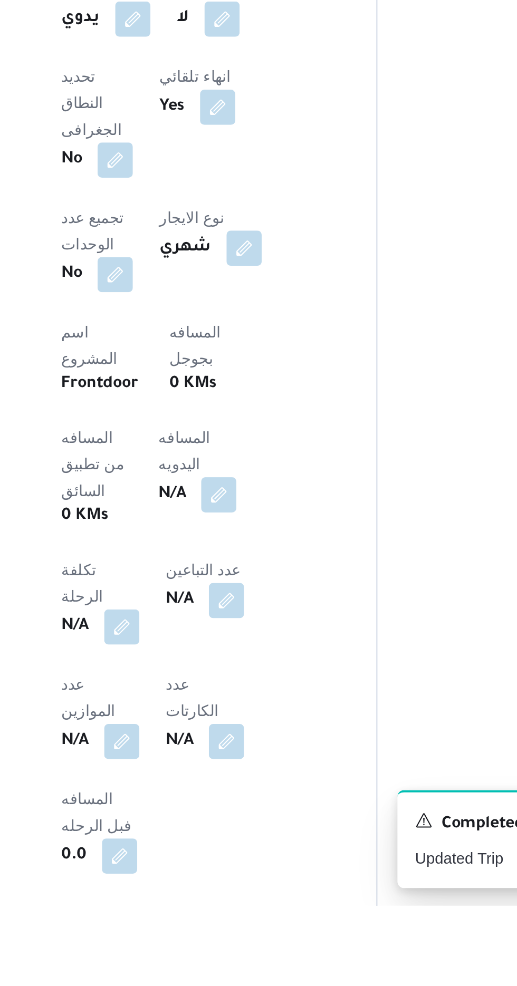
scroll to position [197, 0]
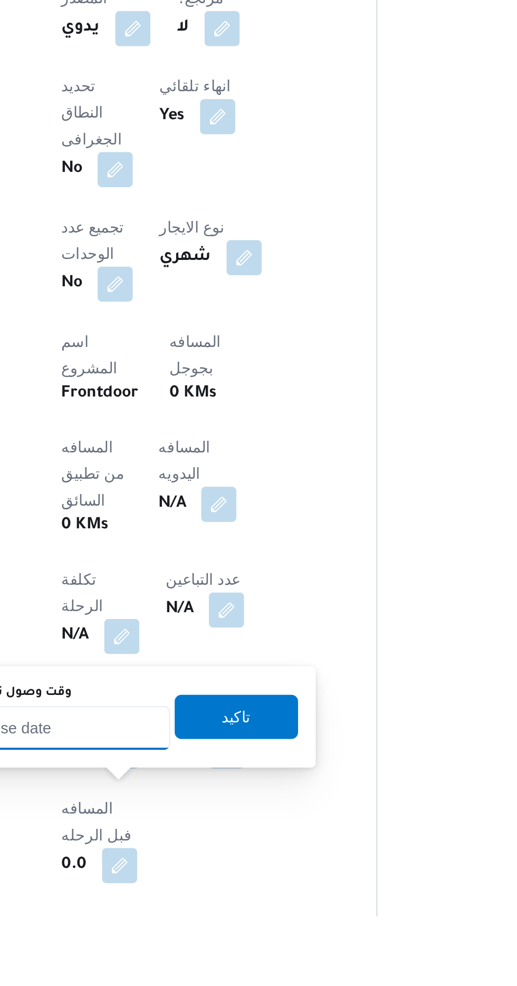
click at [189, 895] on input "وقت وصول نفطة التحميل" at bounding box center [171, 896] width 120 height 21
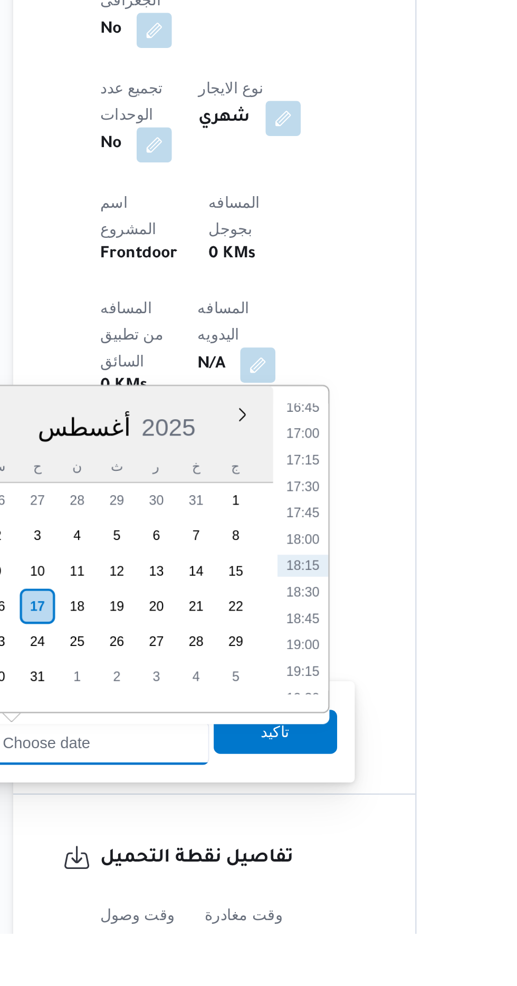
scroll to position [272, 0]
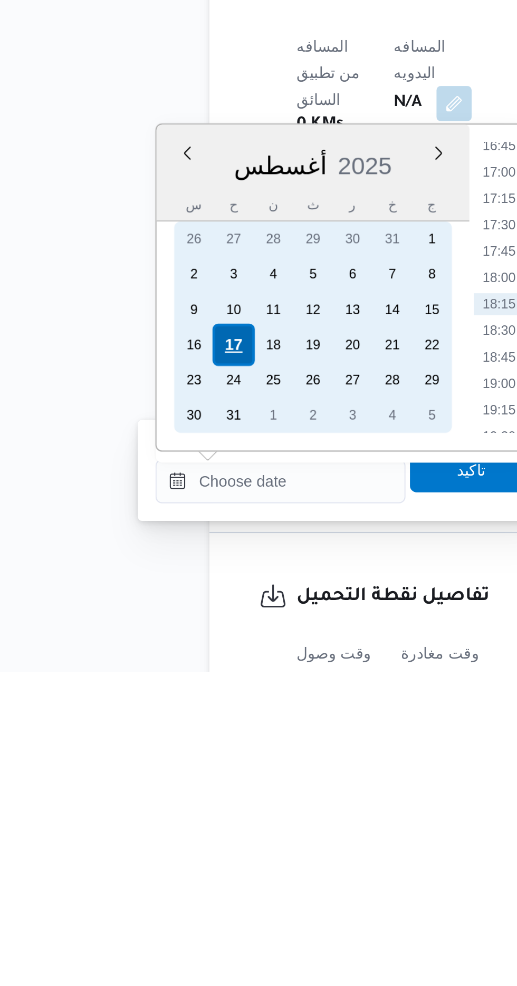
click at [152, 830] on div "17" at bounding box center [148, 830] width 20 height 20
type input "[DATE] ٠٠:٠٠"
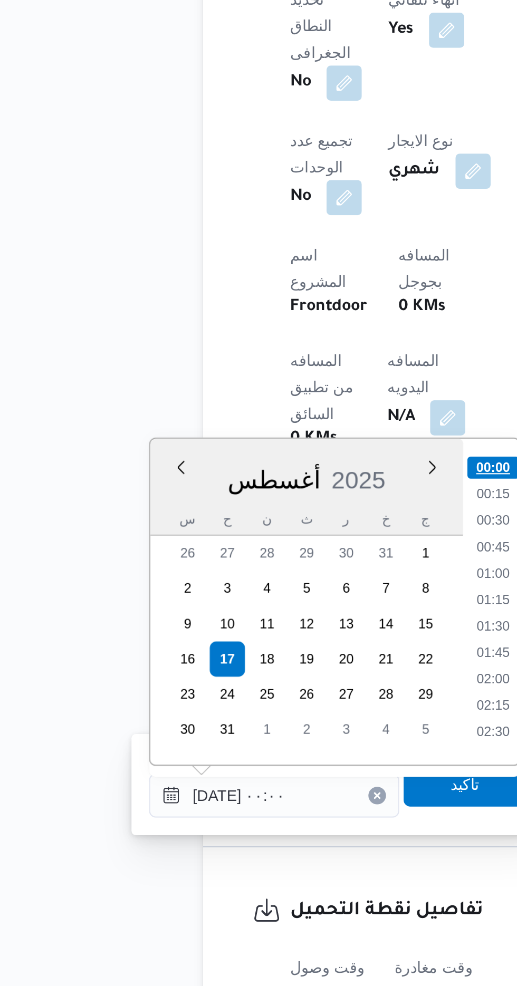
click at [280, 736] on li "00:00" at bounding box center [276, 738] width 25 height 11
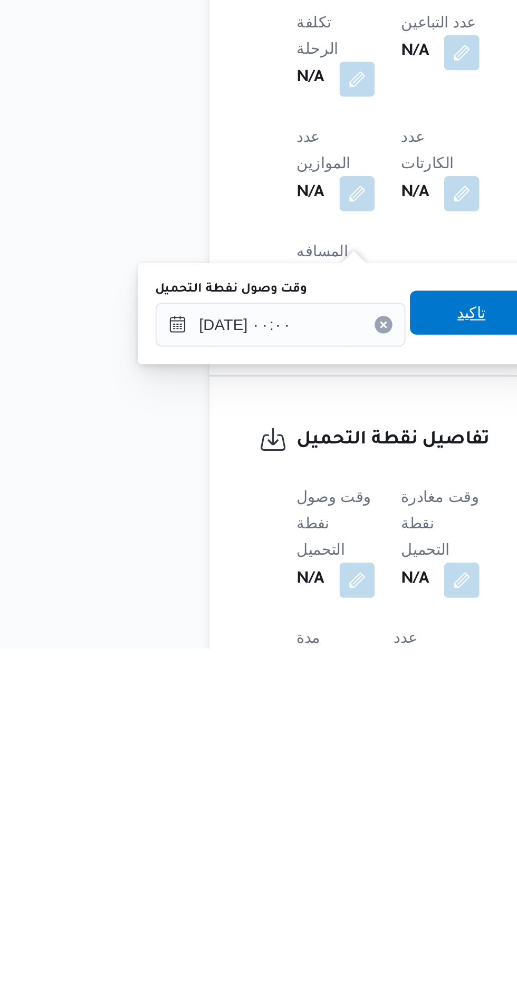
click at [269, 828] on span "تاكيد" at bounding box center [263, 825] width 14 height 13
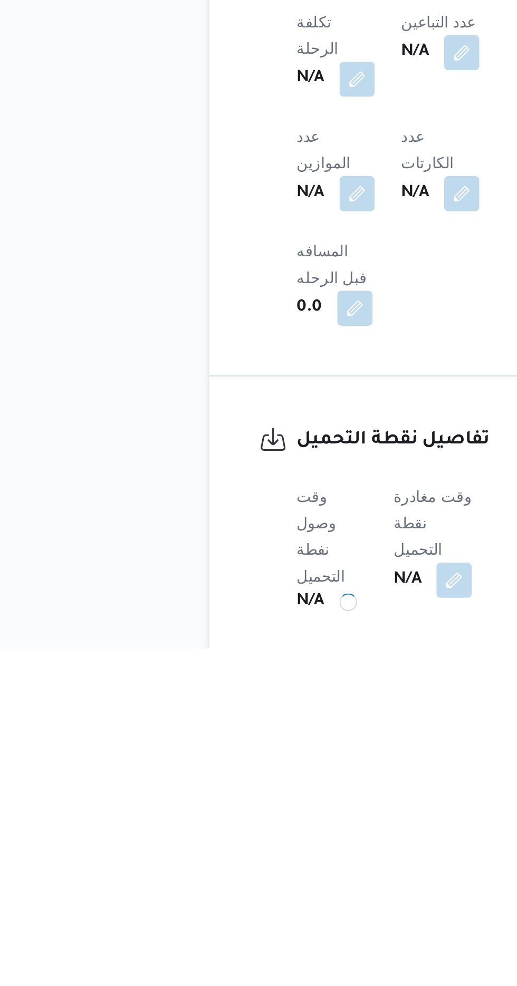
scroll to position [336, 0]
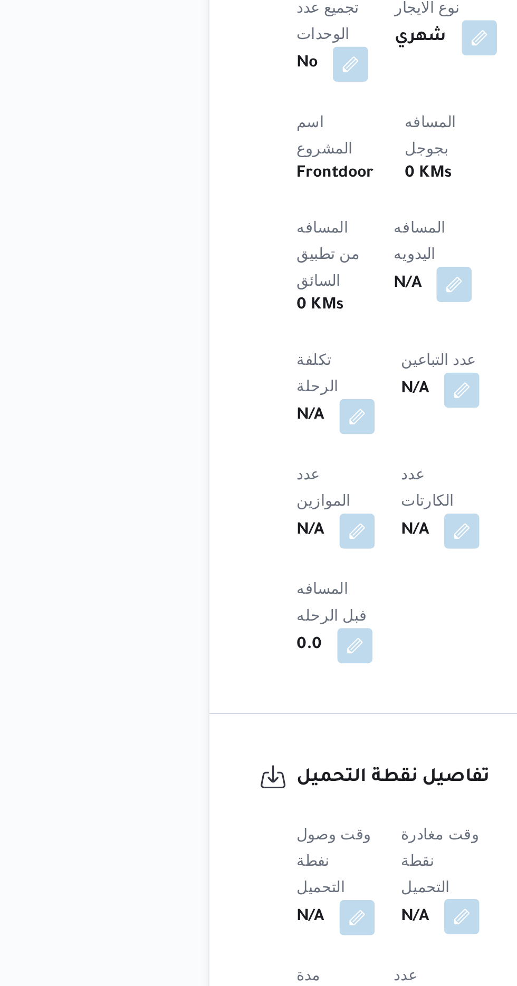
click at [266, 945] on button "button" at bounding box center [257, 953] width 17 height 17
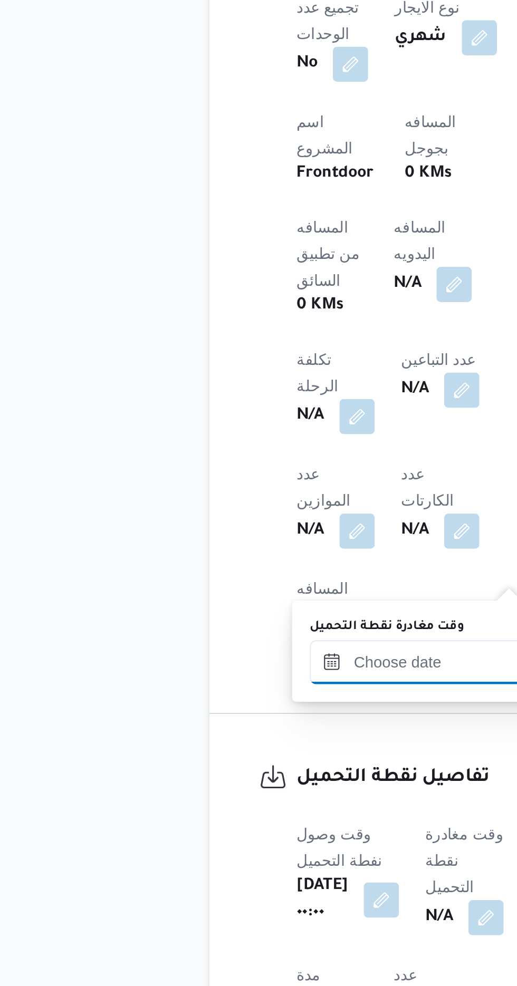
click at [227, 828] on input "وقت مغادرة نقطة التحميل" at bounding box center [245, 831] width 120 height 21
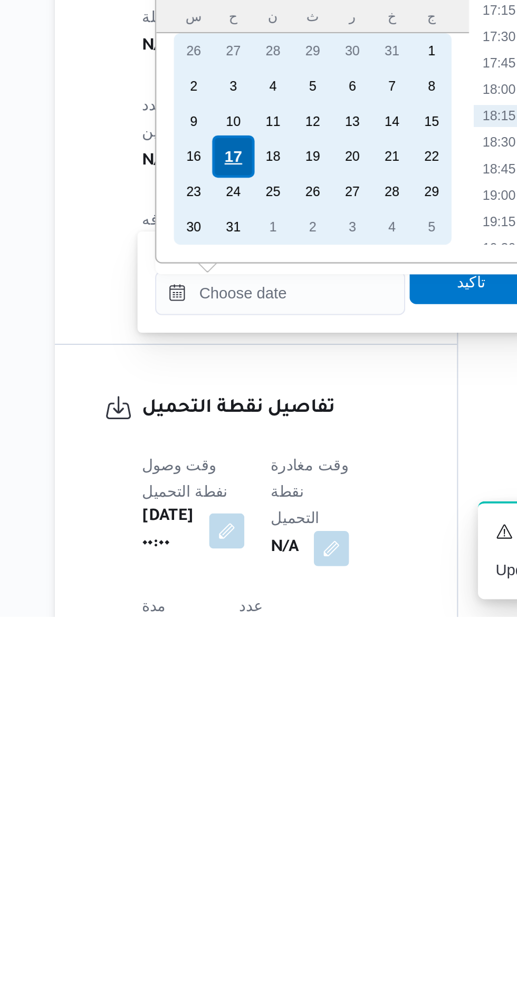
click at [224, 765] on div "17" at bounding box center [223, 766] width 20 height 20
type input "[DATE] ٠٠:٠٠"
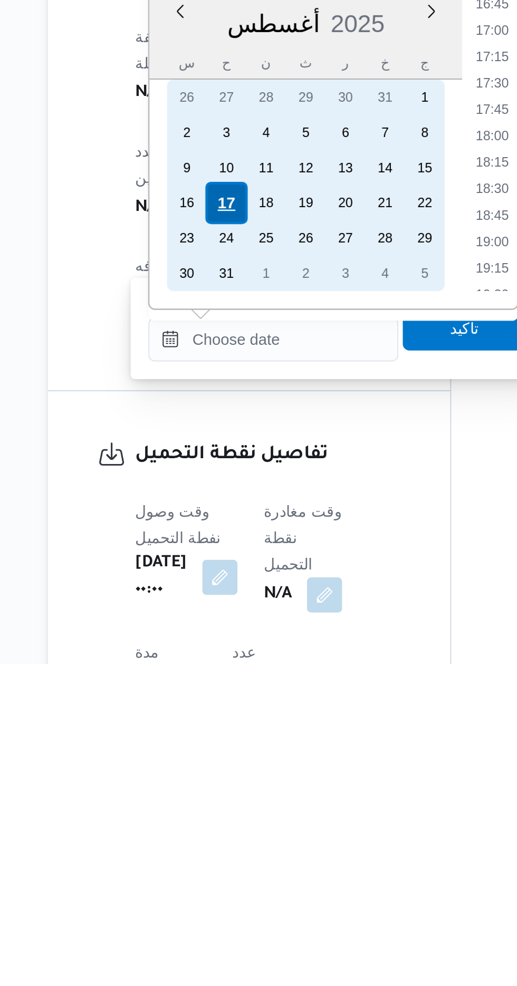
scroll to position [0, 0]
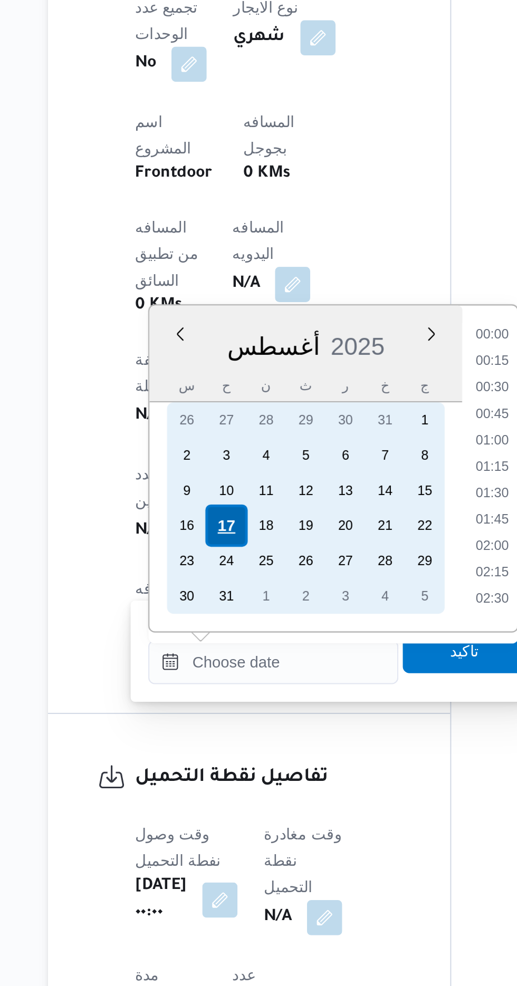
click at [221, 766] on div "17" at bounding box center [223, 766] width 20 height 20
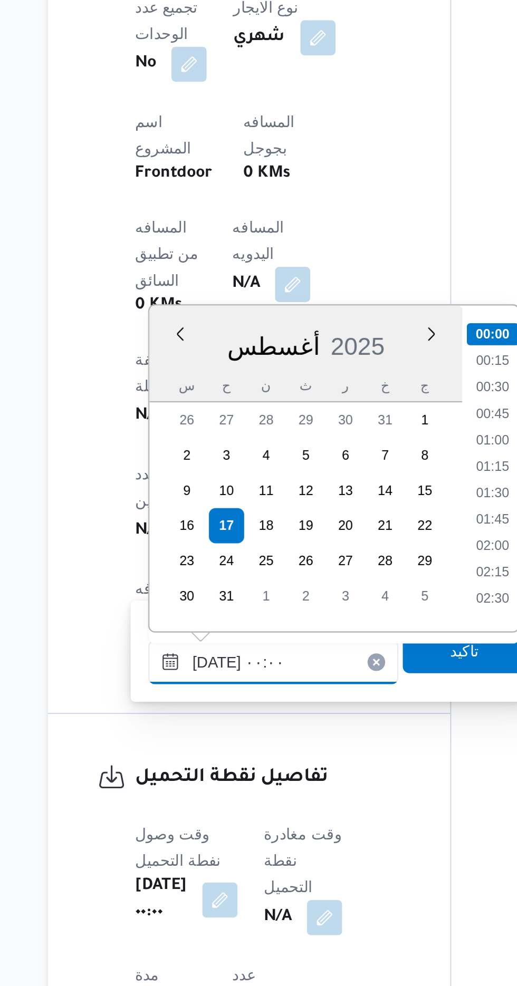
click at [195, 837] on input "[DATE] ٠٠:٠٠" at bounding box center [245, 831] width 120 height 21
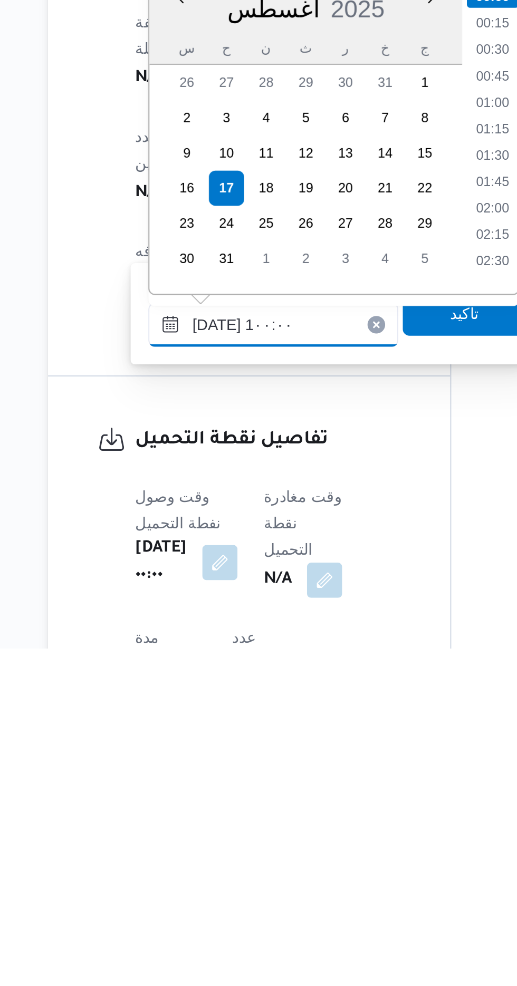
scroll to position [379, 0]
click at [351, 749] on li "09:00" at bounding box center [350, 751] width 24 height 11
type input "[DATE] ٠٩:٠٠"
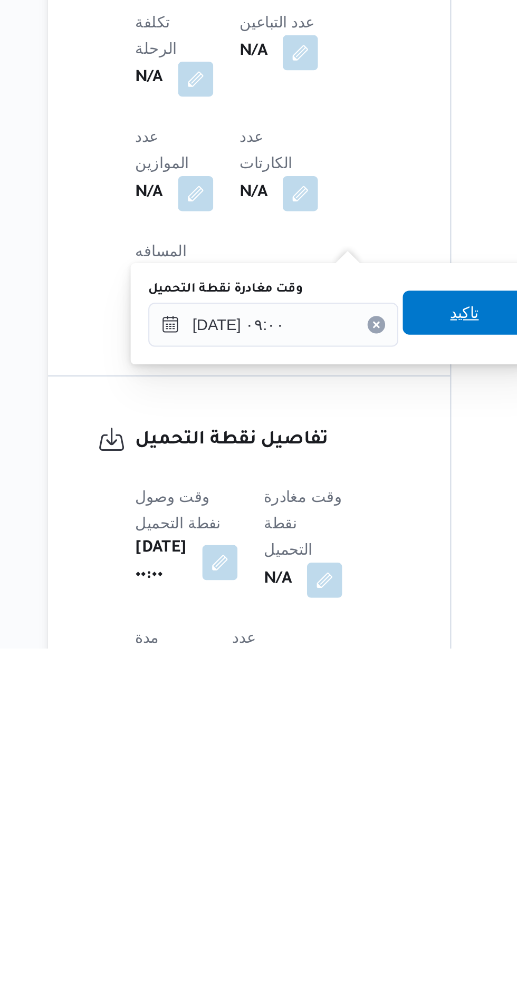
click at [338, 827] on span "تاكيد" at bounding box center [336, 825] width 59 height 21
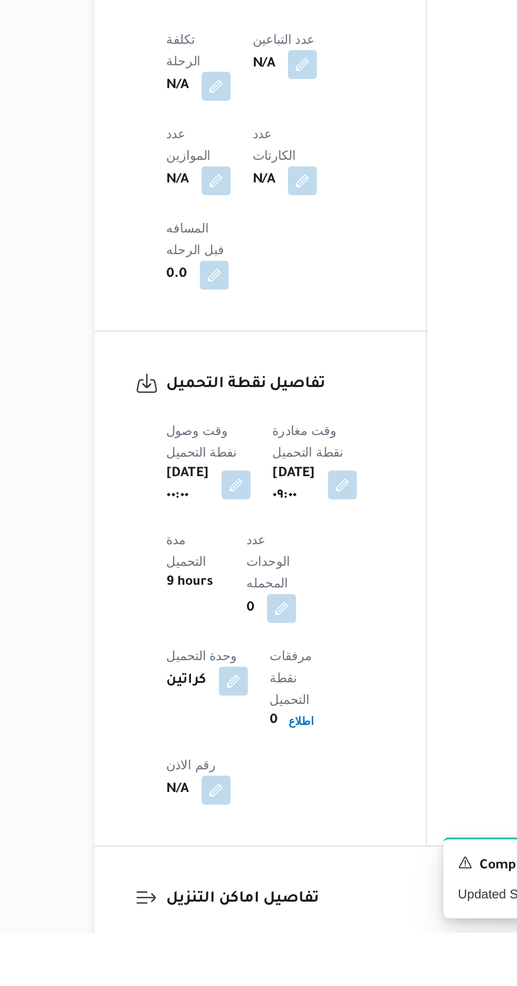
scroll to position [659, 0]
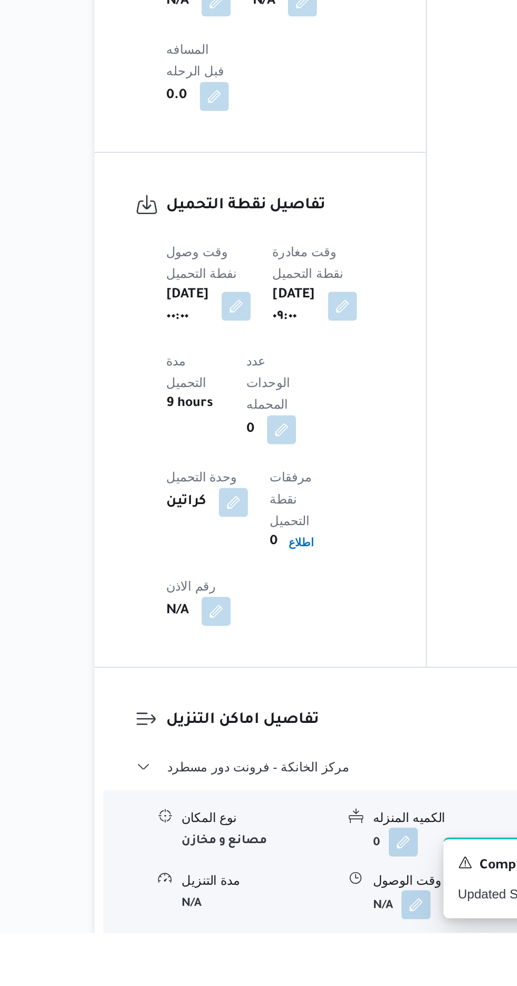
click at [140, 882] on div "تفاصيل اماكن التنزيل مركز الخانكة - فرونت دور مسطرد نوع المكان مصانع و مخازن ال…" at bounding box center [320, 955] width 367 height 246
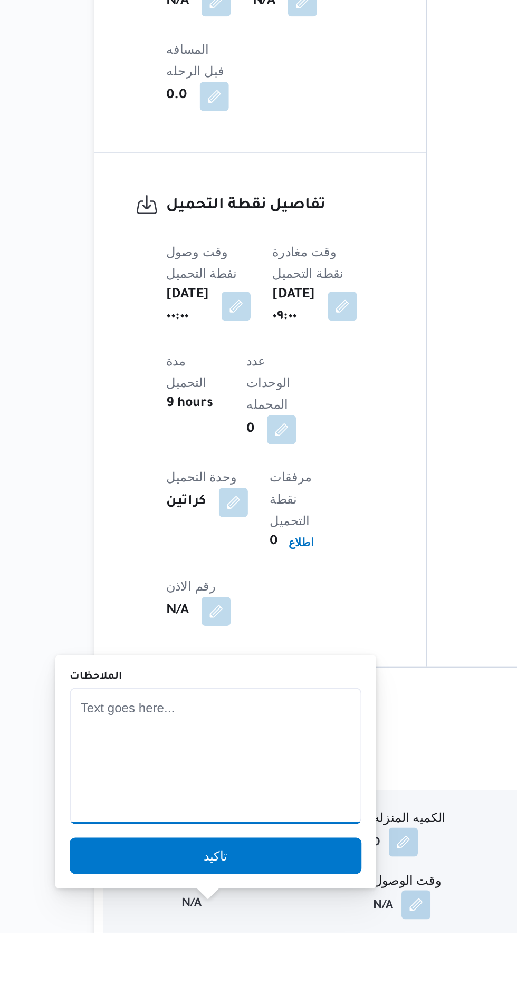
click at [170, 874] on textarea "الملاحظات" at bounding box center [207, 883] width 169 height 79
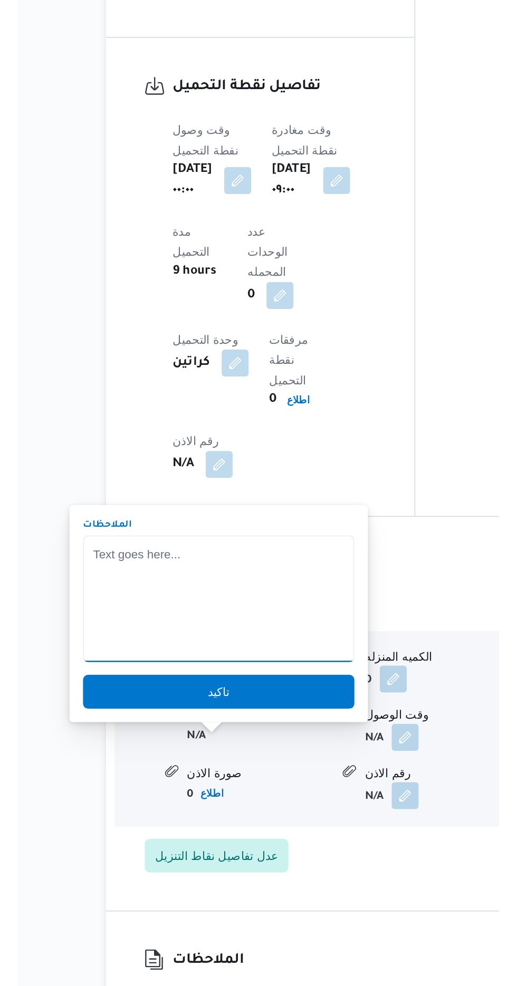
scroll to position [758, 0]
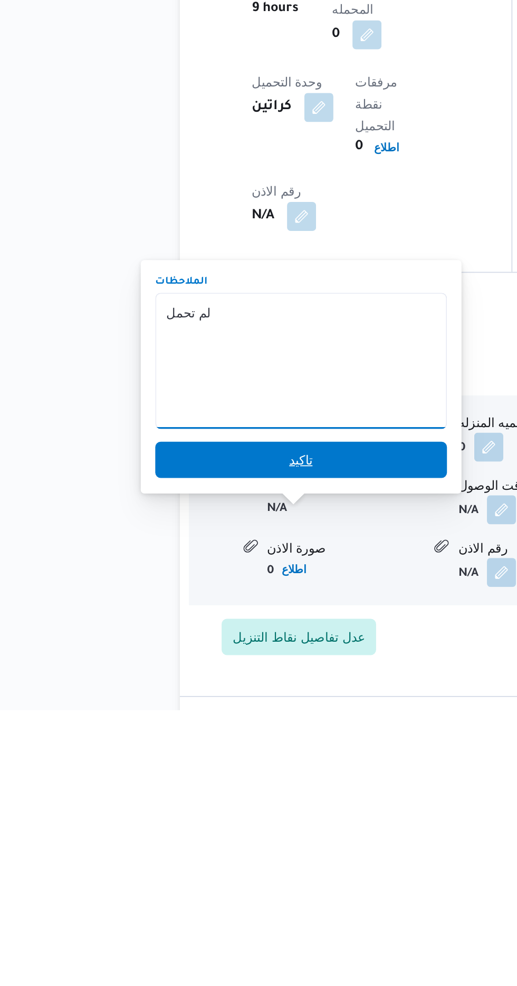
type textarea "لم تحمل"
click at [249, 841] on span "تاكيد" at bounding box center [207, 841] width 169 height 21
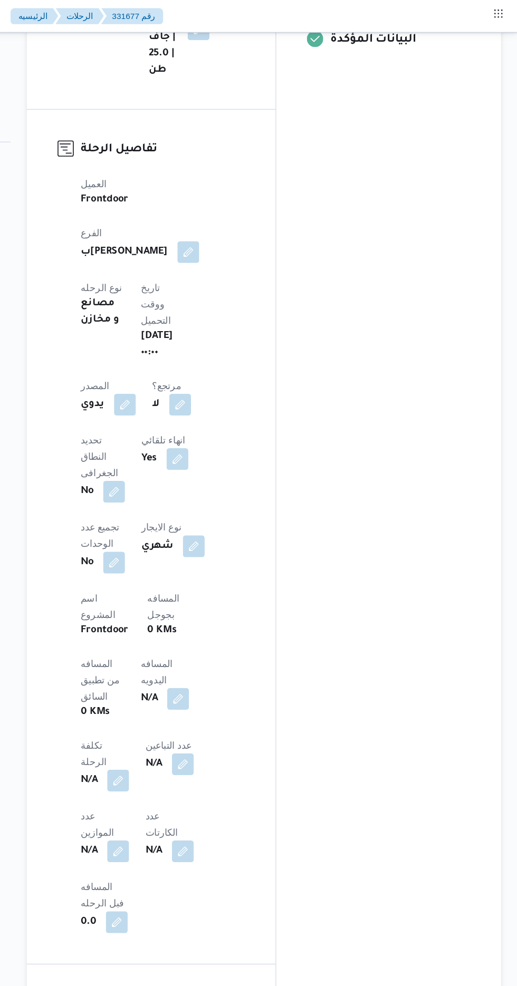
scroll to position [0, 0]
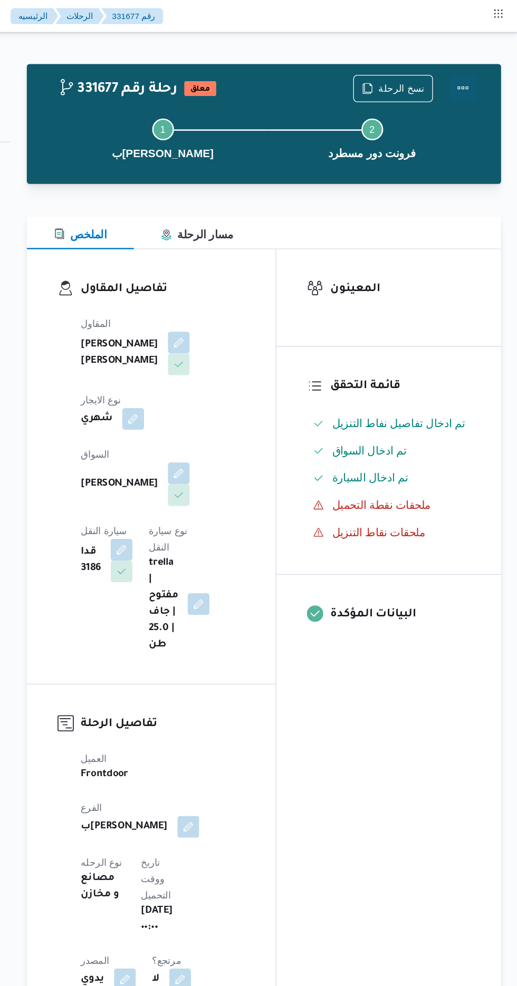
click at [484, 64] on button "Actions" at bounding box center [474, 67] width 21 height 21
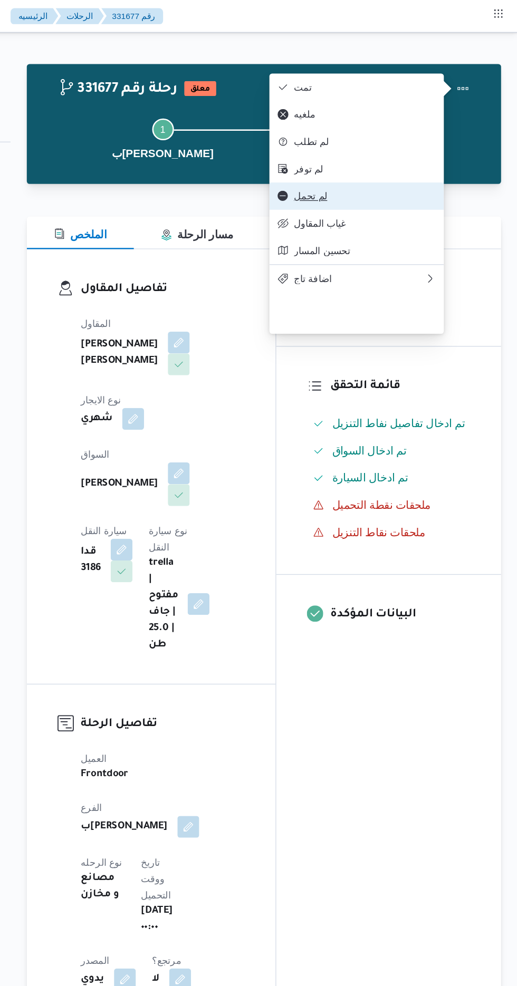
click at [404, 156] on span "لم تحمل" at bounding box center [399, 152] width 110 height 8
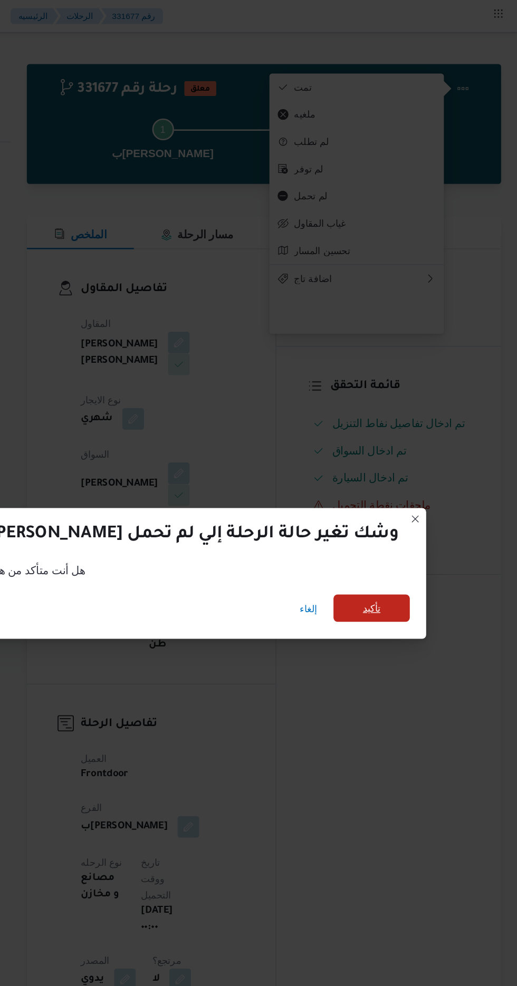
click at [397, 468] on span "تأكيد" at bounding box center [404, 471] width 14 height 13
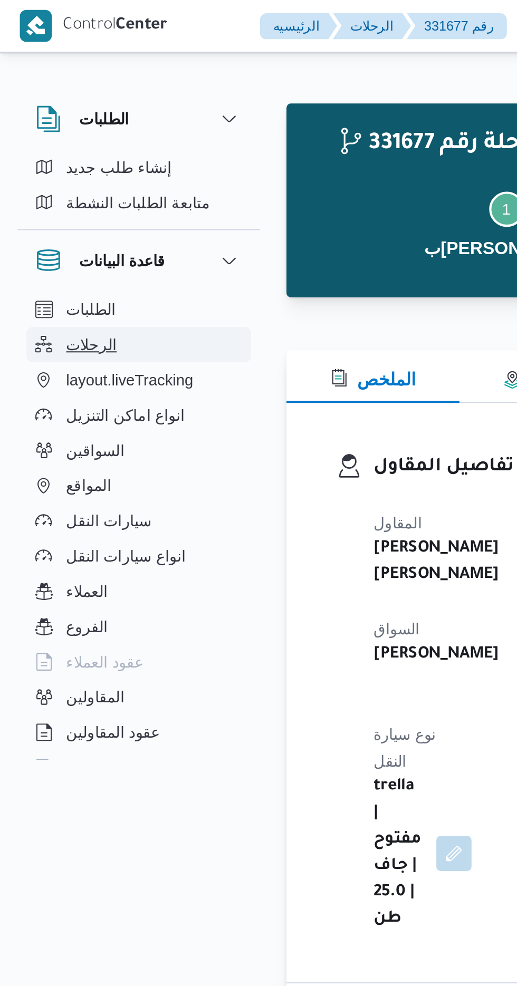
click at [50, 167] on span "الرحلات" at bounding box center [44, 165] width 24 height 13
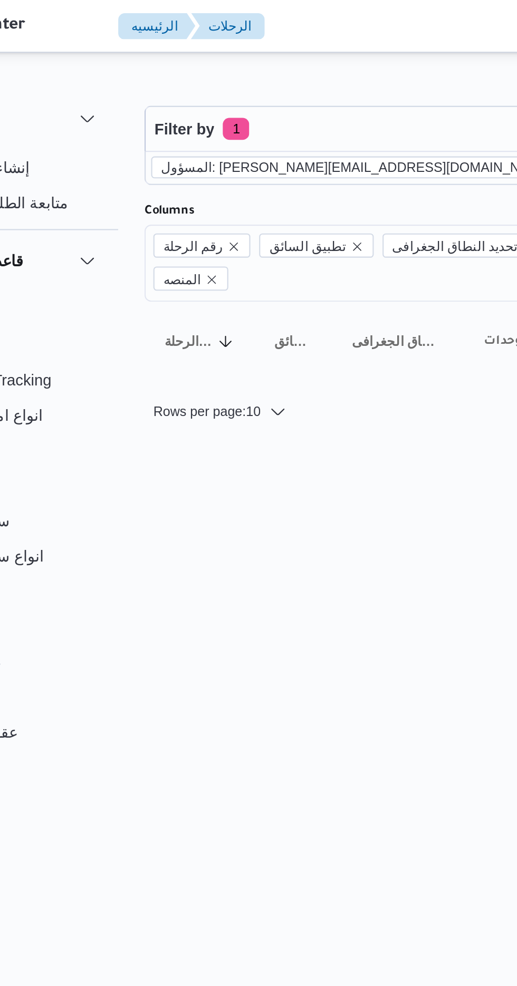
click at [335, 80] on icon "remove selected entity" at bounding box center [337, 80] width 4 height 4
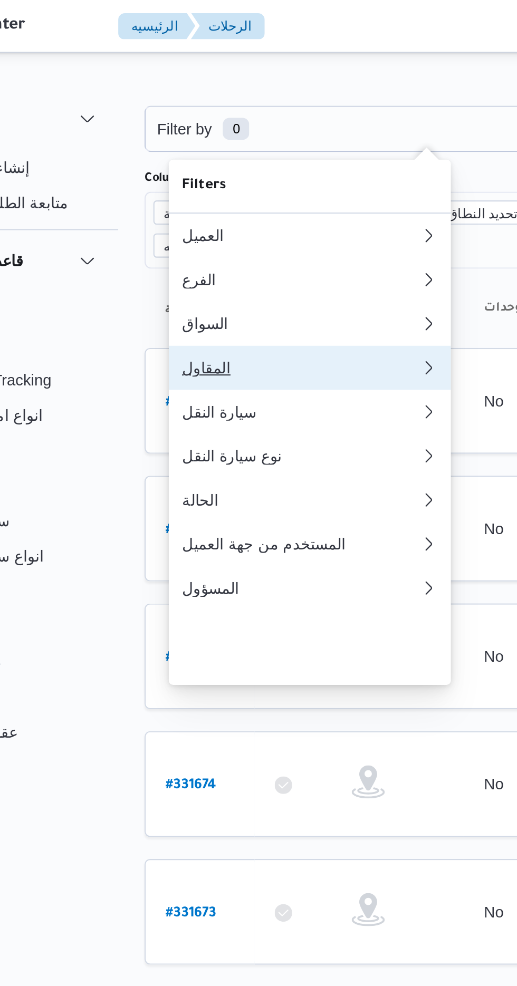
click at [227, 180] on div "المقاول" at bounding box center [212, 176] width 114 height 8
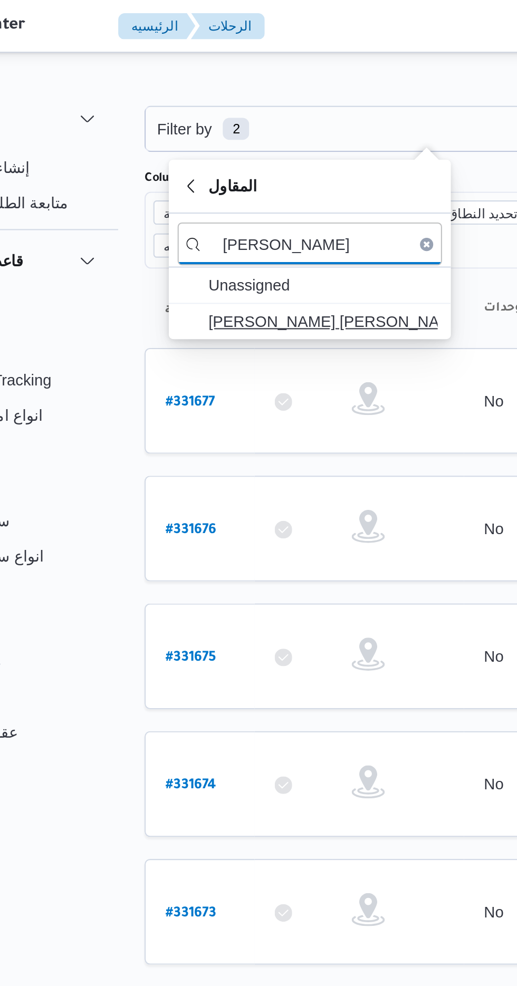
type input "[PERSON_NAME]"
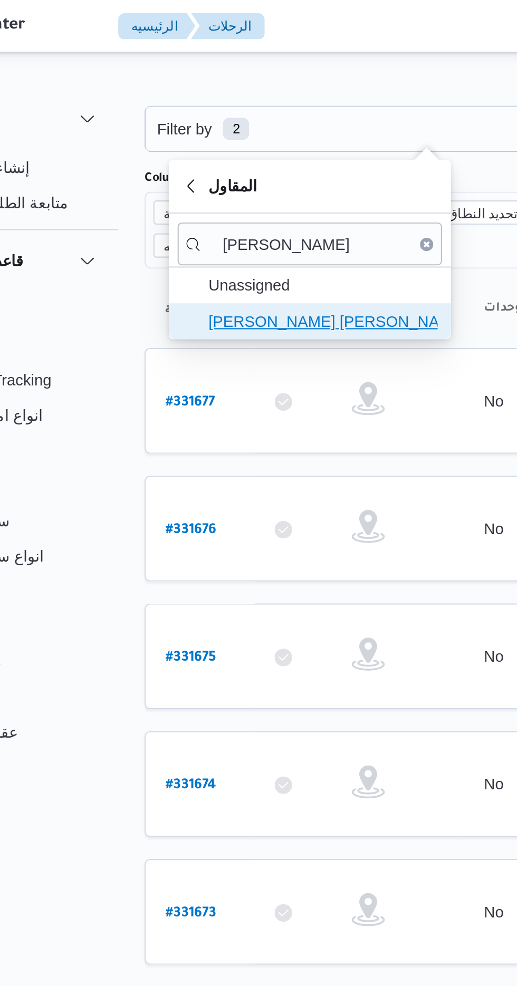
click at [242, 155] on span "[PERSON_NAME] [PERSON_NAME]" at bounding box center [223, 154] width 110 height 13
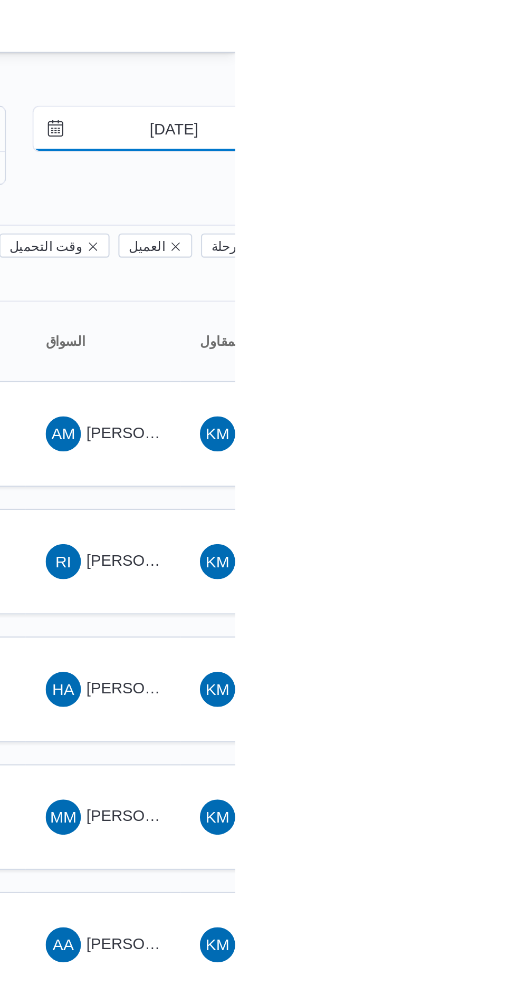
click at [496, 62] on input "[DATE]" at bounding box center [480, 61] width 120 height 21
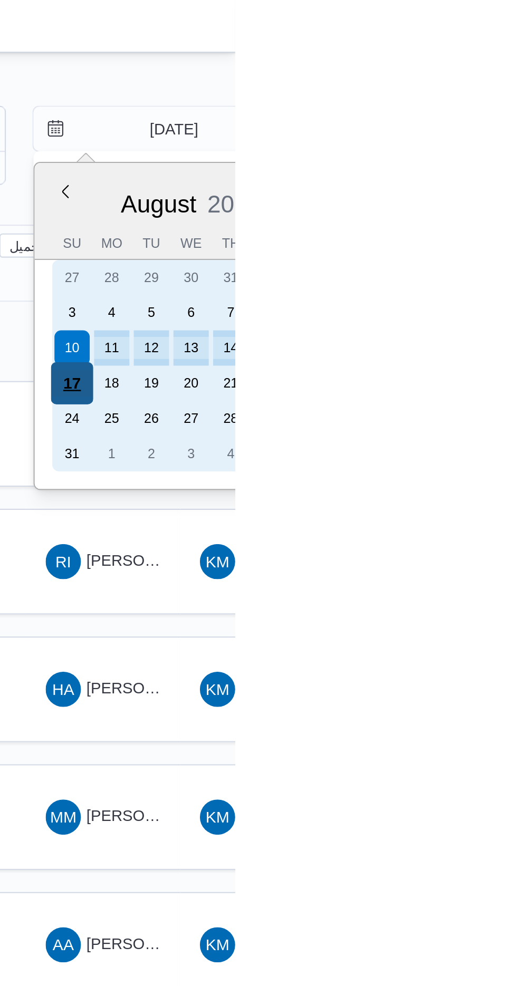
click at [441, 181] on div "17" at bounding box center [439, 184] width 20 height 20
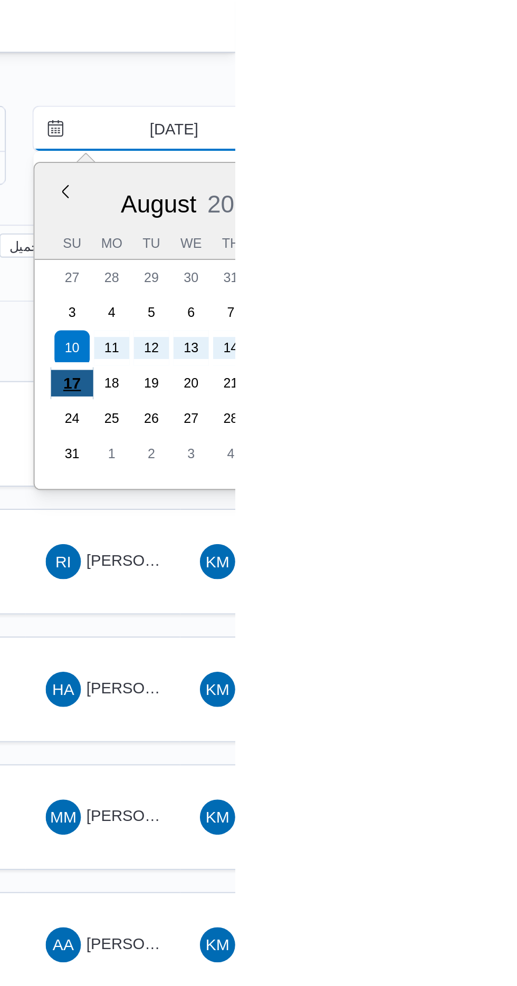
type input "[DATE]"
